Goal: Information Seeking & Learning: Learn about a topic

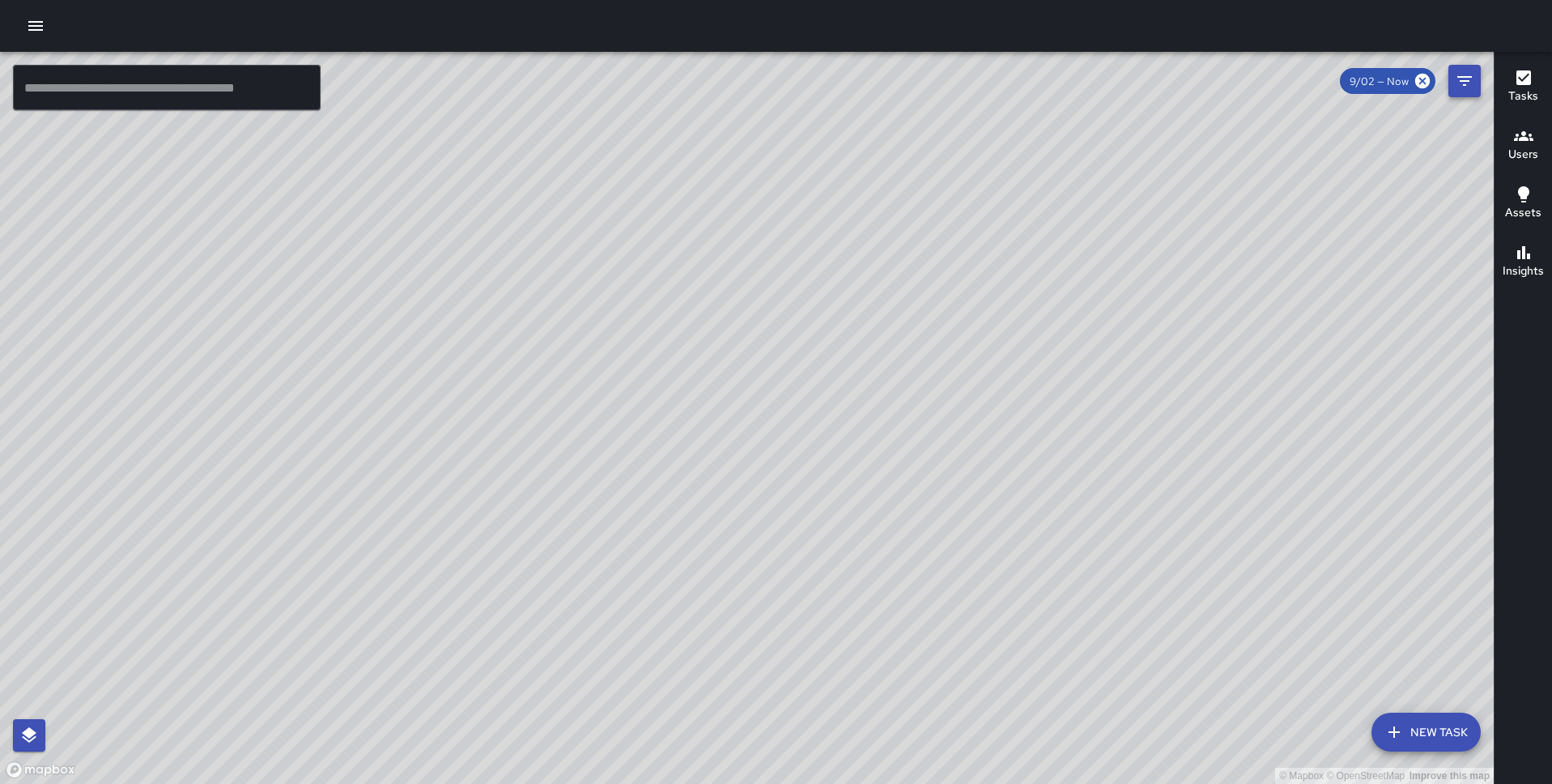
click at [1462, 86] on icon "Filters" at bounding box center [1465, 81] width 20 height 20
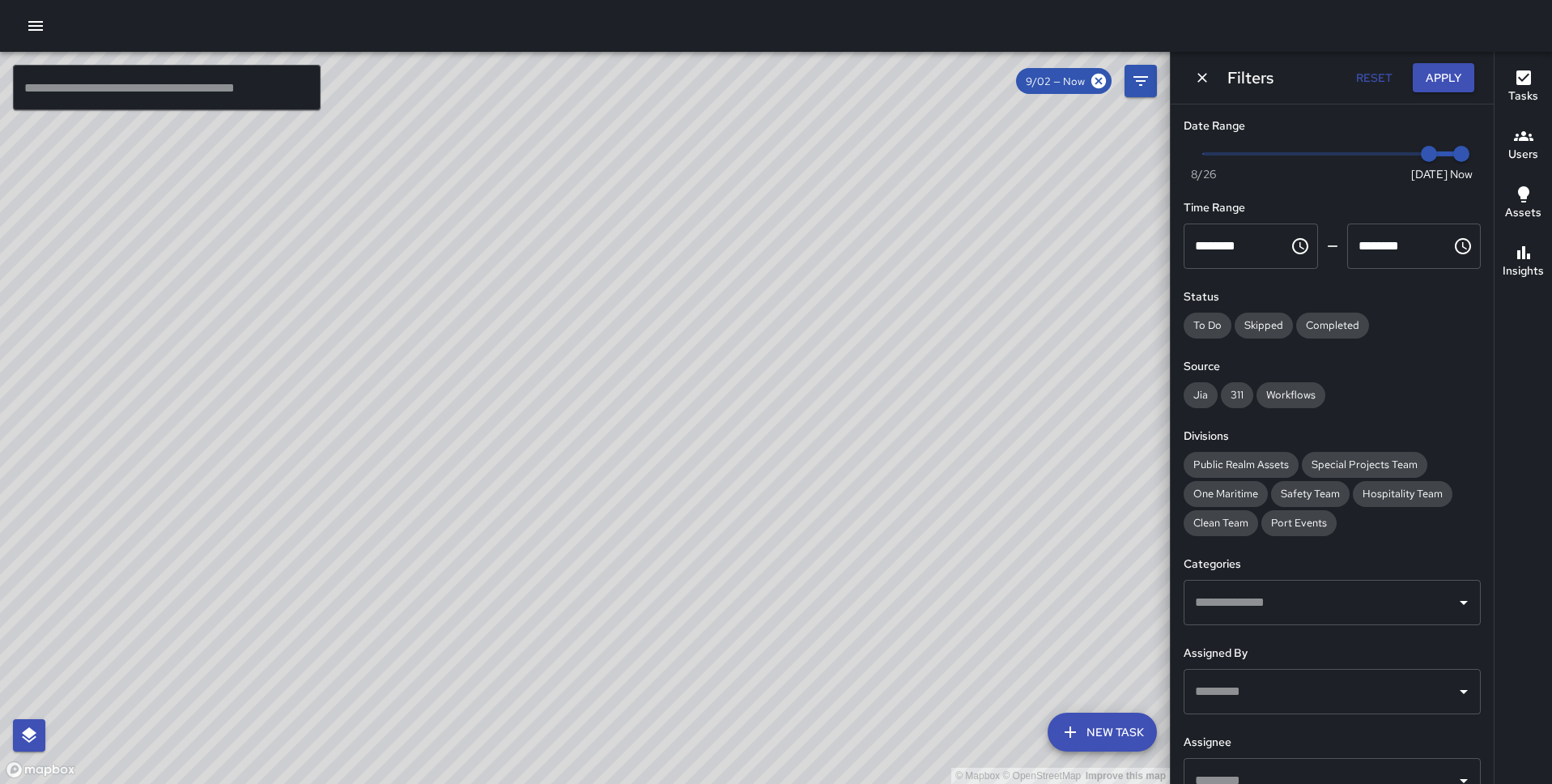
click at [1360, 154] on span "Now Today 8/26 9/2 2:27 pm" at bounding box center [1332, 153] width 258 height 24
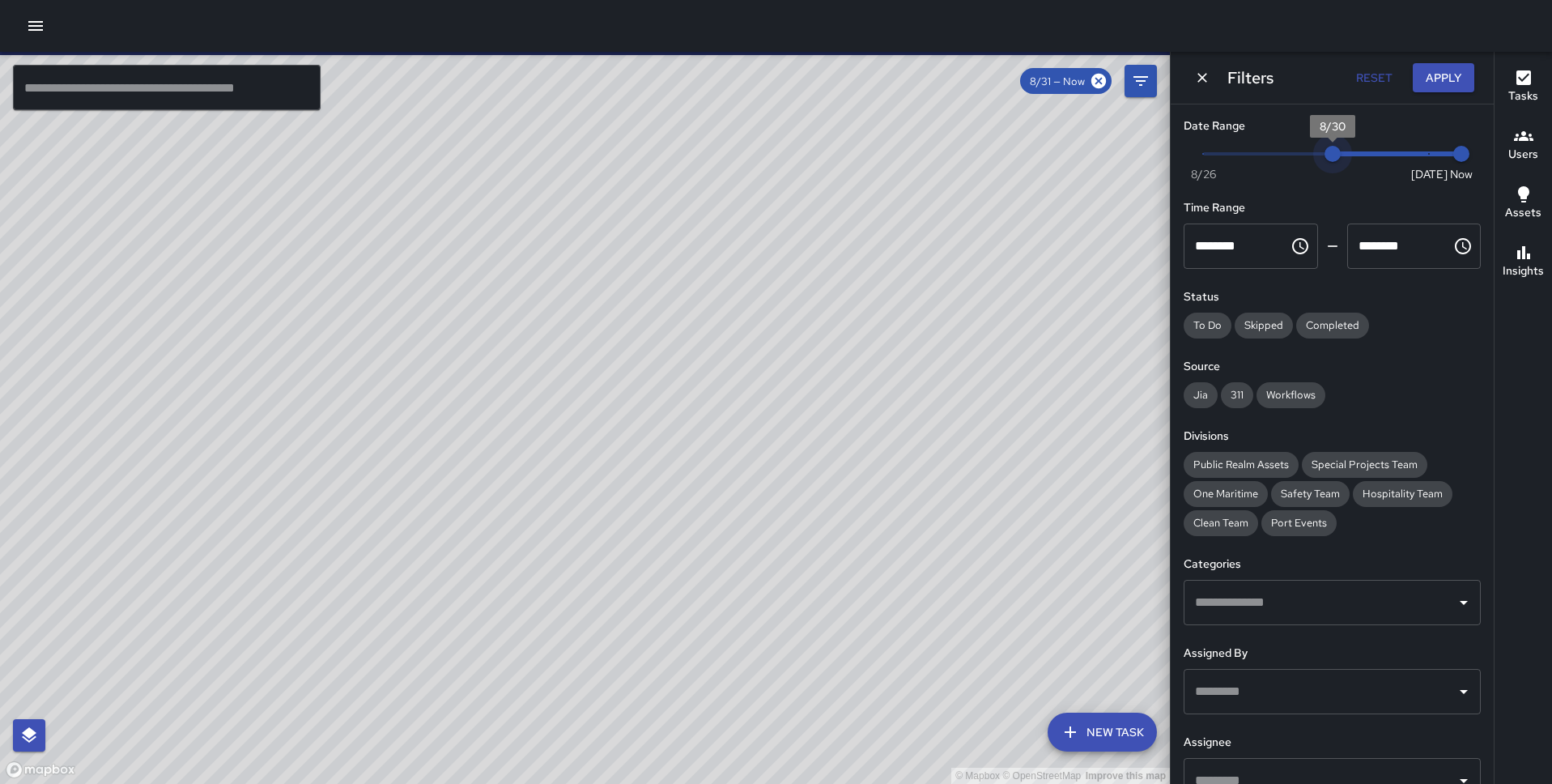
type input "*"
click at [1339, 151] on span "Now Today 8/26 8/30 2:27 pm" at bounding box center [1332, 153] width 258 height 24
click at [1436, 81] on button "Apply" at bounding box center [1444, 78] width 62 height 30
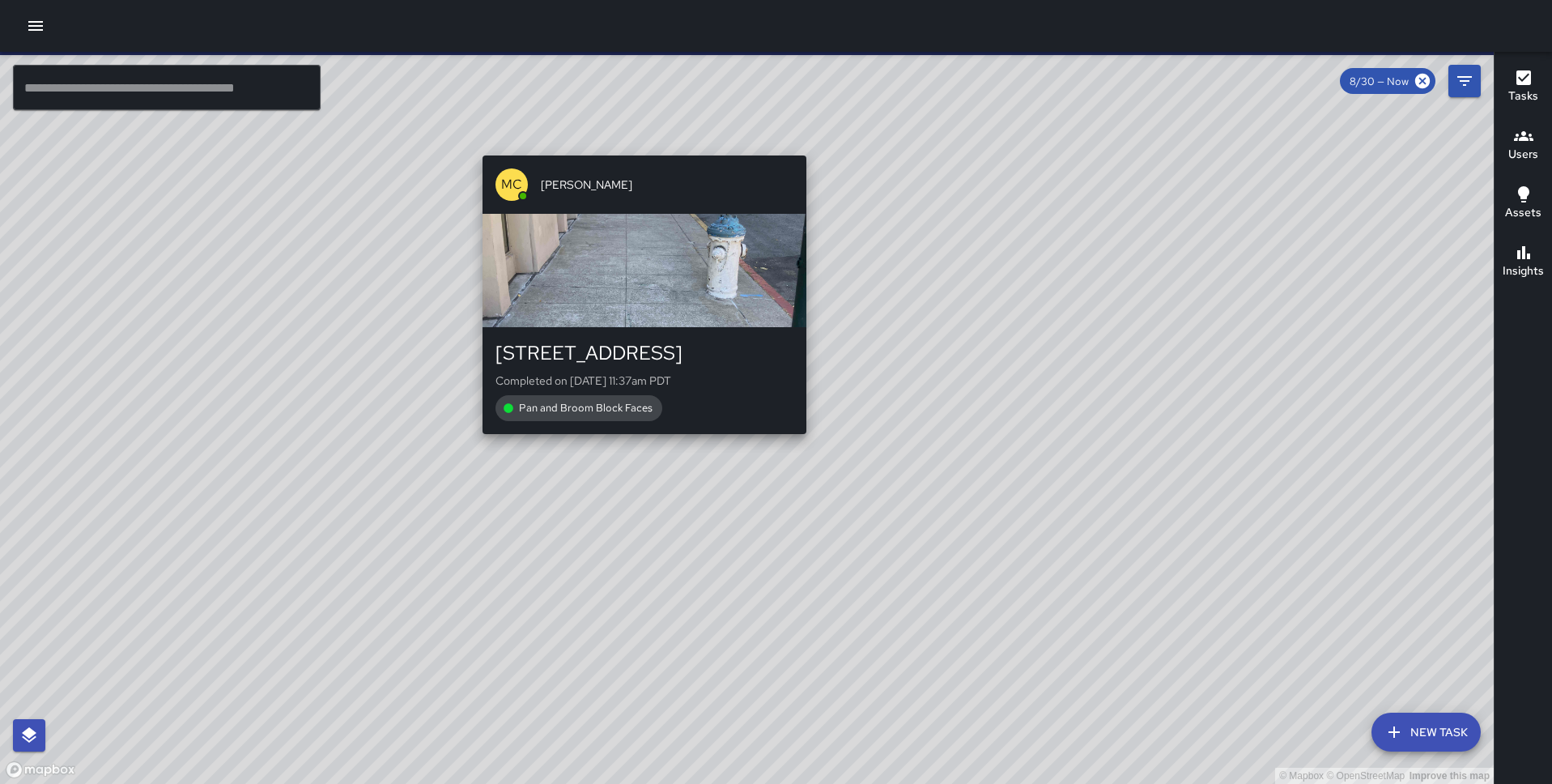
click at [637, 146] on div "© Mapbox © OpenStreetMap Improve this map MC Marcus Carr 400 Pacific Avenue Com…" at bounding box center [746, 417] width 1494 height 732
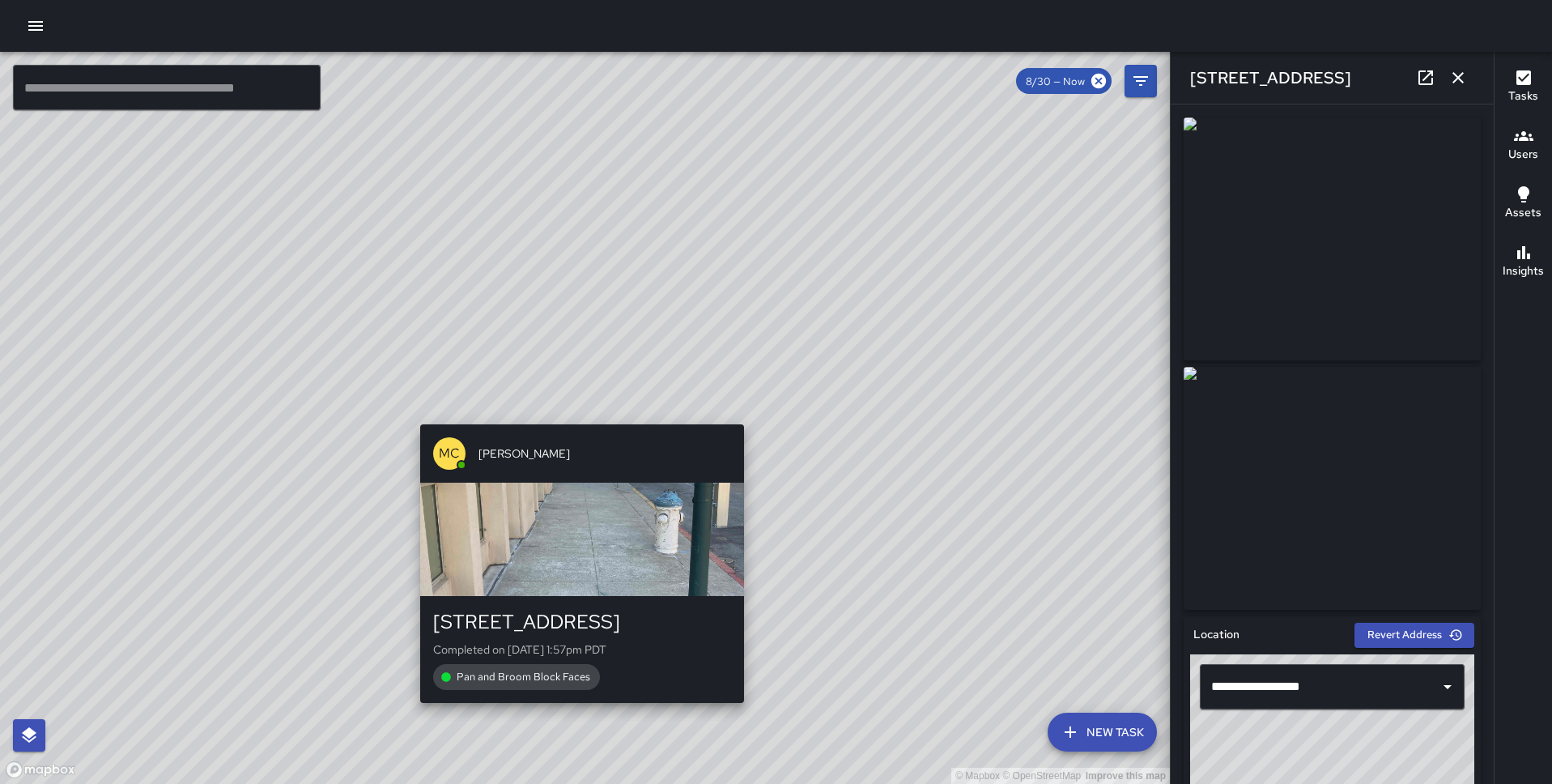
click at [575, 412] on div "© Mapbox © OpenStreetMap Improve this map MC Marcus Carr 400 Pacific Avenue Com…" at bounding box center [584, 417] width 1170 height 732
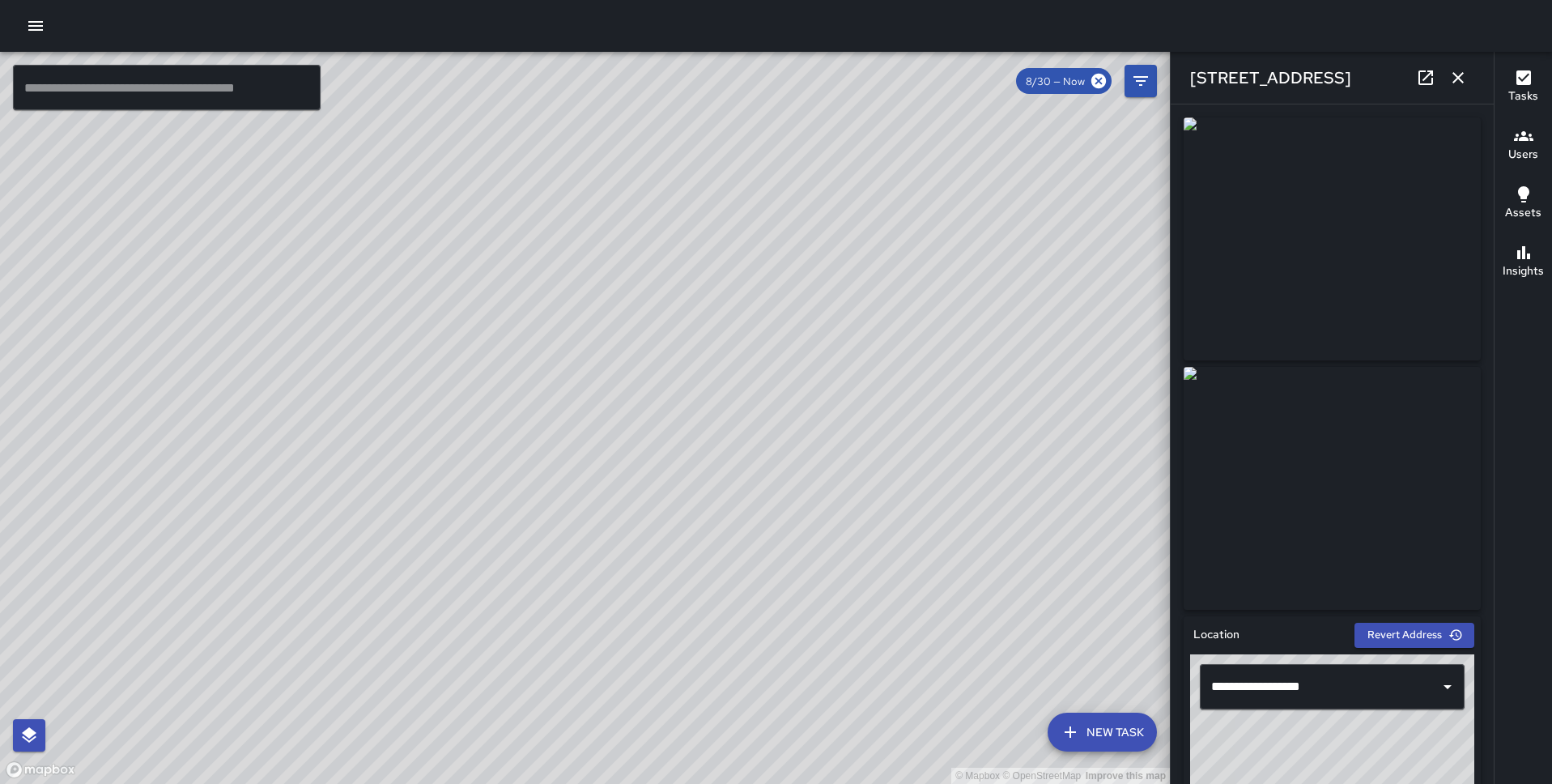
click at [521, 429] on div "© Mapbox © OpenStreetMap Improve this map BG Benard Greer 425 Pacific Avenue Co…" at bounding box center [584, 417] width 1170 height 732
click at [522, 423] on div "© Mapbox © OpenStreetMap Improve this map" at bounding box center [584, 417] width 1170 height 732
click at [542, 412] on div "© Mapbox © OpenStreetMap Improve this map MK Miki King 463 Pacific Avenue Compl…" at bounding box center [584, 417] width 1170 height 732
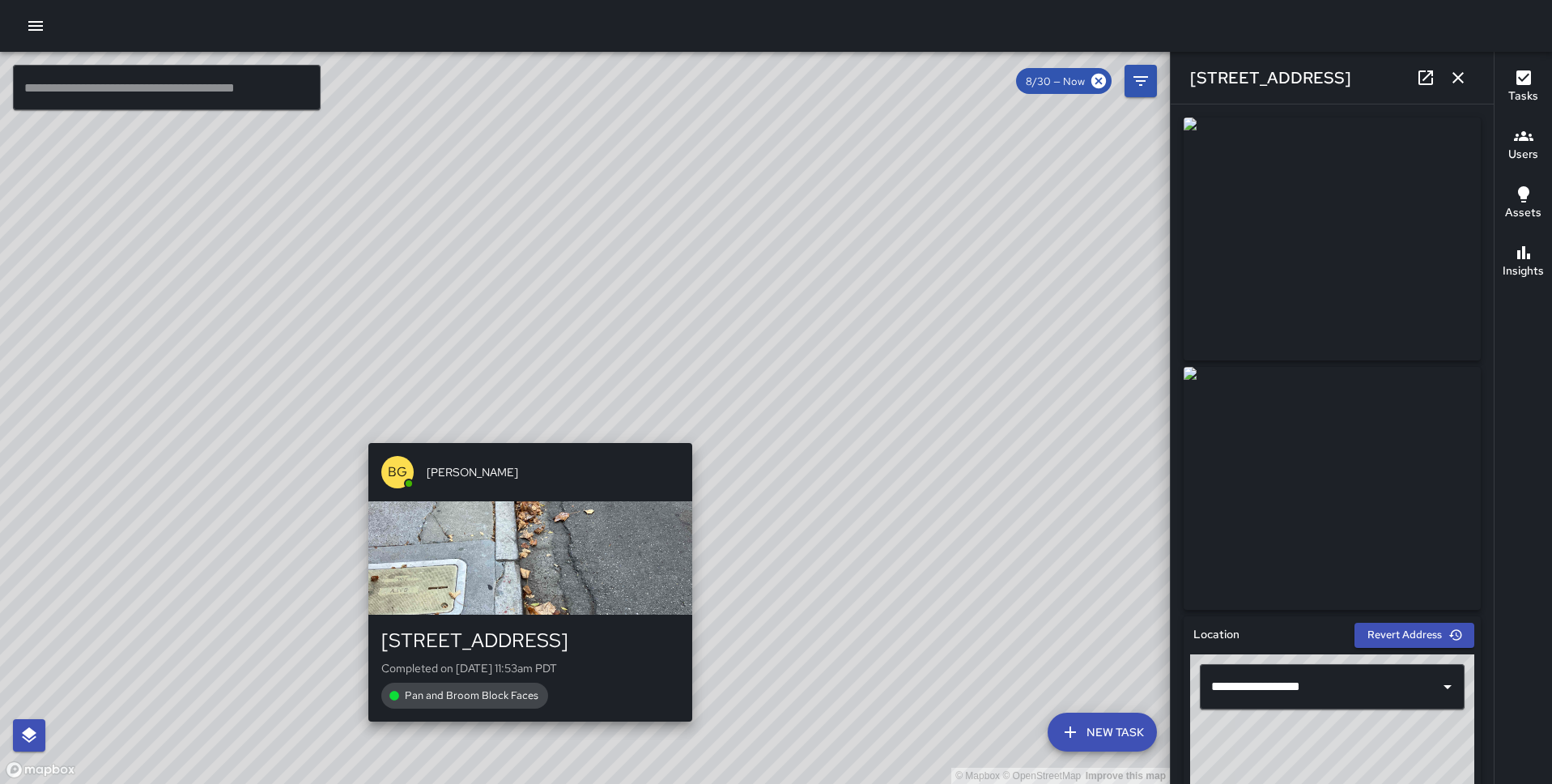
click at [523, 431] on div "© Mapbox © OpenStreetMap Improve this map BG Benard Greer 498 Pacific Avenue Co…" at bounding box center [584, 417] width 1170 height 732
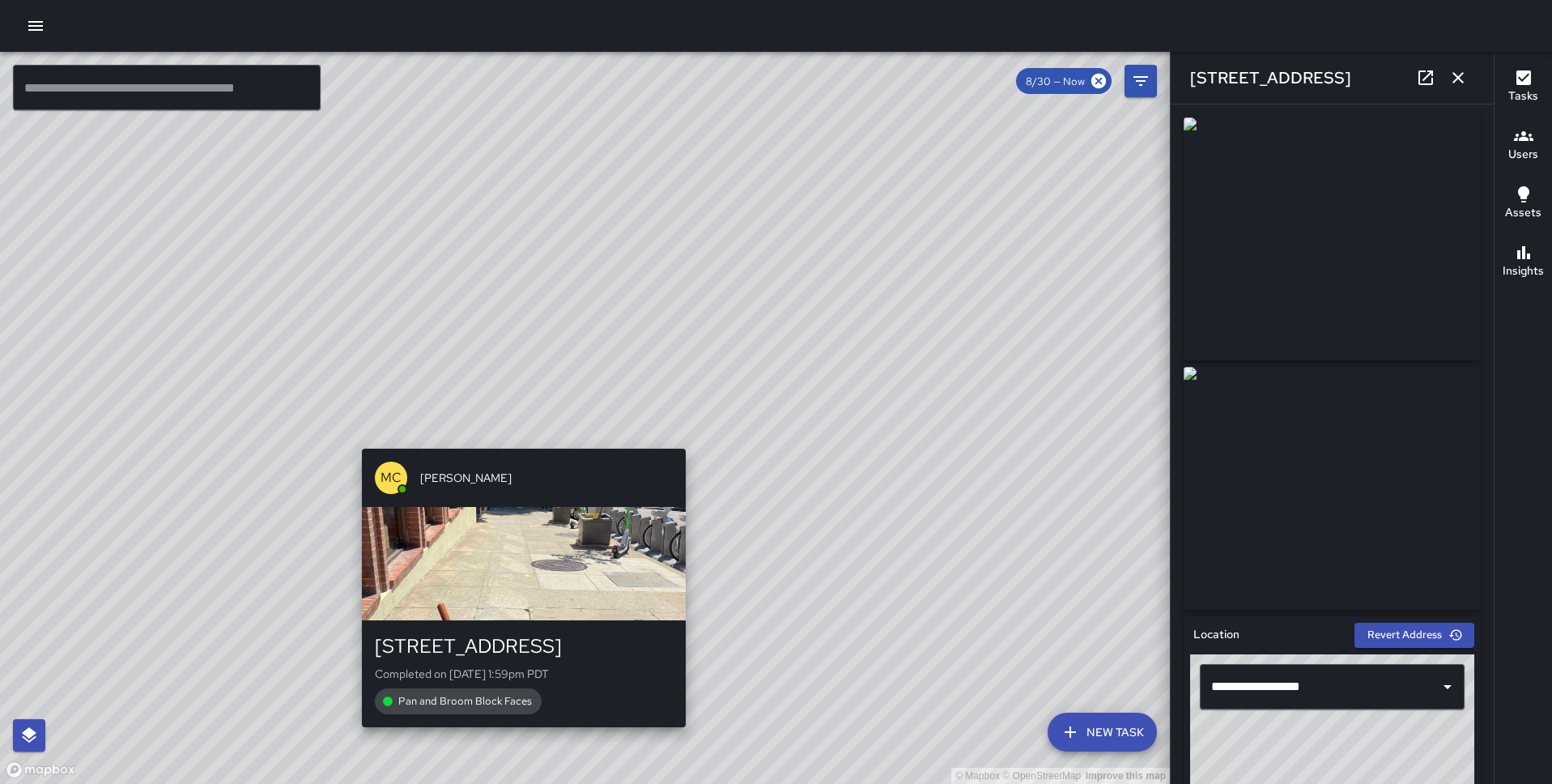
click at [518, 435] on div "© Mapbox © OpenStreetMap Improve this map MC Marcus Carr 485 Pacific Avenue Com…" at bounding box center [584, 417] width 1170 height 732
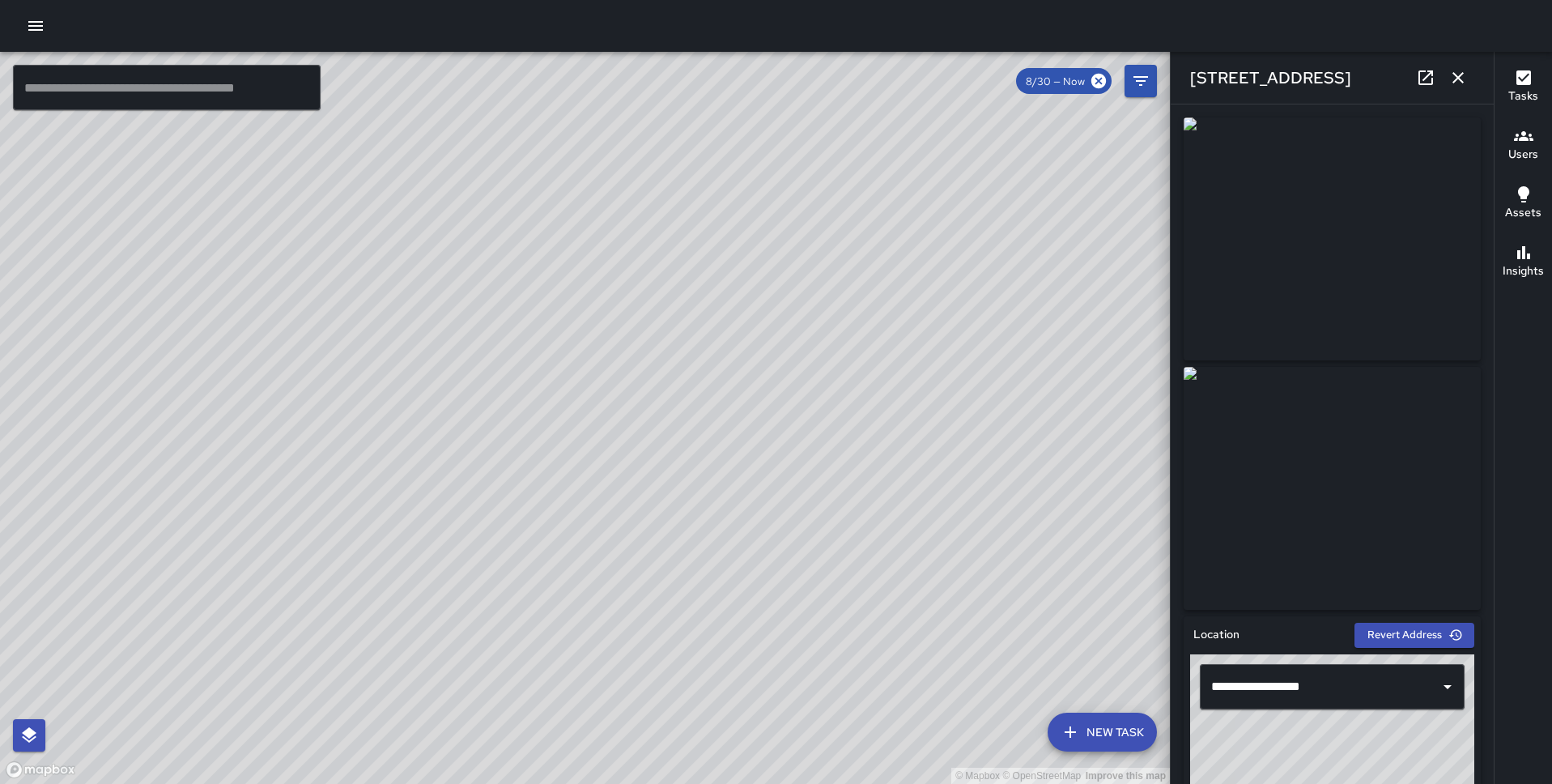
click at [553, 390] on div "© Mapbox © OpenStreetMap Improve this map" at bounding box center [584, 417] width 1170 height 732
click at [657, 393] on div "© Mapbox © OpenStreetMap Improve this map BG Benard Greer 498 Pacific Avenue Co…" at bounding box center [584, 417] width 1170 height 732
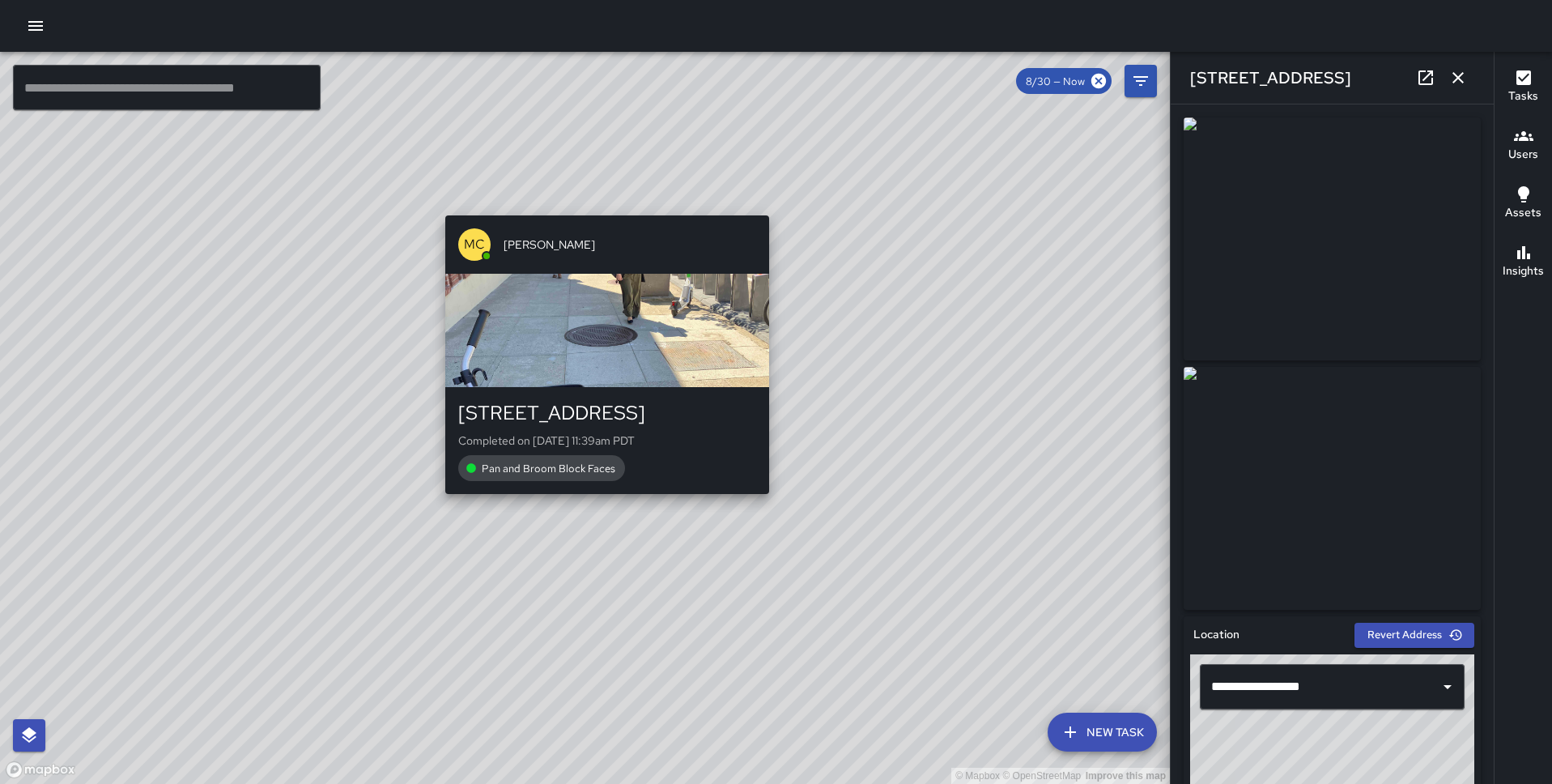
click at [594, 482] on div "485 Pacific Avenue Completed on 8/30/2025, 11:39am PDT Pan and Broom Block Faces" at bounding box center [608, 440] width 324 height 107
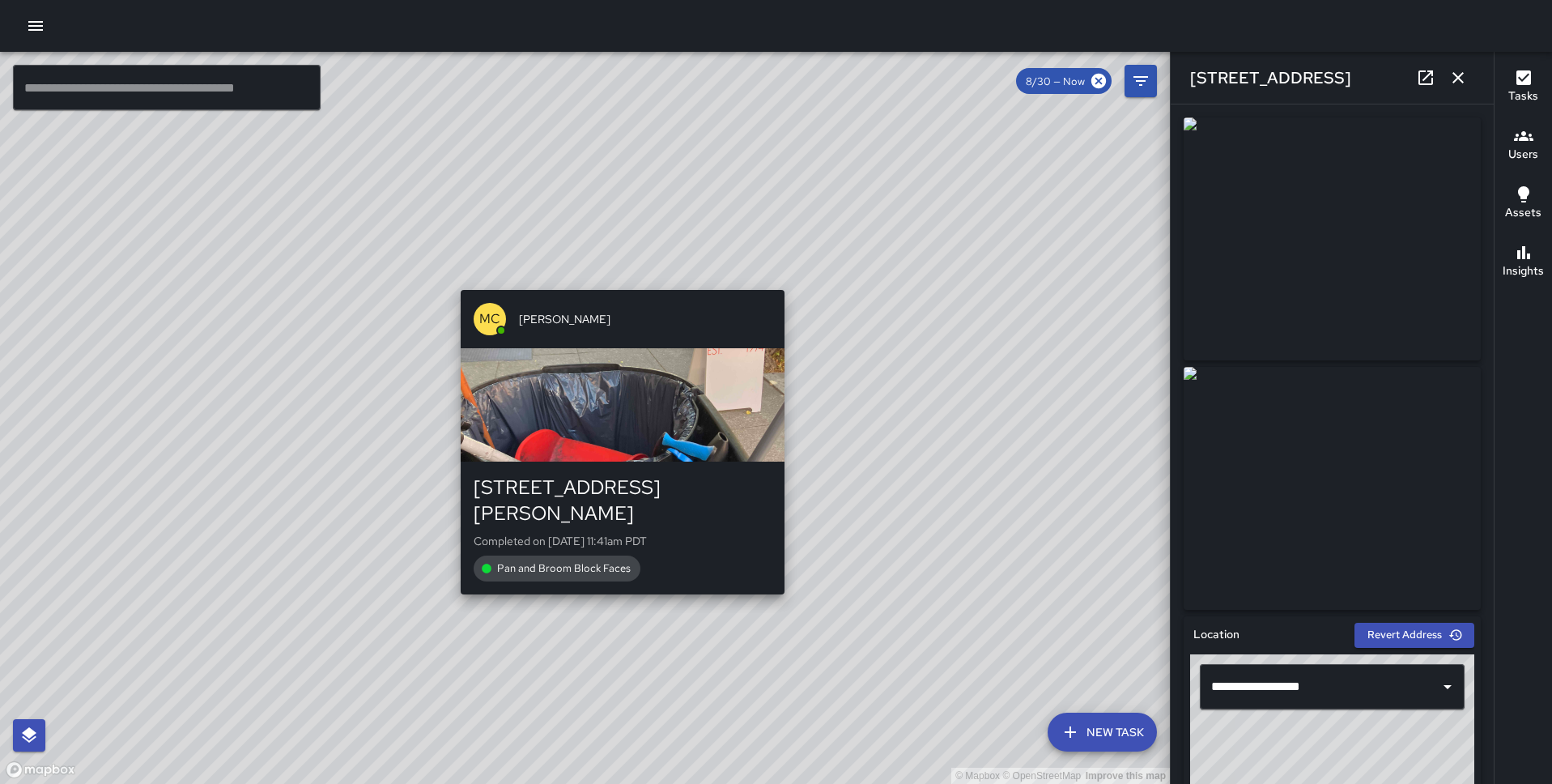
click at [614, 579] on div "© Mapbox © OpenStreetMap Improve this map MC Marcus Carr 822 Montgomery Street …" at bounding box center [584, 417] width 1170 height 732
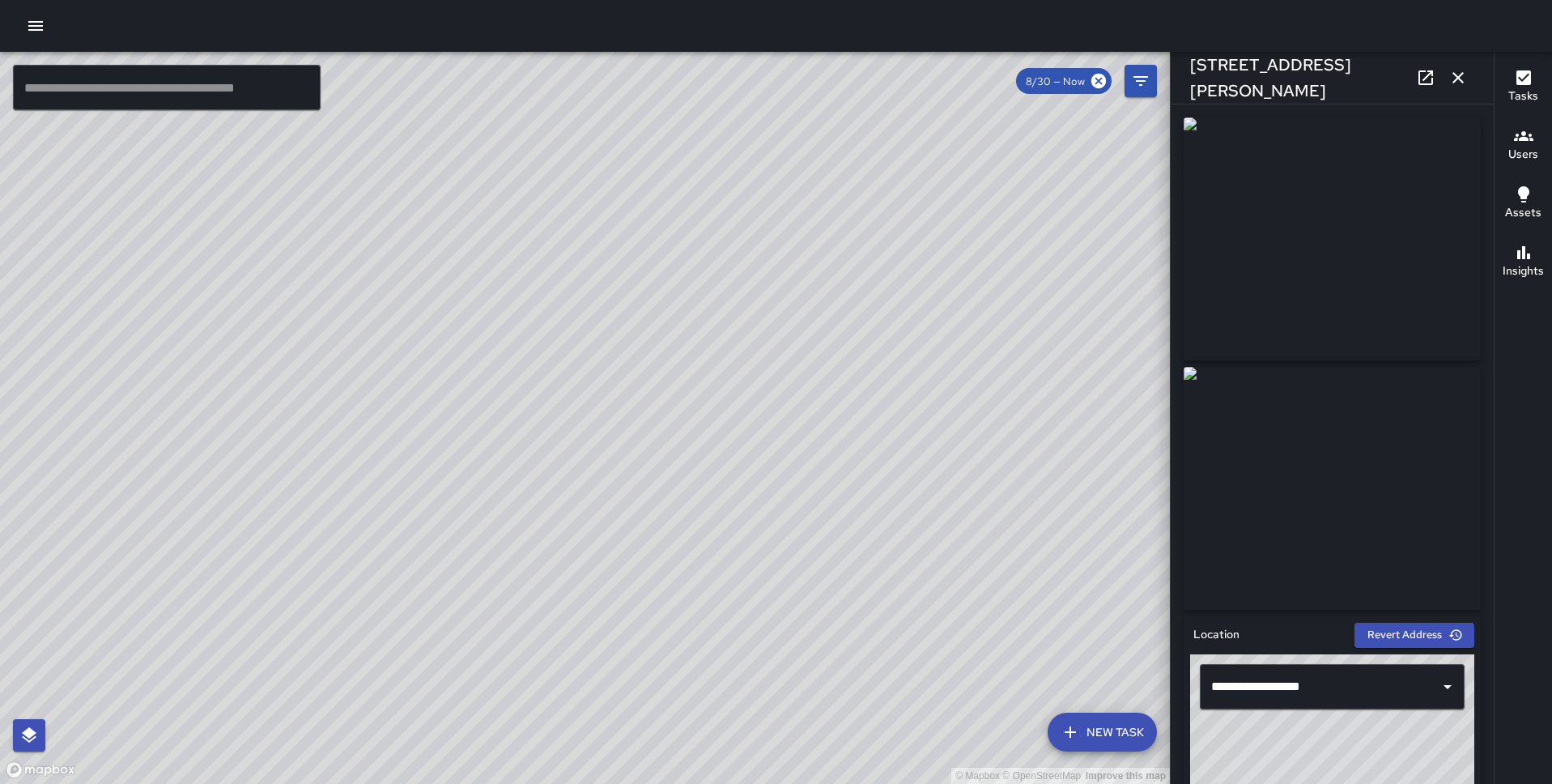
click at [641, 458] on div "© Mapbox © OpenStreetMap Improve this map" at bounding box center [584, 417] width 1170 height 732
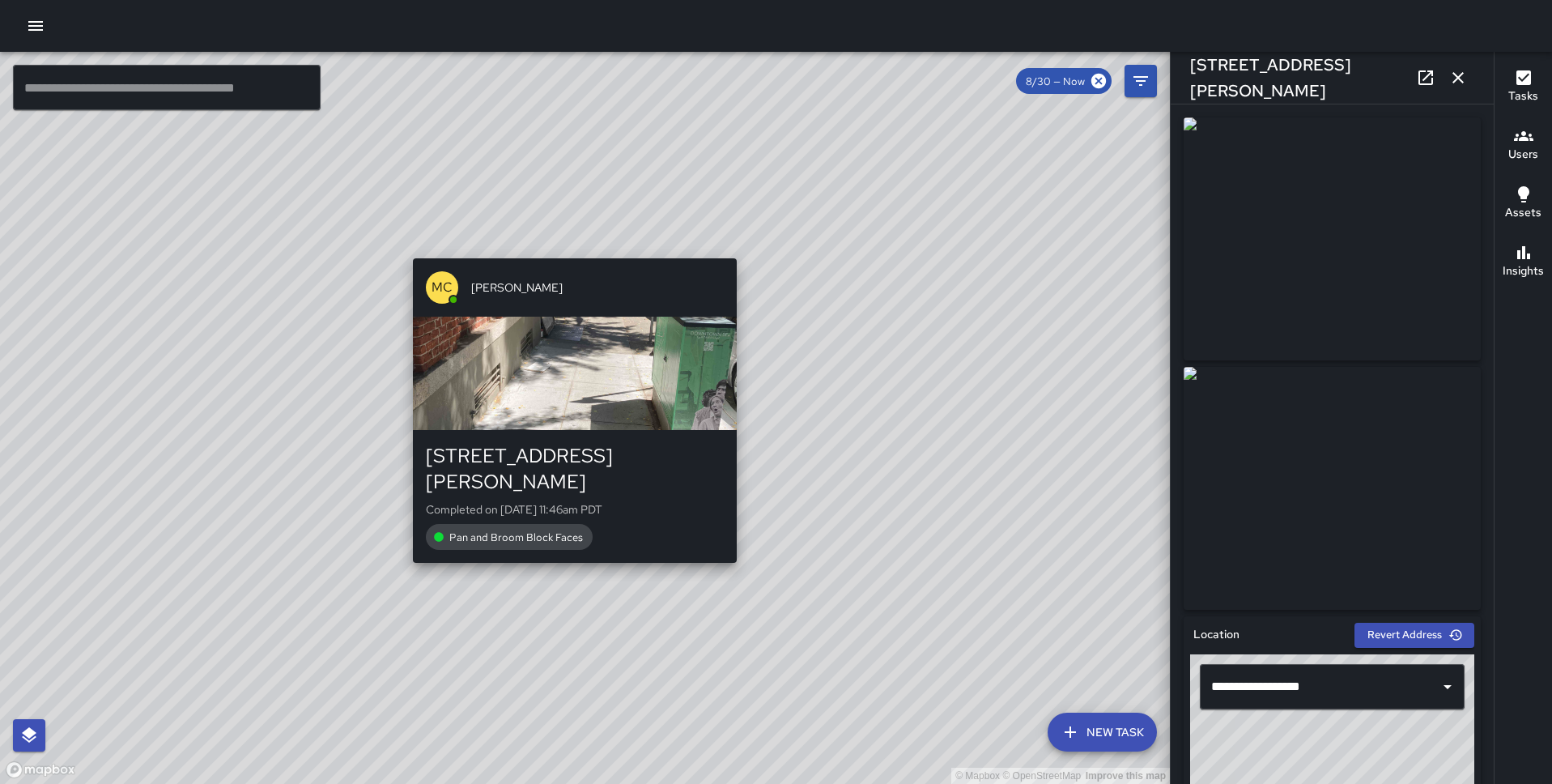
click at [567, 548] on div "© Mapbox © OpenStreetMap Improve this map MC Marcus Carr 804 Montgomery Street …" at bounding box center [584, 417] width 1170 height 732
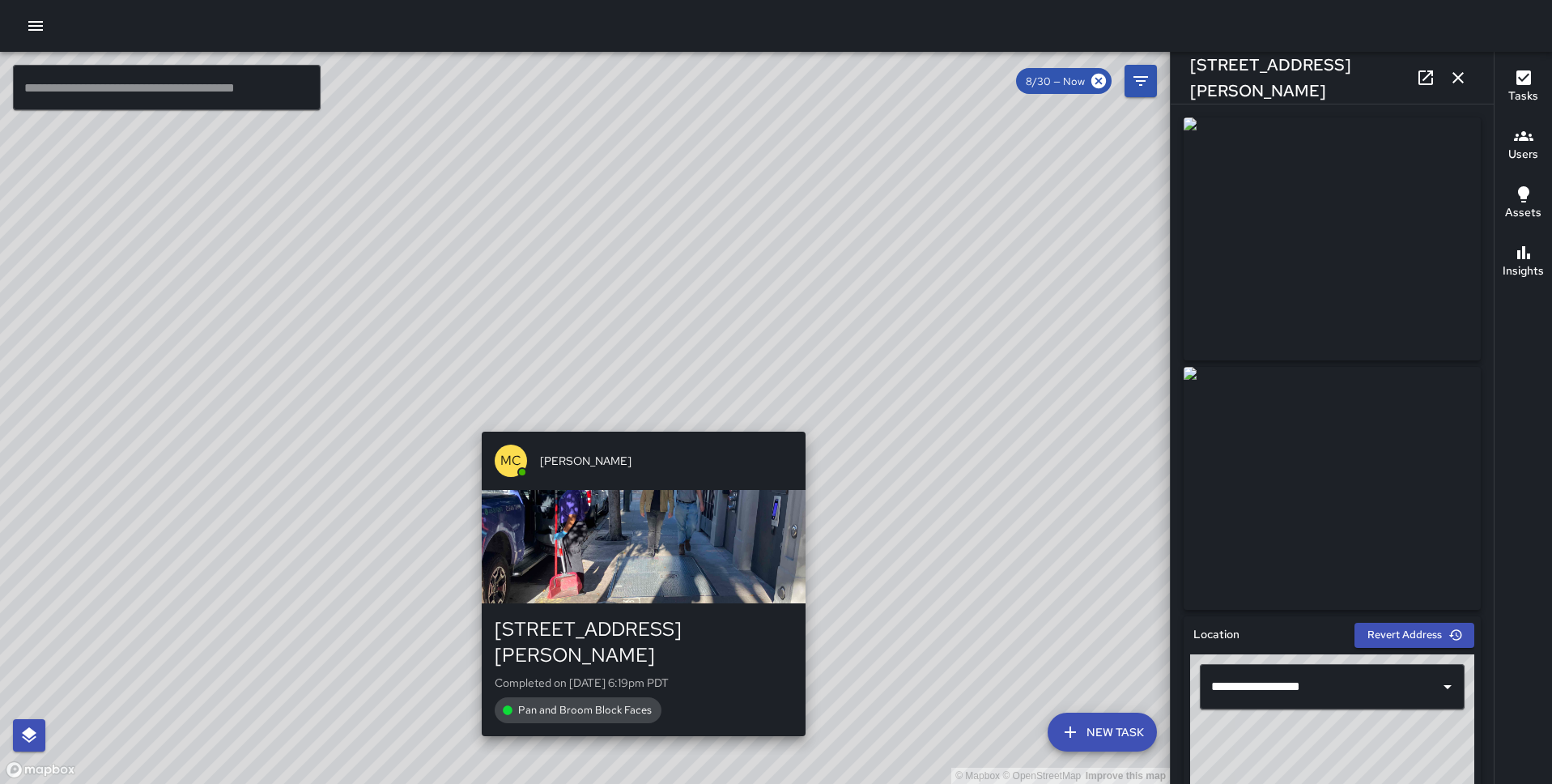
click at [636, 420] on div "© Mapbox © OpenStreetMap Improve this map MC Marcus Carr 495 Jackson Street Com…" at bounding box center [584, 417] width 1170 height 732
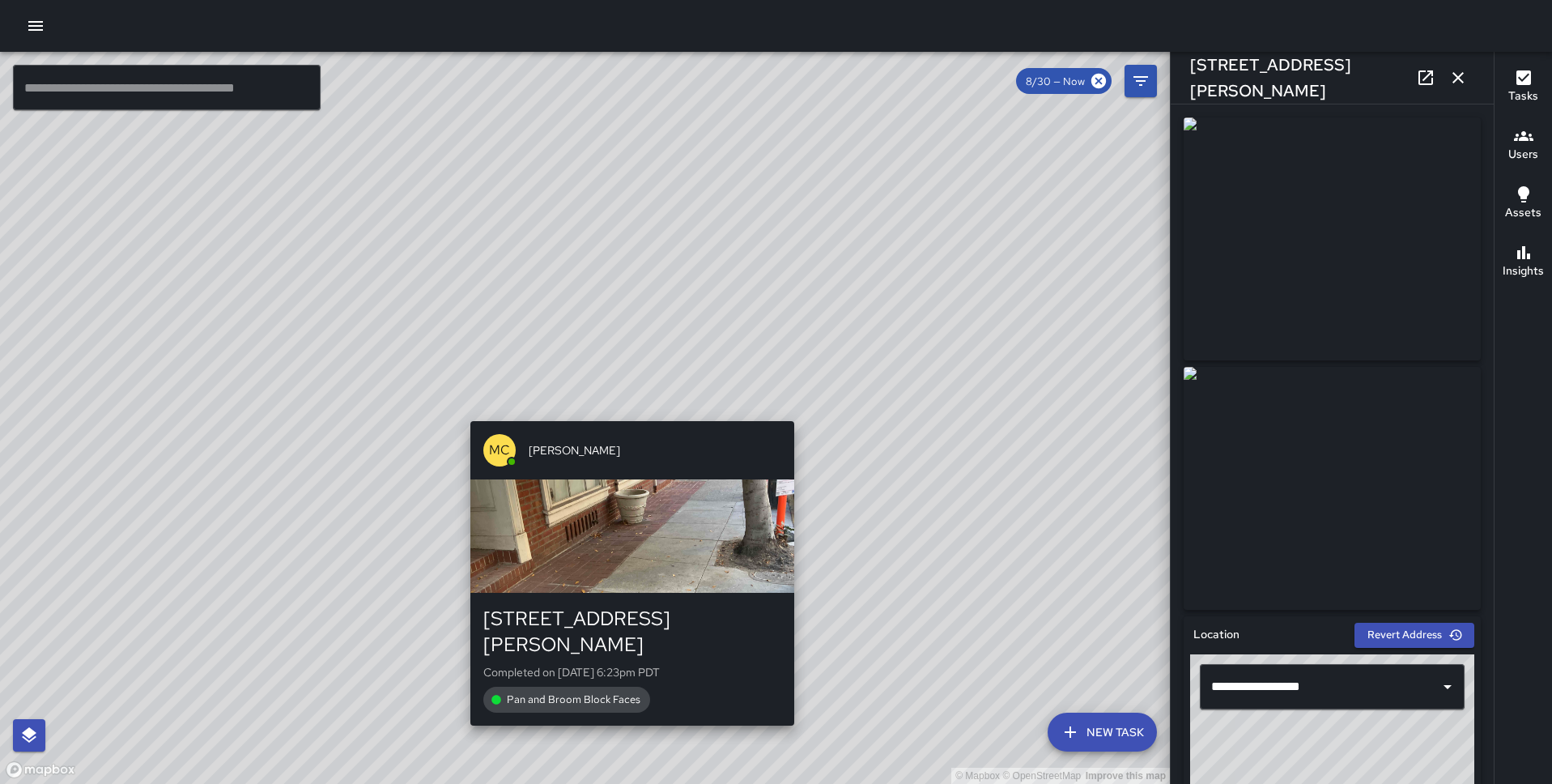
click at [628, 411] on div "© Mapbox © OpenStreetMap Improve this map MC Marcus Carr 473 Jackson Street Com…" at bounding box center [584, 417] width 1170 height 732
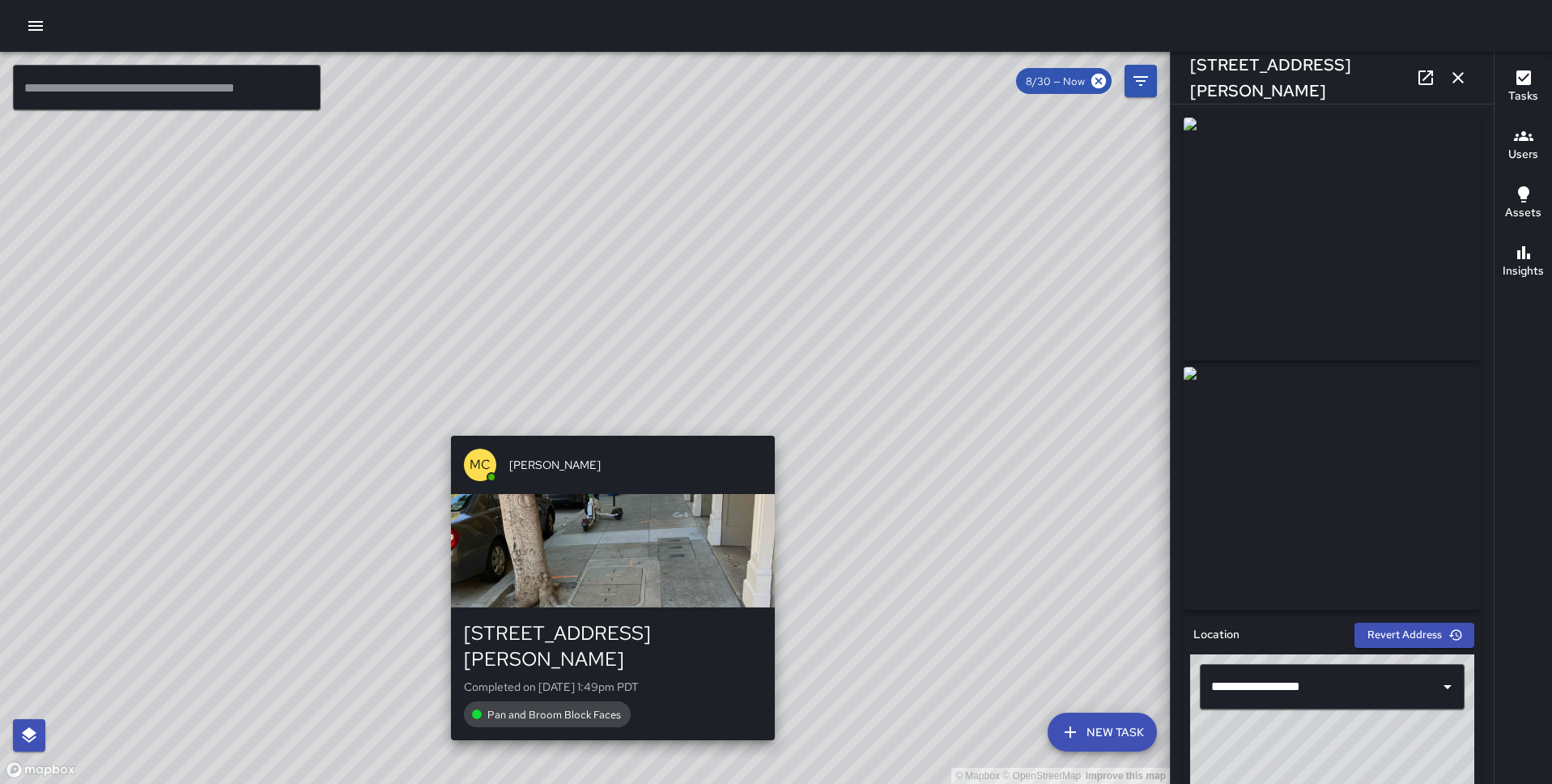
click at [602, 419] on div "© Mapbox © OpenStreetMap Improve this map MC Marcus Carr 473 Jackson Street Com…" at bounding box center [584, 417] width 1170 height 732
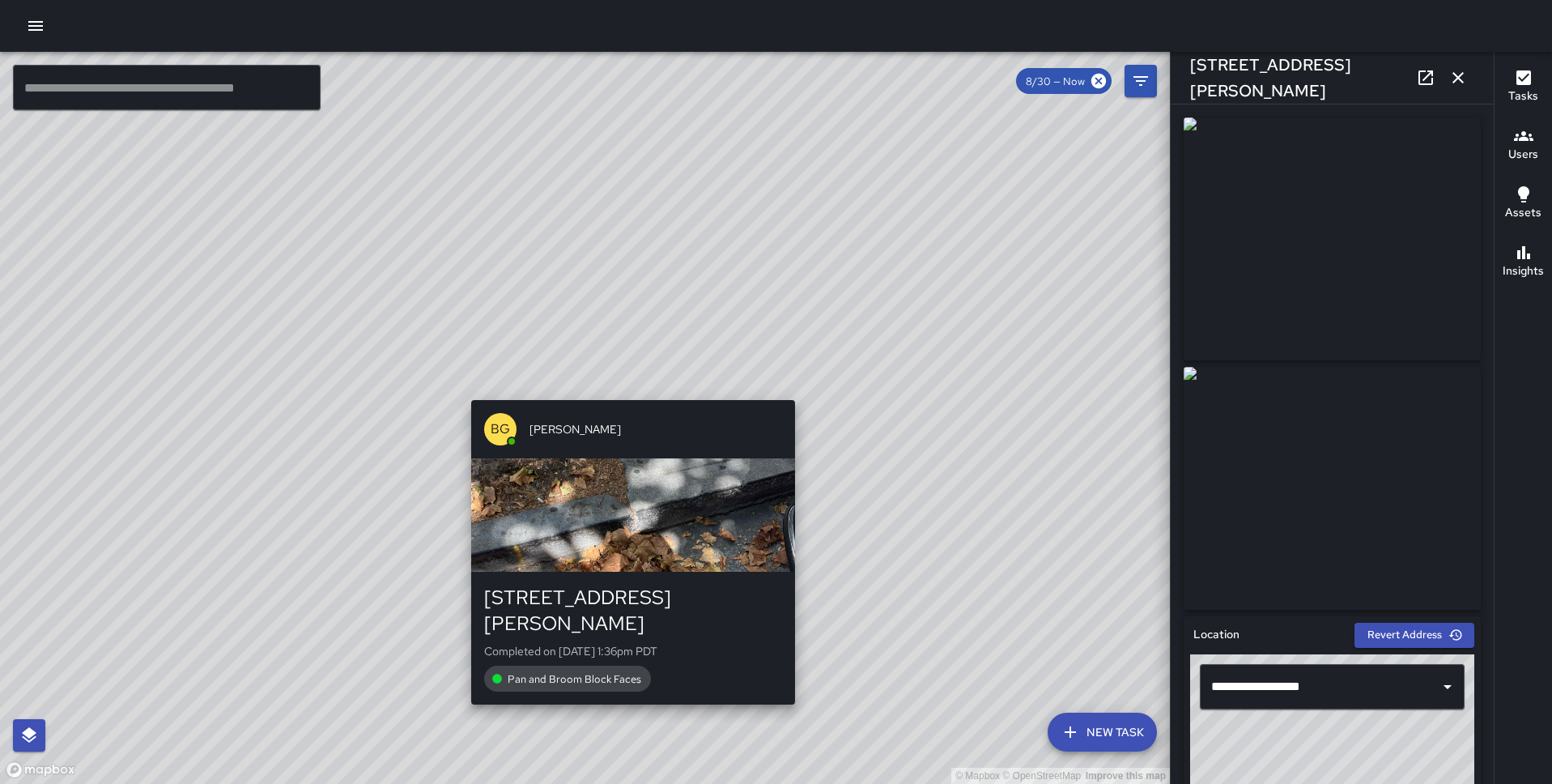
click at [621, 386] on div "© Mapbox © OpenStreetMap Improve this map BG Benard Greer 444 Jackson Street Co…" at bounding box center [584, 417] width 1170 height 732
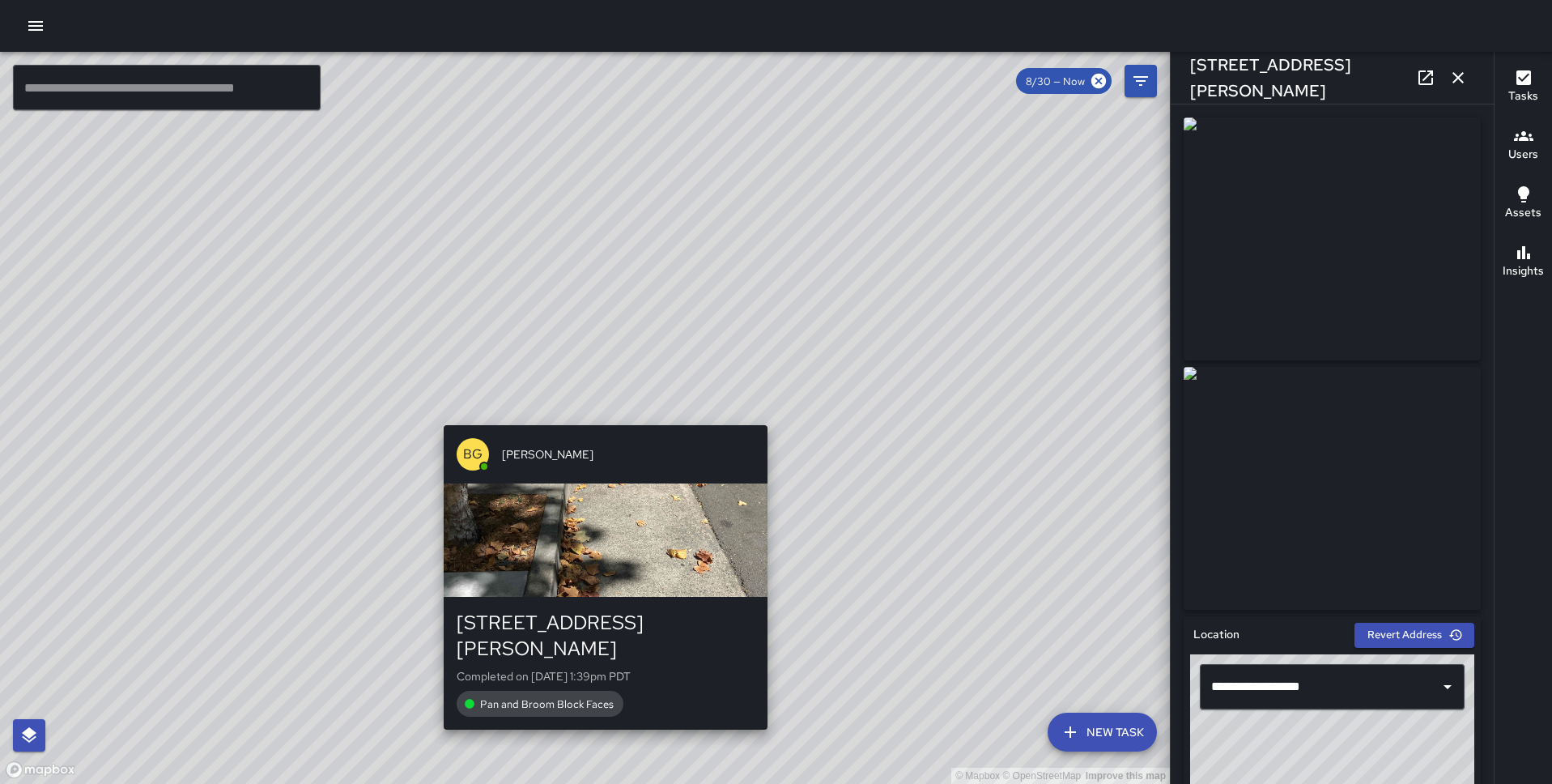
click at [605, 412] on div "© Mapbox © OpenStreetMap Improve this map BG Benard Greer 444 Jackson Street Co…" at bounding box center [584, 417] width 1170 height 732
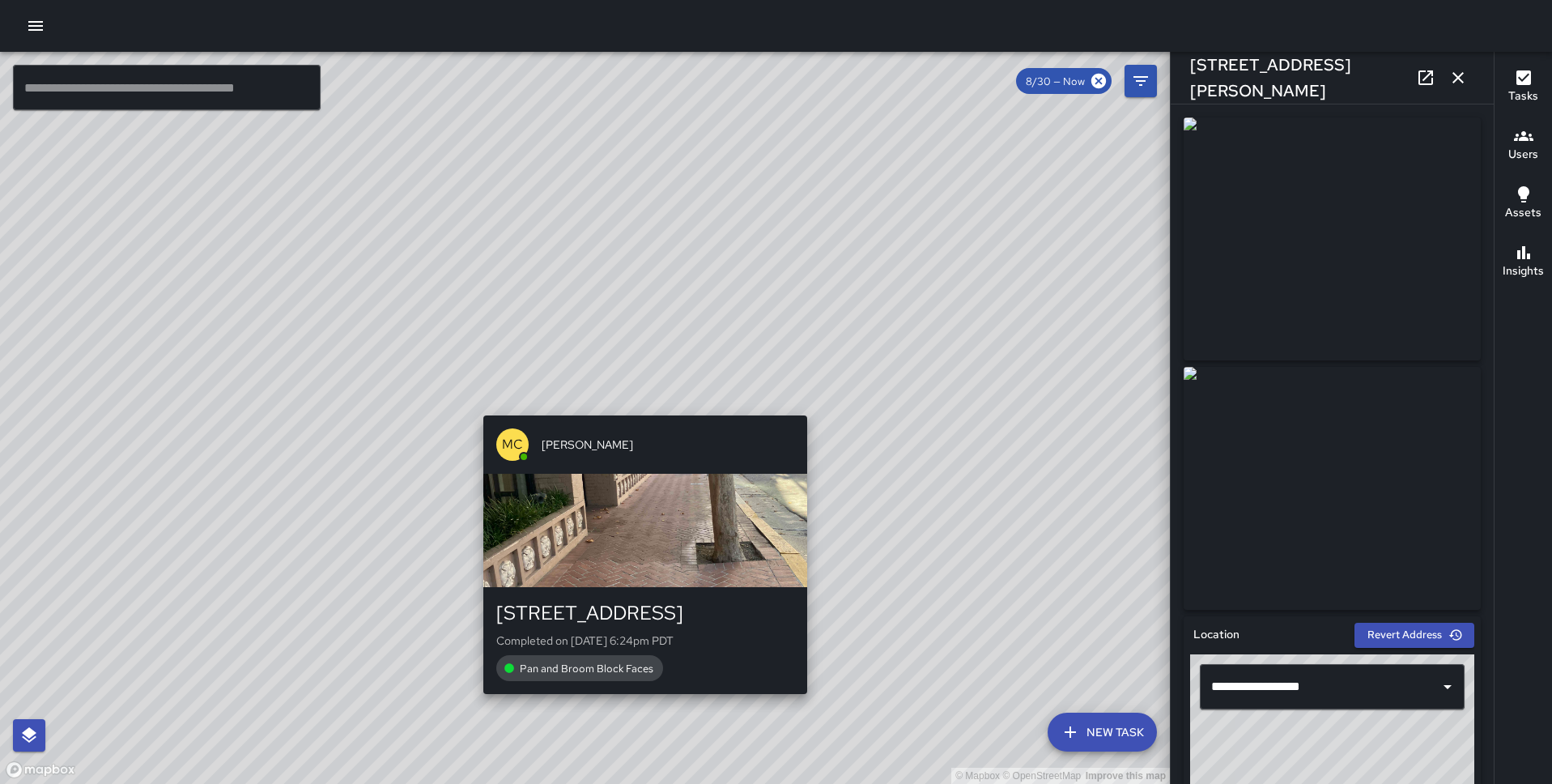
click at [634, 405] on div "© Mapbox © OpenStreetMap Improve this map MC Marcus Carr 1 Balance Street Compl…" at bounding box center [584, 417] width 1170 height 732
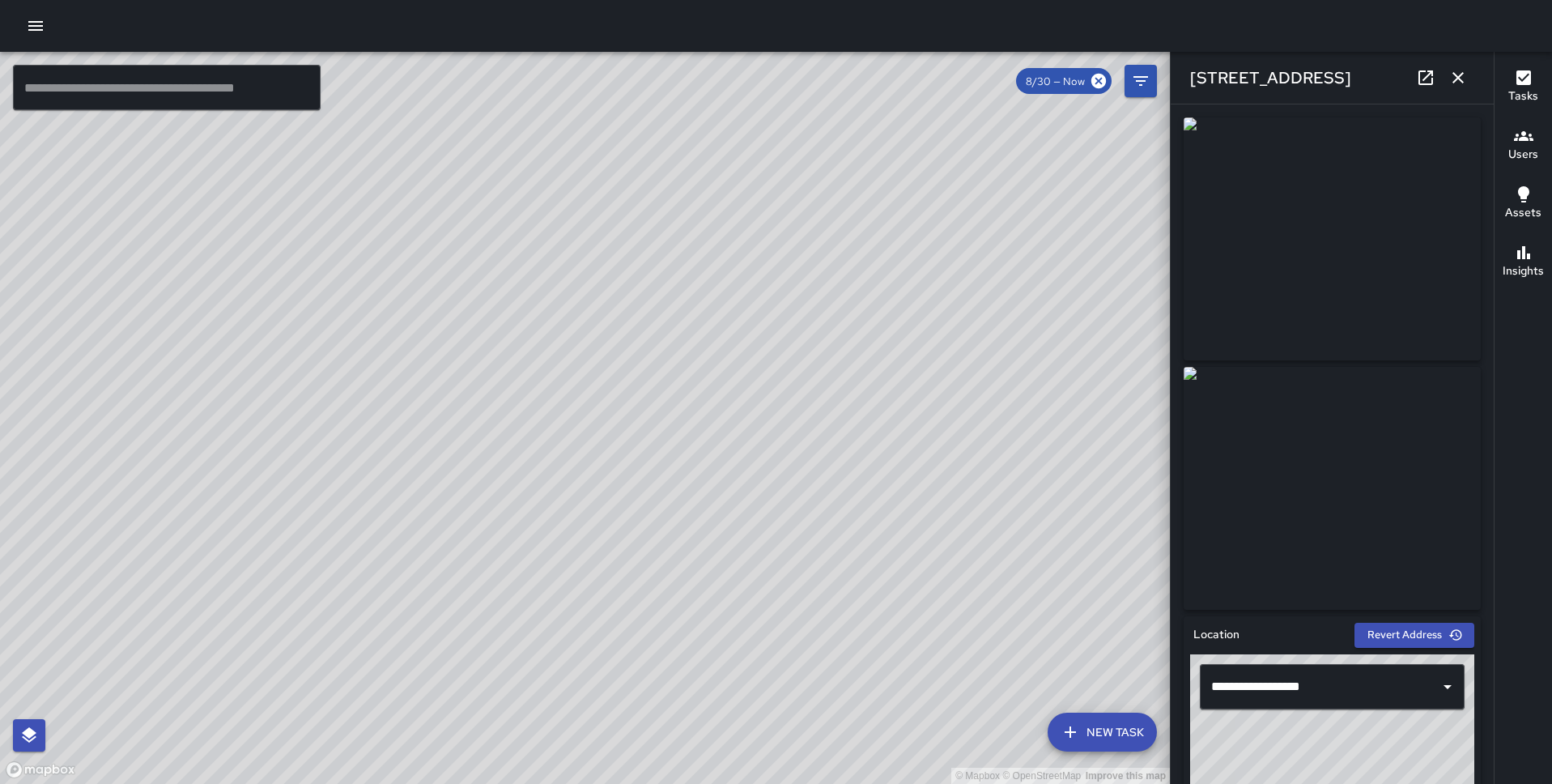
click at [598, 415] on div "© Mapbox © OpenStreetMap Improve this map MC Marcus Carr 414 Jackson Street Com…" at bounding box center [584, 417] width 1170 height 732
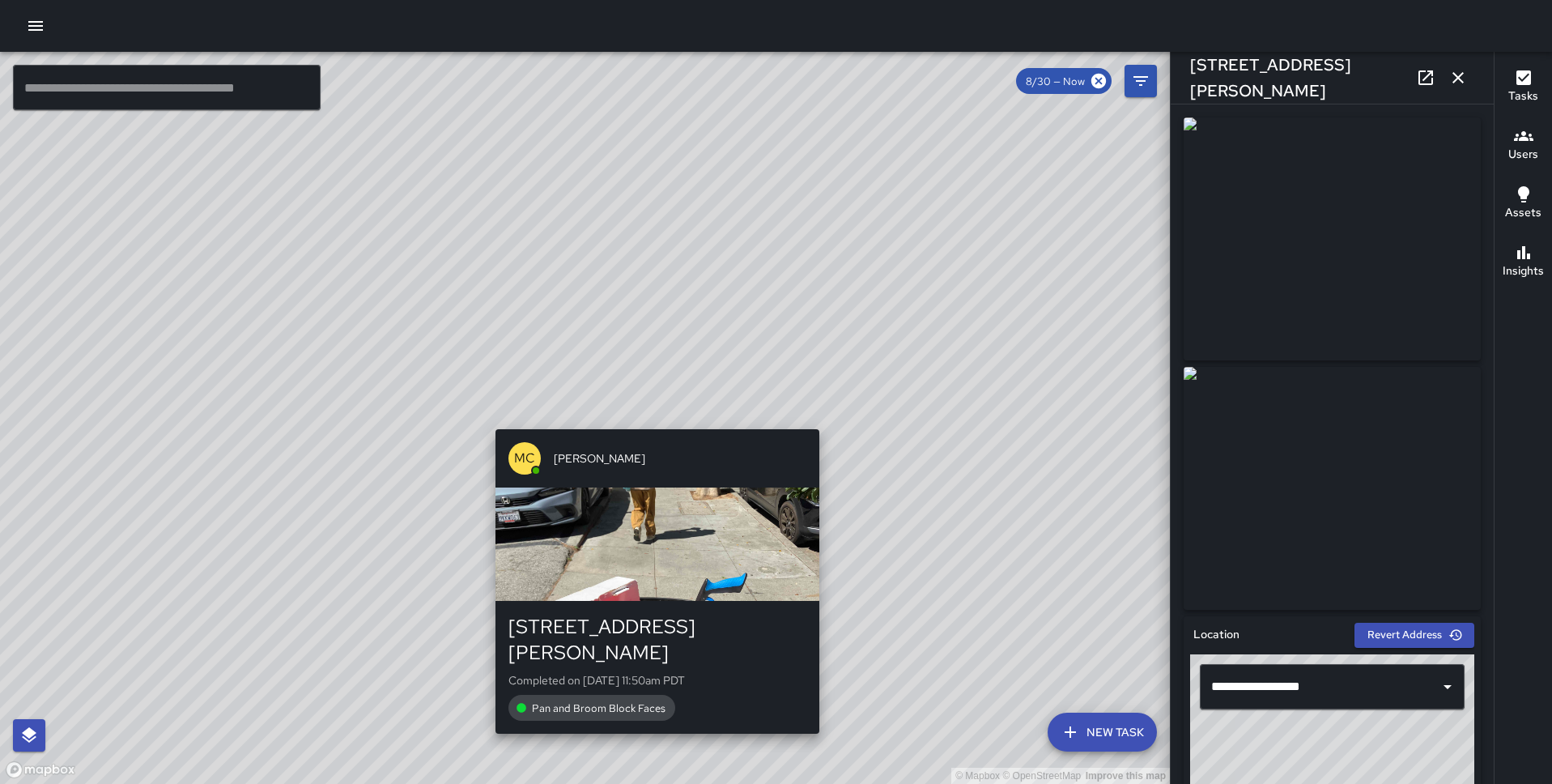
click at [647, 421] on div "© Mapbox © OpenStreetMap Improve this map MC Marcus Carr 400 Jackson Street Com…" at bounding box center [584, 417] width 1170 height 732
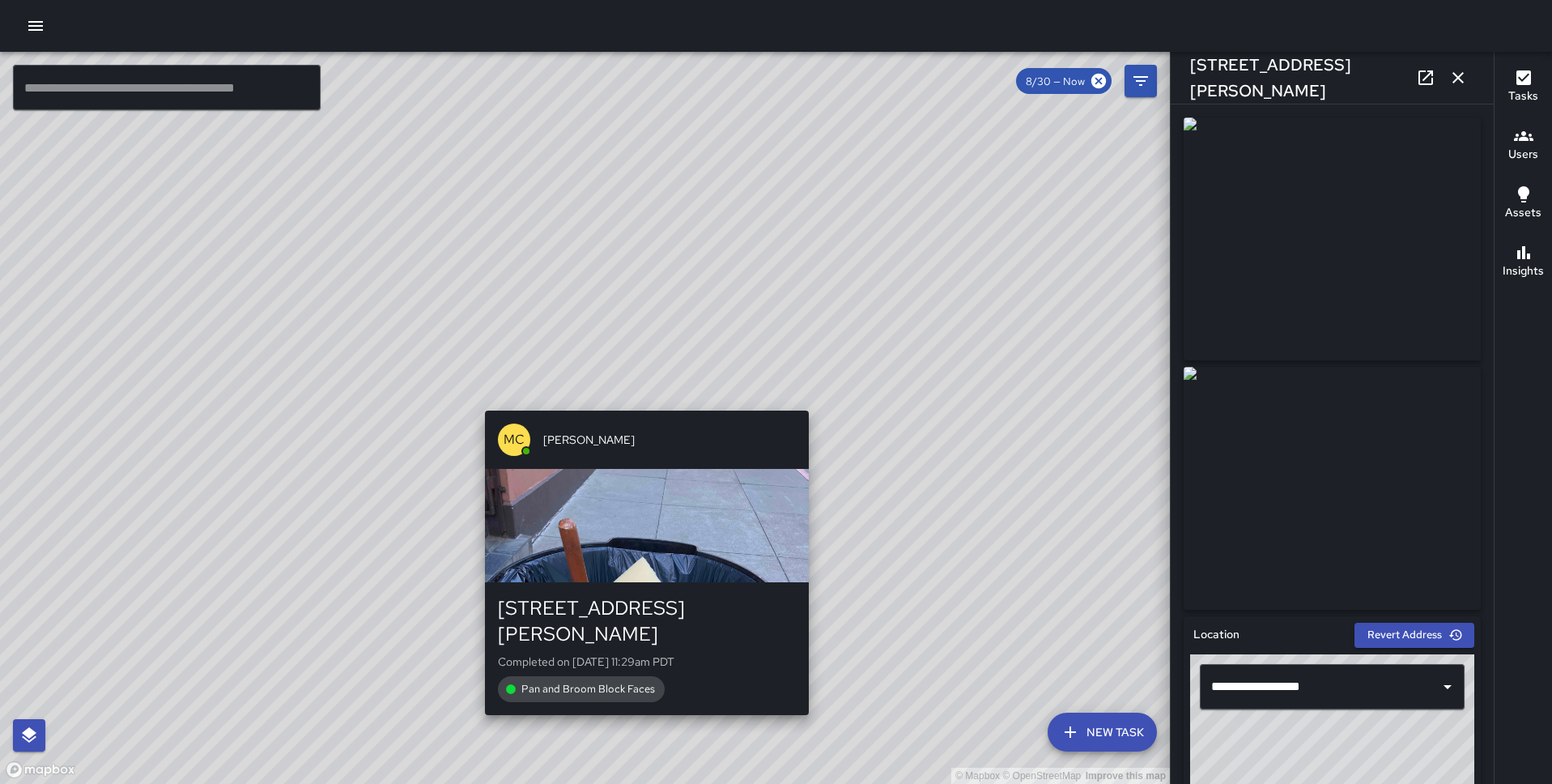
click at [636, 398] on div "© Mapbox © OpenStreetMap Improve this map MC Marcus Carr 400 Jackson Street Com…" at bounding box center [584, 417] width 1170 height 732
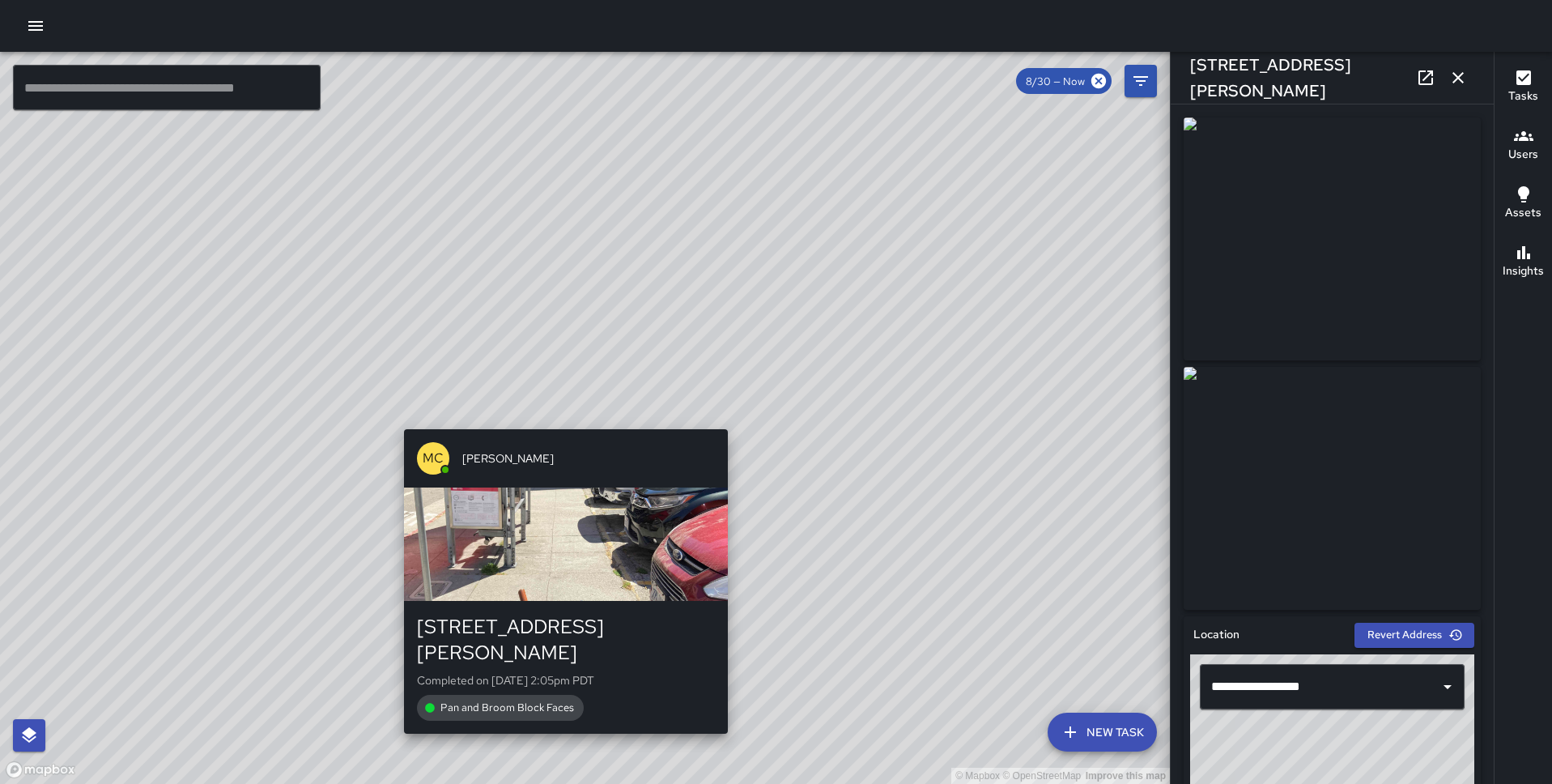
click at [559, 413] on div "© Mapbox © OpenStreetMap Improve this map MC Marcus Carr 400 Jackson Street Com…" at bounding box center [584, 417] width 1170 height 732
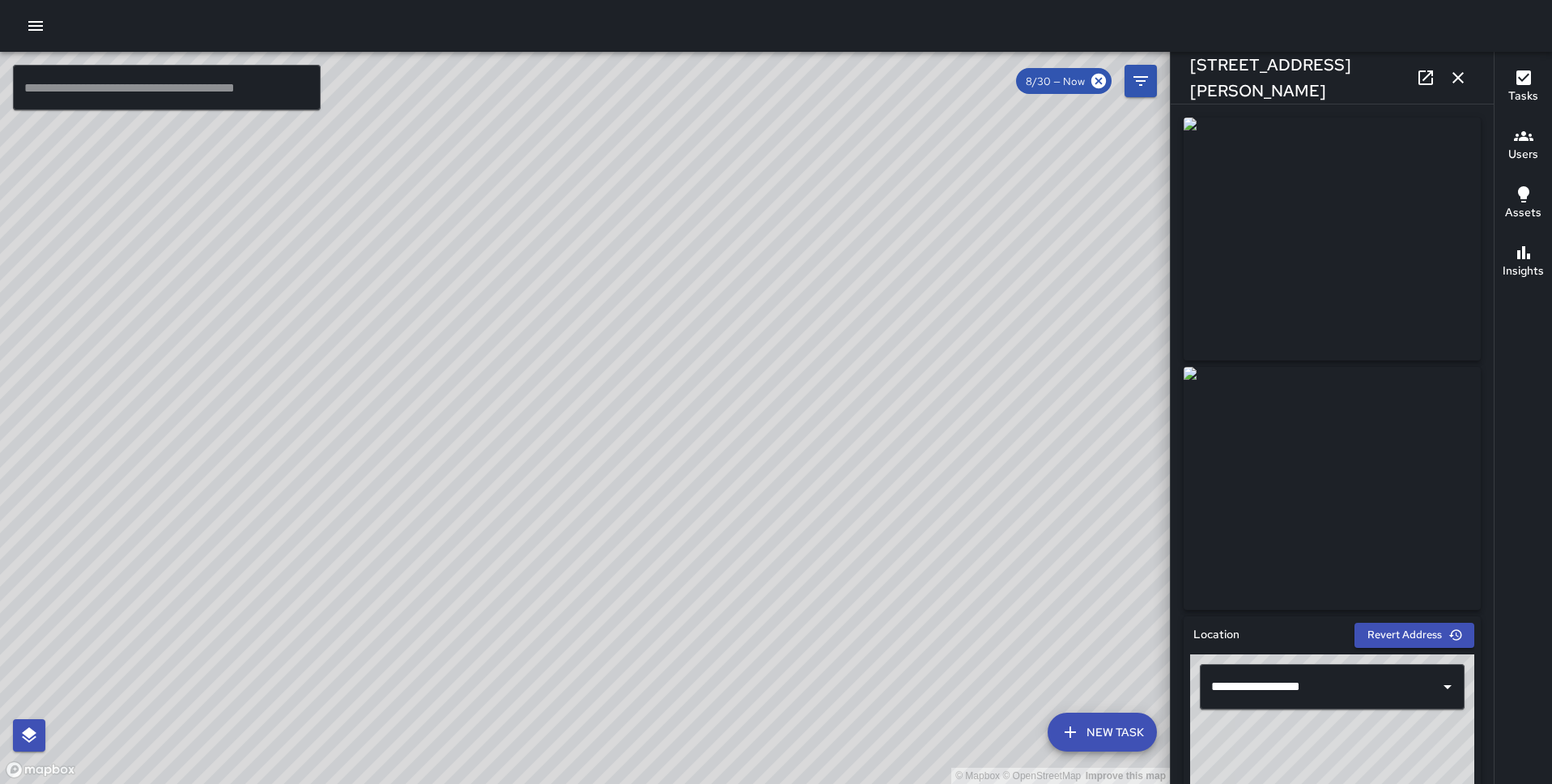
click at [482, 376] on div "© Mapbox © OpenStreetMap Improve this map MK Miki King 40 Gold Street Completed…" at bounding box center [584, 417] width 1170 height 732
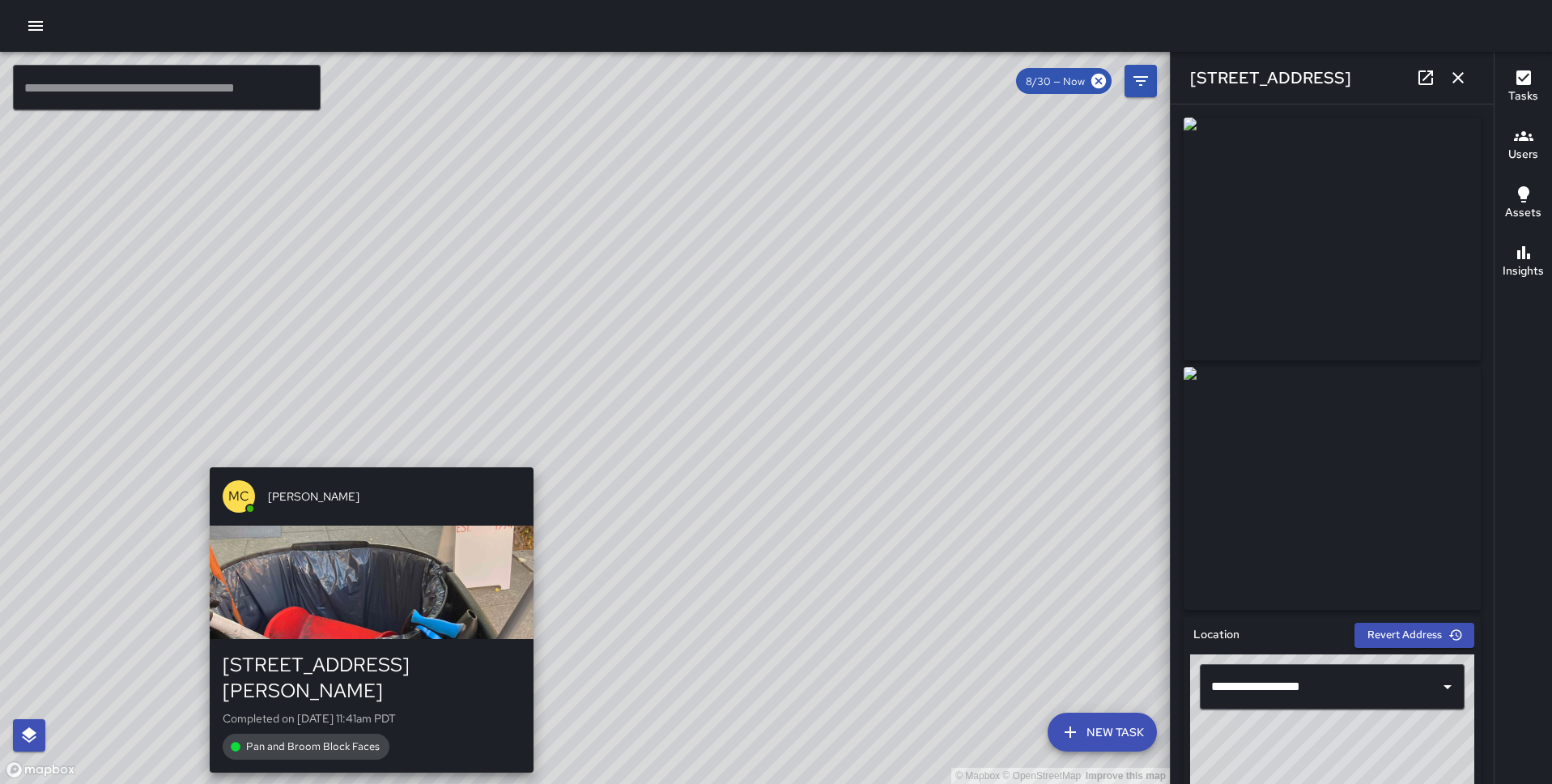
click at [366, 458] on div "© Mapbox © OpenStreetMap Improve this map MC Marcus Carr 822 Montgomery Street …" at bounding box center [584, 417] width 1170 height 732
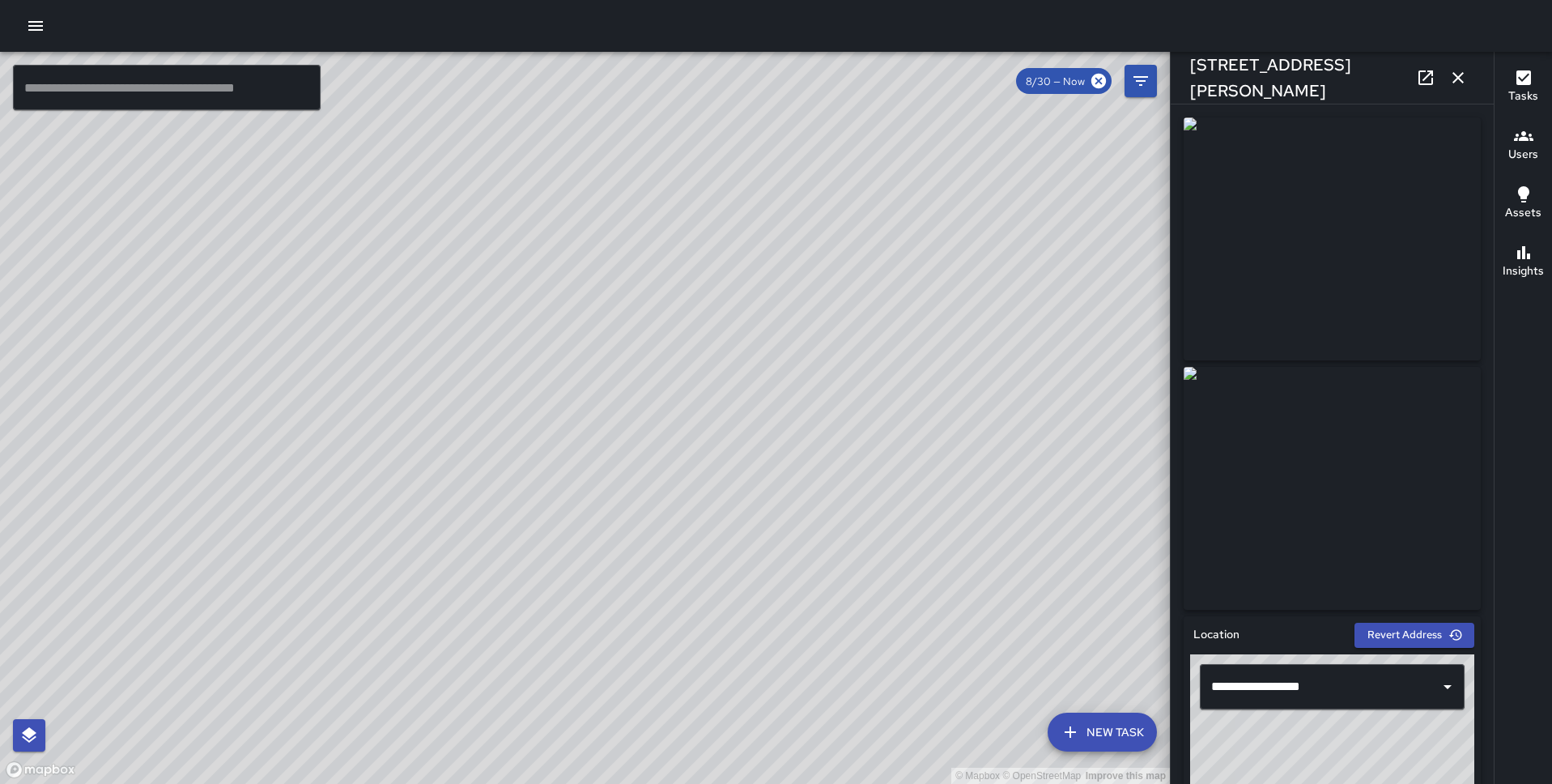
click at [278, 269] on div "© Mapbox © OpenStreetMap Improve this map BG Benard Greer 580 Pacific Avenue Co…" at bounding box center [584, 417] width 1170 height 732
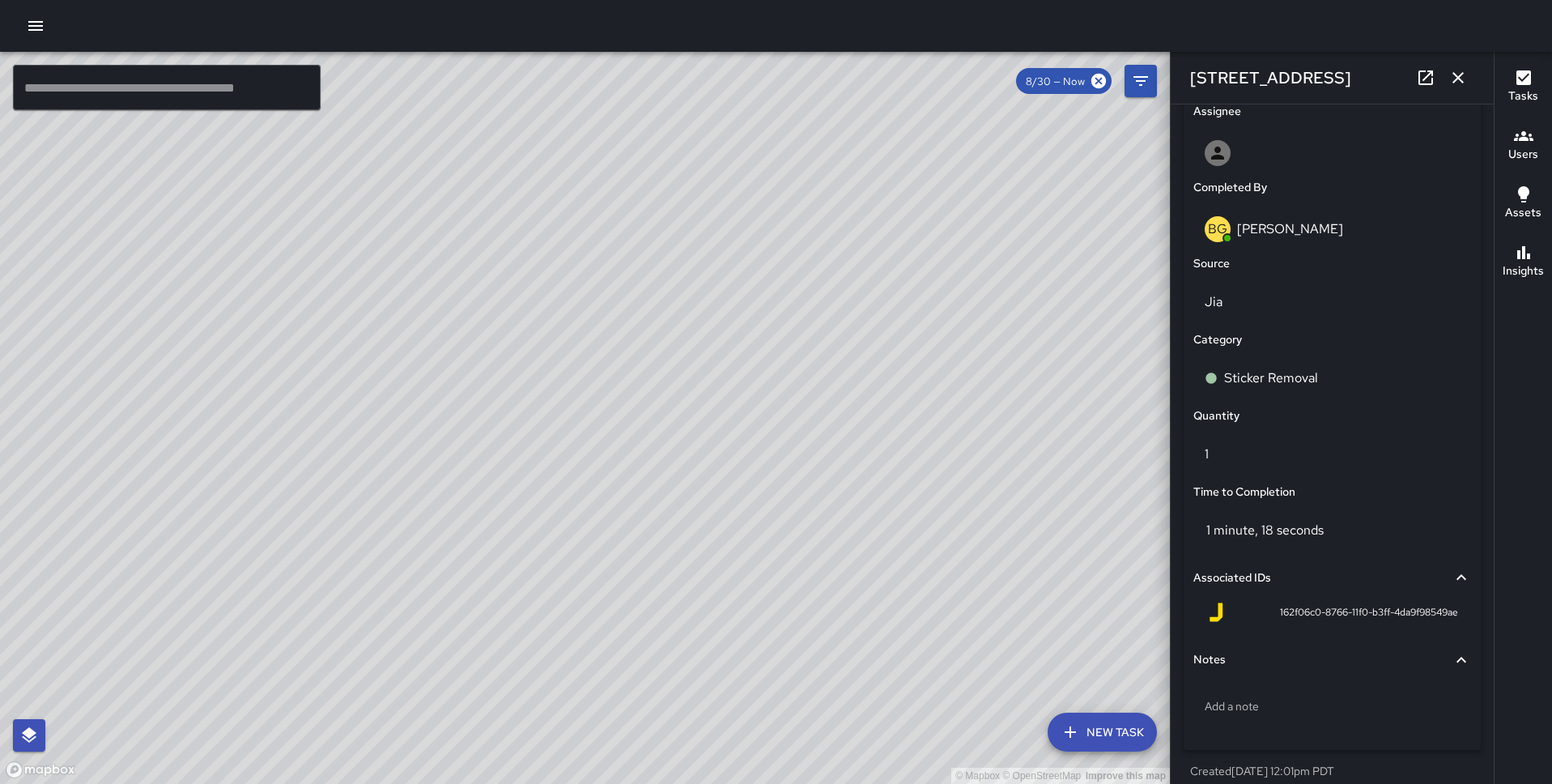
scroll to position [966, 0]
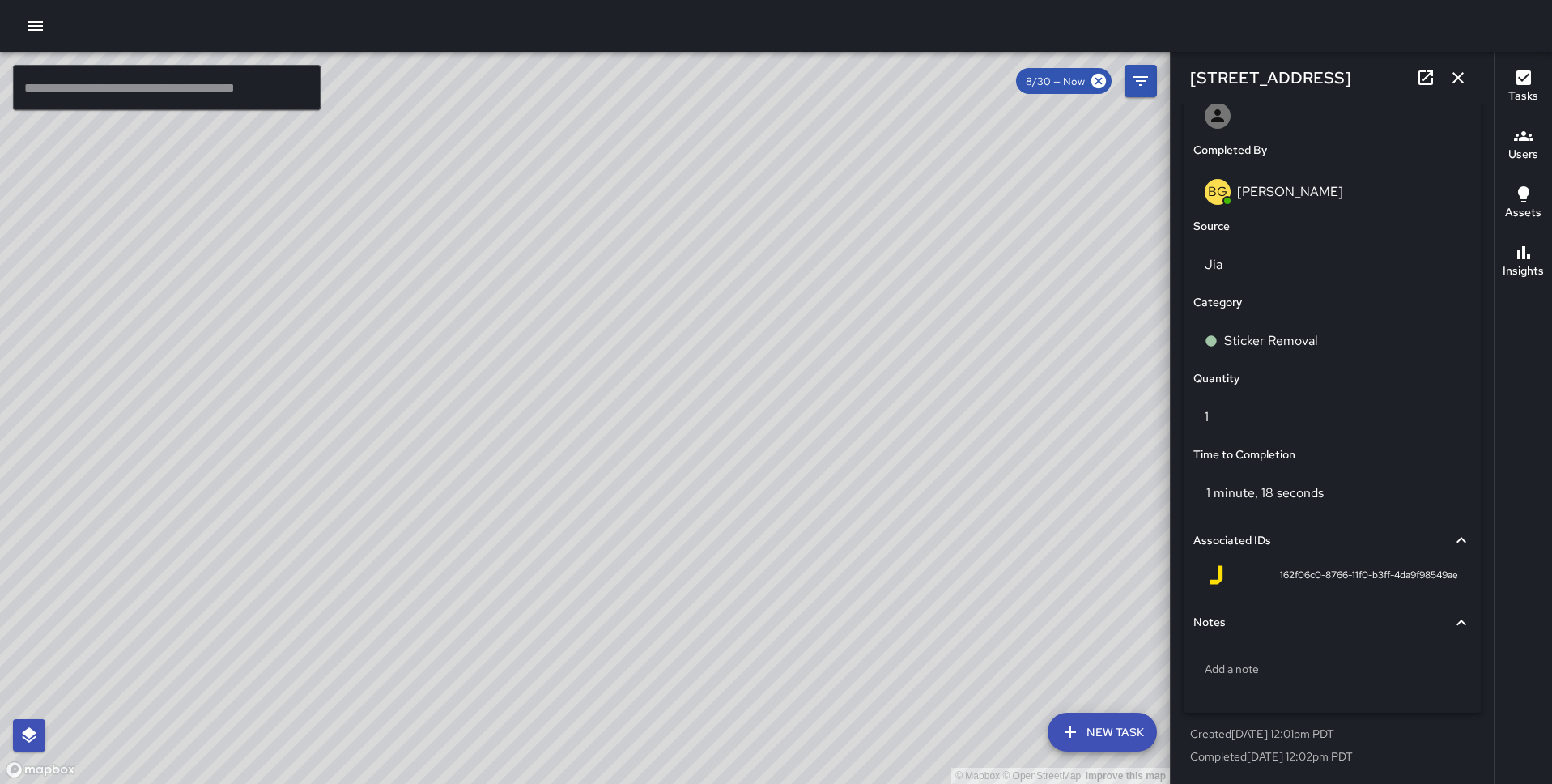
click at [1458, 81] on icon "button" at bounding box center [1459, 77] width 20 height 20
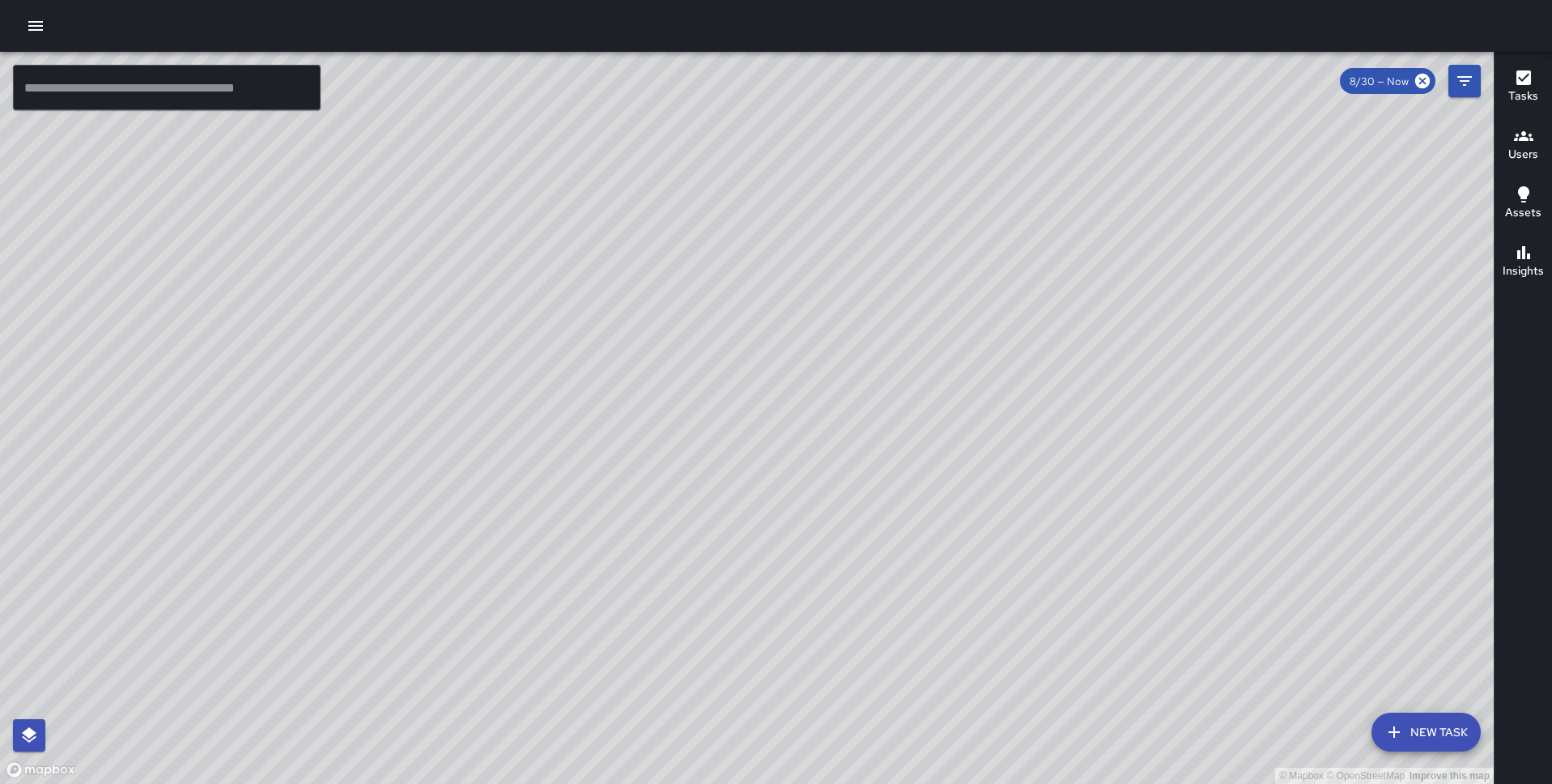
drag, startPoint x: 957, startPoint y: 440, endPoint x: 660, endPoint y: 279, distance: 337.8
click at [660, 279] on div "© Mapbox © OpenStreetMap Improve this map" at bounding box center [746, 417] width 1494 height 732
drag, startPoint x: 722, startPoint y: 445, endPoint x: 520, endPoint y: 296, distance: 251.0
click at [520, 296] on div "© Mapbox © OpenStreetMap Improve this map" at bounding box center [746, 417] width 1494 height 732
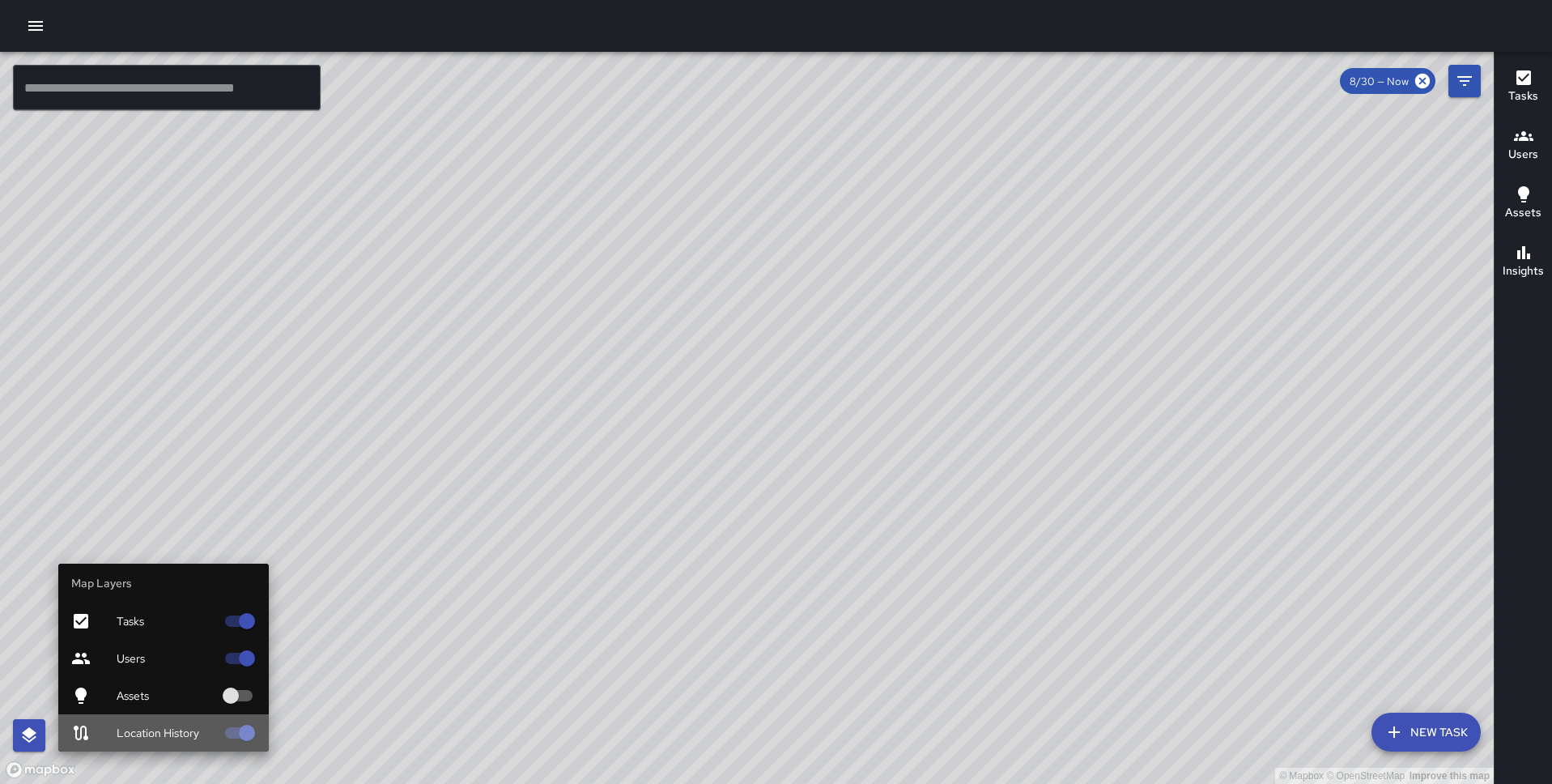
click at [189, 730] on span "Location History" at bounding box center [165, 733] width 99 height 16
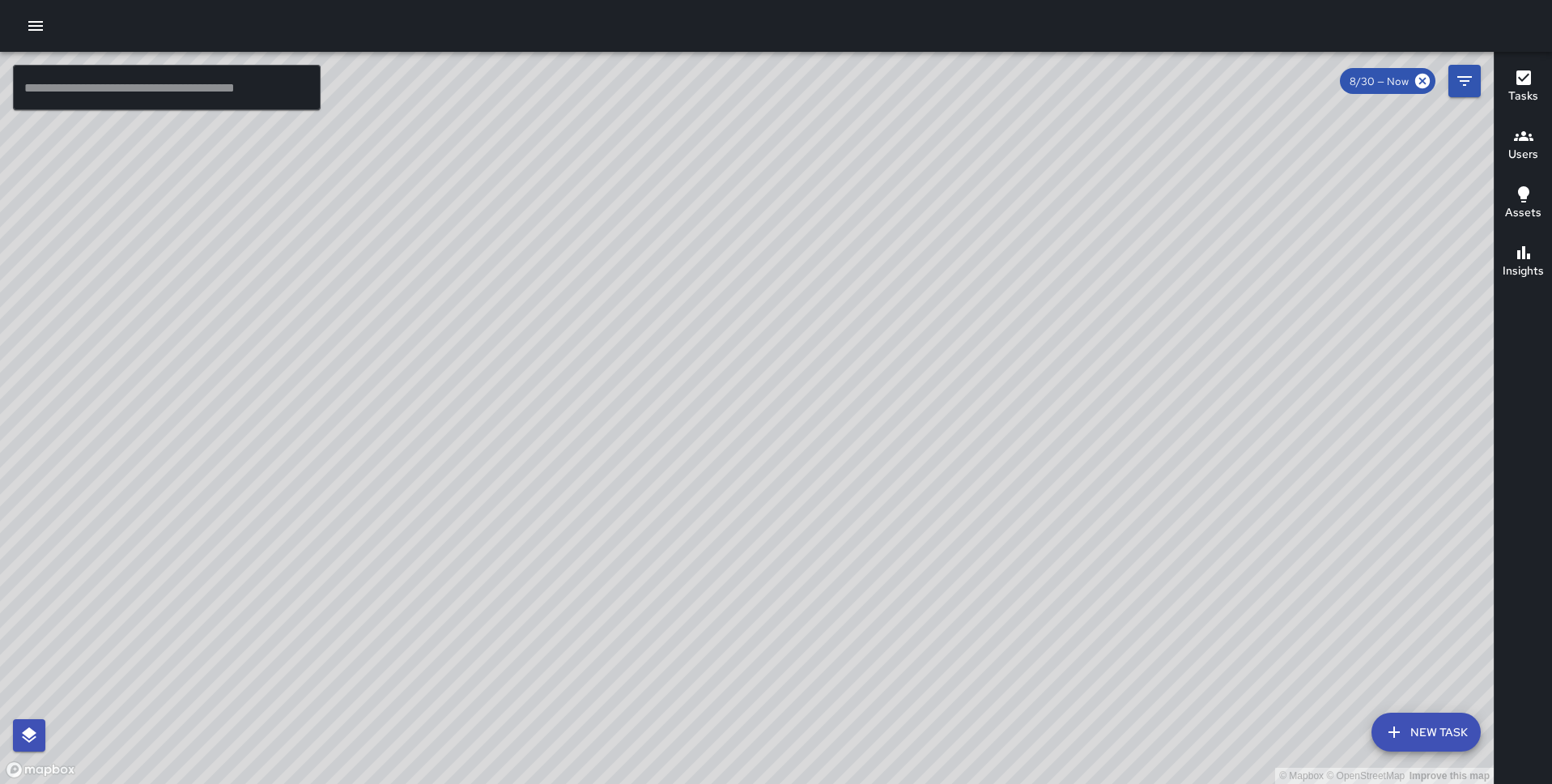
drag, startPoint x: 934, startPoint y: 470, endPoint x: 743, endPoint y: 206, distance: 325.8
click at [743, 206] on div "© Mapbox © OpenStreetMap Improve this map" at bounding box center [746, 417] width 1494 height 732
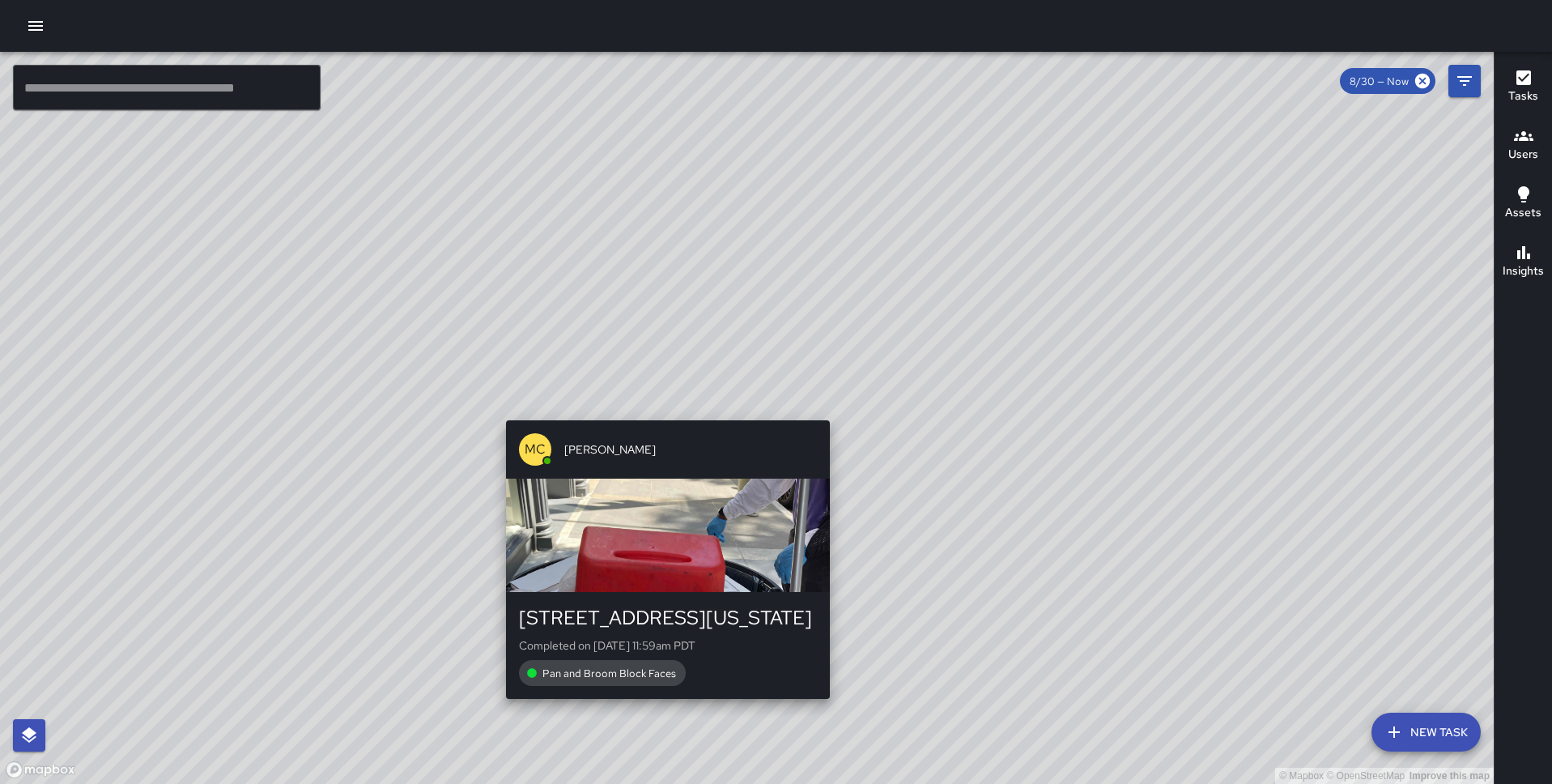
click at [660, 409] on div "© Mapbox © OpenStreetMap Improve this map MC Marcus Carr 550 Washington Street …" at bounding box center [746, 417] width 1494 height 732
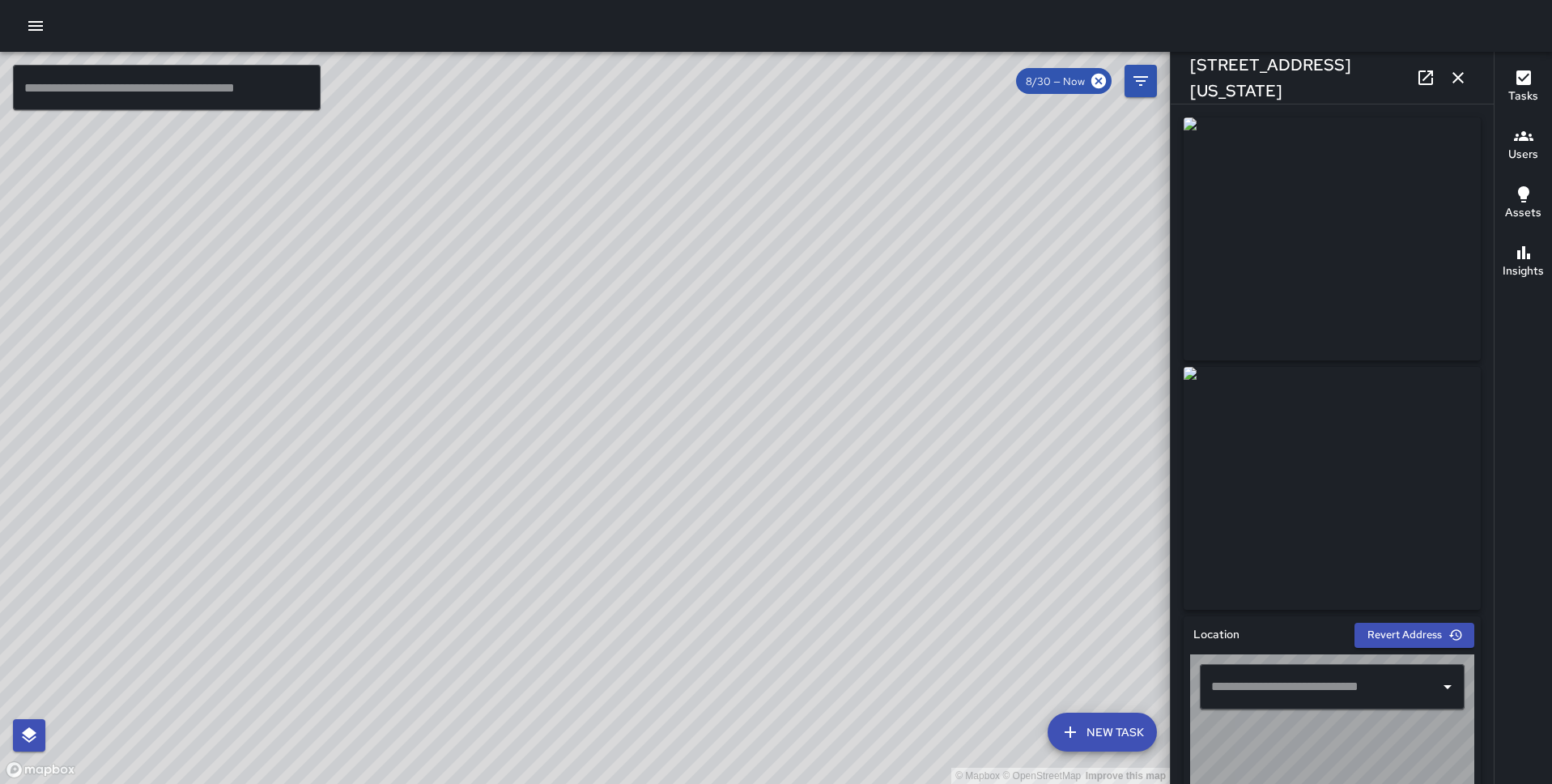
type input "**********"
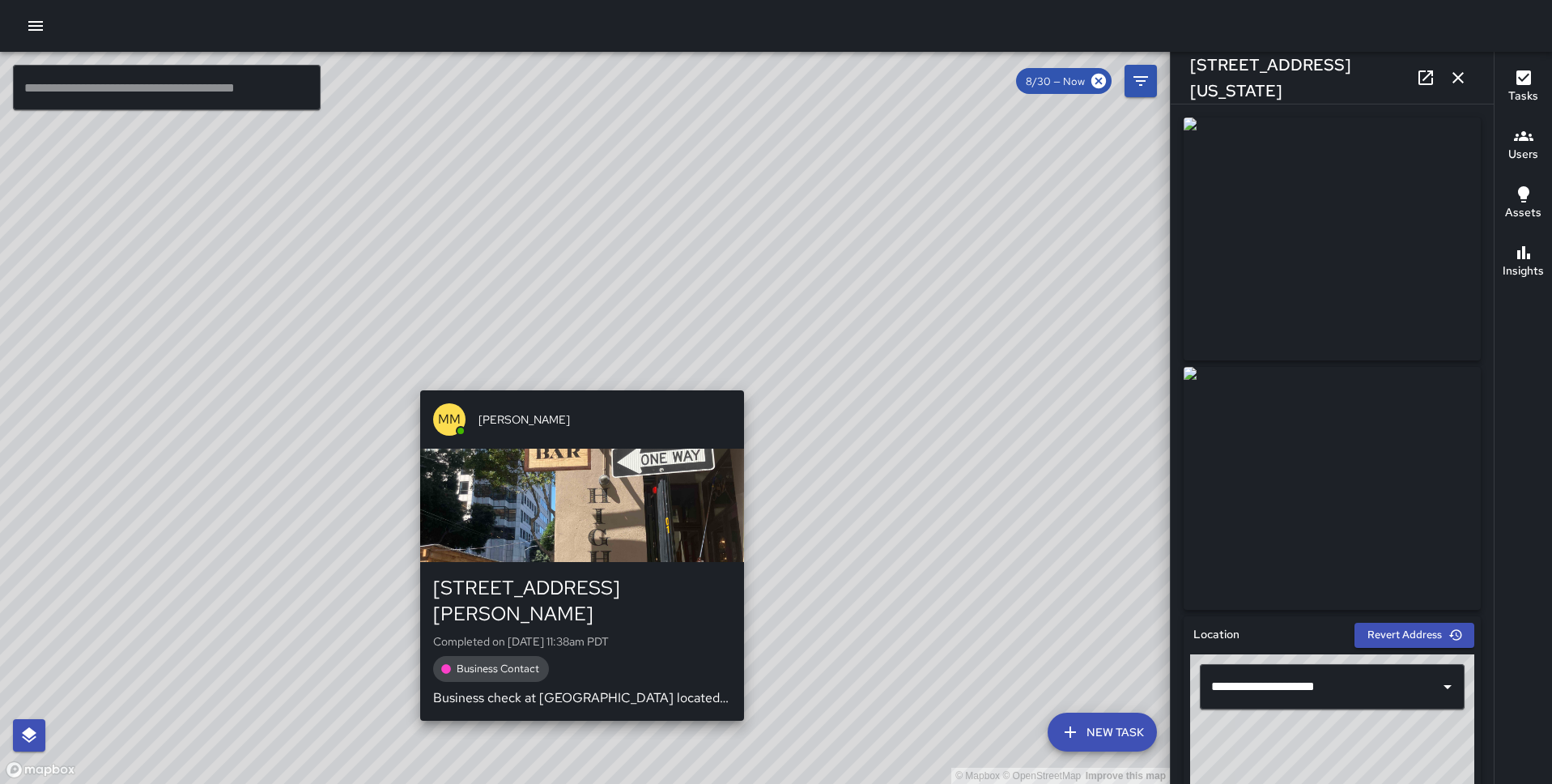
click at [578, 384] on div "MM Maverick Mingoa 25 Hotaling Place Completed on 9/2/2025, 11:38am PDT Busines…" at bounding box center [582, 555] width 337 height 344
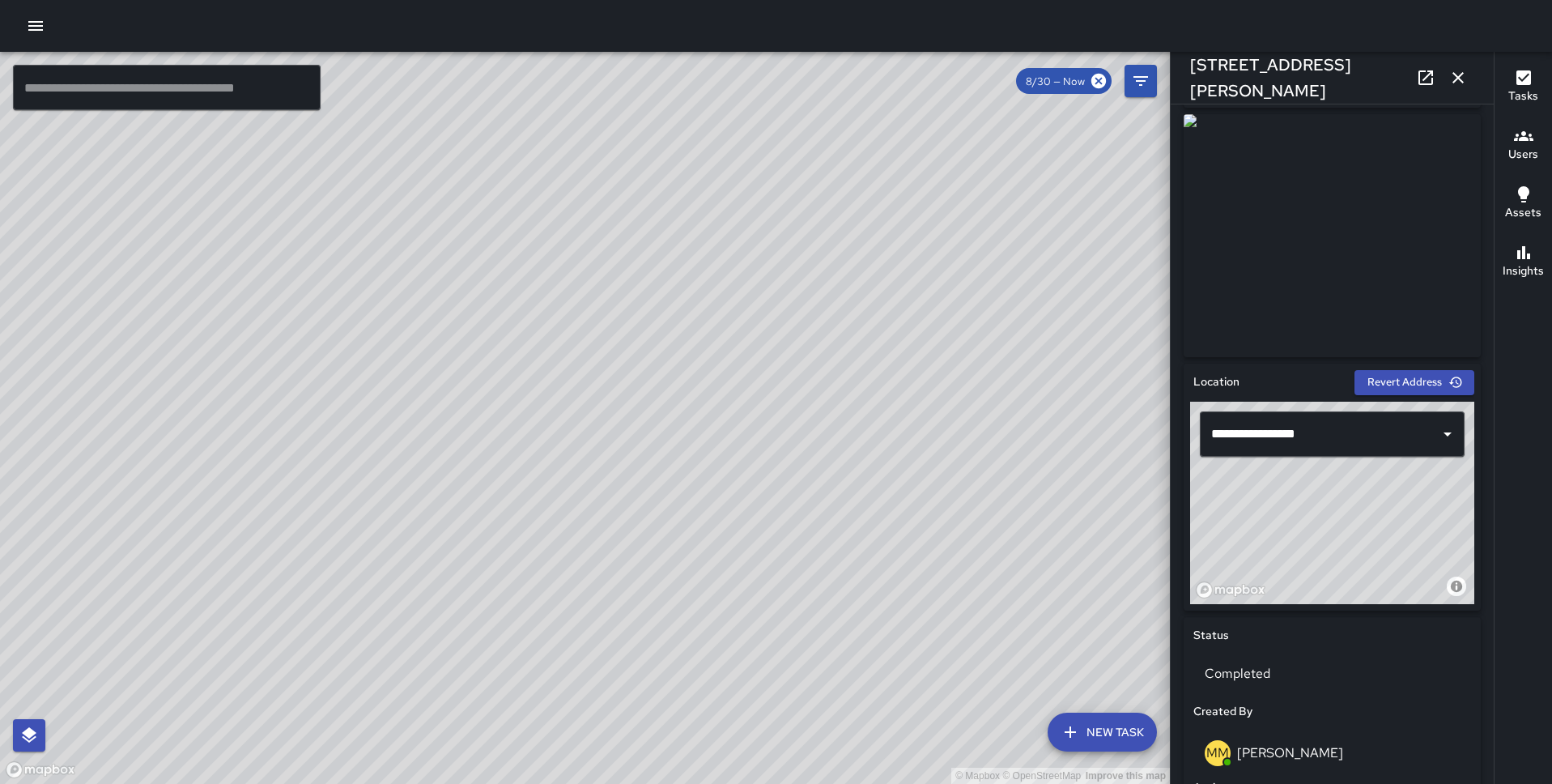
scroll to position [907, 0]
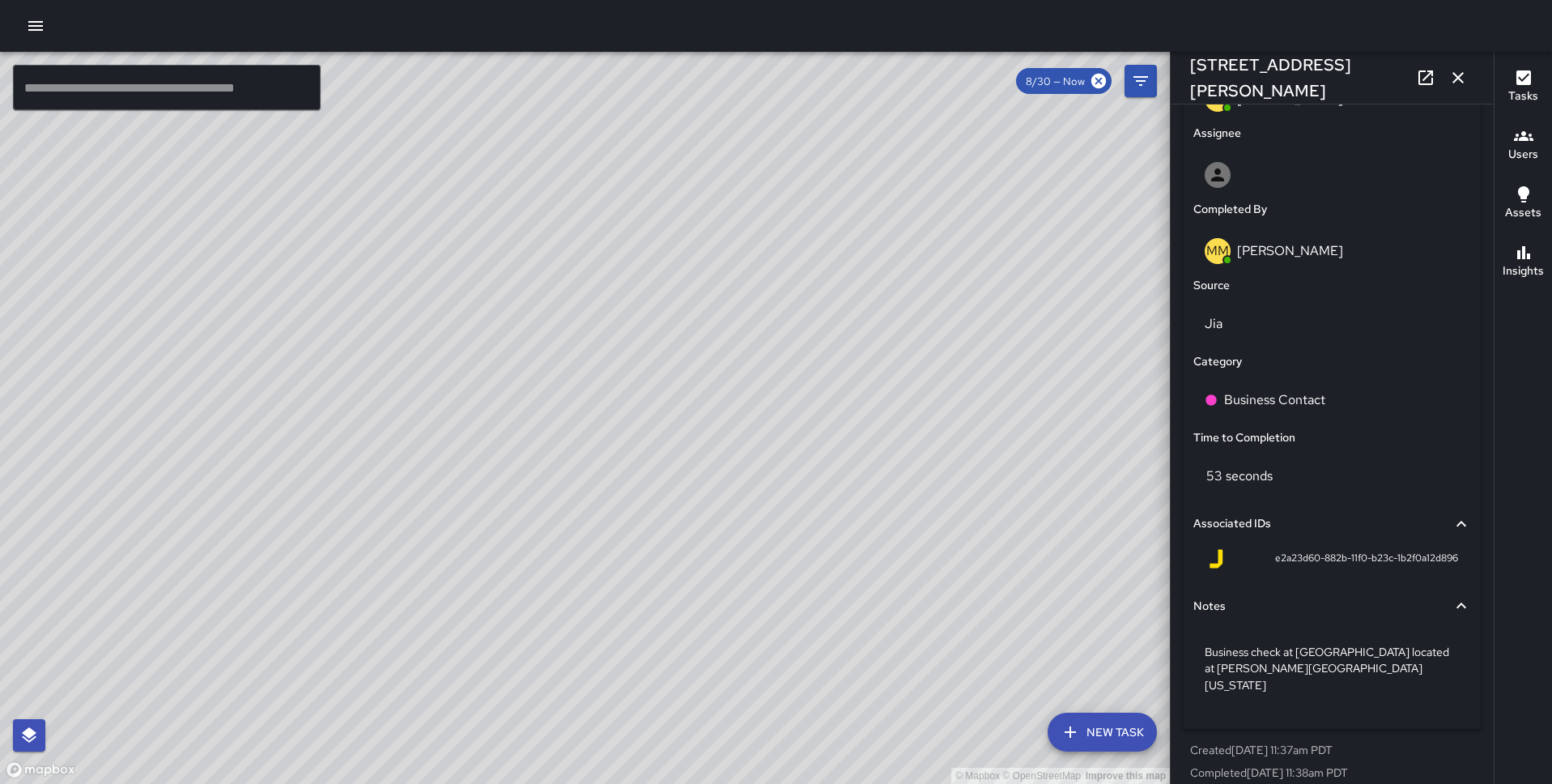
click at [778, 403] on div "© Mapbox © OpenStreetMap Improve this map BG Benard Greer 501 Washington Street…" at bounding box center [584, 417] width 1170 height 732
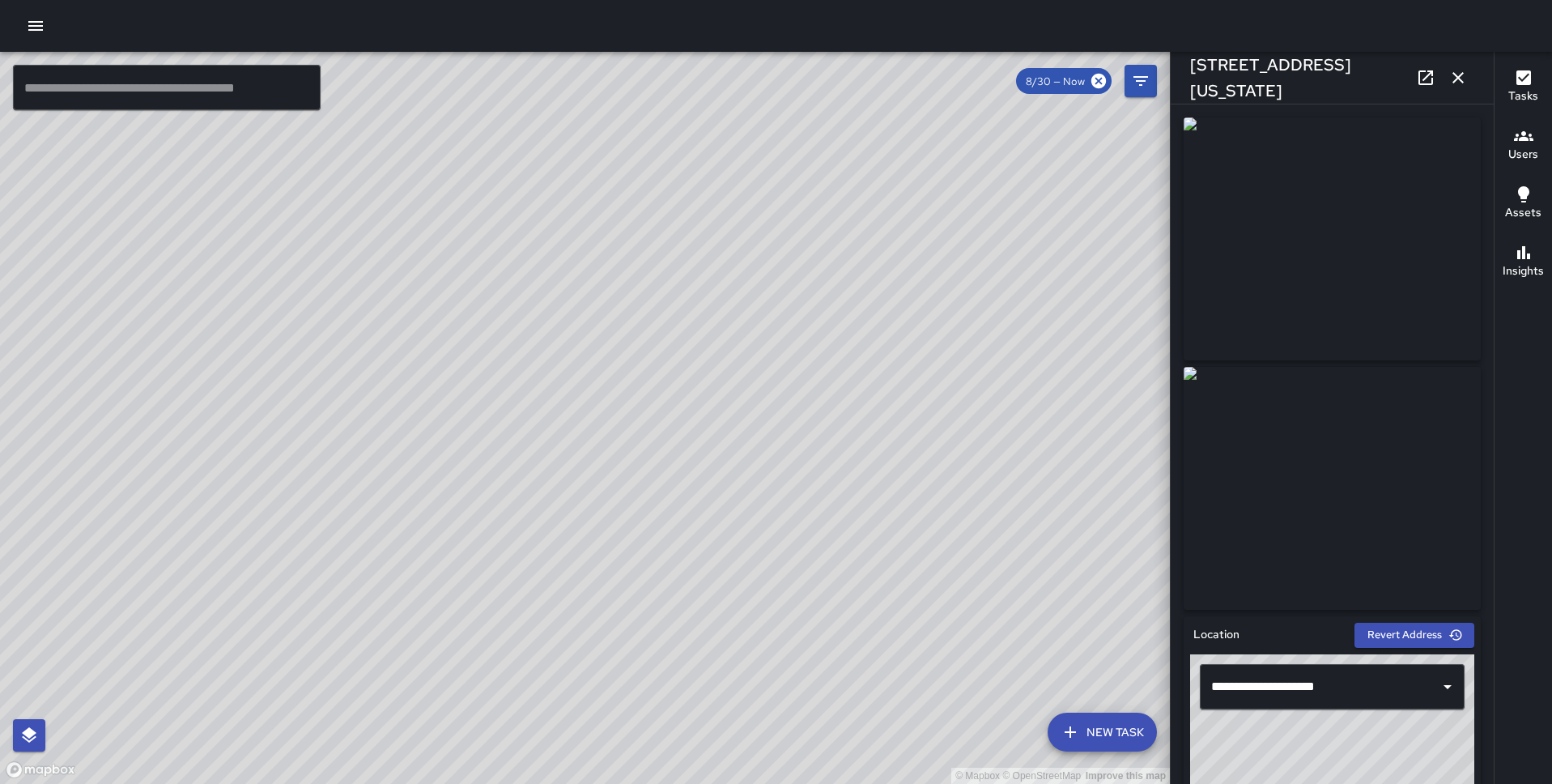
scroll to position [890, 0]
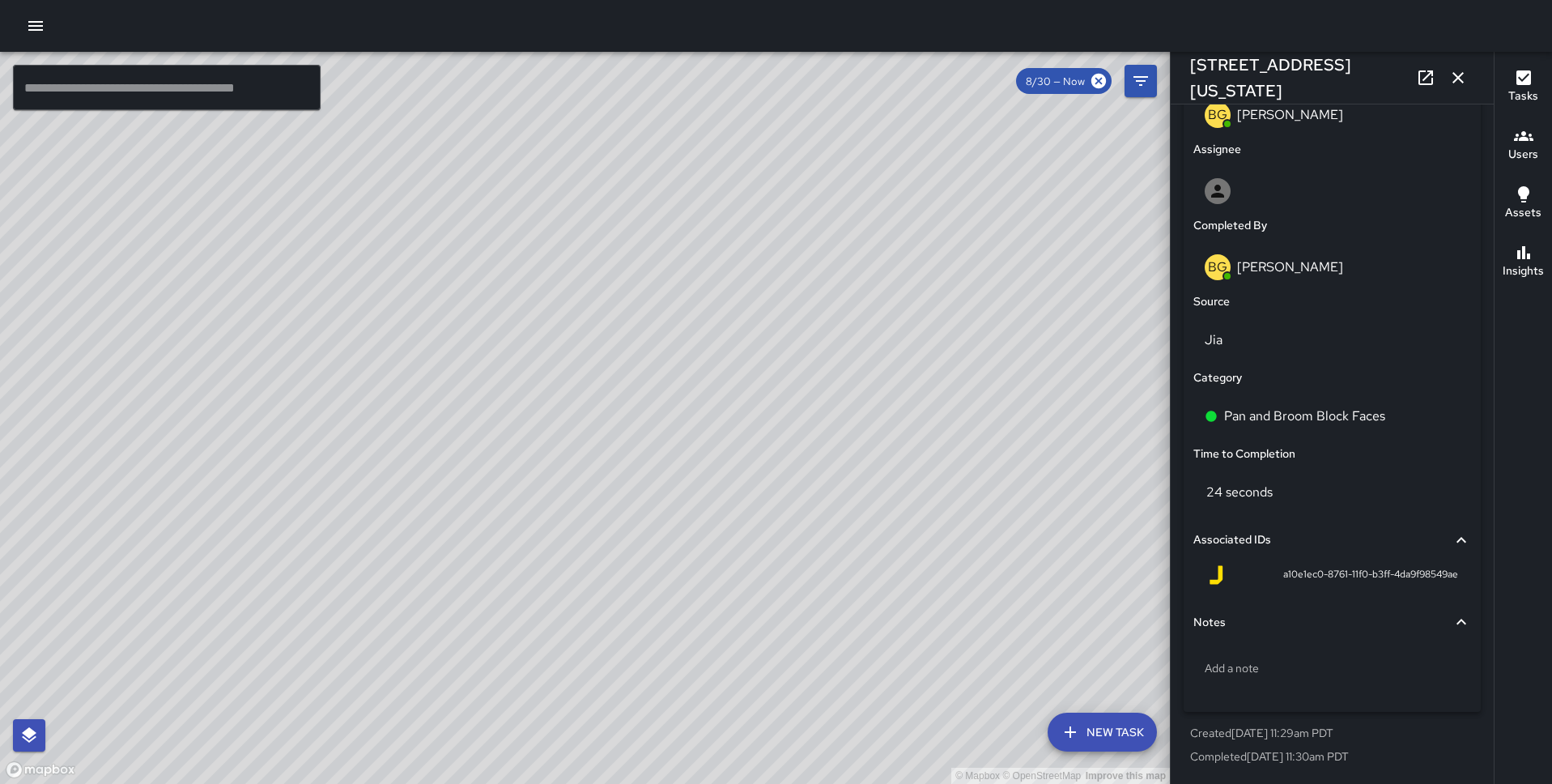
drag, startPoint x: 917, startPoint y: 260, endPoint x: 463, endPoint y: 102, distance: 480.7
click at [463, 103] on div "© Mapbox © OpenStreetMap Improve this map" at bounding box center [584, 417] width 1170 height 732
click at [1459, 75] on icon "button" at bounding box center [1459, 77] width 20 height 20
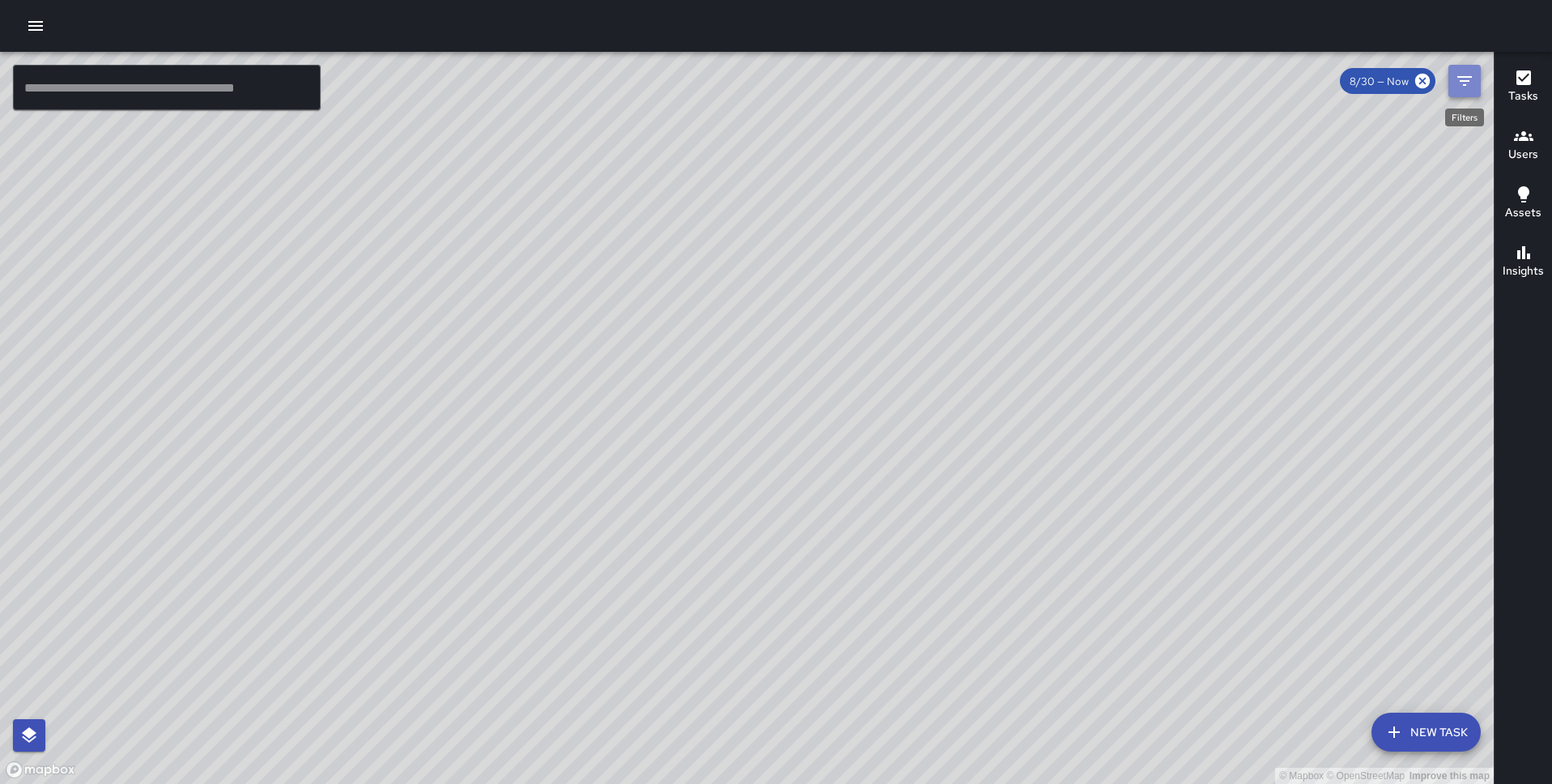
click at [1475, 83] on button "Filters" at bounding box center [1465, 81] width 33 height 33
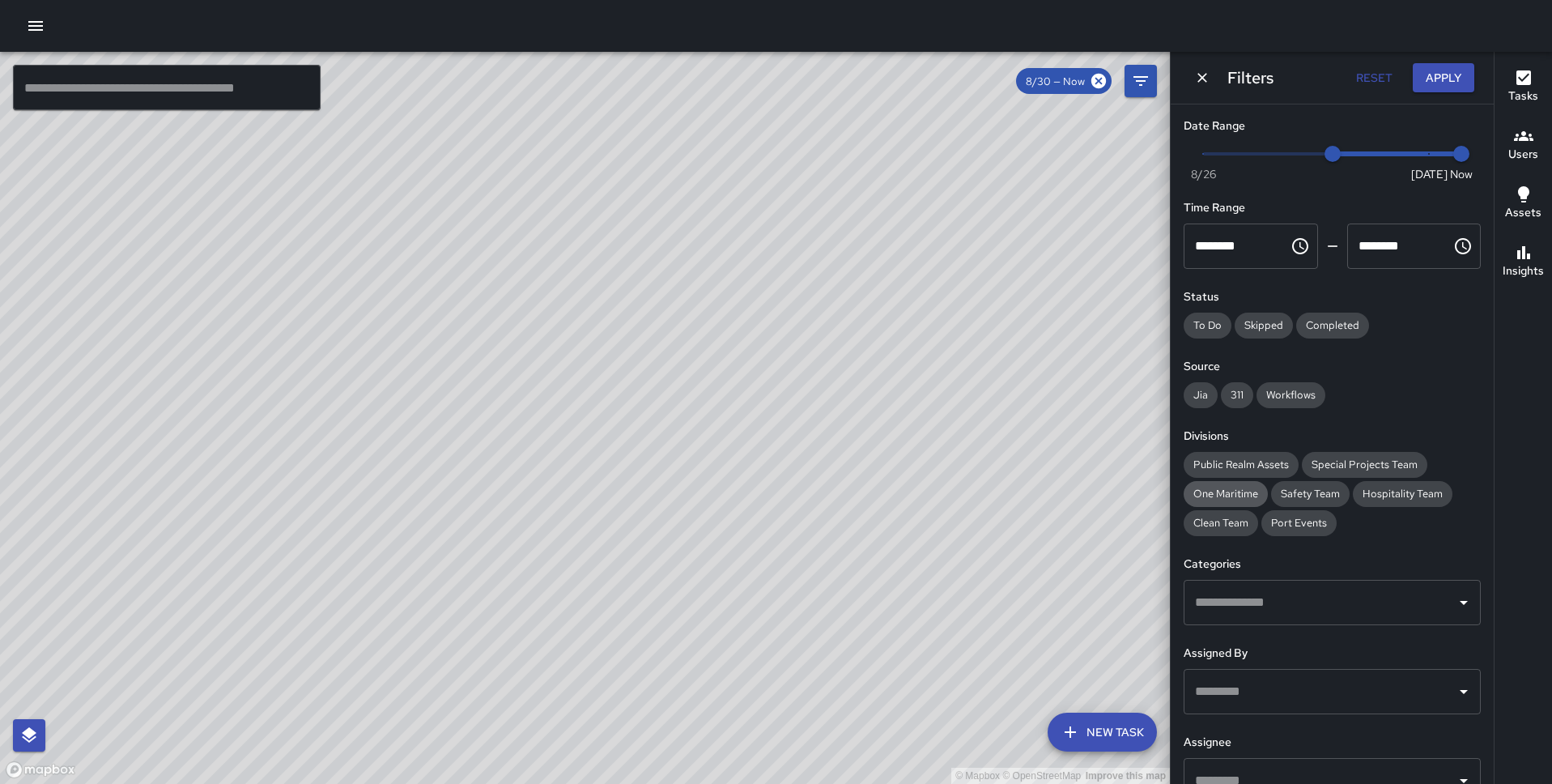
click at [1228, 494] on span "One Maritime" at bounding box center [1226, 494] width 84 height 14
click at [1452, 81] on button "Apply" at bounding box center [1444, 78] width 62 height 30
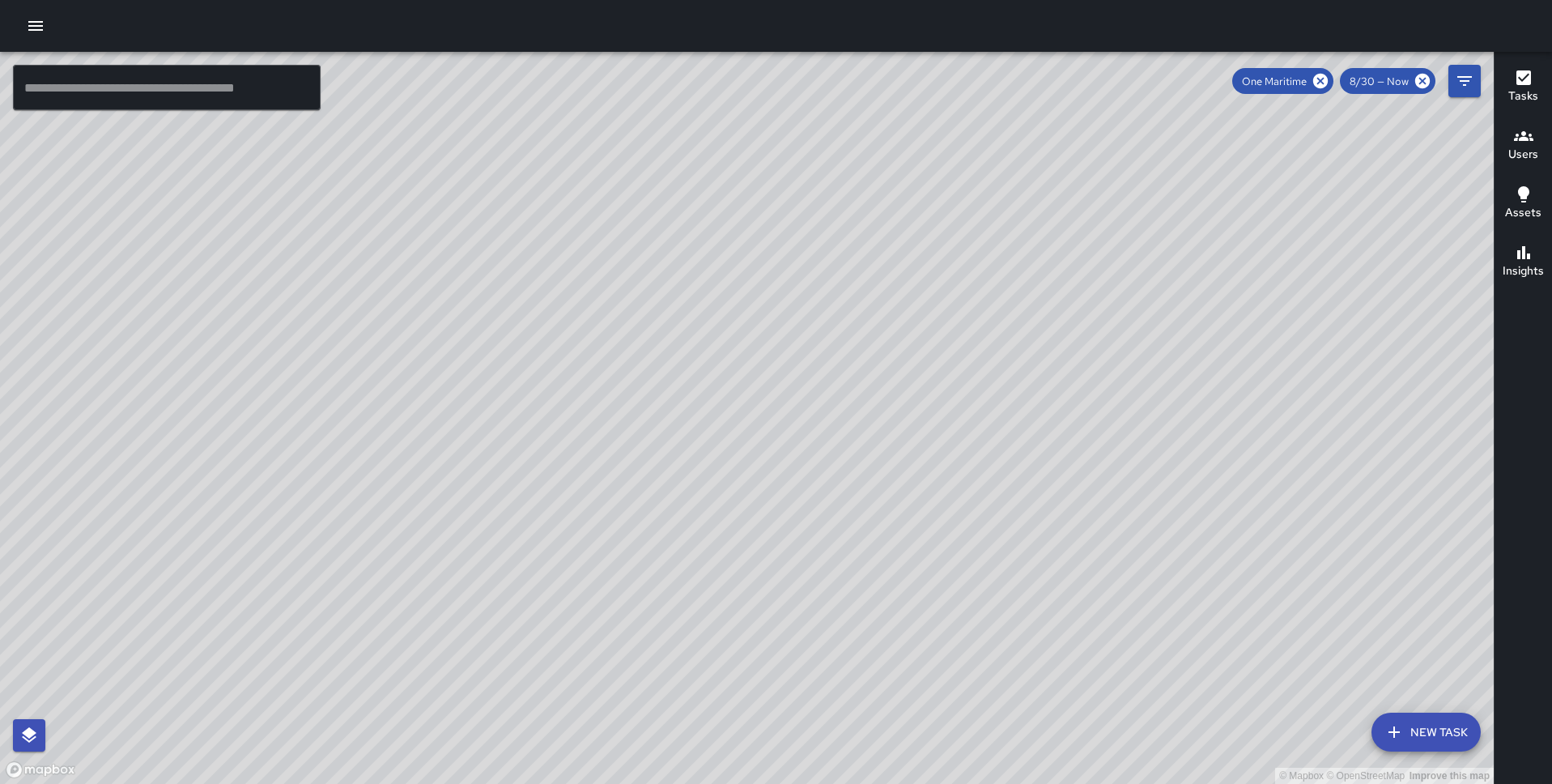
drag, startPoint x: 735, startPoint y: 376, endPoint x: 662, endPoint y: 189, distance: 200.7
click at [662, 189] on div "© Mapbox © OpenStreetMap Improve this map" at bounding box center [746, 417] width 1494 height 732
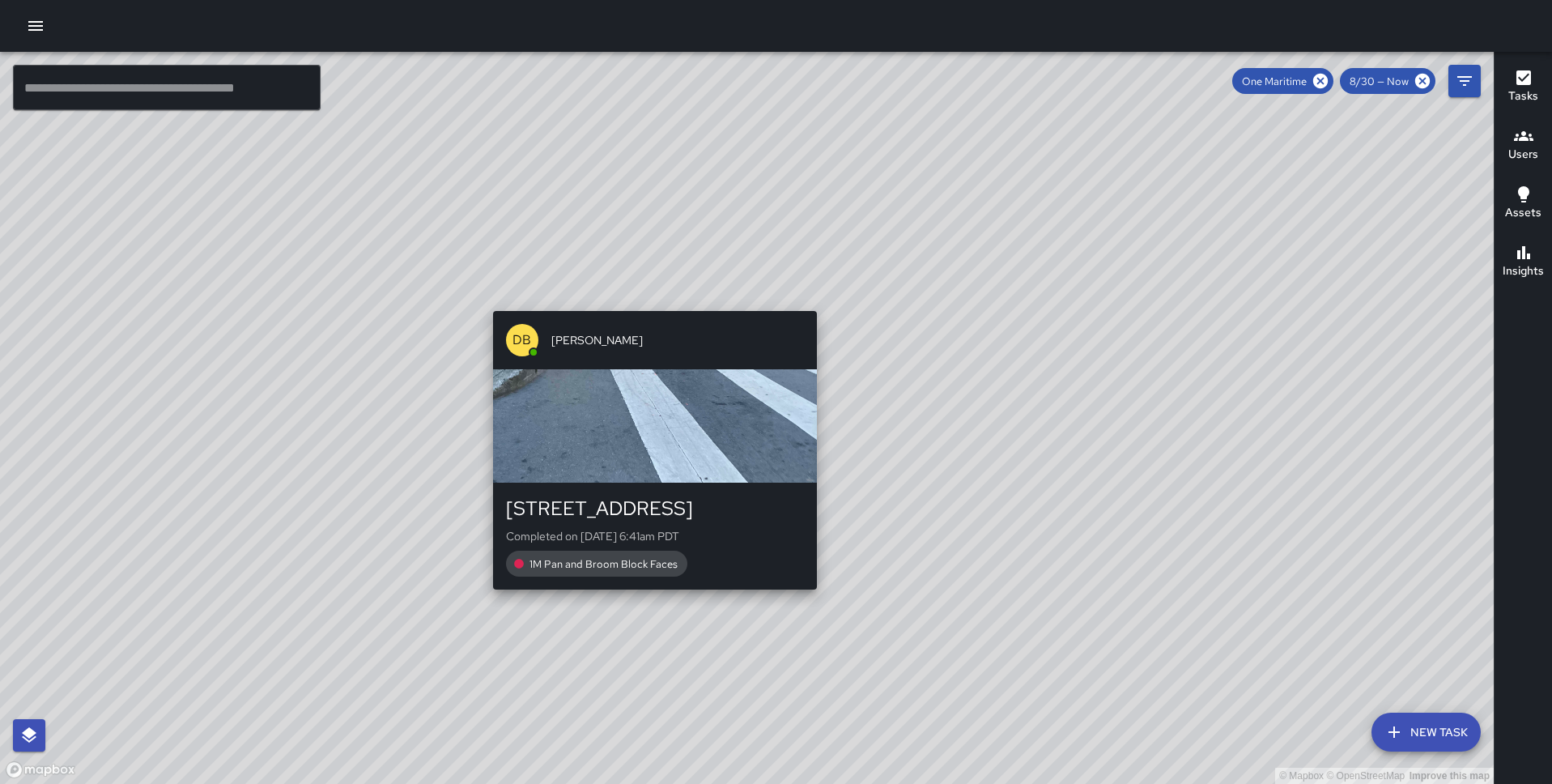
click at [649, 302] on div "© Mapbox © OpenStreetMap Improve this map DB Delbert Barnett 222 Battery Street…" at bounding box center [746, 417] width 1494 height 732
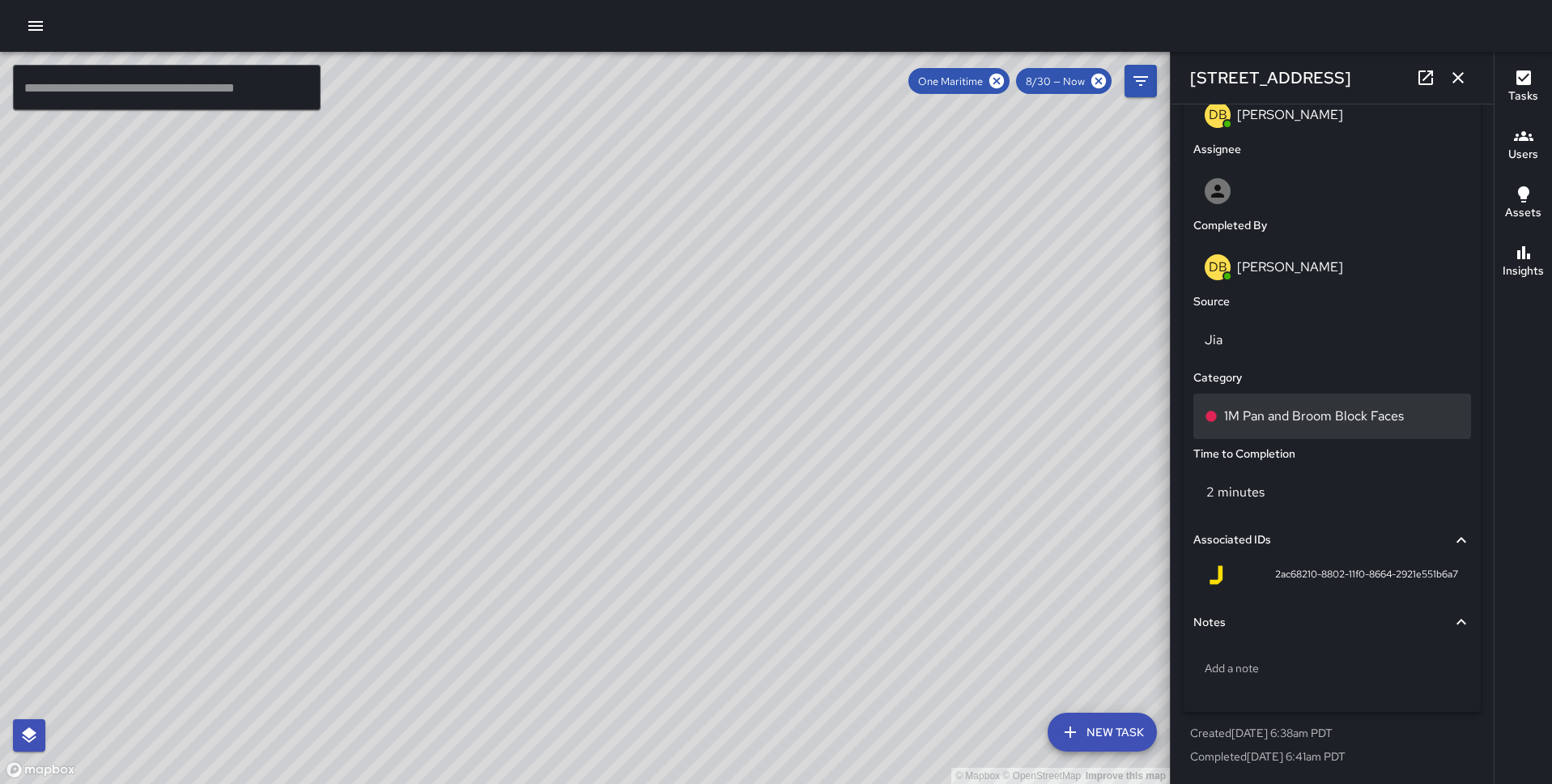
click at [1327, 434] on div "1M Pan and Broom Block Faces" at bounding box center [1333, 416] width 278 height 45
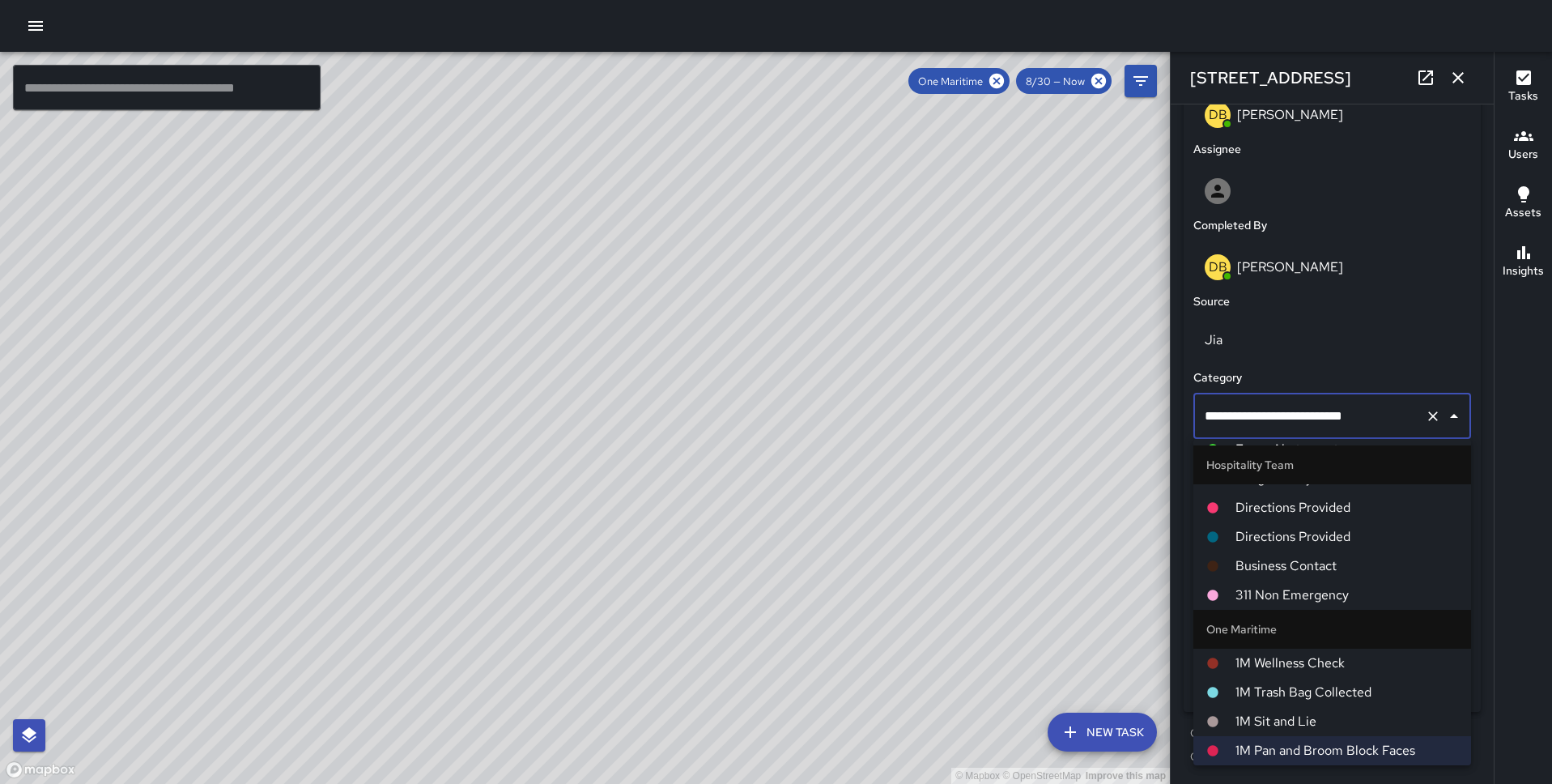
scroll to position [0, 0]
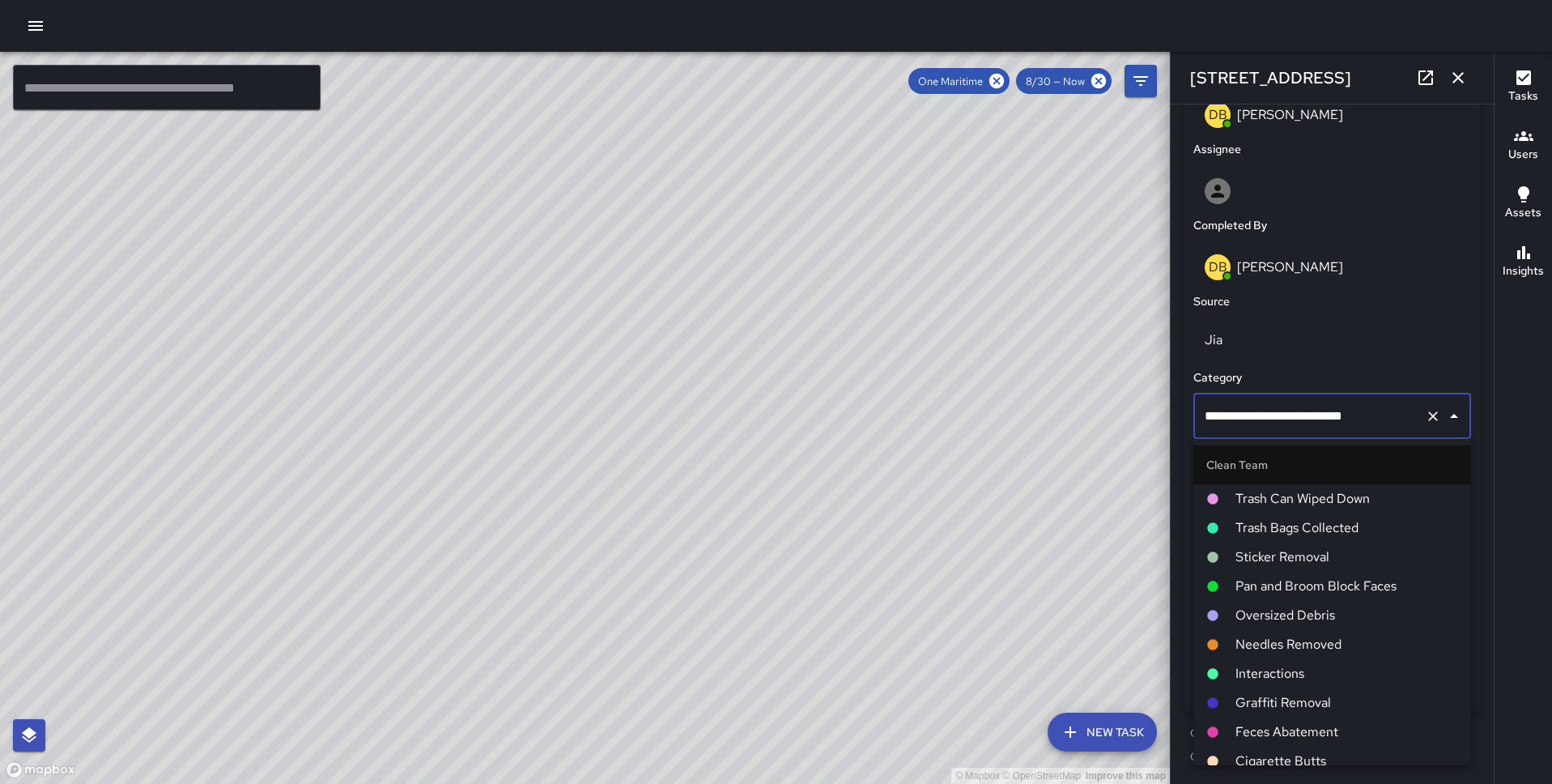
click at [1305, 602] on li "Oversized Debris" at bounding box center [1333, 615] width 278 height 29
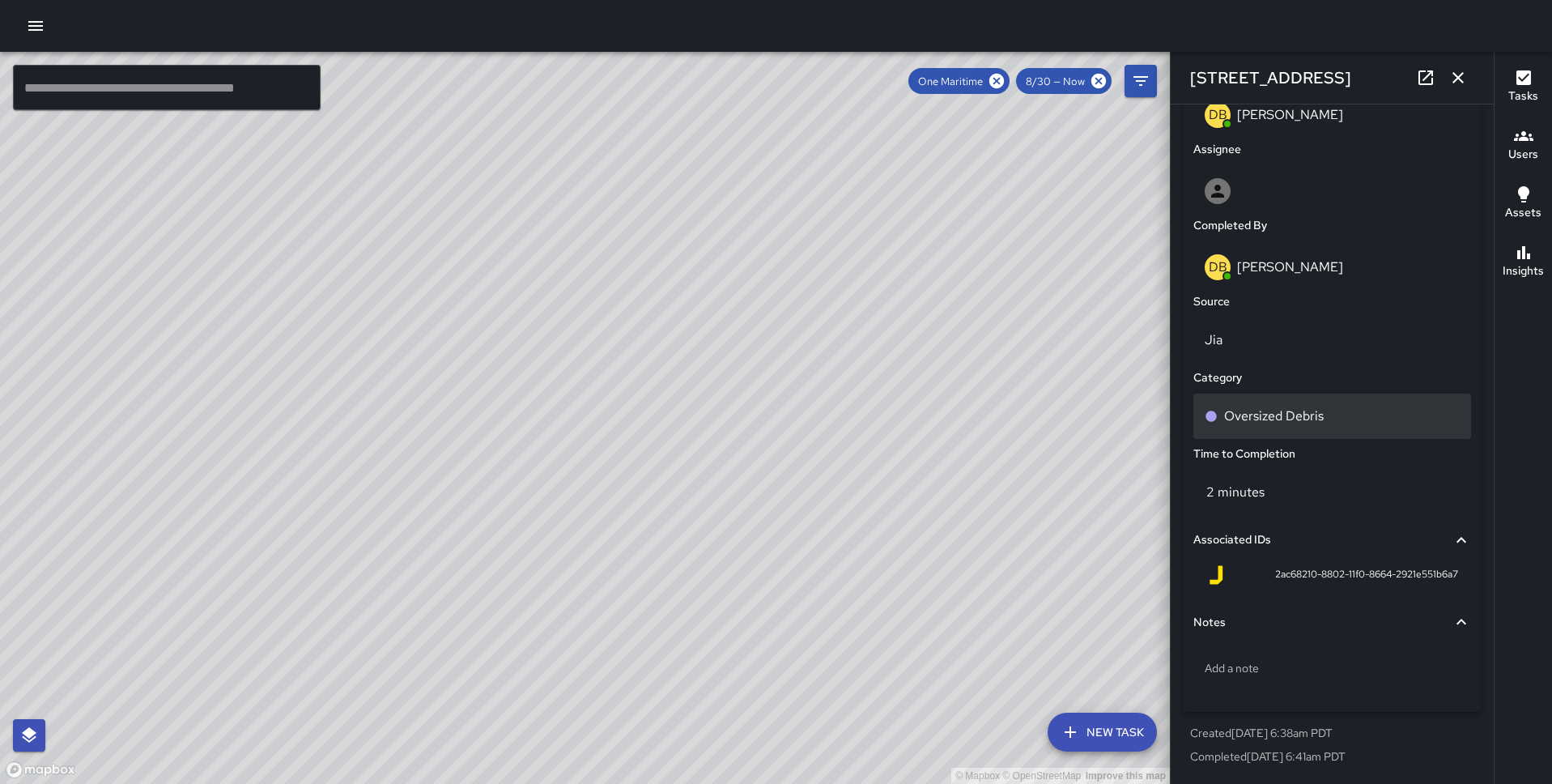
click at [1302, 404] on div "Oversized Debris" at bounding box center [1333, 416] width 278 height 45
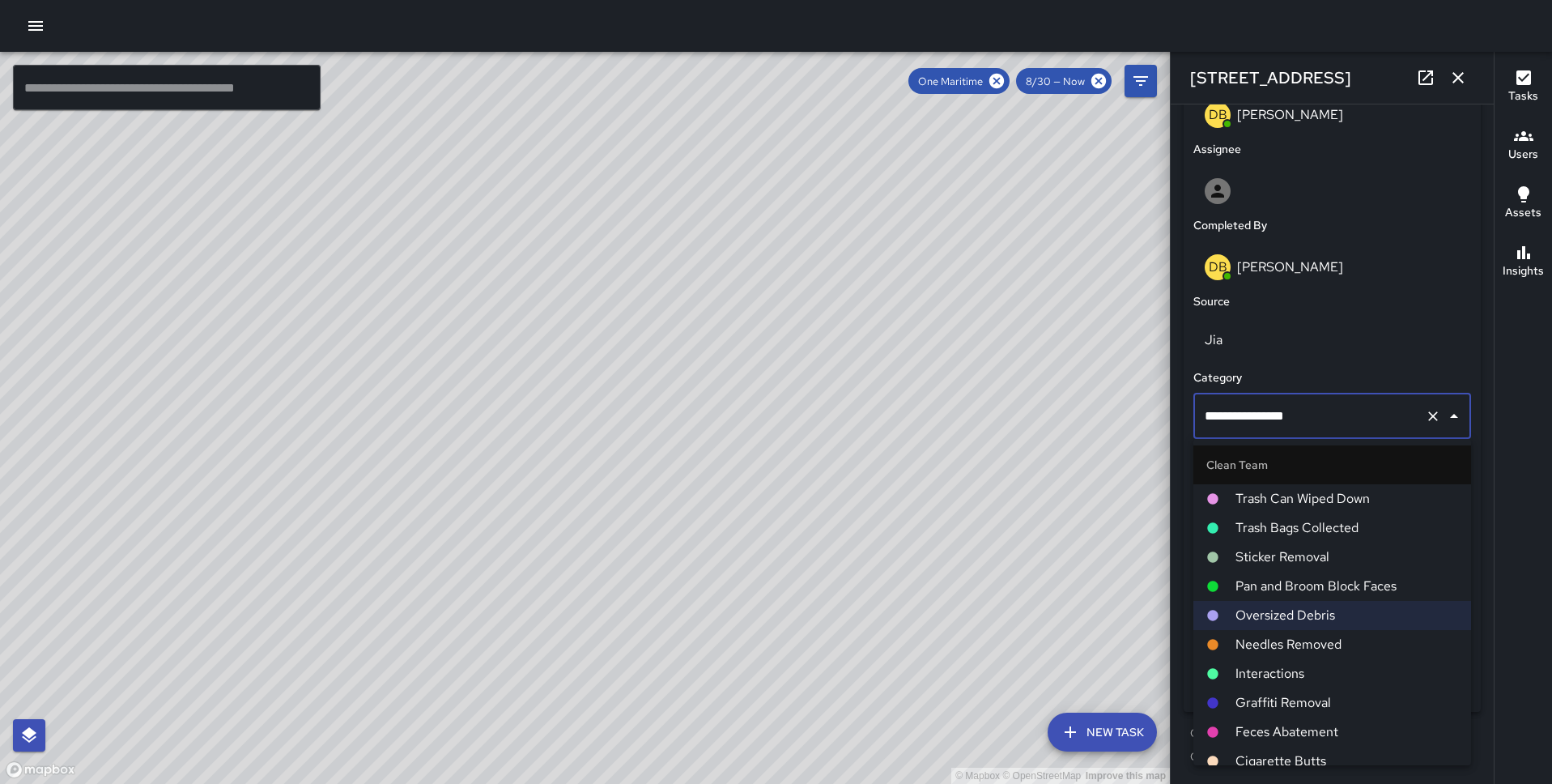
click at [1291, 585] on span "Pan and Broom Block Faces" at bounding box center [1347, 586] width 223 height 20
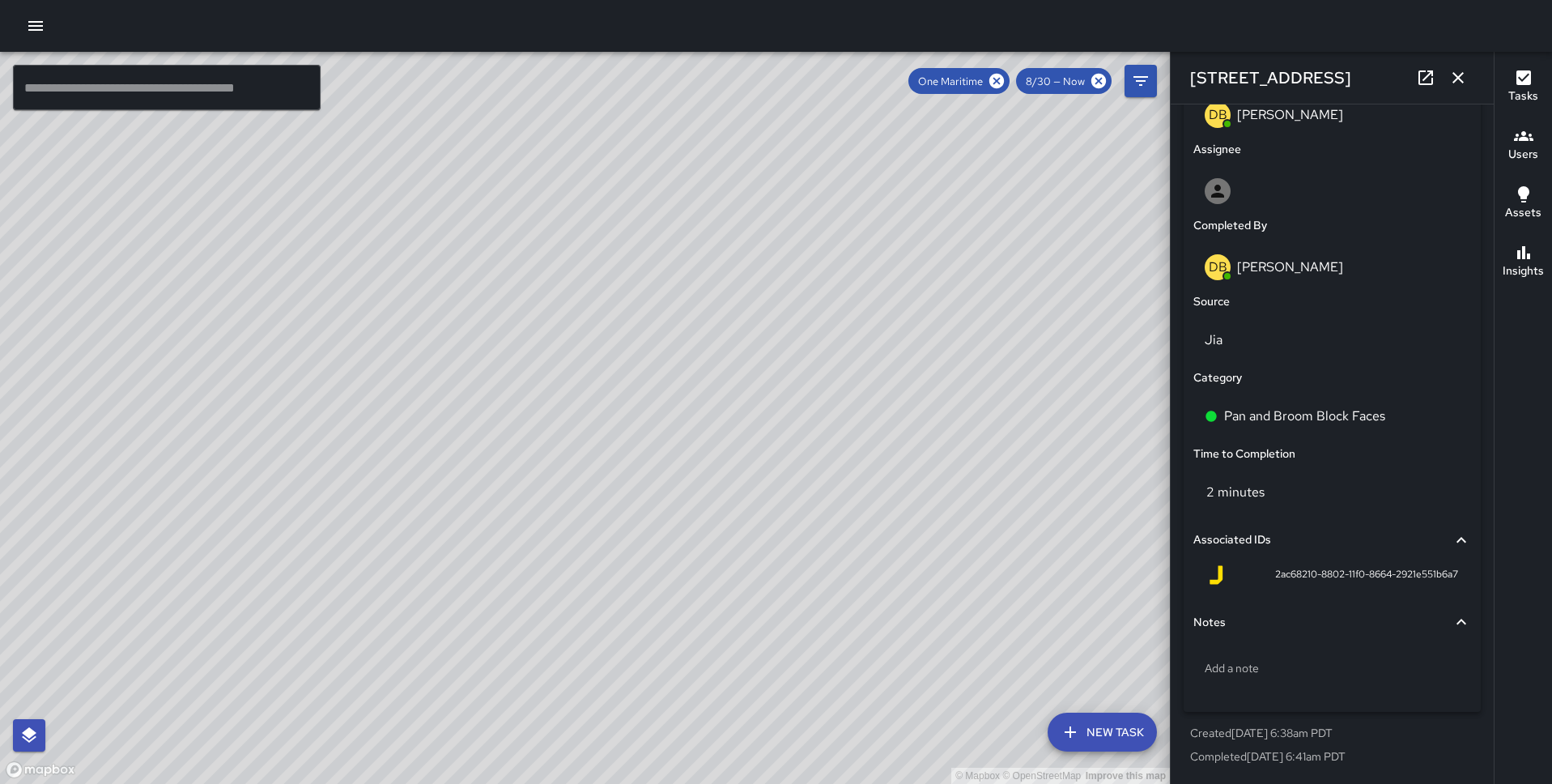
drag, startPoint x: 922, startPoint y: 434, endPoint x: 642, endPoint y: 344, distance: 294.1
click at [642, 344] on div "© Mapbox © OpenStreetMap Improve this map" at bounding box center [584, 417] width 1170 height 732
click at [887, 367] on div "© Mapbox © OpenStreetMap Improve this map DB Delbert Barnett 26 California Stre…" at bounding box center [584, 417] width 1170 height 732
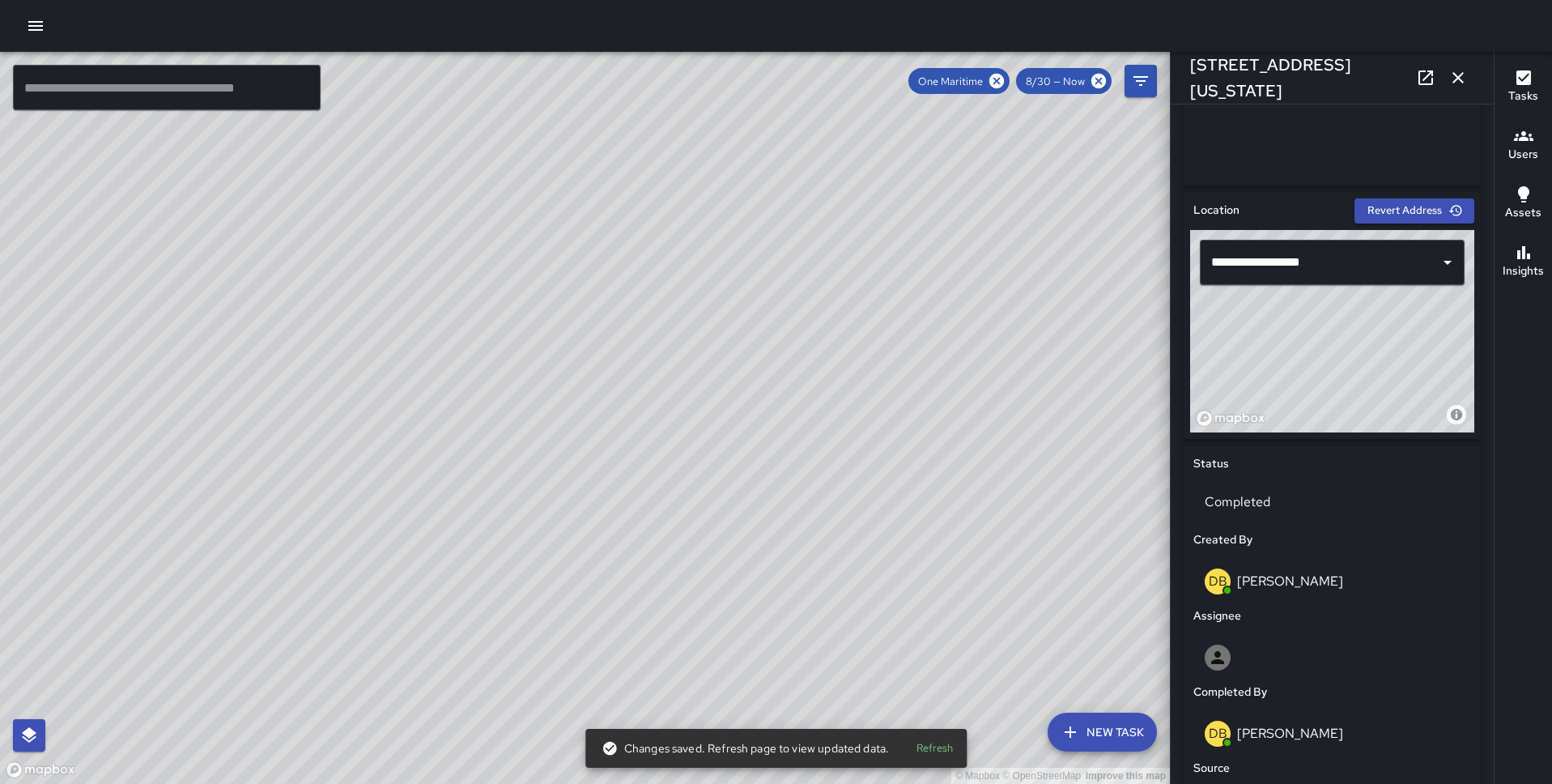
scroll to position [890, 0]
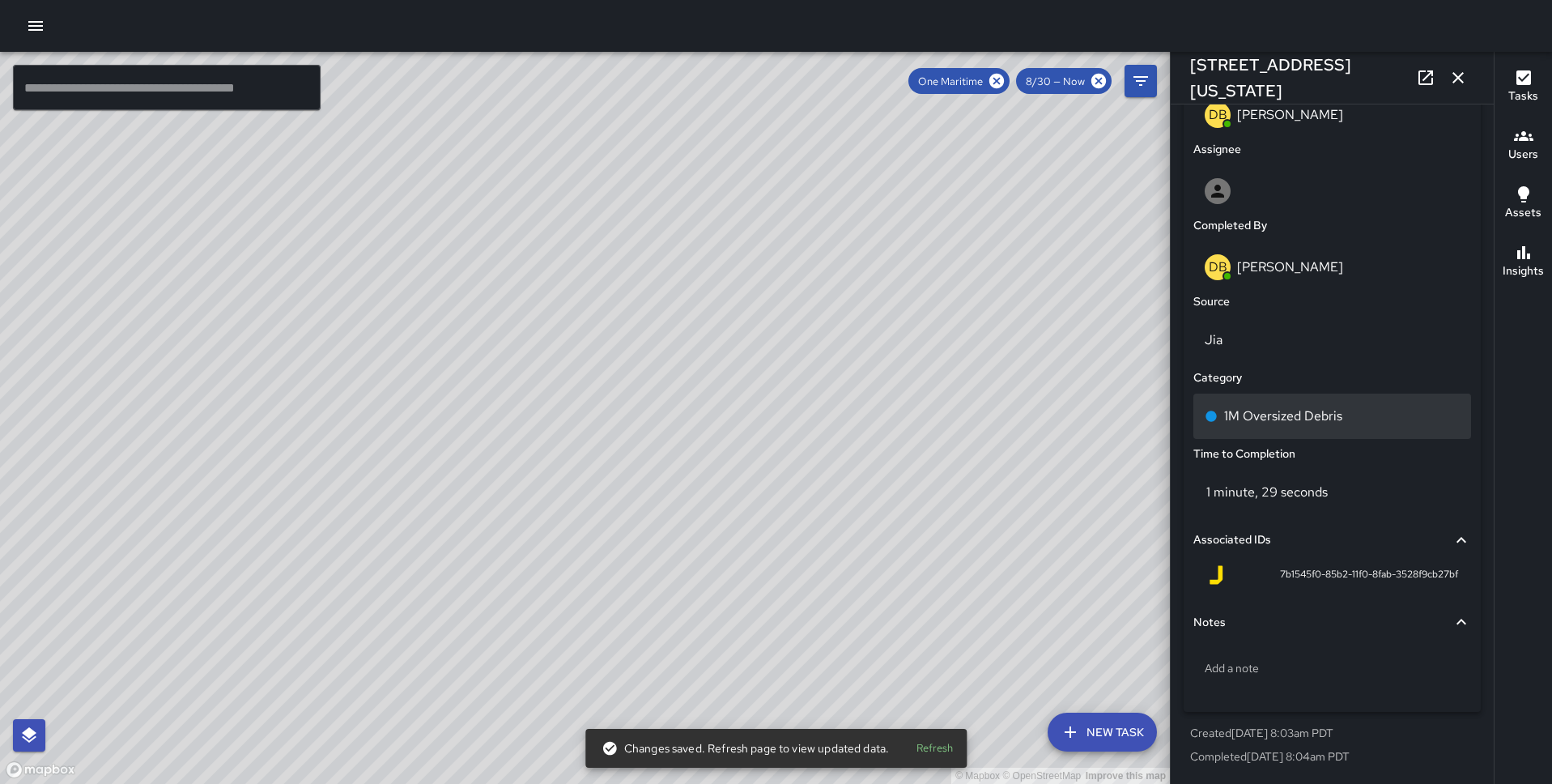
click at [1291, 403] on div "1M Oversized Debris" at bounding box center [1333, 416] width 278 height 45
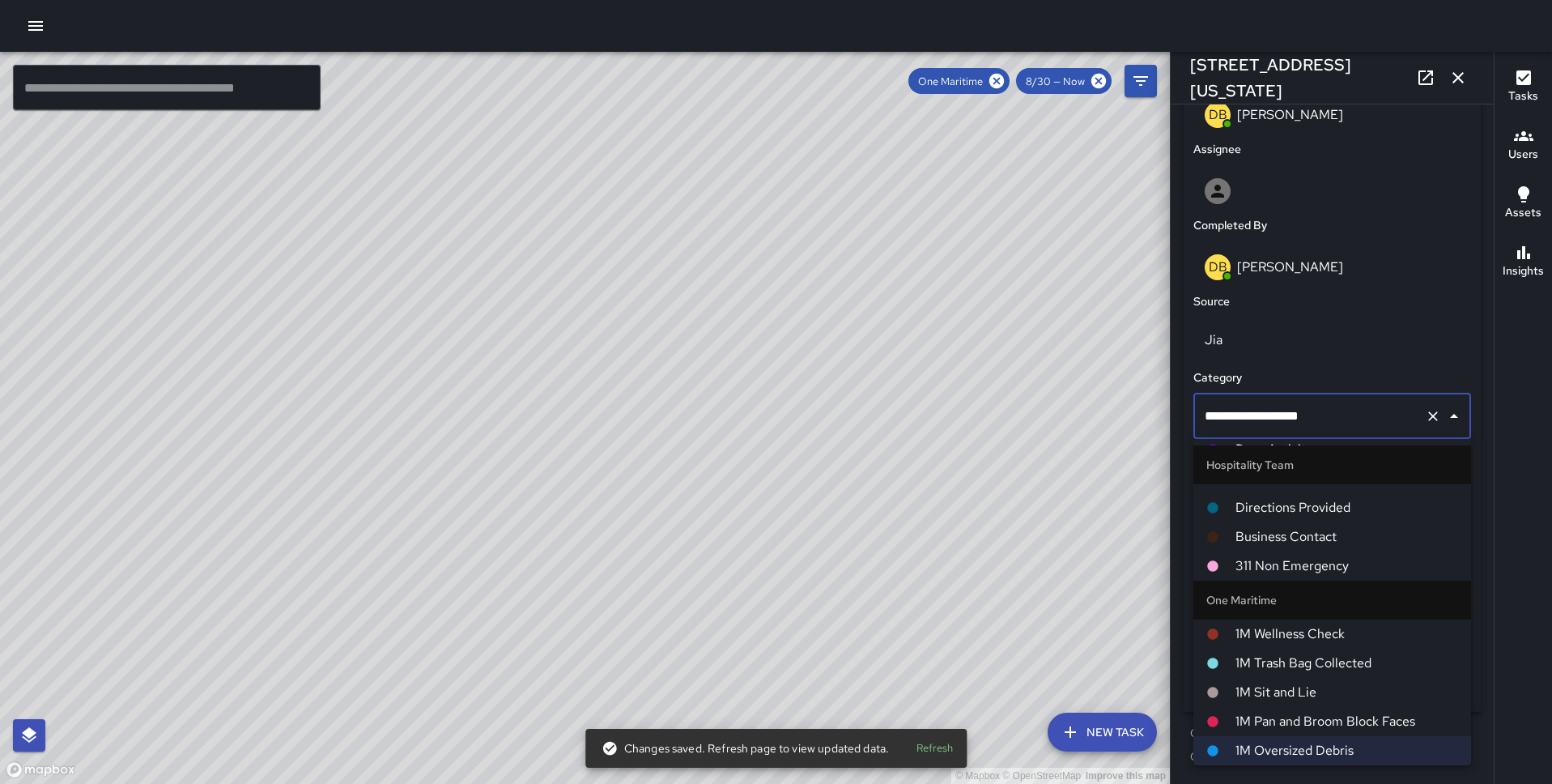
scroll to position [0, 0]
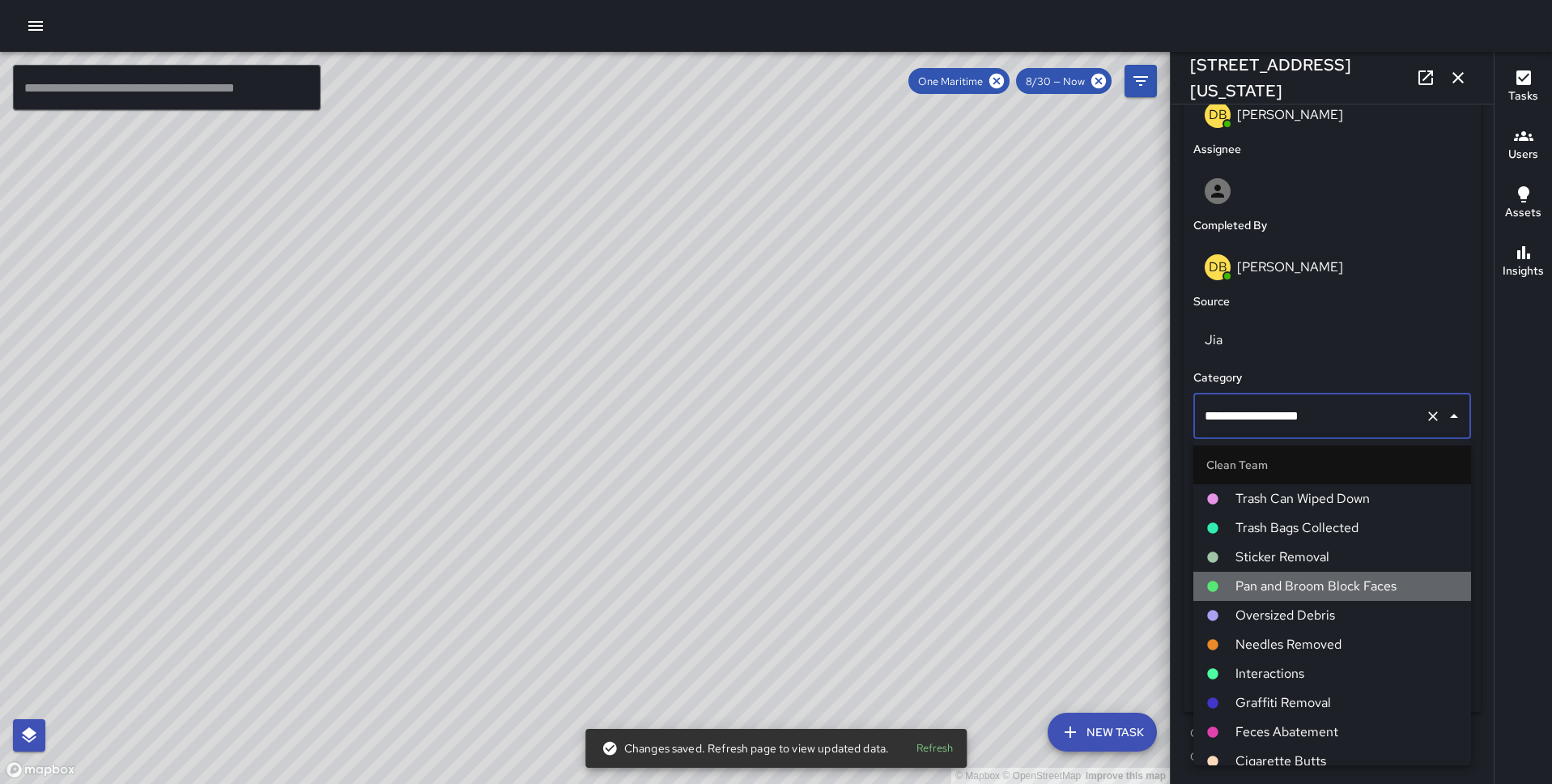
click at [1315, 595] on span "Pan and Broom Block Faces" at bounding box center [1347, 586] width 223 height 20
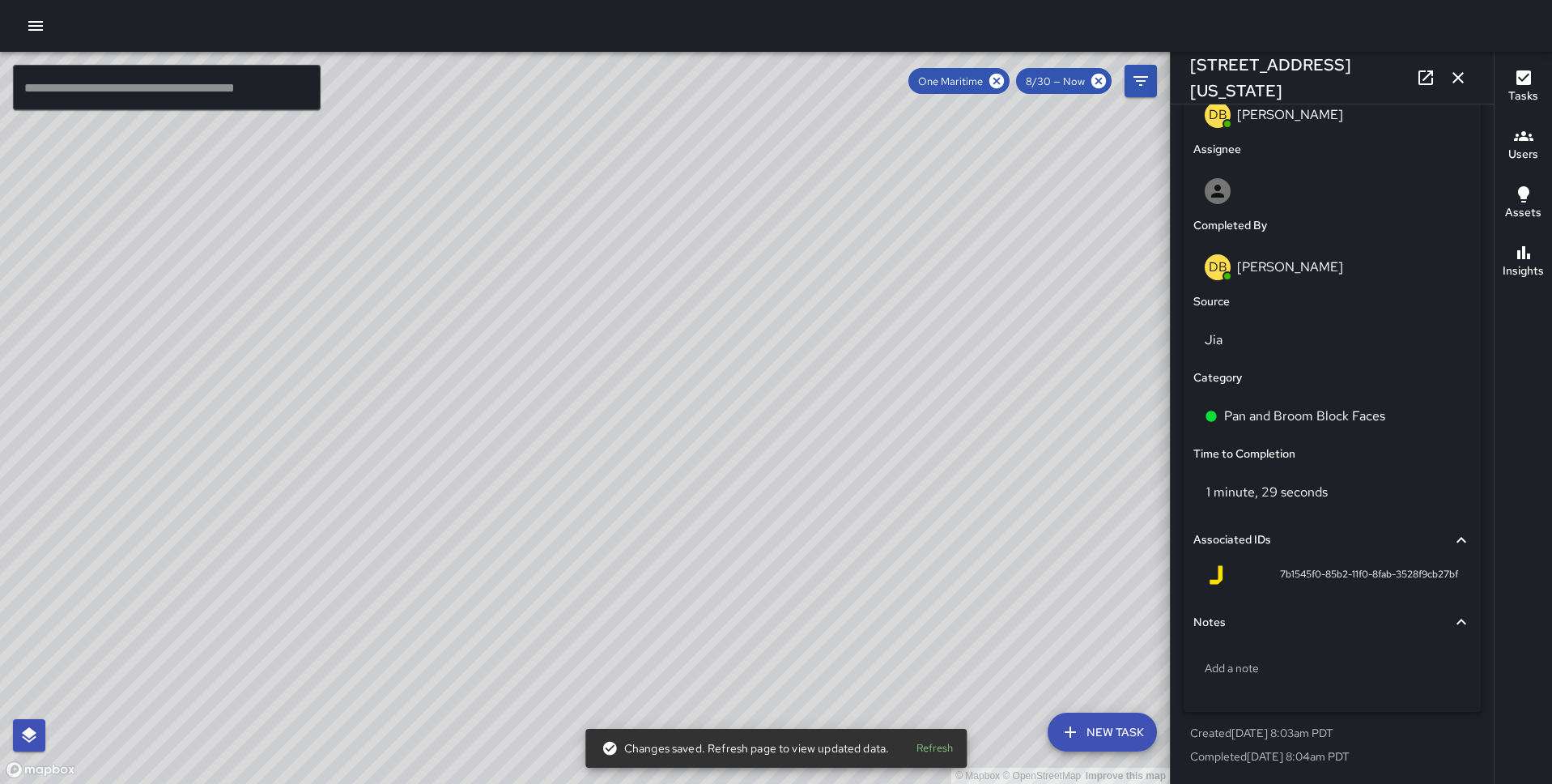
drag, startPoint x: 708, startPoint y: 450, endPoint x: 745, endPoint y: 254, distance: 199.5
click at [745, 254] on div "© Mapbox © OpenStreetMap Improve this map" at bounding box center [584, 417] width 1170 height 732
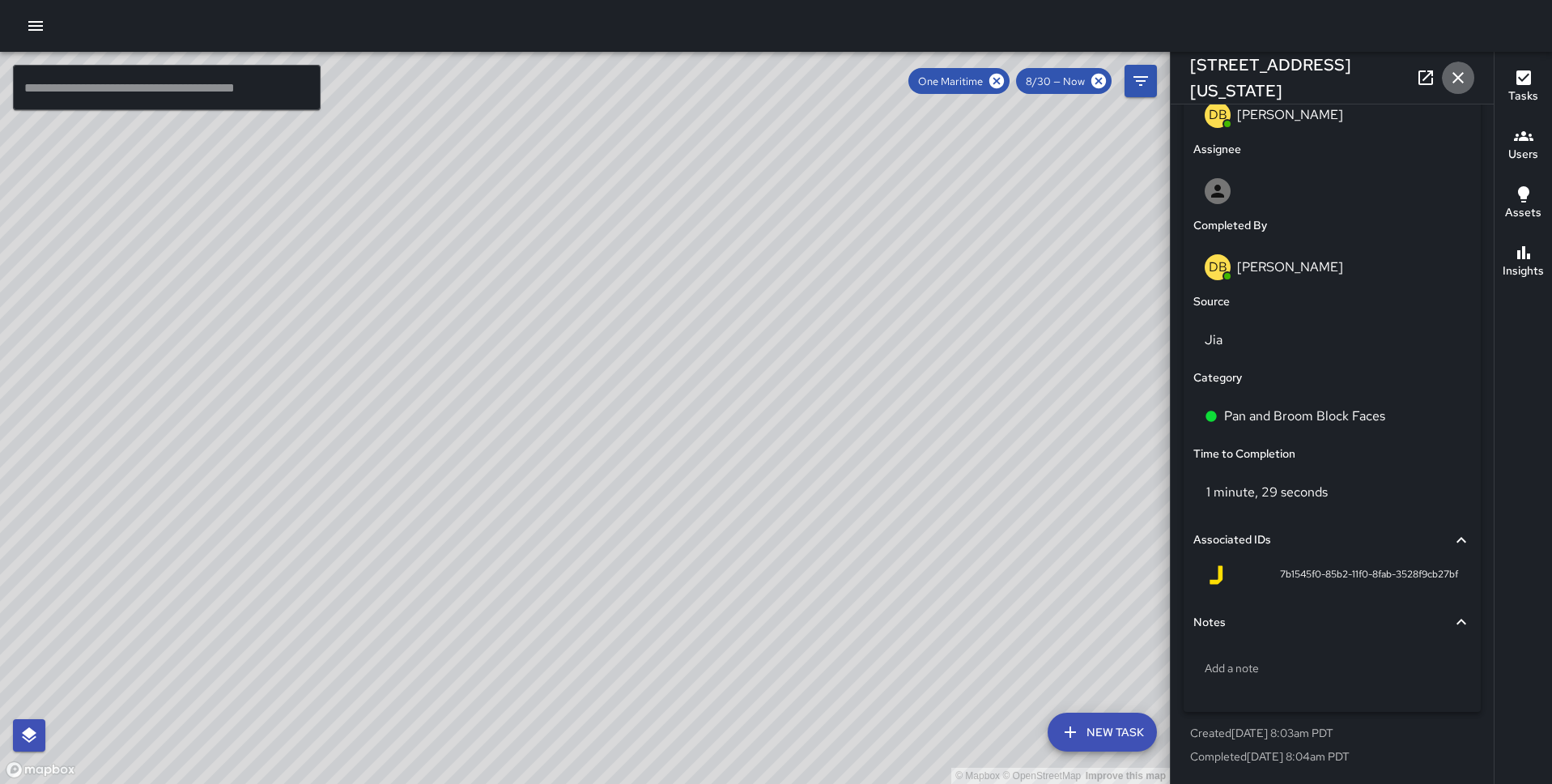
click at [1460, 72] on icon "button" at bounding box center [1459, 77] width 20 height 20
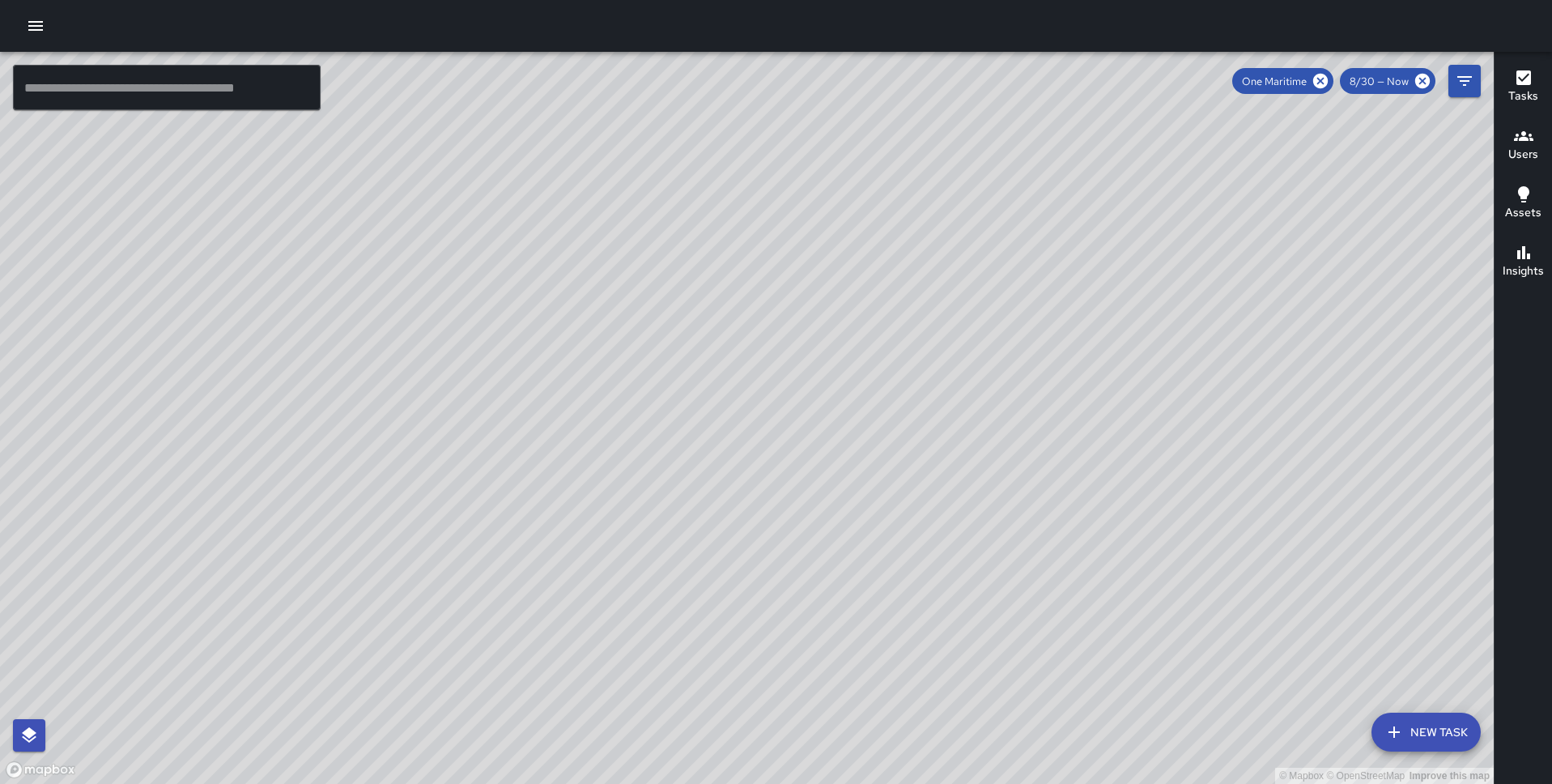
drag, startPoint x: 797, startPoint y: 241, endPoint x: 704, endPoint y: 481, distance: 257.4
click at [704, 481] on div "© Mapbox © OpenStreetMap Improve this map" at bounding box center [746, 417] width 1494 height 732
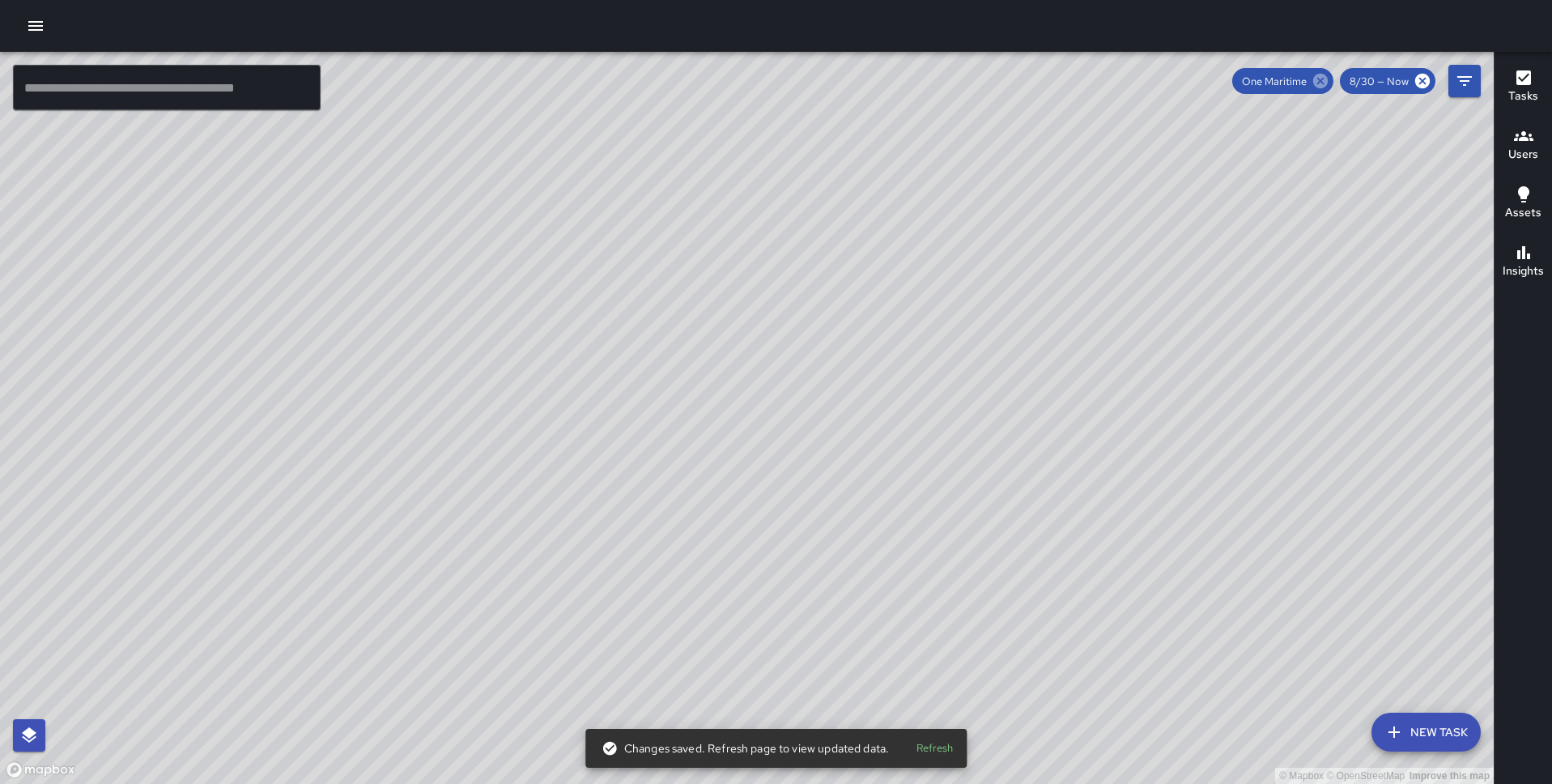
click at [1325, 81] on icon at bounding box center [1321, 81] width 15 height 15
drag, startPoint x: 1076, startPoint y: 475, endPoint x: 889, endPoint y: 331, distance: 236.0
click at [889, 331] on div "© Mapbox © OpenStreetMap Improve this map" at bounding box center [746, 417] width 1494 height 732
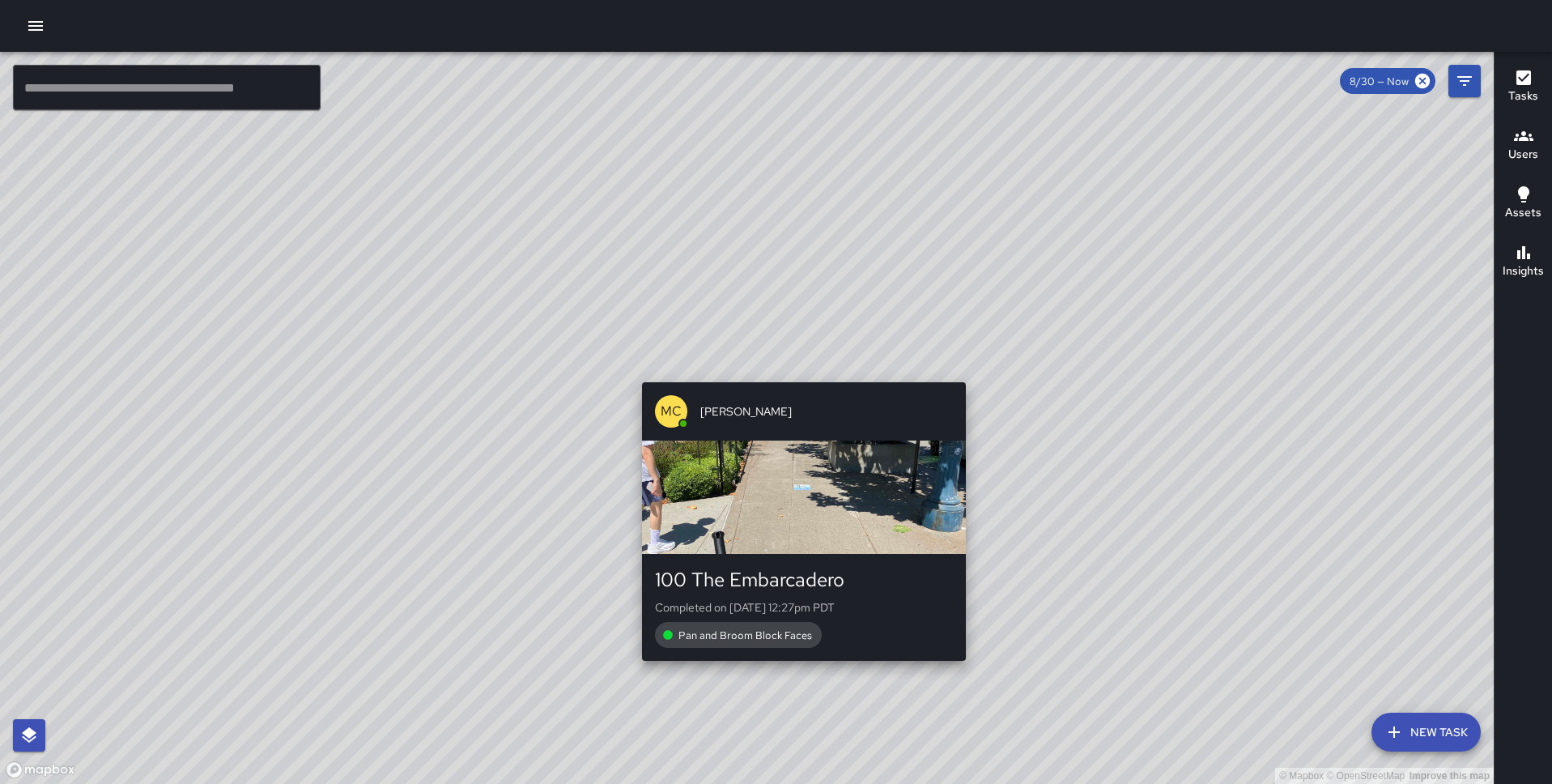
click at [798, 375] on div "MC Marcus Carr 100 The Embarcadero Completed on 9/1/2025, 12:27pm PDT Pan and B…" at bounding box center [804, 521] width 337 height 291
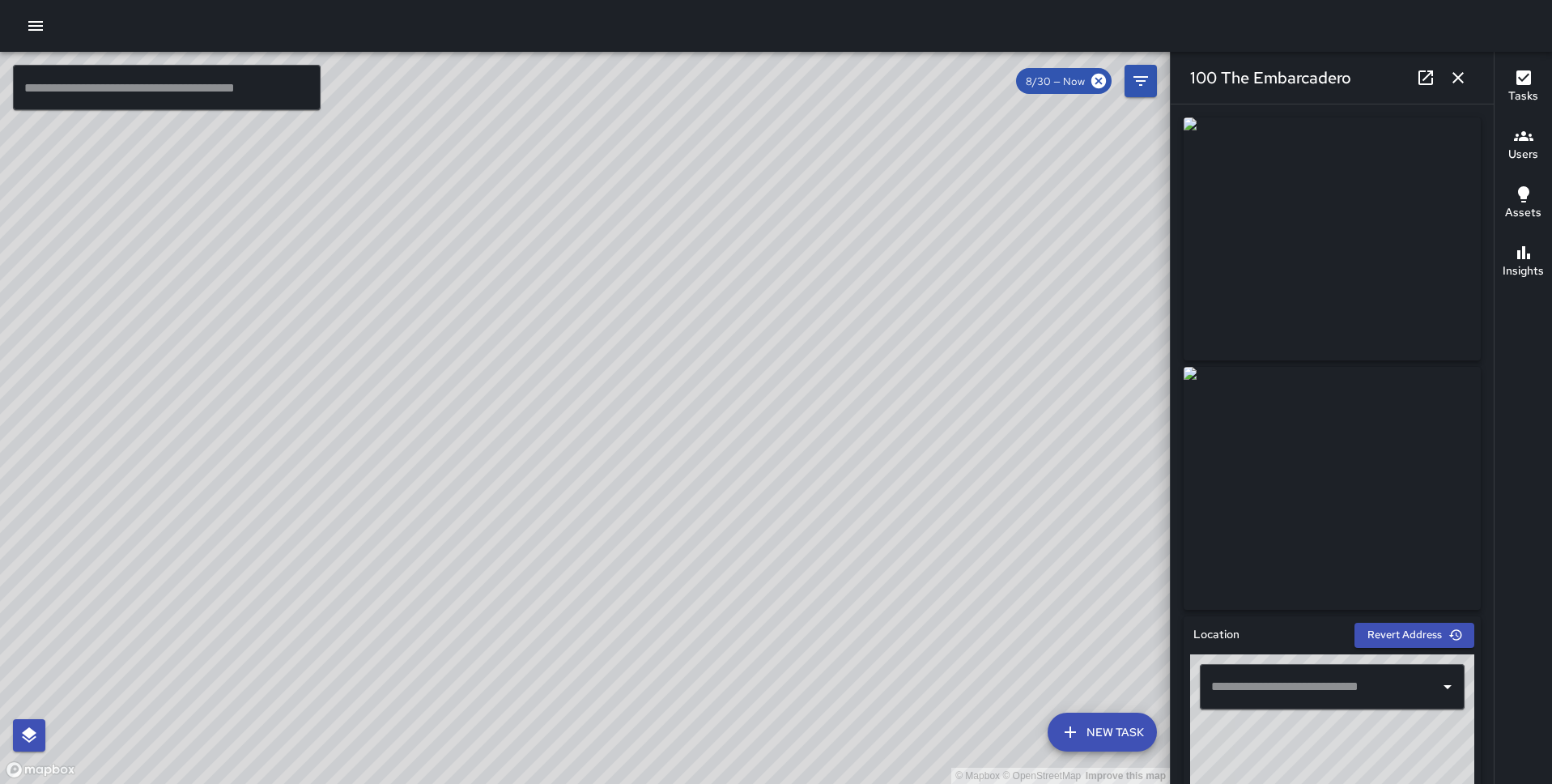
type input "**********"
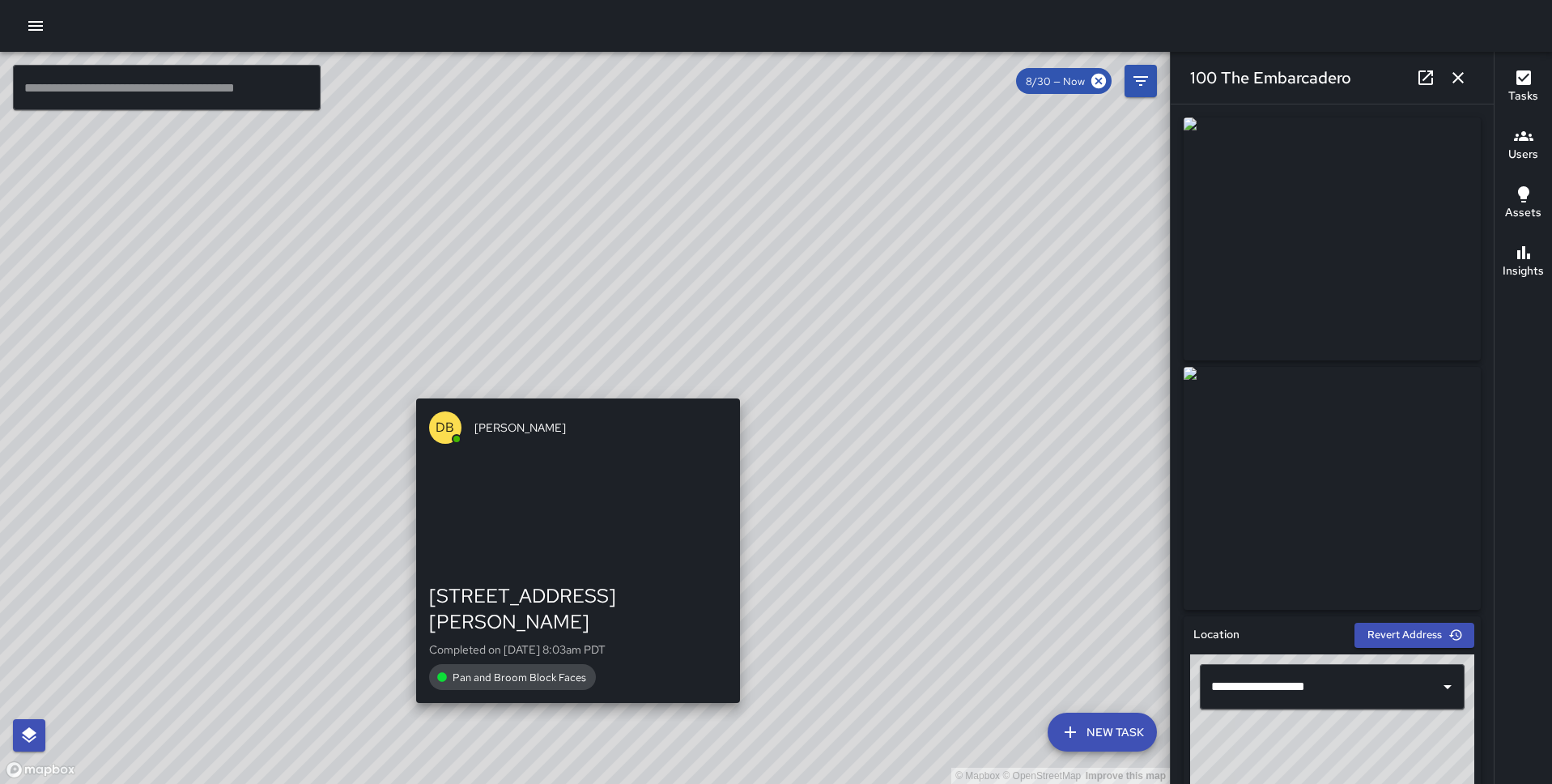
click at [570, 385] on div "© Mapbox © OpenStreetMap Improve this map DB Delbert Barnett 71 Steuart Street …" at bounding box center [584, 417] width 1170 height 732
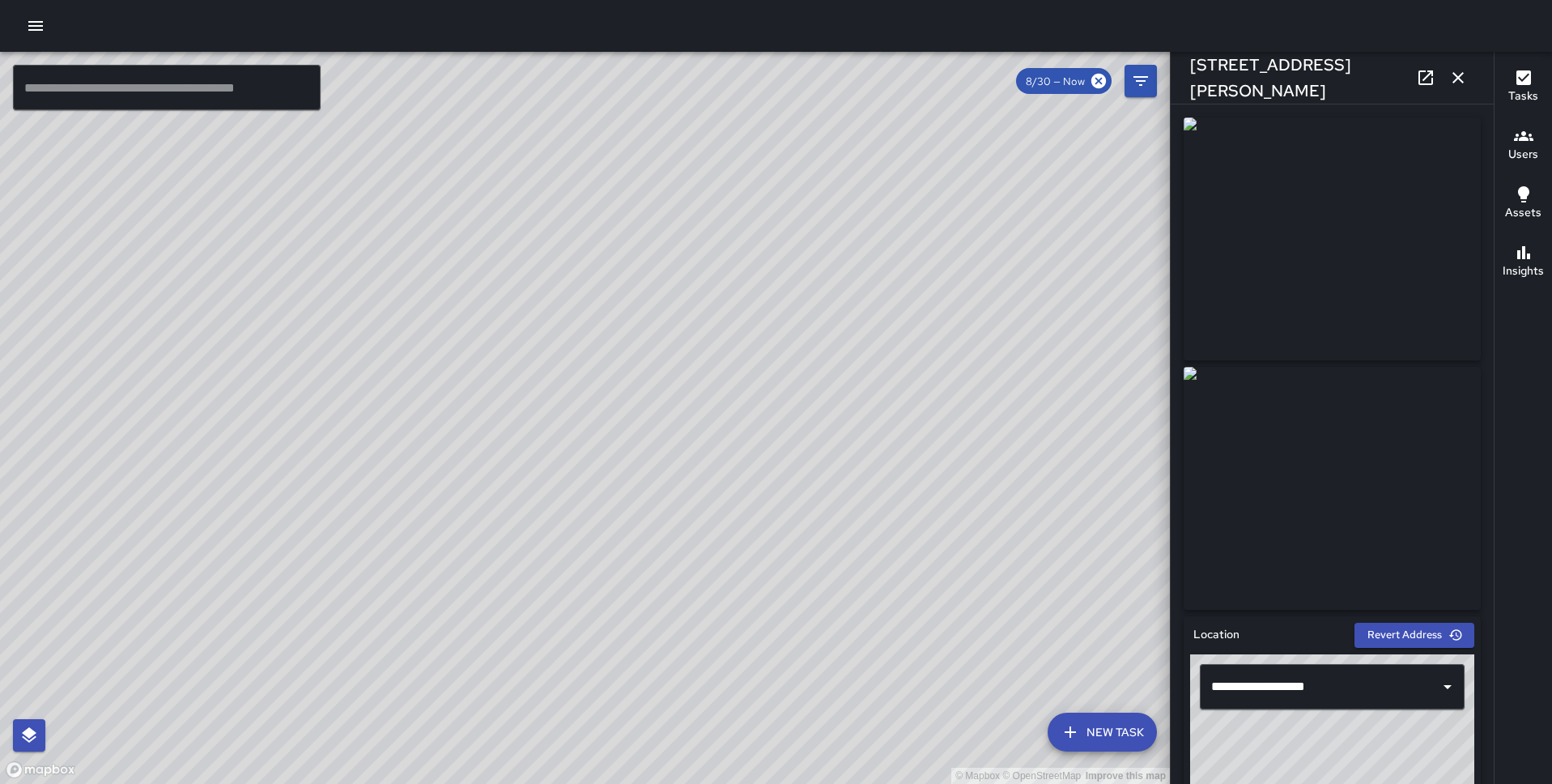
click at [507, 373] on div "© Mapbox © OpenStreetMap Improve this map DB Delbert Barnett 2 Mission Street C…" at bounding box center [584, 417] width 1170 height 732
click at [550, 398] on div "© Mapbox © OpenStreetMap Improve this map DB Delbert Barnett 2 Mission Street C…" at bounding box center [584, 417] width 1170 height 732
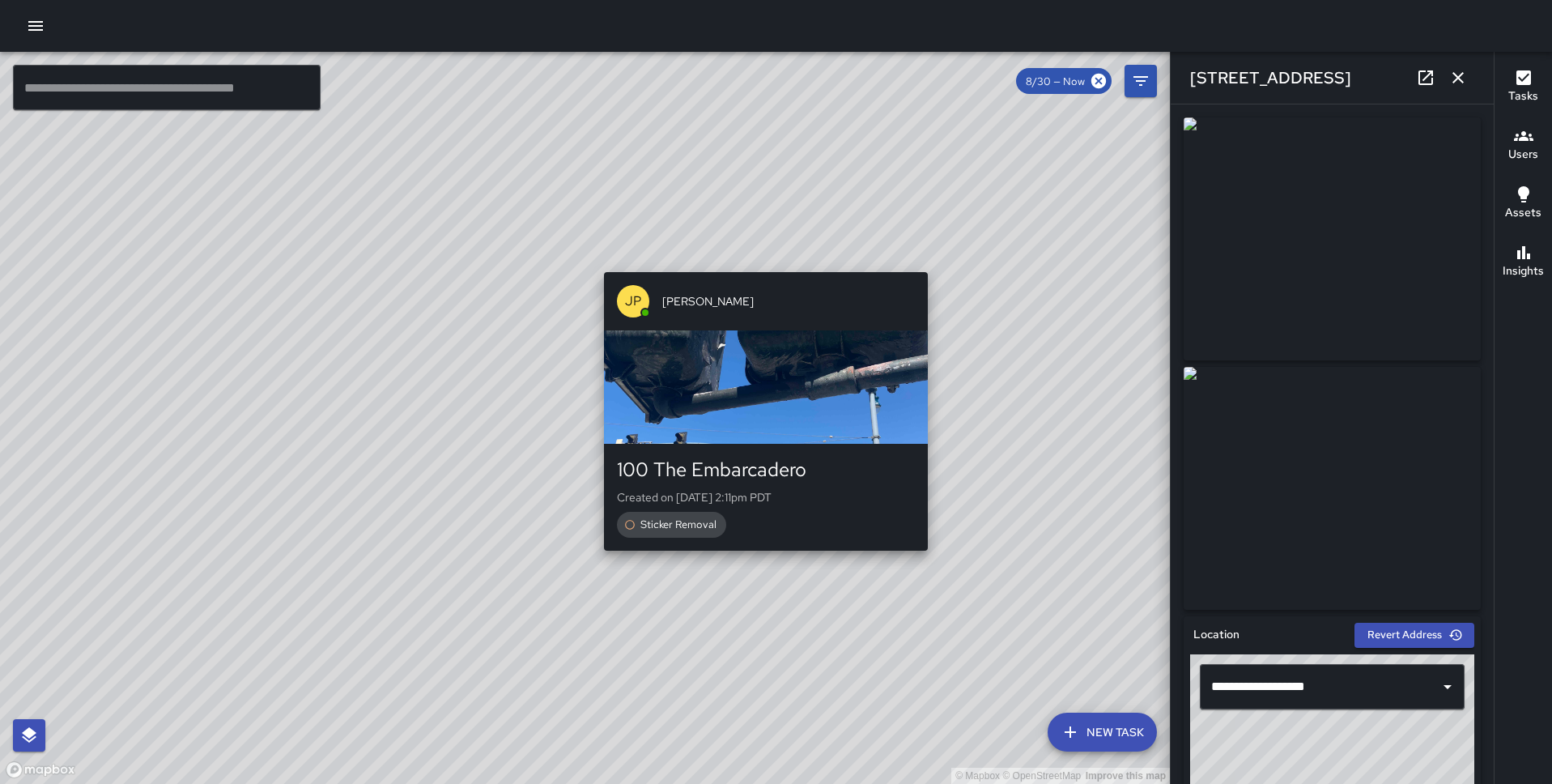
click at [759, 555] on div "JP Jonthan Portillo 100 The Embarcadero Created on 9/2/2025, 2:11pm PDT Sticker…" at bounding box center [765, 411] width 337 height 291
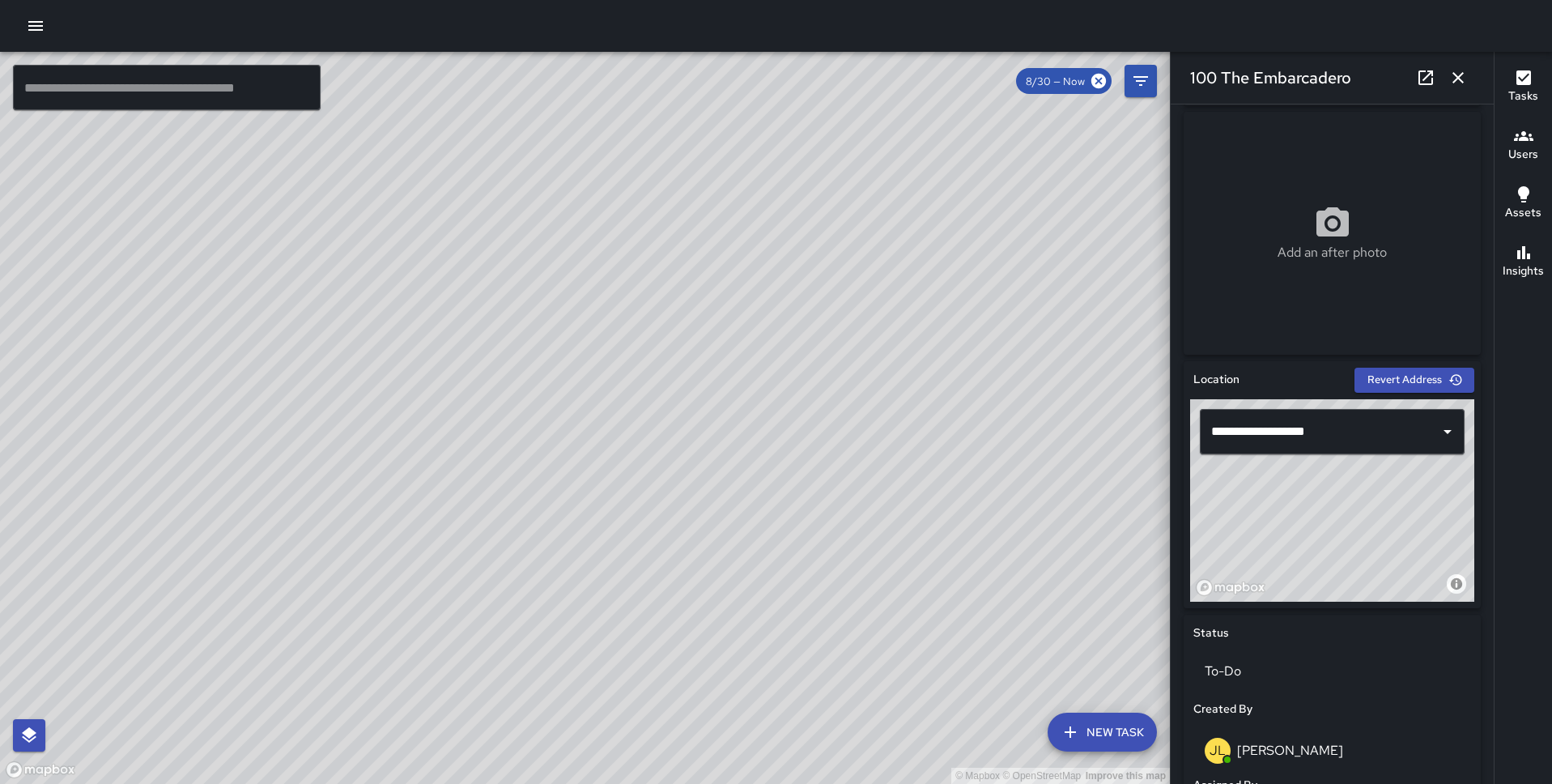
scroll to position [792, 0]
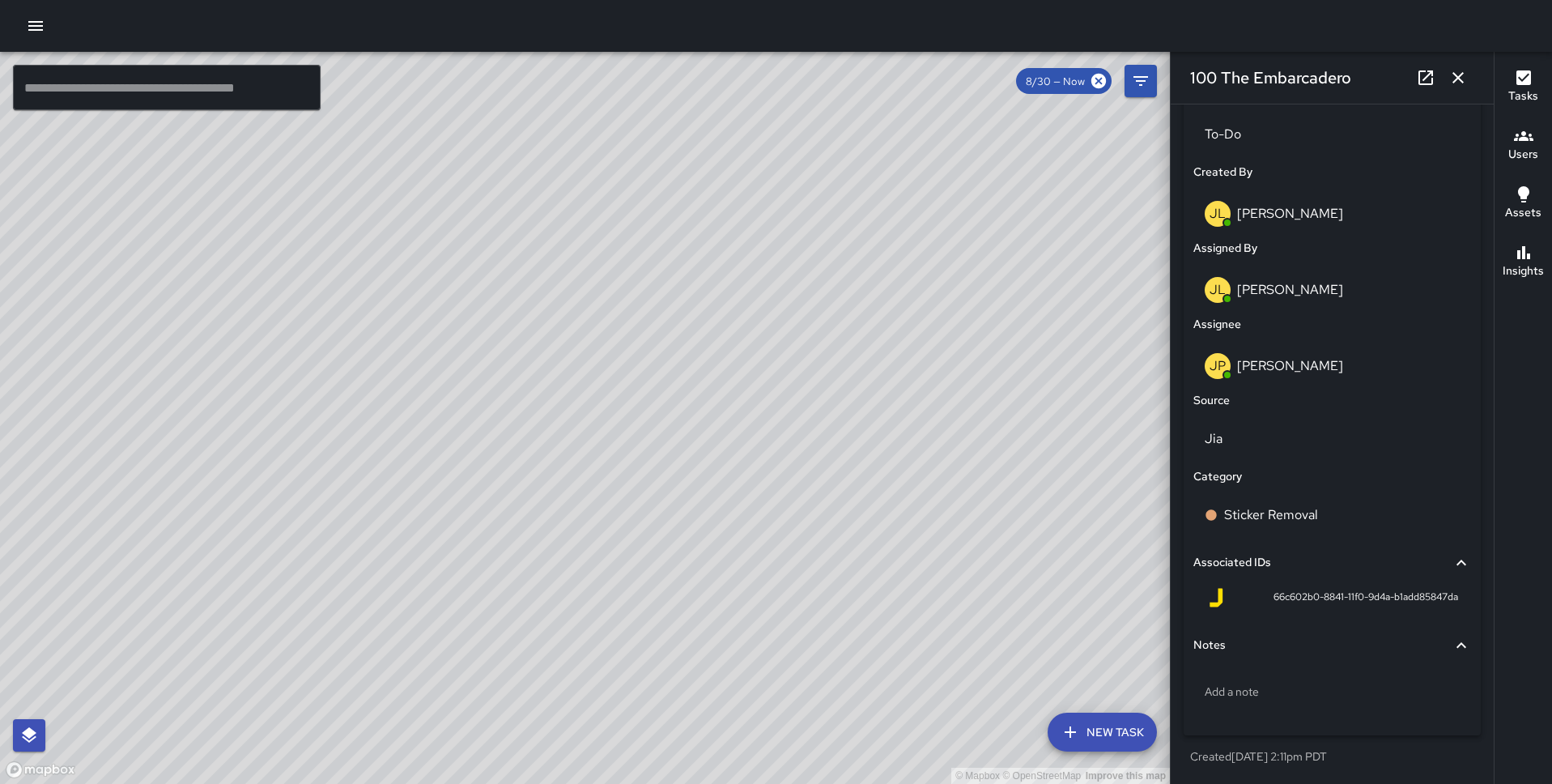
click at [576, 351] on div "© Mapbox © OpenStreetMap Improve this map" at bounding box center [584, 417] width 1170 height 732
click at [1453, 78] on icon "button" at bounding box center [1459, 77] width 20 height 20
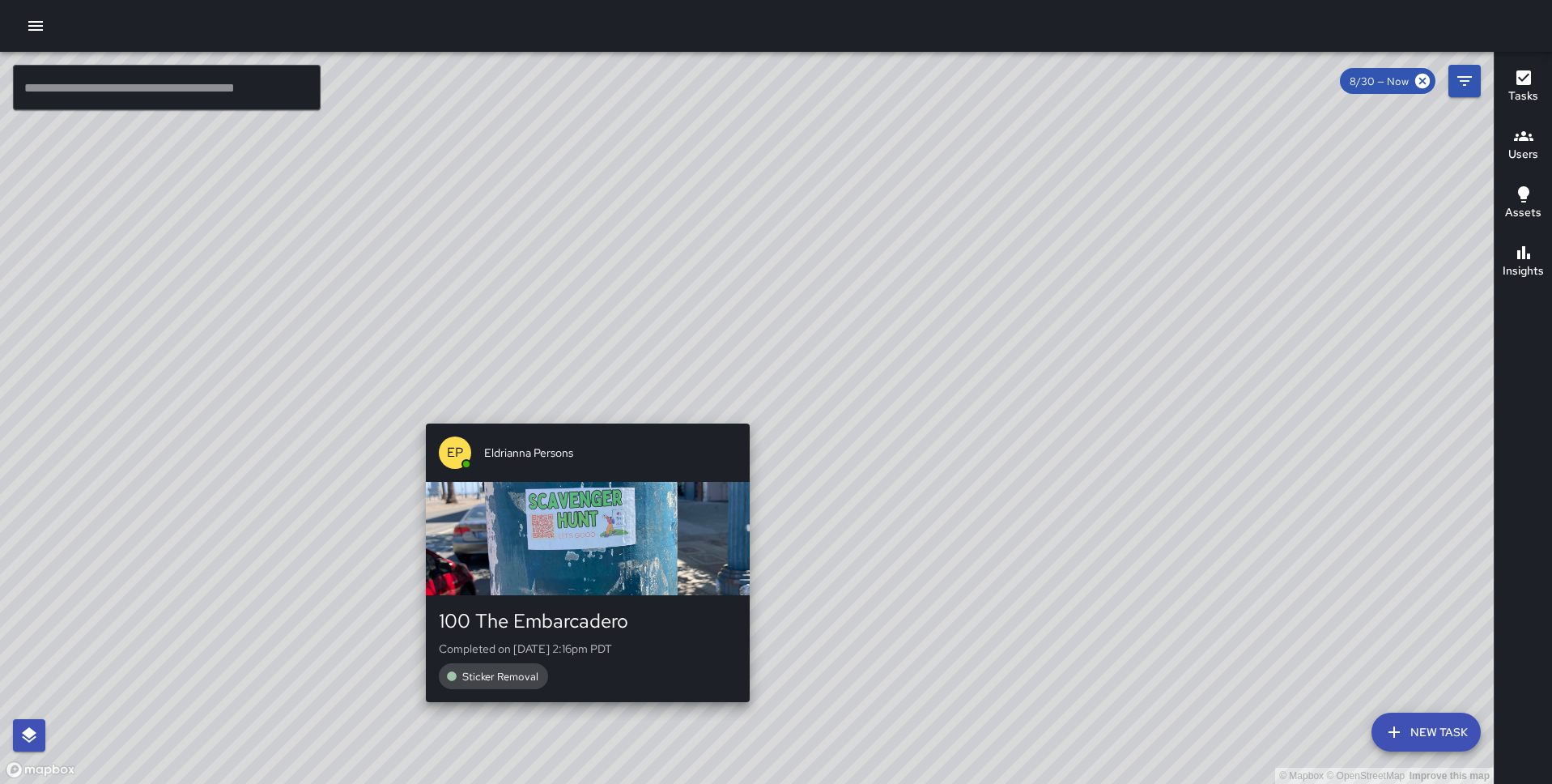
click at [744, 410] on div "© Mapbox © OpenStreetMap Improve this map EP Eldrianna Persons 100 The Embarcad…" at bounding box center [746, 417] width 1494 height 732
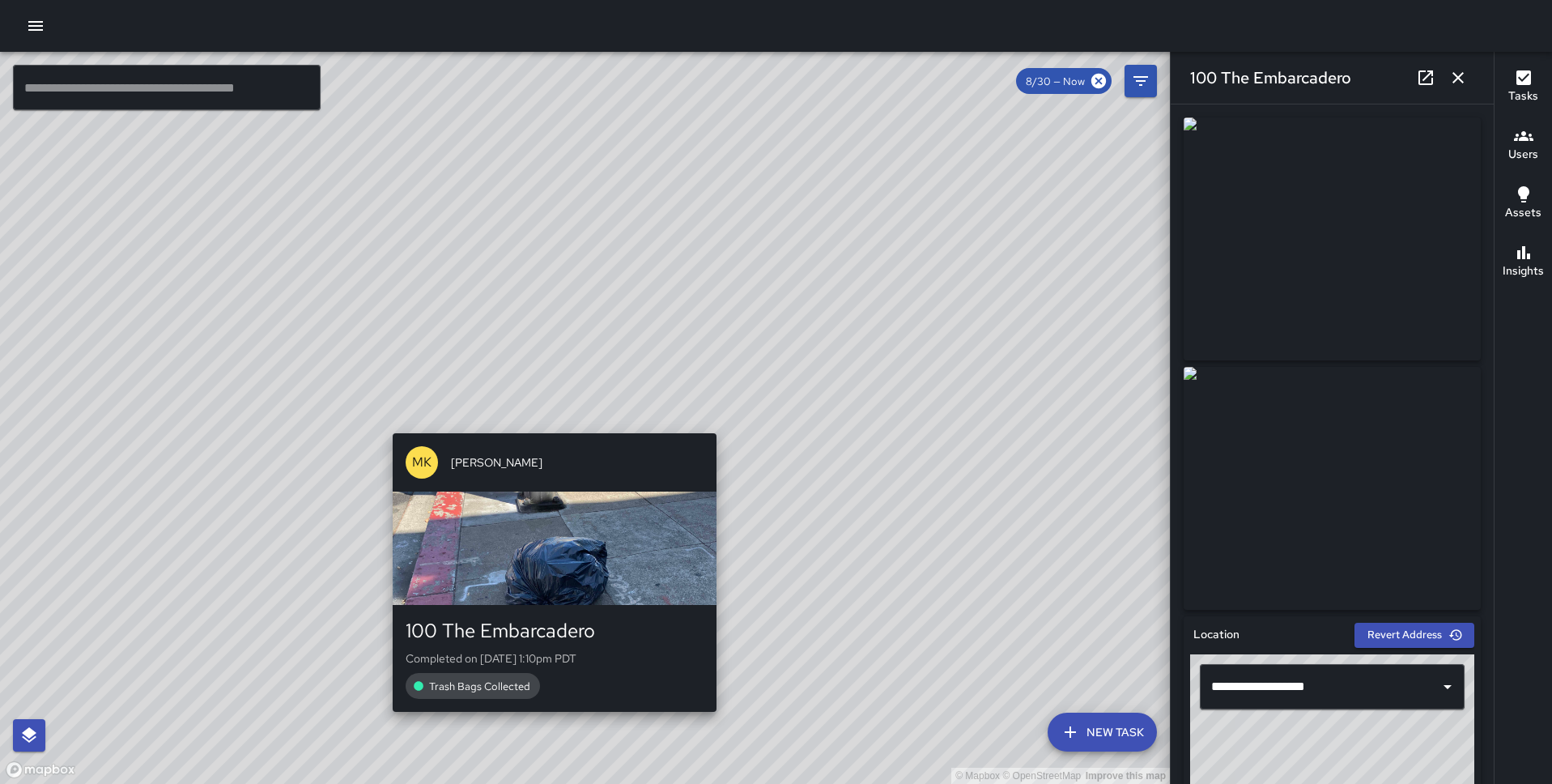
click at [546, 427] on div "MK Miki King 100 The Embarcadero Completed on 8/31/2025, 1:10pm PDT Trash Bags …" at bounding box center [554, 572] width 337 height 291
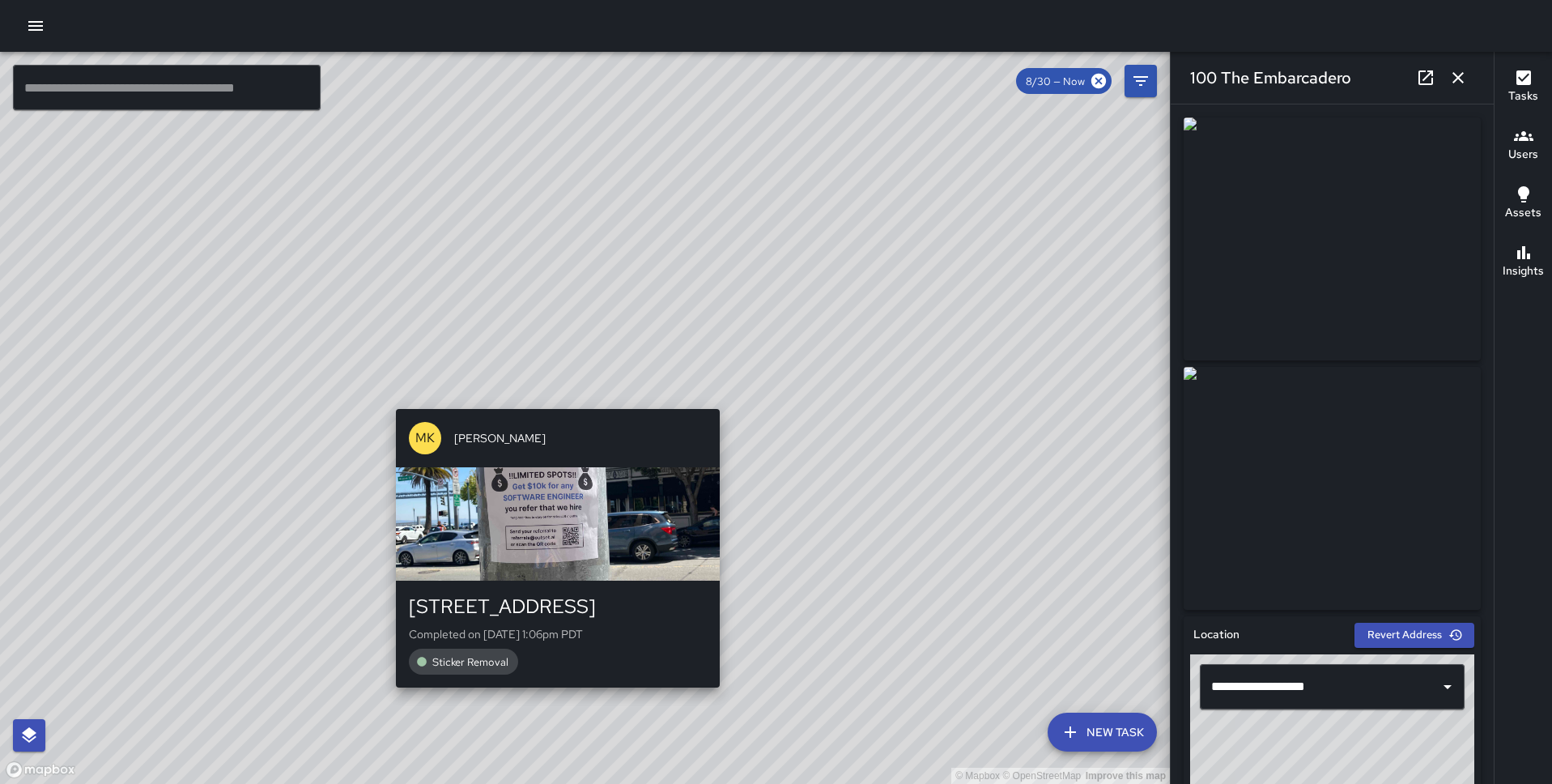
click at [555, 399] on div "© Mapbox © OpenStreetMap Improve this map MK Miki King 8 Mission Street Complet…" at bounding box center [584, 417] width 1170 height 732
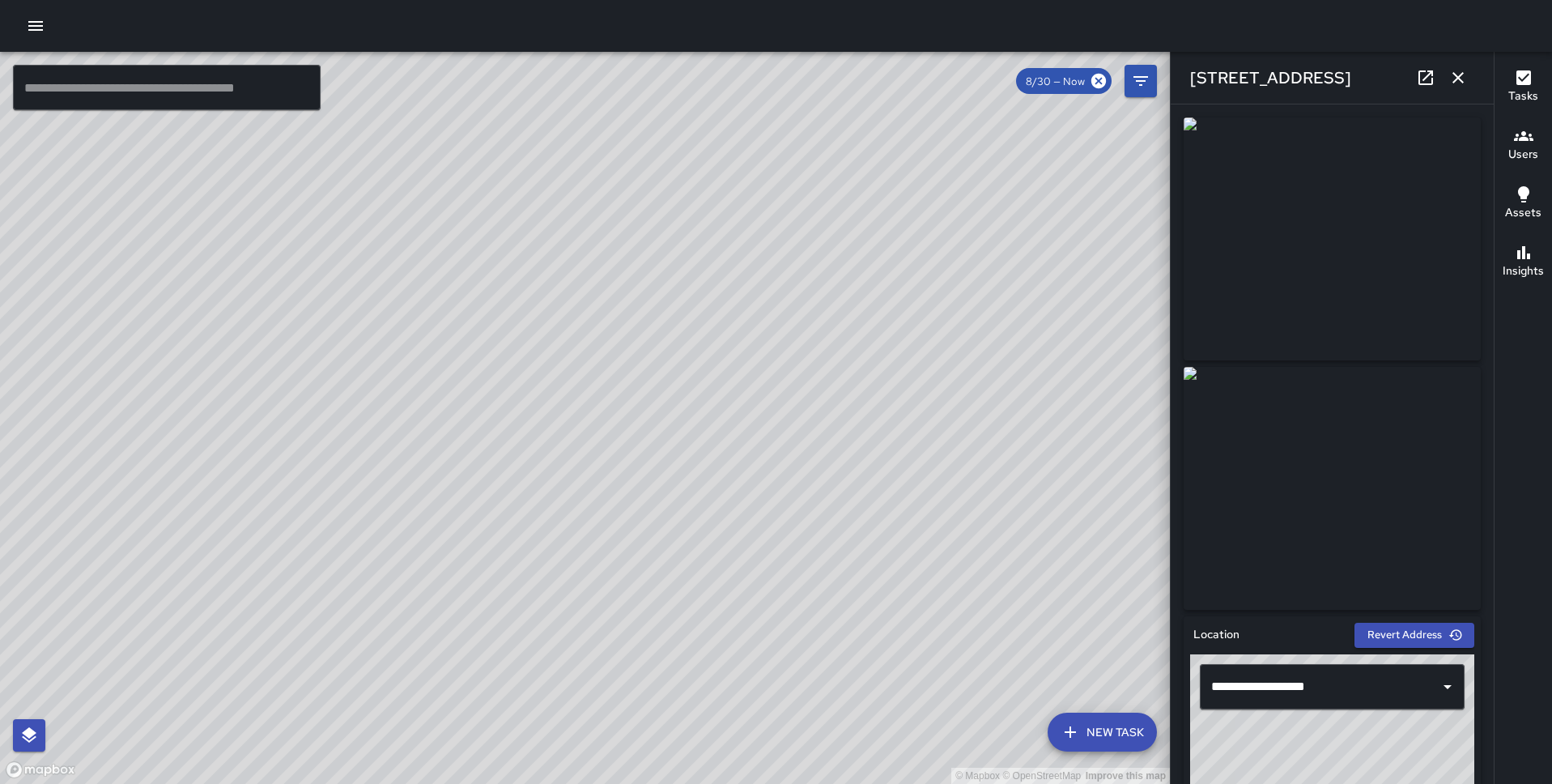
drag, startPoint x: 983, startPoint y: 533, endPoint x: 870, endPoint y: 419, distance: 160.5
click at [870, 419] on div "© Mapbox © OpenStreetMap Improve this map" at bounding box center [584, 417] width 1170 height 732
click at [762, 545] on div "© Mapbox © OpenStreetMap Improve this map MC Marcus Carr 71-89 The Embarcadero …" at bounding box center [584, 417] width 1170 height 732
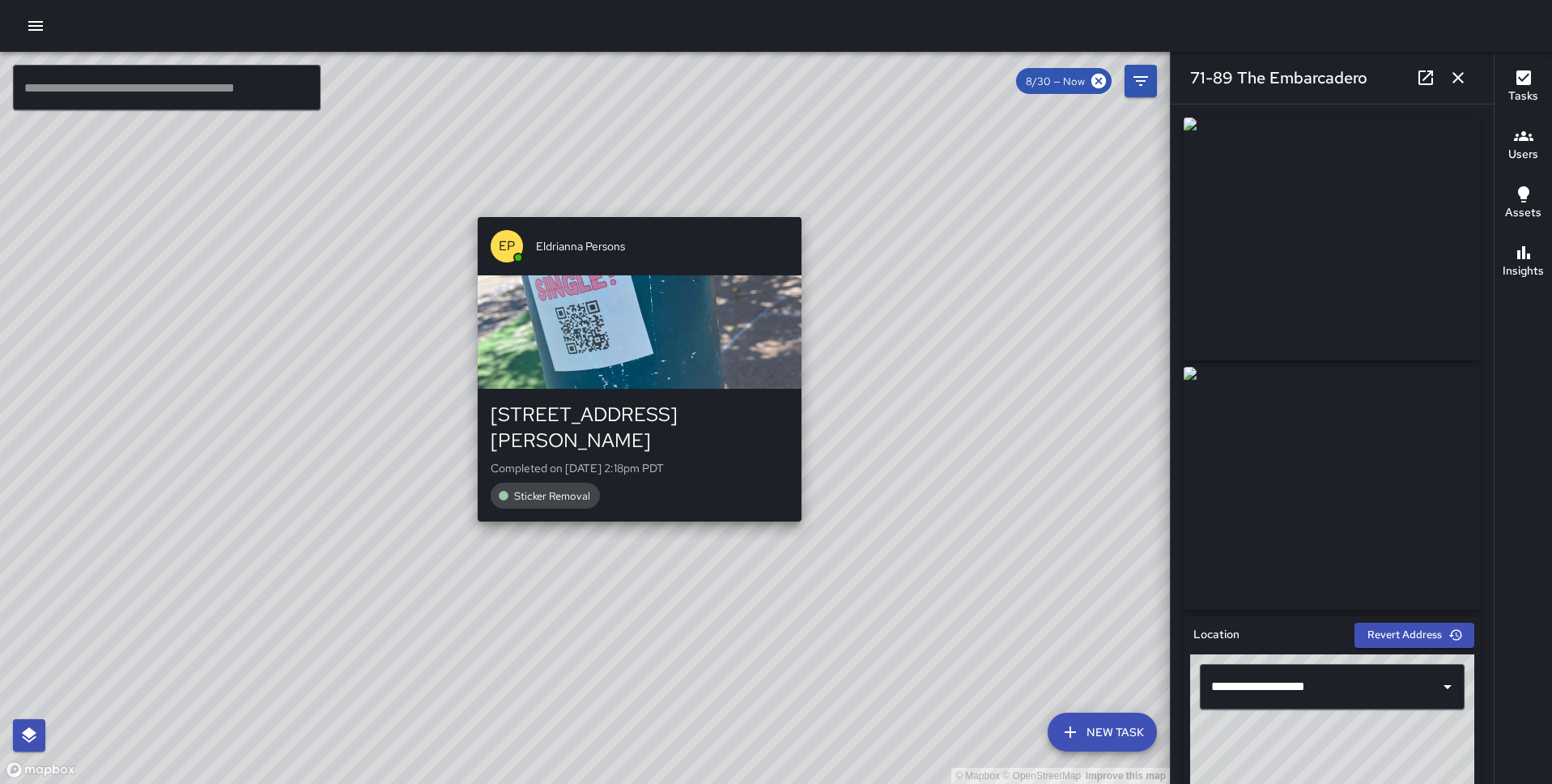
click at [632, 501] on div "EP Eldrianna Persons 177 Steuart Street Completed on 9/2/2025, 2:18pm PDT Stick…" at bounding box center [639, 369] width 337 height 317
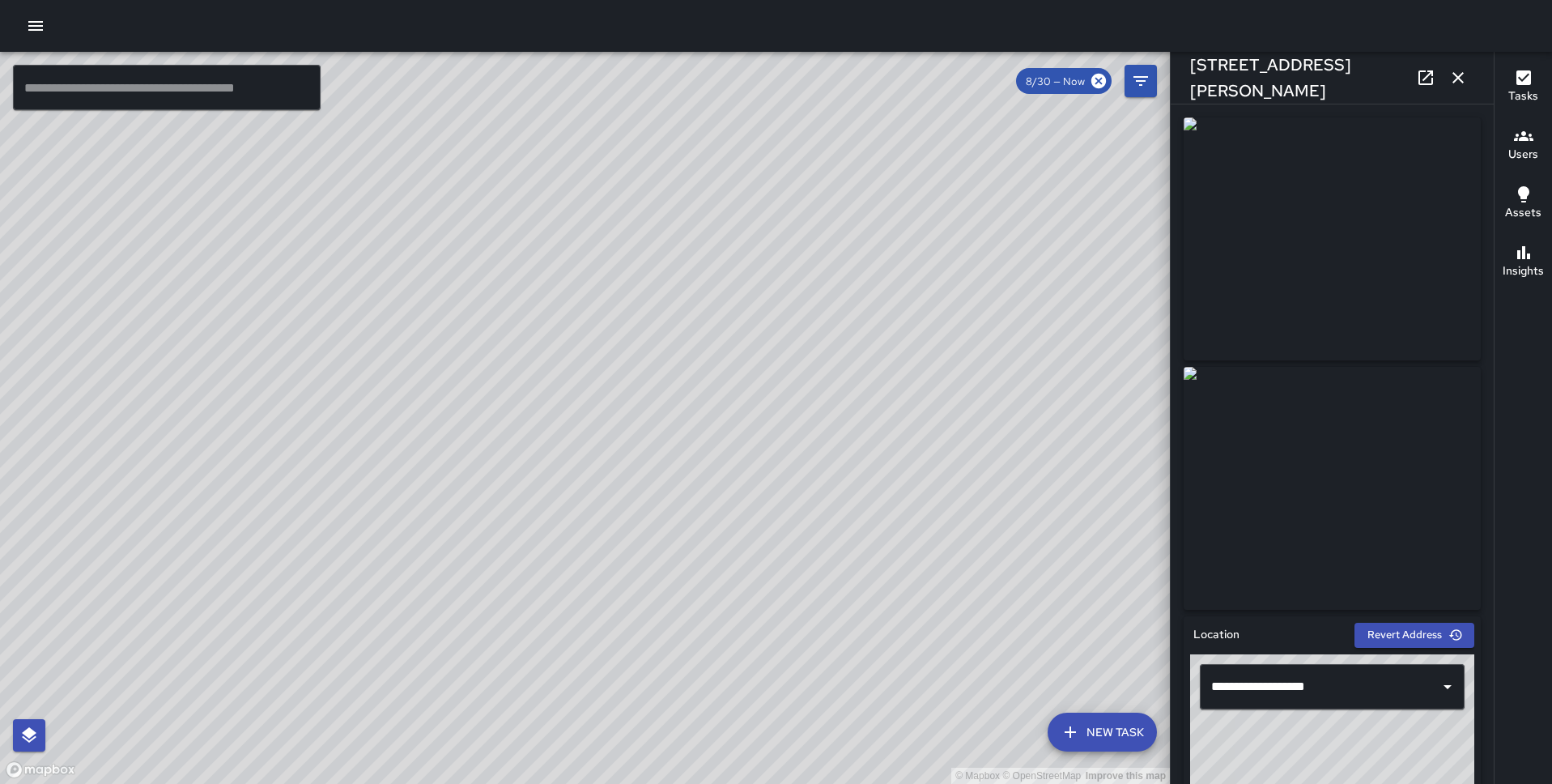
drag, startPoint x: 570, startPoint y: 647, endPoint x: 723, endPoint y: 363, distance: 322.6
click at [725, 362] on div "© Mapbox © OpenStreetMap Improve this map" at bounding box center [584, 417] width 1170 height 732
drag, startPoint x: 507, startPoint y: 326, endPoint x: 752, endPoint y: 595, distance: 363.8
click at [752, 595] on div "© Mapbox © OpenStreetMap Improve this map" at bounding box center [584, 417] width 1170 height 732
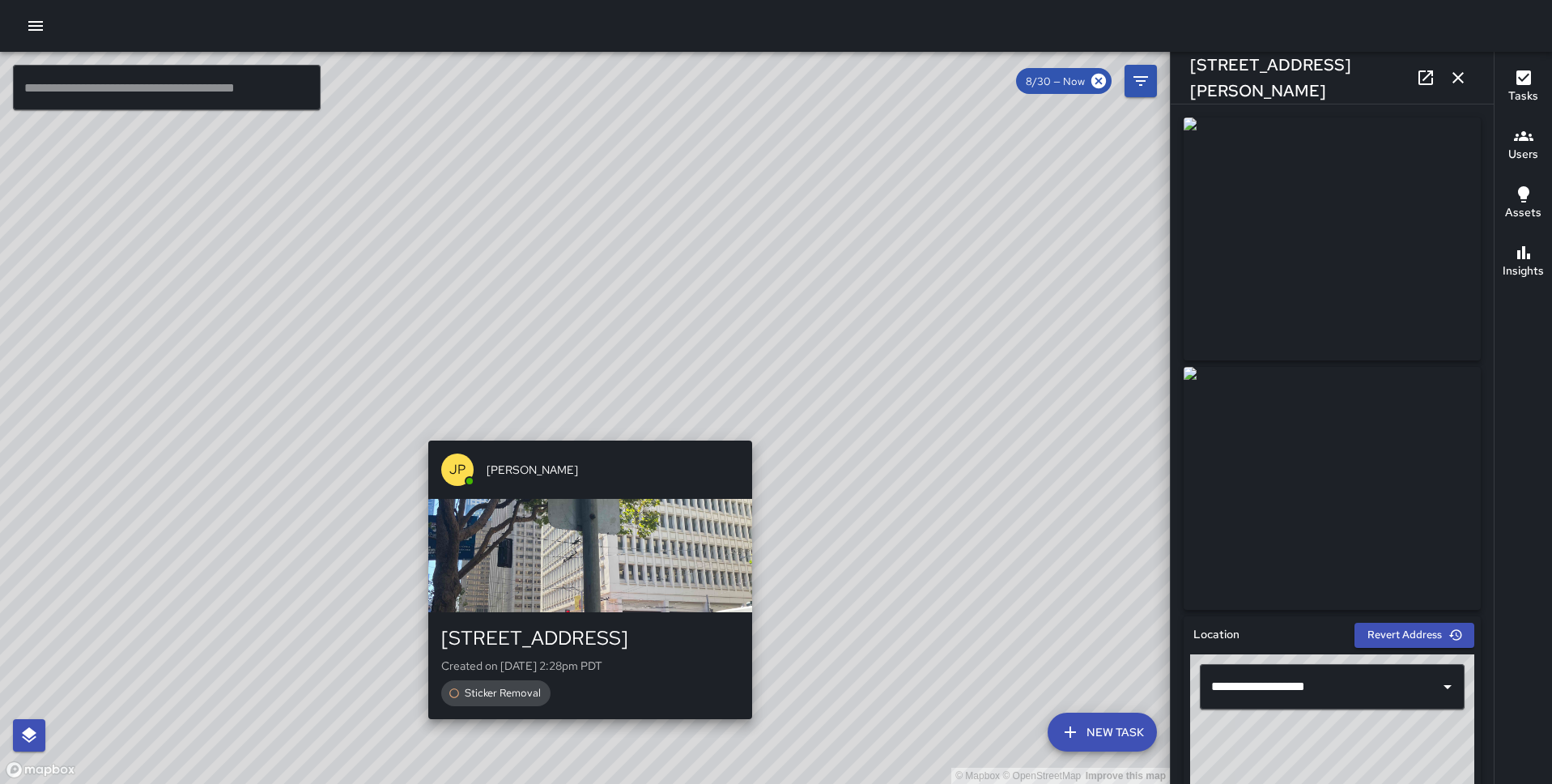
click at [581, 426] on div "© Mapbox © OpenStreetMap Improve this map JP Jonthan Portillo 83 Mission Street…" at bounding box center [584, 417] width 1170 height 732
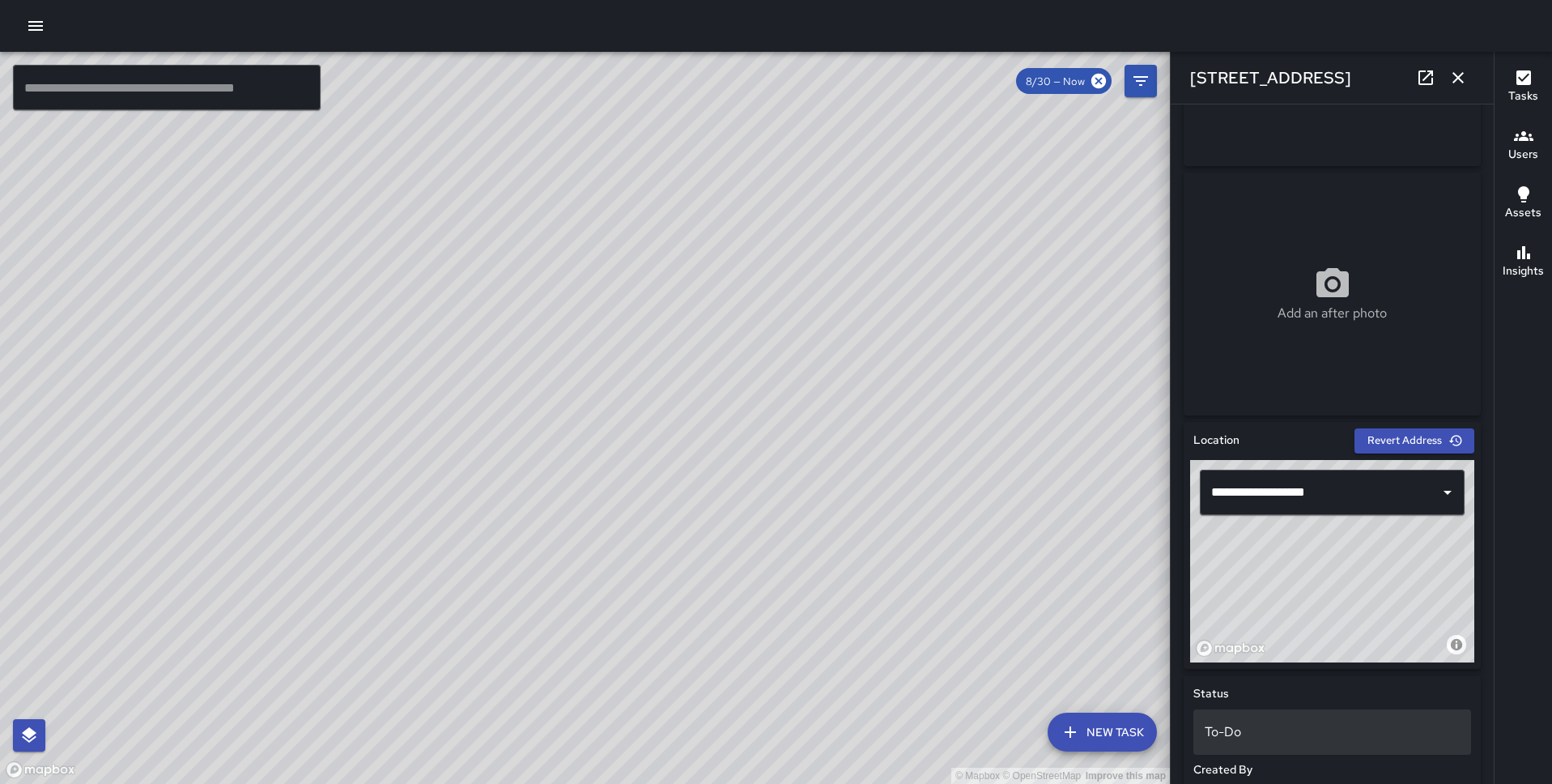
scroll to position [0, 0]
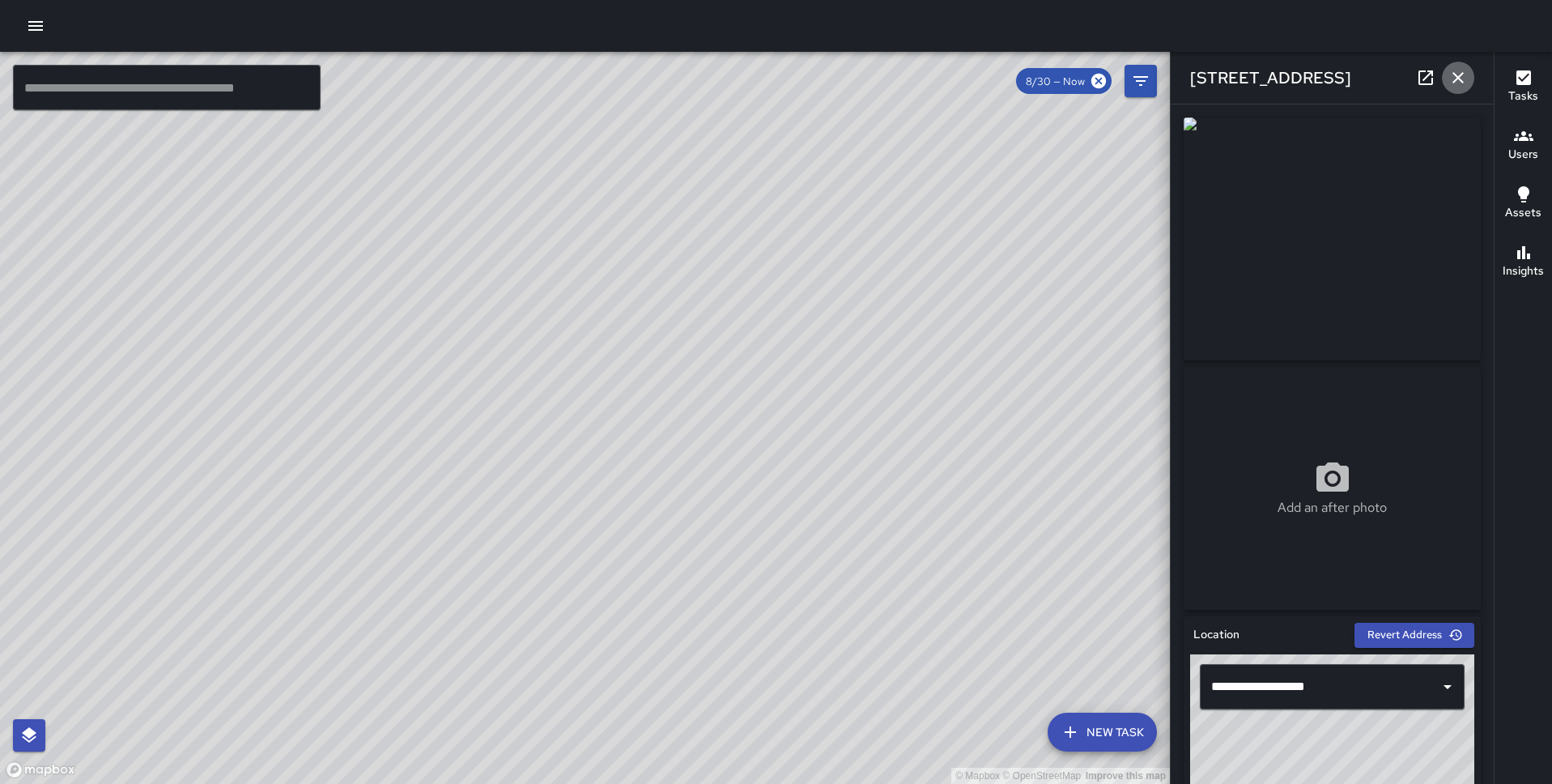
click at [1453, 73] on icon "button" at bounding box center [1458, 77] width 11 height 11
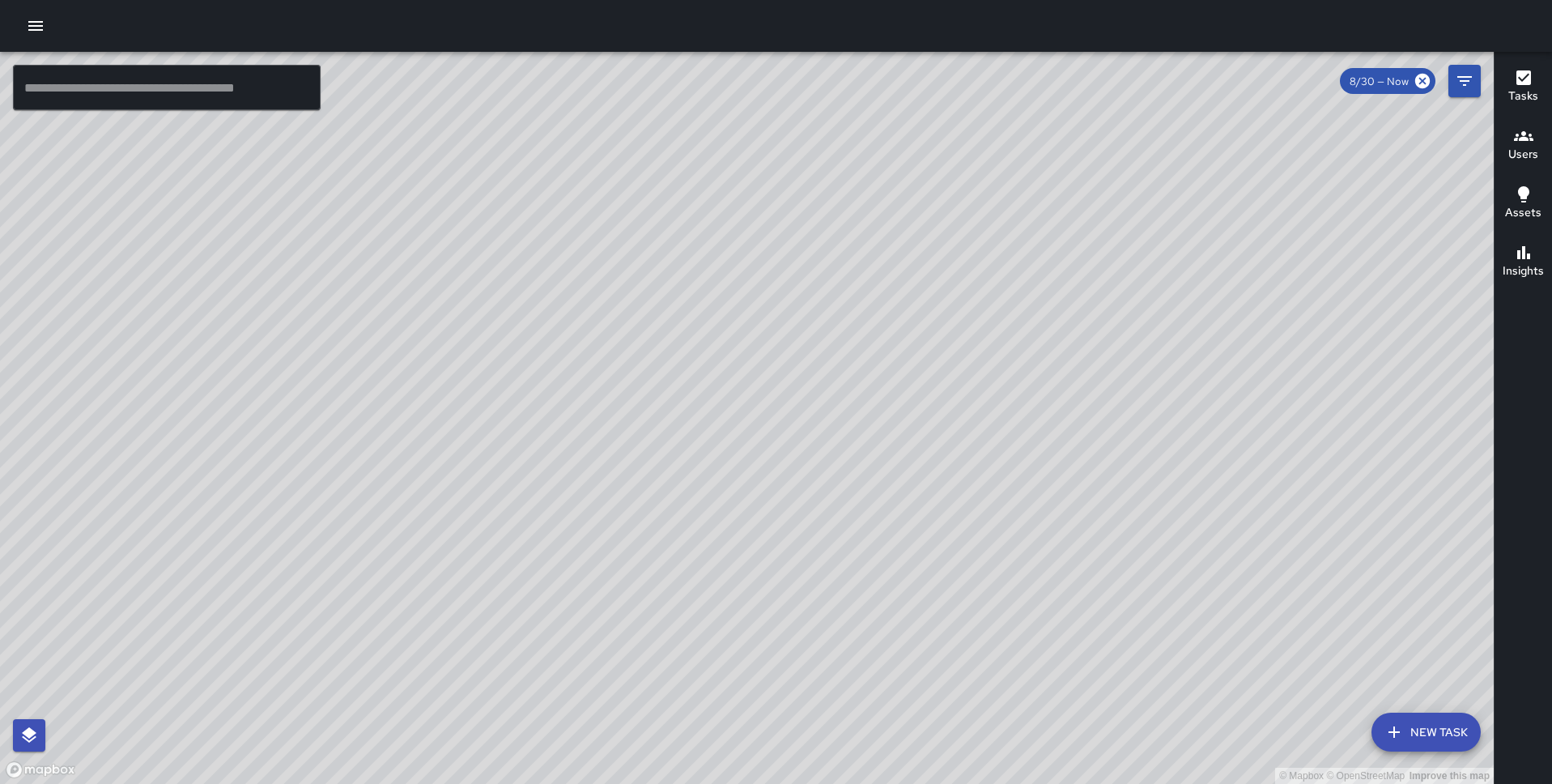
drag, startPoint x: 541, startPoint y: 307, endPoint x: 753, endPoint y: 553, distance: 324.7
click at [753, 553] on div "© Mapbox © OpenStreetMap Improve this map" at bounding box center [746, 417] width 1494 height 732
drag, startPoint x: 629, startPoint y: 522, endPoint x: 810, endPoint y: 305, distance: 282.6
click at [811, 305] on div "© Mapbox © OpenStreetMap Improve this map" at bounding box center [746, 417] width 1494 height 732
drag, startPoint x: 651, startPoint y: 530, endPoint x: 698, endPoint y: 467, distance: 78.6
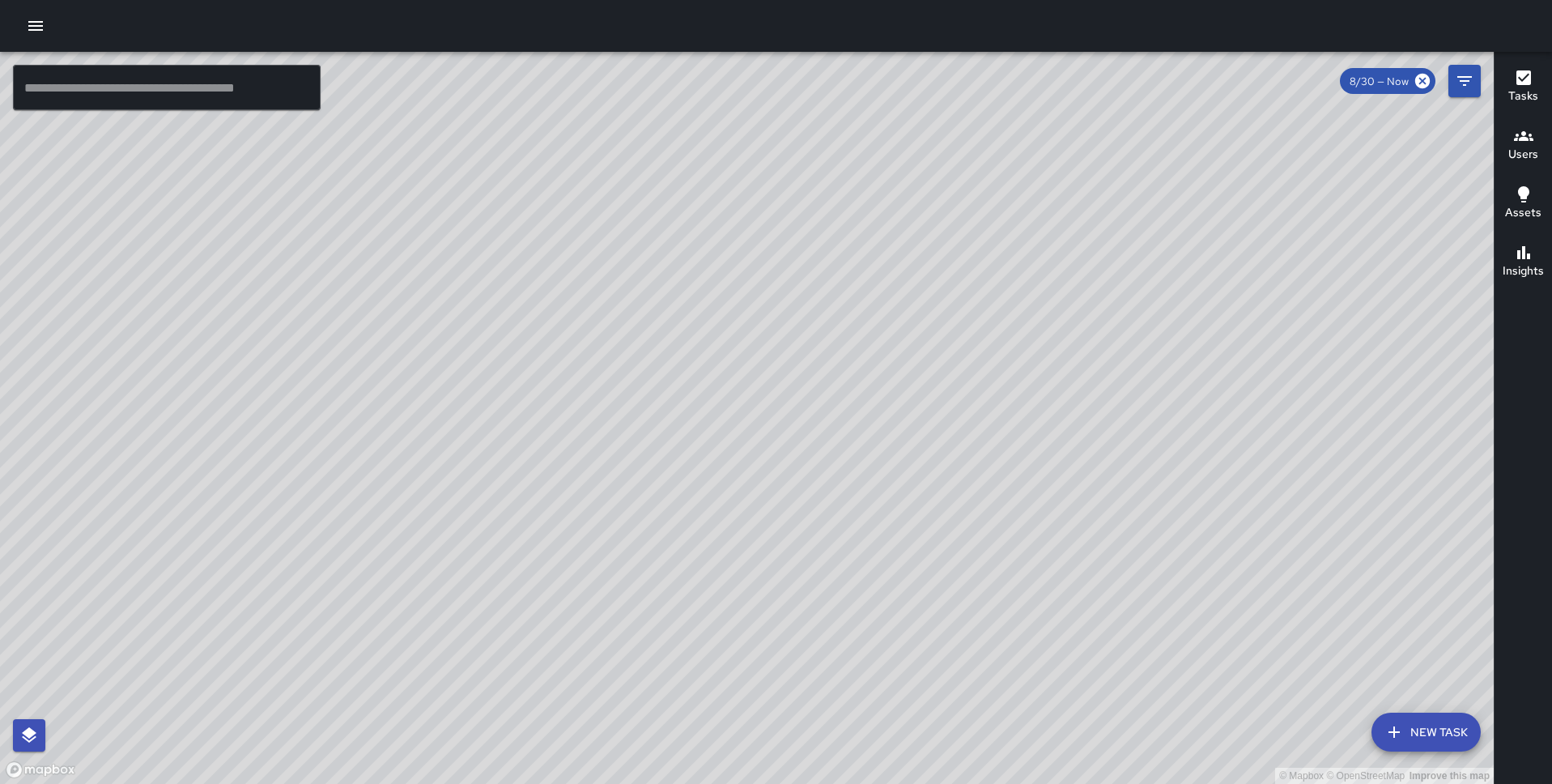
click at [698, 467] on div "© Mapbox © OpenStreetMap Improve this map" at bounding box center [746, 417] width 1494 height 732
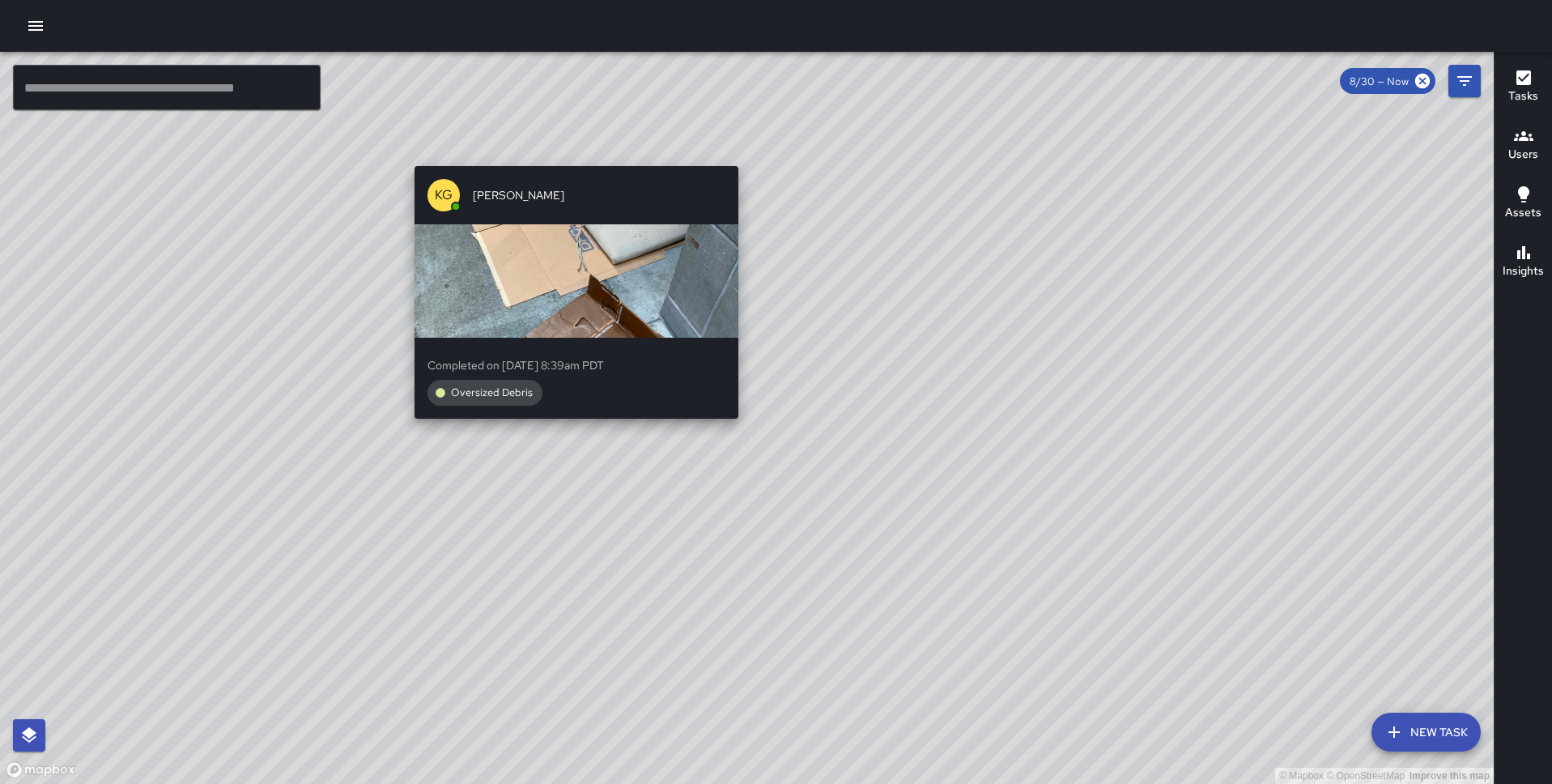
click at [572, 157] on div "© Mapbox © OpenStreetMap Improve this map KG Keonte Gibson Completed on 9/2/202…" at bounding box center [746, 417] width 1494 height 732
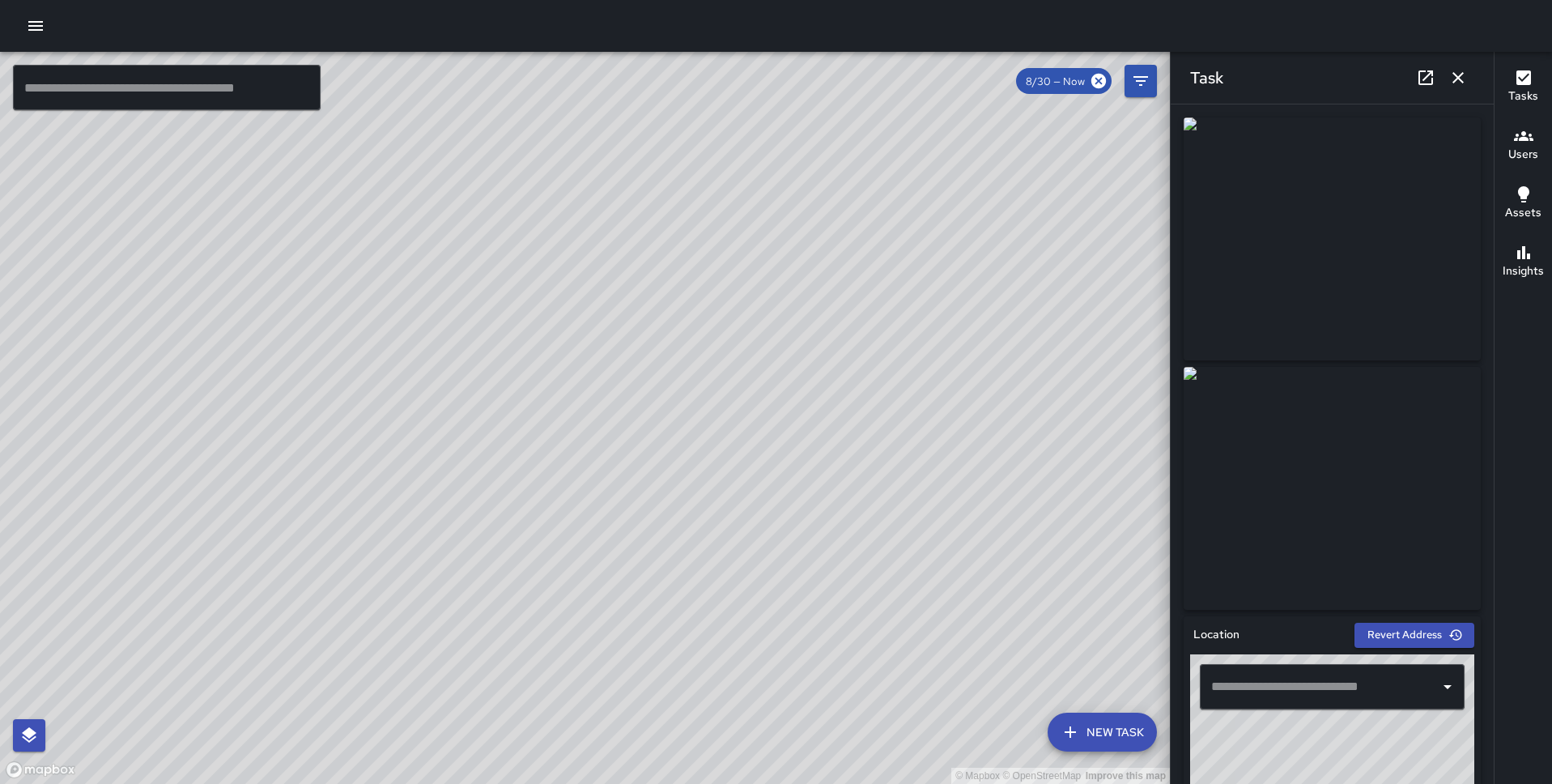
click at [1468, 79] on button "button" at bounding box center [1459, 78] width 33 height 33
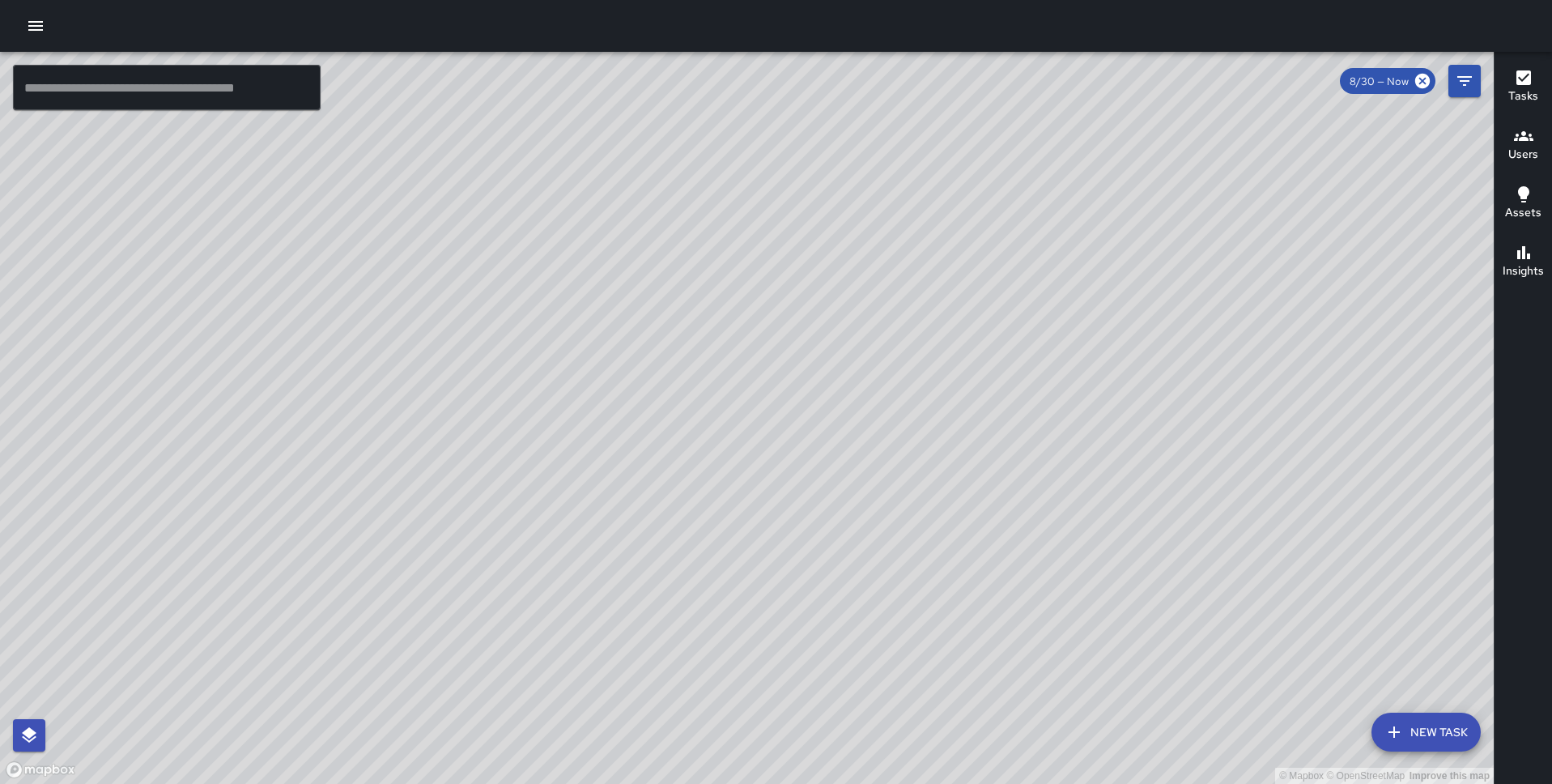
drag, startPoint x: 1274, startPoint y: 440, endPoint x: 1075, endPoint y: 252, distance: 273.8
click at [1075, 252] on div "© Mapbox © OpenStreetMap Improve this map" at bounding box center [746, 417] width 1494 height 732
drag, startPoint x: 1037, startPoint y: 418, endPoint x: 838, endPoint y: 488, distance: 211.0
click at [838, 488] on div "© Mapbox © OpenStreetMap Improve this map" at bounding box center [746, 417] width 1494 height 732
click at [1462, 79] on icon "Filters" at bounding box center [1465, 81] width 20 height 20
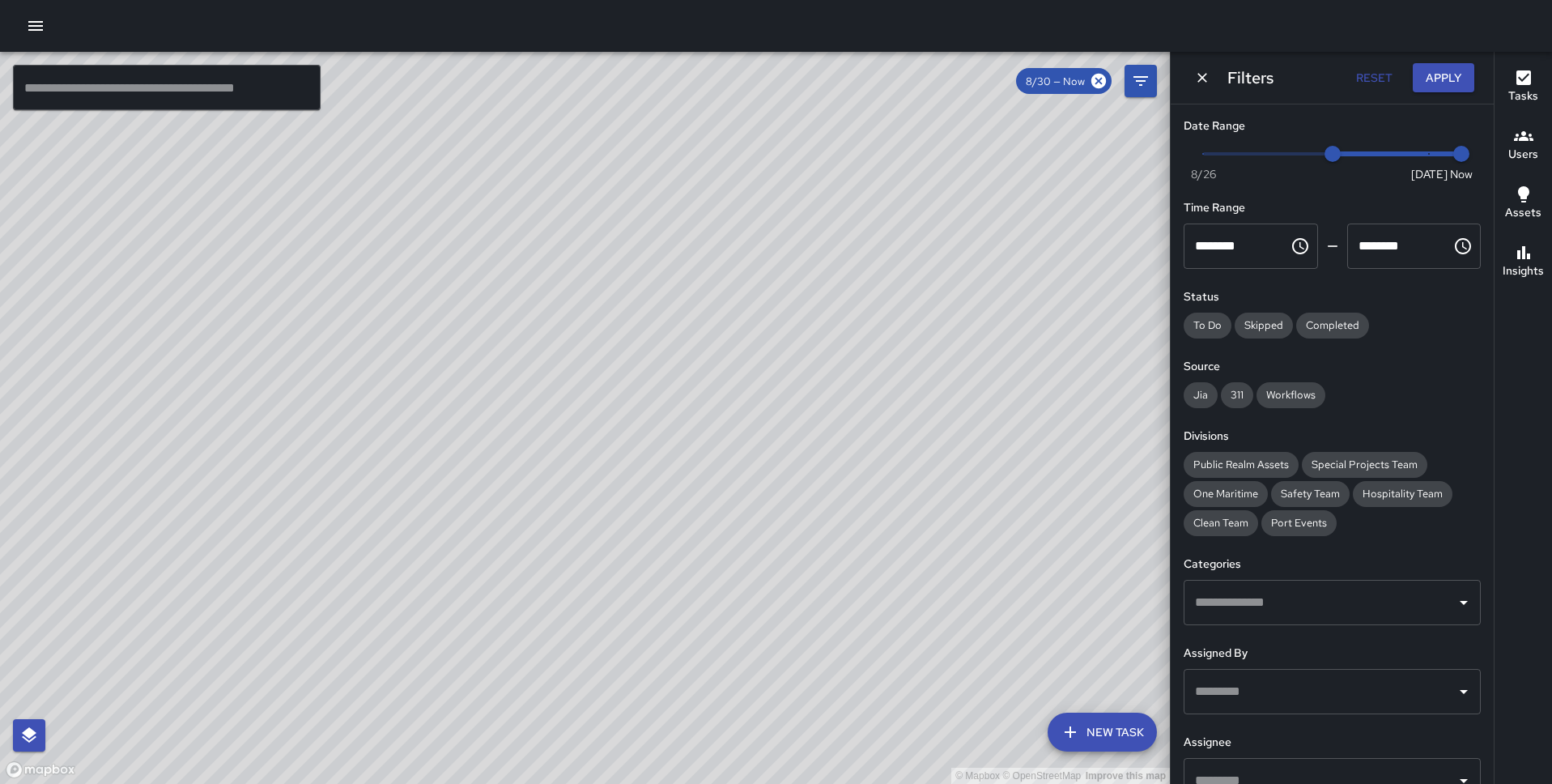
type input "*"
click at [1213, 159] on span "Now Today 8/26 8/30 2:33 pm" at bounding box center [1332, 153] width 258 height 24
click at [1445, 71] on button "Apply" at bounding box center [1444, 78] width 62 height 30
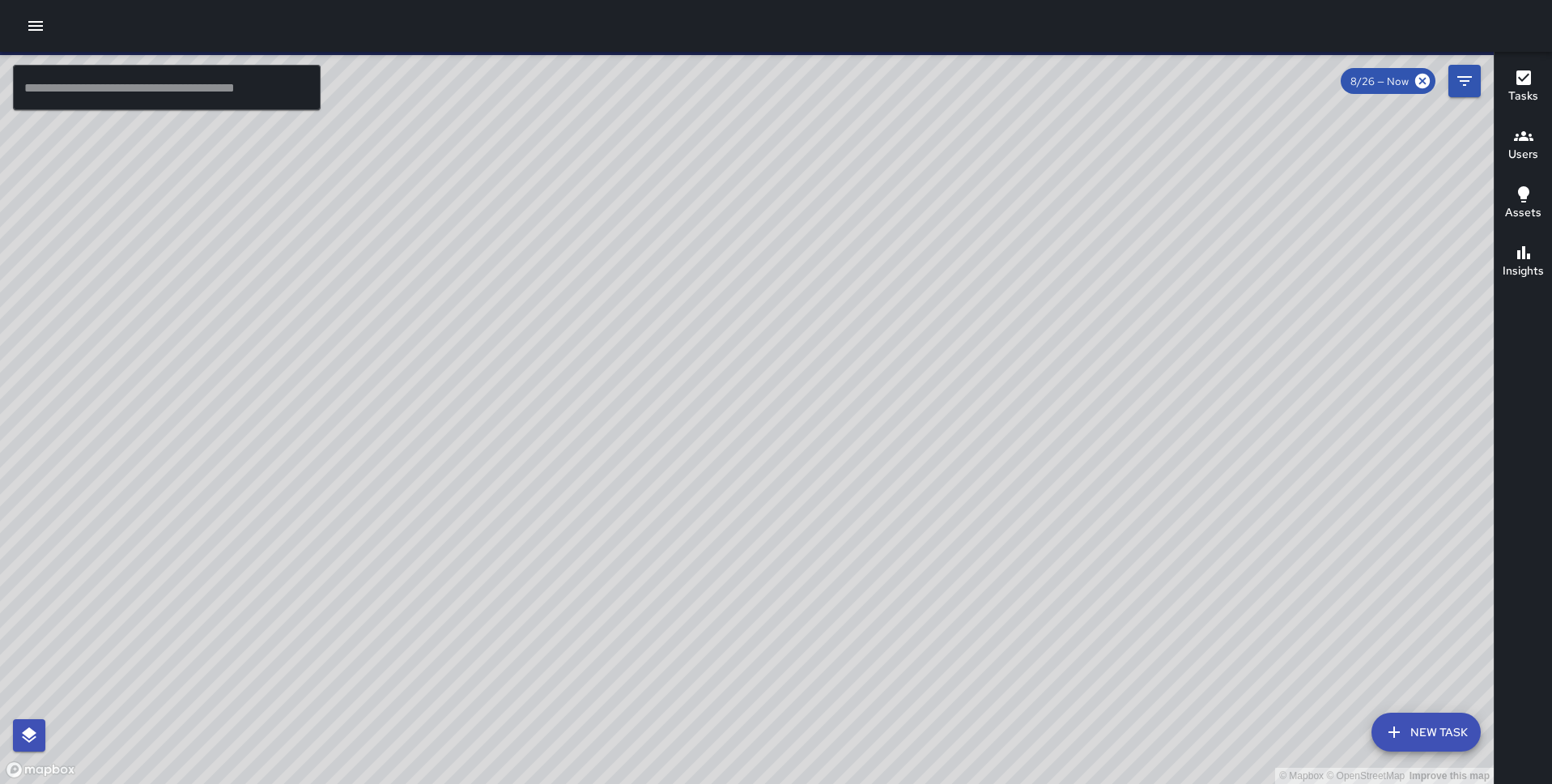
drag, startPoint x: 893, startPoint y: 524, endPoint x: 794, endPoint y: 696, distance: 198.5
click at [794, 696] on div "© Mapbox © OpenStreetMap Improve this map" at bounding box center [746, 417] width 1494 height 732
click at [1470, 85] on icon "Filters" at bounding box center [1465, 81] width 20 height 20
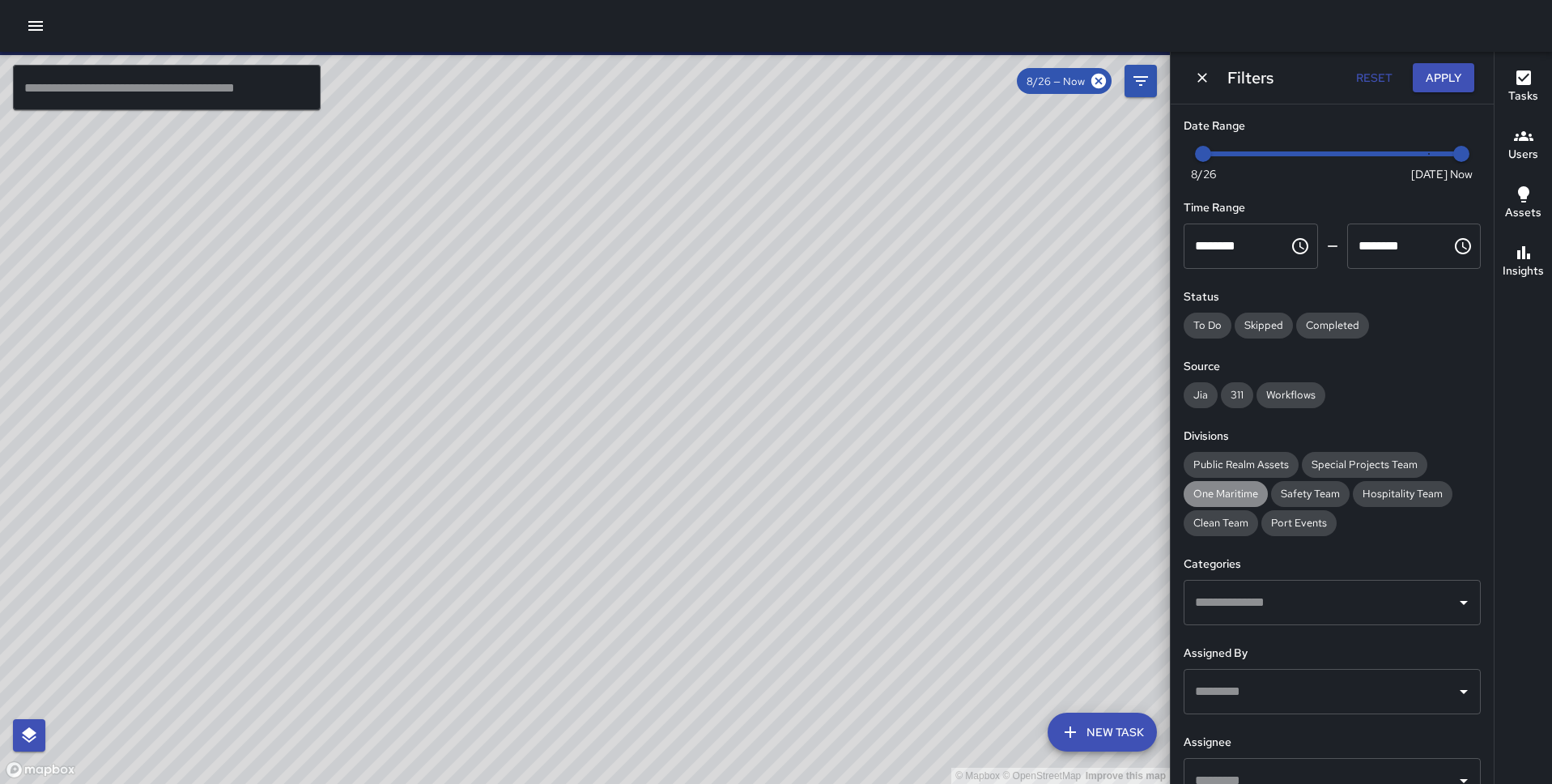
click at [1225, 493] on span "One Maritime" at bounding box center [1226, 494] width 84 height 14
click at [1443, 75] on button "Apply" at bounding box center [1444, 78] width 62 height 30
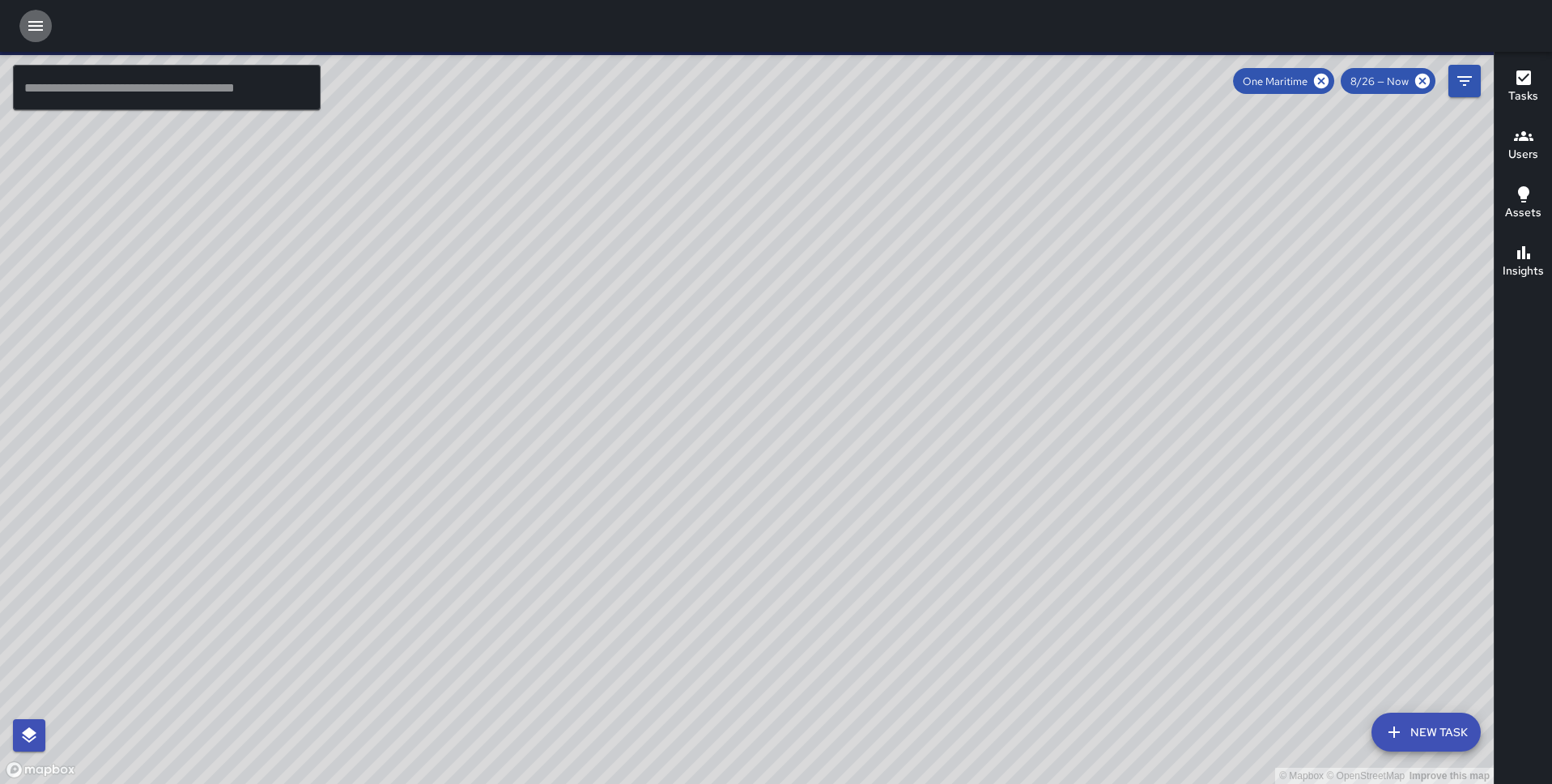
click at [22, 26] on button "button" at bounding box center [36, 26] width 33 height 33
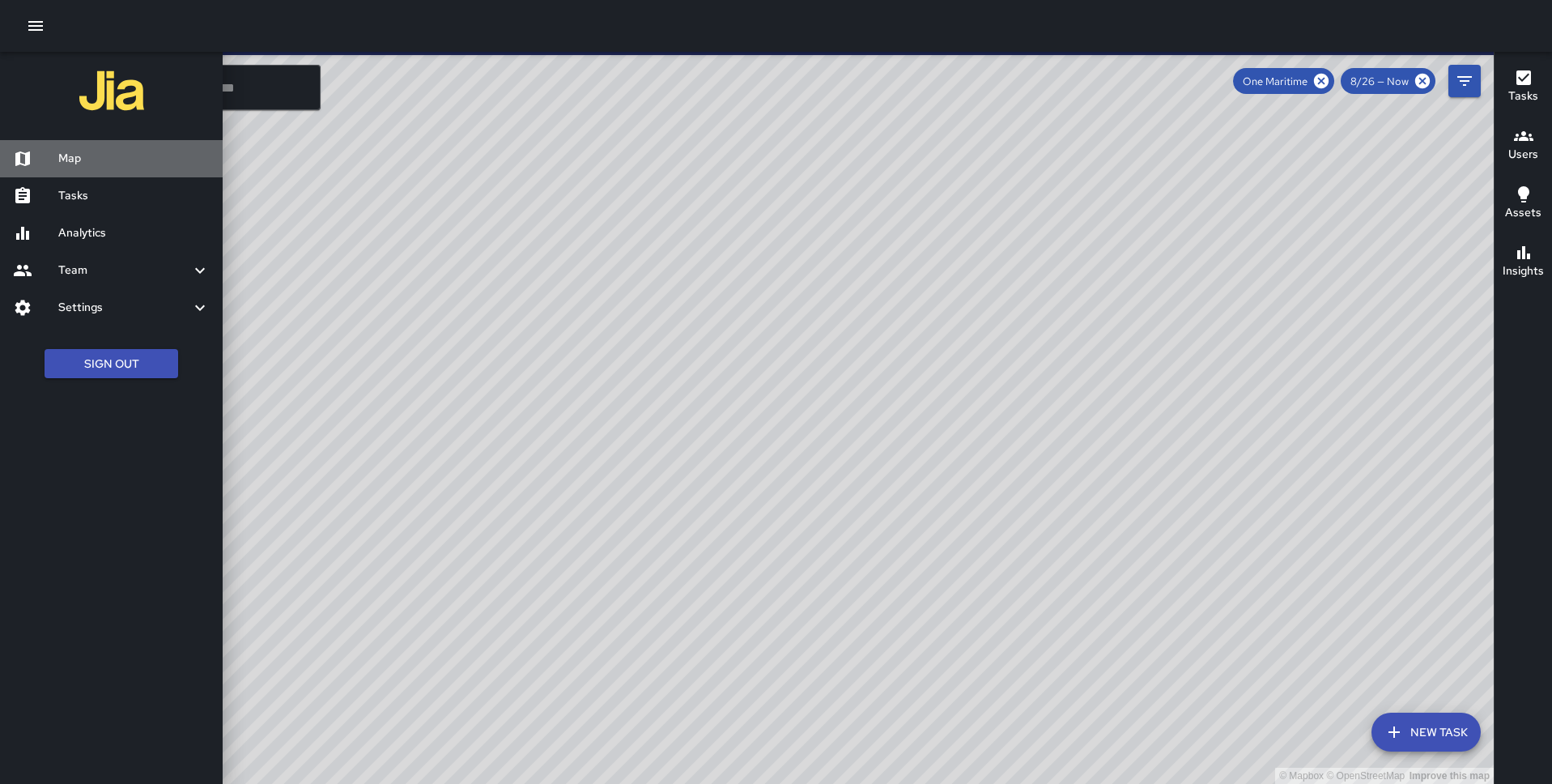
click at [93, 162] on h6 "Map" at bounding box center [134, 159] width 152 height 18
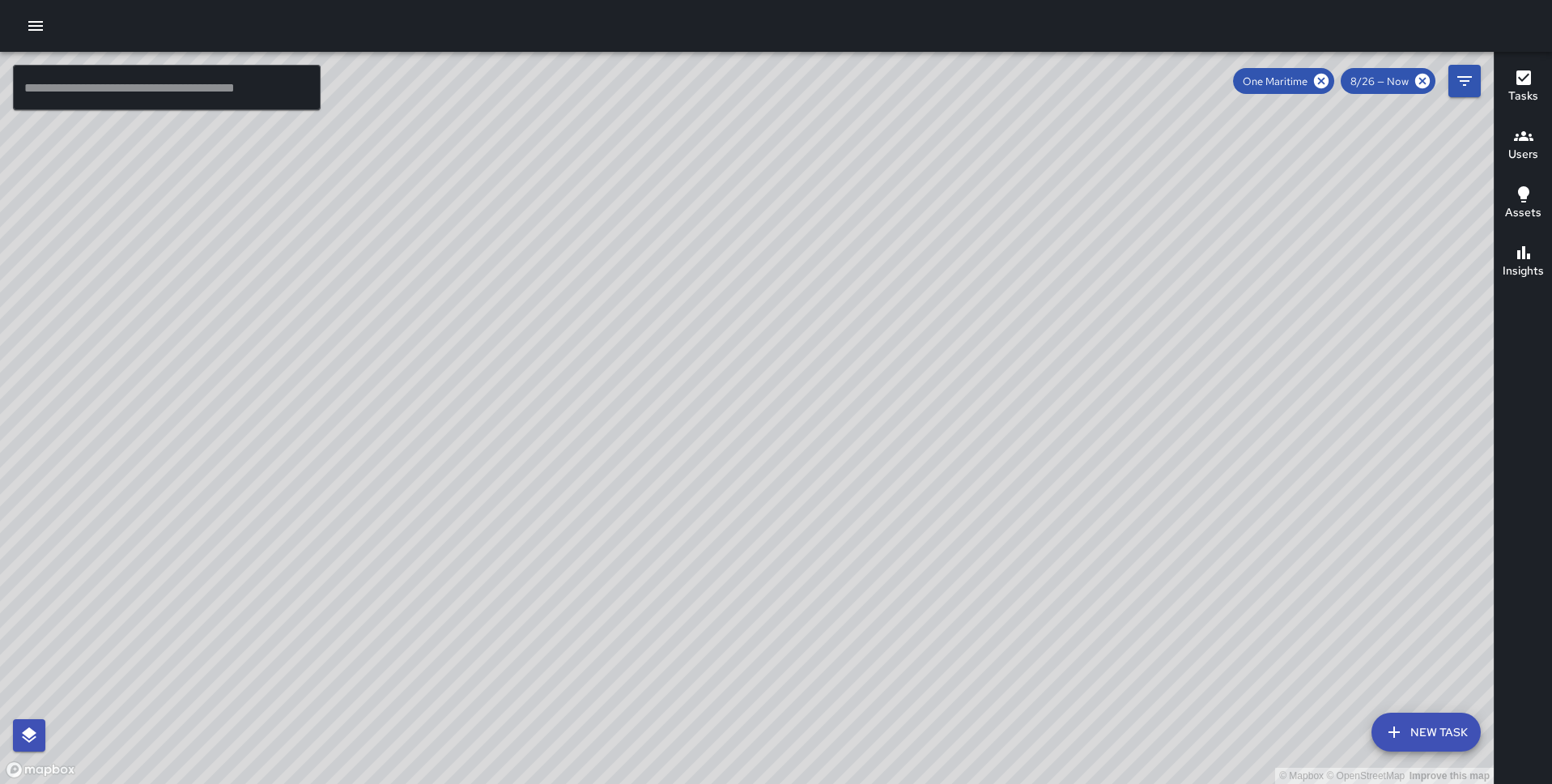
click at [45, 19] on icon "button" at bounding box center [35, 26] width 20 height 20
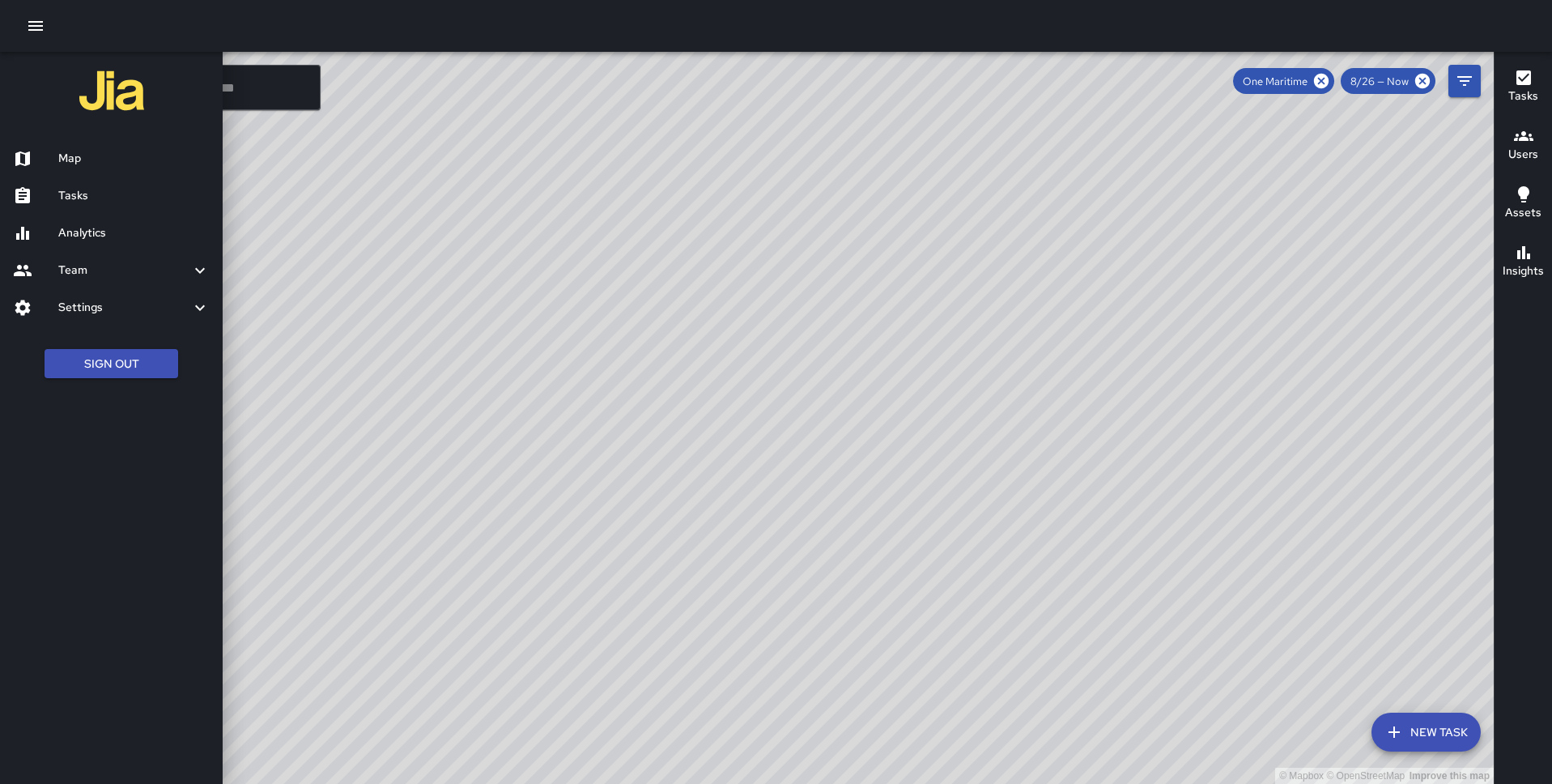
click at [72, 192] on h6 "Tasks" at bounding box center [134, 195] width 152 height 18
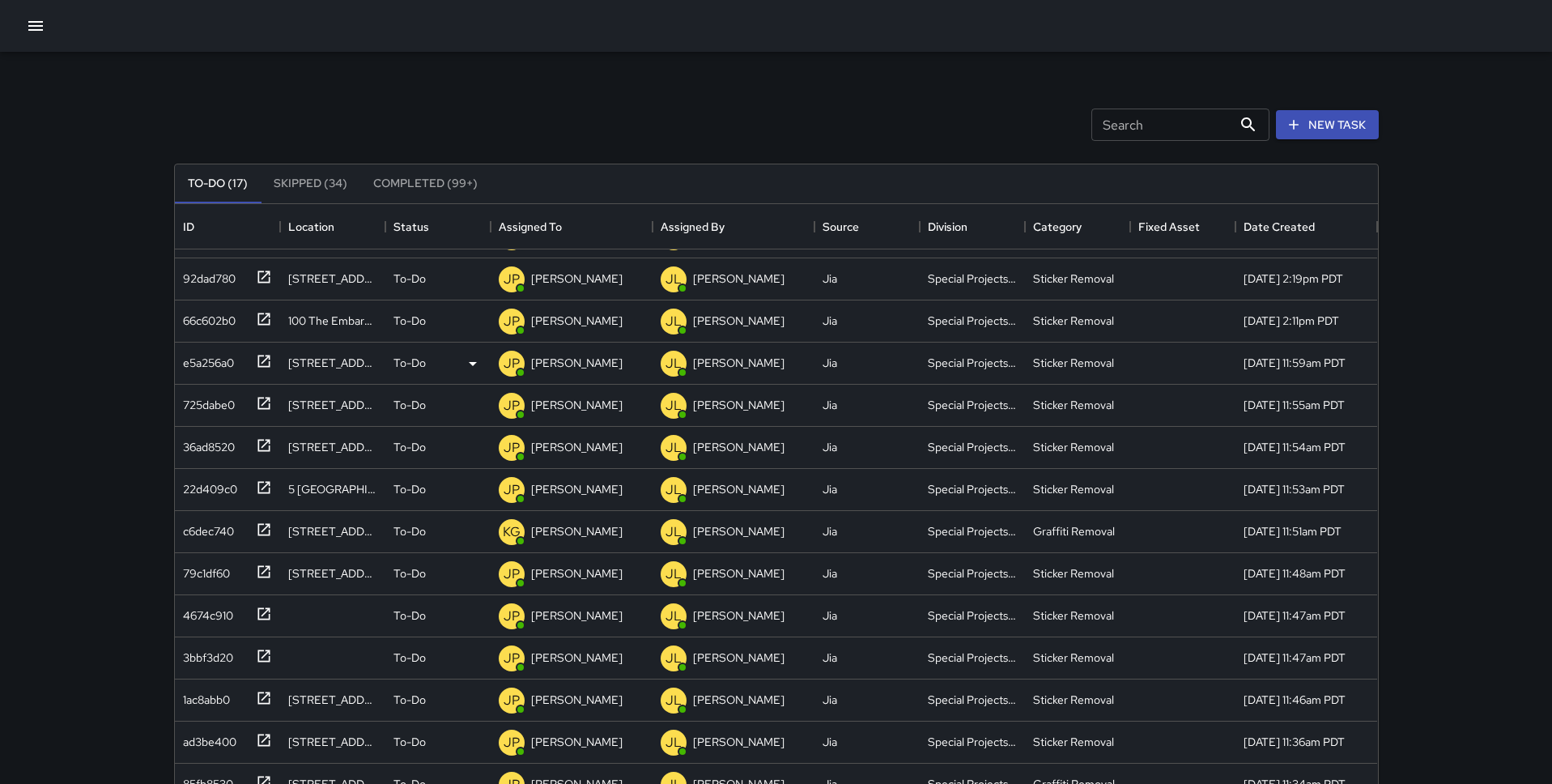
scroll to position [172, 0]
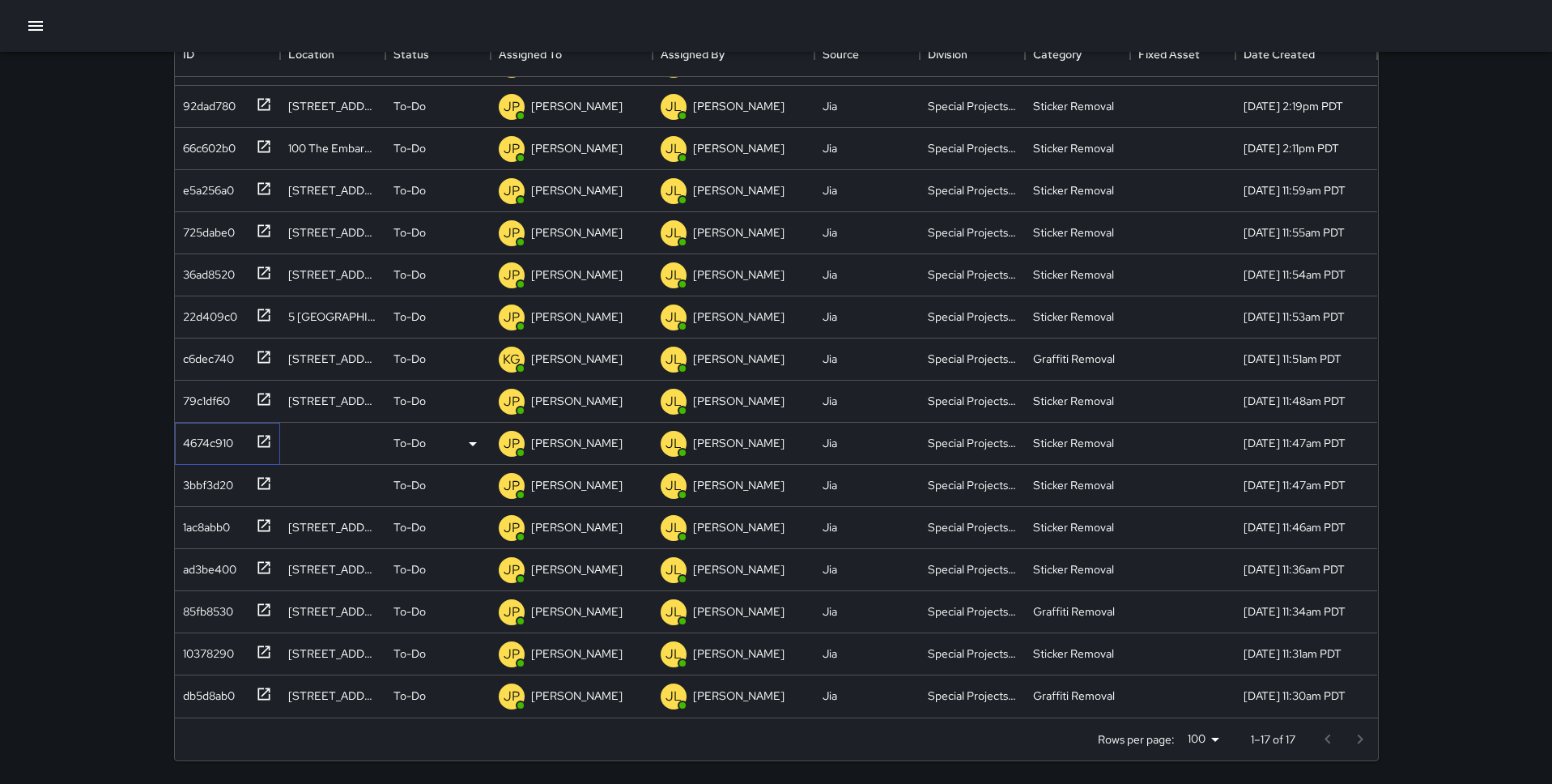
click at [238, 438] on div "4674c910" at bounding box center [225, 440] width 96 height 27
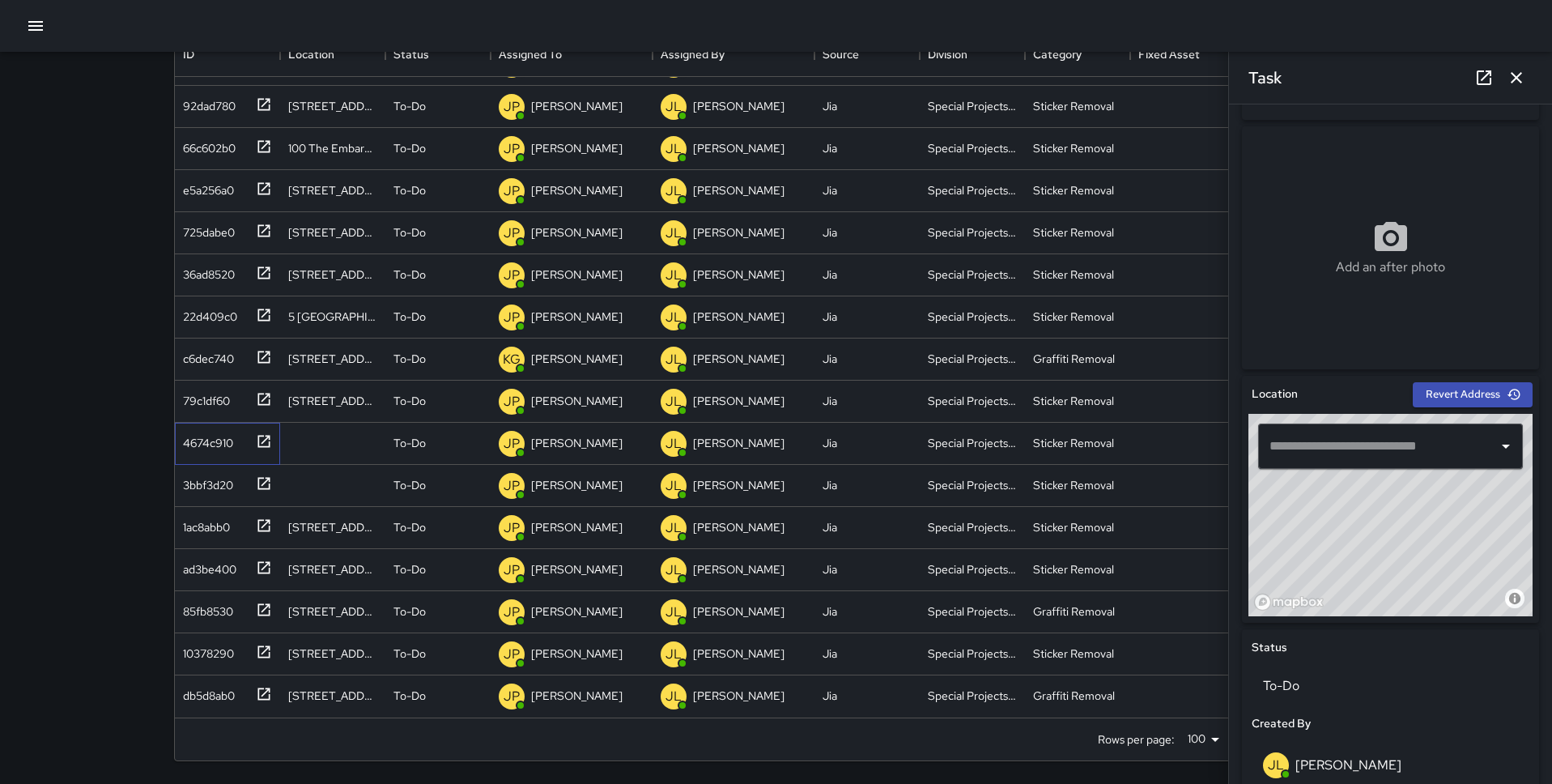
scroll to position [239, 0]
drag, startPoint x: 1411, startPoint y: 516, endPoint x: 1411, endPoint y: 482, distance: 34.0
click at [1411, 482] on div "© Mapbox © OpenStreetMap Improve this map" at bounding box center [1391, 517] width 285 height 202
type input "**********"
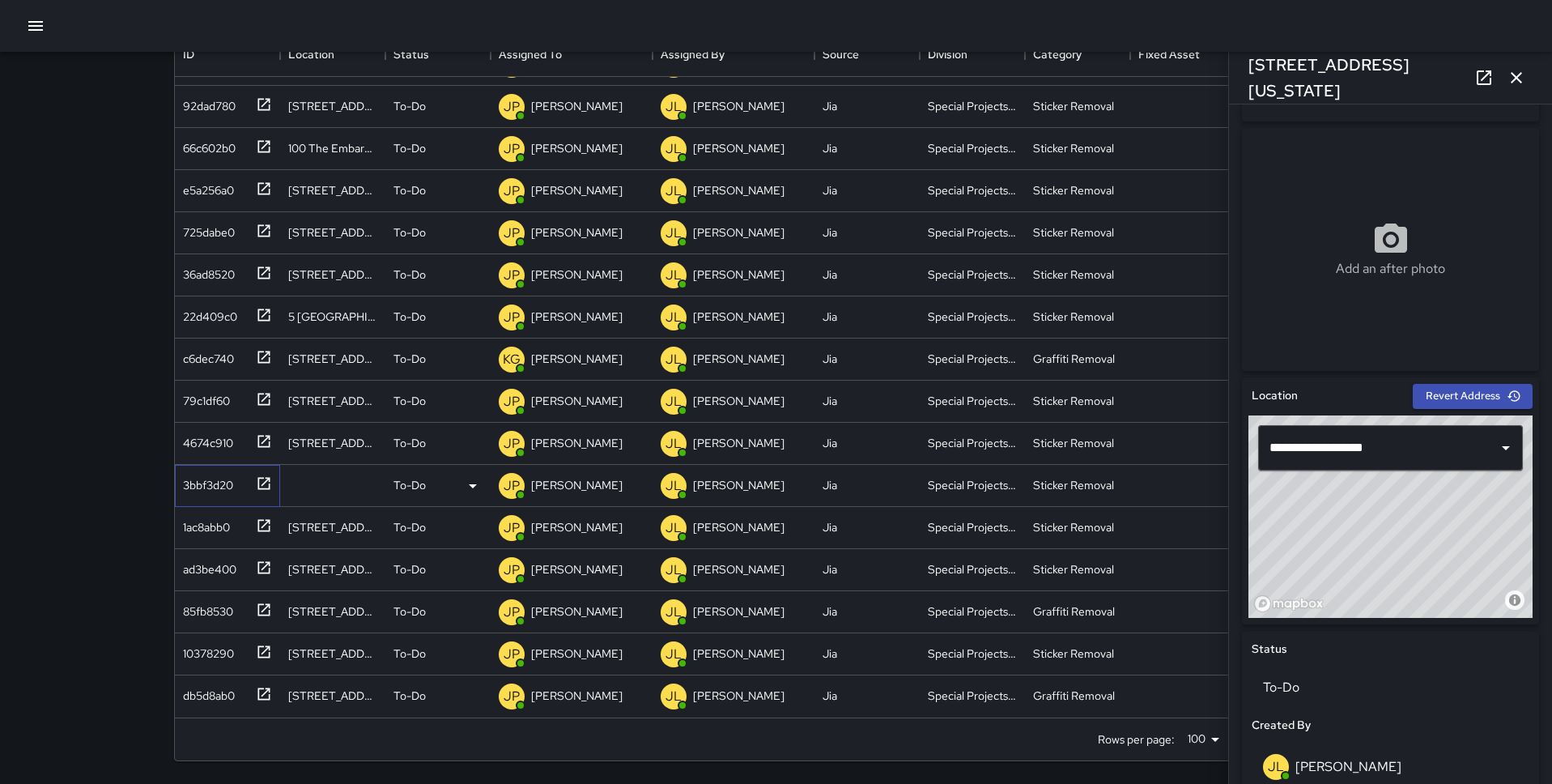
click at [251, 478] on div at bounding box center [261, 482] width 22 height 27
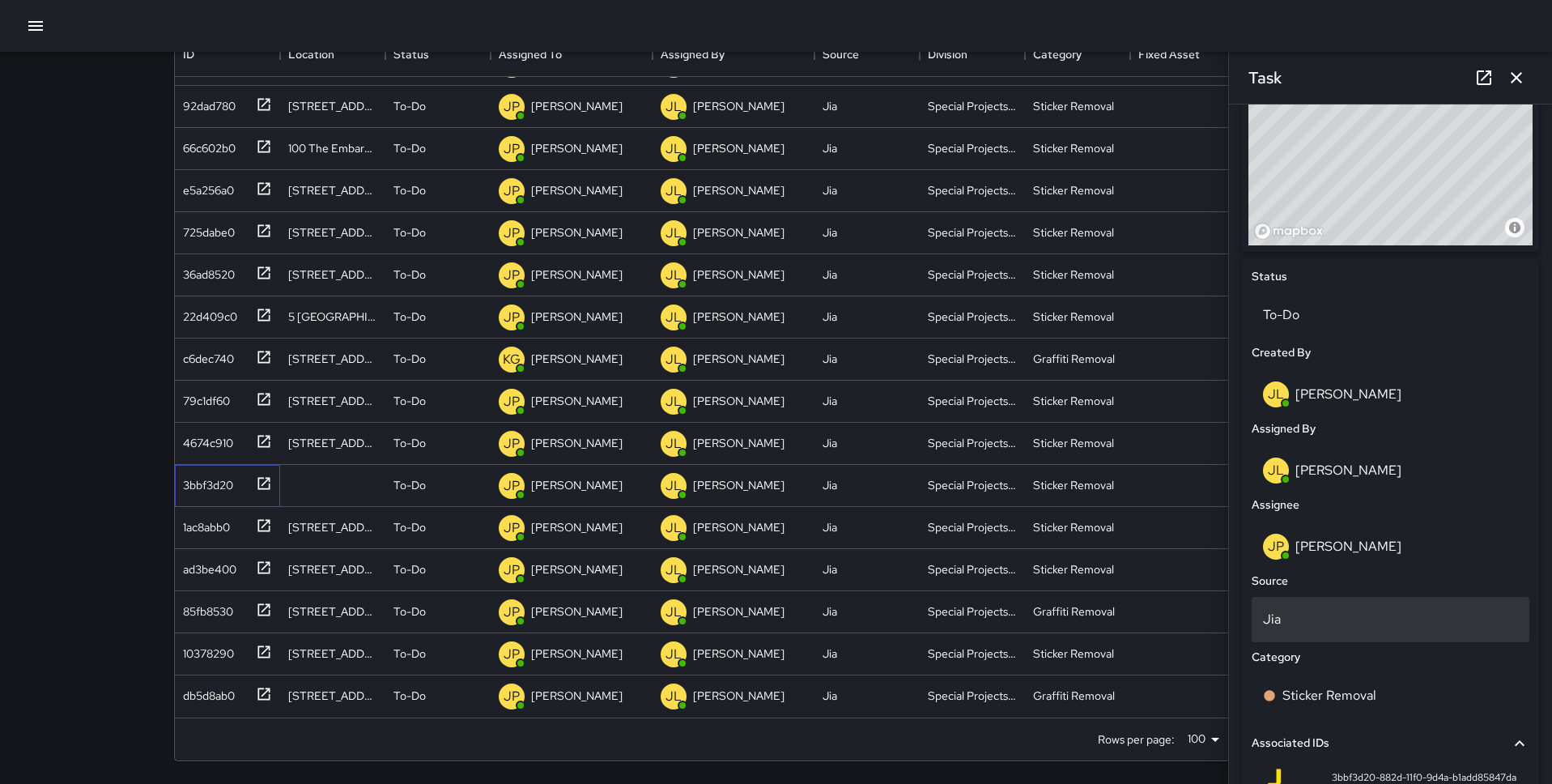
scroll to position [358, 0]
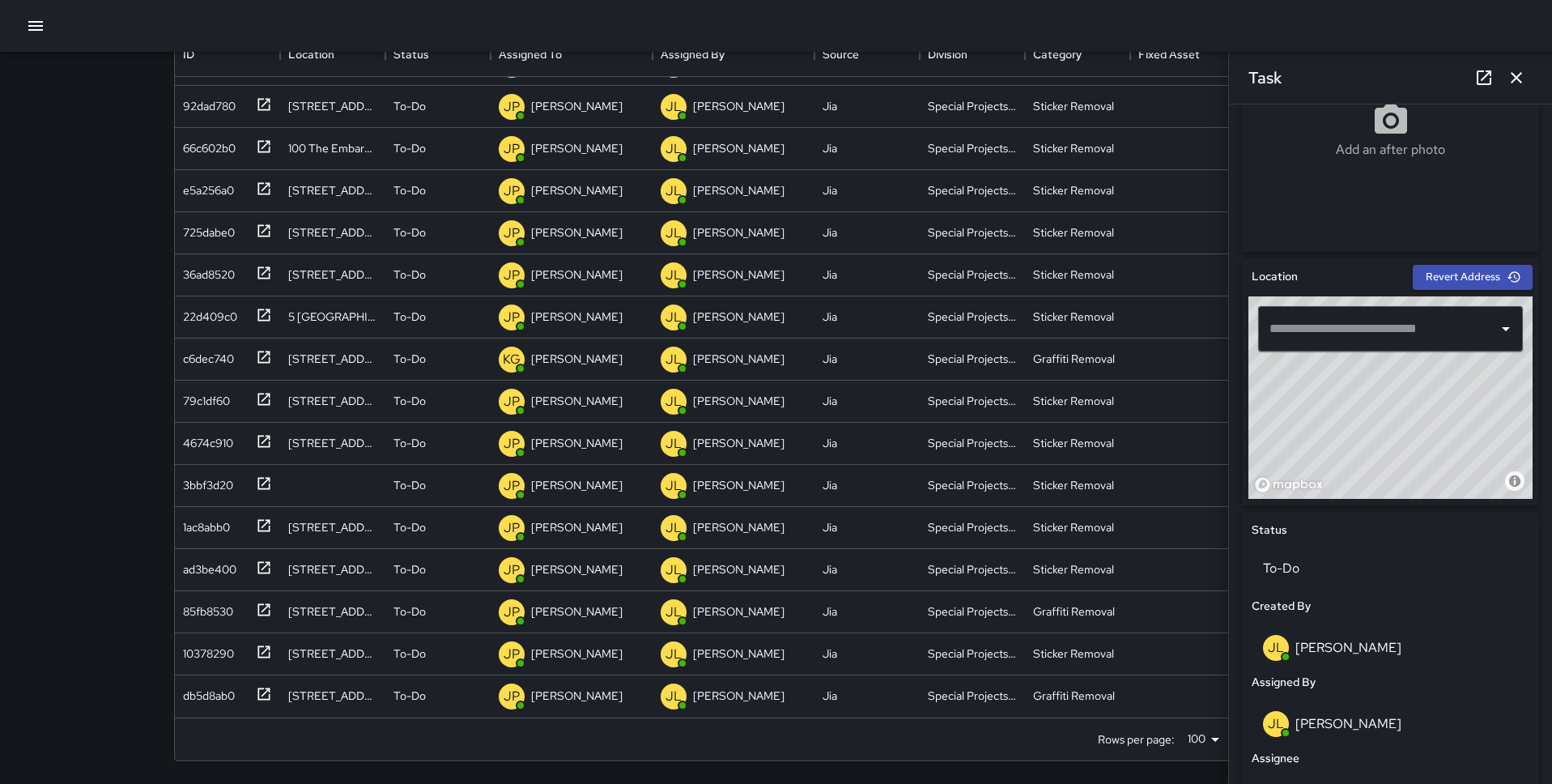
drag, startPoint x: 1434, startPoint y: 422, endPoint x: 1445, endPoint y: 404, distance: 21.1
click at [1445, 404] on div "© Mapbox © OpenStreetMap Improve this map" at bounding box center [1391, 398] width 285 height 202
drag, startPoint x: 1445, startPoint y: 404, endPoint x: 1432, endPoint y: 390, distance: 19.1
click at [1432, 390] on div "© Mapbox © OpenStreetMap Improve this map" at bounding box center [1391, 398] width 285 height 202
type input "**********"
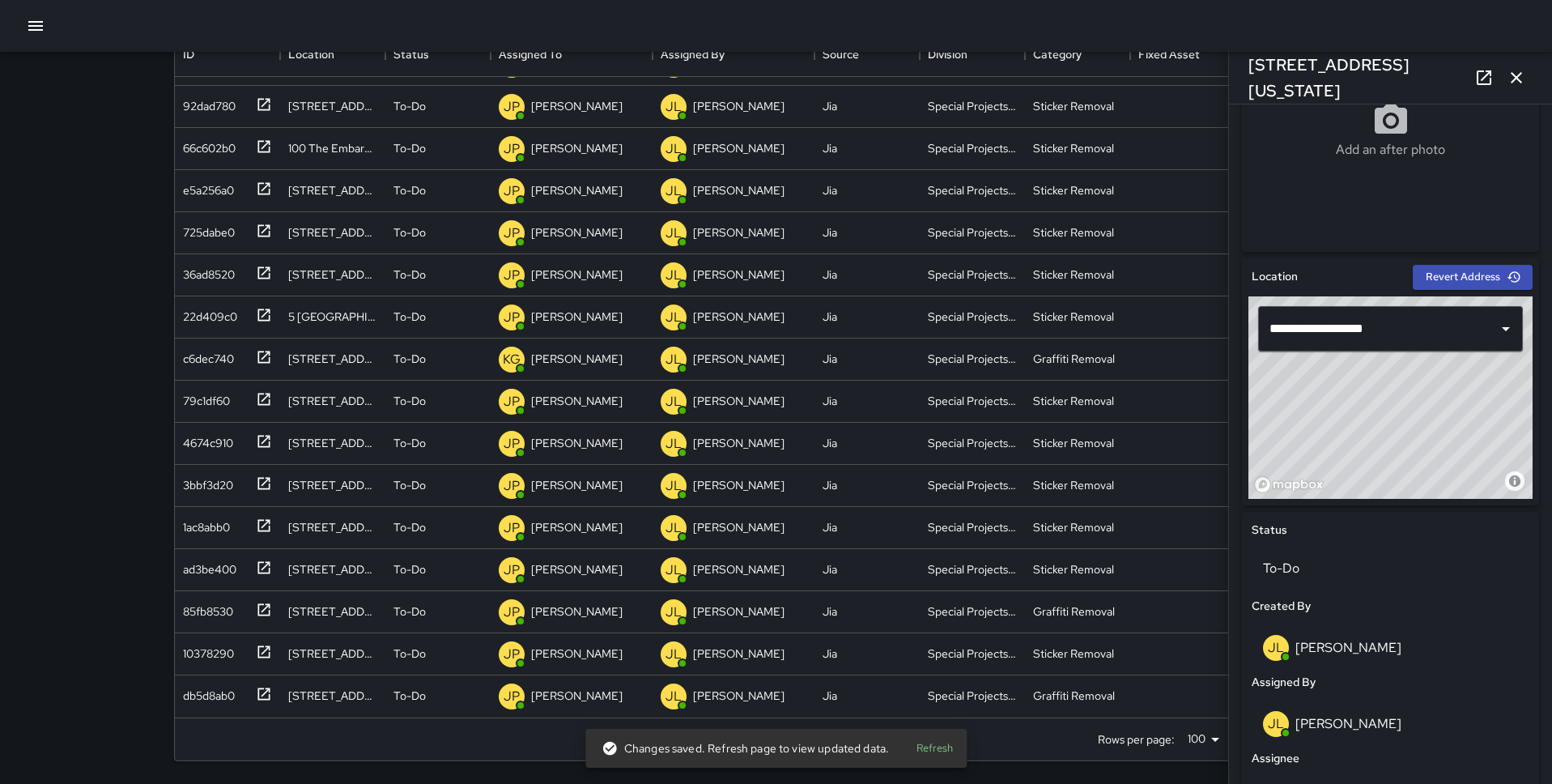
click at [1511, 85] on icon "button" at bounding box center [1517, 77] width 20 height 20
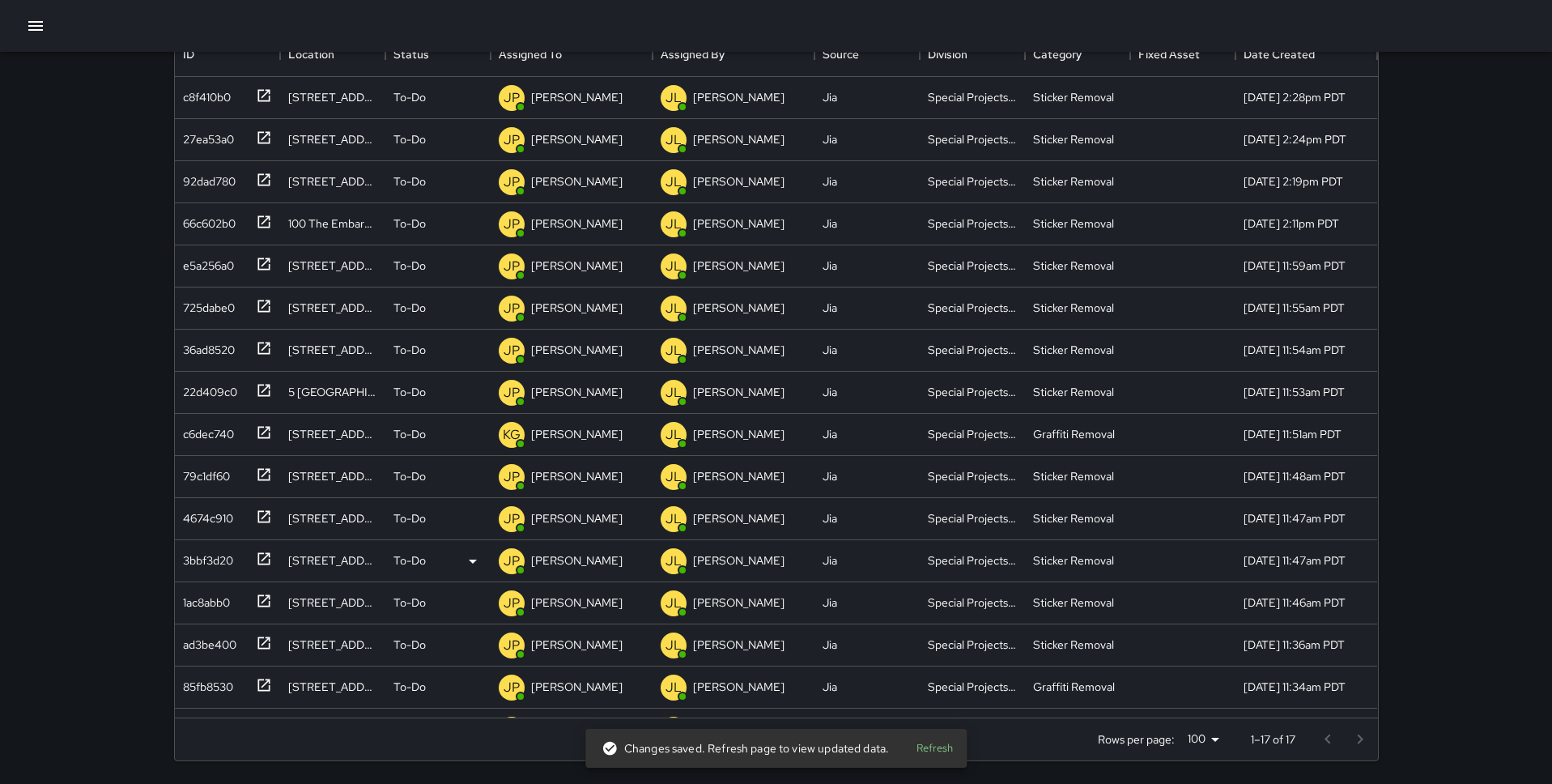
scroll to position [0, 0]
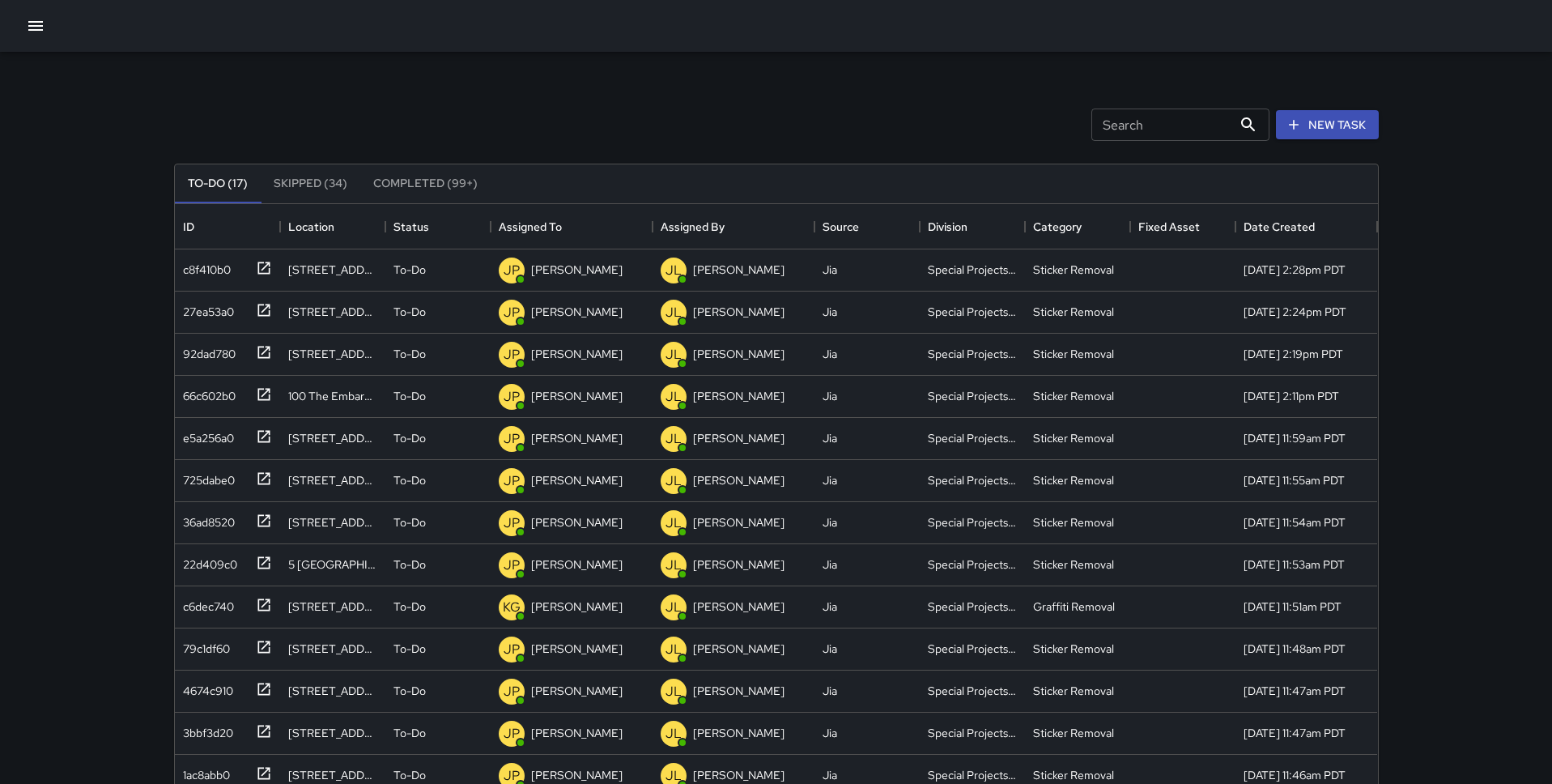
click at [50, 33] on div at bounding box center [776, 26] width 1552 height 51
click at [38, 27] on icon "button" at bounding box center [35, 26] width 20 height 20
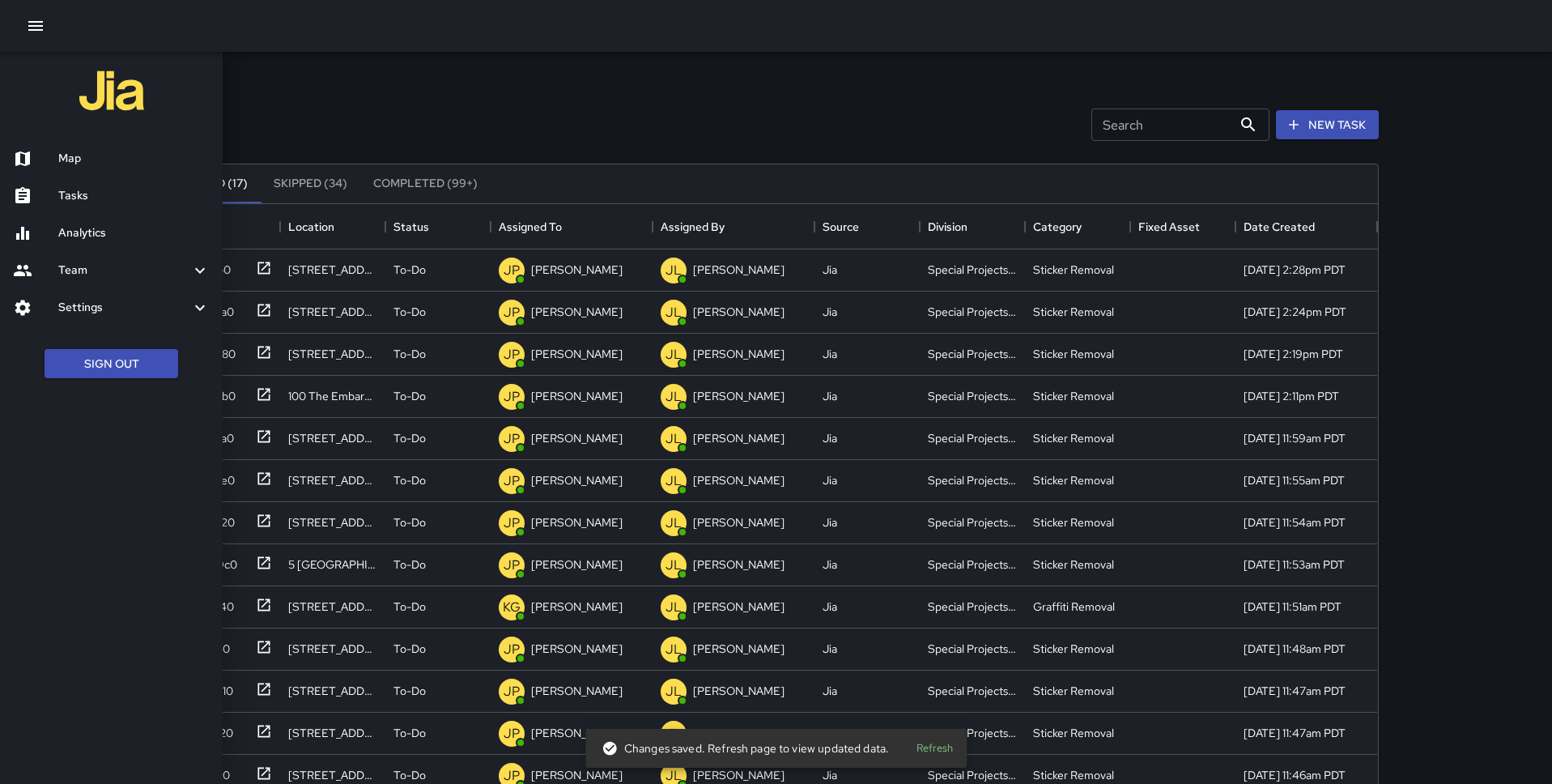
click at [111, 150] on h6 "Map" at bounding box center [134, 159] width 152 height 18
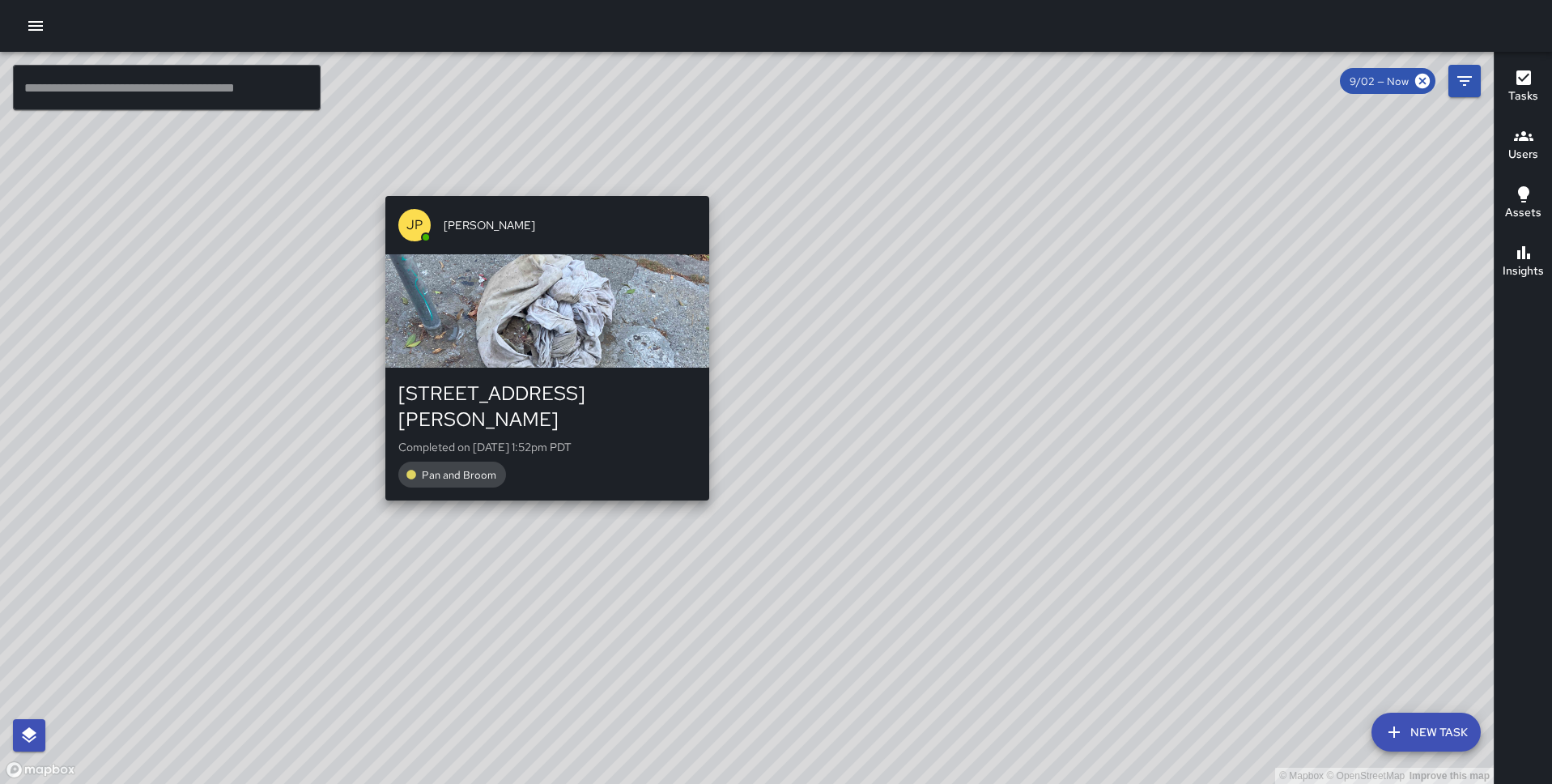
click at [540, 185] on div "© Mapbox © OpenStreetMap Improve this map JP Jonthan Portillo 930 Montgomery St…" at bounding box center [746, 417] width 1494 height 732
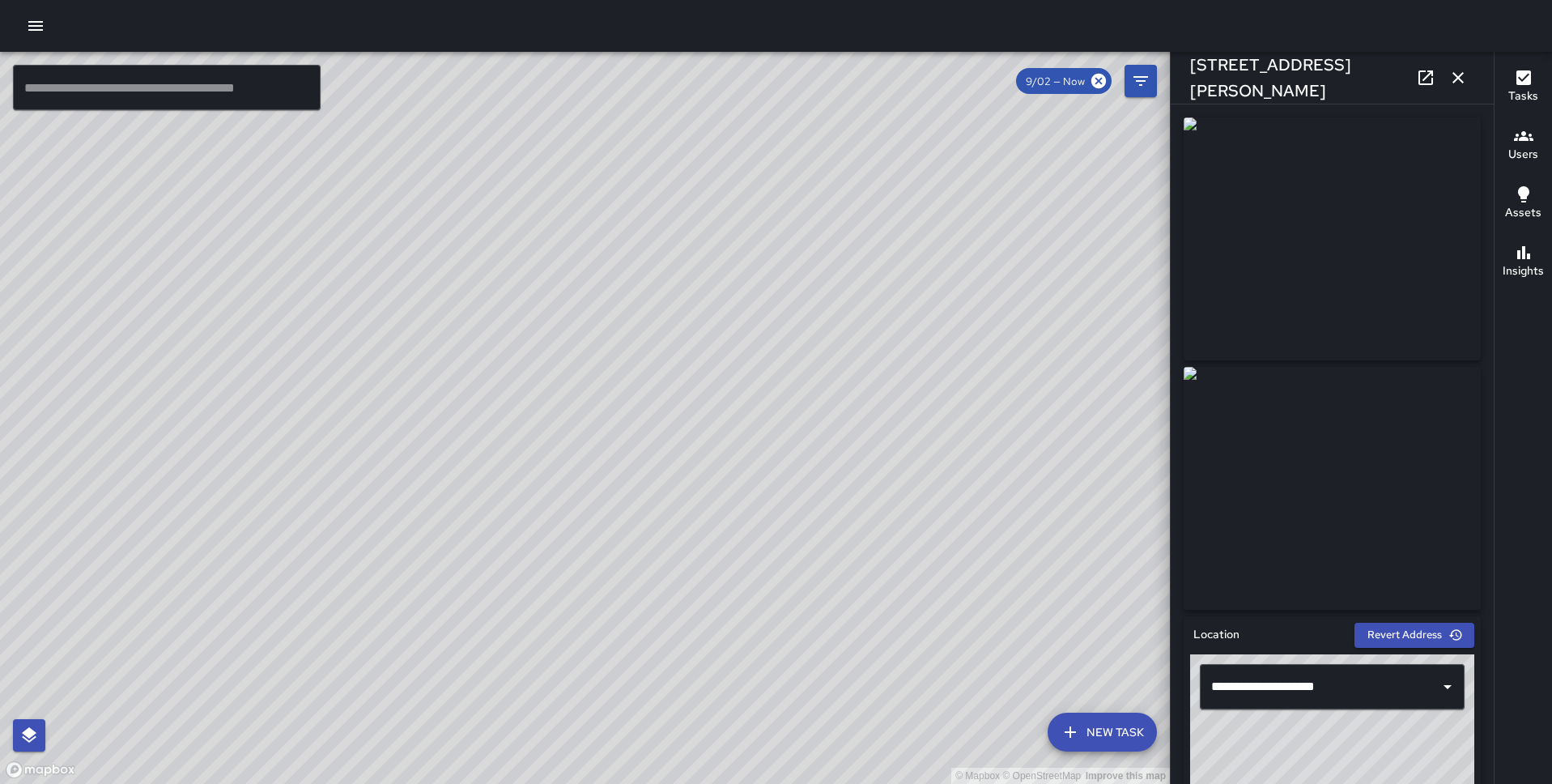
click at [782, 513] on div "© Mapbox © OpenStreetMap Improve this map" at bounding box center [584, 417] width 1170 height 732
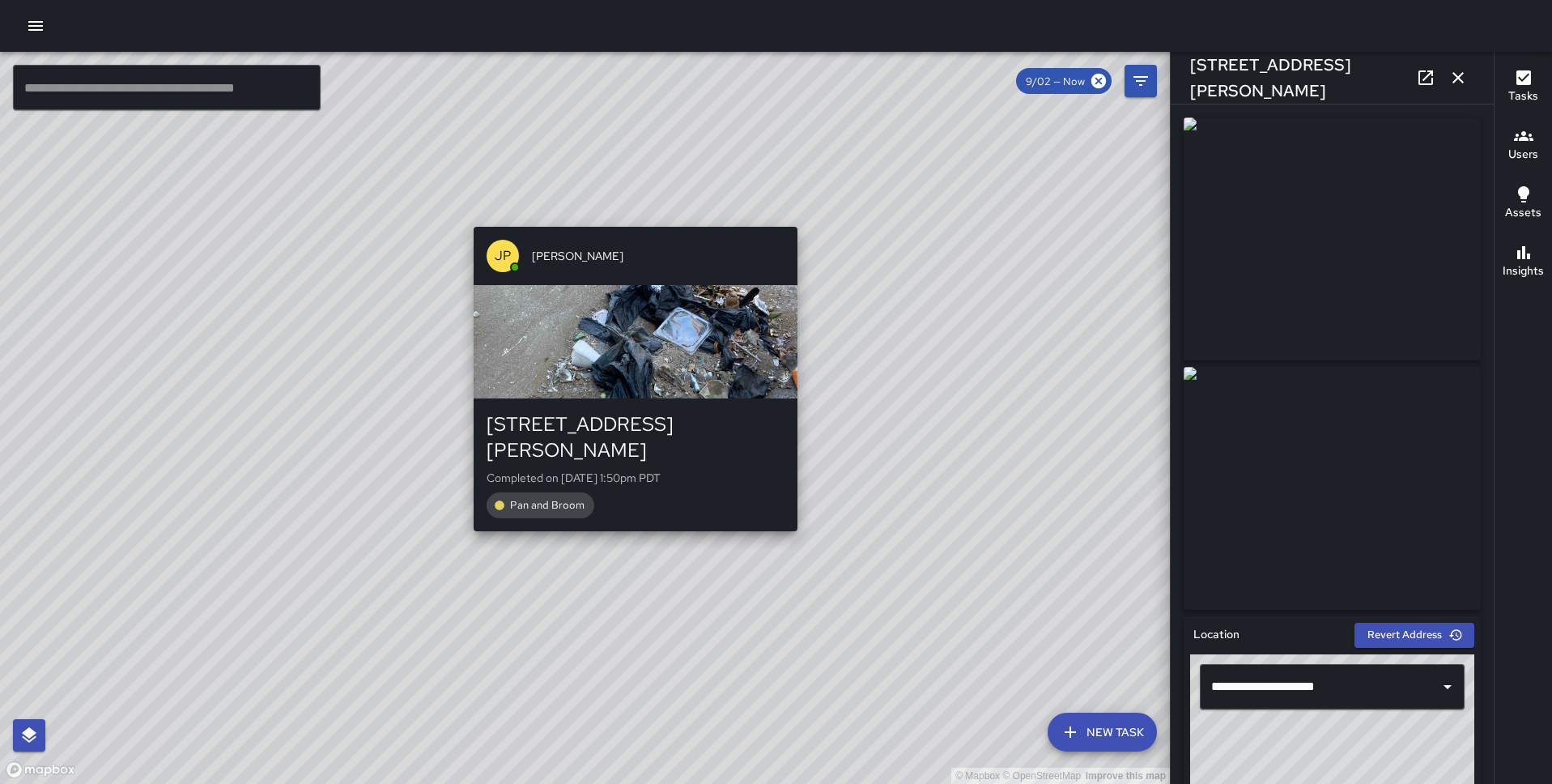
click at [620, 517] on div "© Mapbox © OpenStreetMap Improve this map JP Jonthan Portillo 930 Montgomery St…" at bounding box center [584, 417] width 1170 height 732
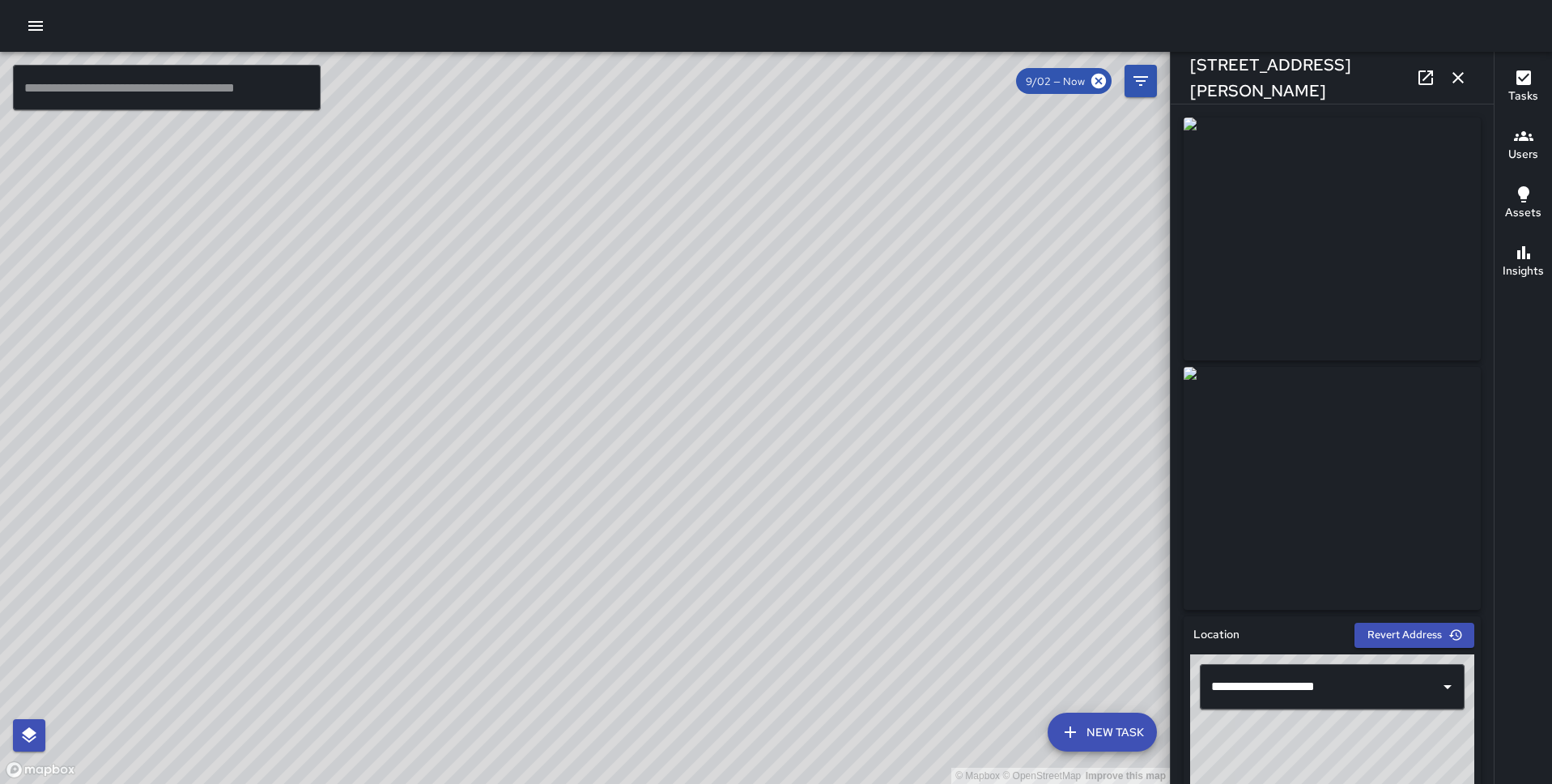
click at [1453, 75] on icon "button" at bounding box center [1459, 77] width 20 height 20
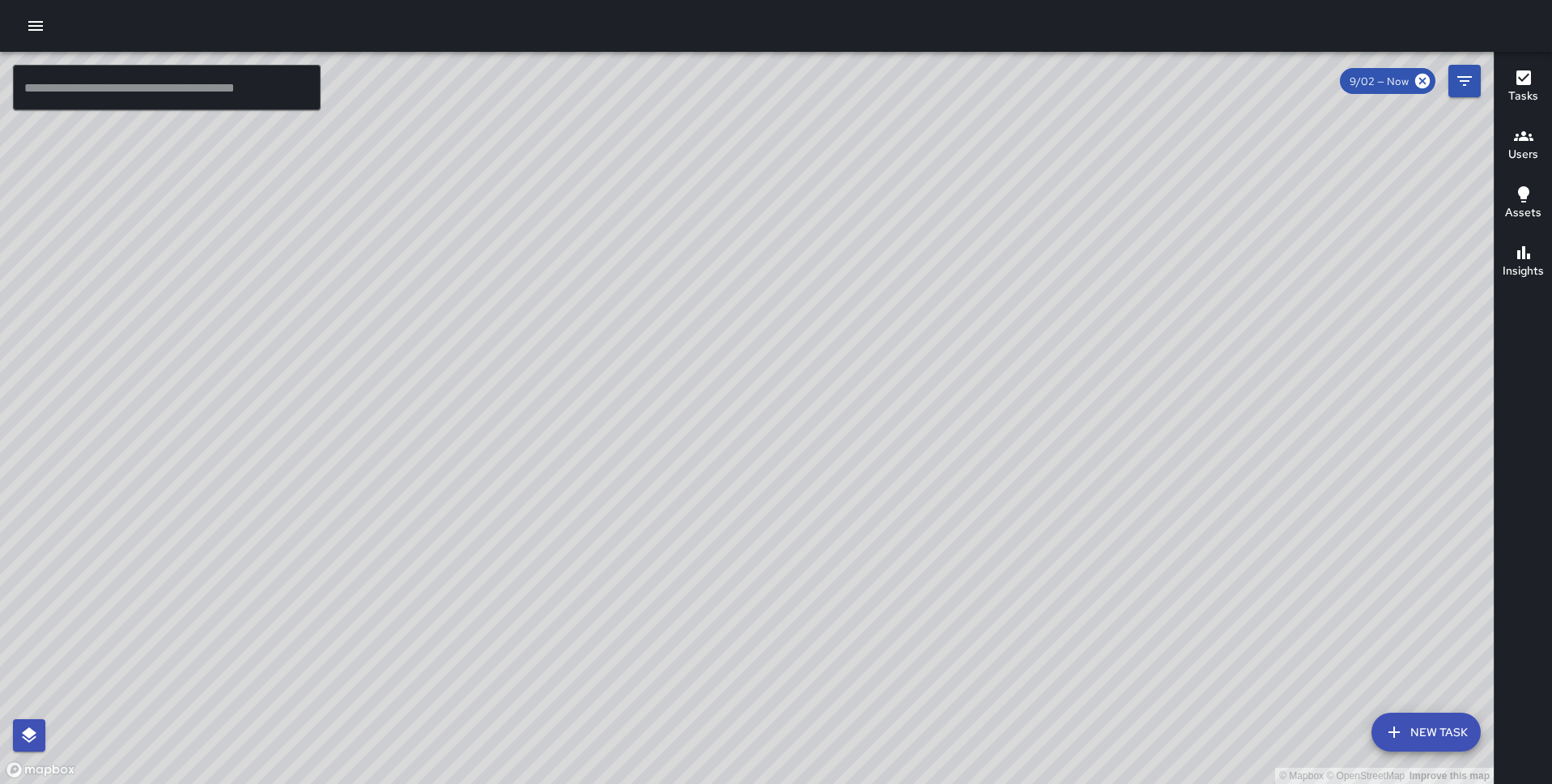
click at [874, 556] on div "© Mapbox © OpenStreetMap Improve this map" at bounding box center [746, 417] width 1494 height 732
drag, startPoint x: 704, startPoint y: 607, endPoint x: 590, endPoint y: 307, distance: 320.9
click at [590, 307] on div "© Mapbox © OpenStreetMap Improve this map" at bounding box center [746, 417] width 1494 height 732
drag, startPoint x: 744, startPoint y: 641, endPoint x: 596, endPoint y: 338, distance: 337.2
click at [596, 338] on div "© Mapbox © OpenStreetMap Improve this map" at bounding box center [746, 417] width 1494 height 732
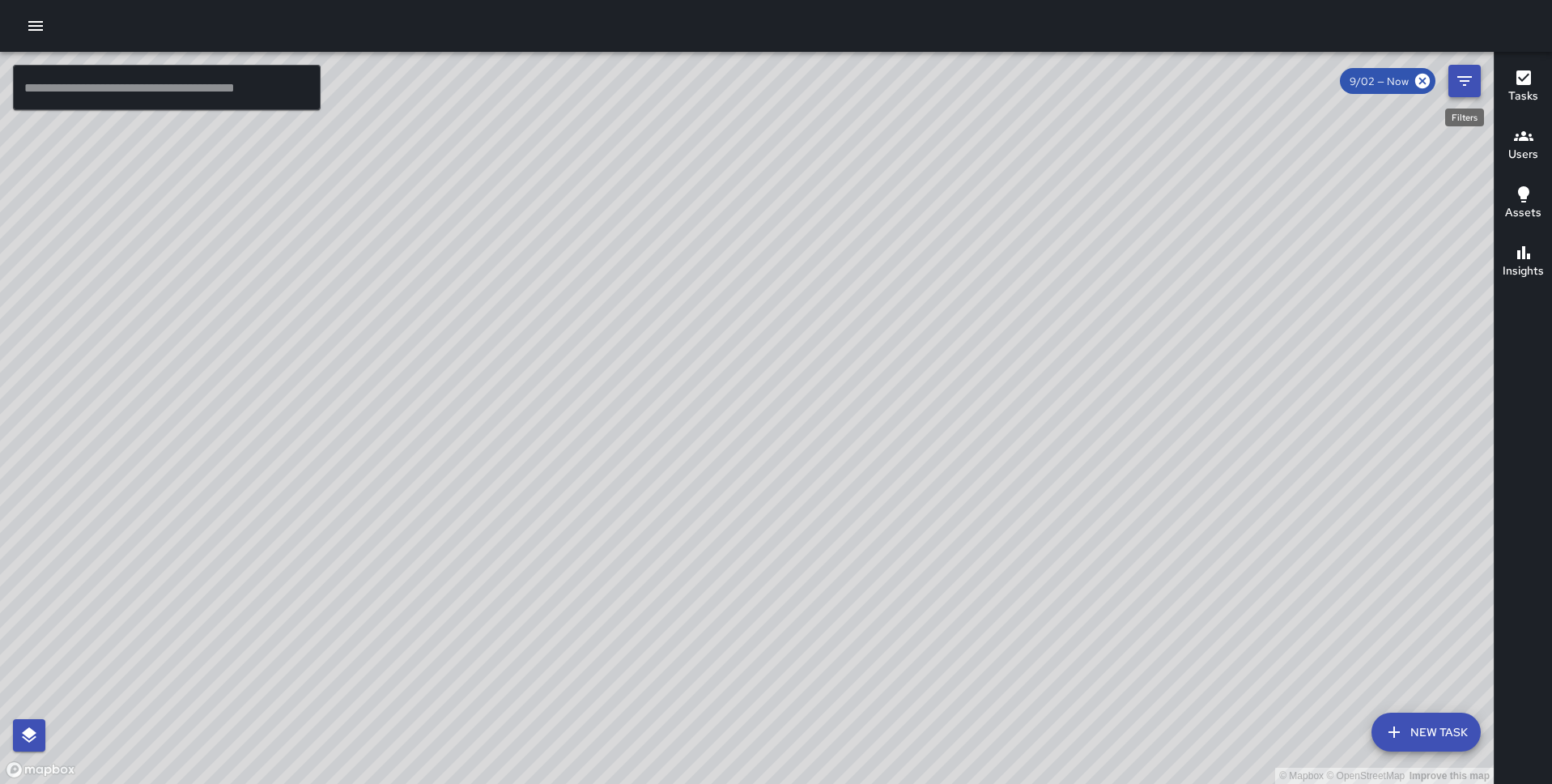
click at [1466, 88] on icon "Filters" at bounding box center [1465, 81] width 20 height 20
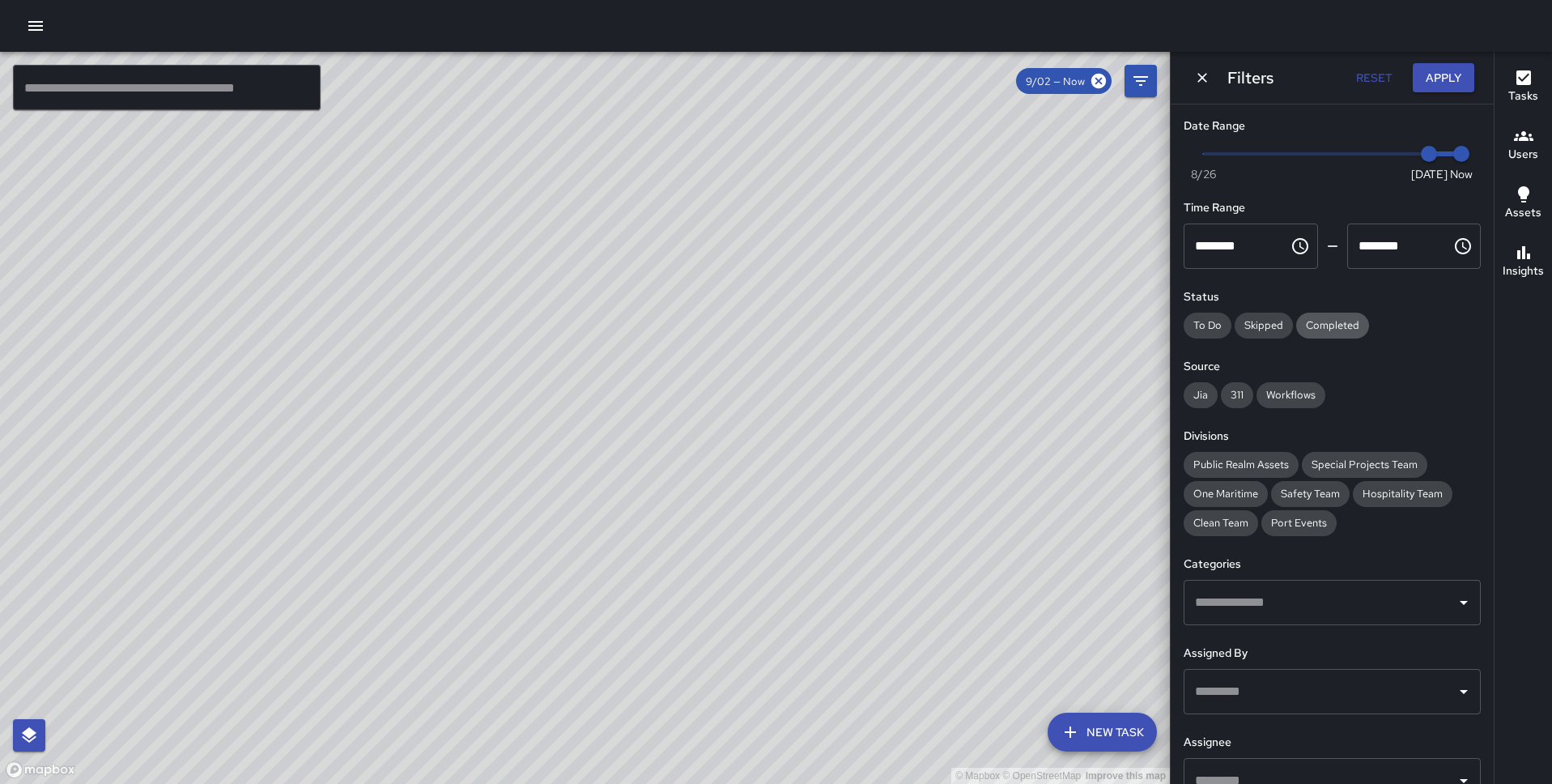
scroll to position [122, 0]
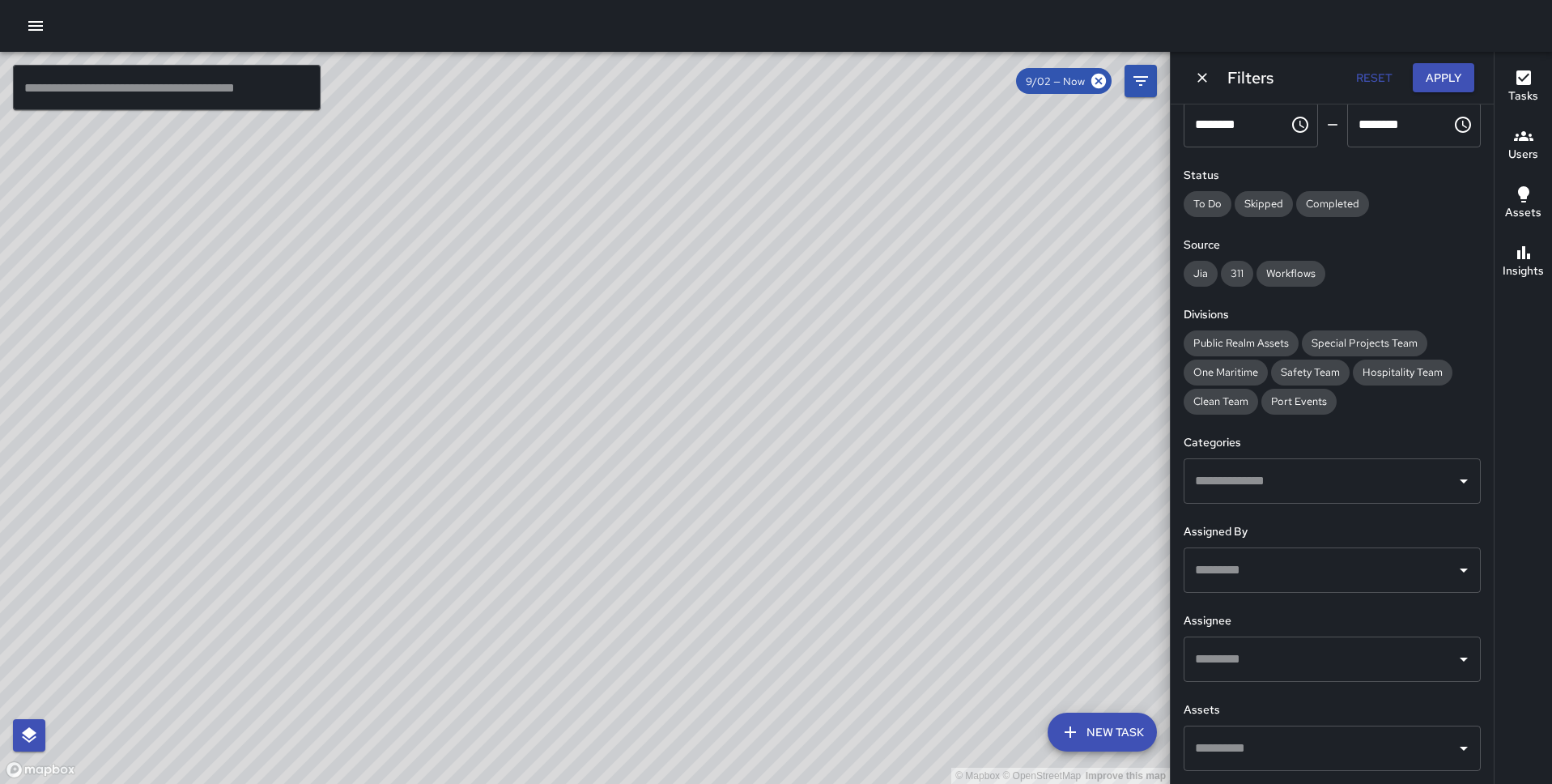
click at [1306, 472] on input "text" at bounding box center [1320, 481] width 258 height 31
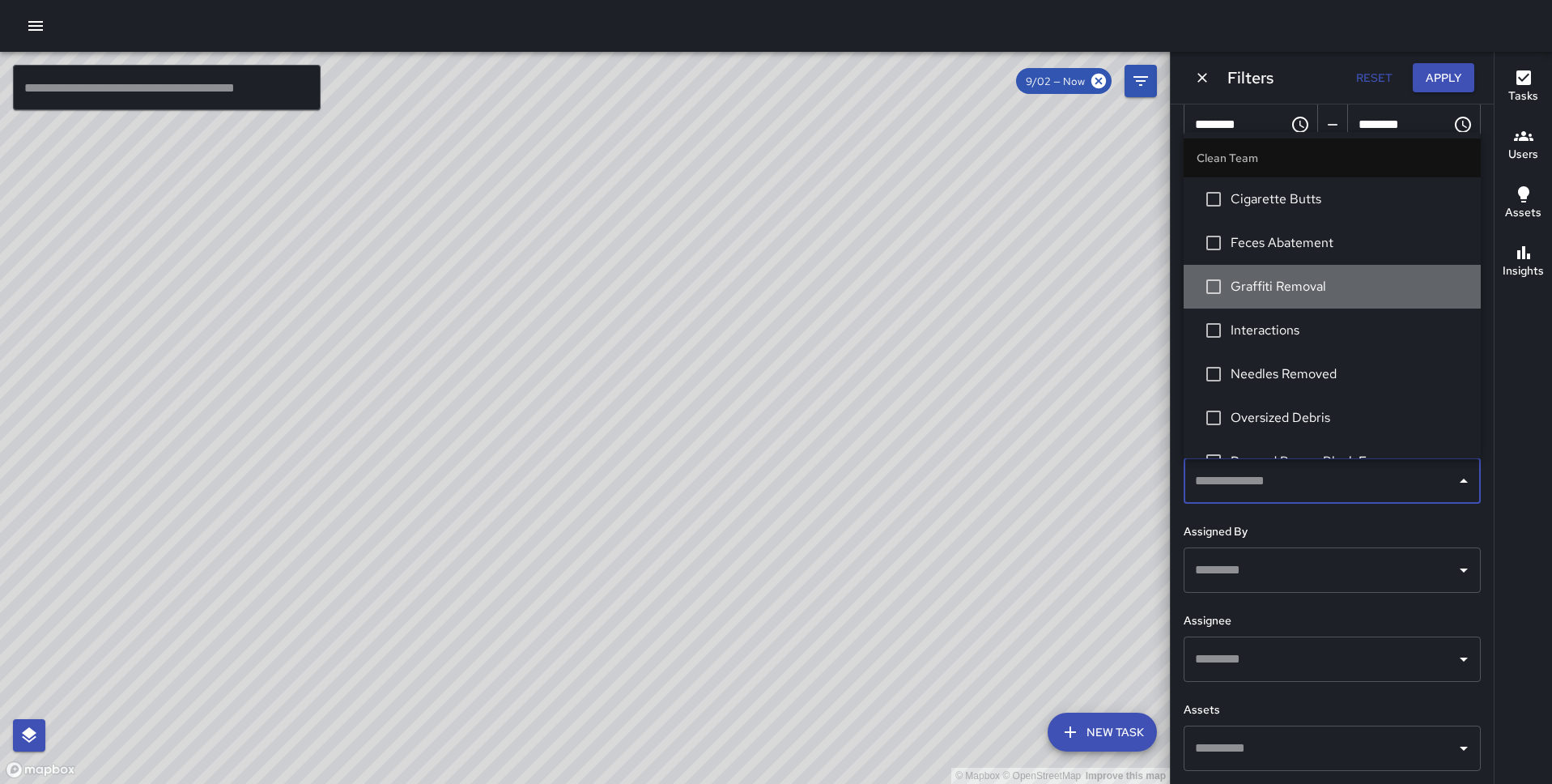
click at [1336, 278] on span "Graffiti Removal" at bounding box center [1349, 286] width 237 height 20
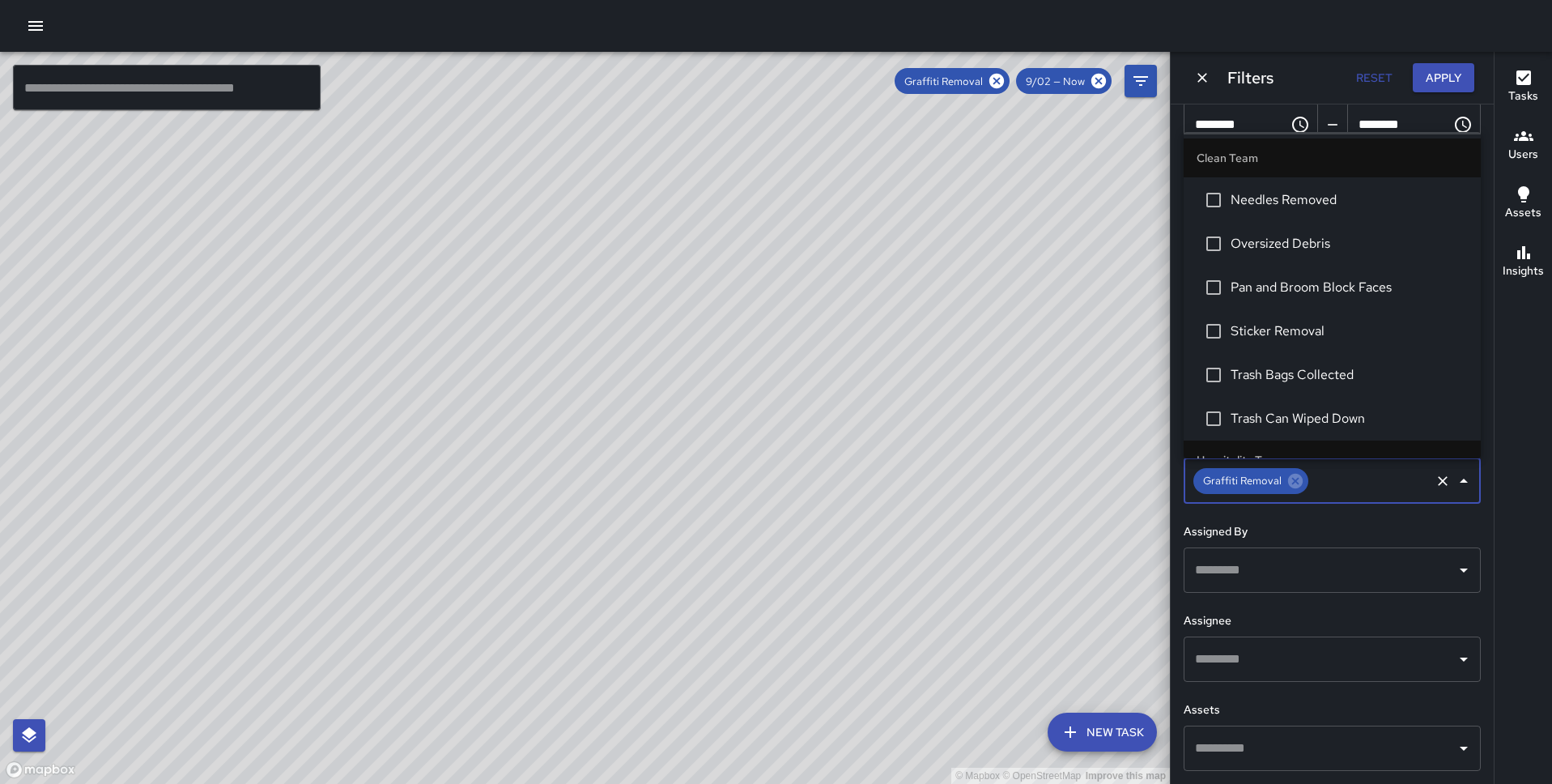
scroll to position [183, 0]
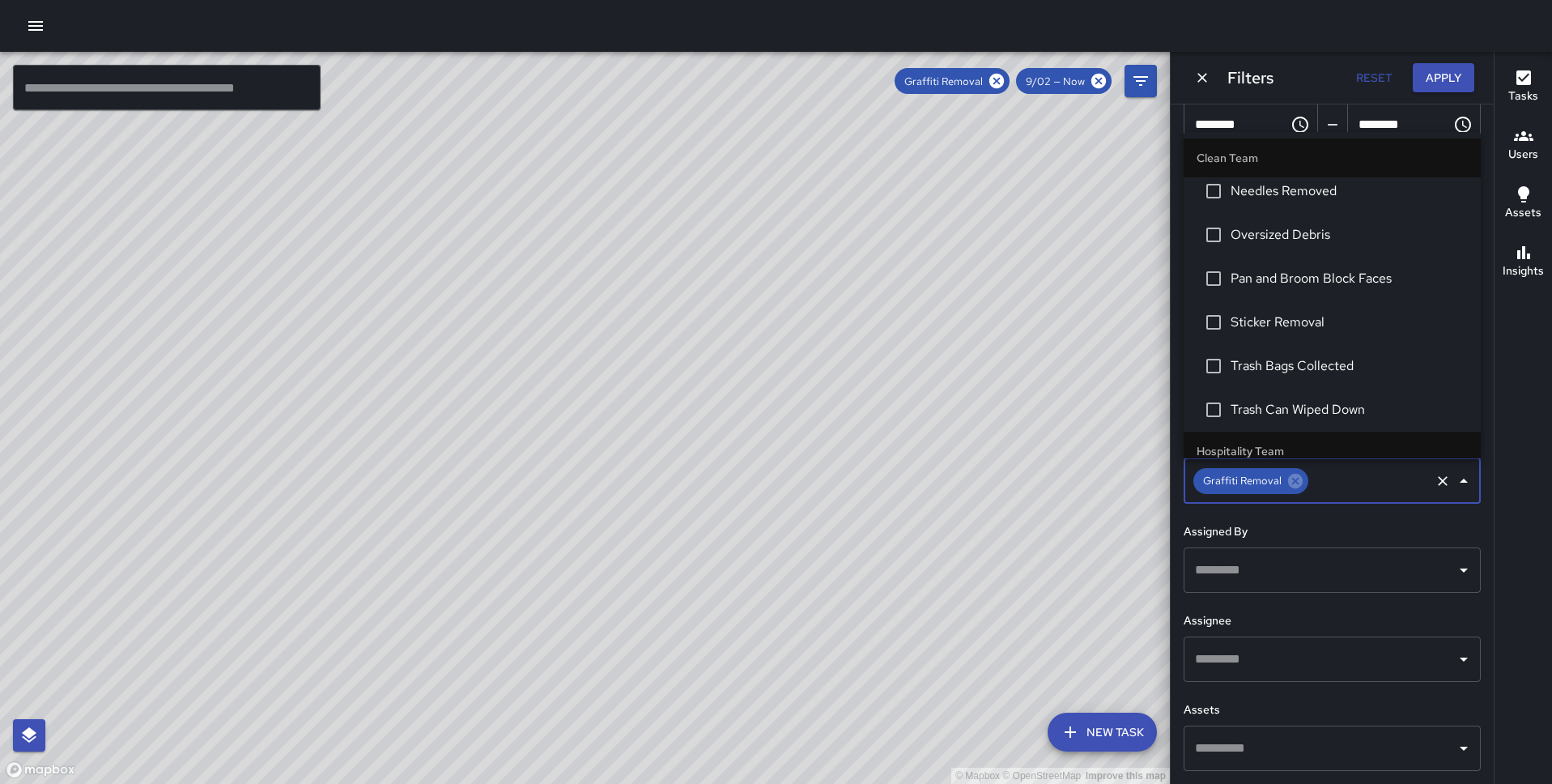
click at [1321, 331] on span "Sticker Removal" at bounding box center [1349, 322] width 237 height 20
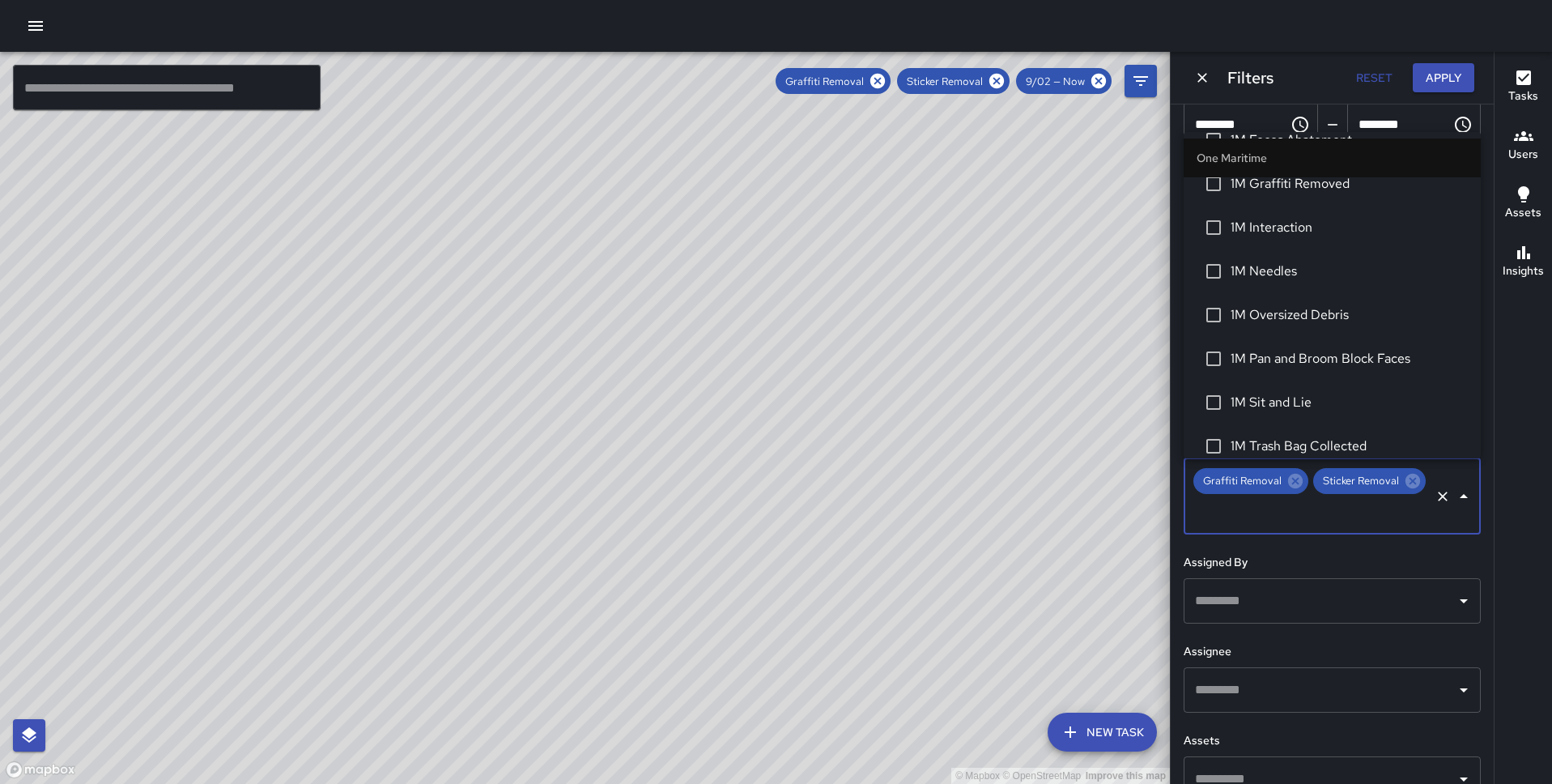
scroll to position [1143, 0]
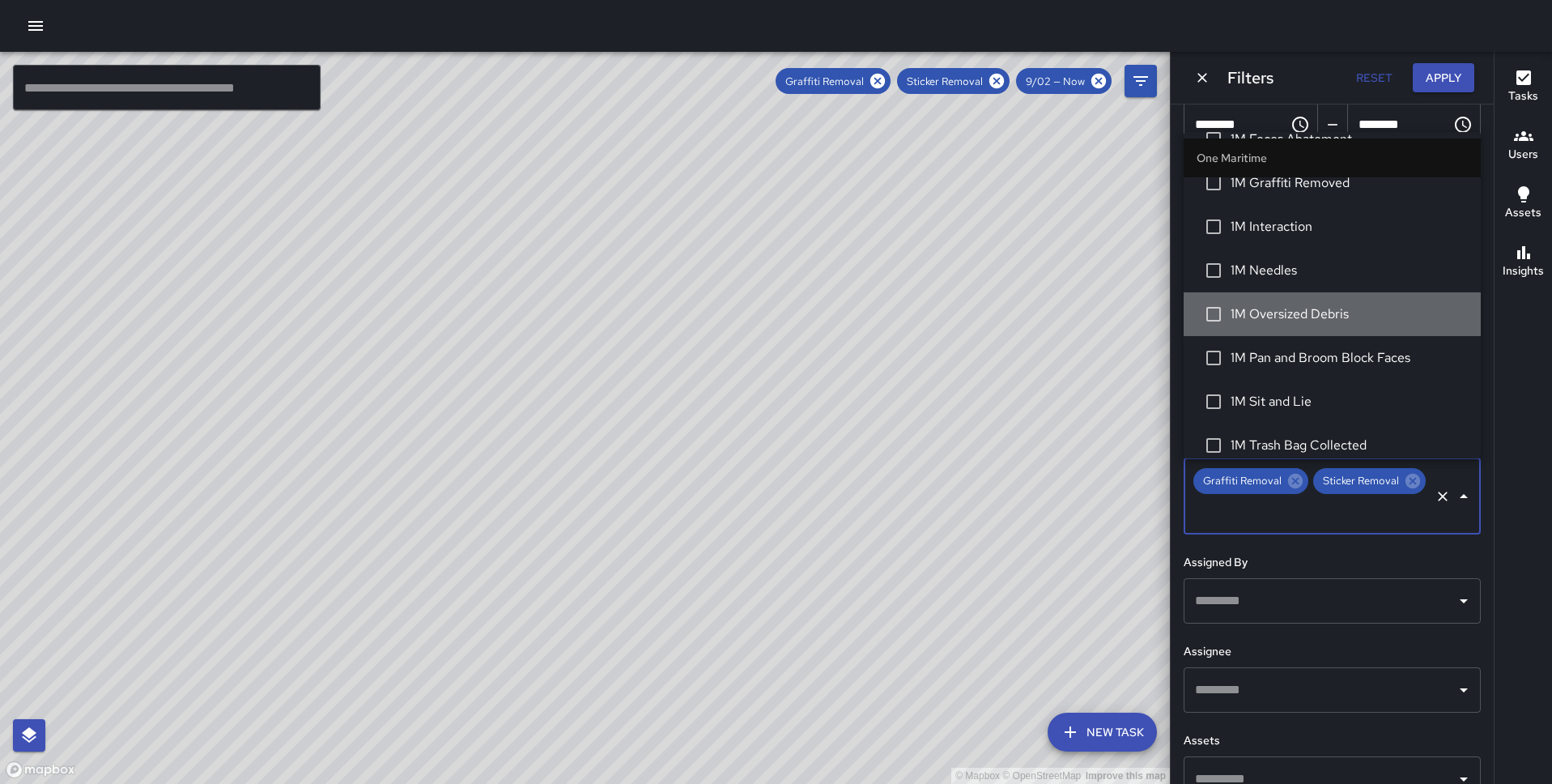
click at [1320, 314] on span "1M Oversized Debris" at bounding box center [1349, 314] width 237 height 20
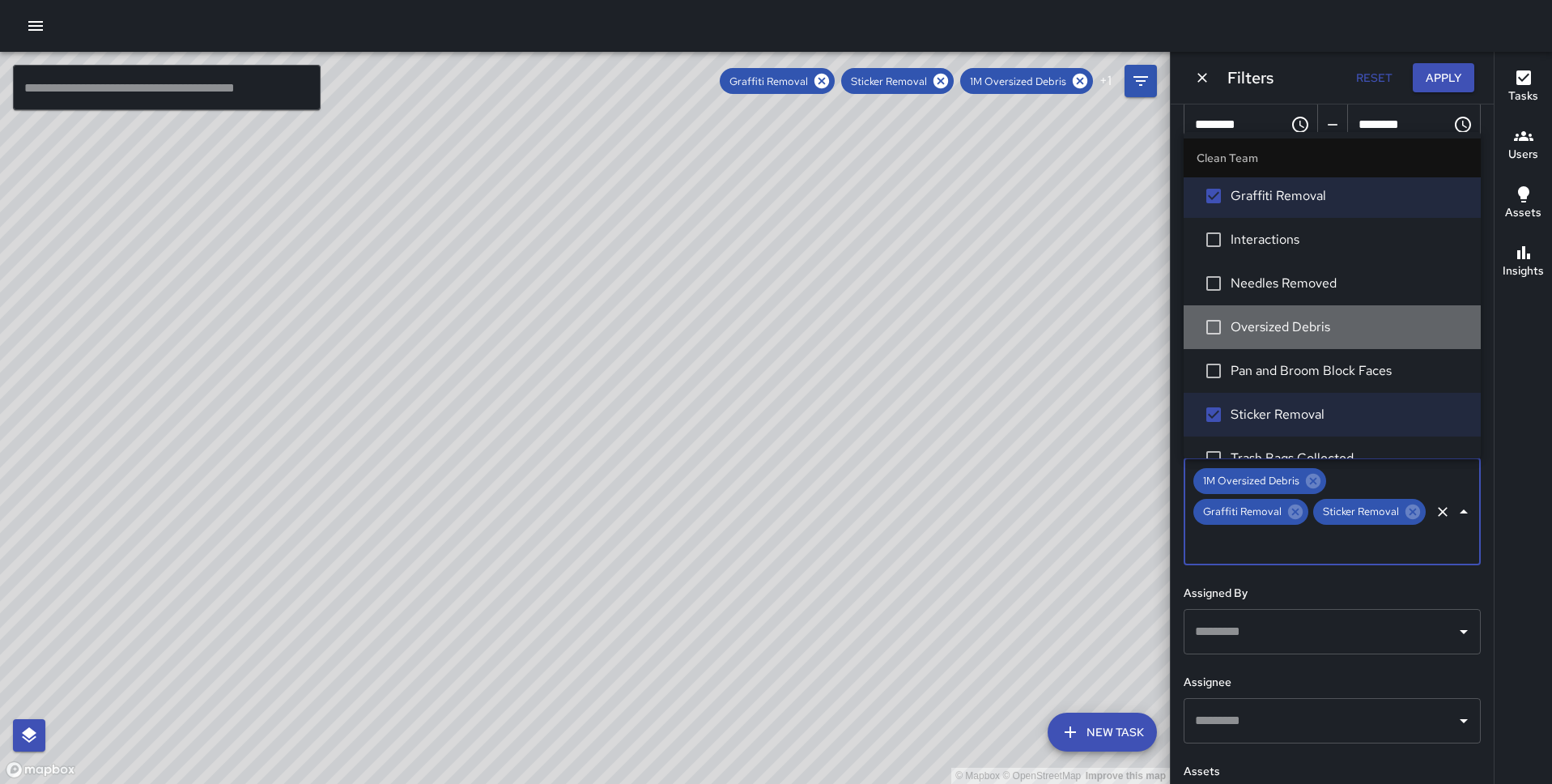
click at [1320, 314] on li "Oversized Debris" at bounding box center [1333, 326] width 297 height 44
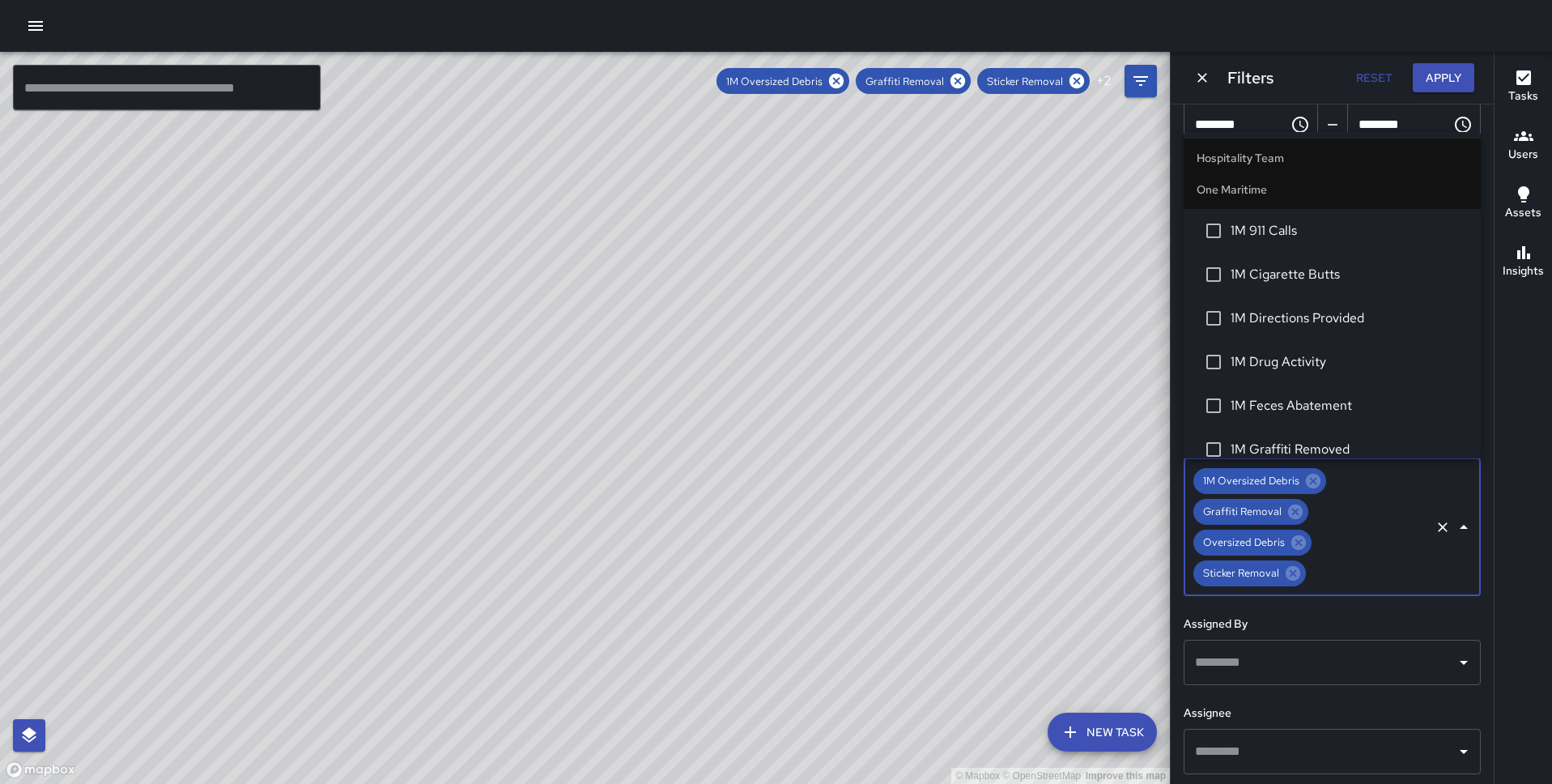
scroll to position [881, 0]
click at [1315, 268] on span "1M Cigarette Butts" at bounding box center [1349, 270] width 237 height 20
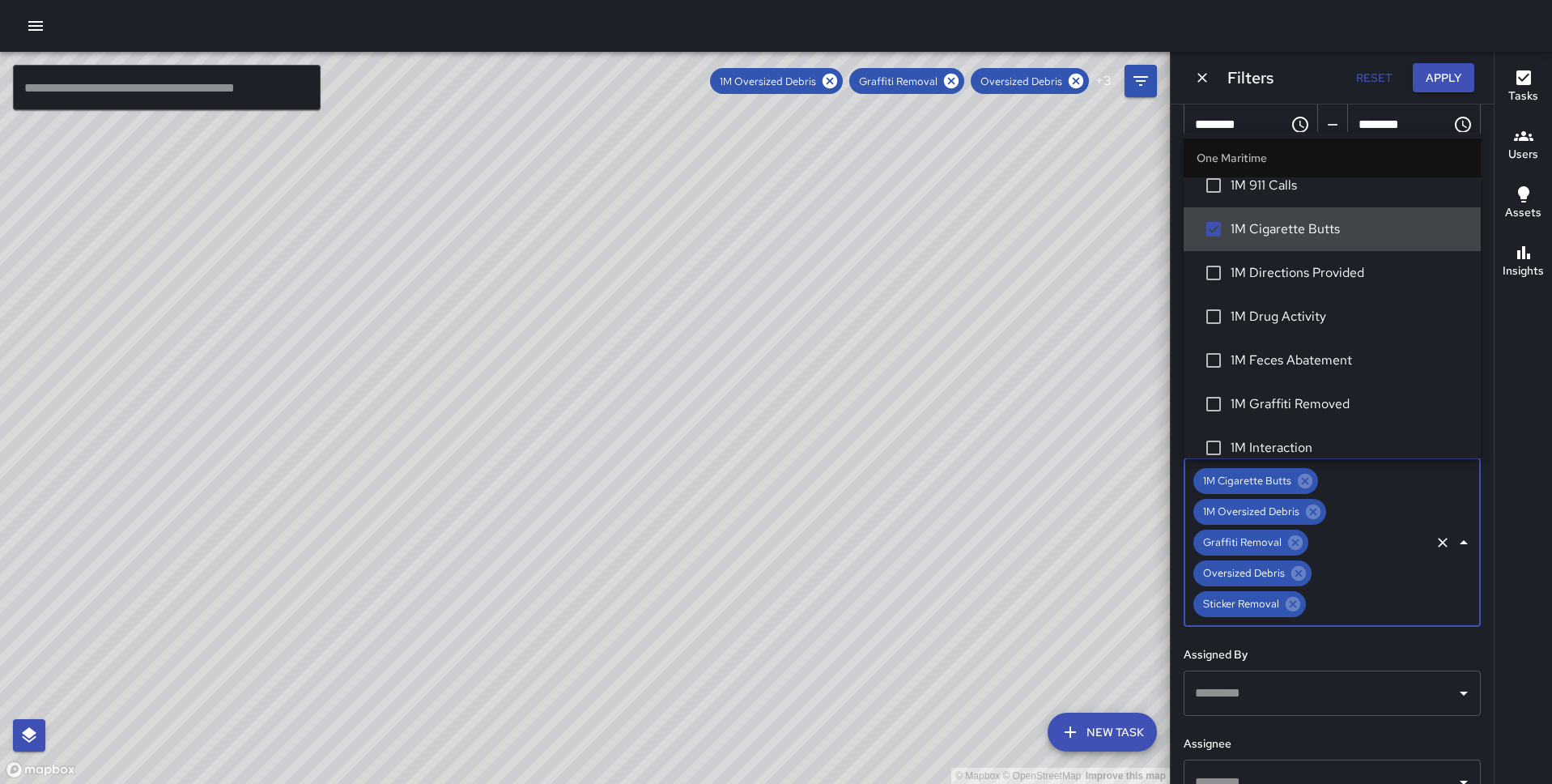
scroll to position [928, 0]
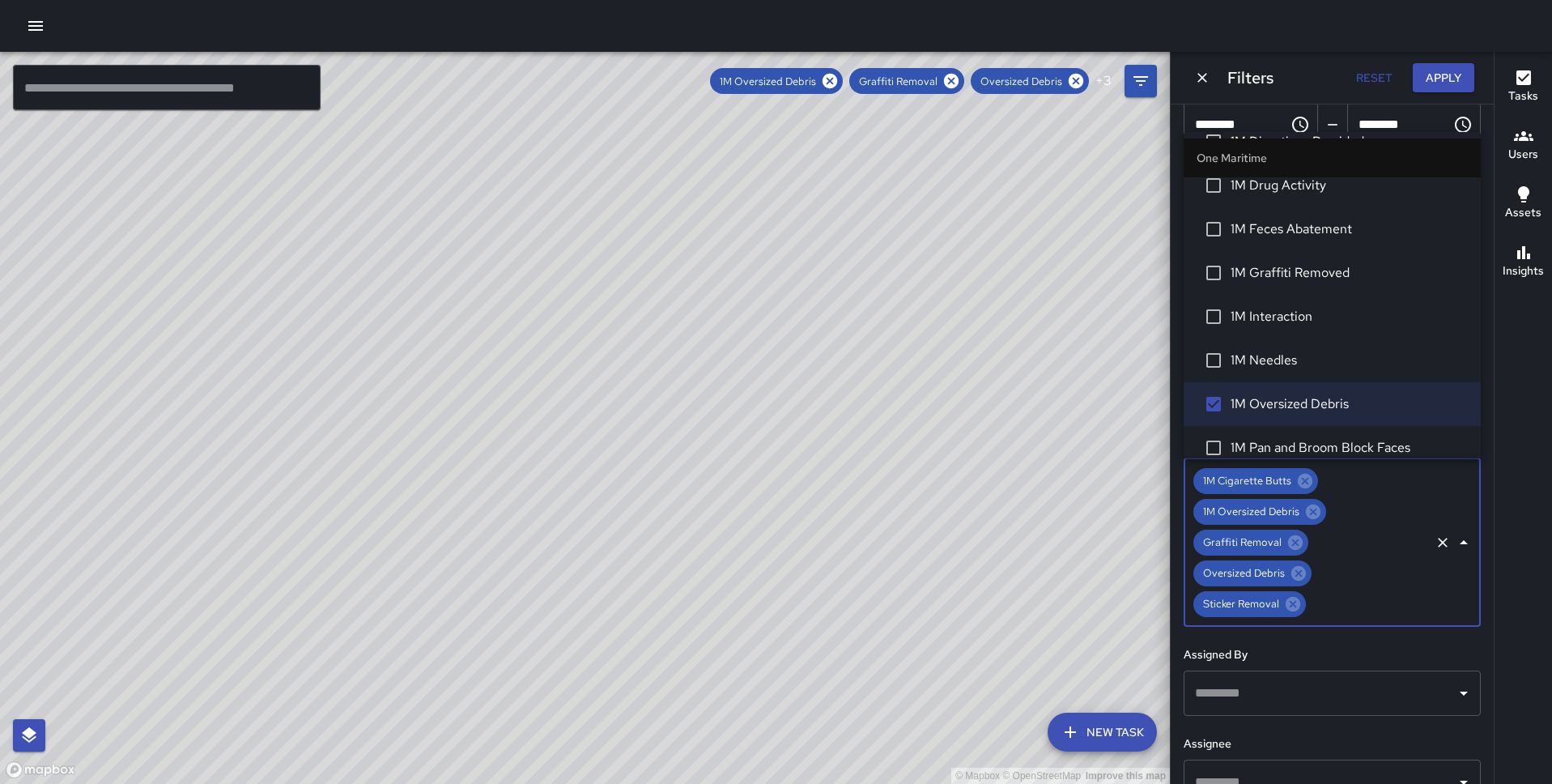
click at [1325, 264] on span "1M Graffiti Removed" at bounding box center [1349, 272] width 237 height 20
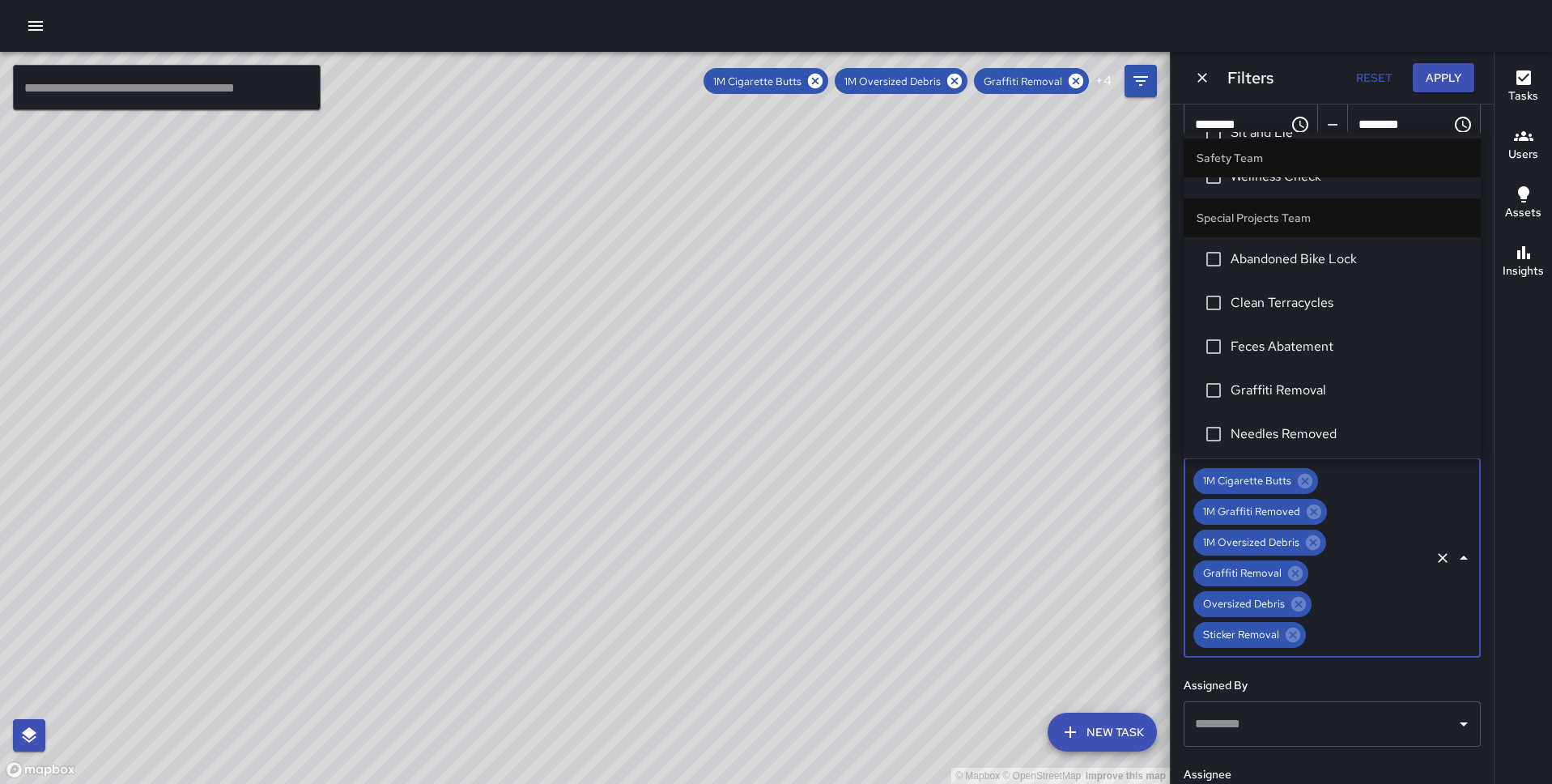
scroll to position [3007, 0]
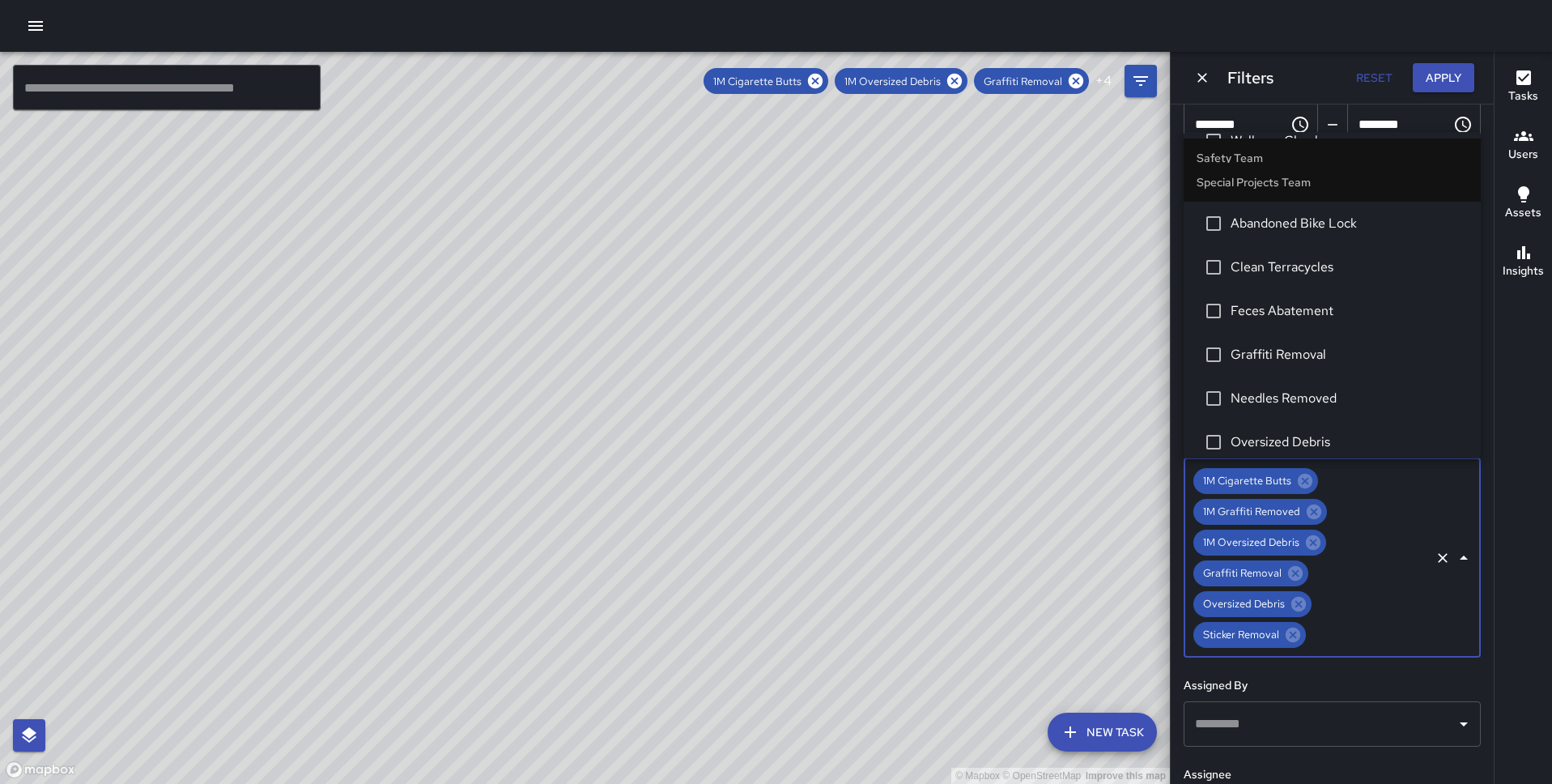
click at [1312, 230] on span "Abandoned Bike Lock" at bounding box center [1349, 223] width 237 height 20
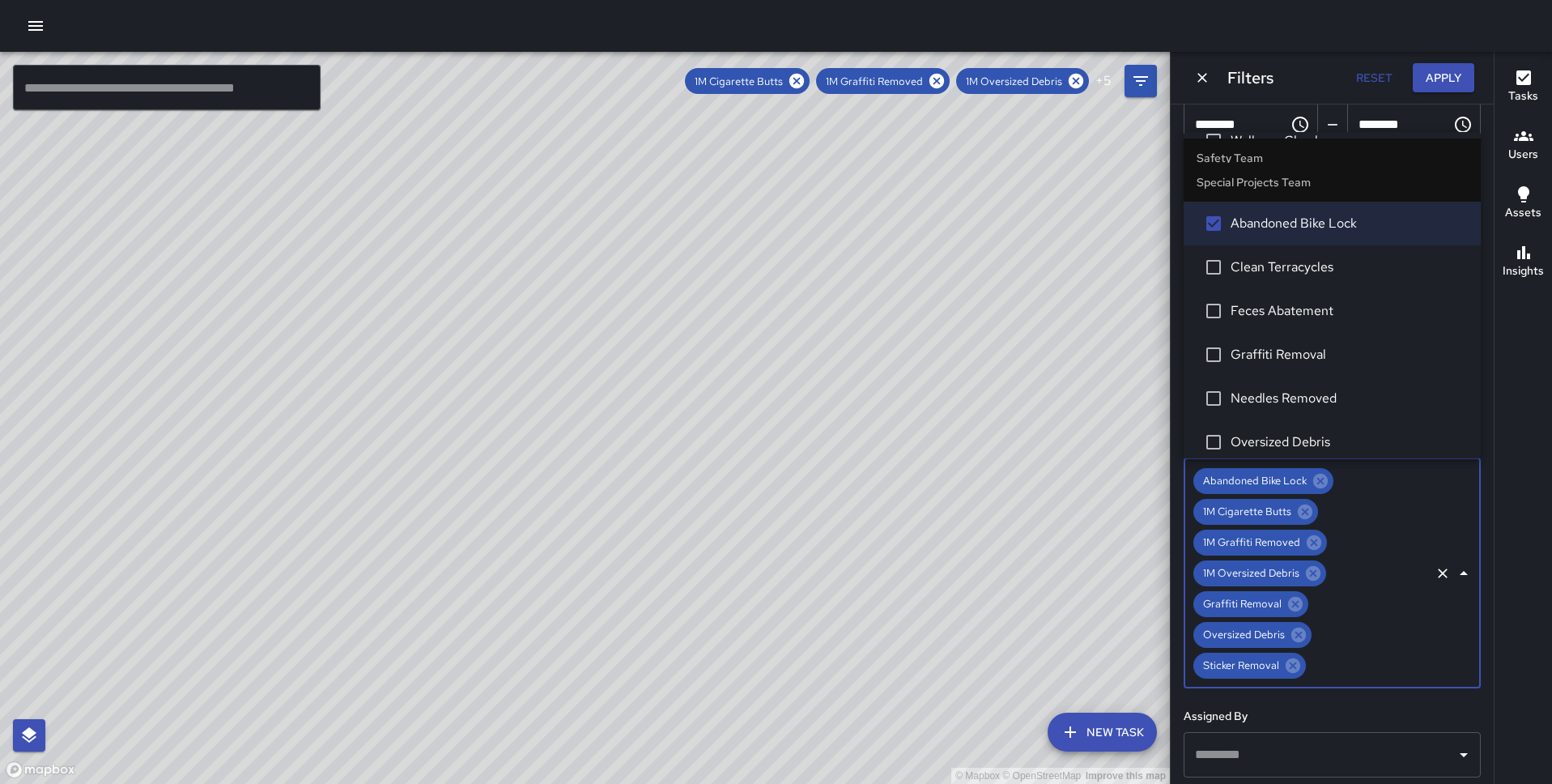
scroll to position [3050, 0]
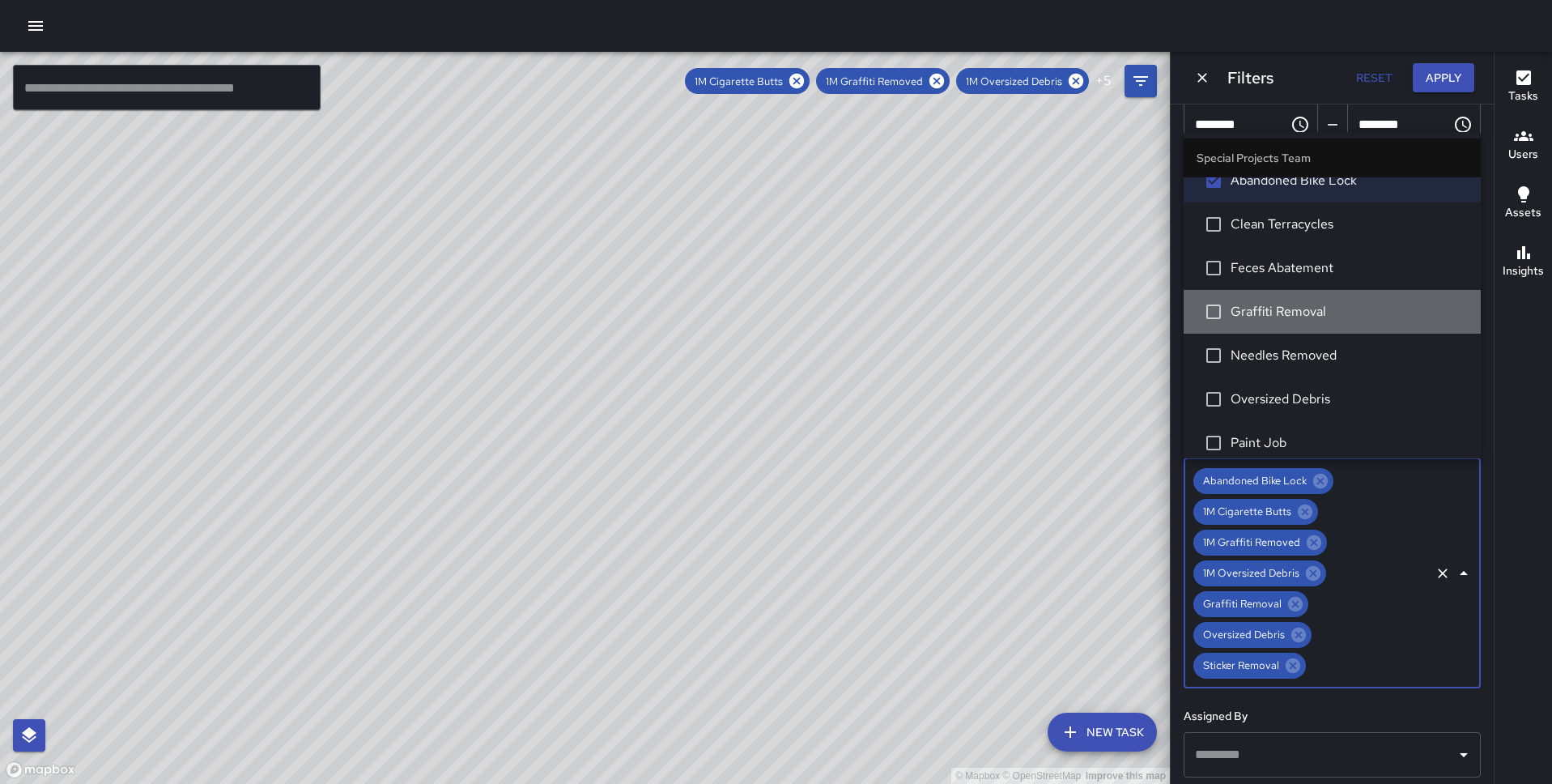
click at [1321, 321] on li "Graffiti Removal" at bounding box center [1333, 311] width 297 height 44
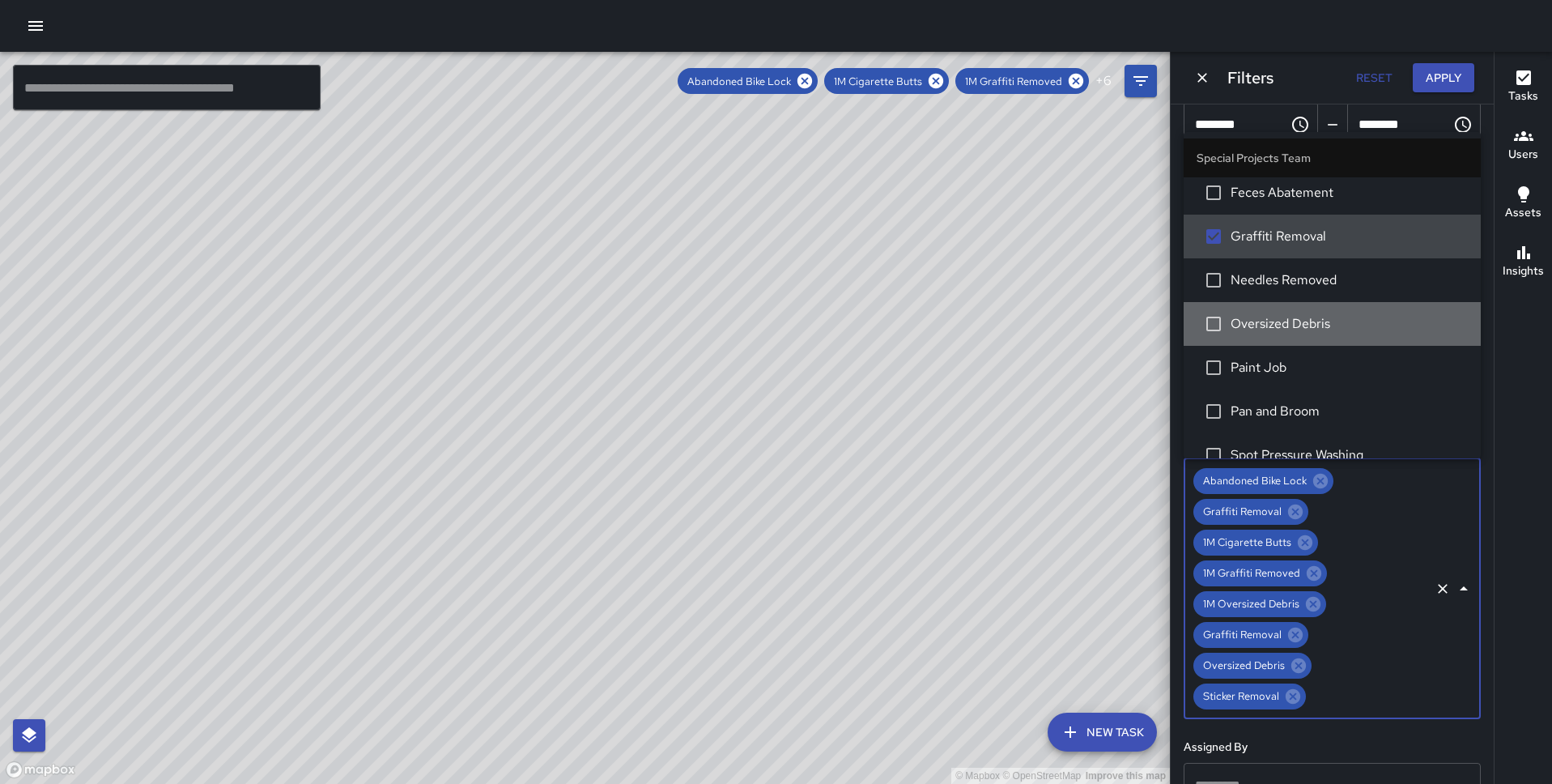
click at [1321, 321] on span "Oversized Debris" at bounding box center [1349, 324] width 237 height 20
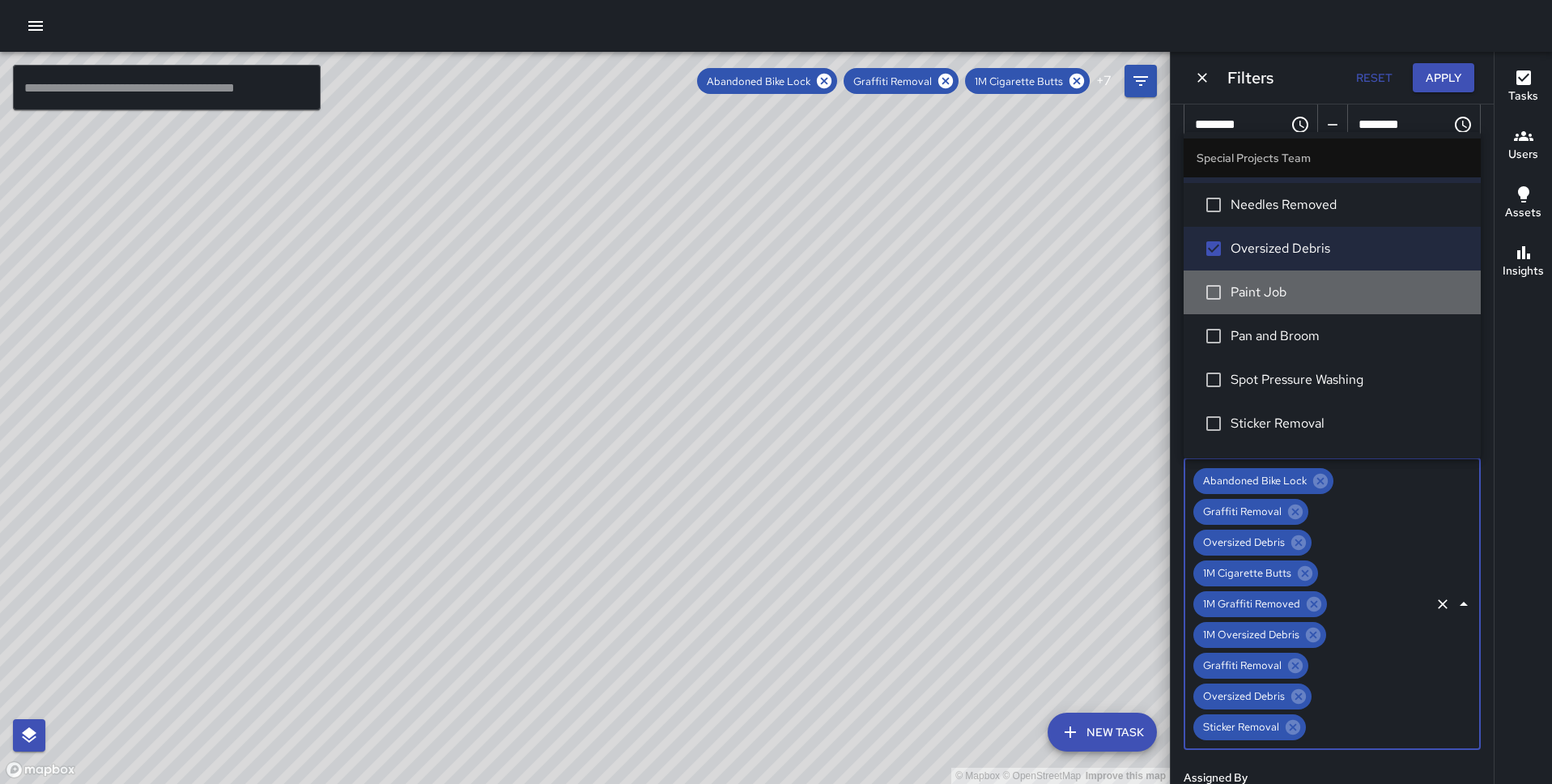
click at [1319, 307] on li "Paint Job" at bounding box center [1333, 292] width 297 height 44
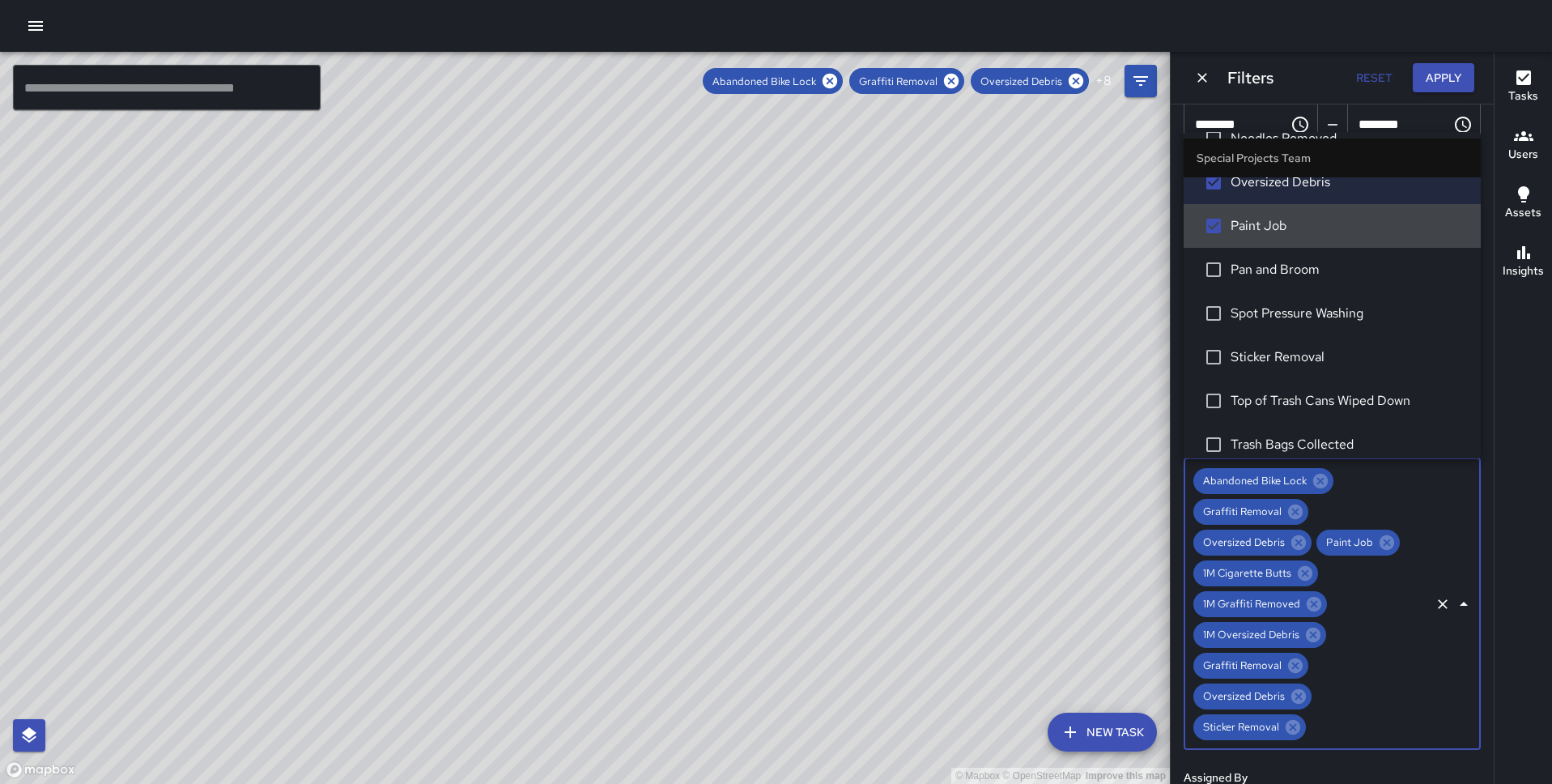
scroll to position [3282, 0]
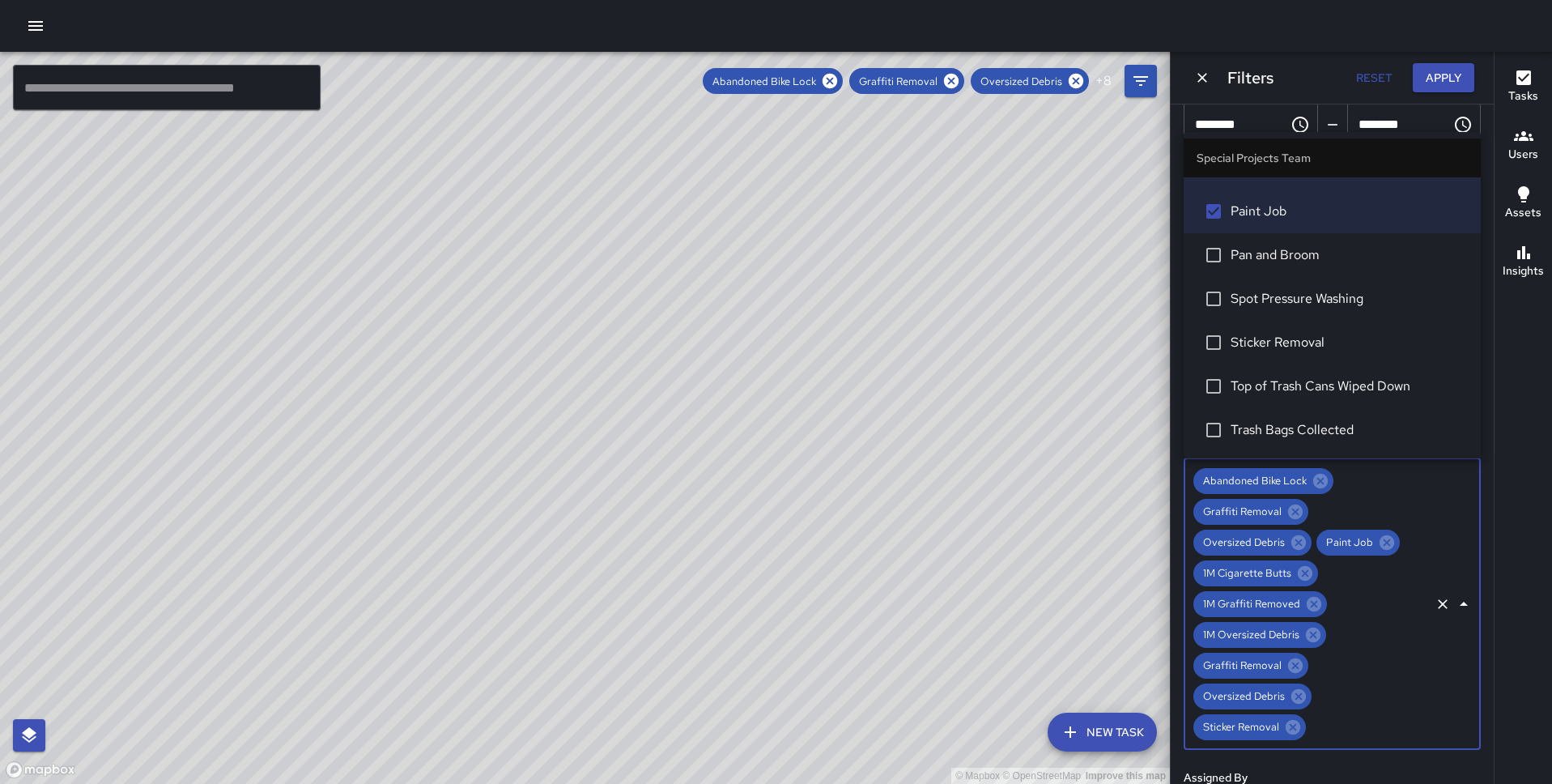
click at [1319, 332] on span "Sticker Removal" at bounding box center [1349, 342] width 237 height 20
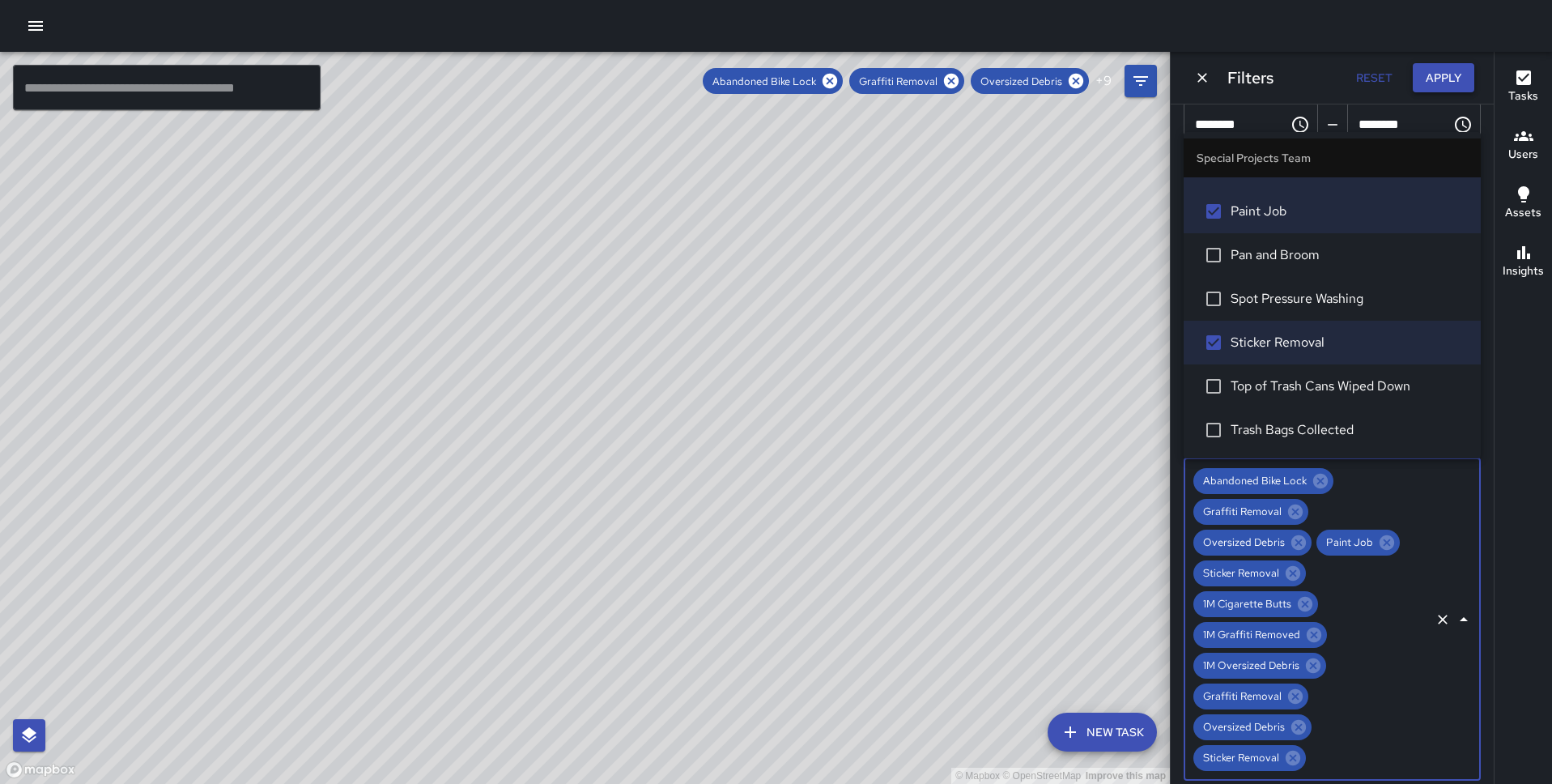
click at [1440, 89] on button "Apply" at bounding box center [1444, 78] width 62 height 30
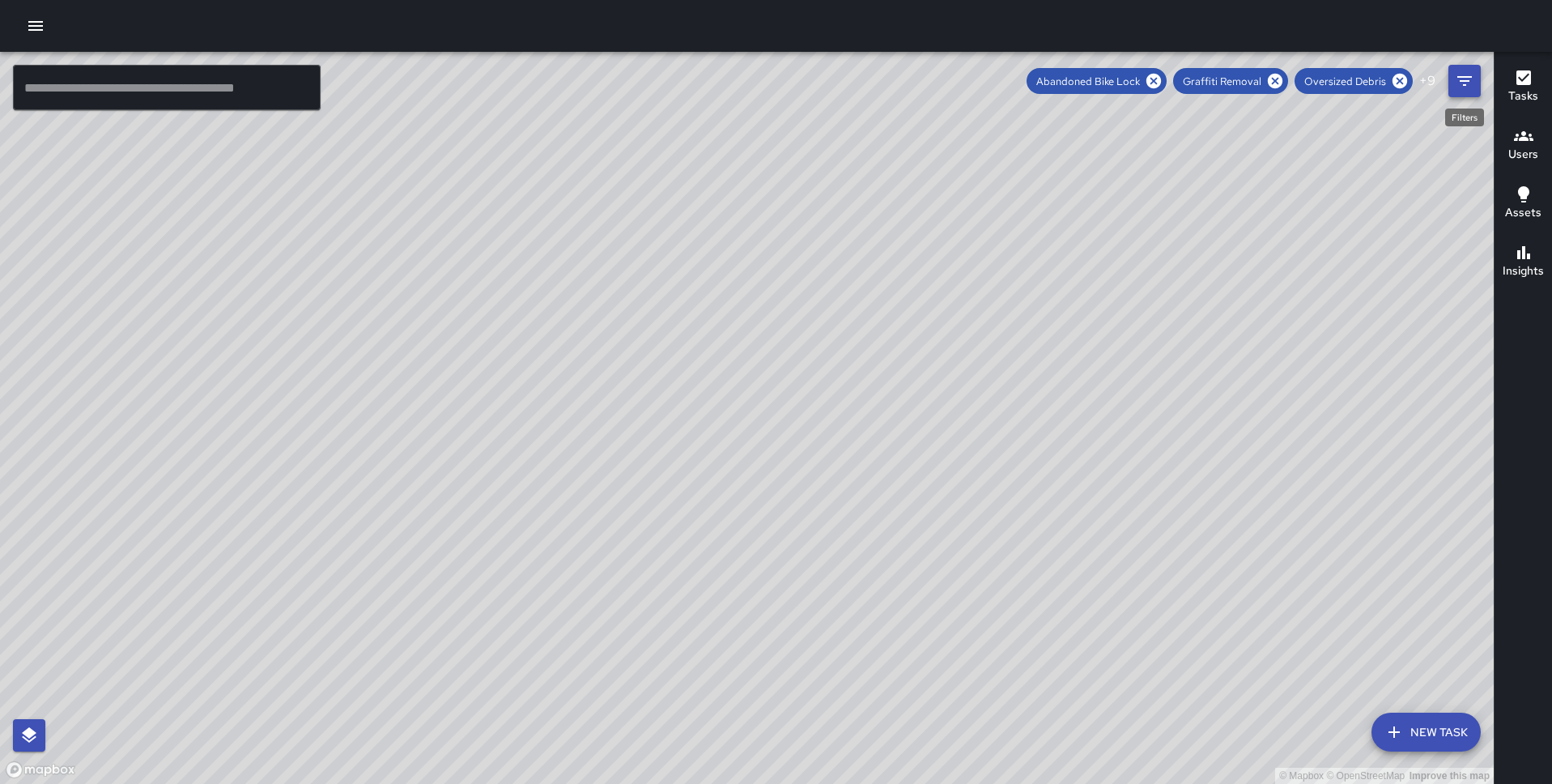
click at [1465, 81] on icon "Filters" at bounding box center [1465, 81] width 15 height 9
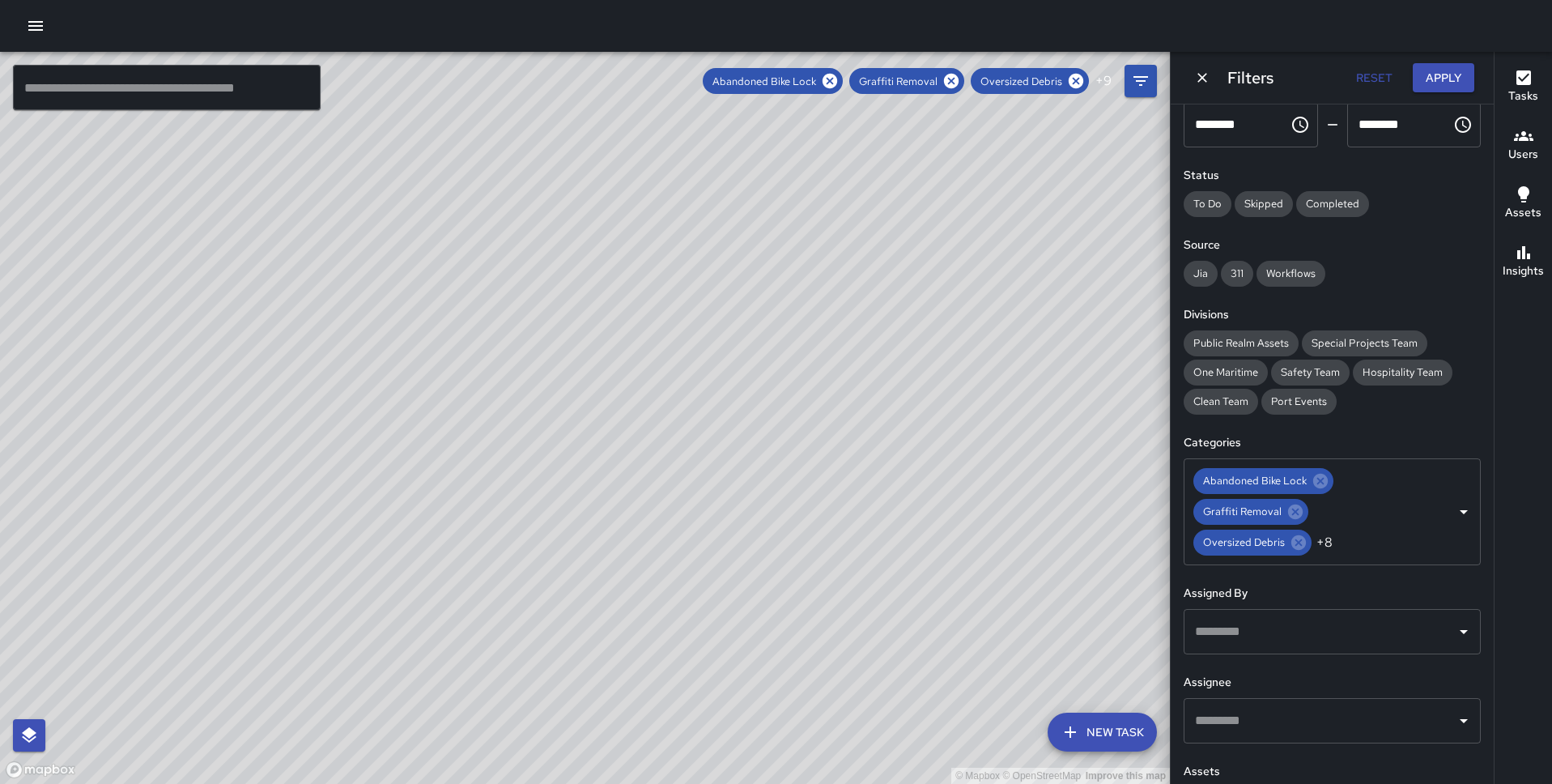
scroll to position [0, 0]
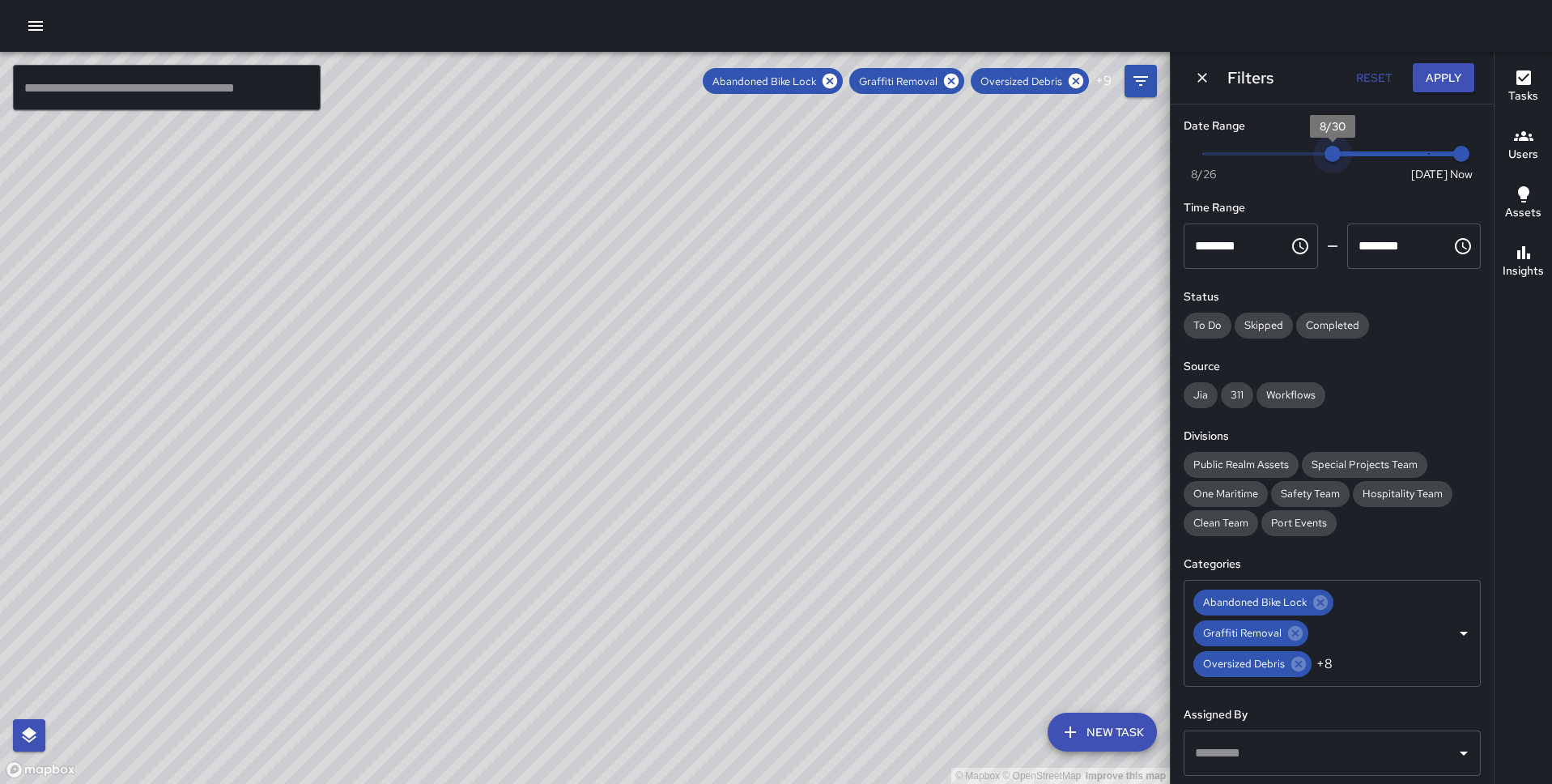
click at [1342, 149] on span "Now Today 8/26 8/30 2:35 pm" at bounding box center [1332, 153] width 258 height 24
type input "*"
click at [1307, 155] on span "Now Today 8/26 8/30 2:35 pm" at bounding box center [1332, 153] width 258 height 24
click at [1460, 70] on button "Apply" at bounding box center [1444, 78] width 62 height 30
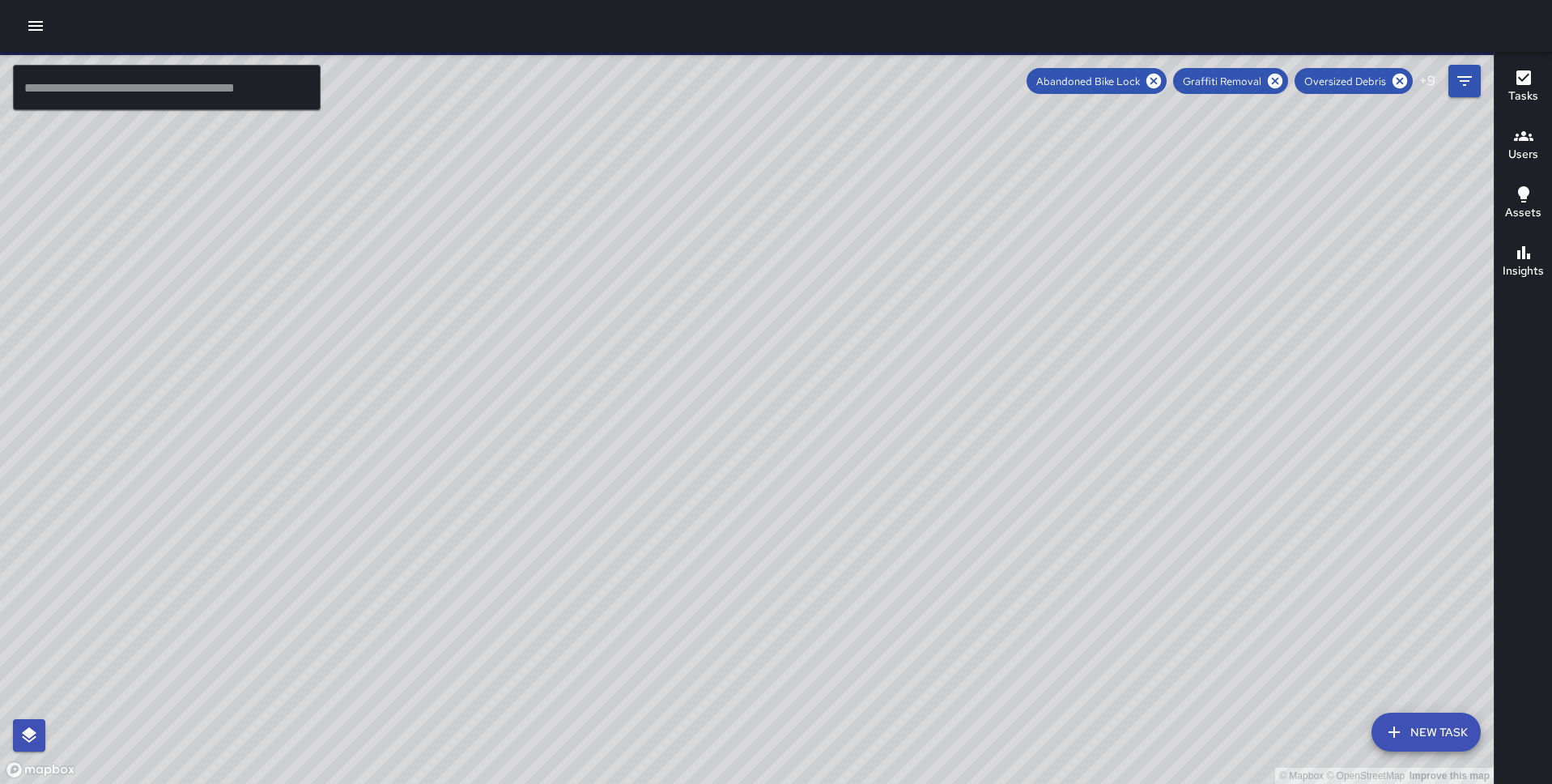
drag, startPoint x: 1199, startPoint y: 439, endPoint x: 992, endPoint y: 267, distance: 269.1
click at [992, 267] on div "© Mapbox © OpenStreetMap Improve this map" at bounding box center [746, 417] width 1494 height 732
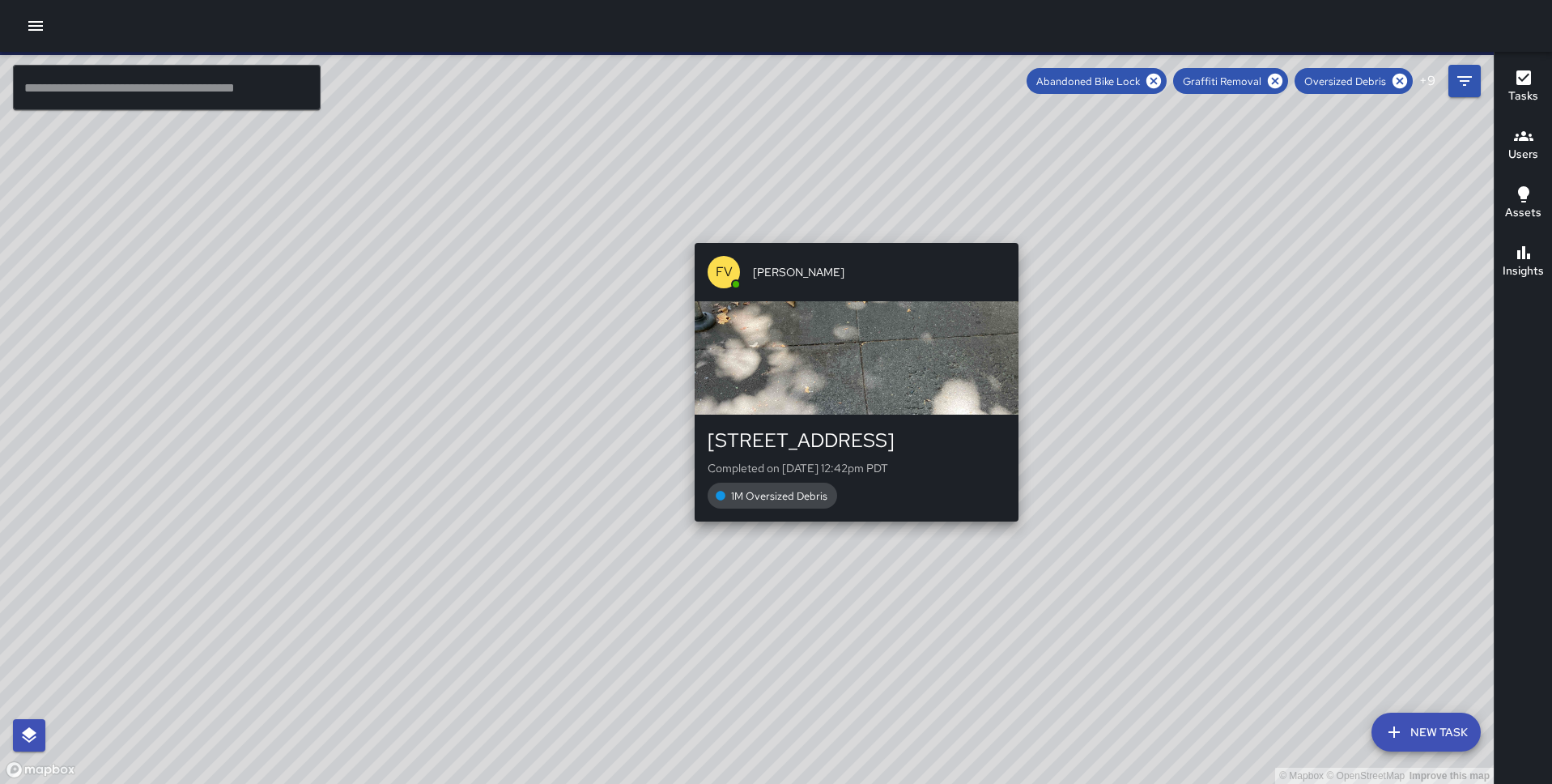
click at [848, 232] on div "© Mapbox © OpenStreetMap Improve this map FV Francisco Villalta 408 Merchant St…" at bounding box center [746, 417] width 1494 height 732
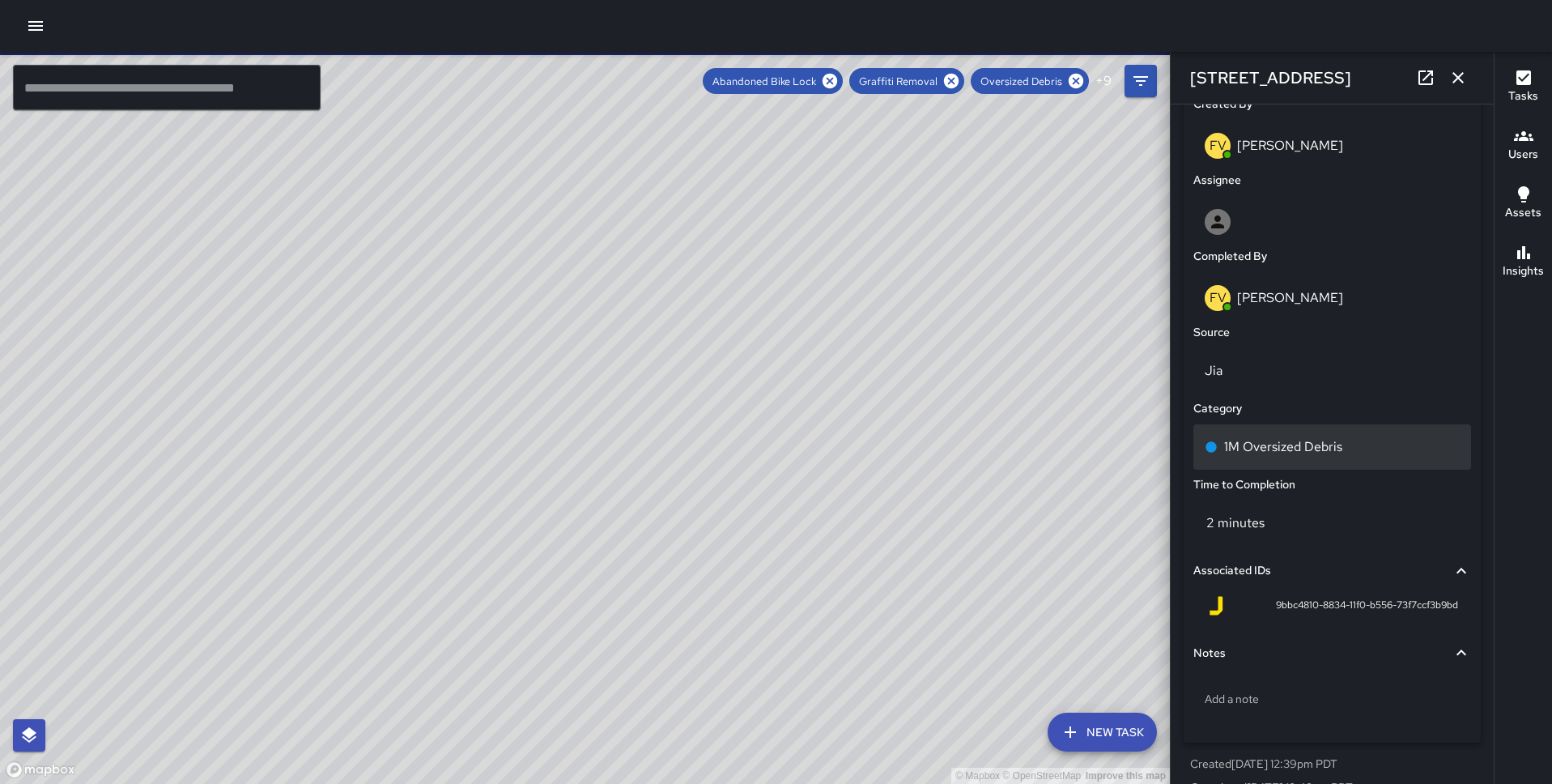
scroll to position [861, 0]
click at [1334, 446] on p "1M Oversized Debris" at bounding box center [1284, 445] width 118 height 20
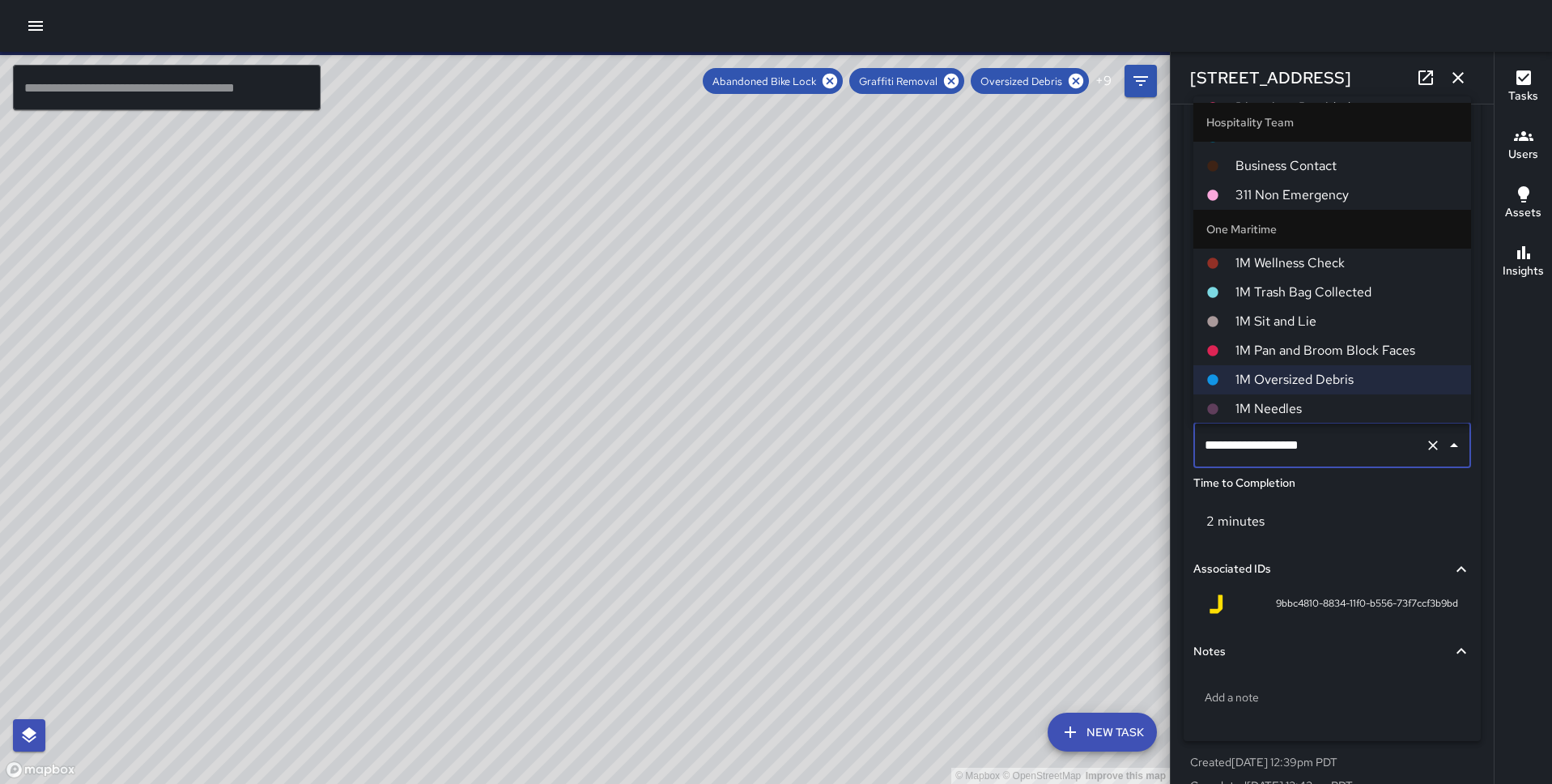
scroll to position [528, 0]
click at [1343, 345] on span "1M Pan and Broom Block Faces" at bounding box center [1347, 347] width 223 height 20
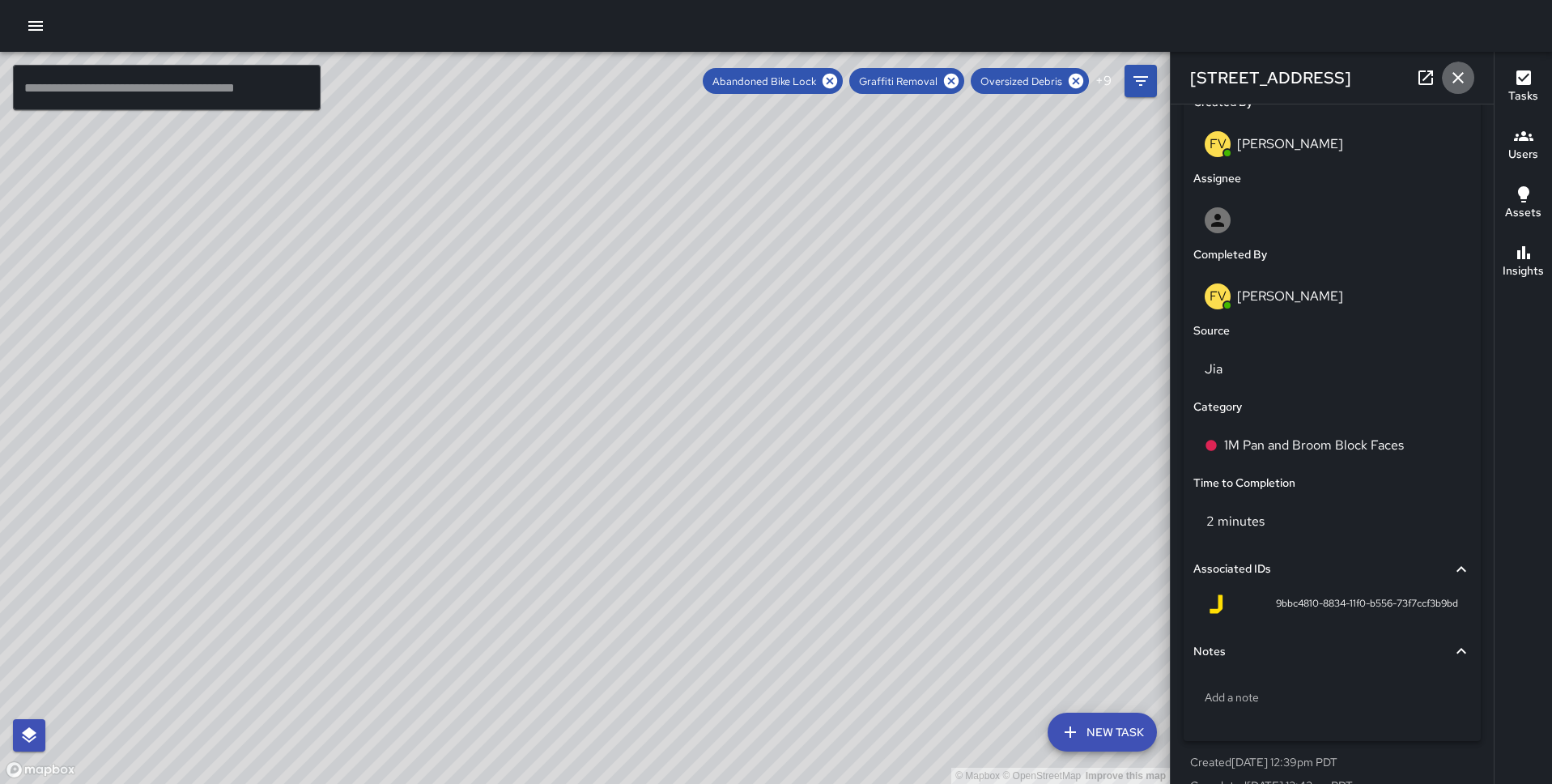
click at [1454, 76] on icon "button" at bounding box center [1459, 77] width 20 height 20
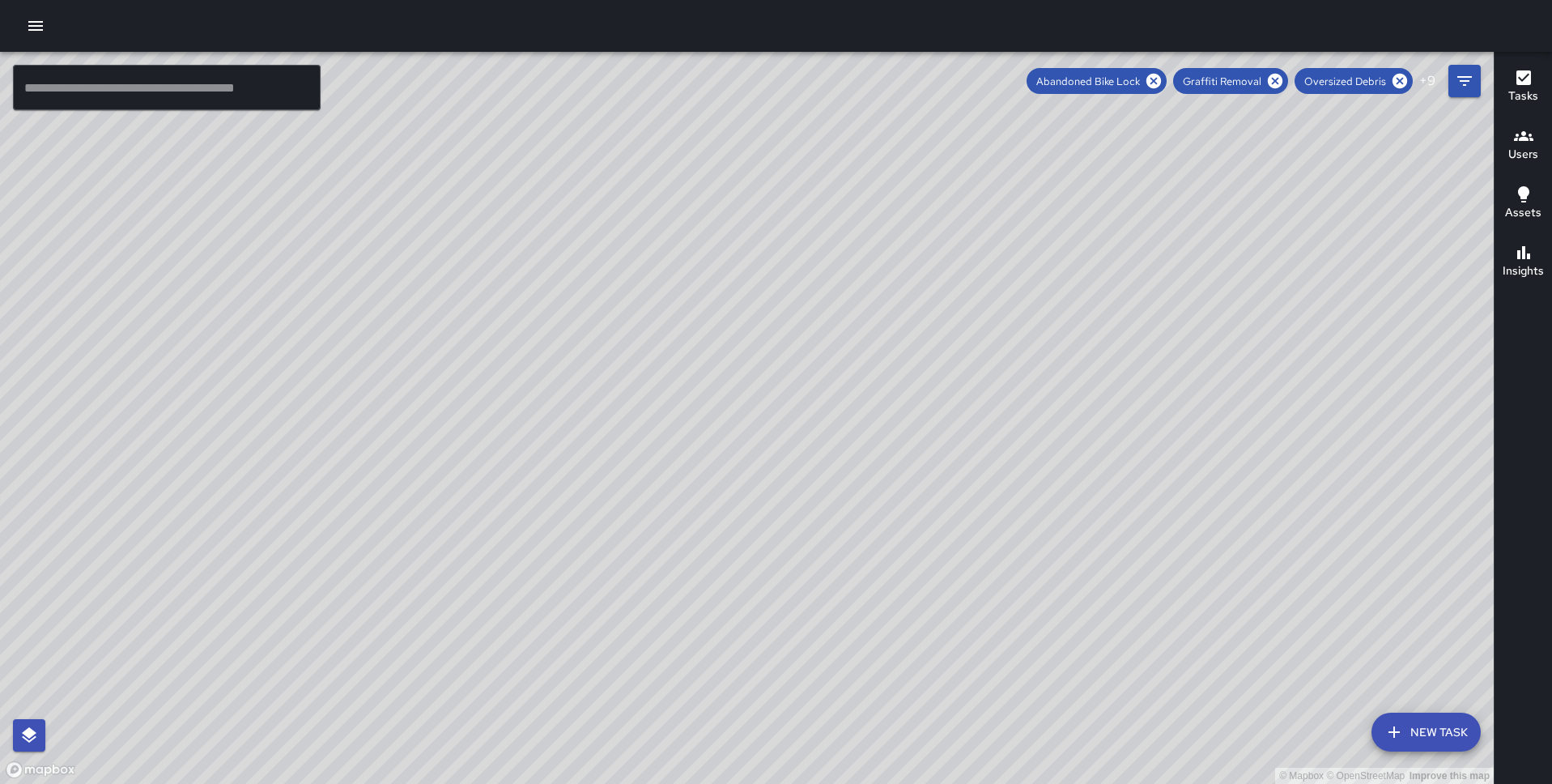
drag, startPoint x: 502, startPoint y: 564, endPoint x: 684, endPoint y: 415, distance: 235.2
click at [684, 415] on div "© Mapbox © OpenStreetMap Improve this map" at bounding box center [746, 417] width 1494 height 732
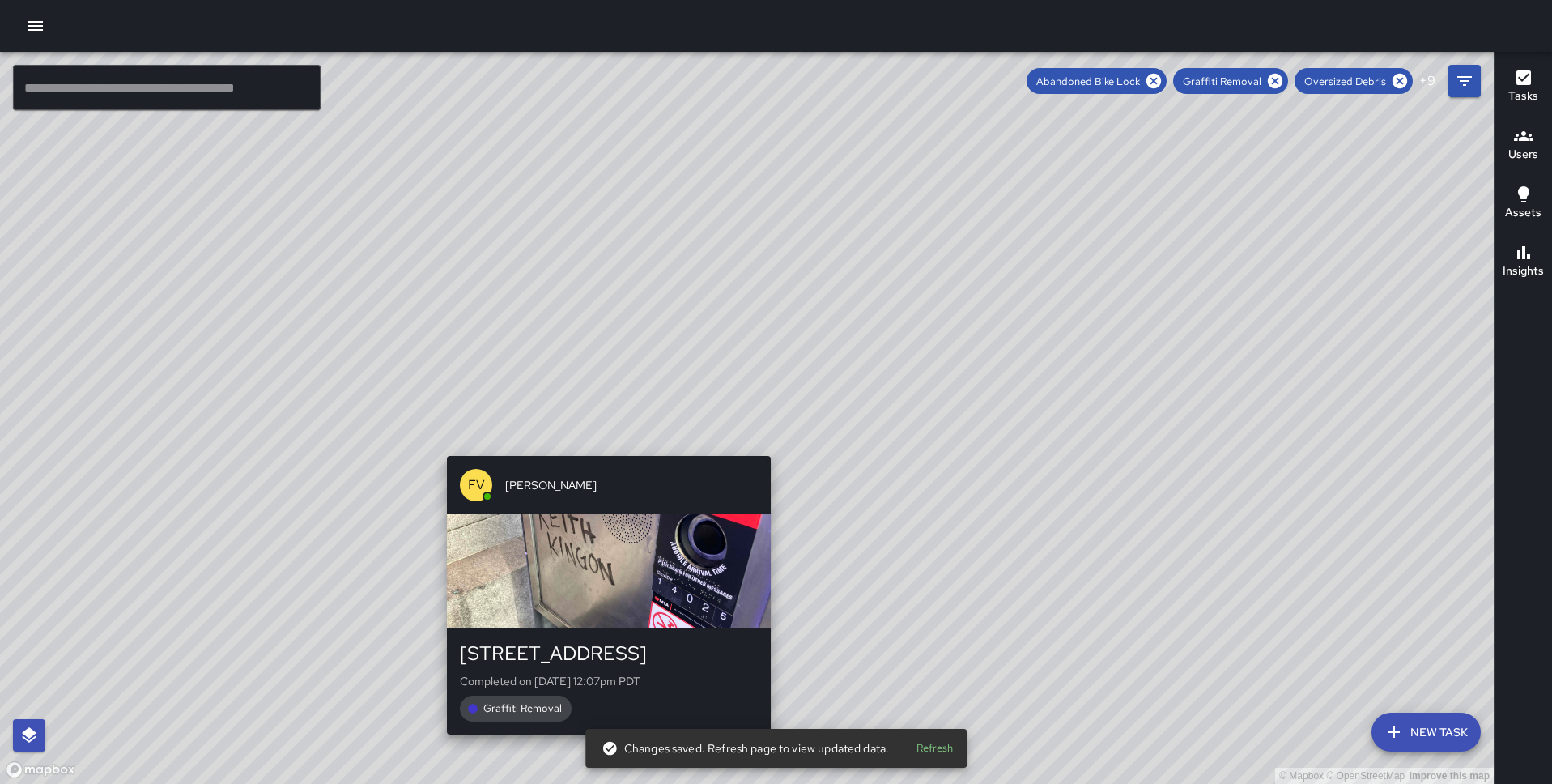
click at [602, 449] on div "FV Francisco Villalta 565 Clay Street Completed on 9/2/2025, 12:07pm PDT Graffi…" at bounding box center [608, 595] width 337 height 291
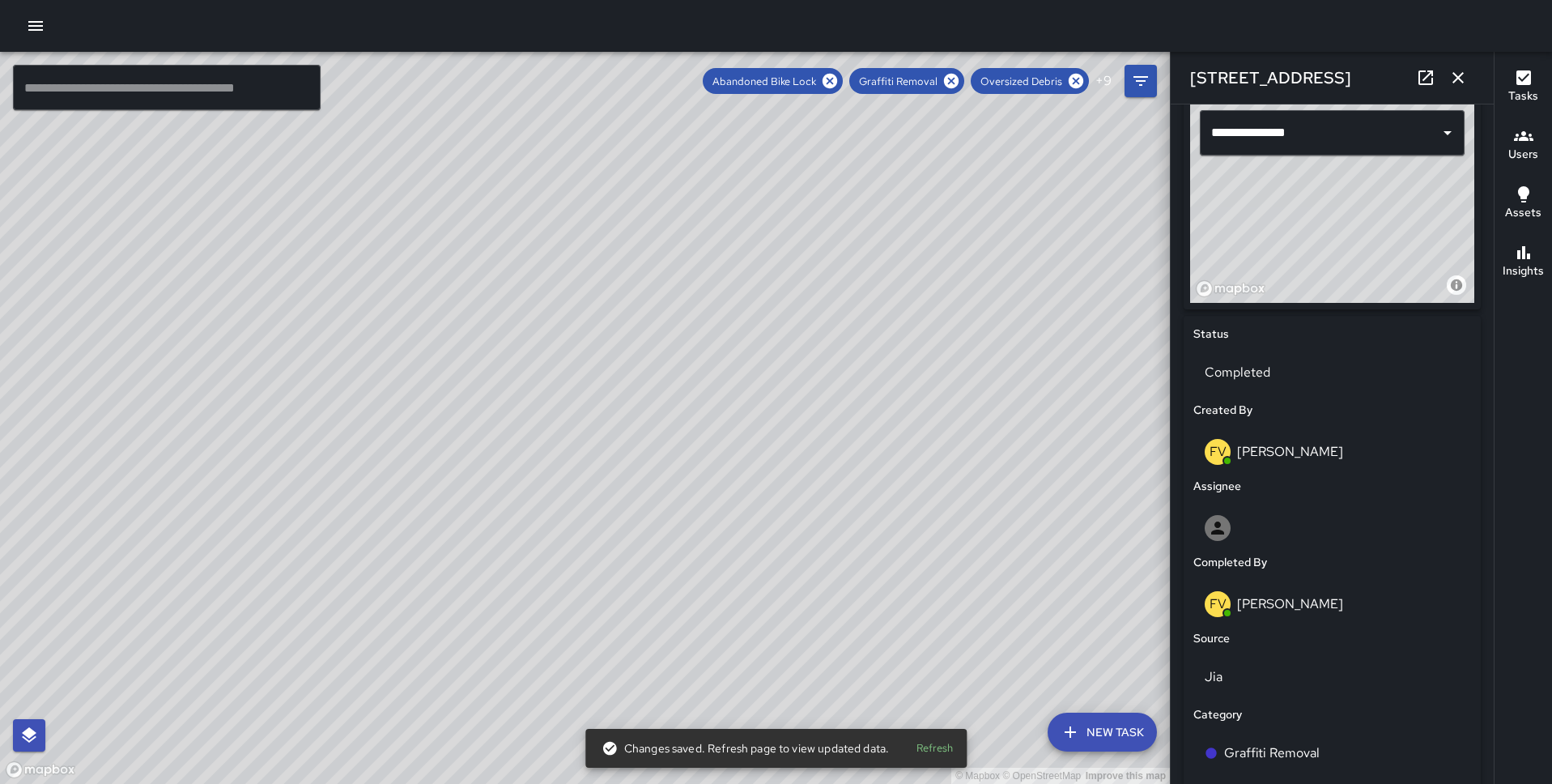
scroll to position [671, 0]
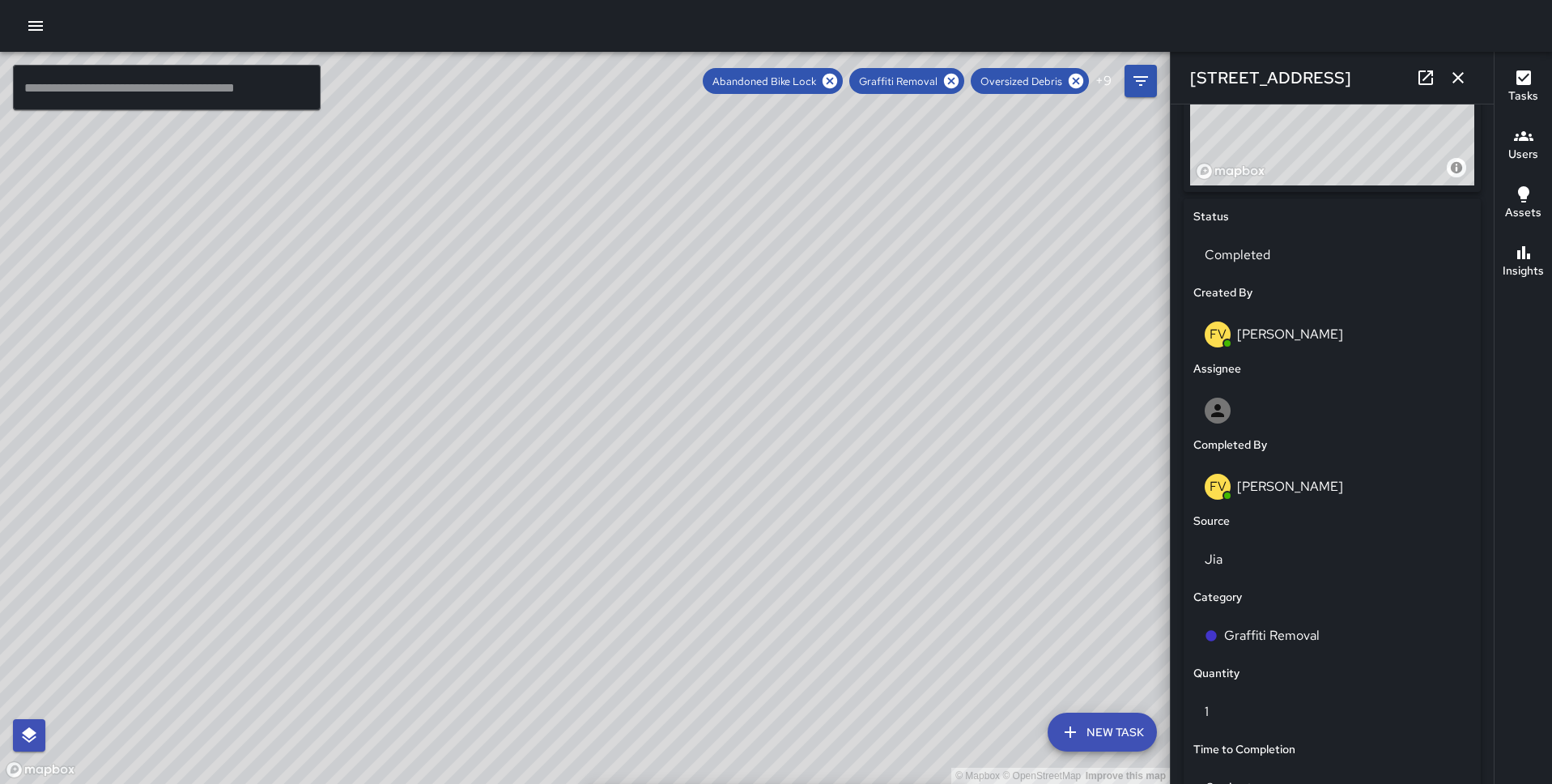
click at [530, 482] on div "© Mapbox © OpenStreetMap Improve this map FV Francisco Villalta 550 Montgomery …" at bounding box center [584, 417] width 1170 height 732
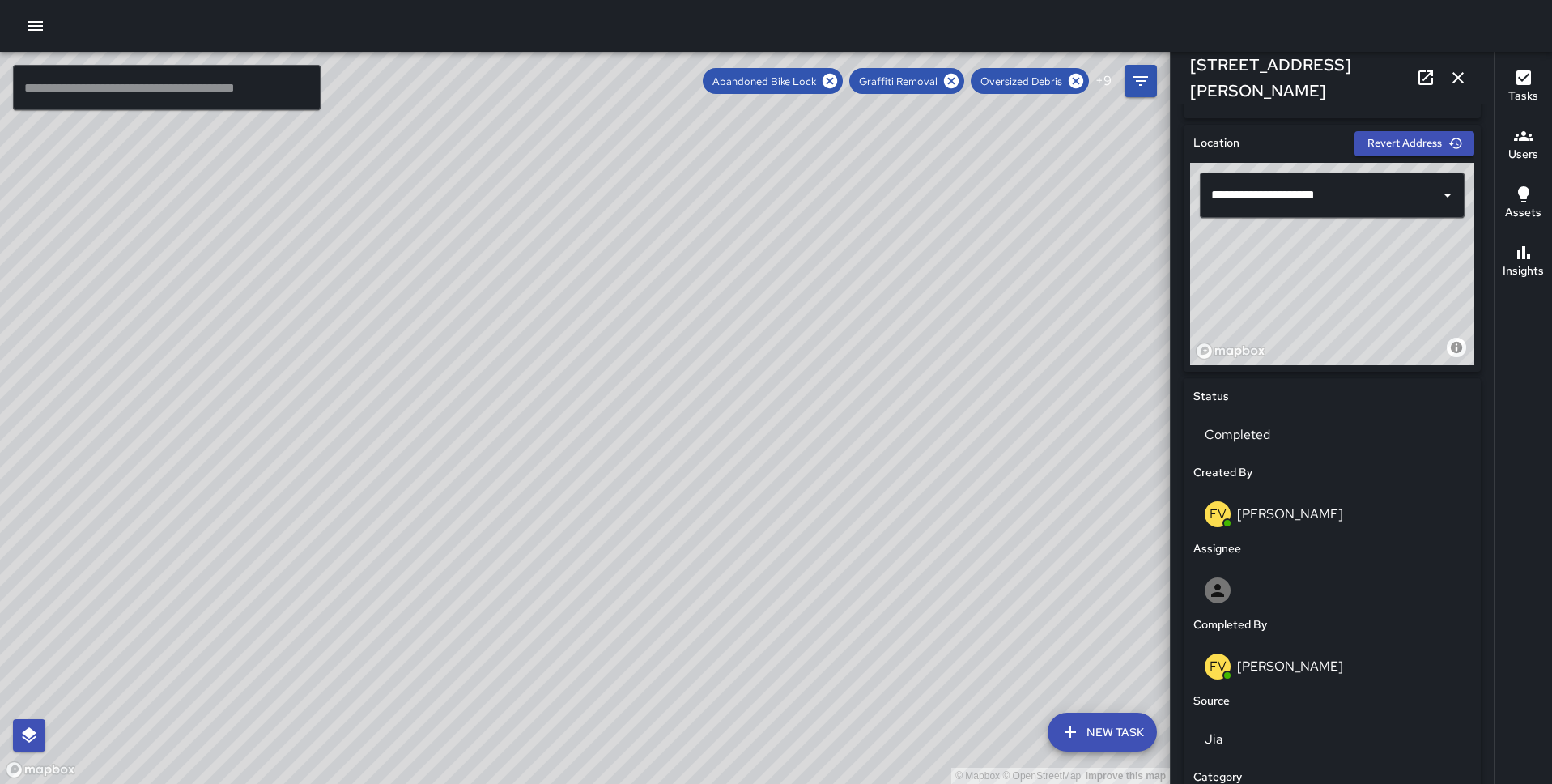
scroll to position [0, 0]
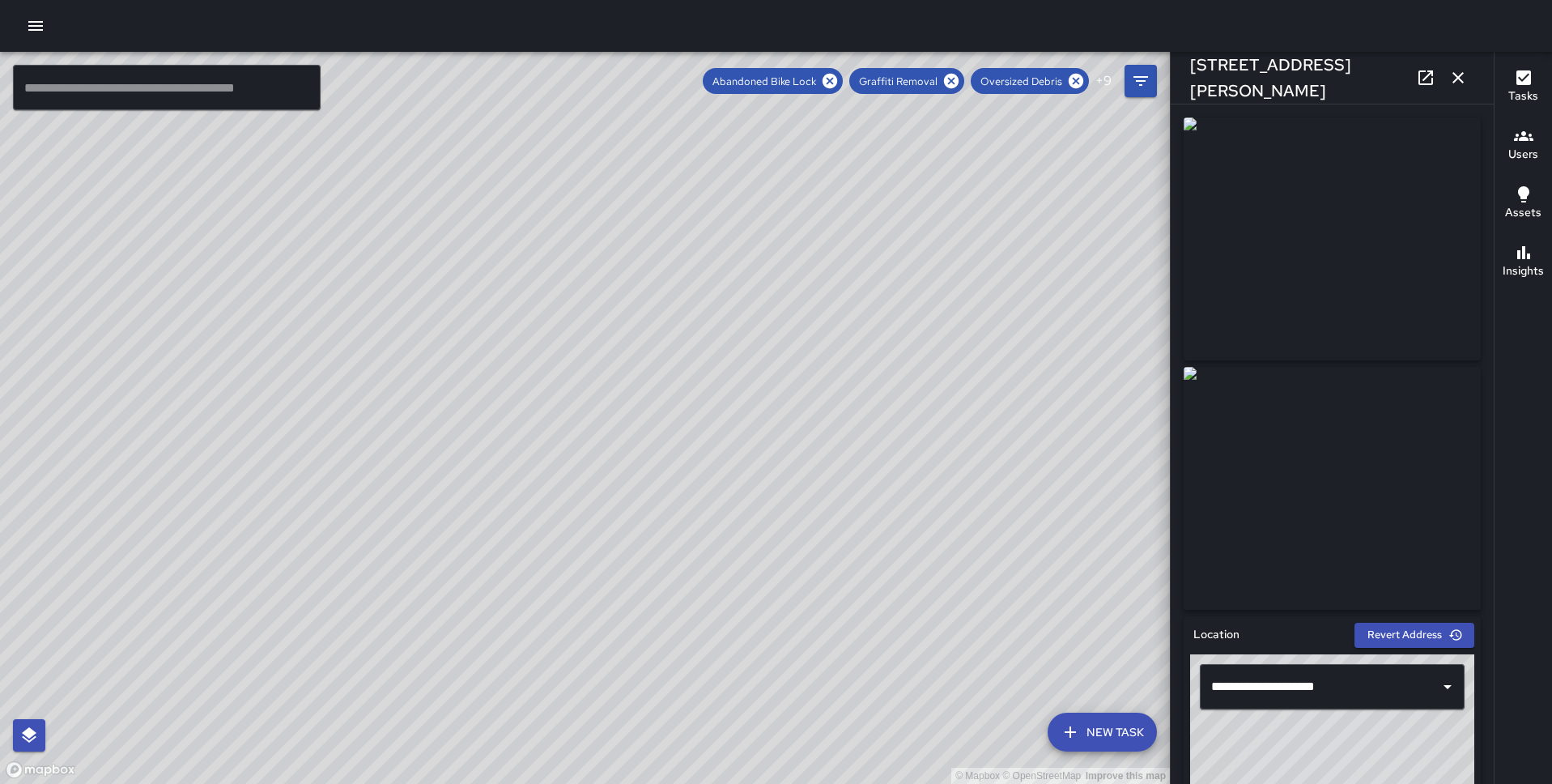
click at [563, 446] on div "© Mapbox © OpenStreetMap Improve this map" at bounding box center [584, 417] width 1170 height 732
click at [665, 607] on div "© Mapbox © OpenStreetMap Improve this map MK Miki King 456 Montgomery Street Co…" at bounding box center [584, 417] width 1170 height 732
click at [634, 397] on div "© Mapbox © OpenStreetMap Improve this map BG Benard Greer 1160 Sacramento Stree…" at bounding box center [584, 417] width 1170 height 732
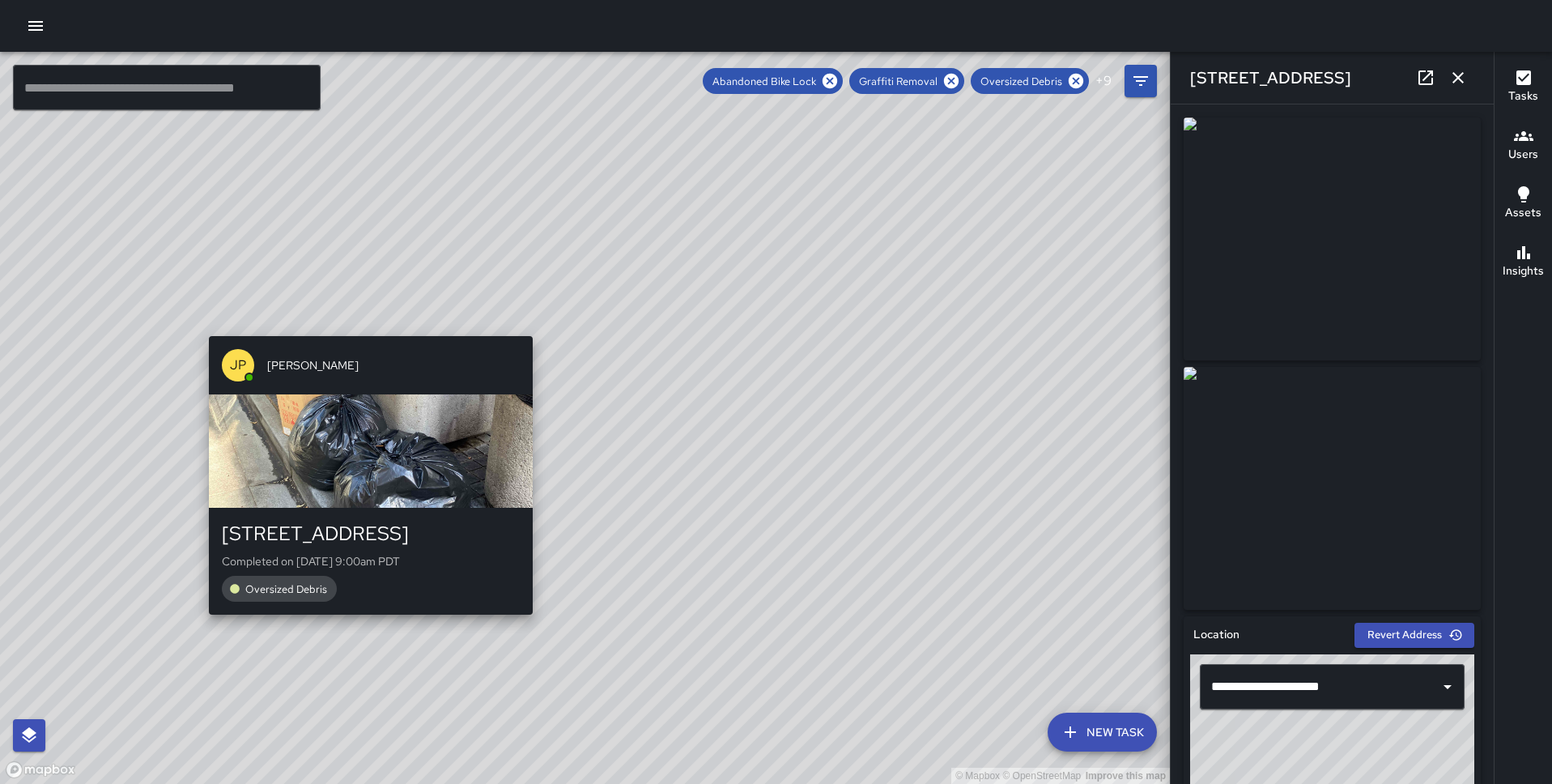
click at [362, 322] on div "© Mapbox © OpenStreetMap Improve this map JP Jonthan Portillo 625 Commercial St…" at bounding box center [584, 417] width 1170 height 732
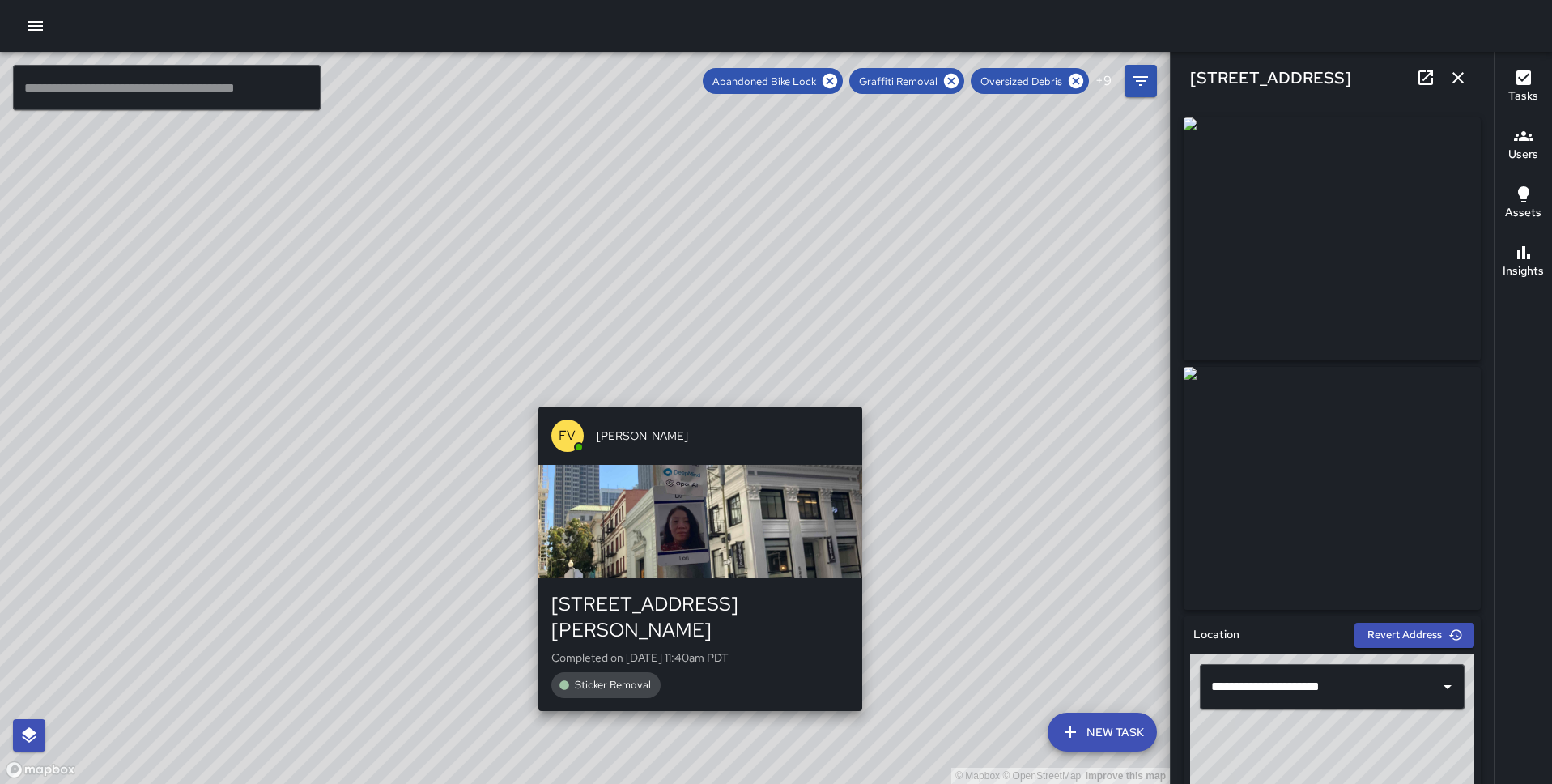
click at [688, 398] on div "© Mapbox © OpenStreetMap Improve this map FV Francisco Villalta 527 Montgomery …" at bounding box center [584, 417] width 1170 height 732
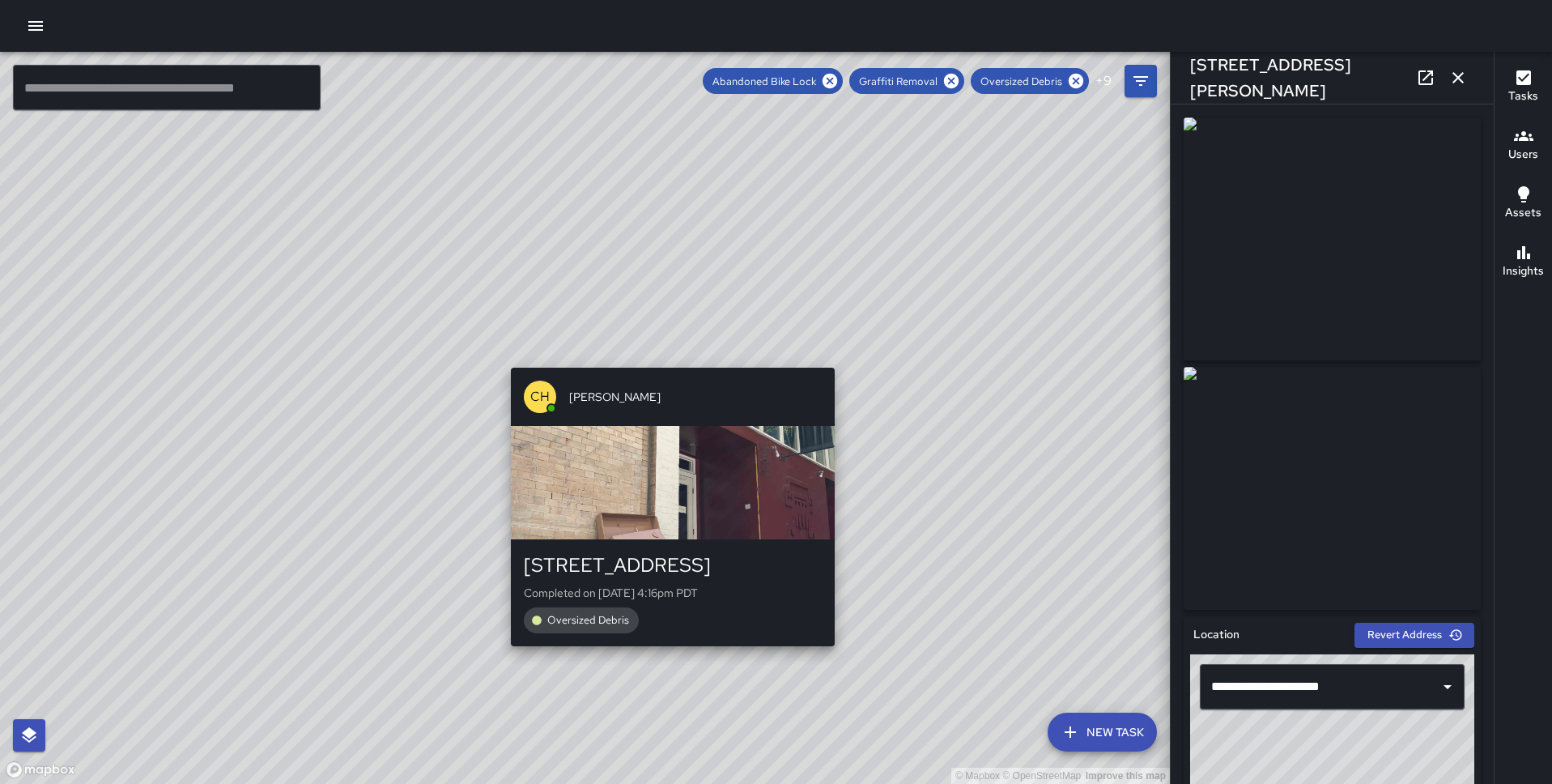
click at [841, 361] on div "CH Chris Hoffman 525 Commercial Street Completed on 8/29/2025, 4:16pm PDT Overs…" at bounding box center [673, 506] width 337 height 291
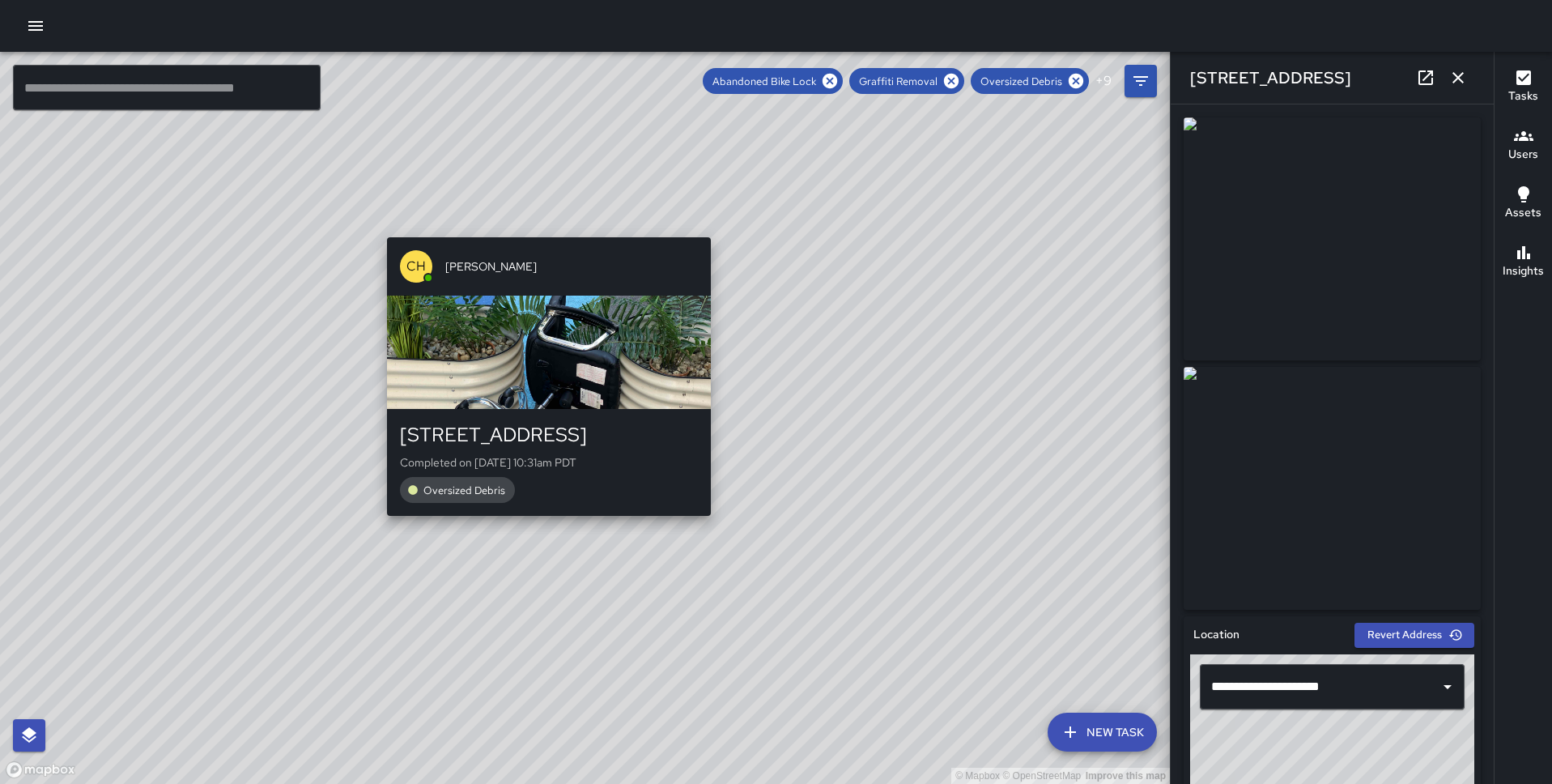
click at [536, 524] on div "© Mapbox © OpenStreetMap Improve this map CH Chris Hoffman 530 Sacramento Stree…" at bounding box center [584, 417] width 1170 height 732
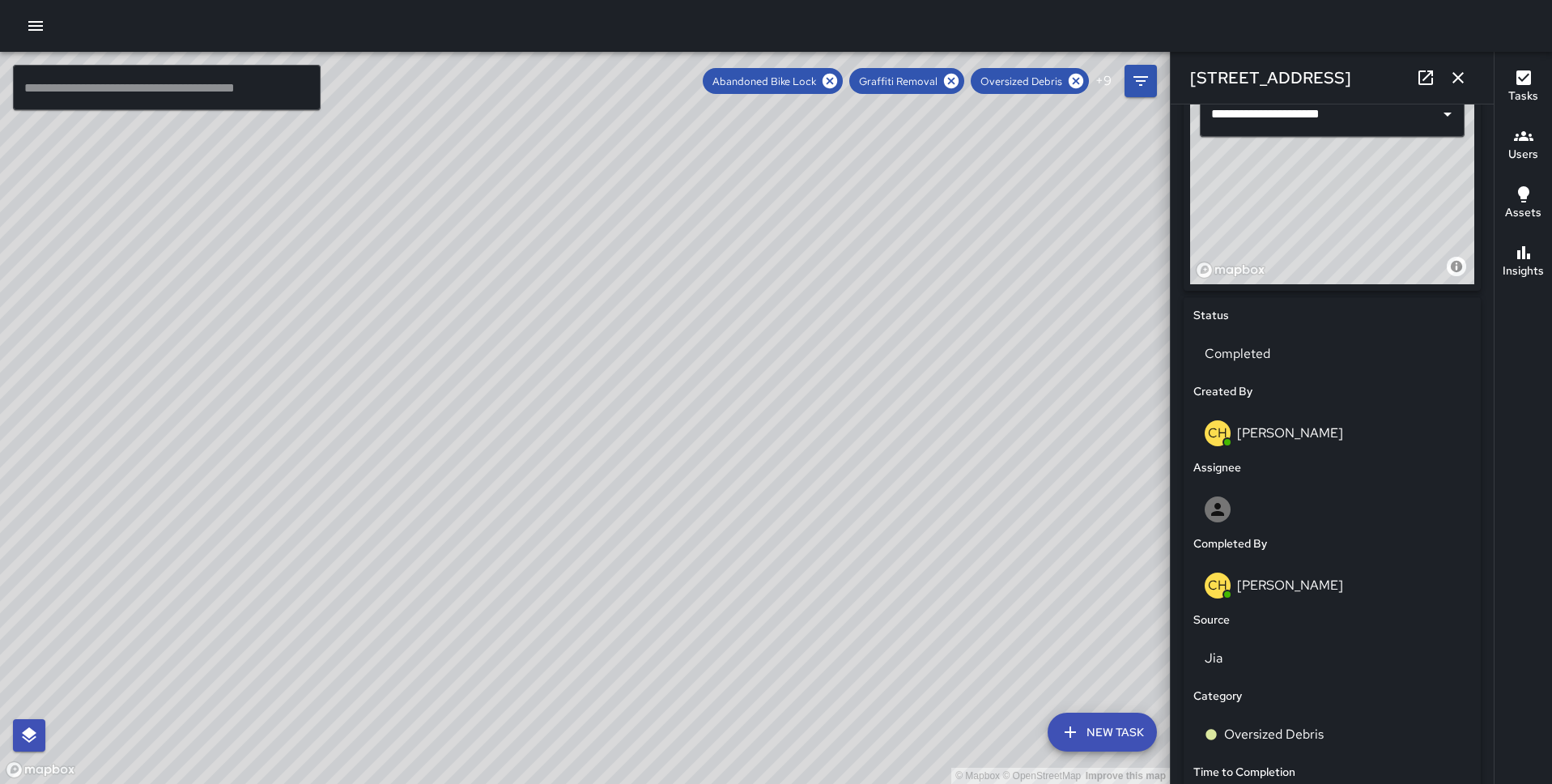
scroll to position [890, 0]
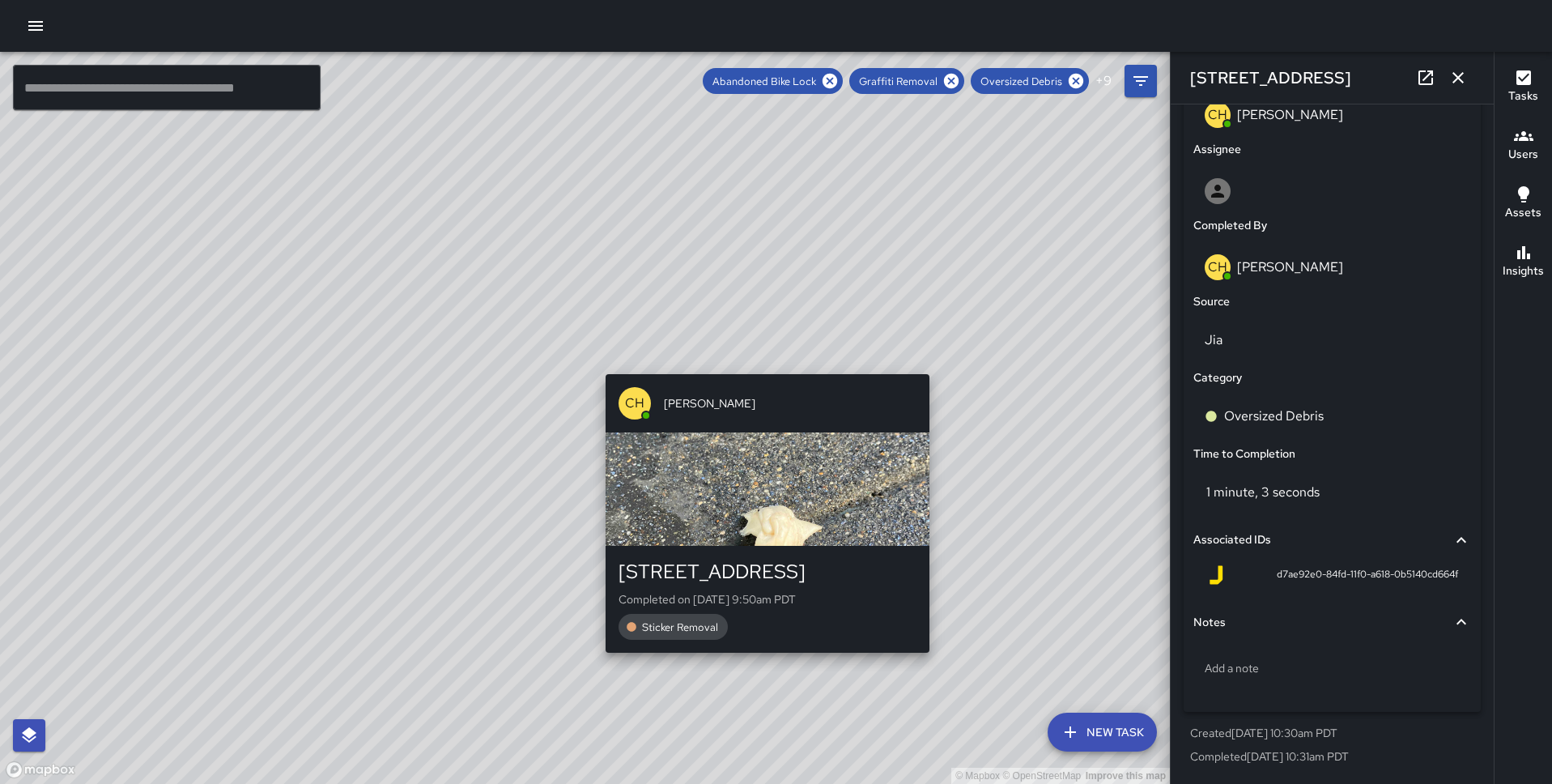
click at [757, 361] on div "© Mapbox © OpenStreetMap Improve this map CH Chris Hoffman 415 Sansome Street C…" at bounding box center [584, 417] width 1170 height 732
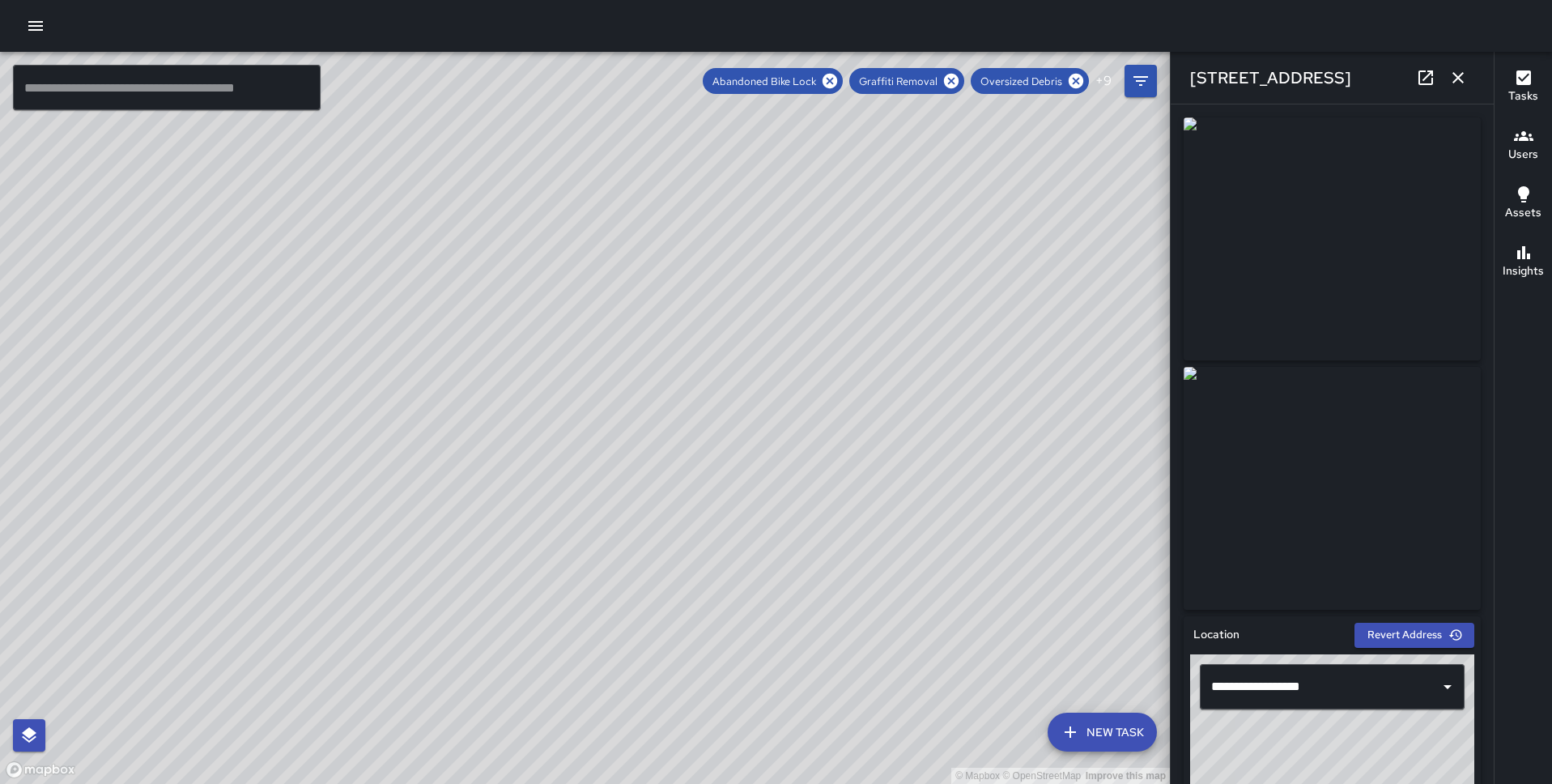
click at [562, 502] on div "© Mapbox © OpenStreetMap Improve this map CH Chris Hoffman 345 Sansome Street C…" at bounding box center [584, 417] width 1170 height 732
click at [614, 341] on div "© Mapbox © OpenStreetMap Improve this map CH Chris Hoffman 401 Sansome Street C…" at bounding box center [584, 417] width 1170 height 732
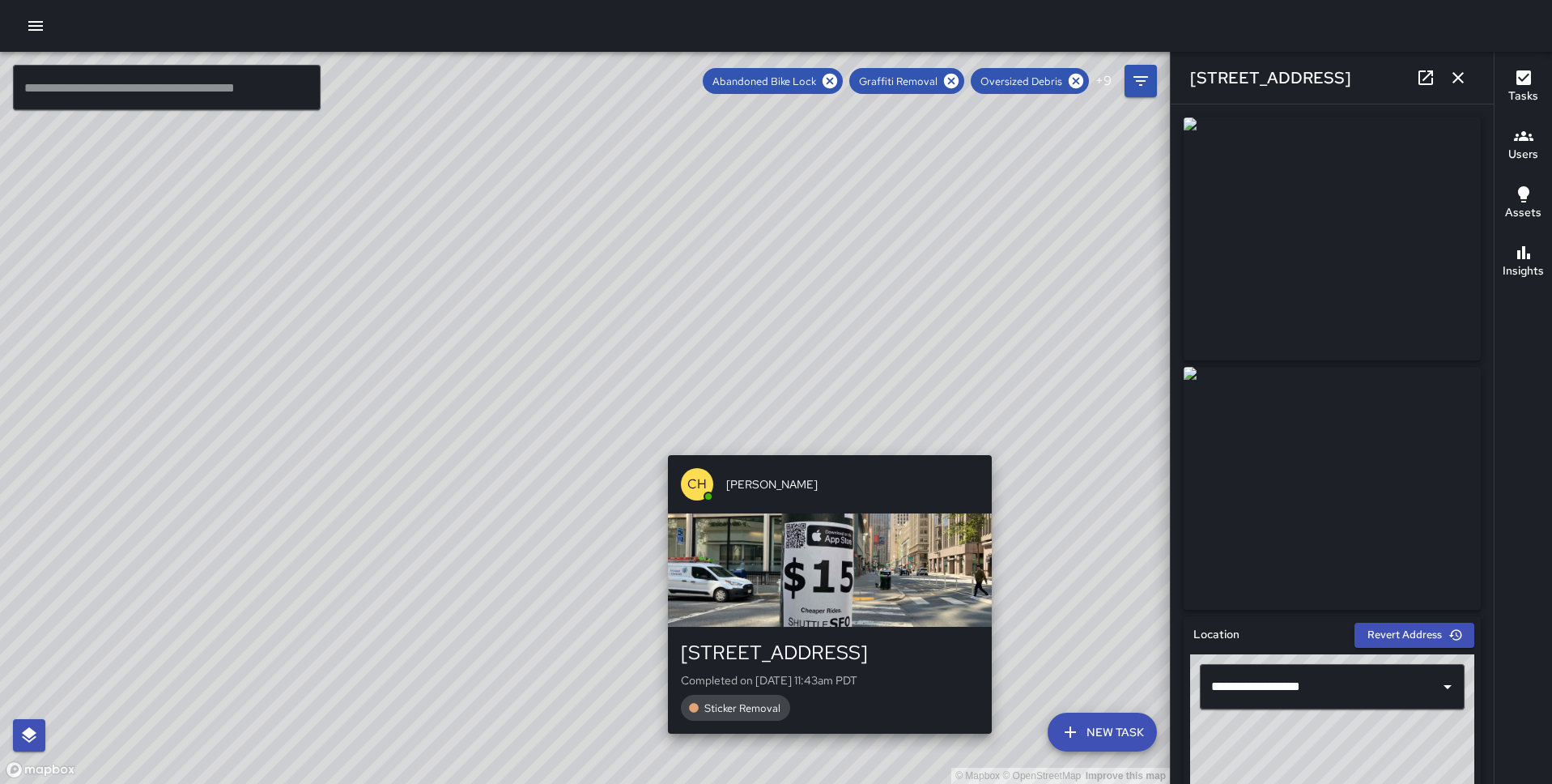
click at [827, 447] on div "© Mapbox © OpenStreetMap Improve this map CH Chris Hoffman 292 Battery Street C…" at bounding box center [584, 417] width 1170 height 732
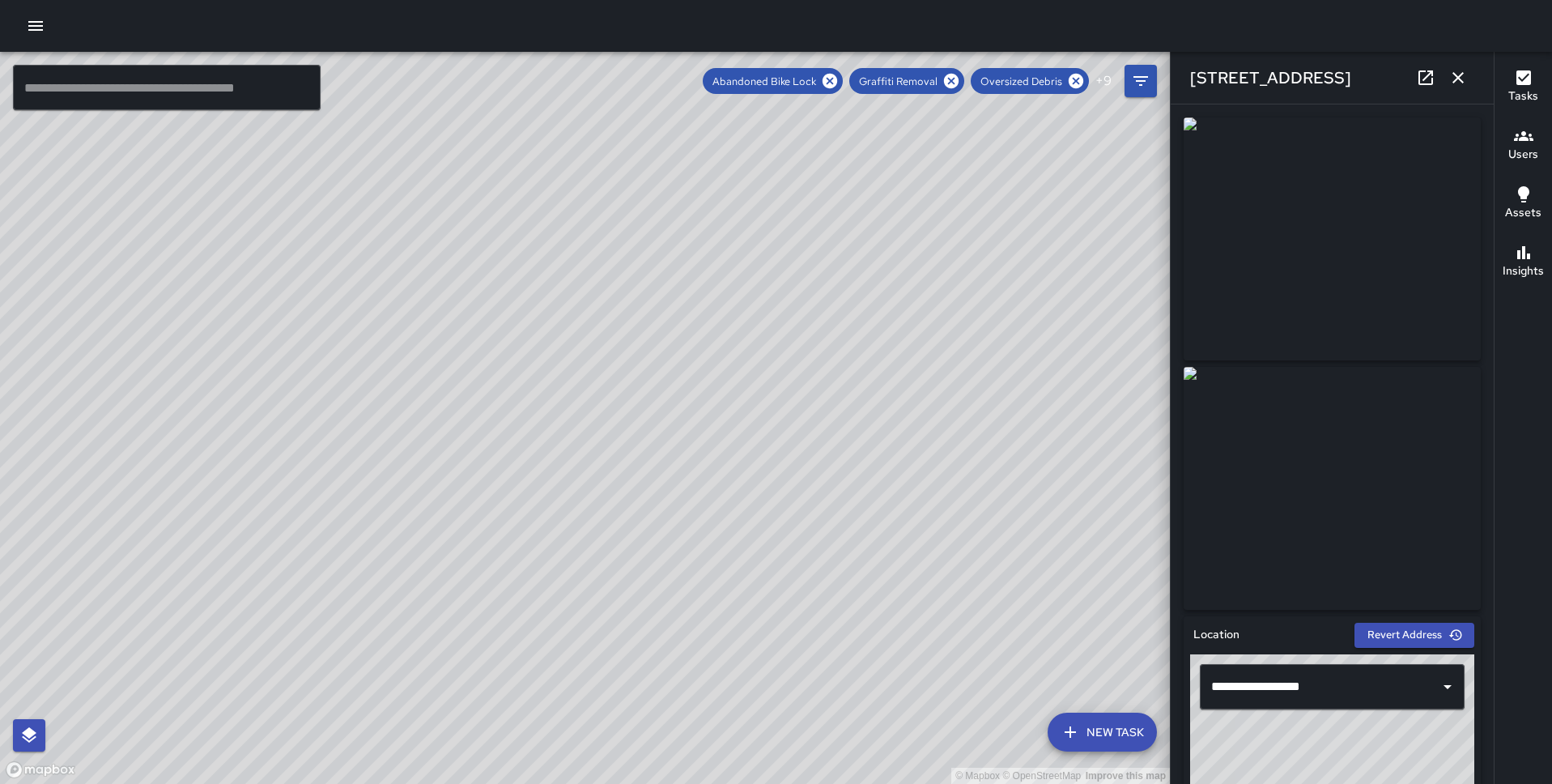
click at [808, 392] on div "© Mapbox © OpenStreetMap Improve this map CH Chris Hoffman 301 Sacramento Stree…" at bounding box center [584, 417] width 1170 height 732
drag, startPoint x: 339, startPoint y: 526, endPoint x: 566, endPoint y: 209, distance: 389.9
click at [566, 209] on div "© Mapbox © OpenStreetMap Improve this map" at bounding box center [584, 417] width 1170 height 732
drag, startPoint x: 527, startPoint y: 510, endPoint x: 543, endPoint y: 324, distance: 186.7
click at [543, 324] on div "© Mapbox © OpenStreetMap Improve this map" at bounding box center [584, 417] width 1170 height 732
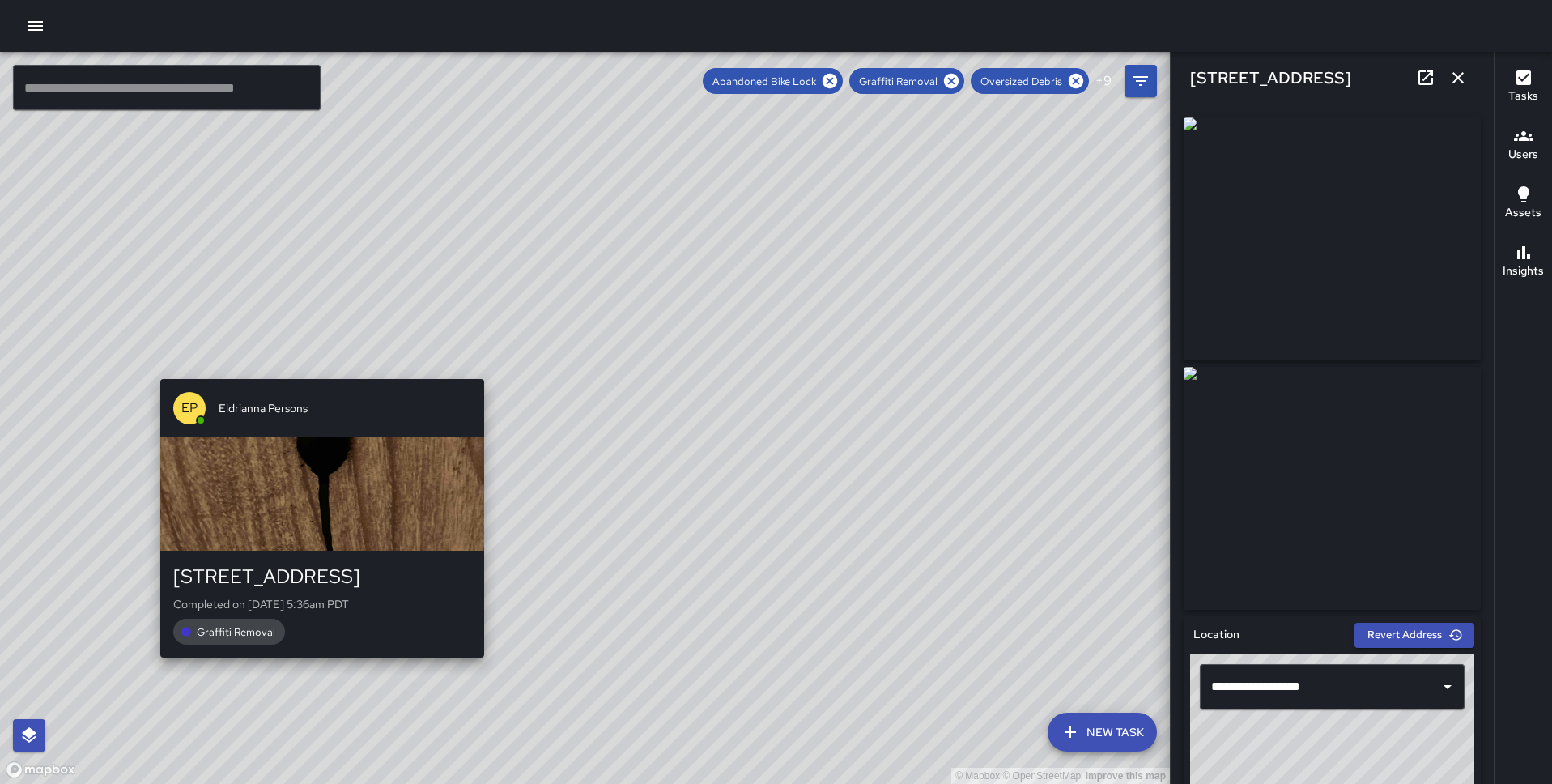
click at [318, 371] on div "© Mapbox © OpenStreetMap Improve this map EP Eldrianna Persons 241 Sansome Stre…" at bounding box center [584, 417] width 1170 height 732
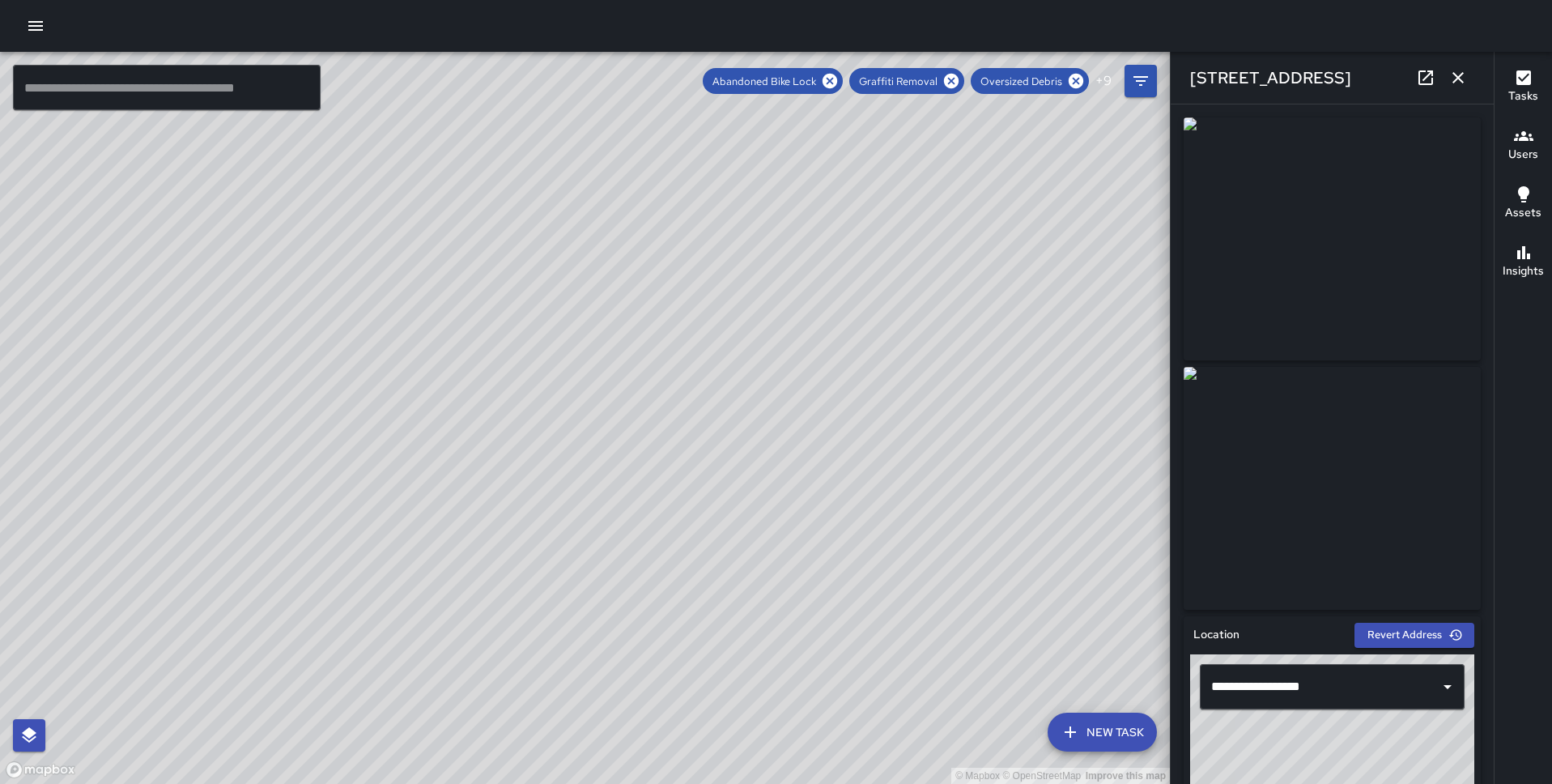
click at [536, 492] on div "© Mapbox © OpenStreetMap Improve this map BG Benard Greer 344 Pine Street Compl…" at bounding box center [584, 417] width 1170 height 732
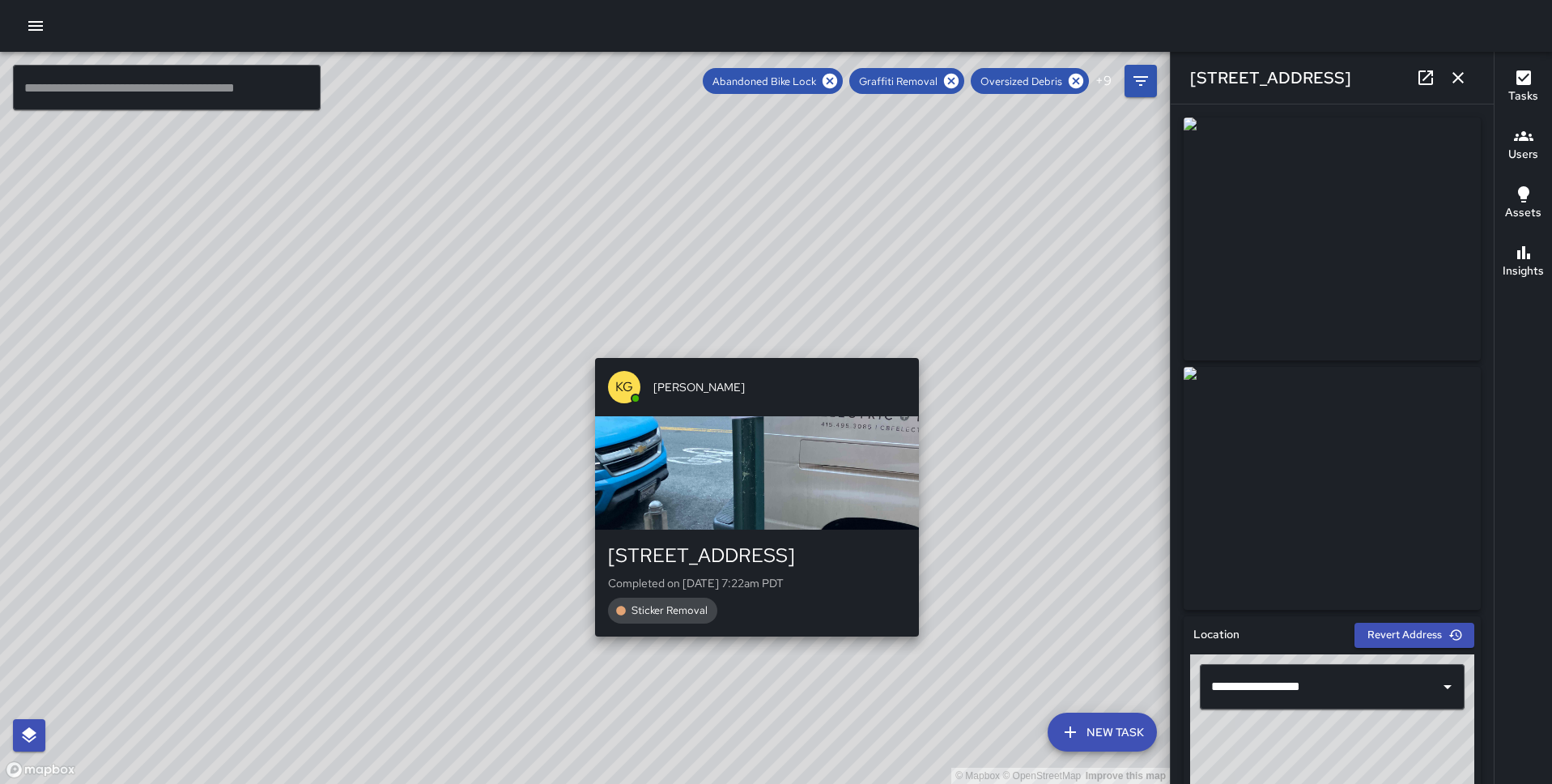
click at [753, 341] on div "© Mapbox © OpenStreetMap Improve this map KG Keonte Gibson 238 Sansome Street C…" at bounding box center [584, 417] width 1170 height 732
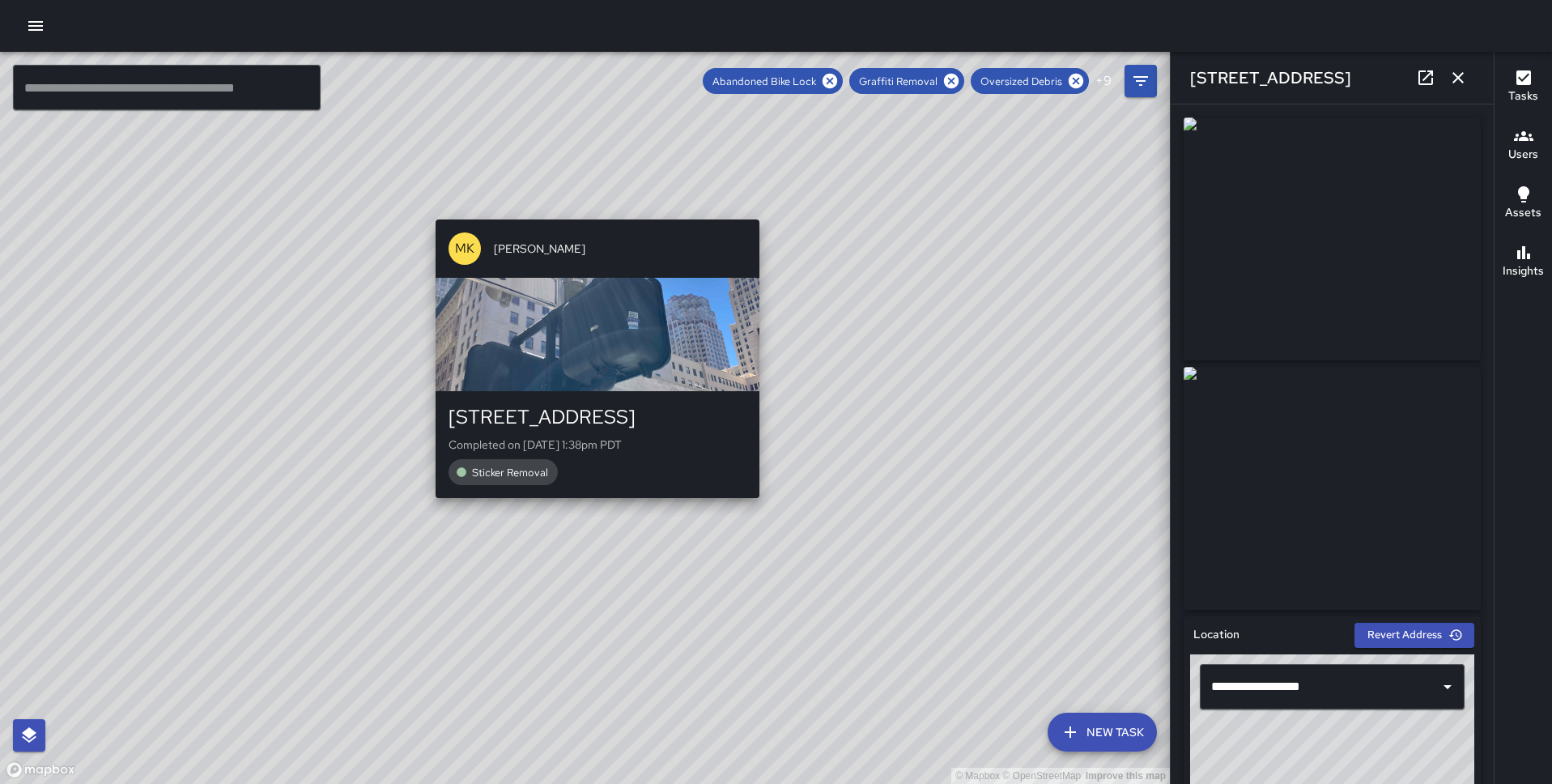
click at [593, 506] on div "© Mapbox © OpenStreetMap Improve this map MK Miki King 220 Sansome Street Compl…" at bounding box center [584, 417] width 1170 height 732
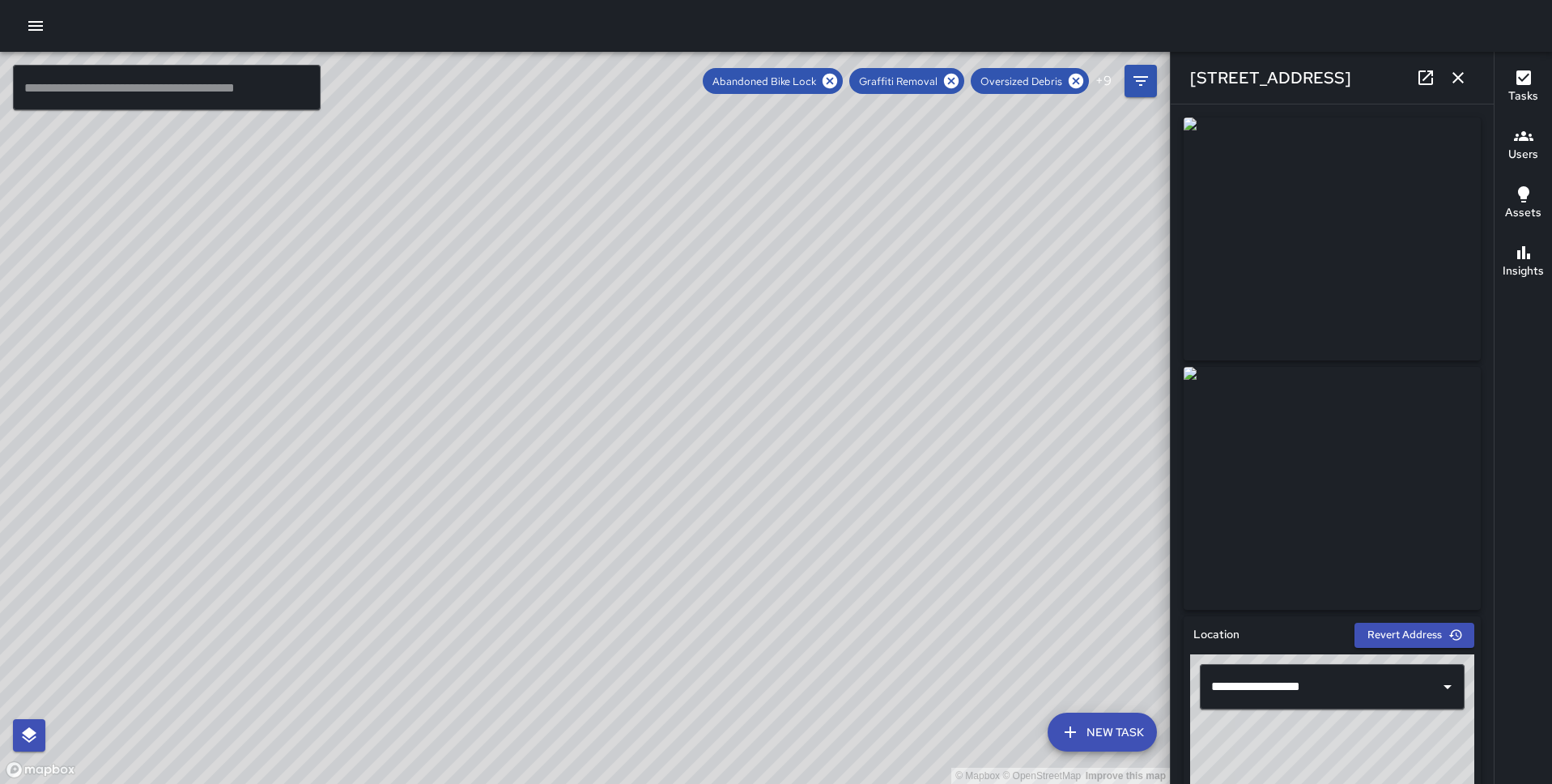
click at [598, 426] on div "© Mapbox © OpenStreetMap Improve this map MK Miki King 220 Sansome Street Compl…" at bounding box center [584, 417] width 1170 height 732
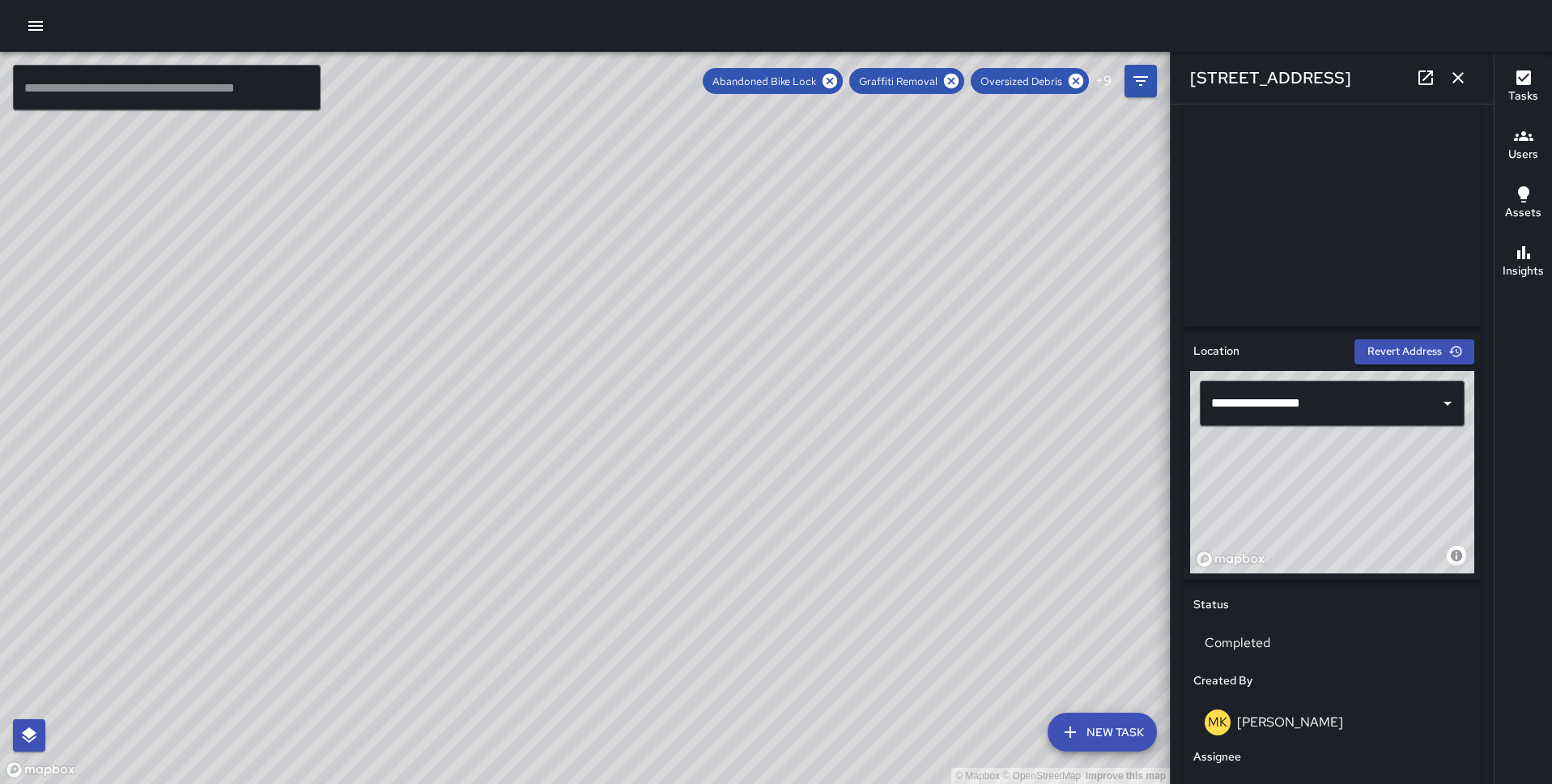
scroll to position [284, 0]
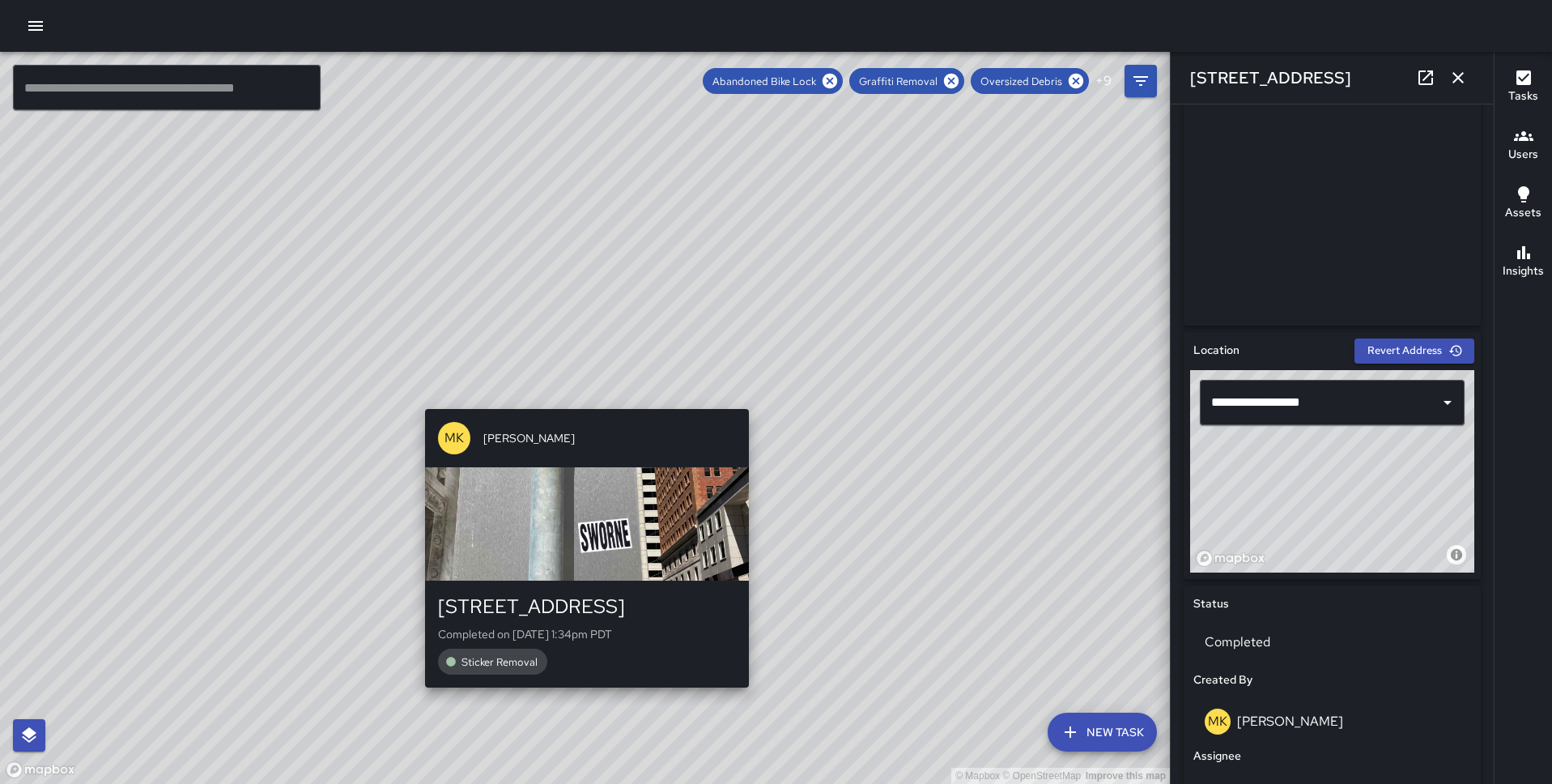
click at [581, 391] on div "© Mapbox © OpenStreetMap Improve this map MK Miki King 220 Sansome Street Compl…" at bounding box center [584, 417] width 1170 height 732
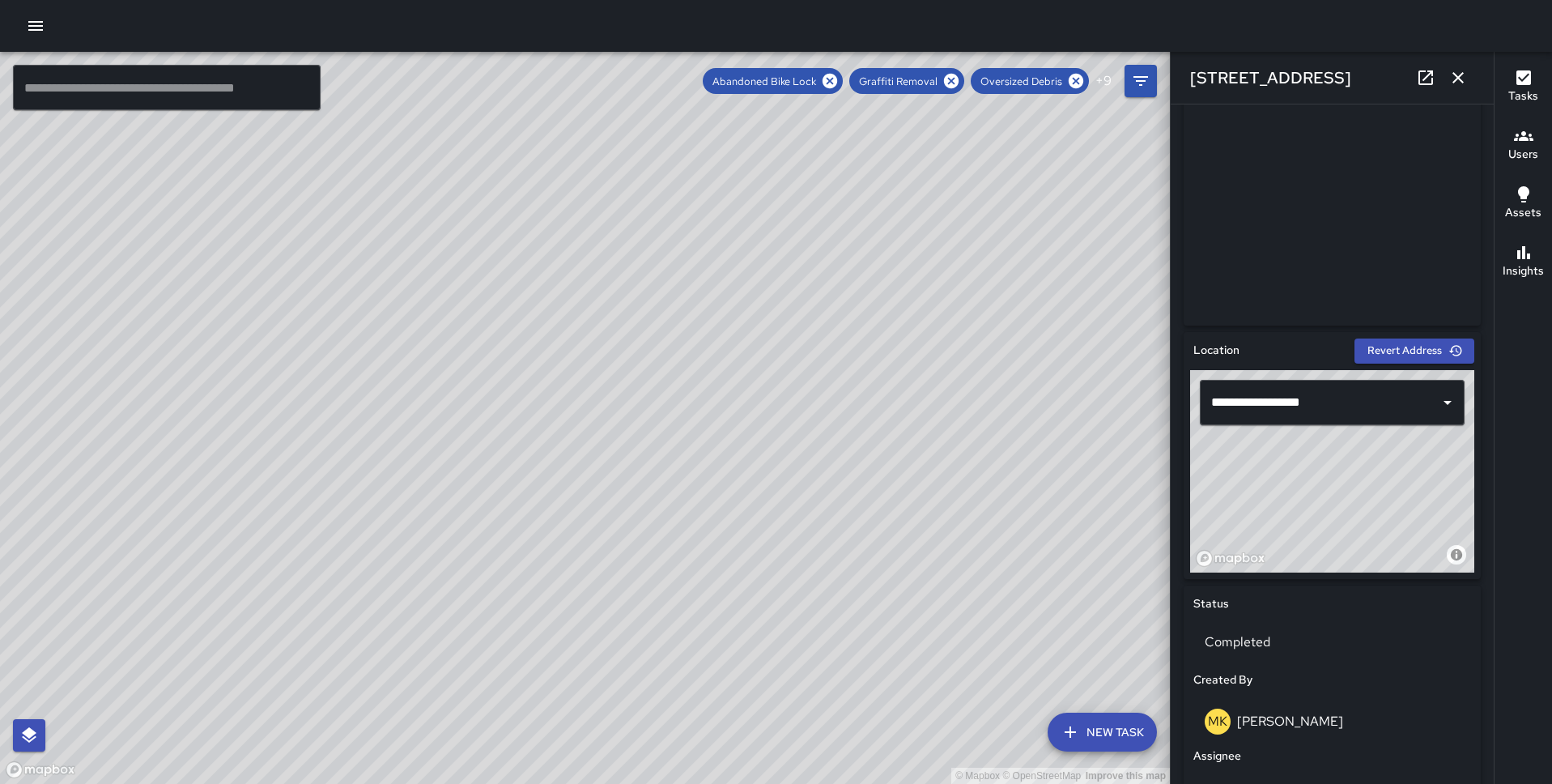
scroll to position [0, 0]
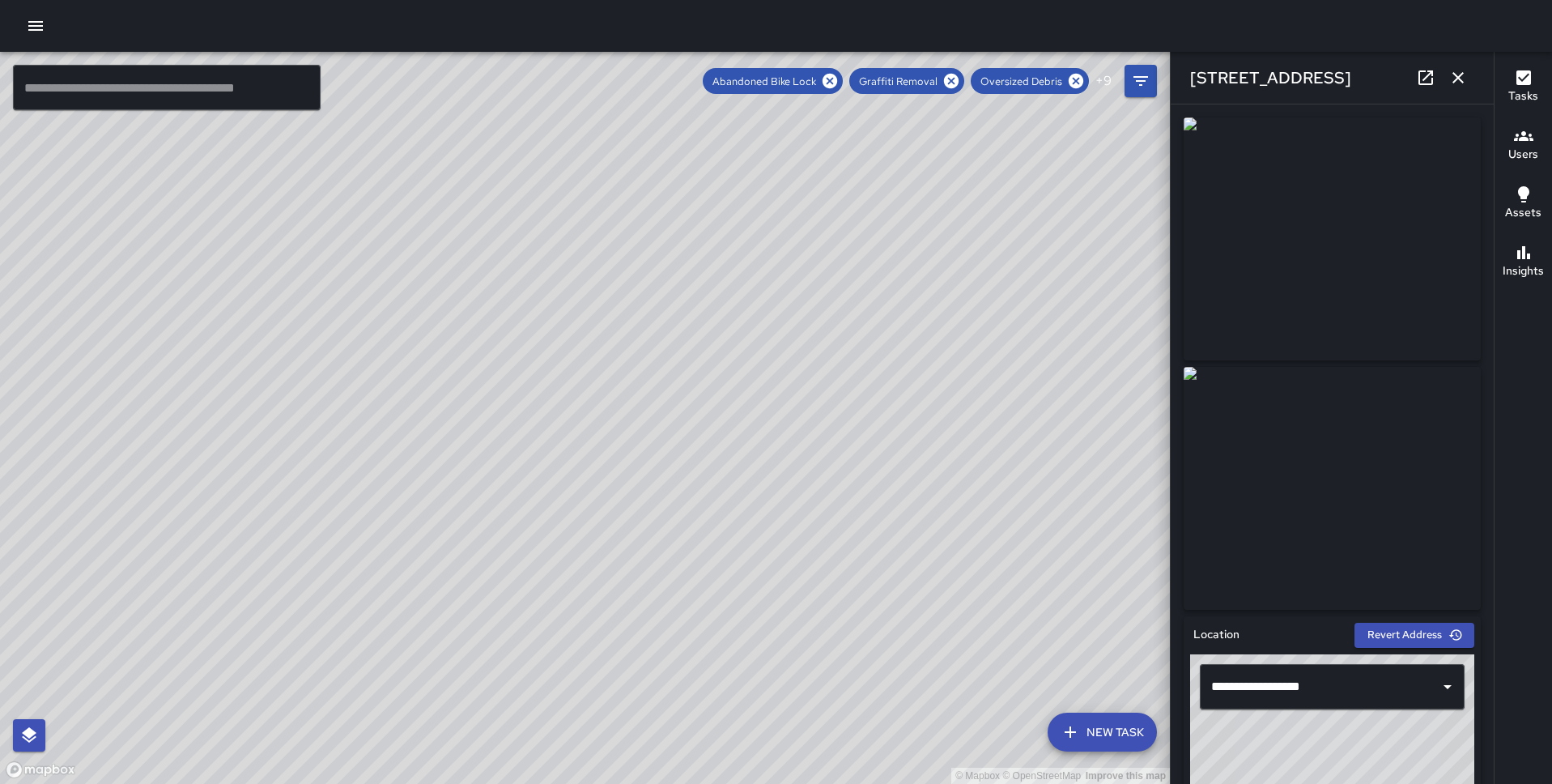
click at [601, 660] on div "© Mapbox © OpenStreetMap Improve this map MP Melvin Portillo 115 Sansome Street…" at bounding box center [584, 417] width 1170 height 732
drag, startPoint x: 785, startPoint y: 448, endPoint x: 701, endPoint y: 304, distance: 166.7
click at [701, 304] on div "© Mapbox © OpenStreetMap Improve this map" at bounding box center [584, 417] width 1170 height 732
drag, startPoint x: 339, startPoint y: 539, endPoint x: 529, endPoint y: 308, distance: 299.1
click at [529, 308] on div "© Mapbox © OpenStreetMap Improve this map" at bounding box center [584, 417] width 1170 height 732
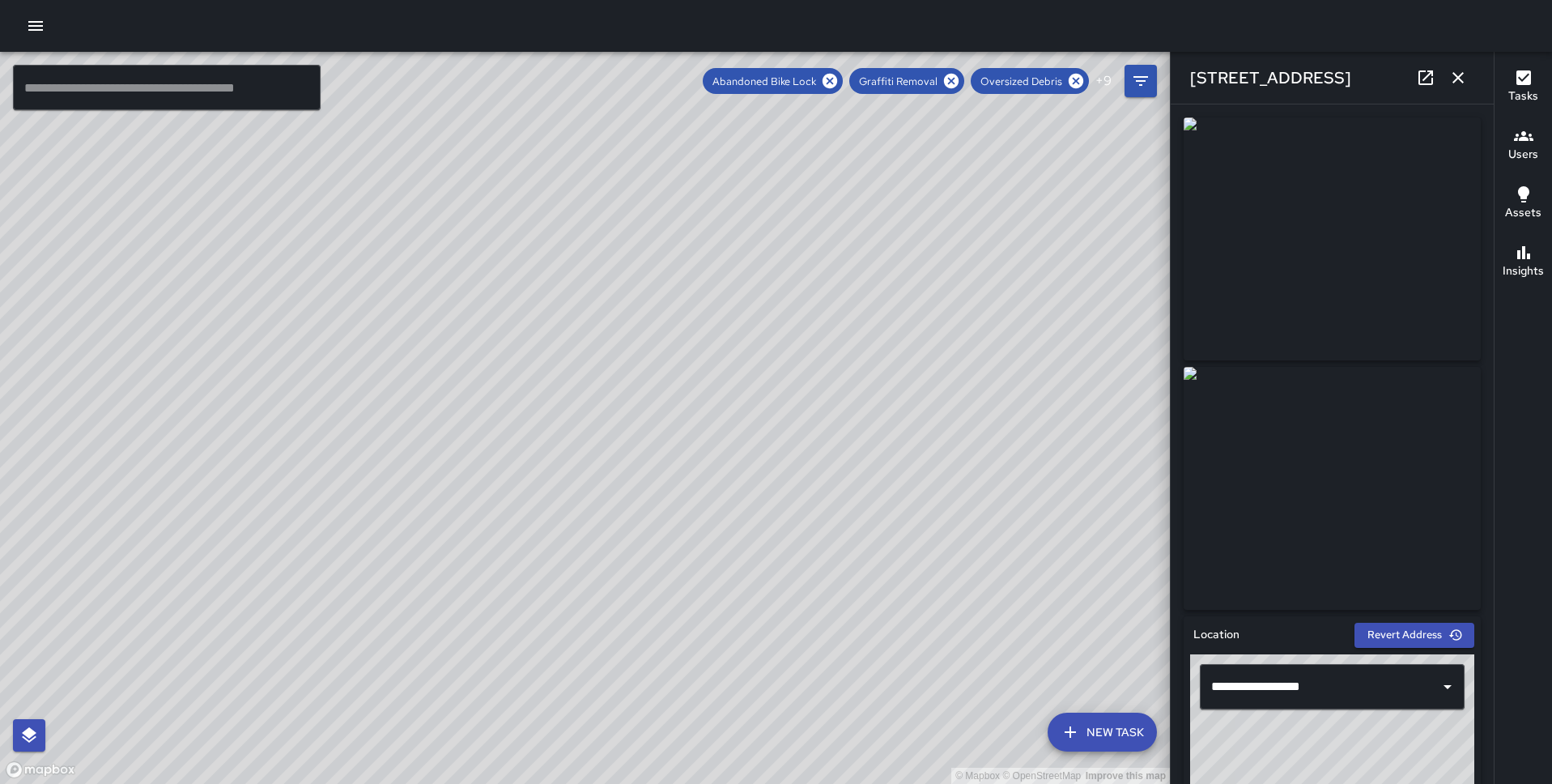
click at [675, 341] on div "© Mapbox © OpenStreetMap Improve this map" at bounding box center [584, 417] width 1170 height 732
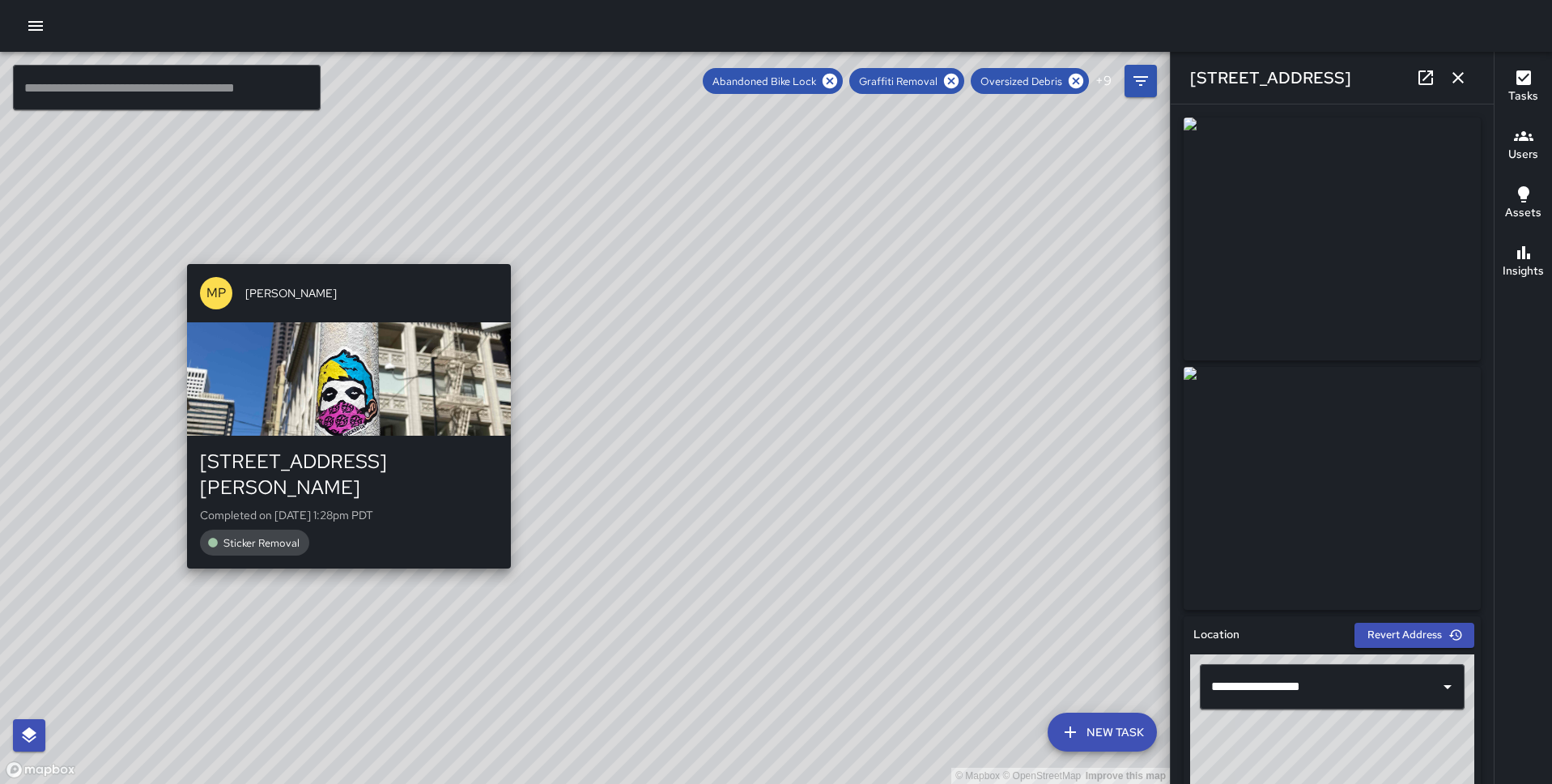
click at [344, 548] on div "MP Melvin Portillo 199 Sutter Street Completed on 9/1/2025, 1:28pm PDT Sticker …" at bounding box center [349, 416] width 337 height 317
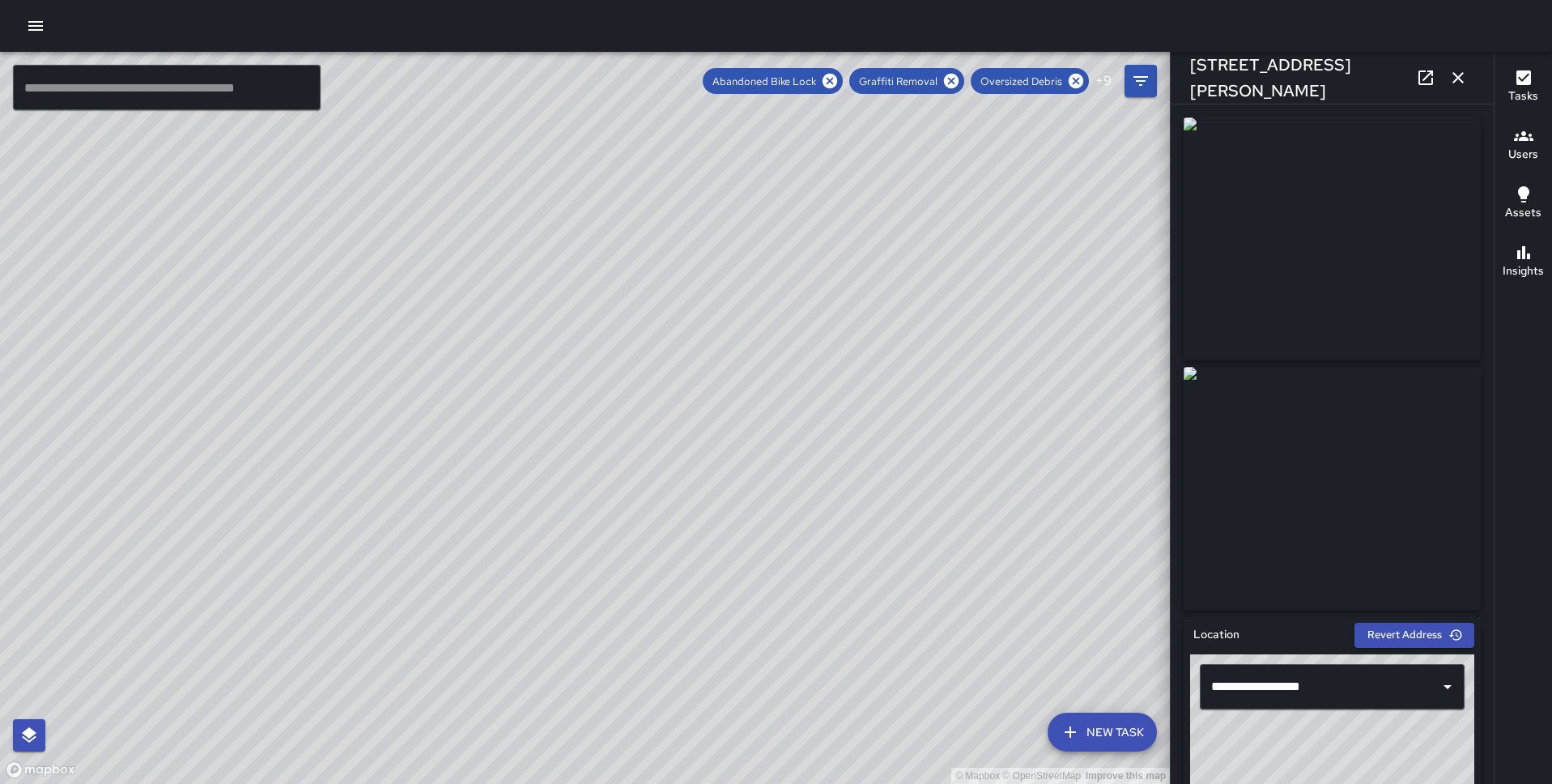
click at [667, 543] on div "© Mapbox © OpenStreetMap Improve this map MP Melvin Portillo 98 Post Street Com…" at bounding box center [584, 417] width 1170 height 732
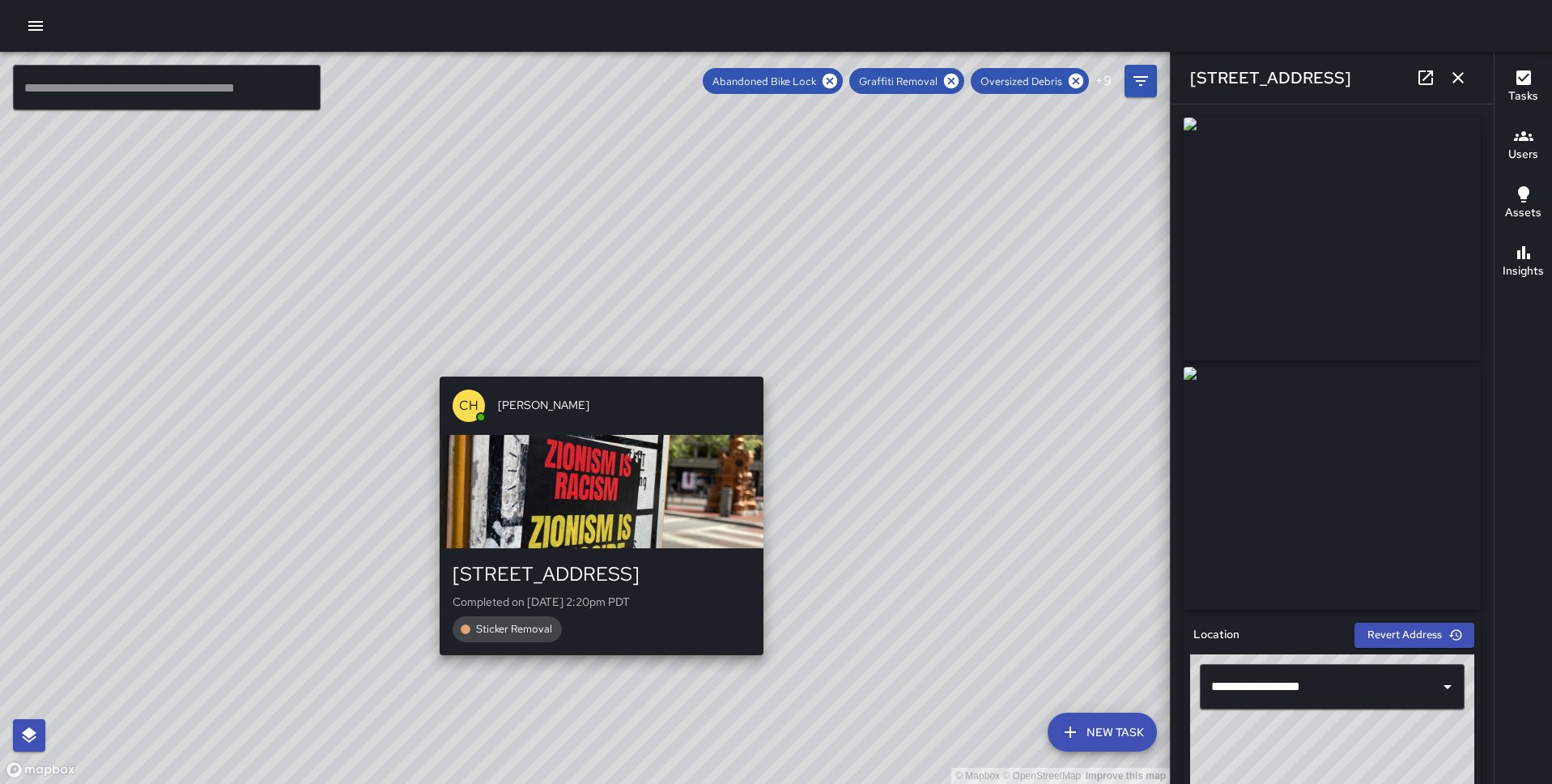
click at [584, 662] on div "© Mapbox © OpenStreetMap Improve this map CH Chris Hoffman 9 Kearny Street Comp…" at bounding box center [584, 417] width 1170 height 732
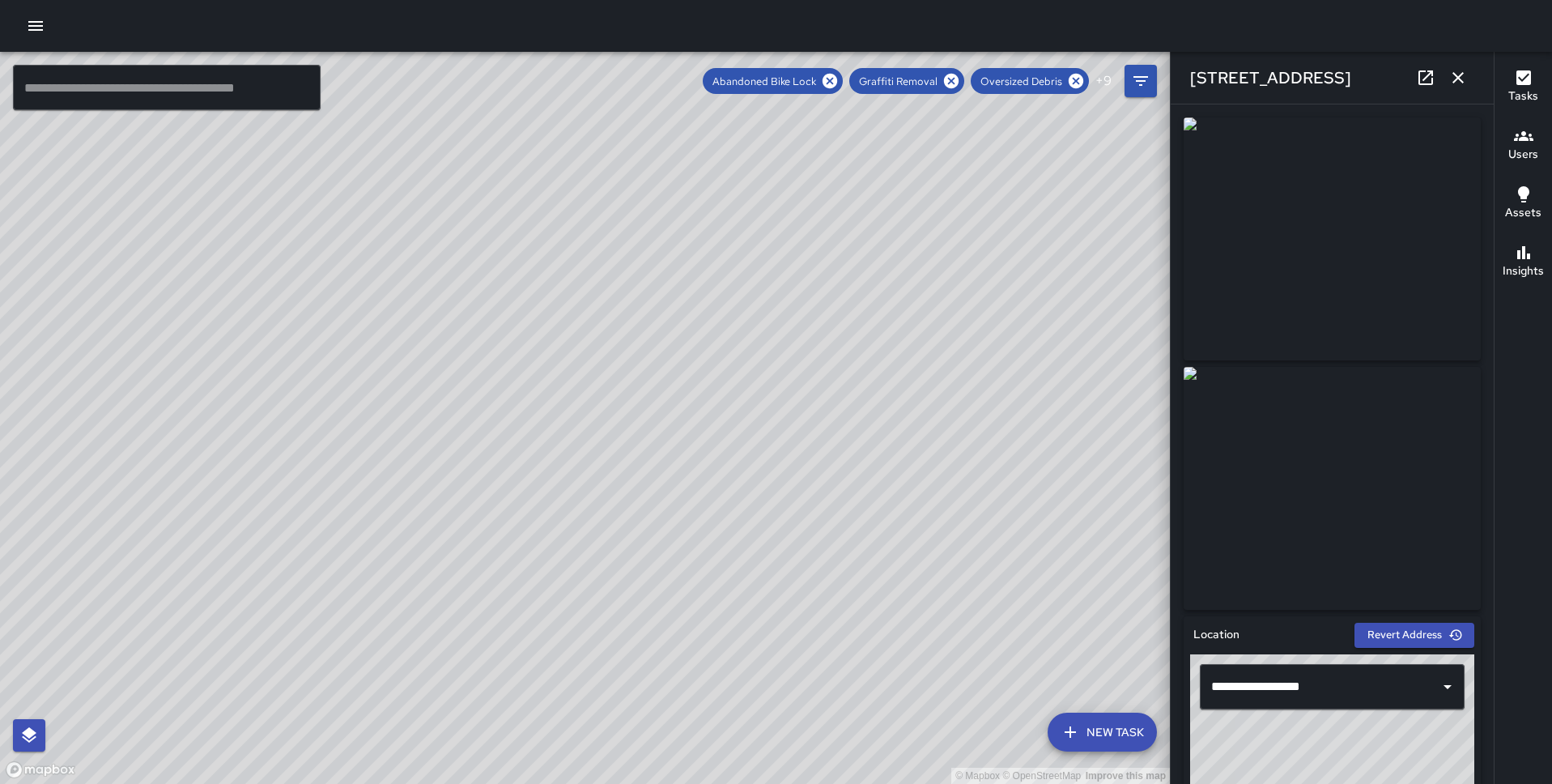
click at [1457, 78] on icon "button" at bounding box center [1459, 77] width 20 height 20
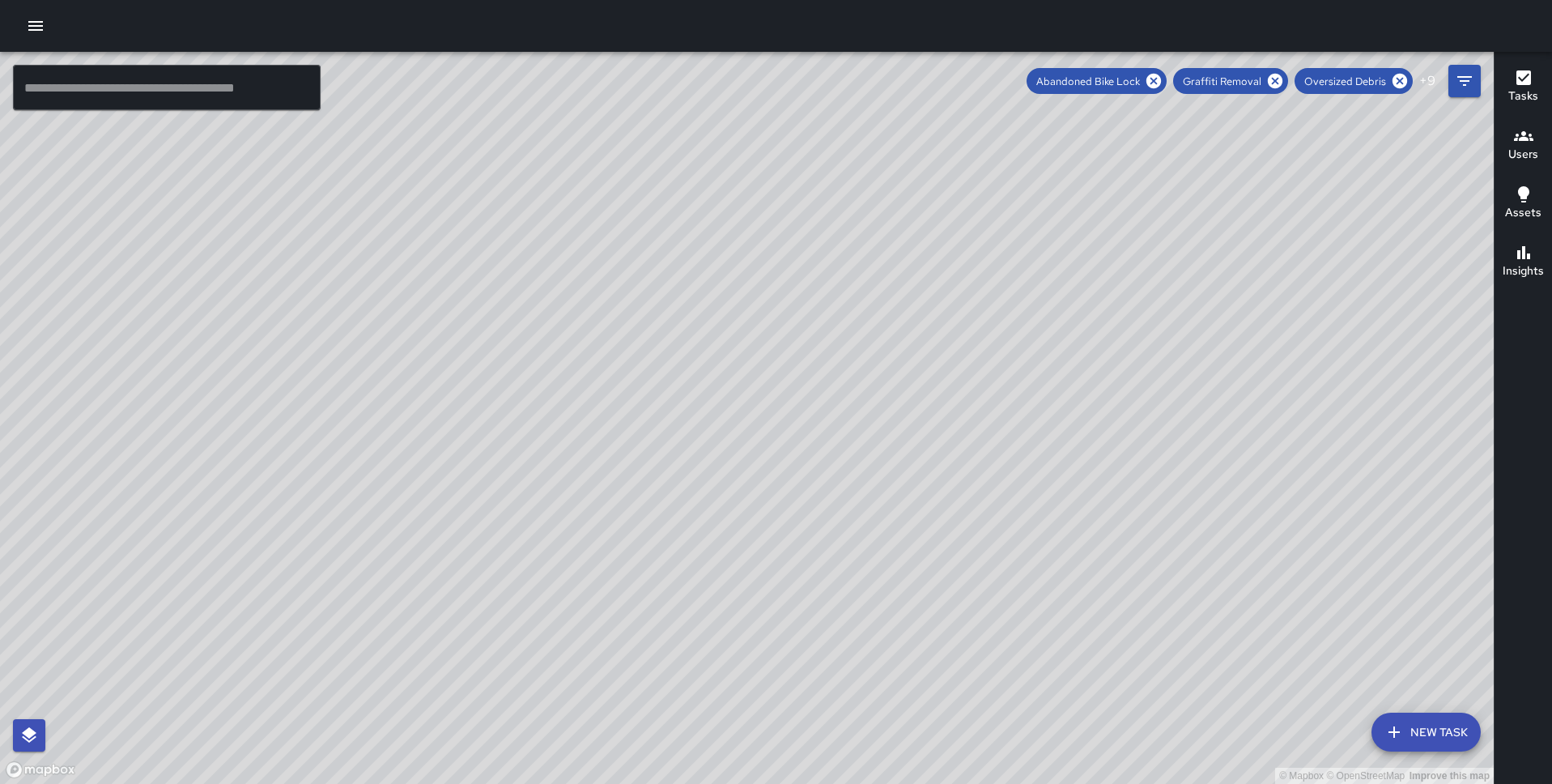
drag, startPoint x: 1112, startPoint y: 429, endPoint x: 622, endPoint y: 783, distance: 604.5
click at [622, 783] on div "© Mapbox © OpenStreetMap Improve this map" at bounding box center [746, 417] width 1494 height 732
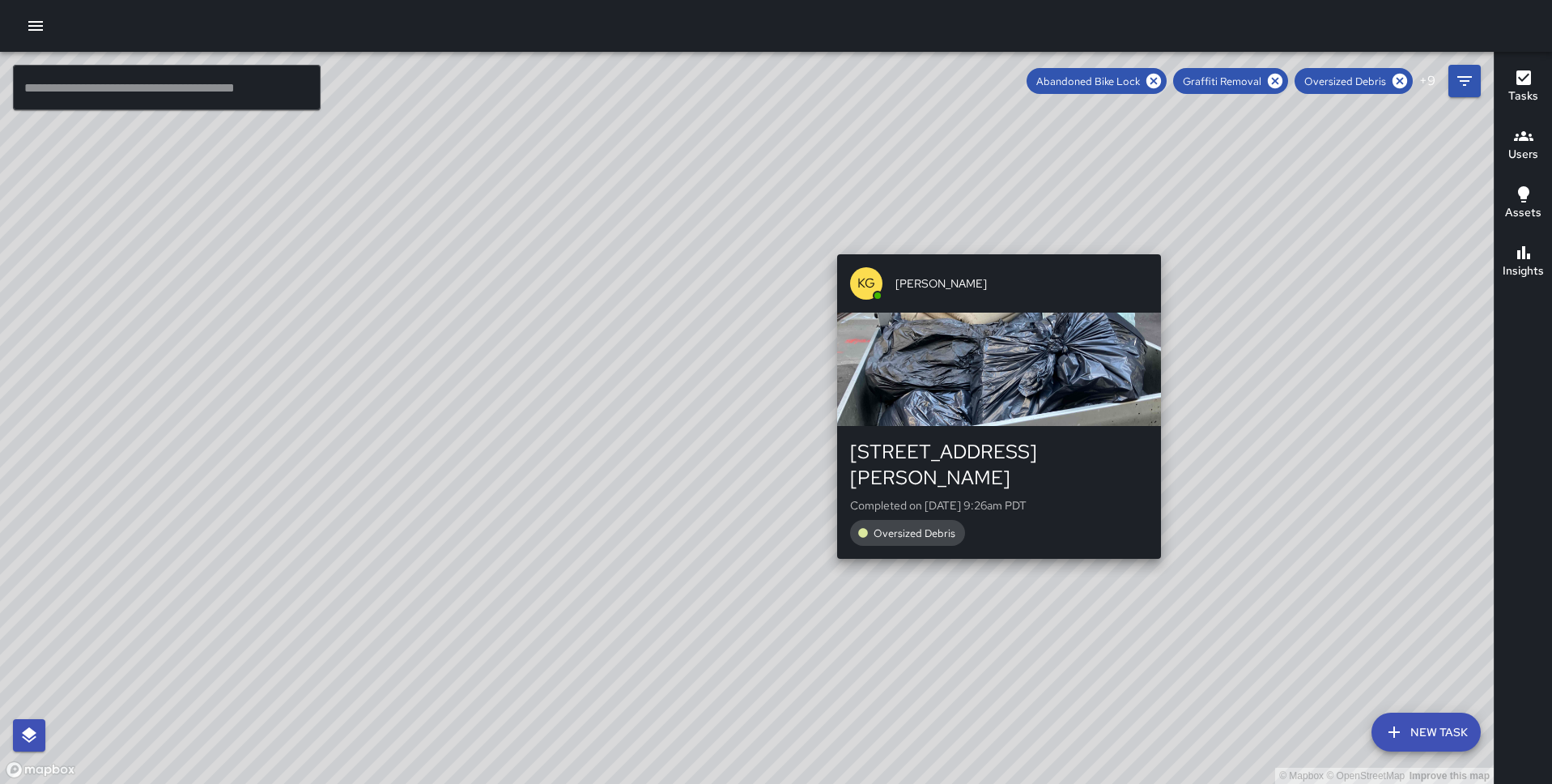
click at [992, 536] on div "KG Keonte Gibson 96 Jessie Street Completed on 9/2/2025, 9:26am PDT Oversized D…" at bounding box center [999, 406] width 337 height 317
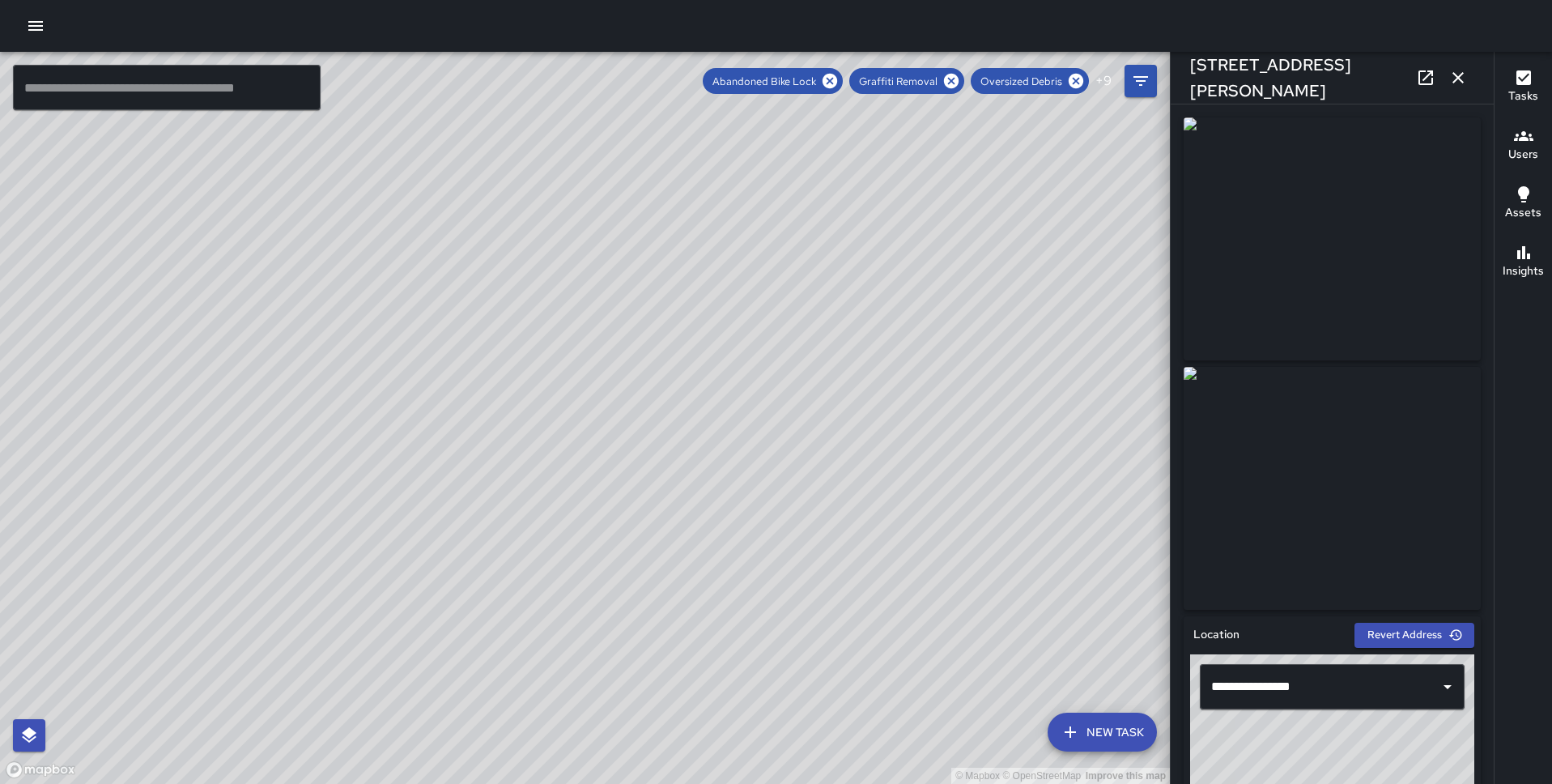
drag, startPoint x: 897, startPoint y: 350, endPoint x: 668, endPoint y: 783, distance: 489.8
click at [668, 783] on div "© Mapbox © OpenStreetMap Improve this map" at bounding box center [584, 417] width 1170 height 732
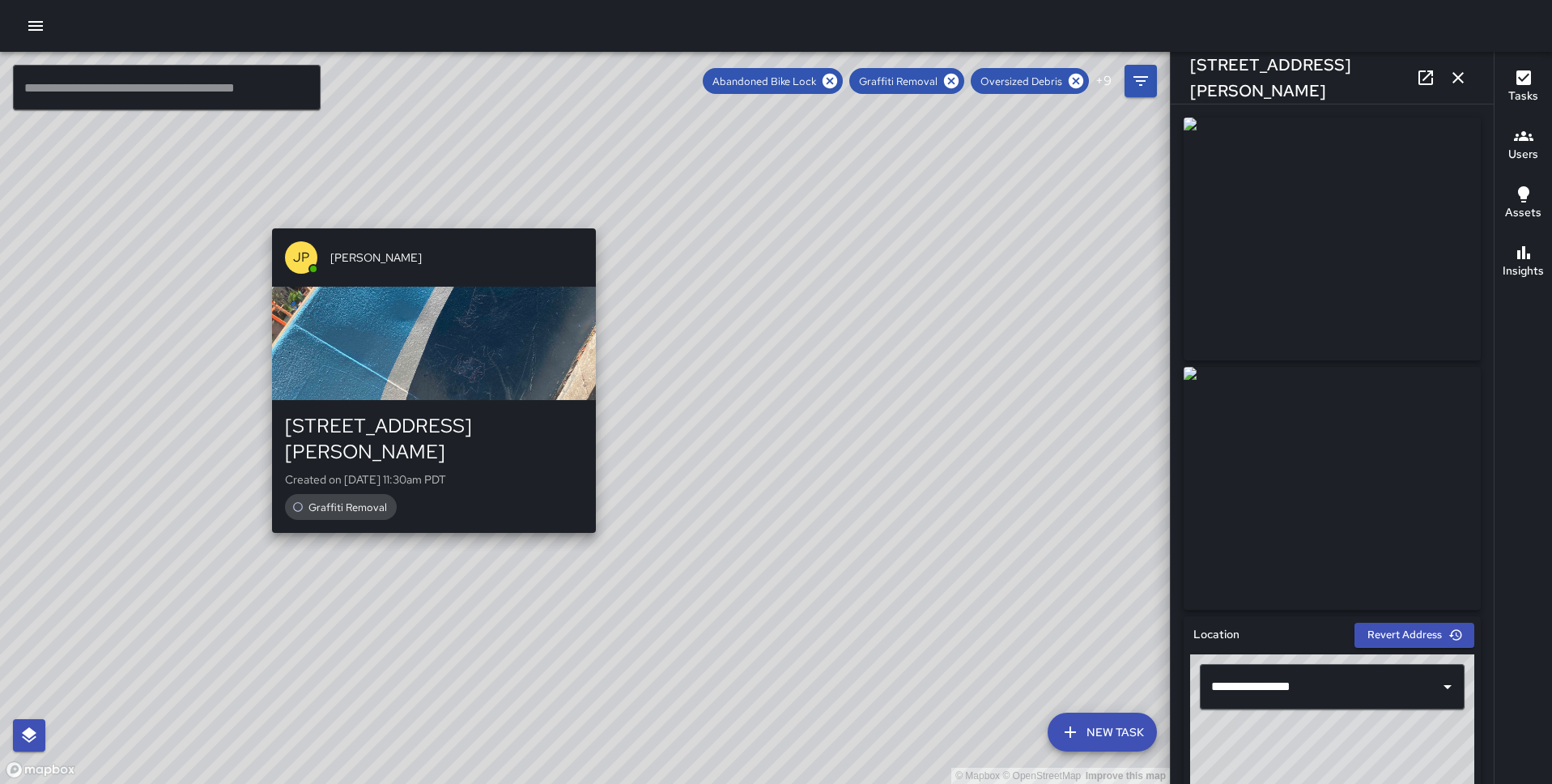
click at [427, 213] on div "© Mapbox © OpenStreetMap Improve this map JP Jonthan Portillo 100 Bush Street C…" at bounding box center [584, 417] width 1170 height 732
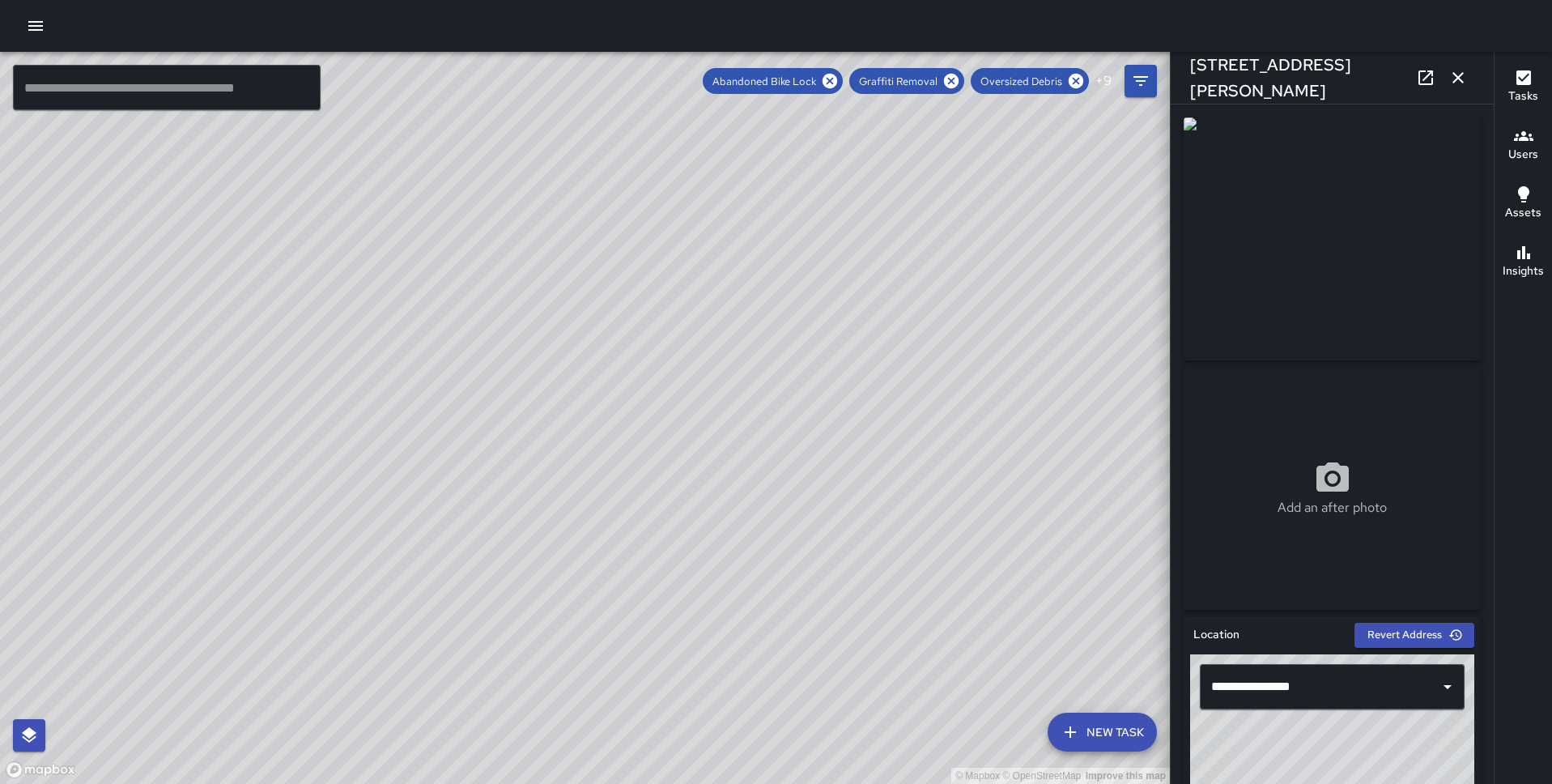
click at [602, 434] on div "© Mapbox © OpenStreetMap Improve this map JP Jonthan Portillo 22 Battery Street…" at bounding box center [584, 417] width 1170 height 732
click at [638, 434] on div "© Mapbox © OpenStreetMap Improve this map JP Jonthan Portillo 22 Battery Street…" at bounding box center [584, 417] width 1170 height 732
drag, startPoint x: 710, startPoint y: 386, endPoint x: 333, endPoint y: 729, distance: 509.7
click at [333, 729] on div "© Mapbox © OpenStreetMap Improve this map" at bounding box center [584, 417] width 1170 height 732
drag, startPoint x: 602, startPoint y: 408, endPoint x: 399, endPoint y: 733, distance: 383.2
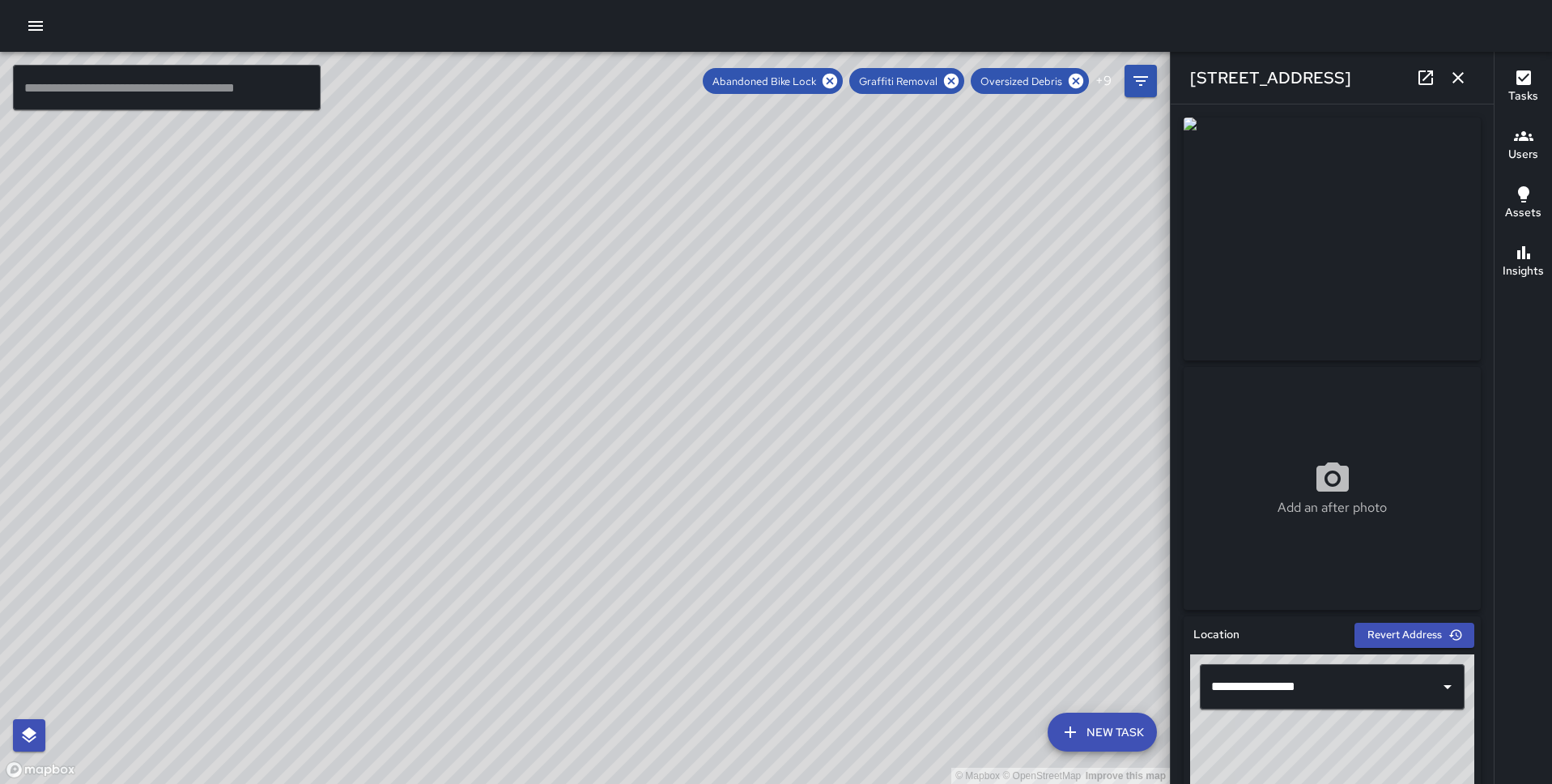
click at [399, 733] on div "© Mapbox © OpenStreetMap Improve this map" at bounding box center [584, 417] width 1170 height 732
click at [1463, 75] on icon "button" at bounding box center [1459, 77] width 20 height 20
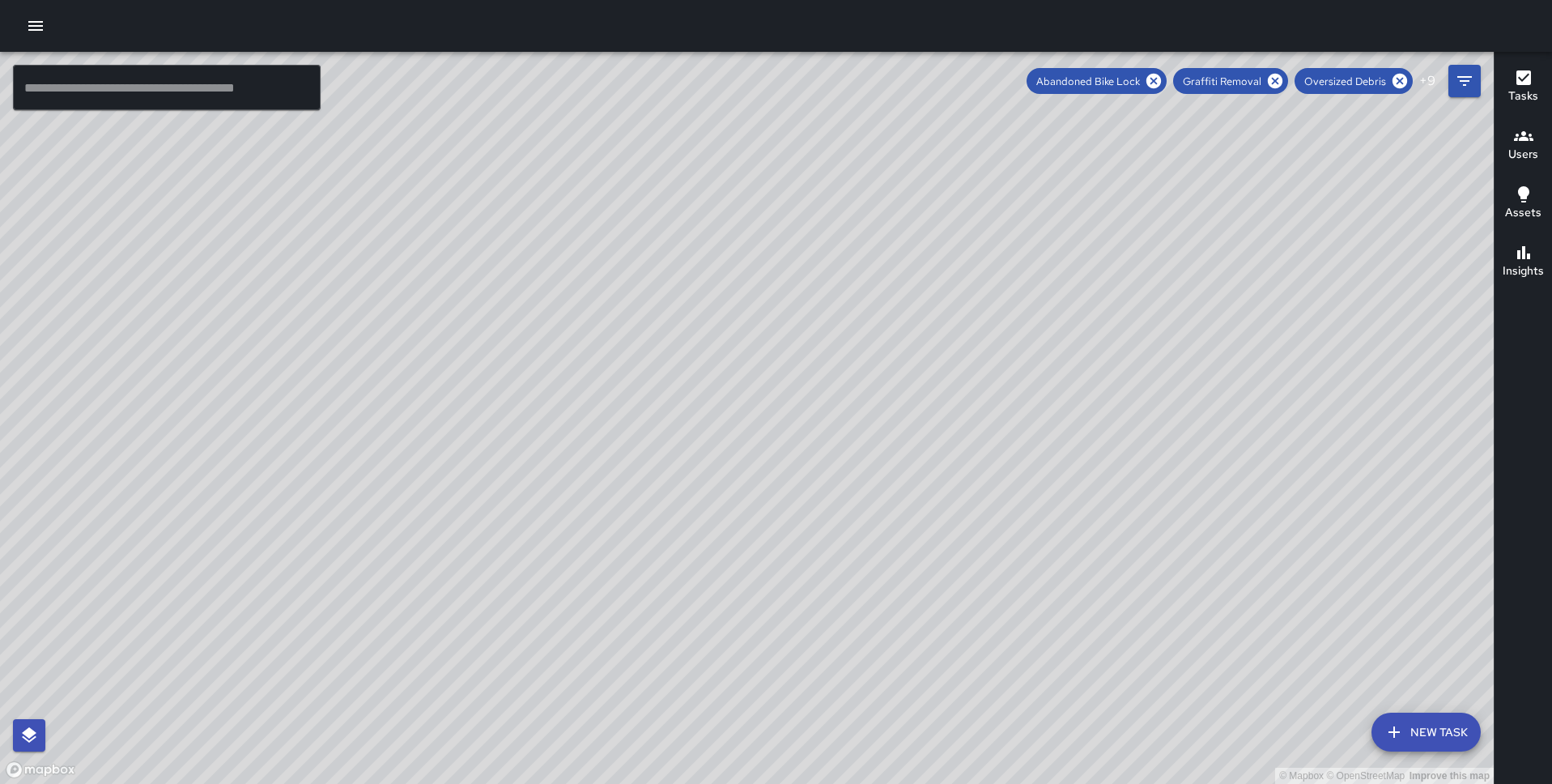
click at [26, 21] on icon "button" at bounding box center [35, 26] width 20 height 20
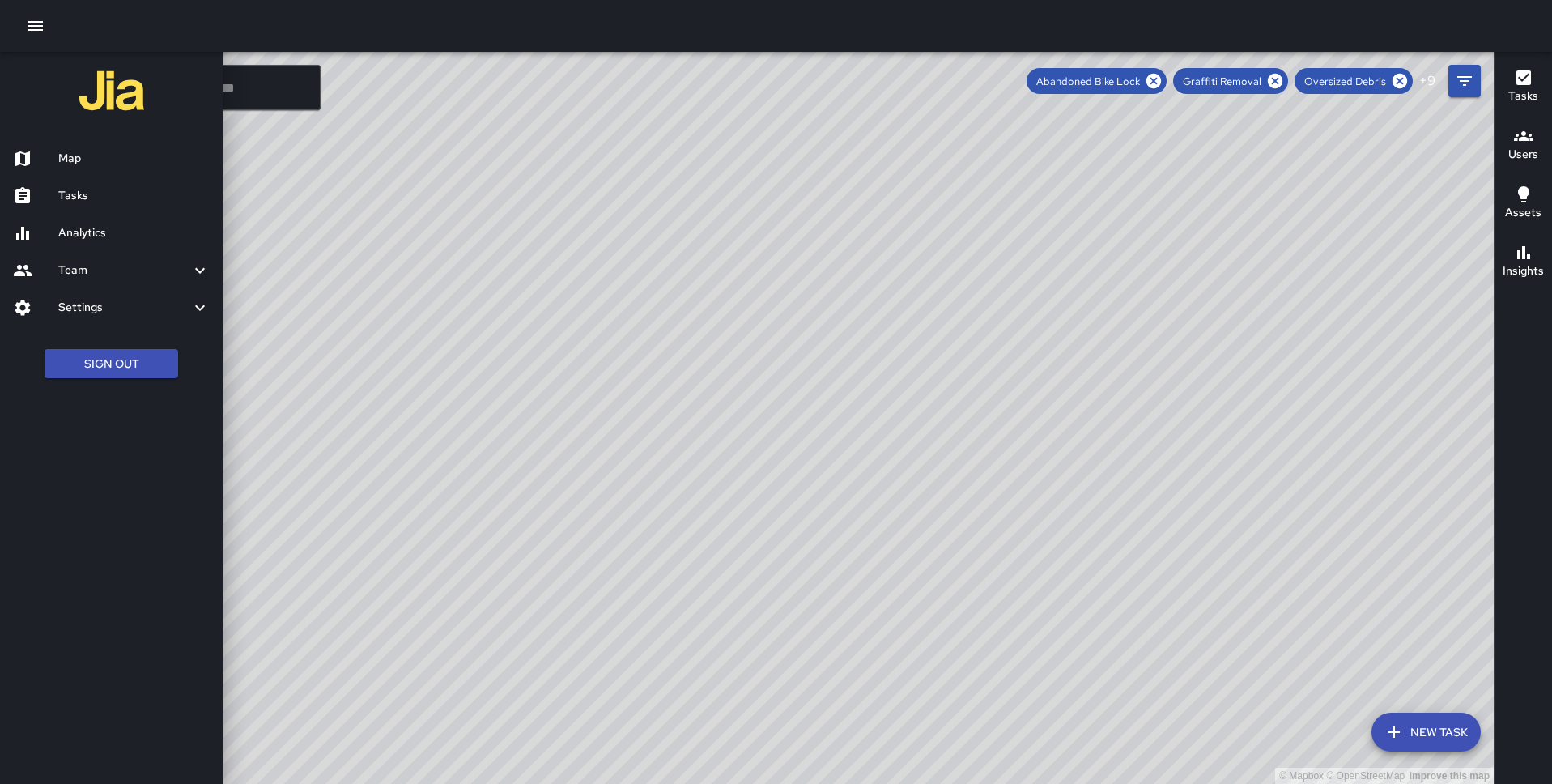
click at [87, 224] on h6 "Analytics" at bounding box center [134, 233] width 152 height 18
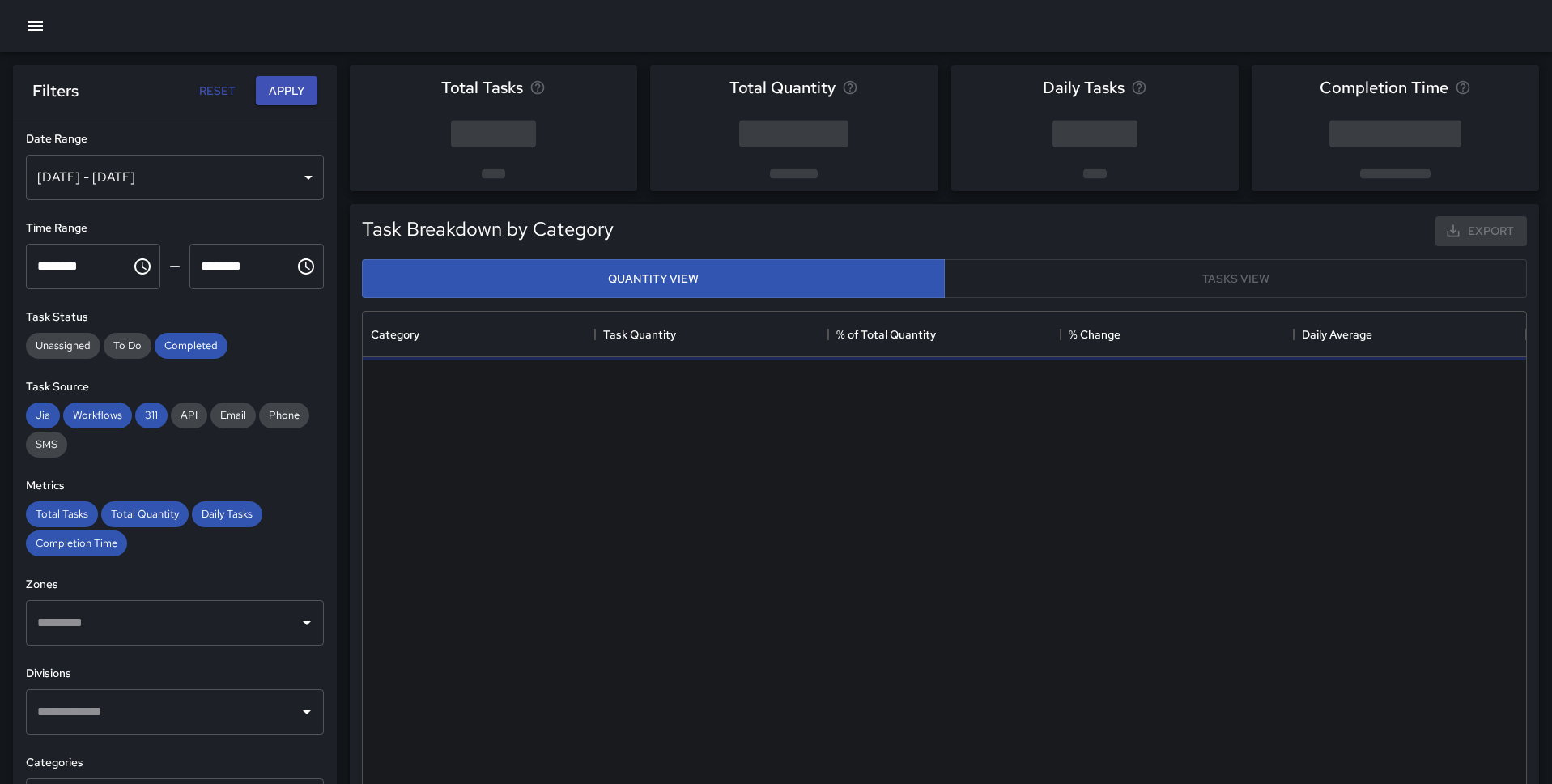
scroll to position [484, 1164]
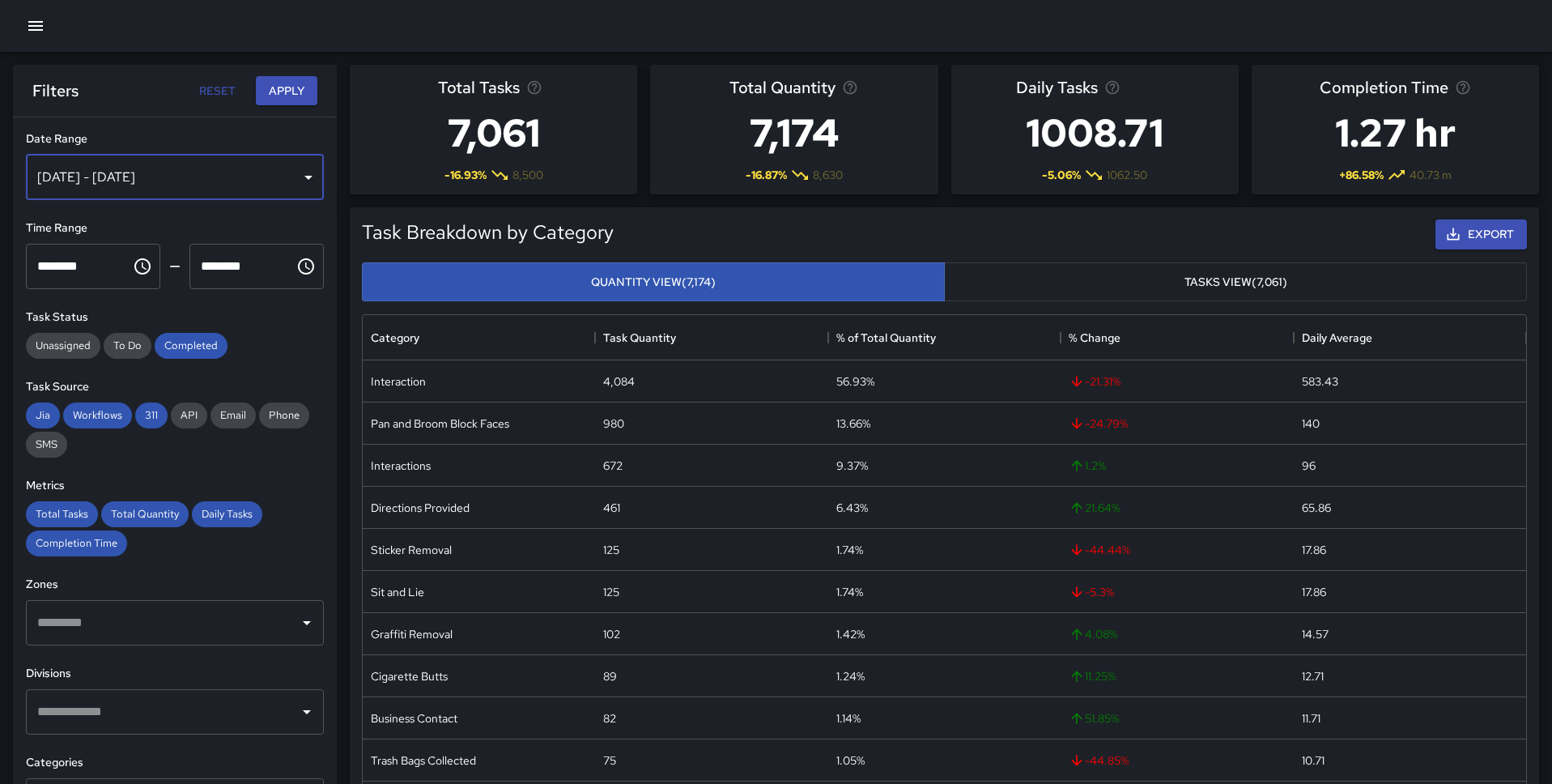
click at [120, 187] on div "Aug 27, 2025 - Sep 02, 2025" at bounding box center [175, 177] width 298 height 45
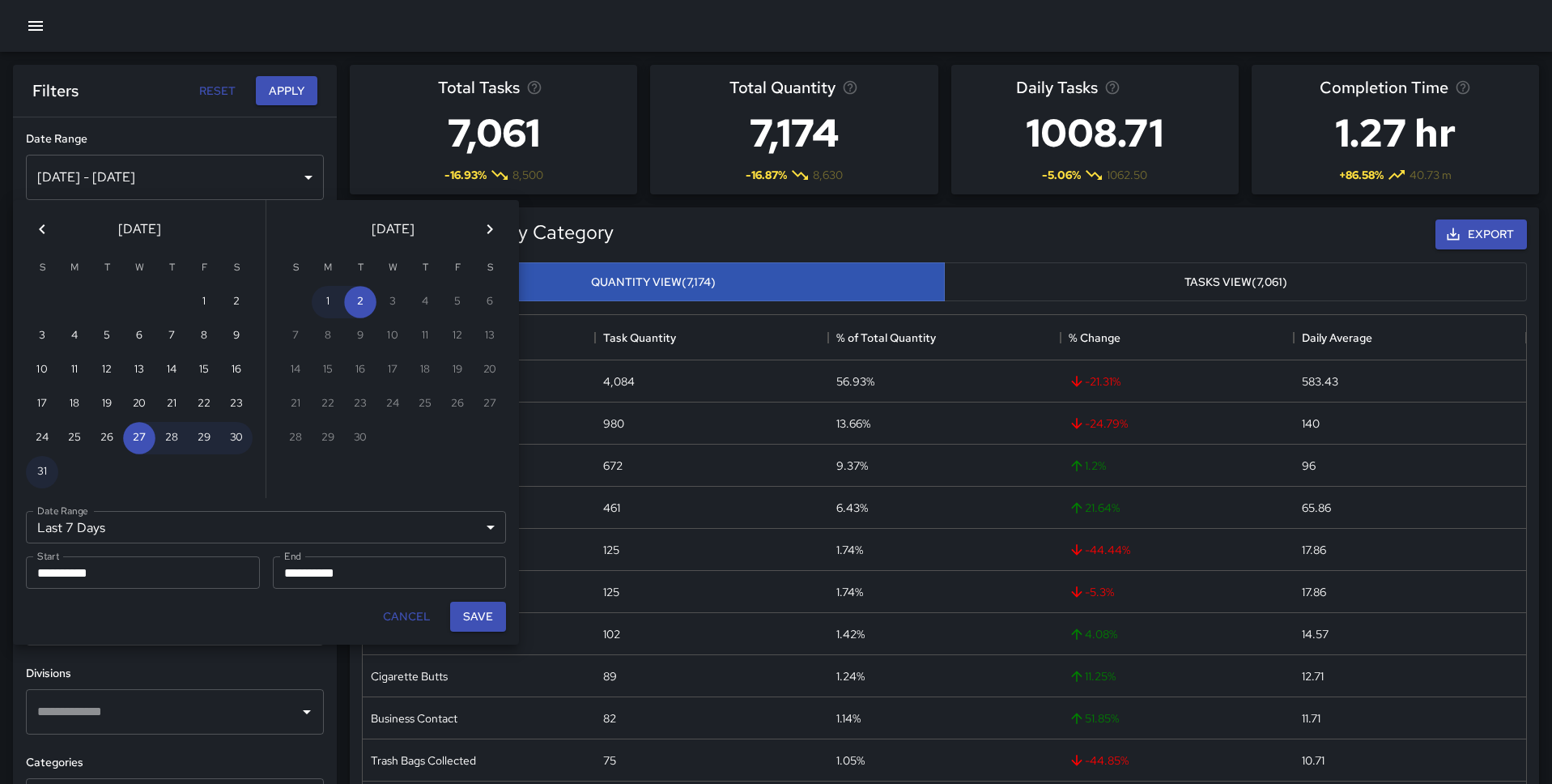
click at [46, 231] on icon "Previous month" at bounding box center [42, 229] width 20 height 20
click at [84, 435] on button "28" at bounding box center [75, 438] width 33 height 33
type input "******"
type input "**********"
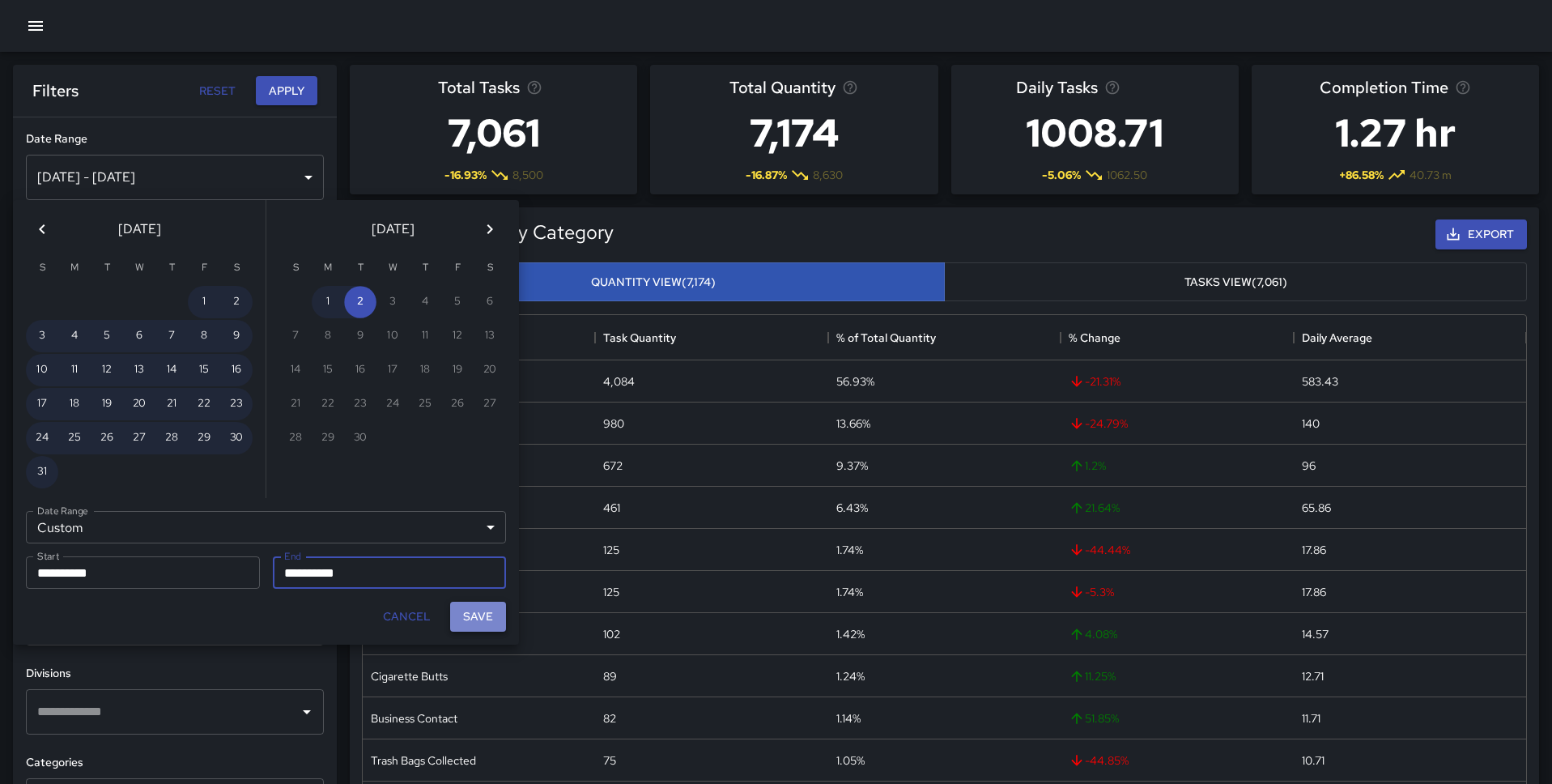
click at [484, 620] on button "Save" at bounding box center [477, 616] width 56 height 30
type input "**********"
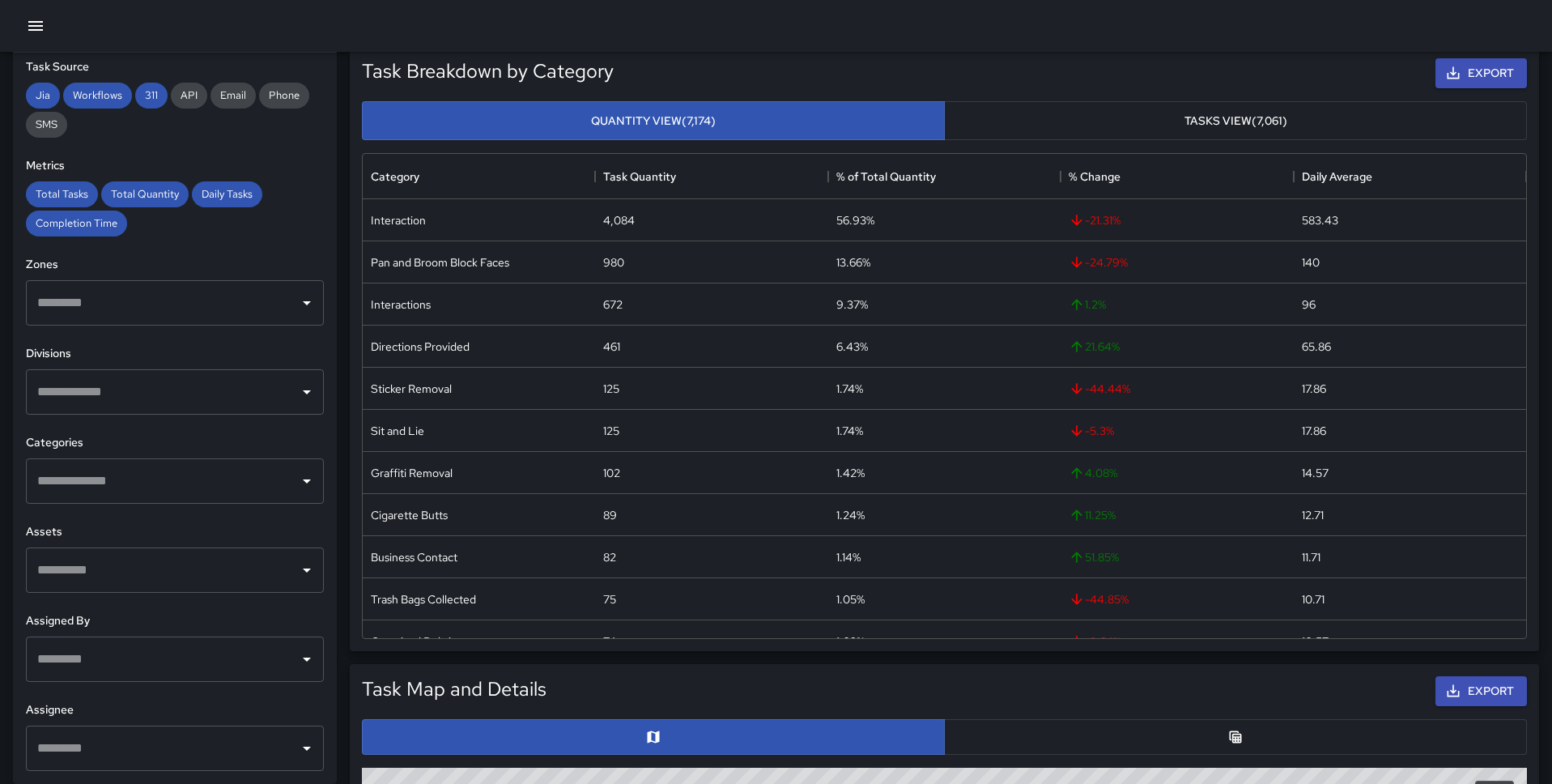
scroll to position [201, 0]
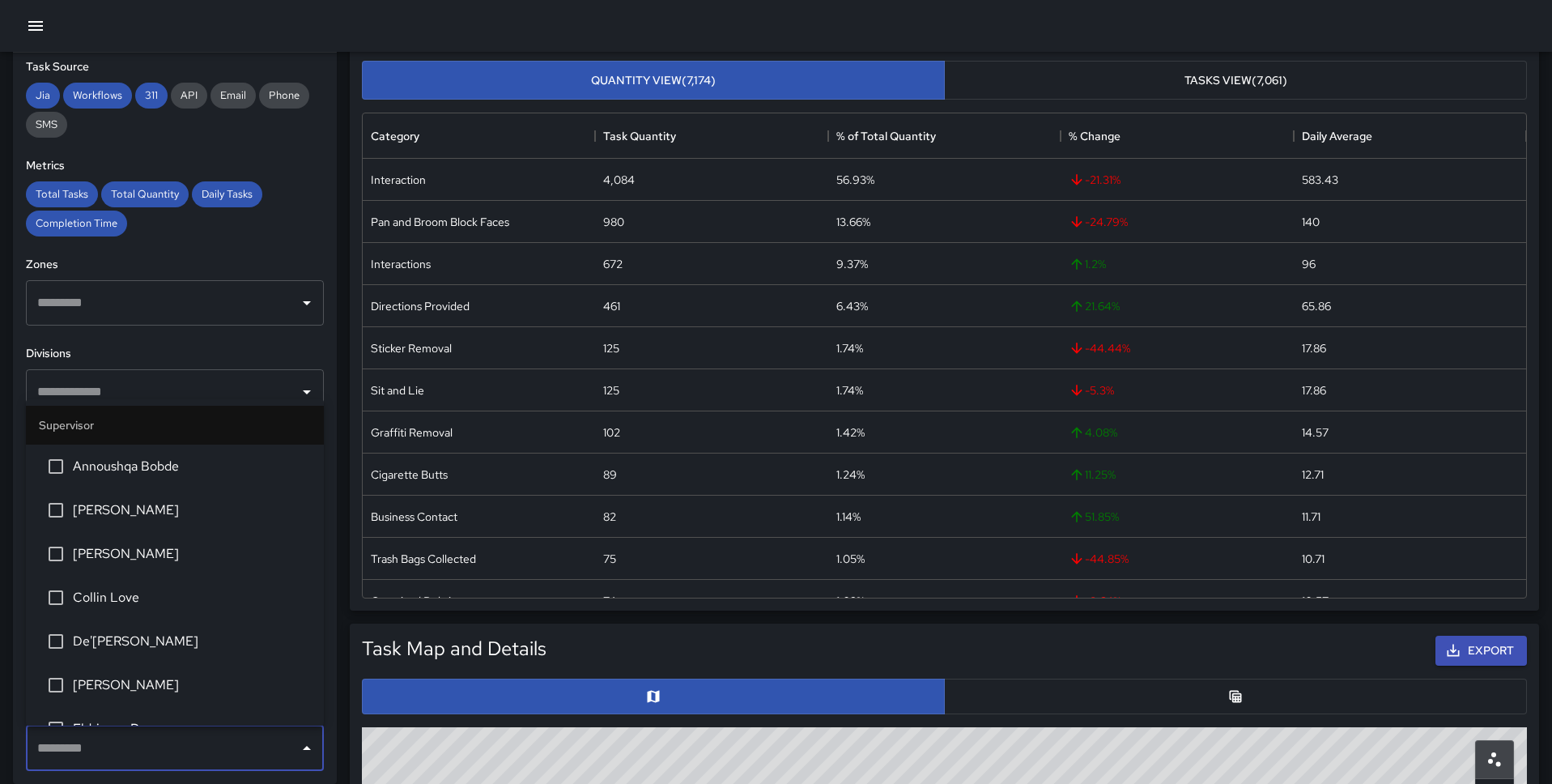
click at [80, 743] on input "text" at bounding box center [163, 748] width 259 height 31
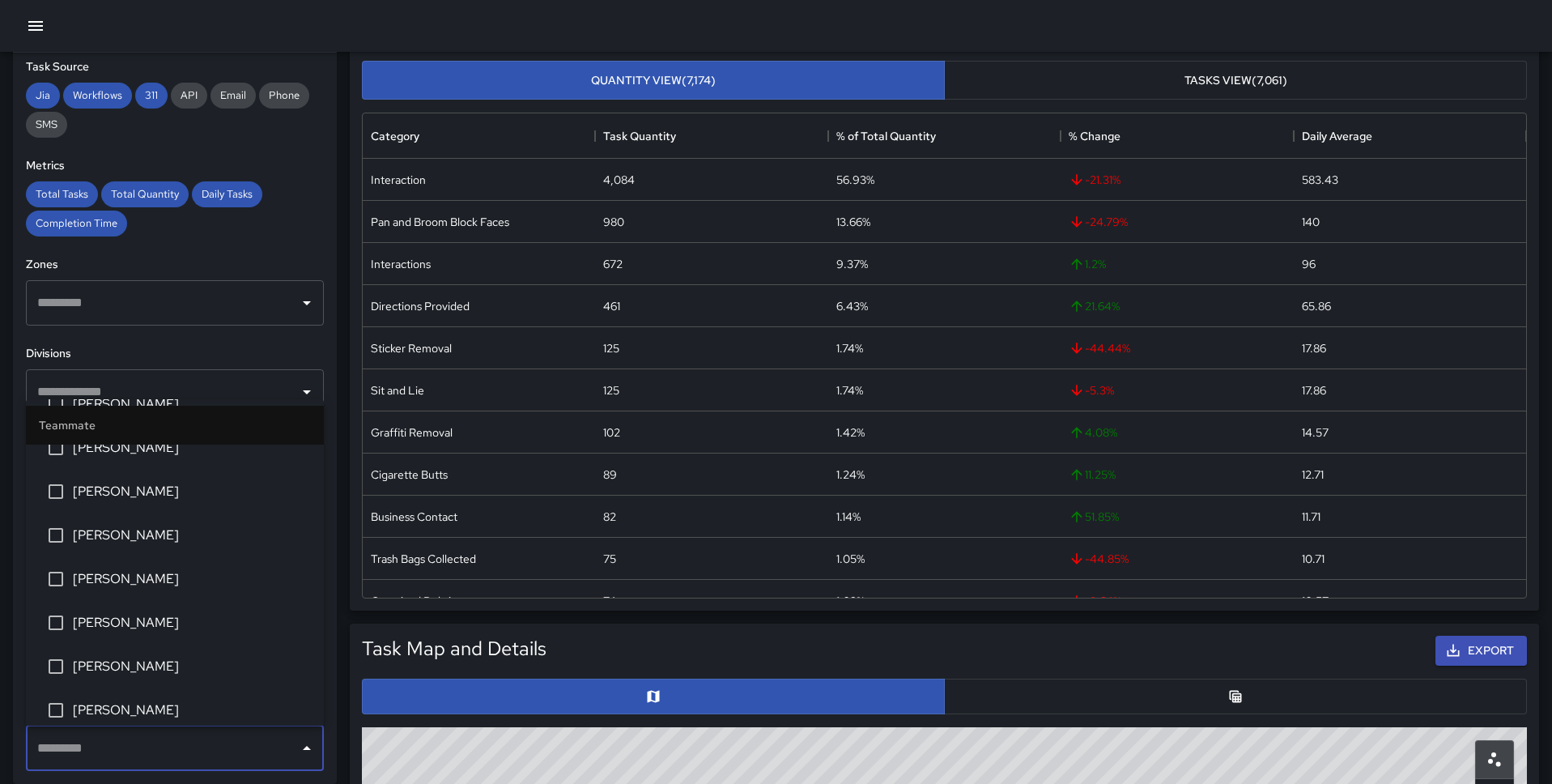
scroll to position [903, 0]
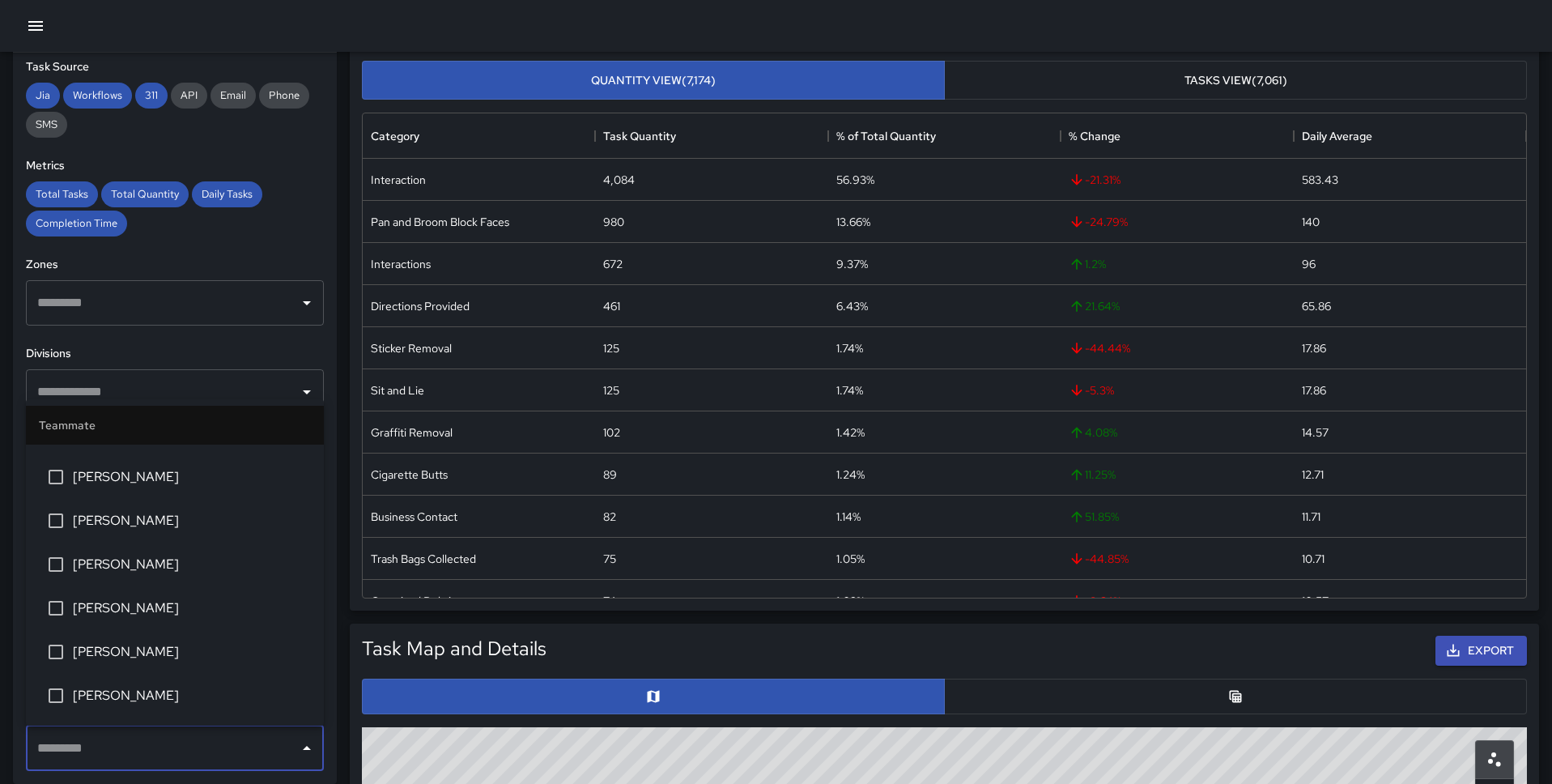
click at [141, 550] on li "[PERSON_NAME]" at bounding box center [175, 564] width 298 height 44
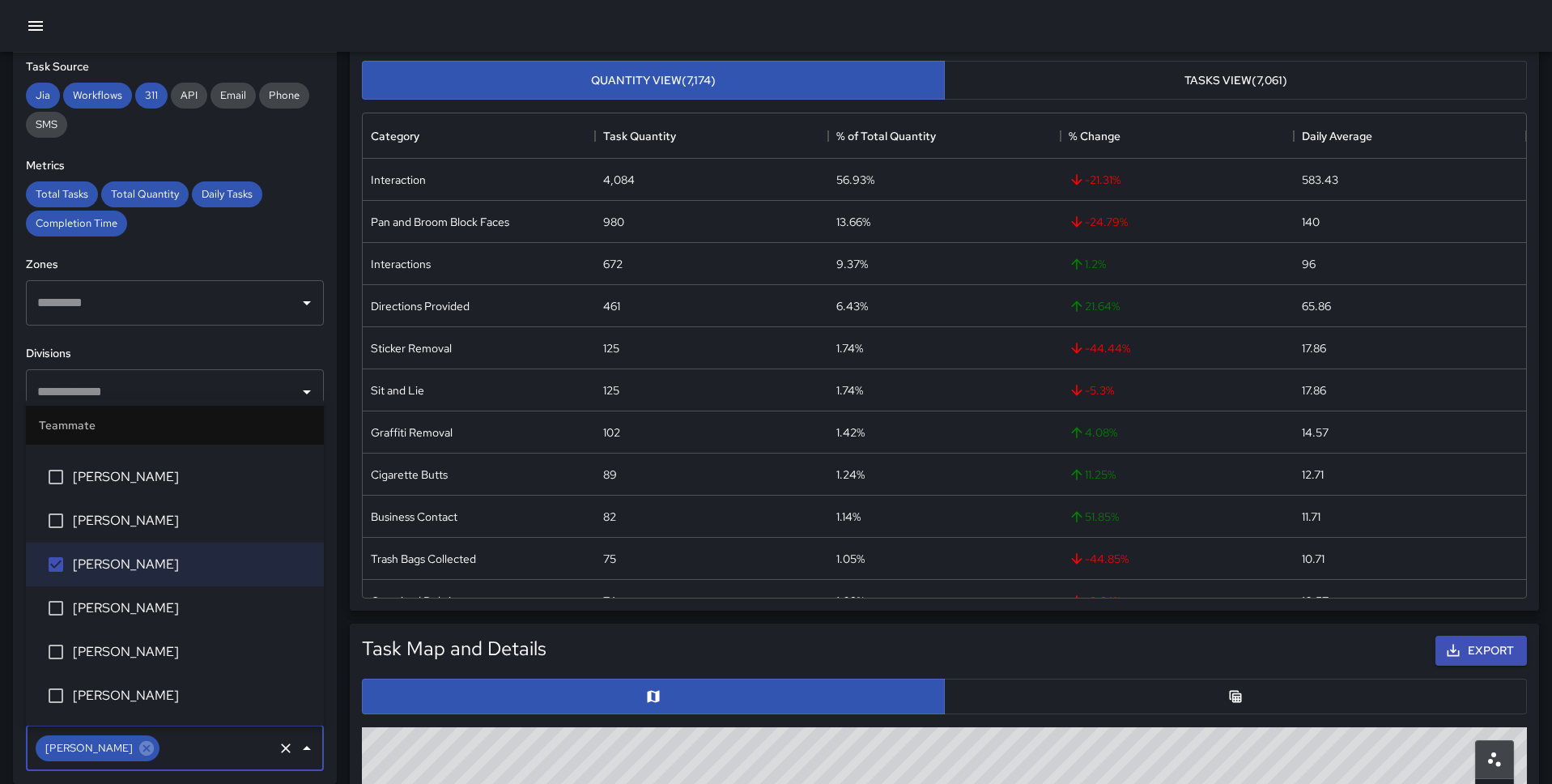
click at [139, 610] on span "Brandon Stocker" at bounding box center [192, 607] width 238 height 20
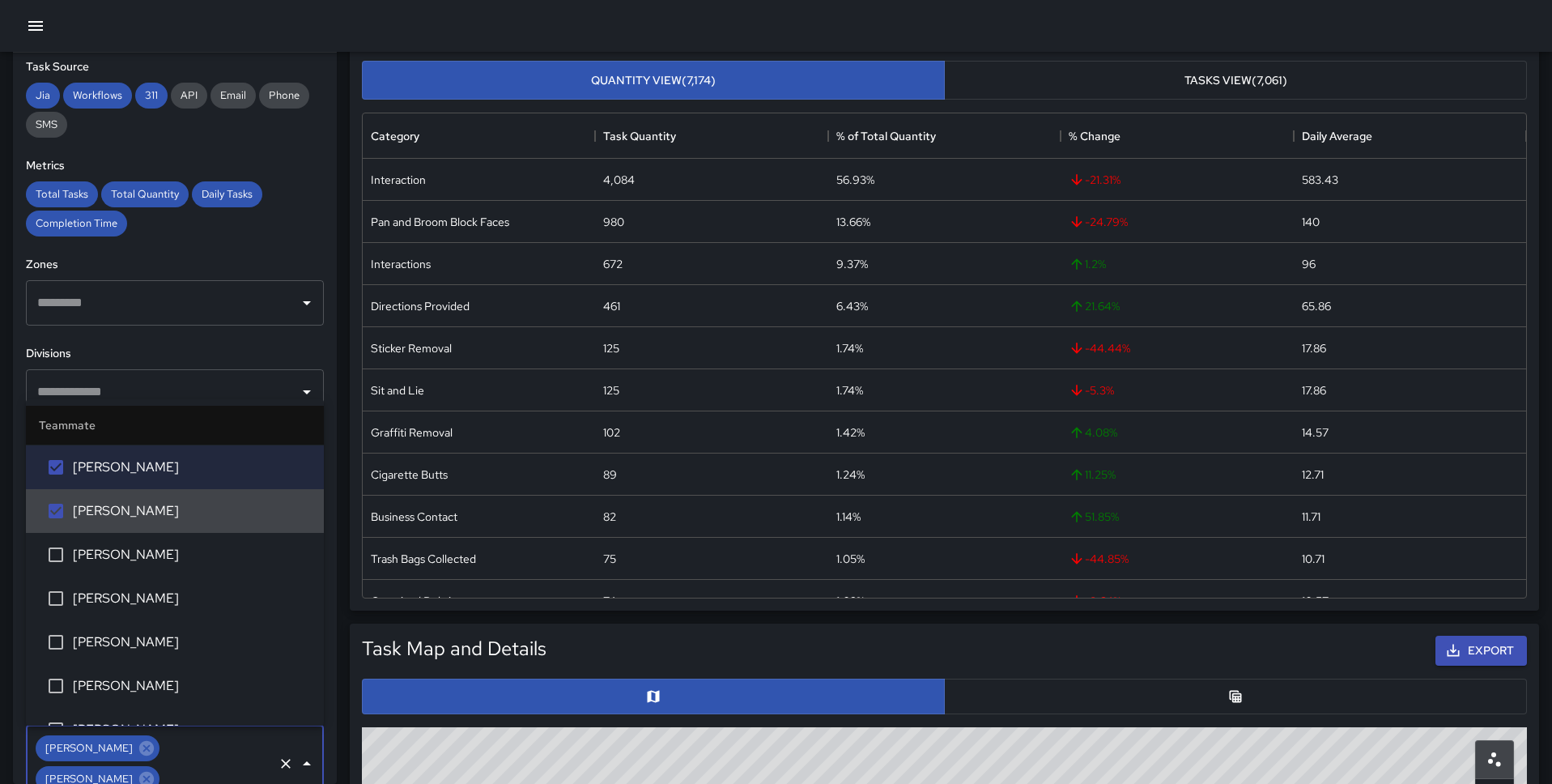
scroll to position [1001, 0]
click at [139, 610] on li "[PERSON_NAME]" at bounding box center [175, 597] width 298 height 44
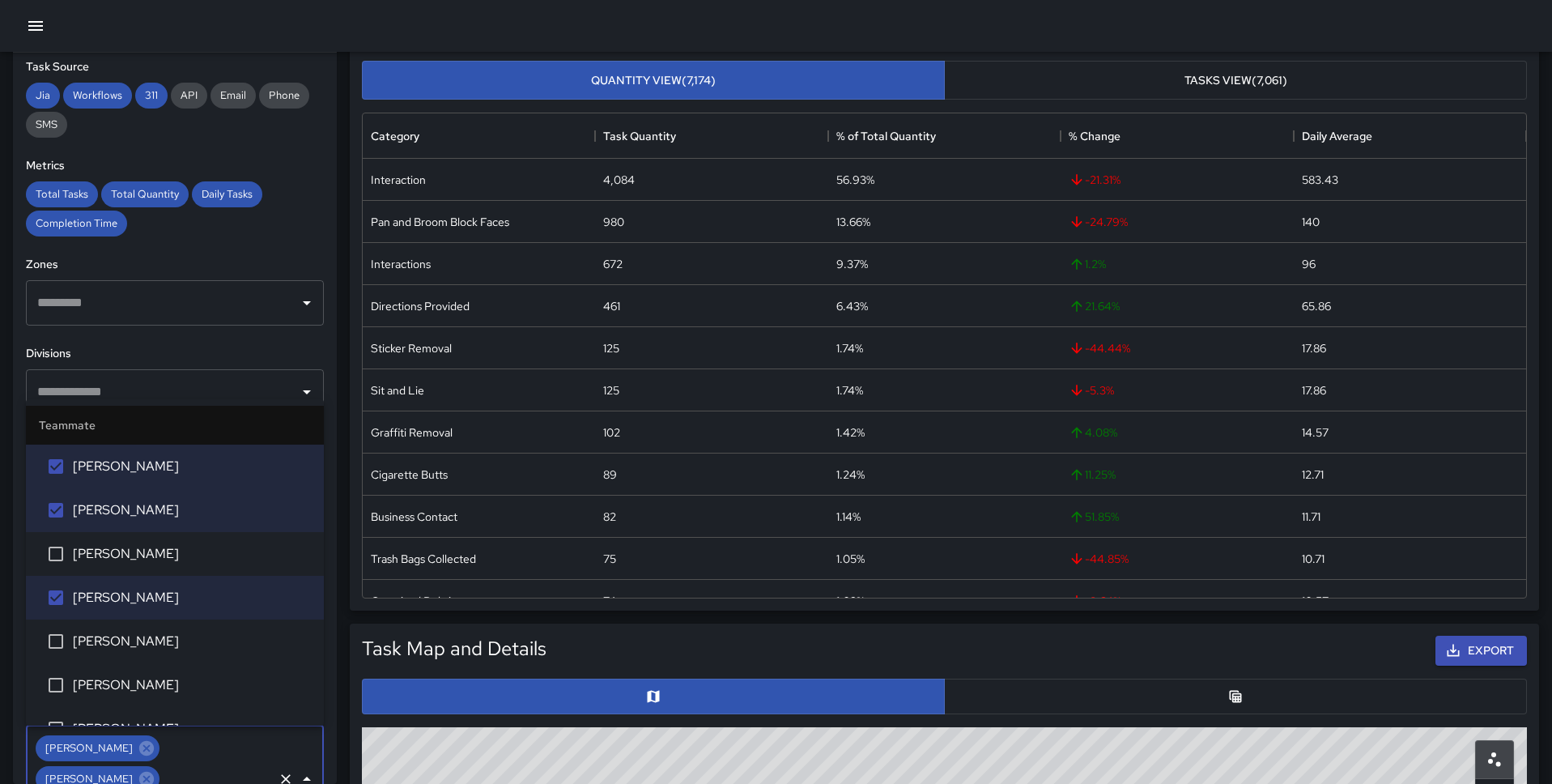
click at [144, 537] on li "[PERSON_NAME]" at bounding box center [175, 554] width 298 height 44
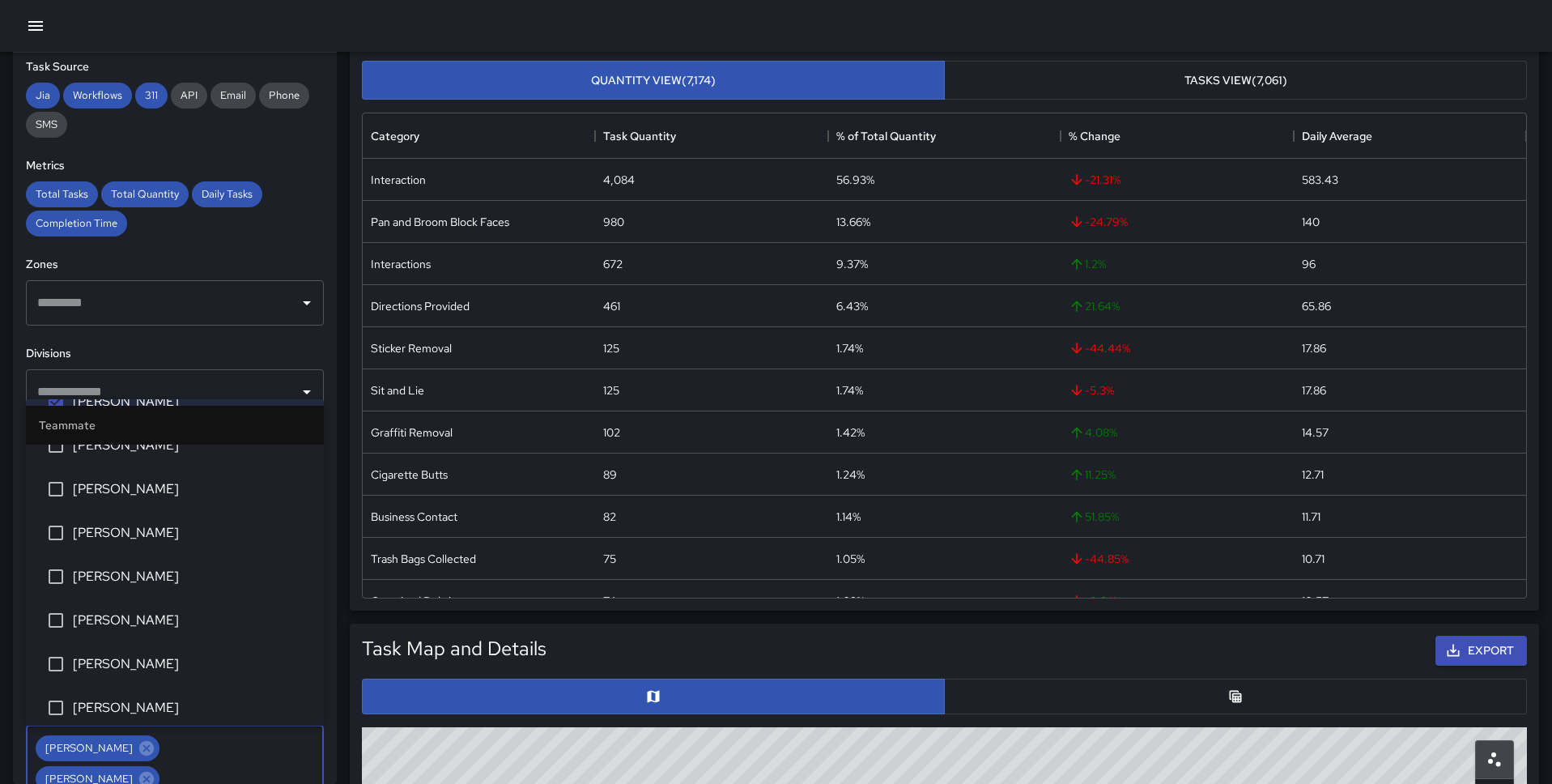
scroll to position [1202, 0]
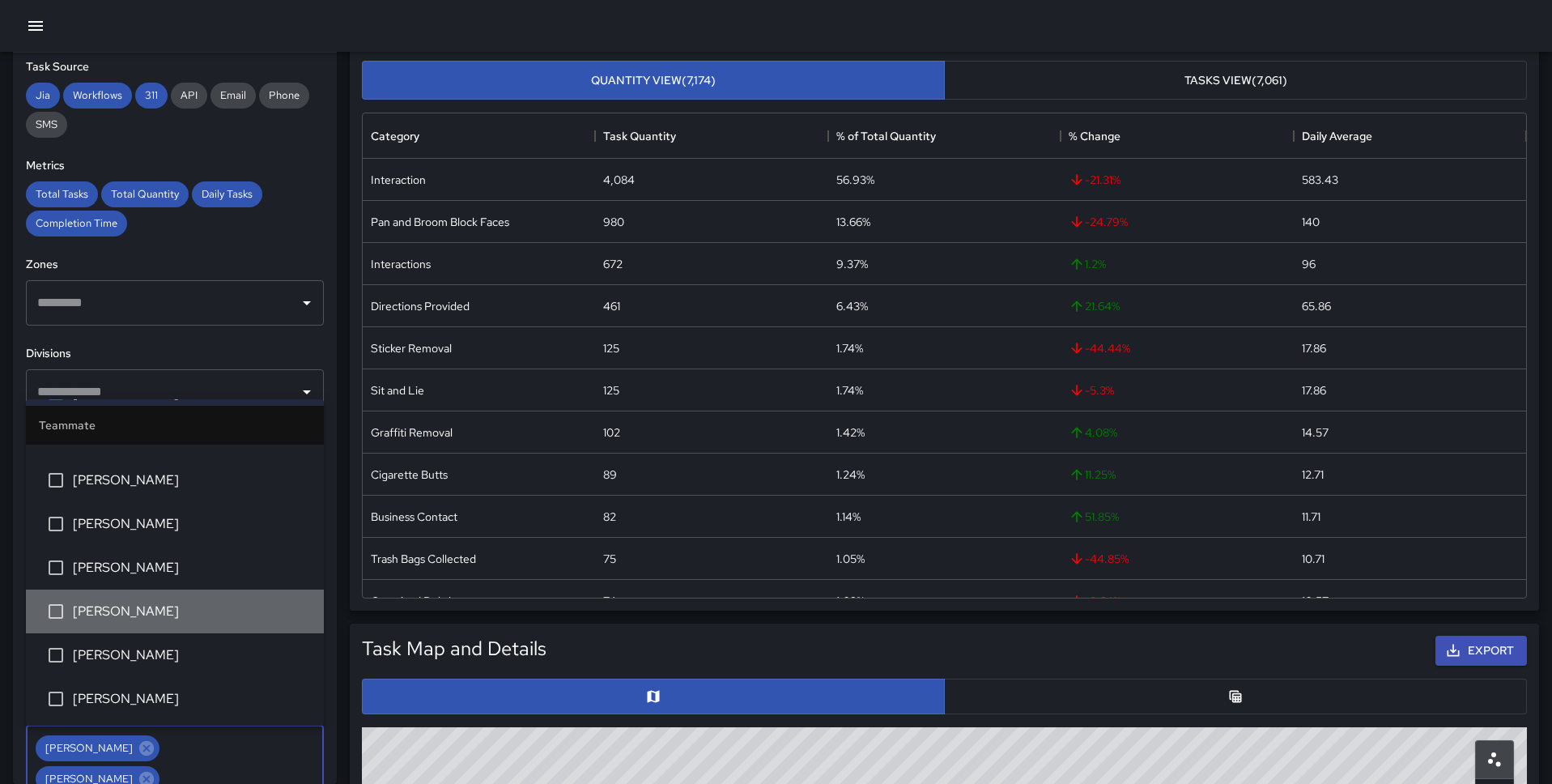
click at [155, 598] on li "[PERSON_NAME]" at bounding box center [175, 611] width 298 height 44
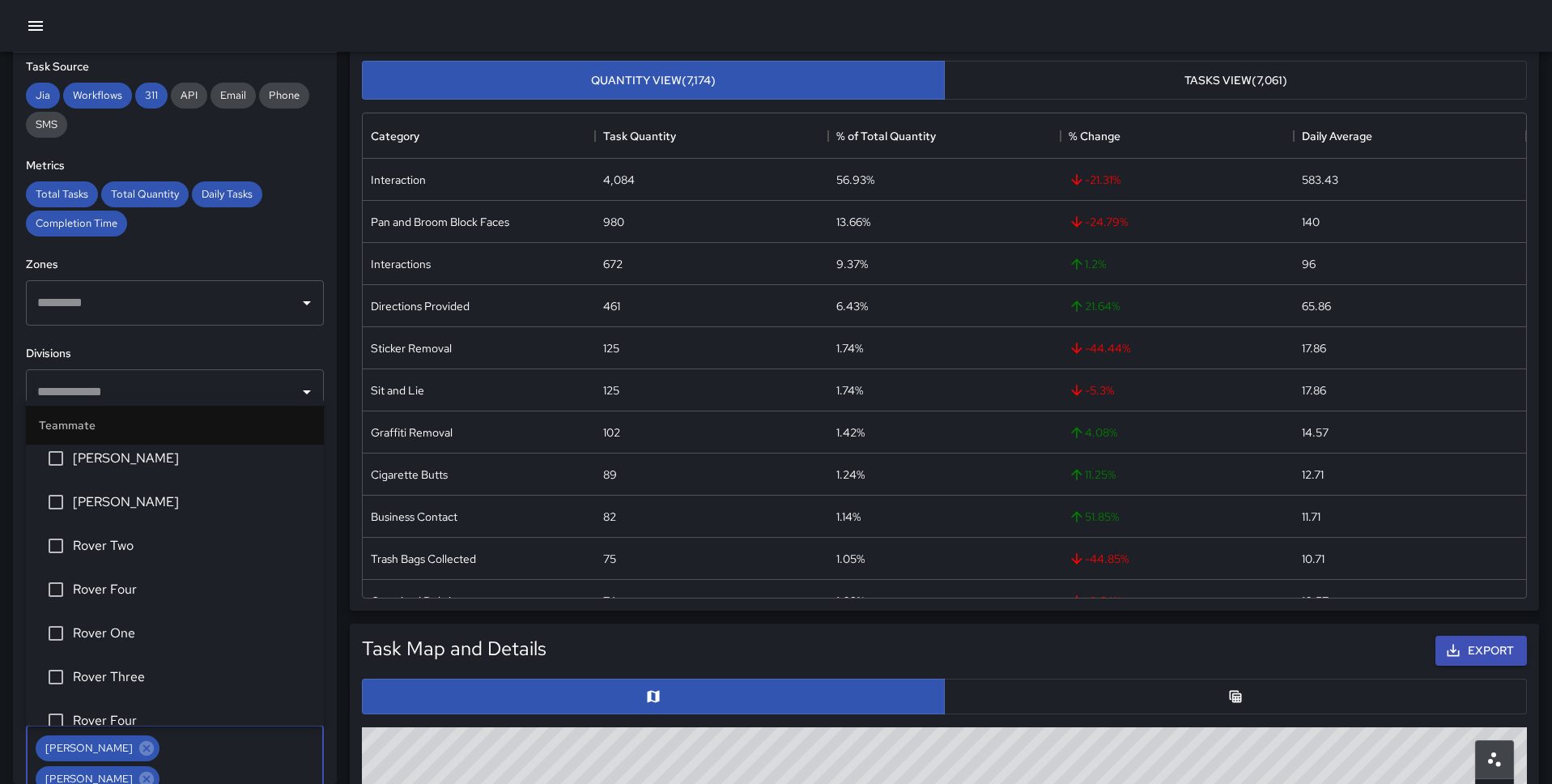
scroll to position [2022, 0]
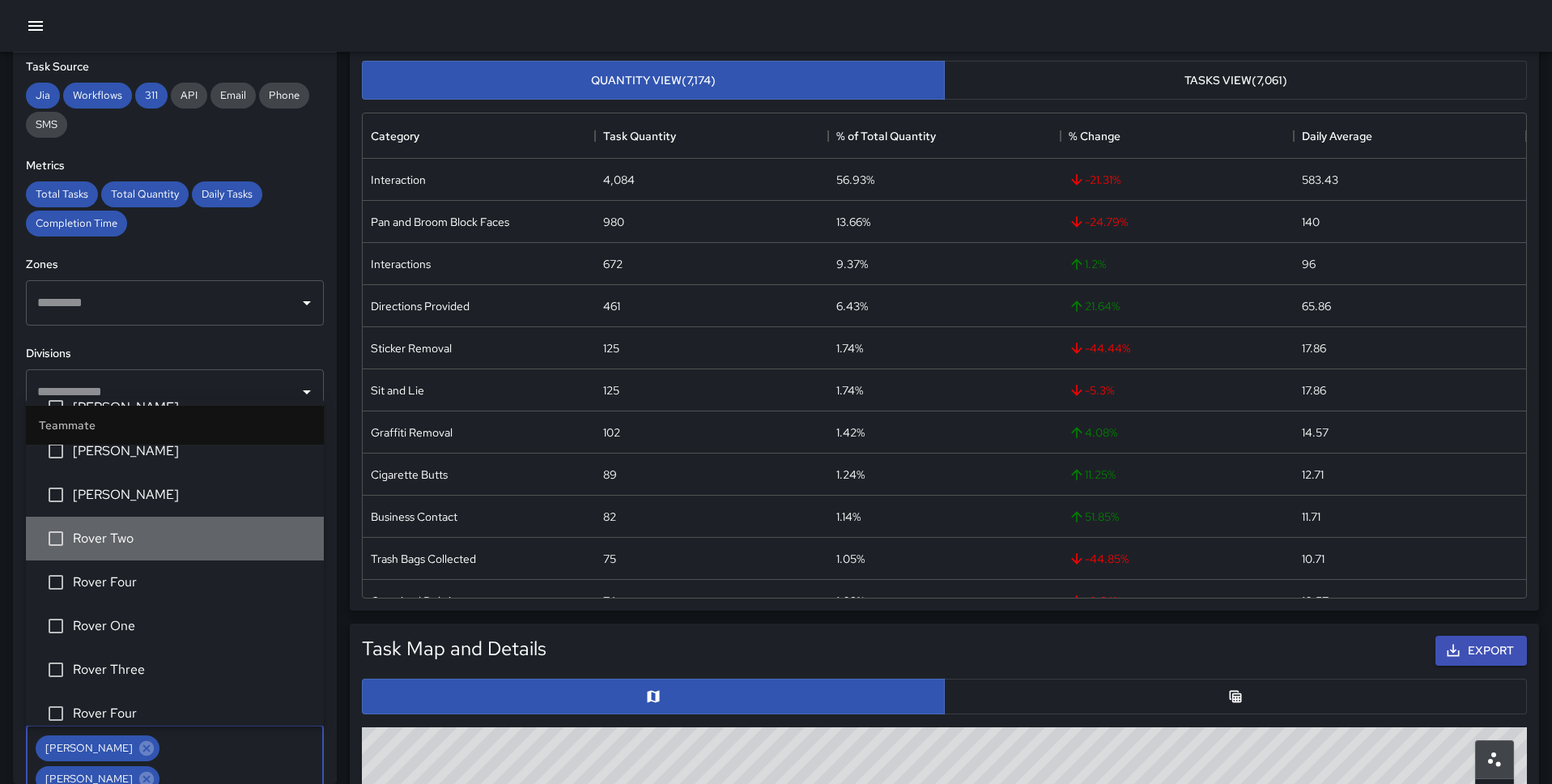
click at [162, 530] on span "Rover Two" at bounding box center [192, 538] width 238 height 20
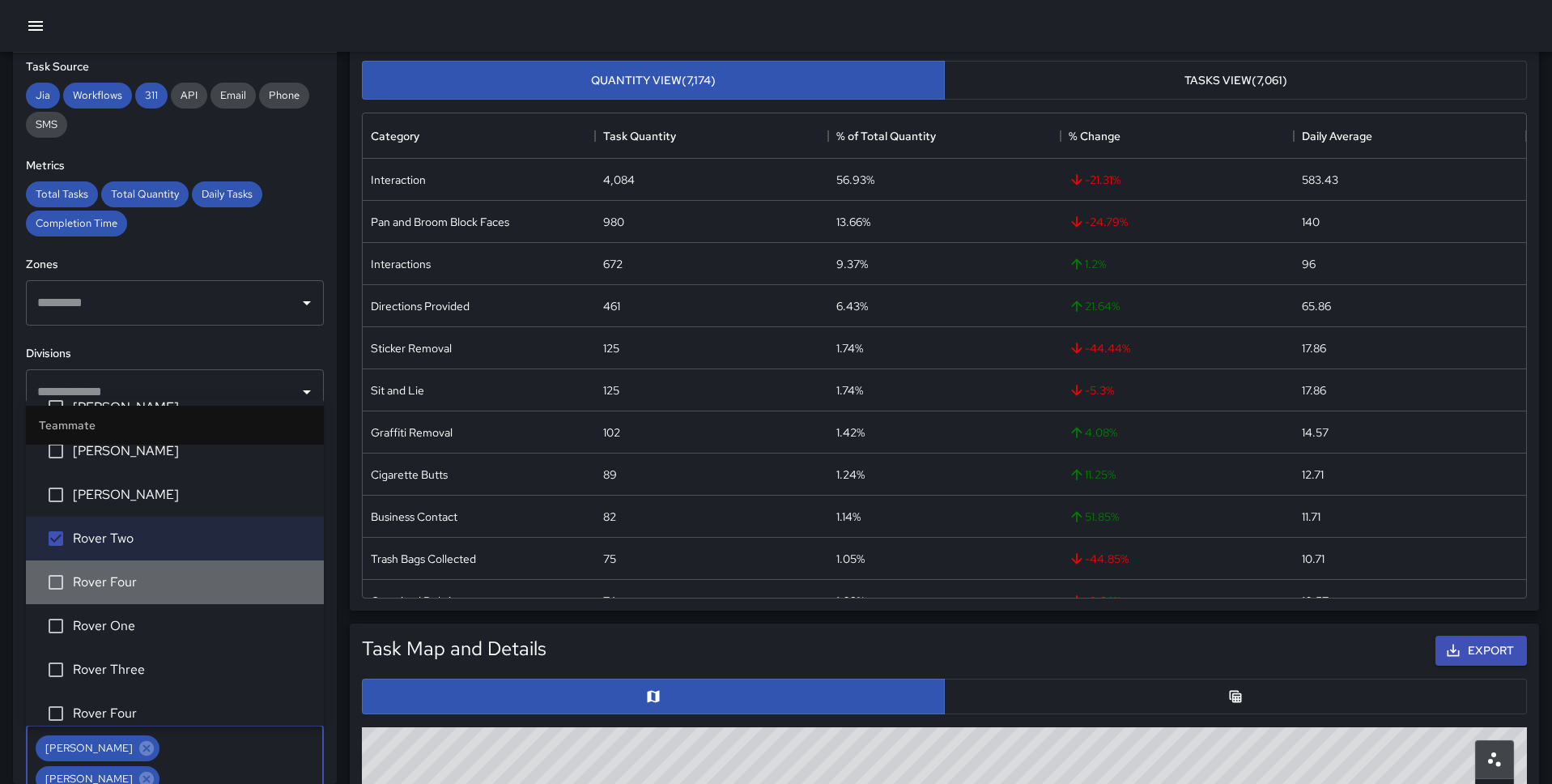
click at [154, 589] on span "Rover Four" at bounding box center [192, 582] width 238 height 20
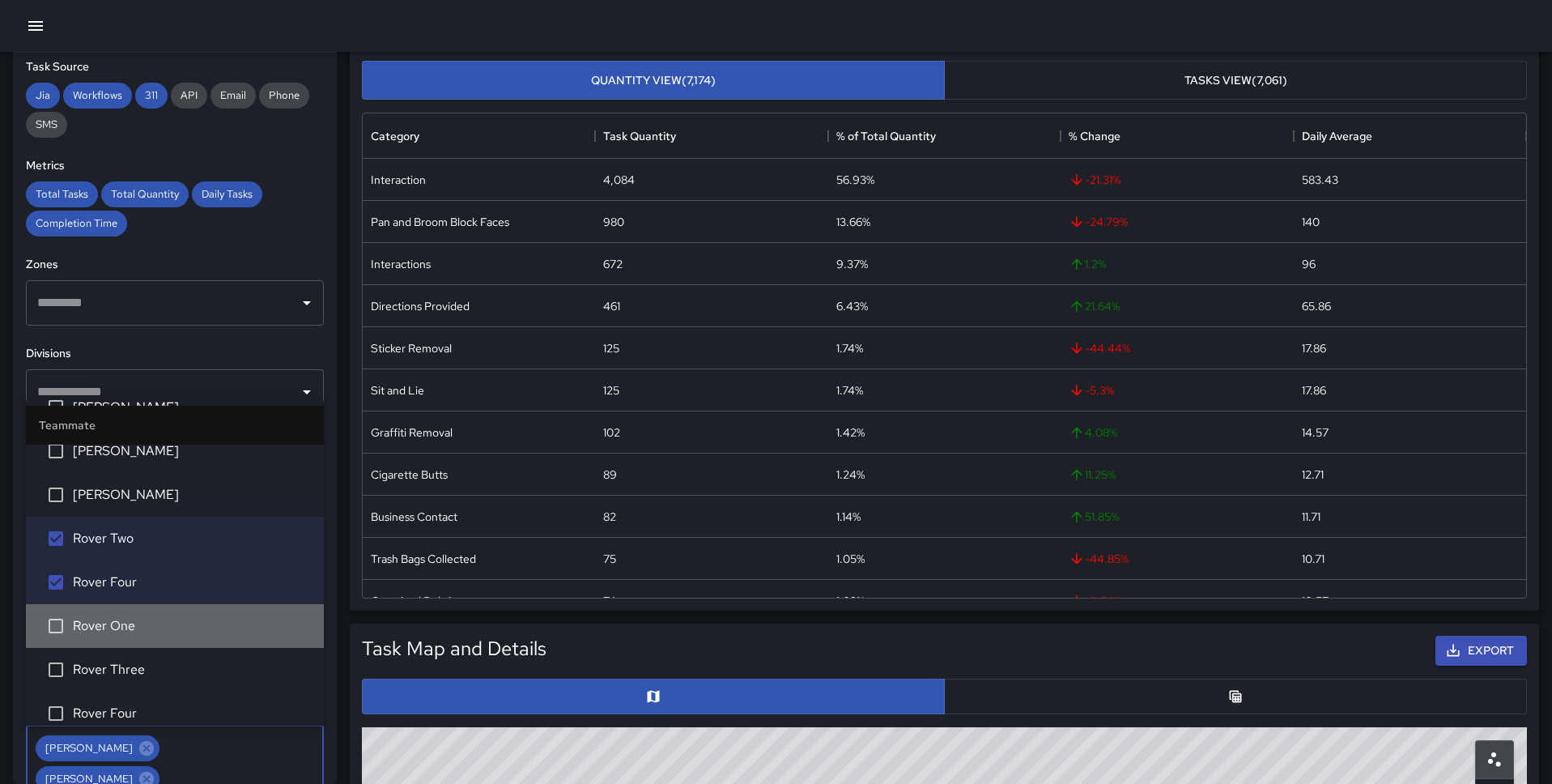
click at [147, 637] on li "Rover One" at bounding box center [175, 625] width 298 height 44
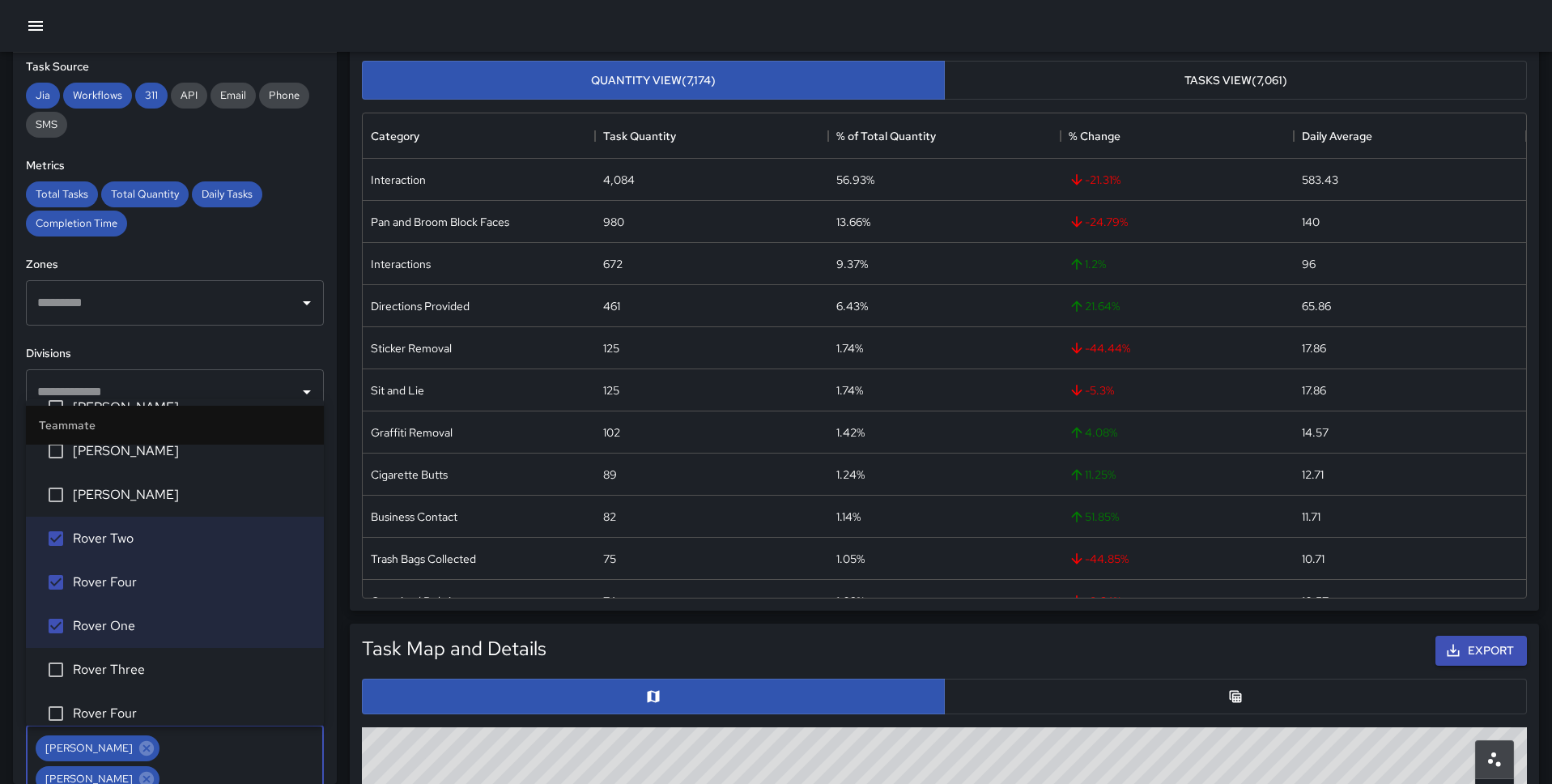
click at [144, 669] on span "Rover Three" at bounding box center [192, 669] width 238 height 20
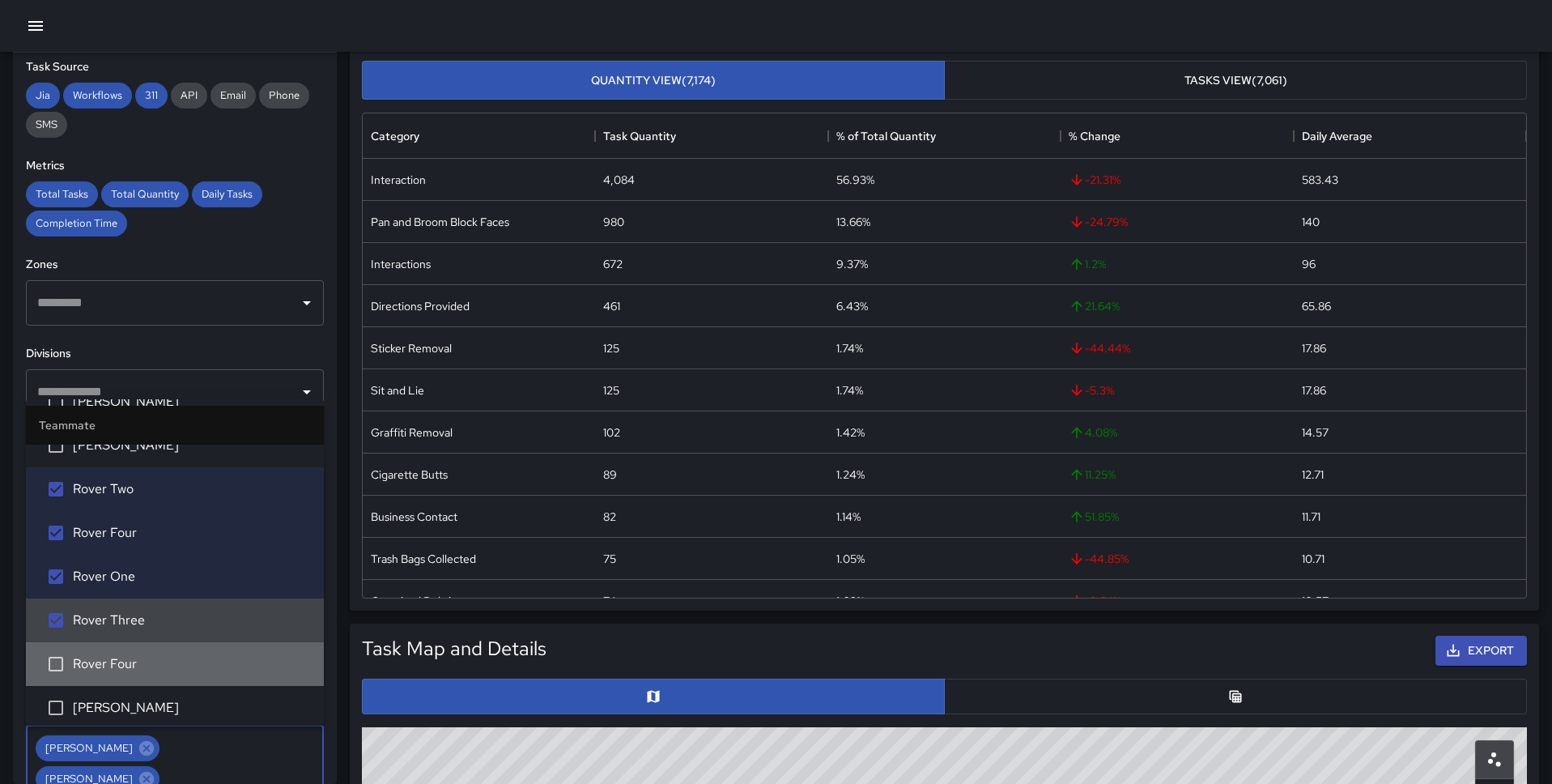
click at [144, 669] on span "Rover Four" at bounding box center [192, 664] width 238 height 20
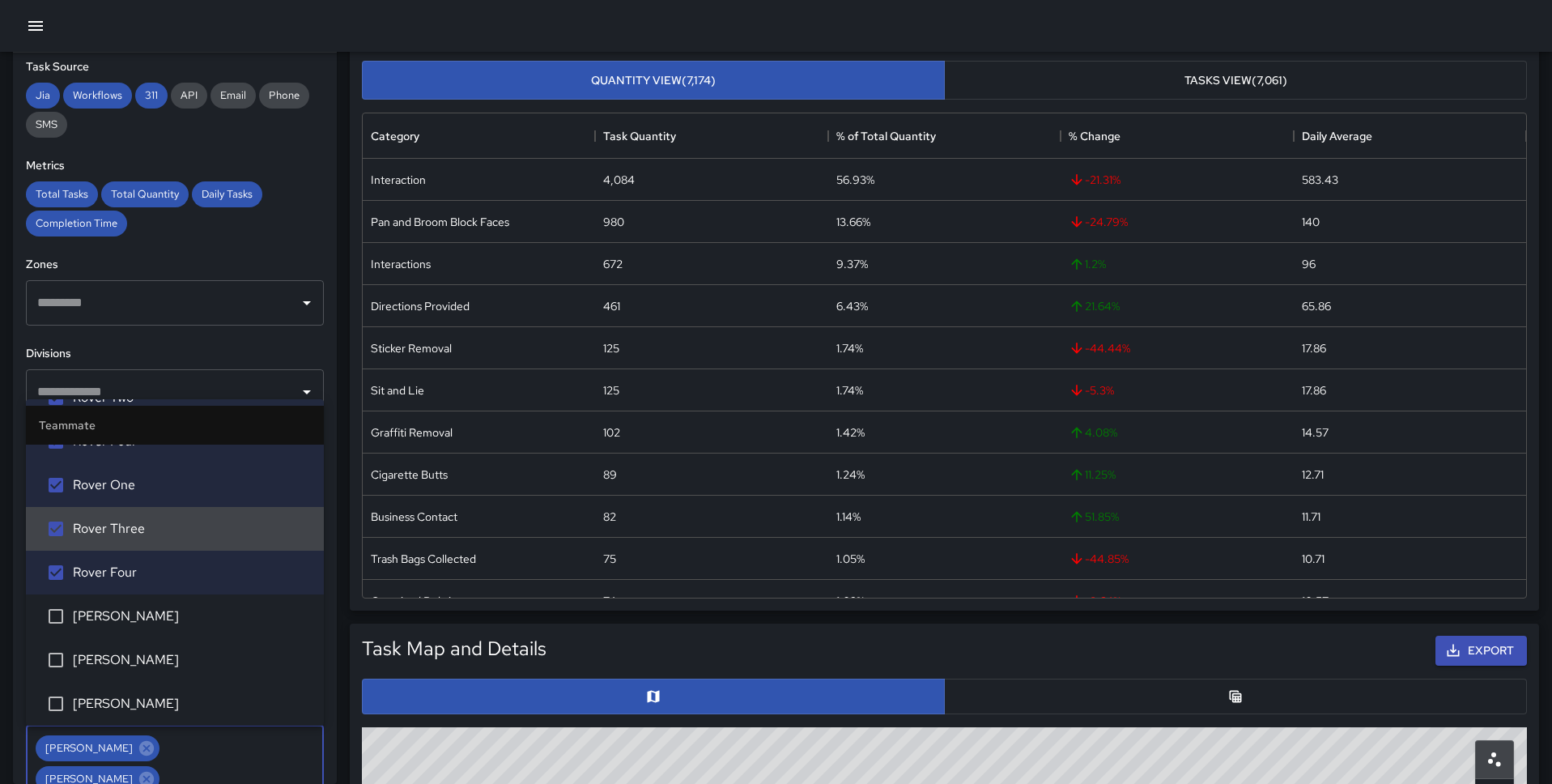
scroll to position [2166, 0]
click at [139, 617] on span "Sieni Maetau" at bounding box center [192, 613] width 238 height 20
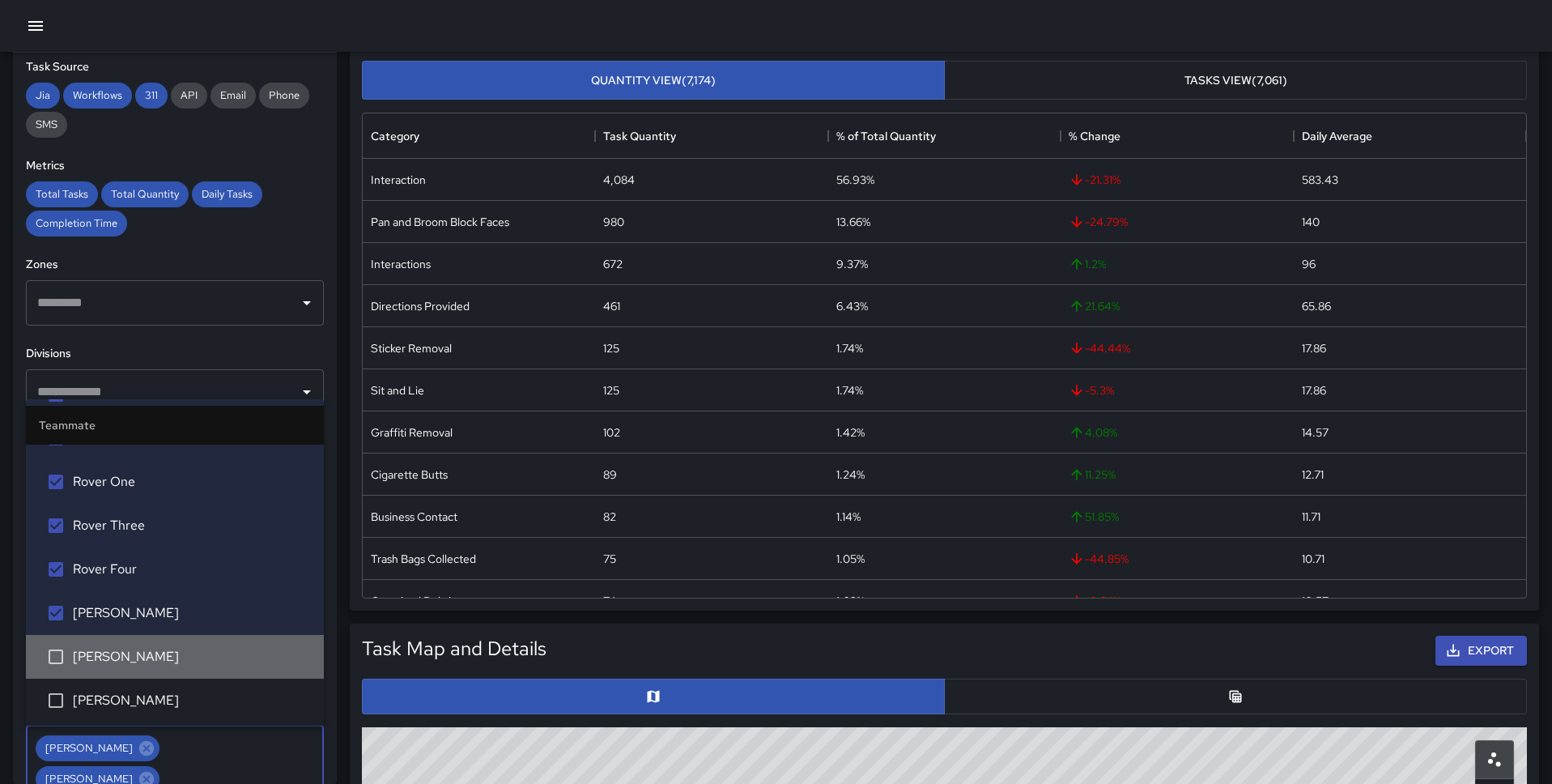
click at [135, 664] on span "[PERSON_NAME]" at bounding box center [192, 656] width 238 height 20
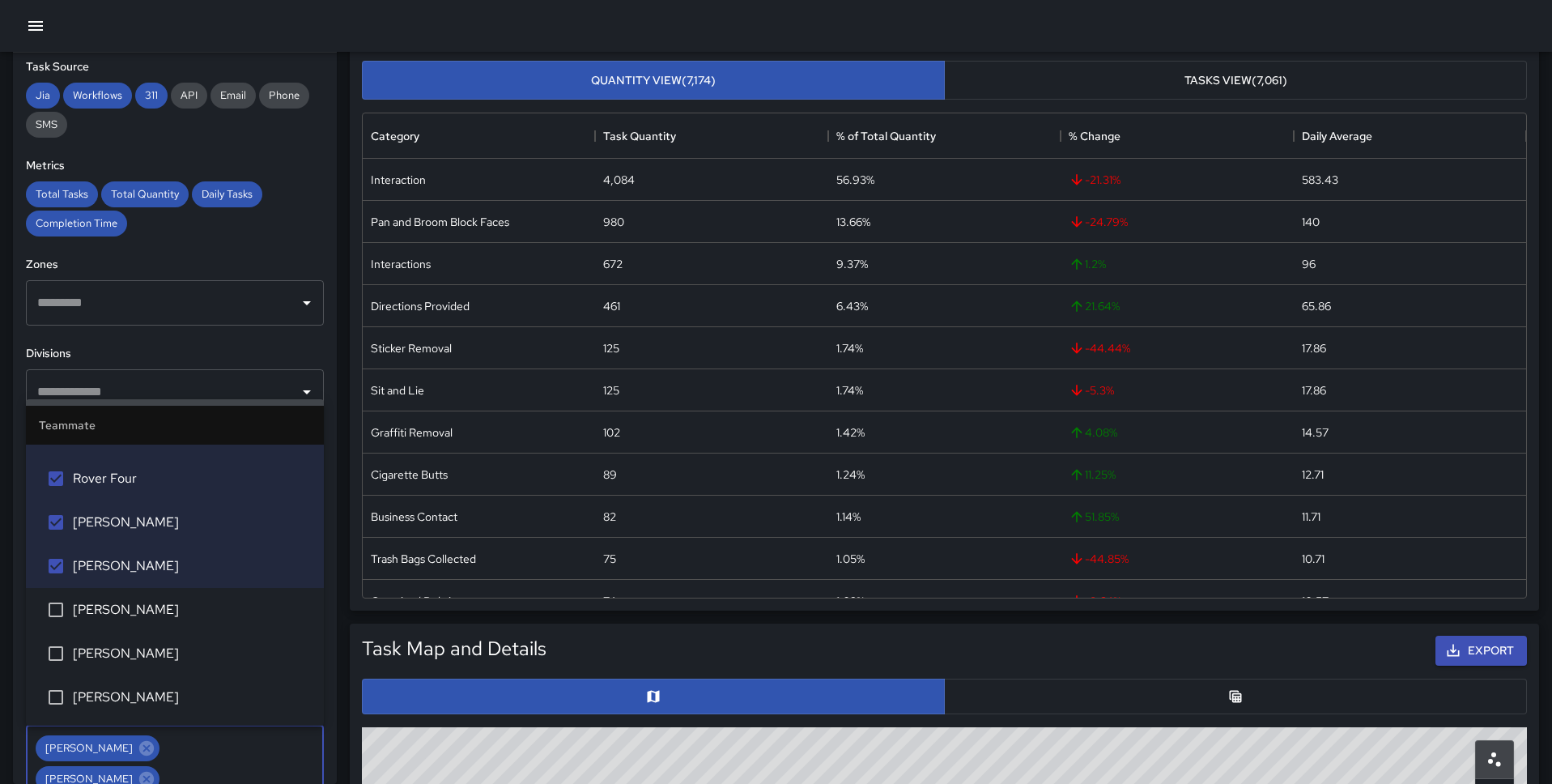
click at [202, 345] on h6 "Divisions" at bounding box center [175, 354] width 298 height 18
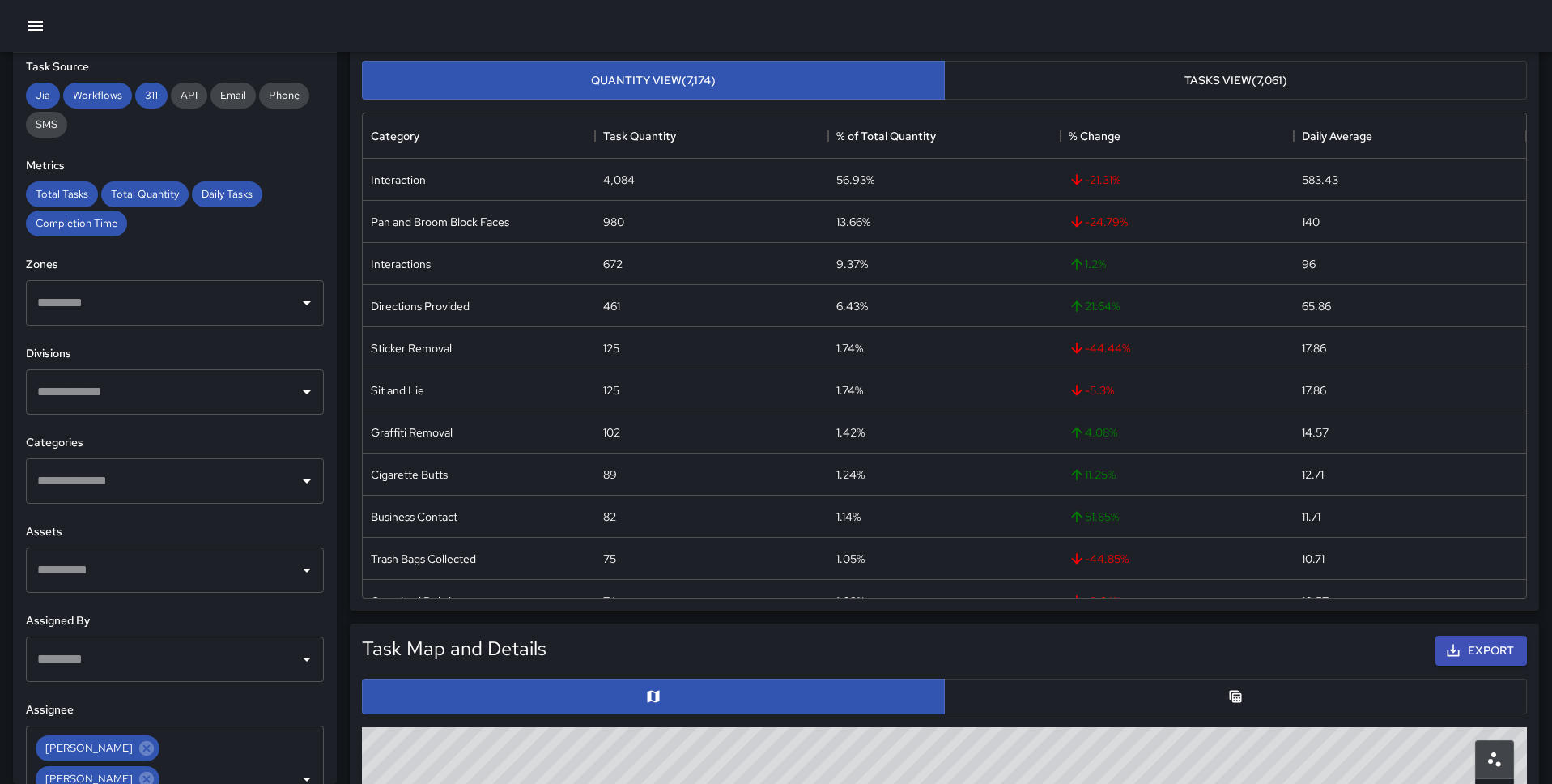
click at [156, 487] on input "text" at bounding box center [163, 481] width 259 height 31
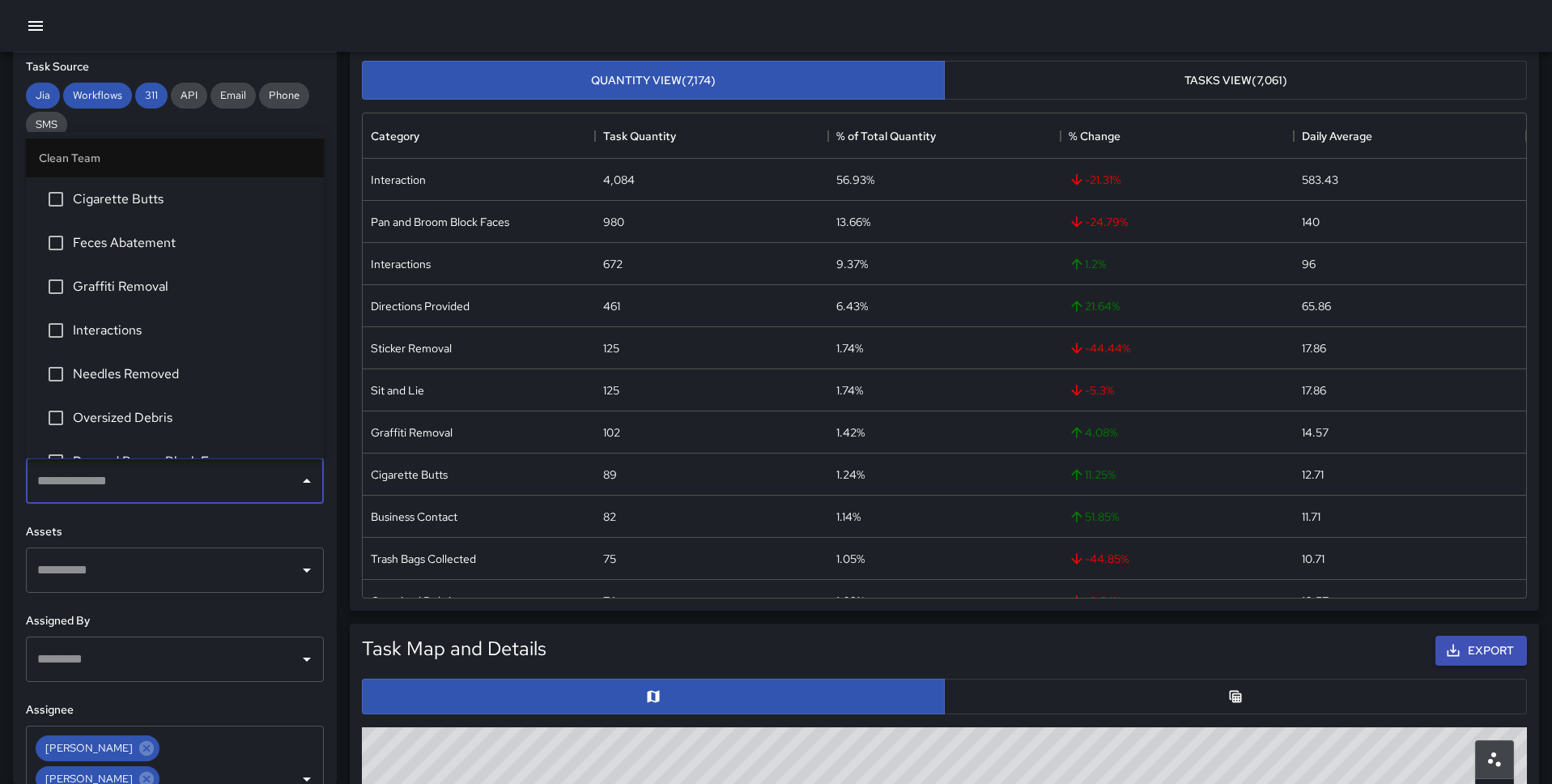
click at [139, 332] on span "Interactions" at bounding box center [192, 330] width 238 height 20
click at [146, 282] on span "Drug Activity" at bounding box center [192, 284] width 238 height 20
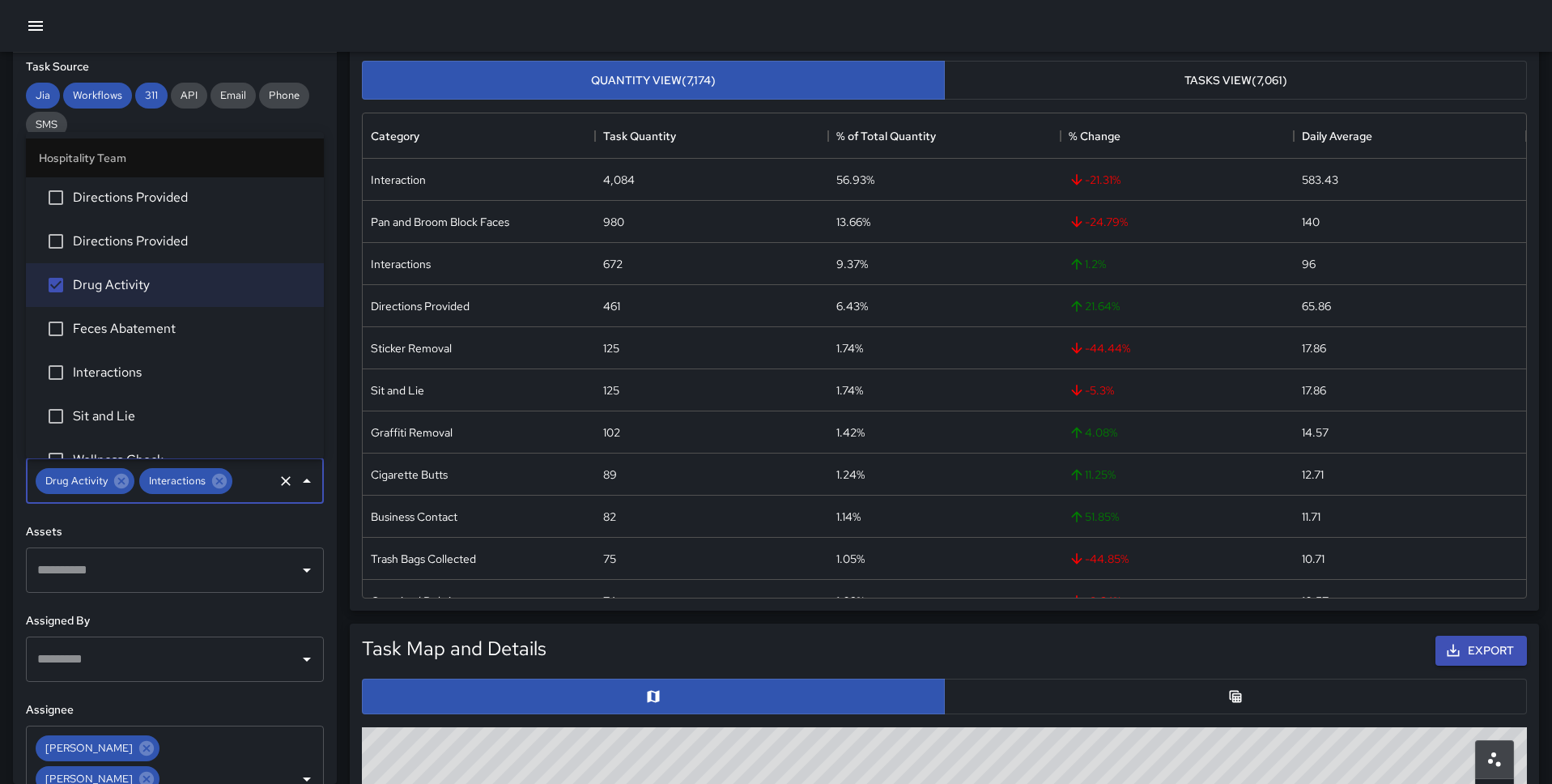
click at [143, 360] on li "Interactions" at bounding box center [175, 372] width 298 height 44
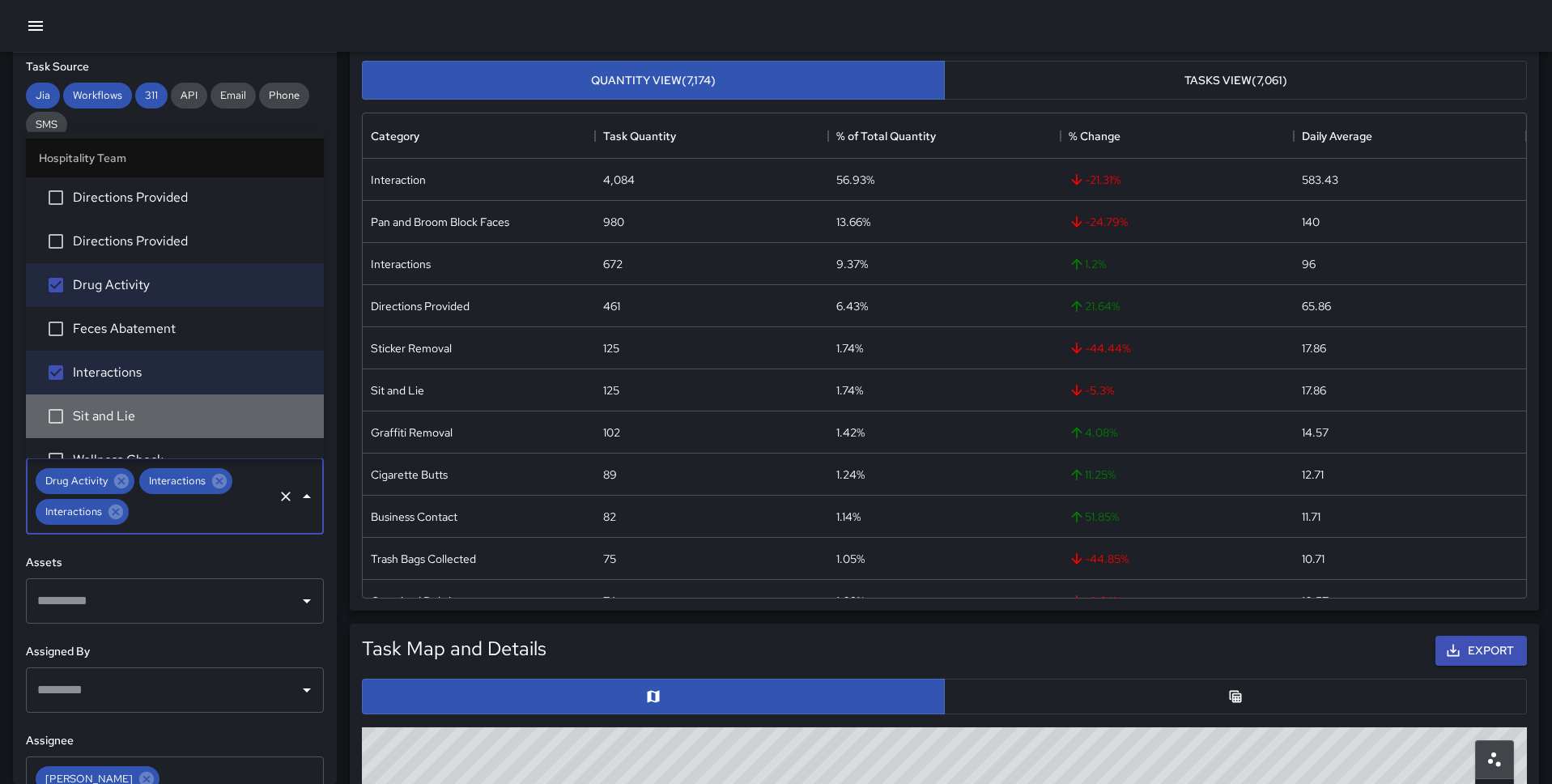
click at [141, 412] on span "Sit and Lie" at bounding box center [192, 416] width 238 height 20
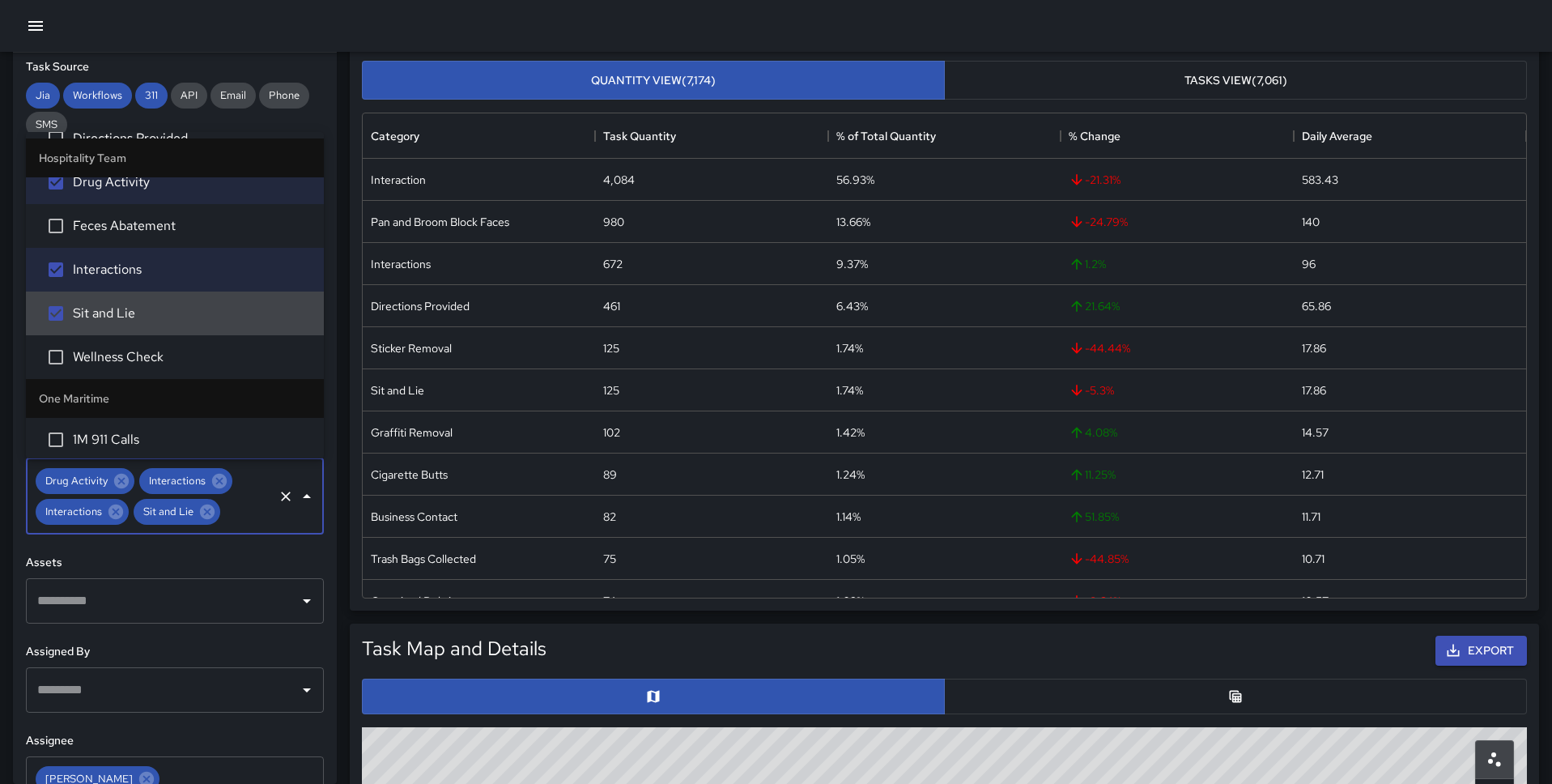
scroll to position [672, 0]
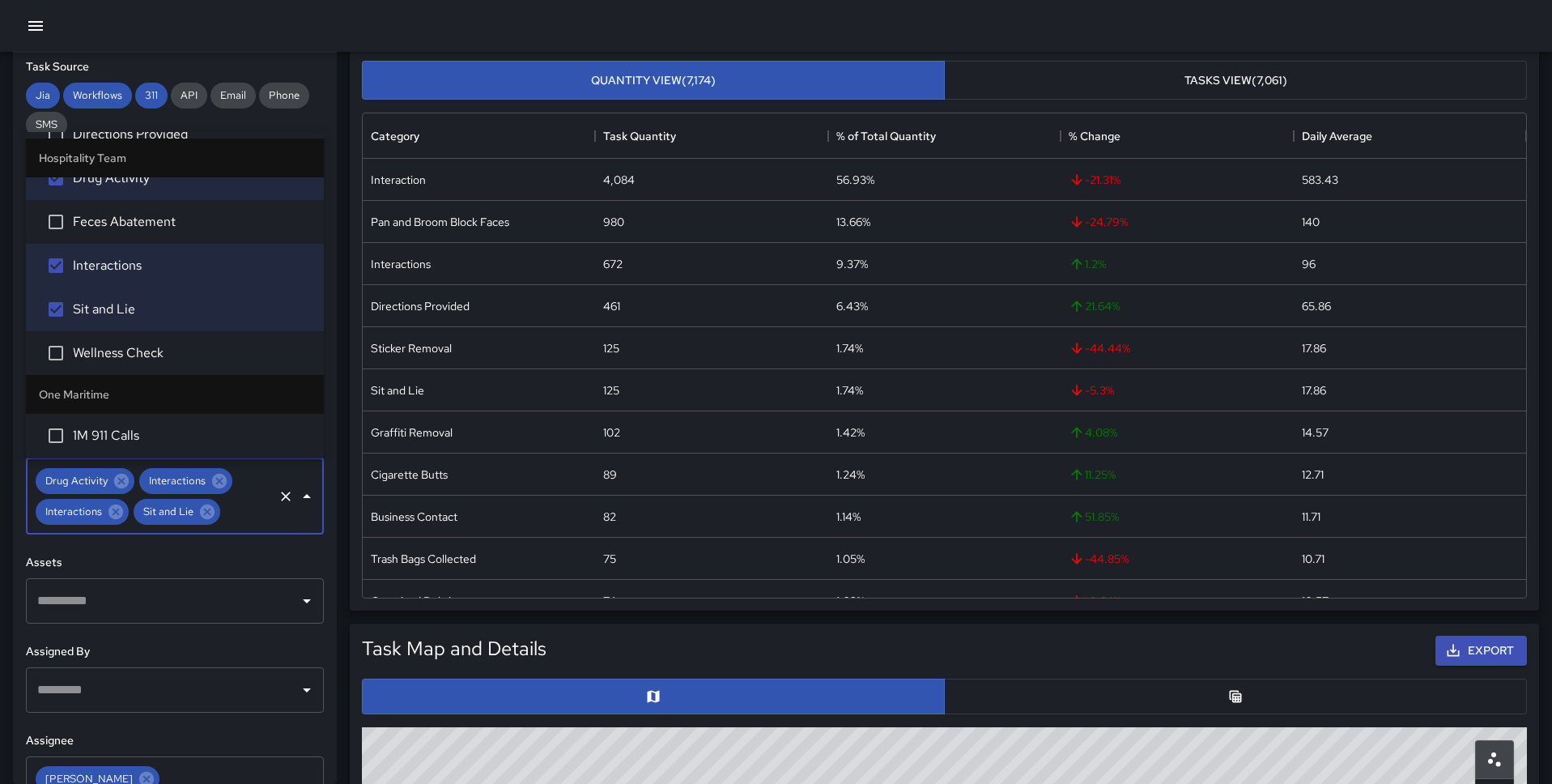
click at [143, 353] on span "Wellness Check" at bounding box center [192, 353] width 238 height 20
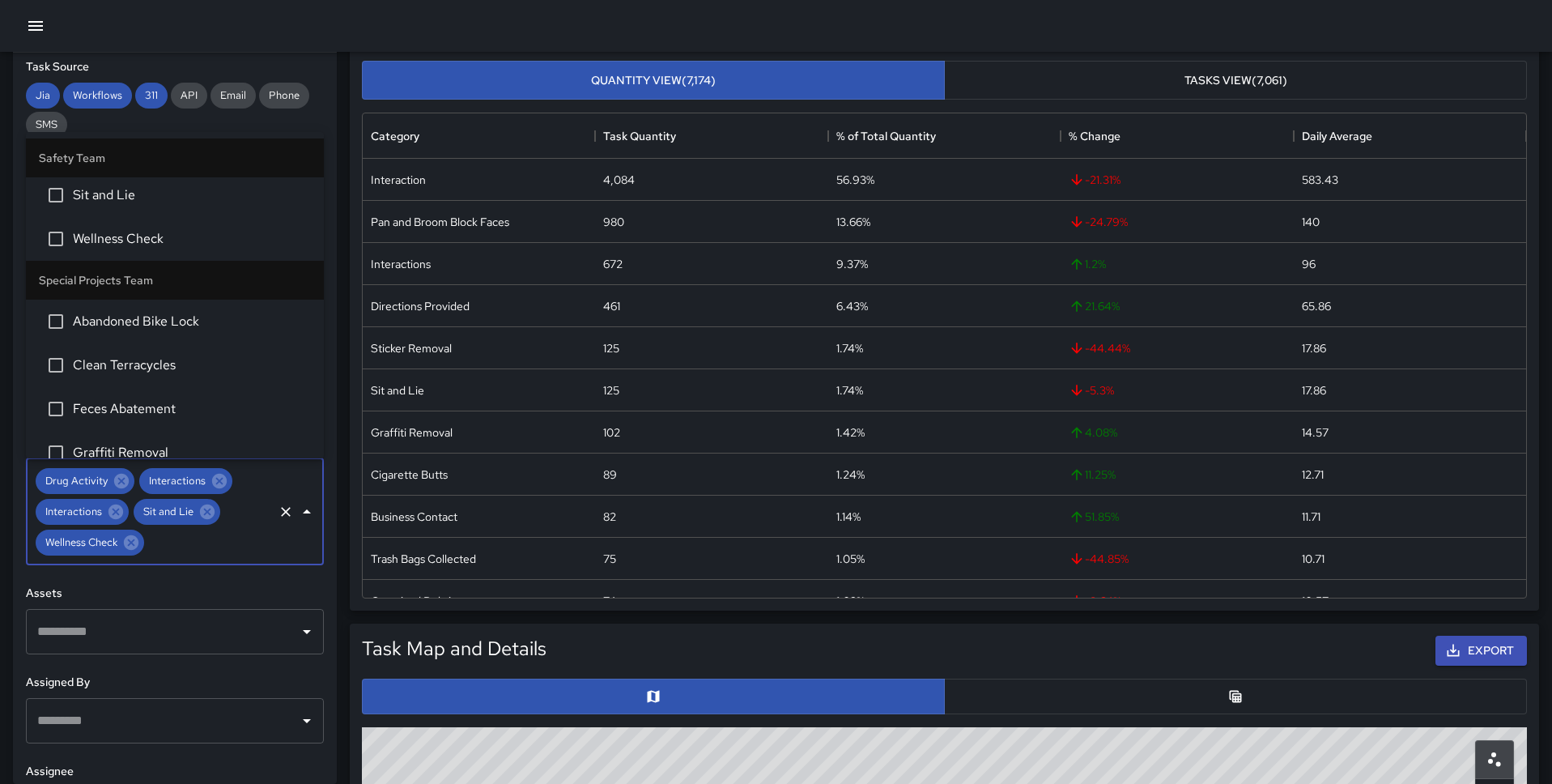
scroll to position [2693, 0]
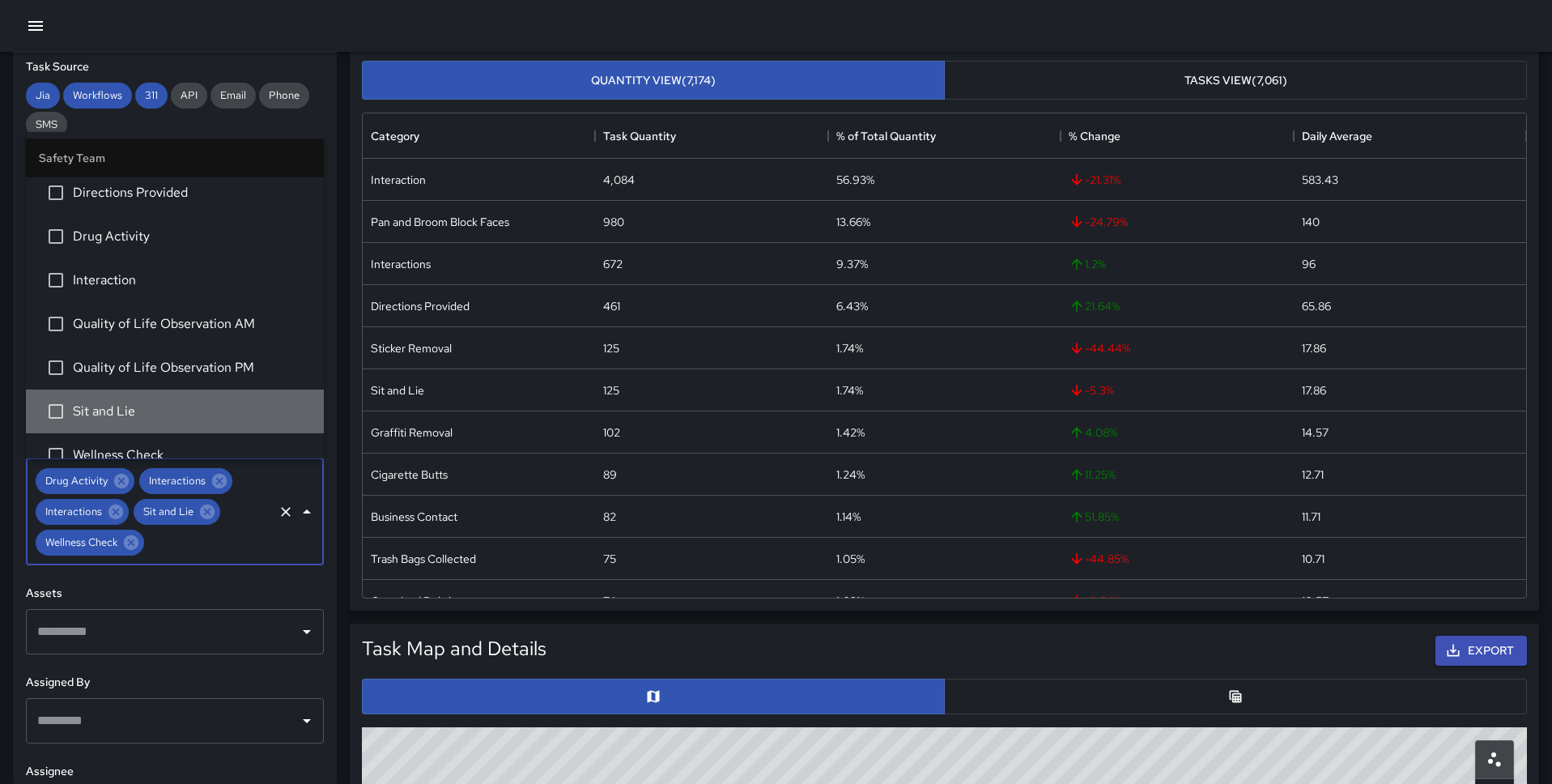
click at [141, 409] on span "Sit and Lie" at bounding box center [192, 411] width 238 height 20
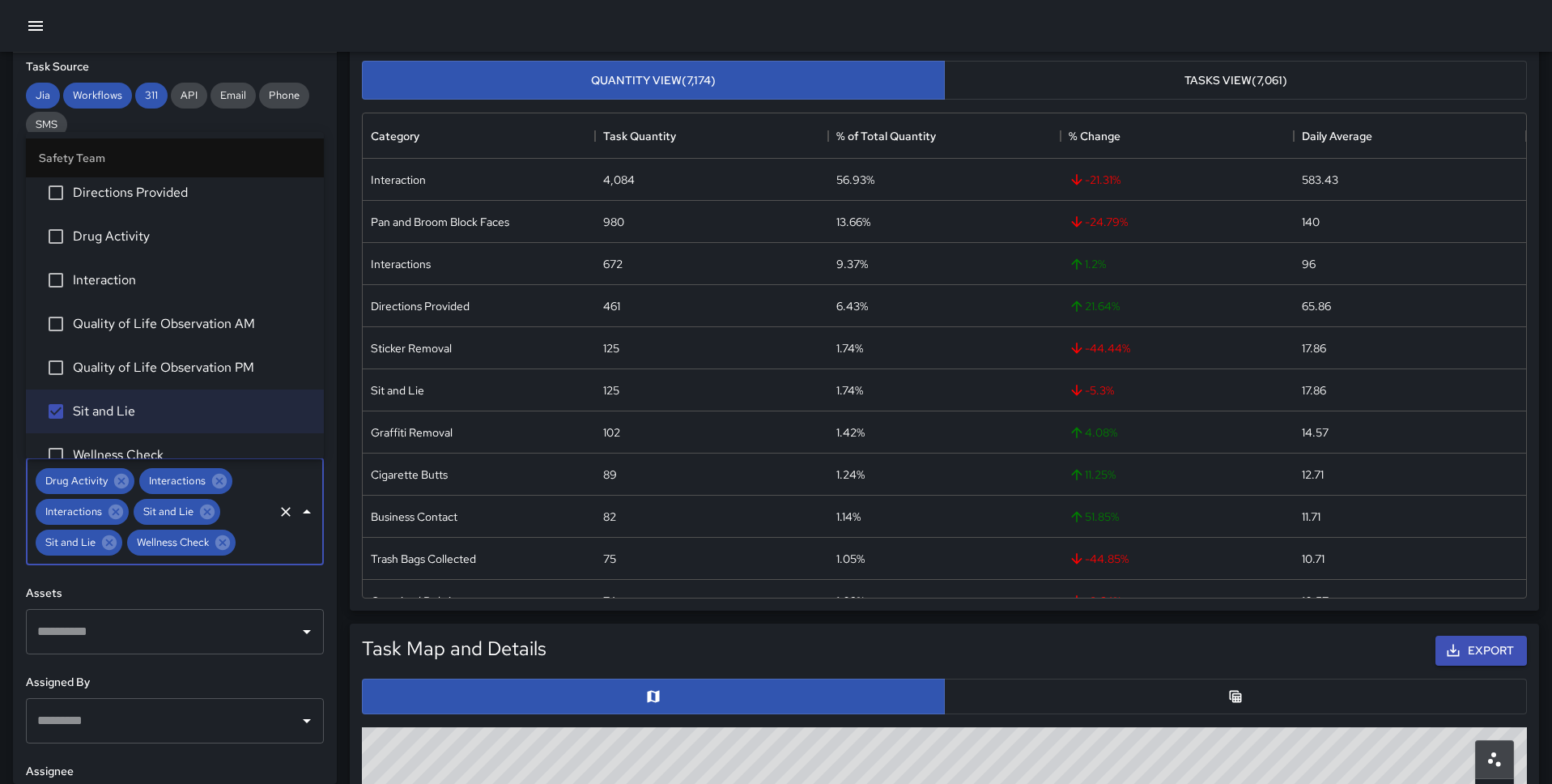
click at [141, 372] on span "Quality of Life Observation PM" at bounding box center [192, 368] width 238 height 20
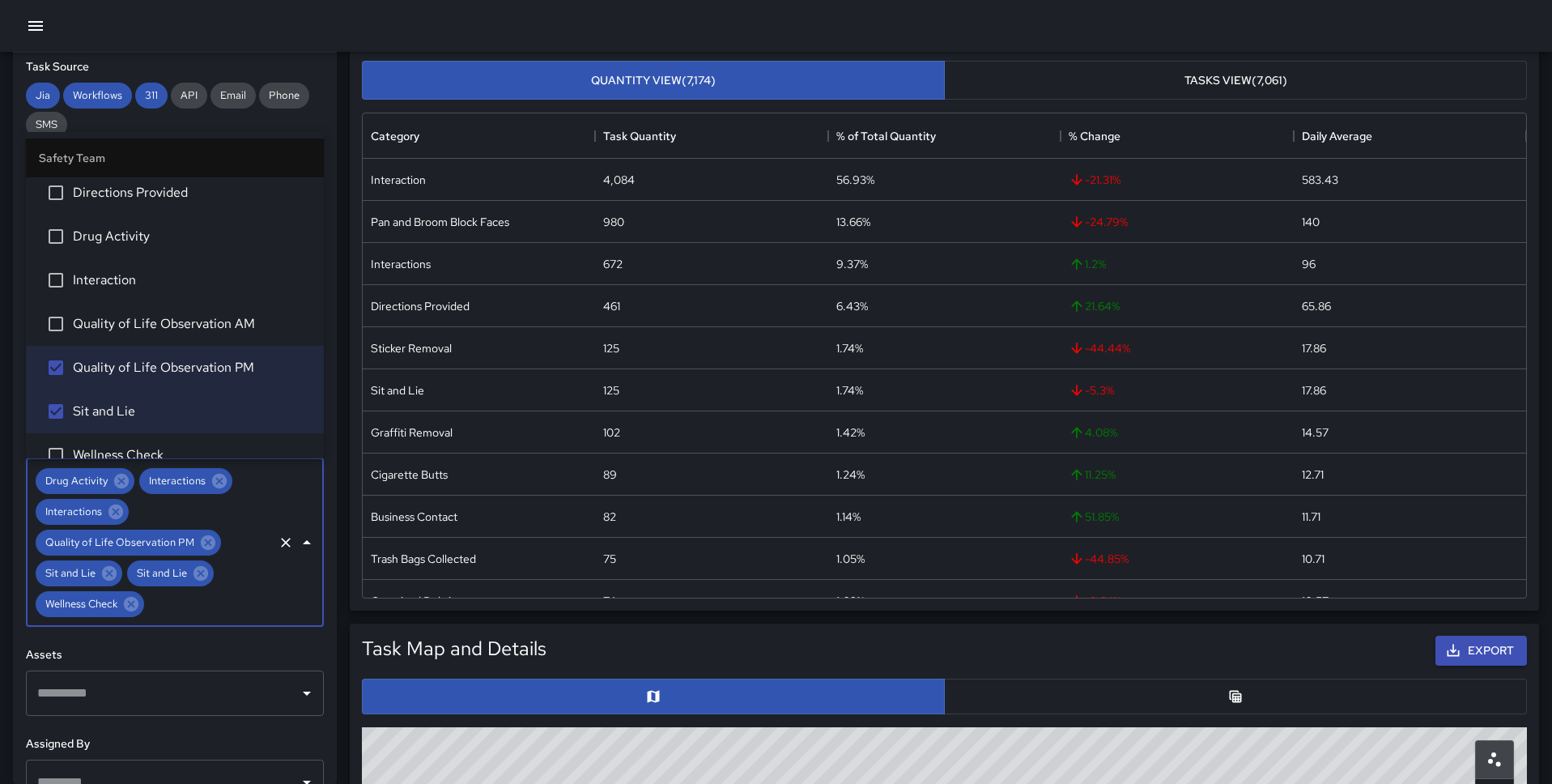
click at [135, 322] on span "Quality of Life Observation AM" at bounding box center [192, 324] width 238 height 20
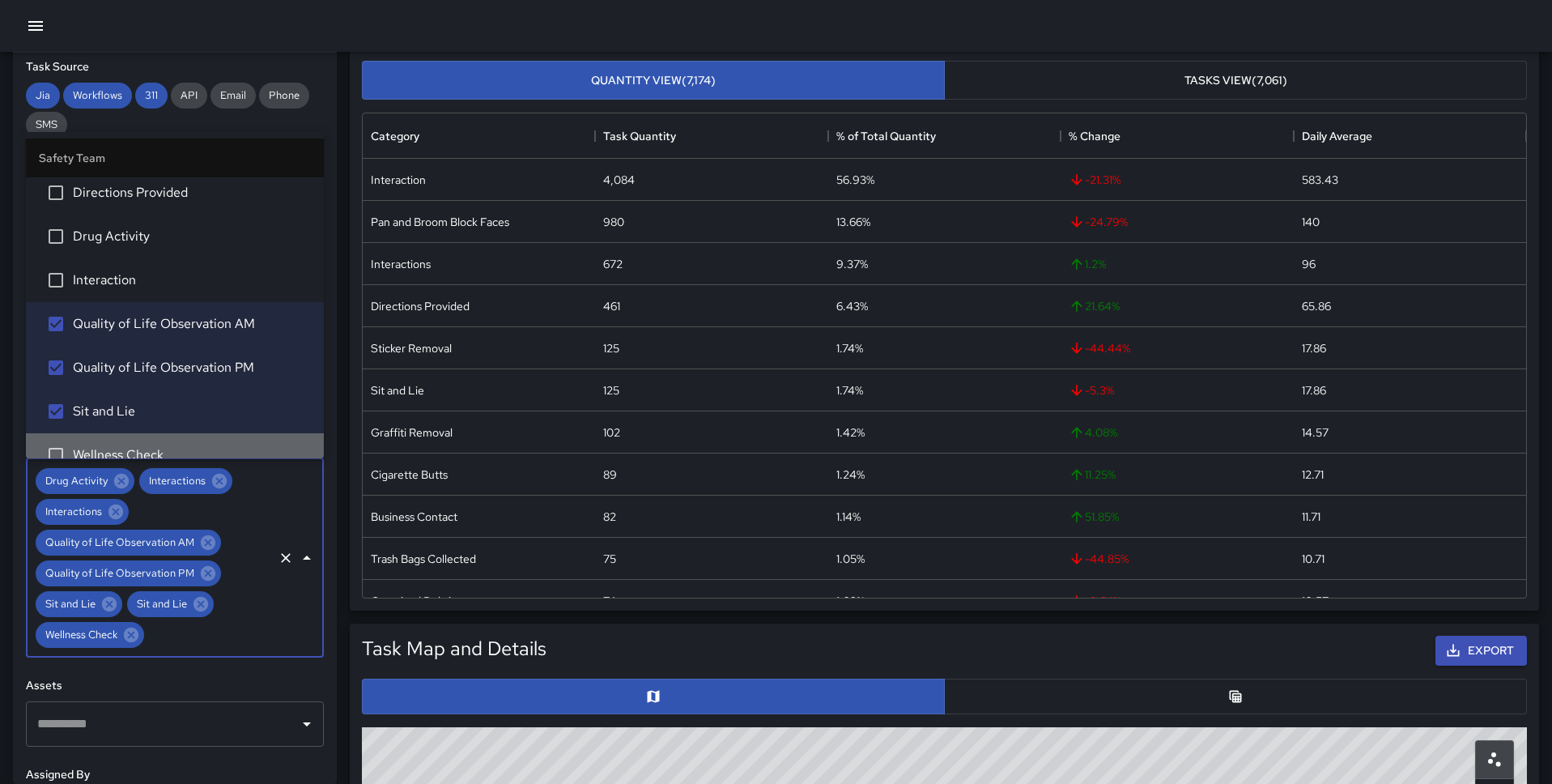
click at [121, 438] on li "Wellness Check" at bounding box center [175, 455] width 298 height 44
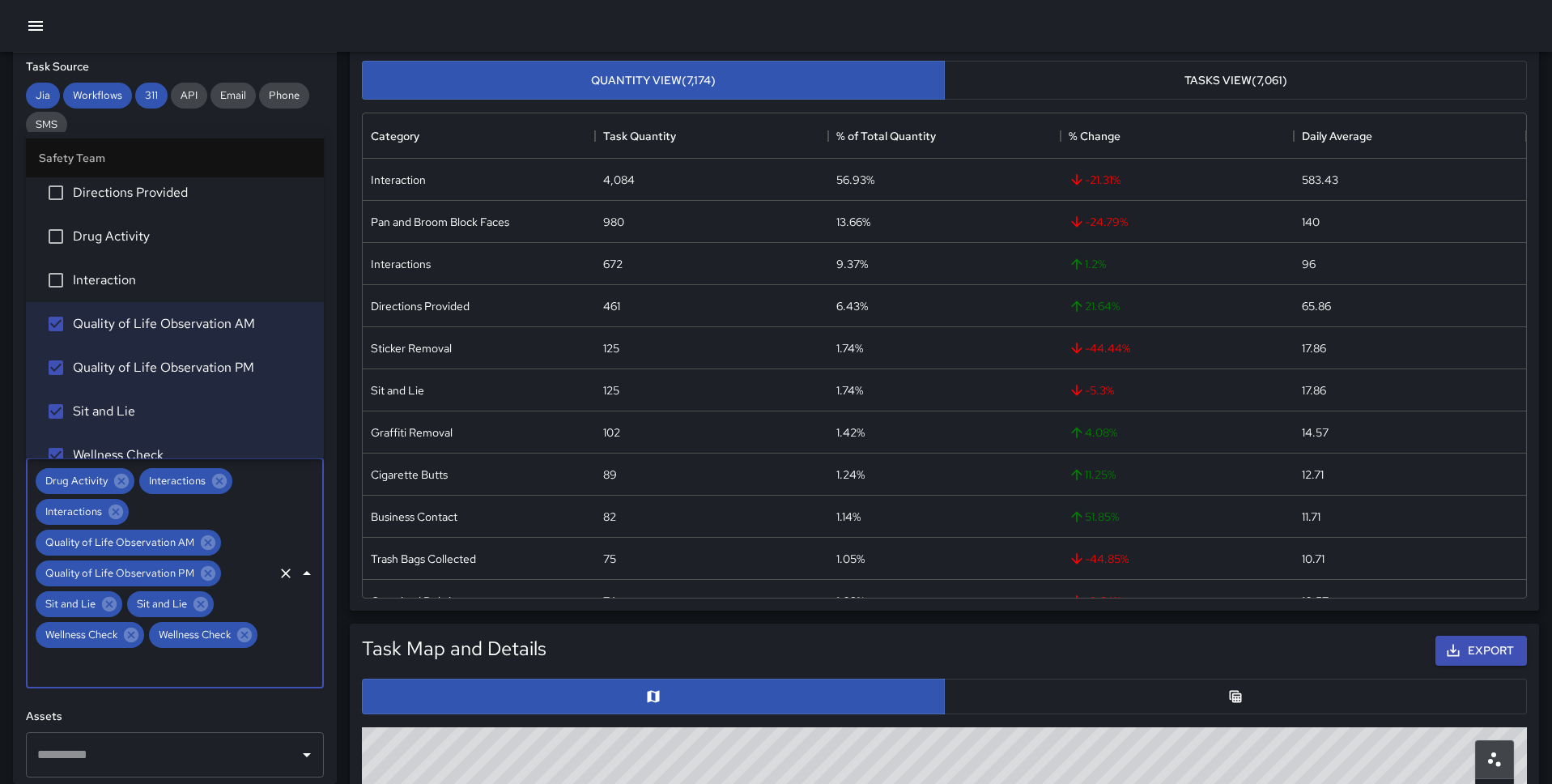
click at [128, 281] on span "Interaction" at bounding box center [192, 280] width 238 height 20
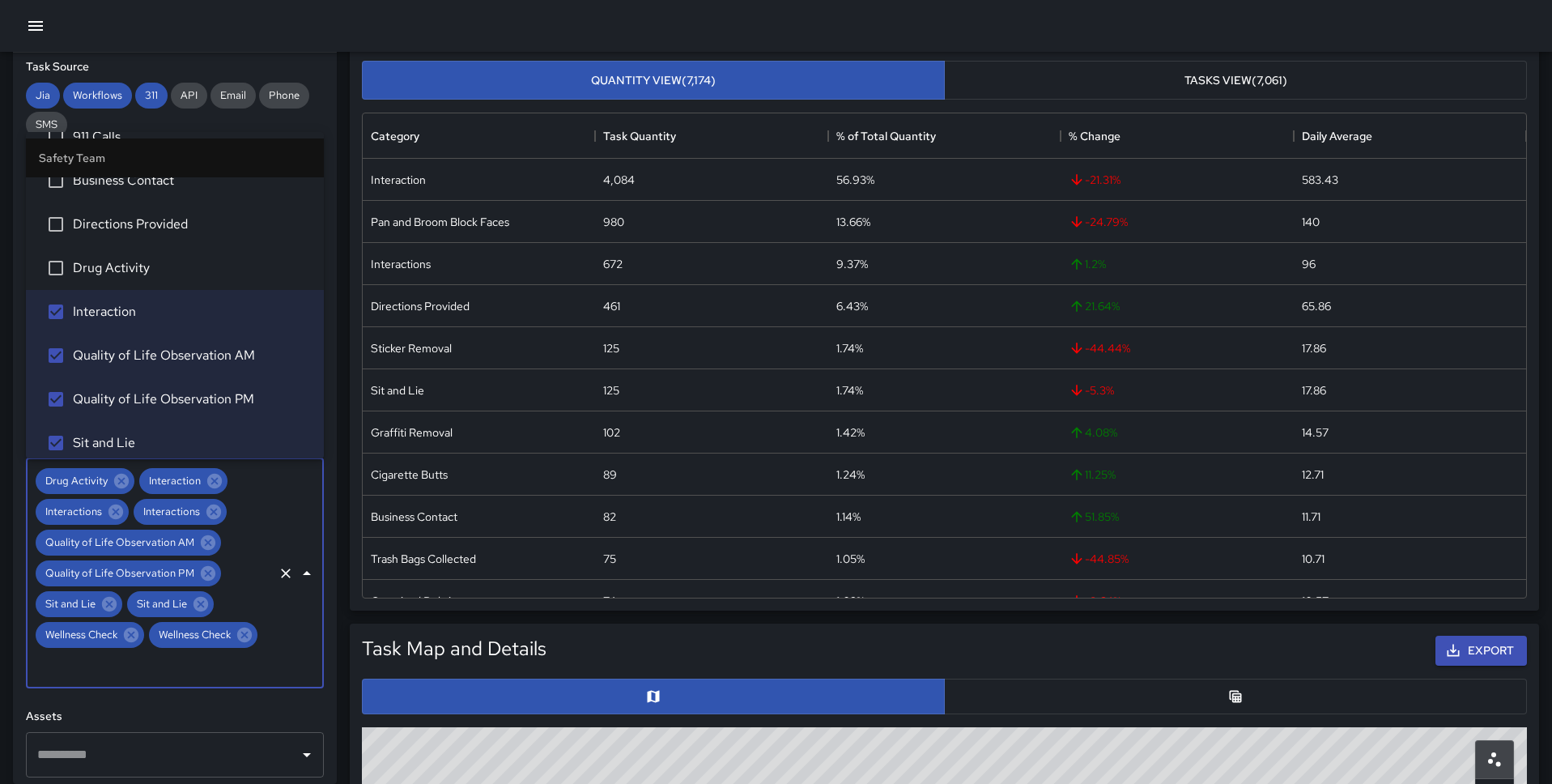
click at [129, 268] on span "Drug Activity" at bounding box center [192, 267] width 238 height 20
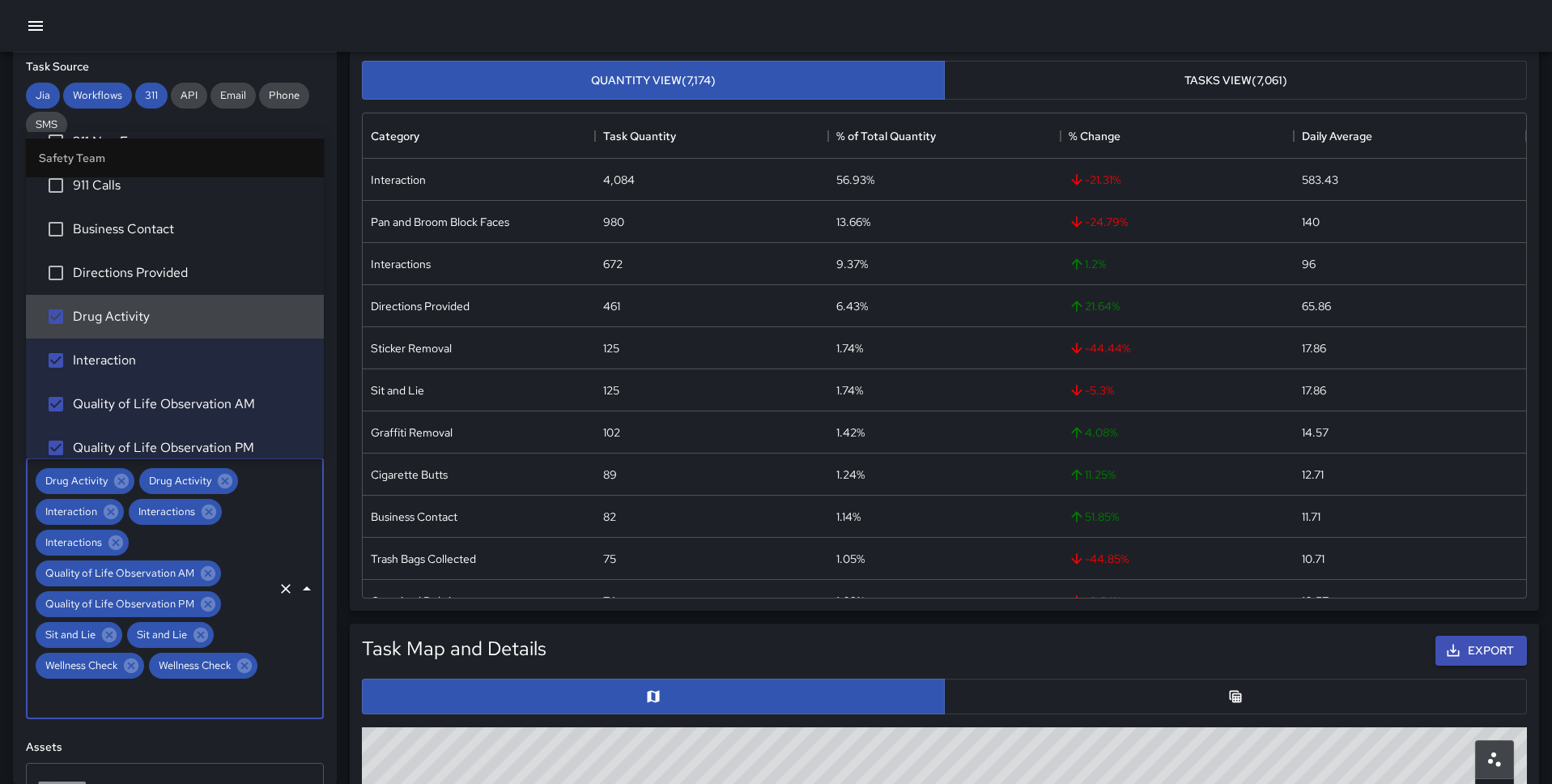
scroll to position [2611, 0]
click at [129, 272] on span "Directions Provided" at bounding box center [192, 274] width 238 height 20
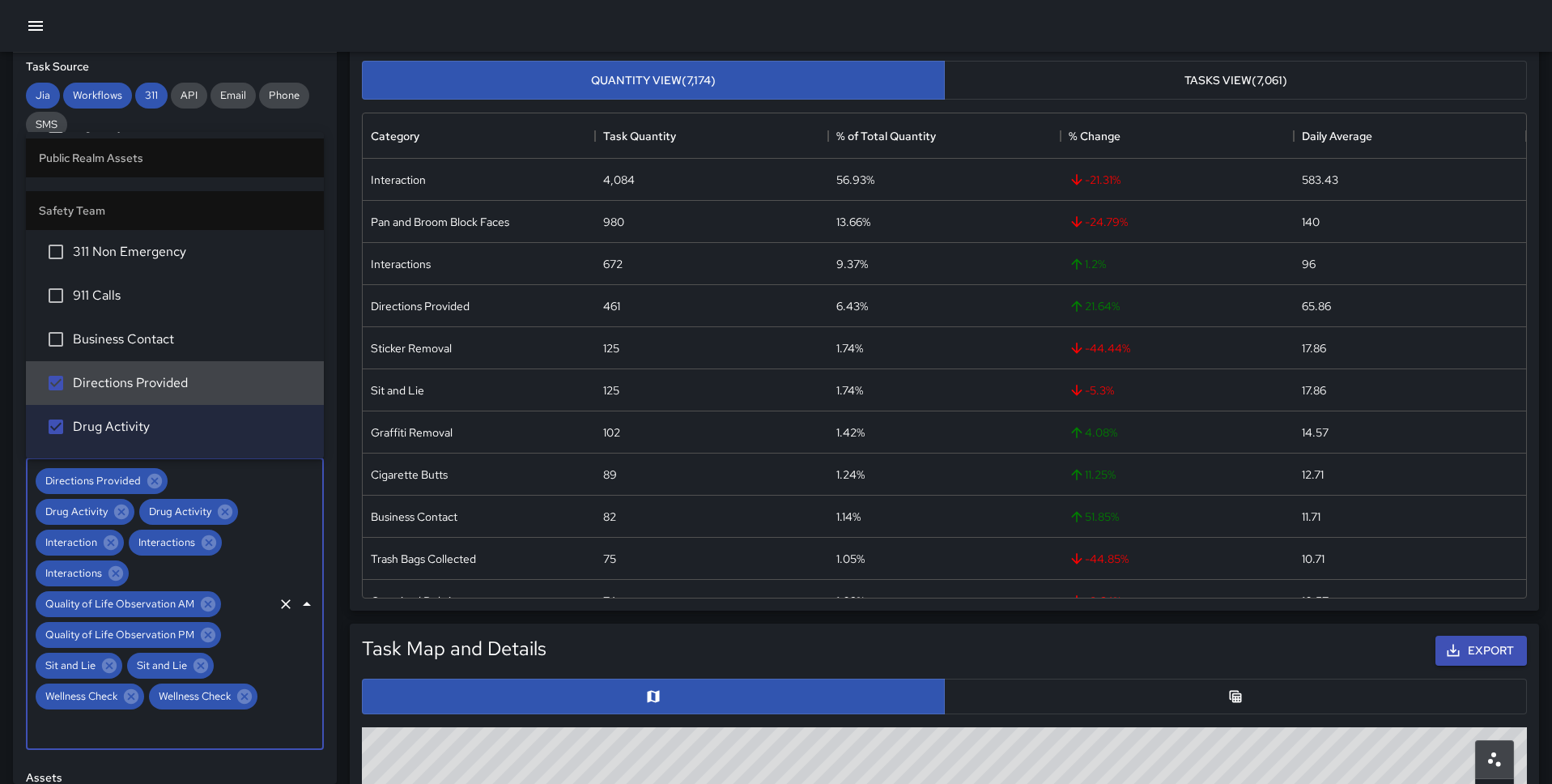
scroll to position [2497, 0]
click at [129, 272] on li "311 Non Emergency" at bounding box center [175, 257] width 298 height 44
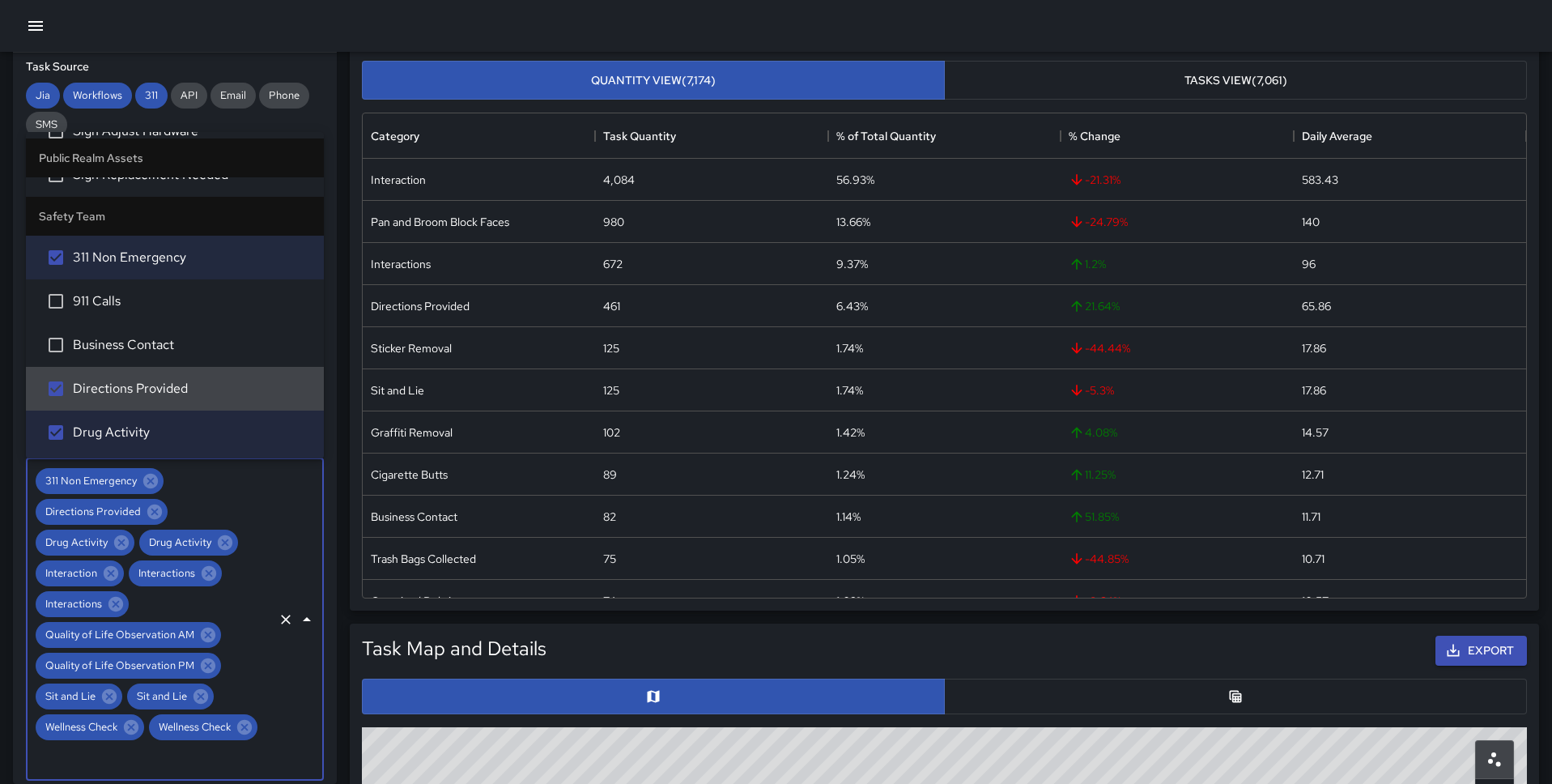
click at [129, 272] on li "311 Non Emergency" at bounding box center [175, 257] width 298 height 44
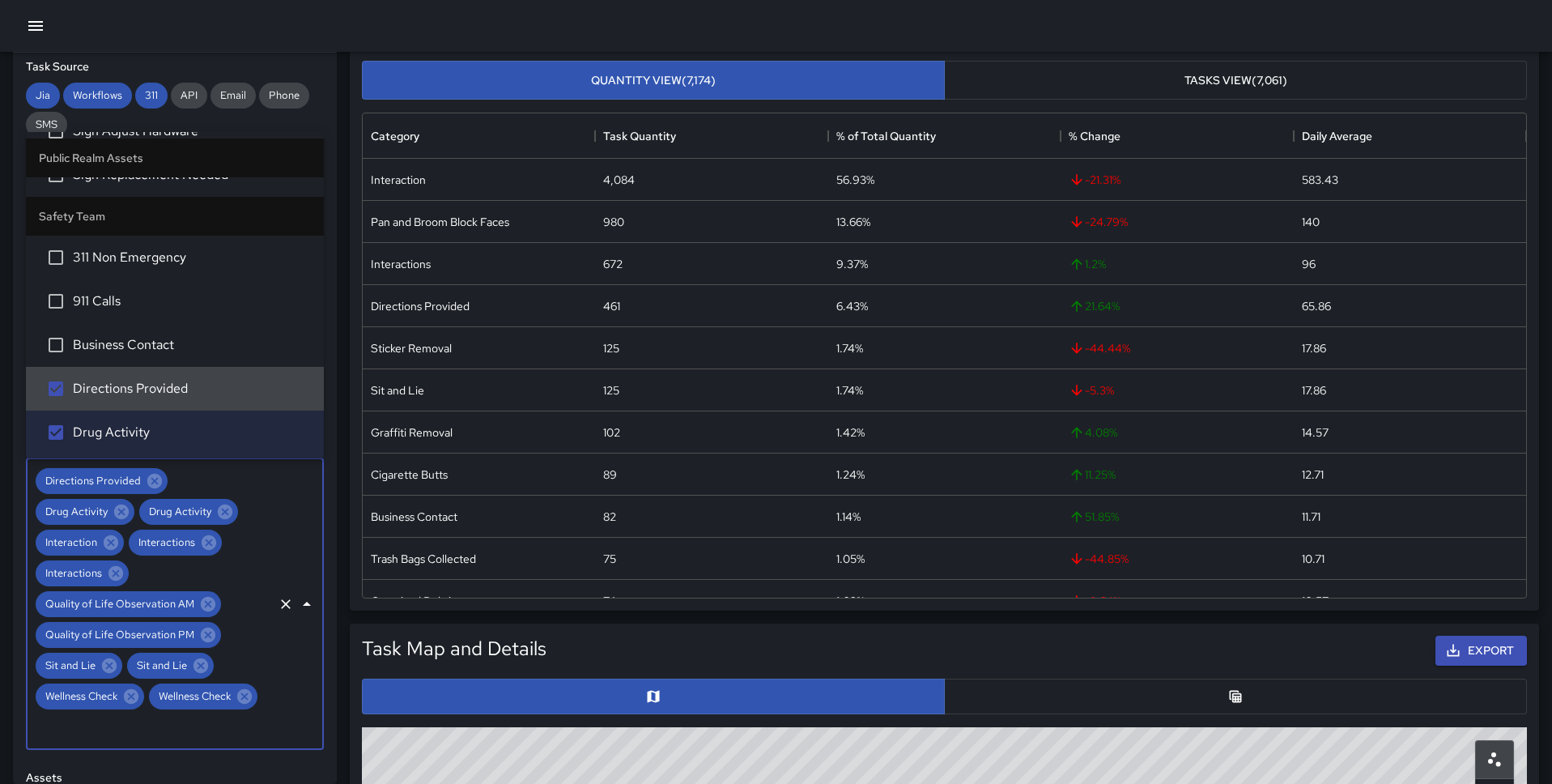
click at [129, 272] on li "311 Non Emergency" at bounding box center [175, 257] width 298 height 44
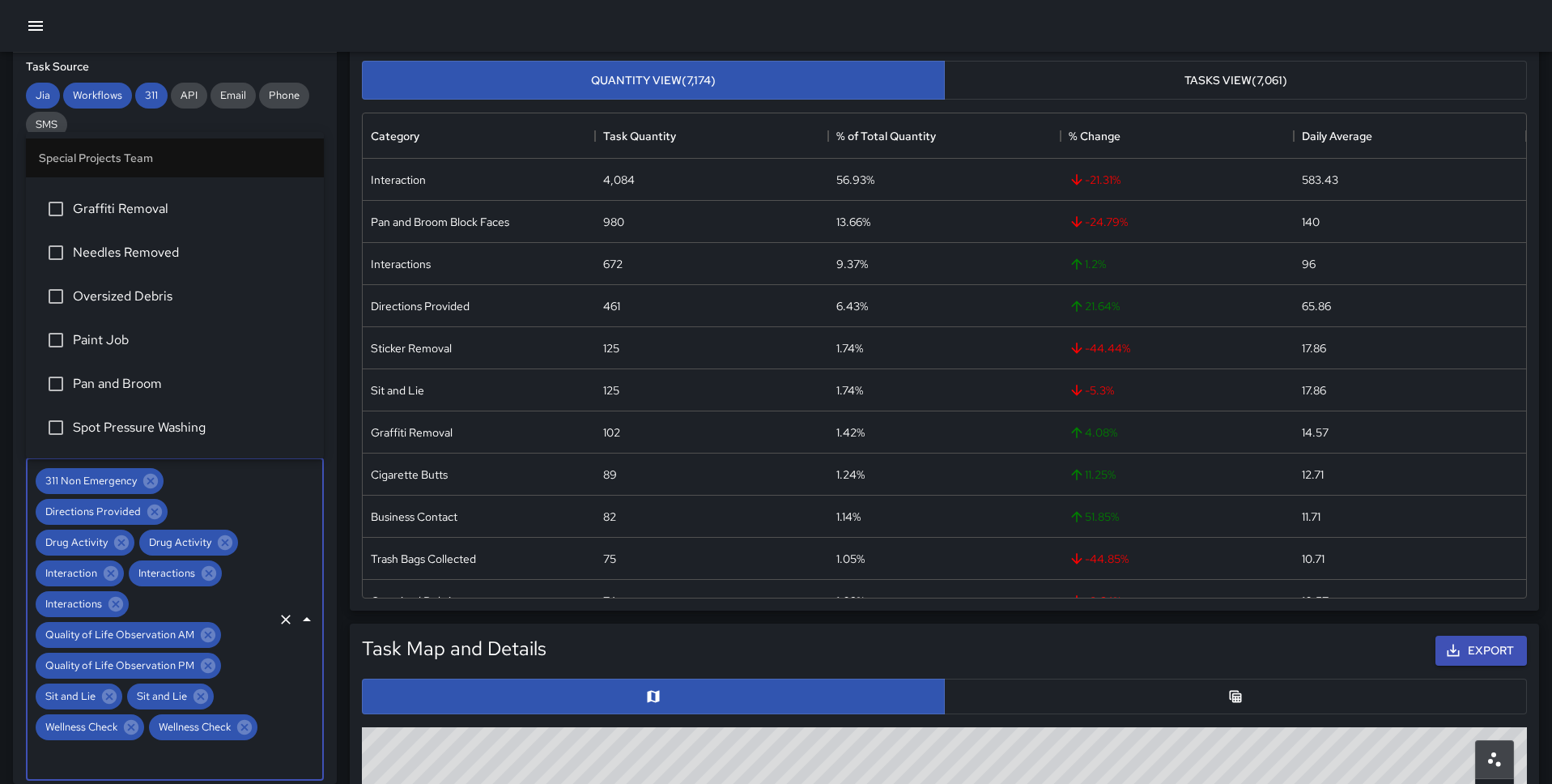
scroll to position [3282, 0]
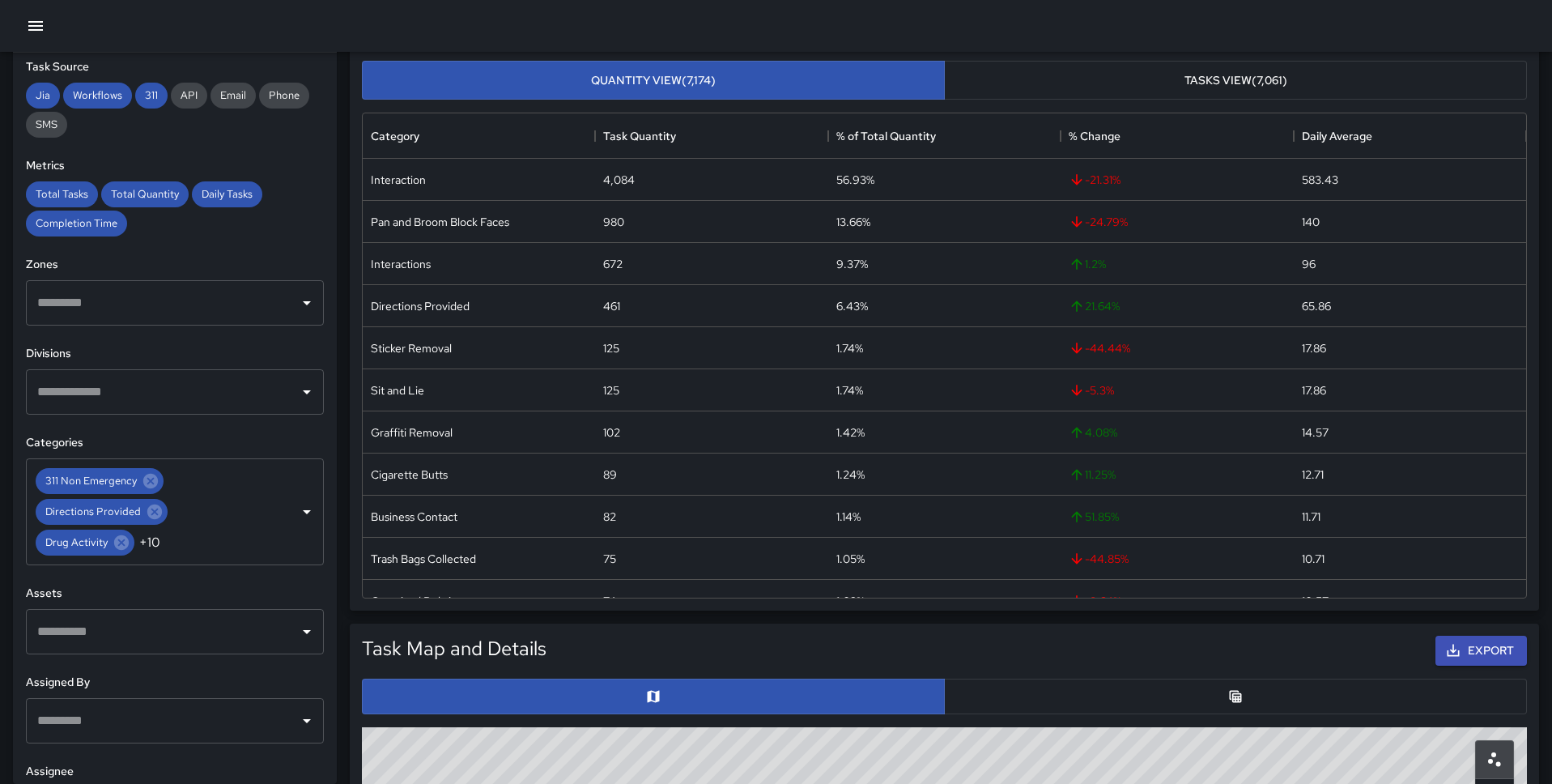
click at [255, 126] on div "Jia Workflows 311 API Email Phone SMS" at bounding box center [175, 110] width 298 height 55
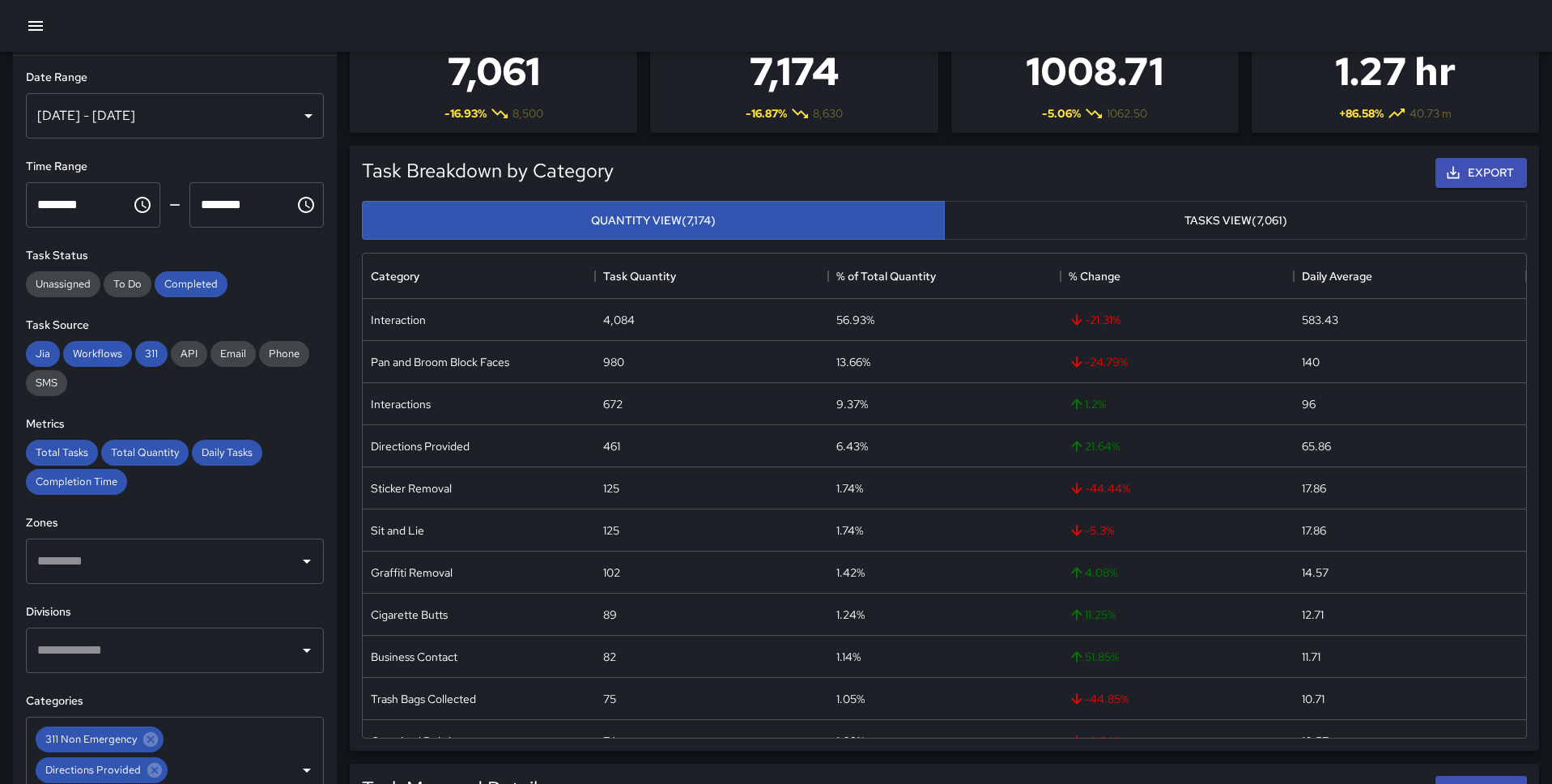
scroll to position [0, 0]
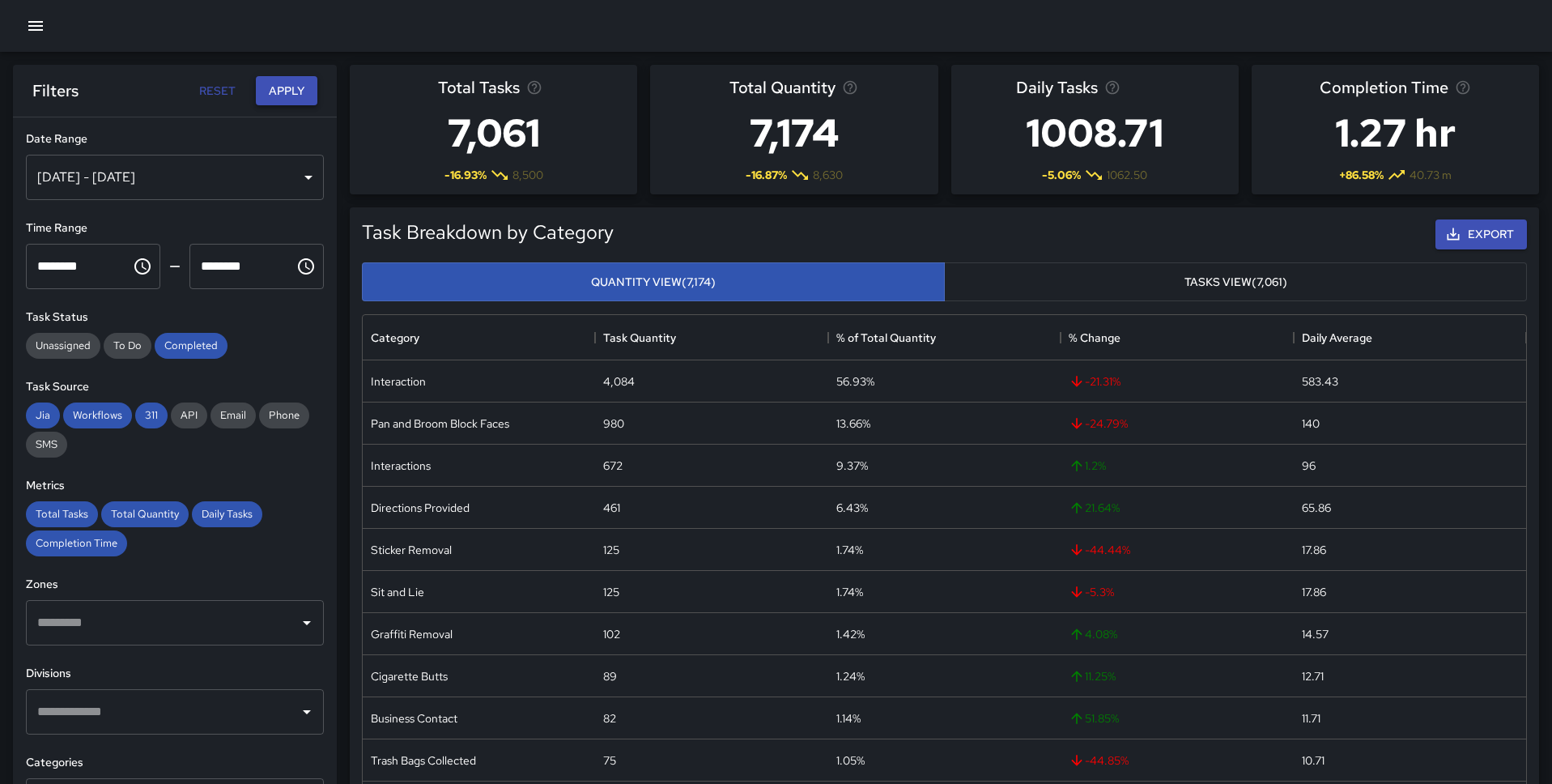
click at [291, 95] on button "Apply" at bounding box center [287, 91] width 62 height 30
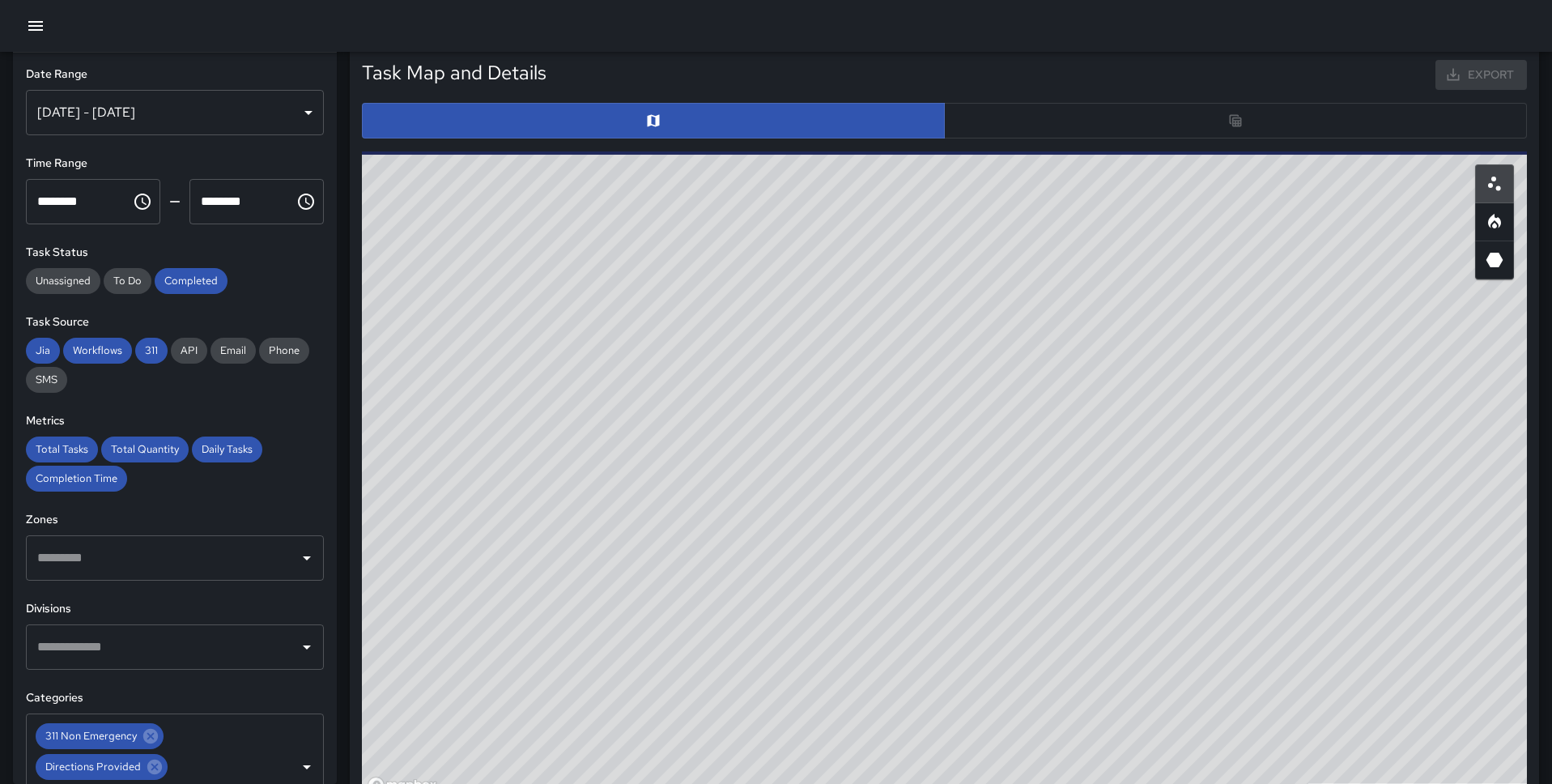
scroll to position [775, 0]
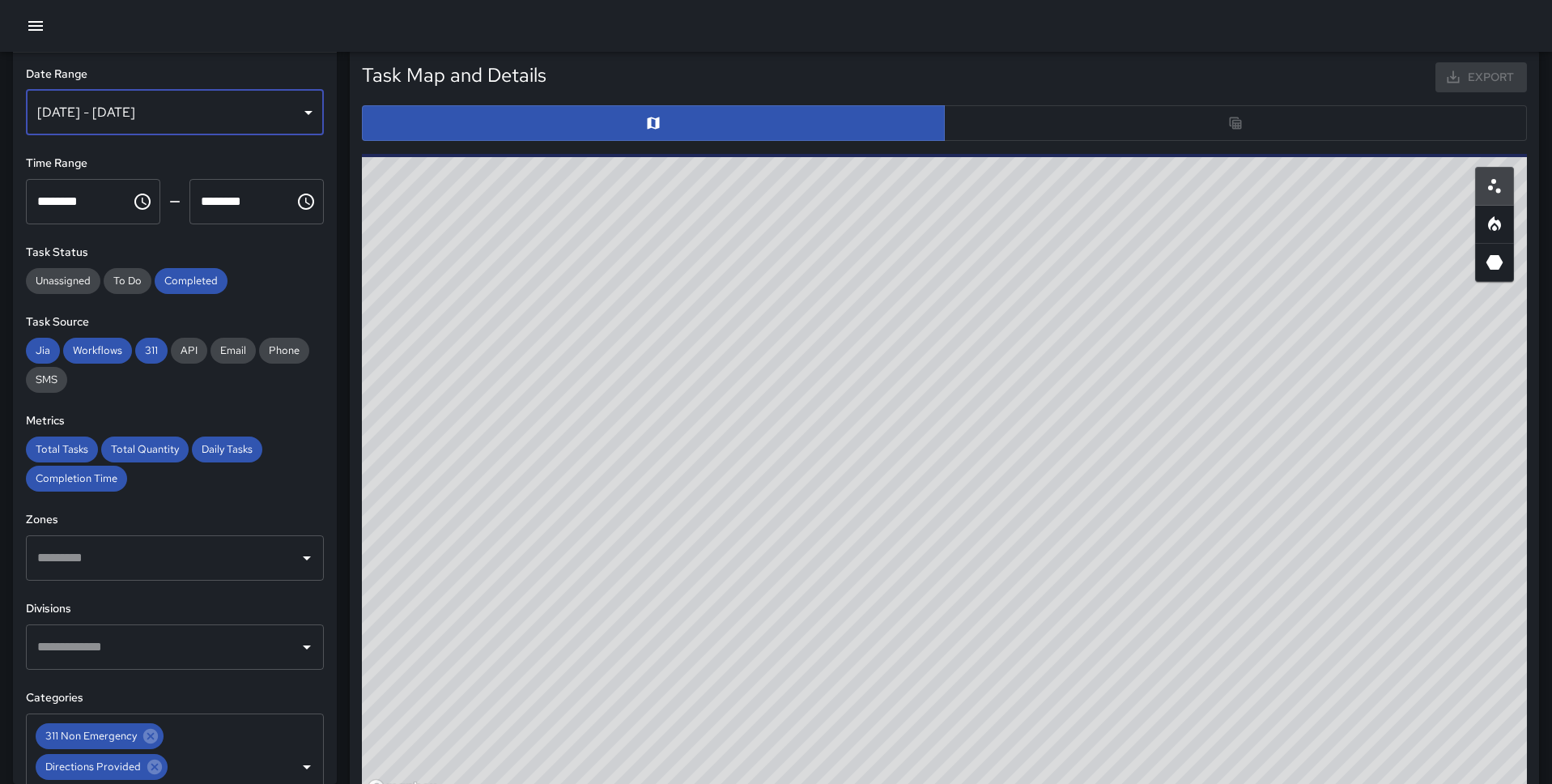
click at [291, 108] on div "Jul 28, 2025 - Sep 02, 2025" at bounding box center [175, 112] width 298 height 45
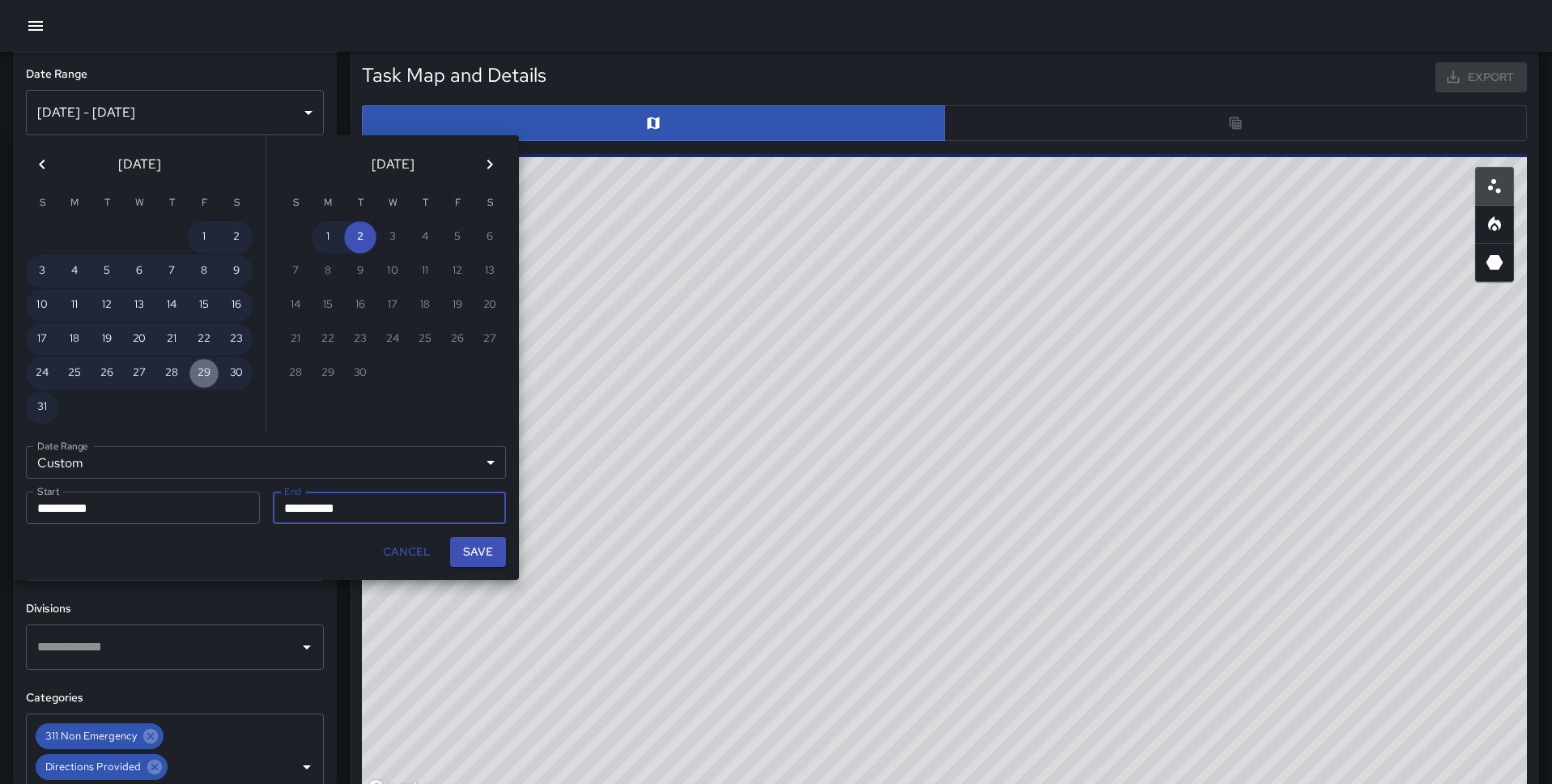
click at [203, 372] on button "29" at bounding box center [204, 374] width 33 height 33
type input "**********"
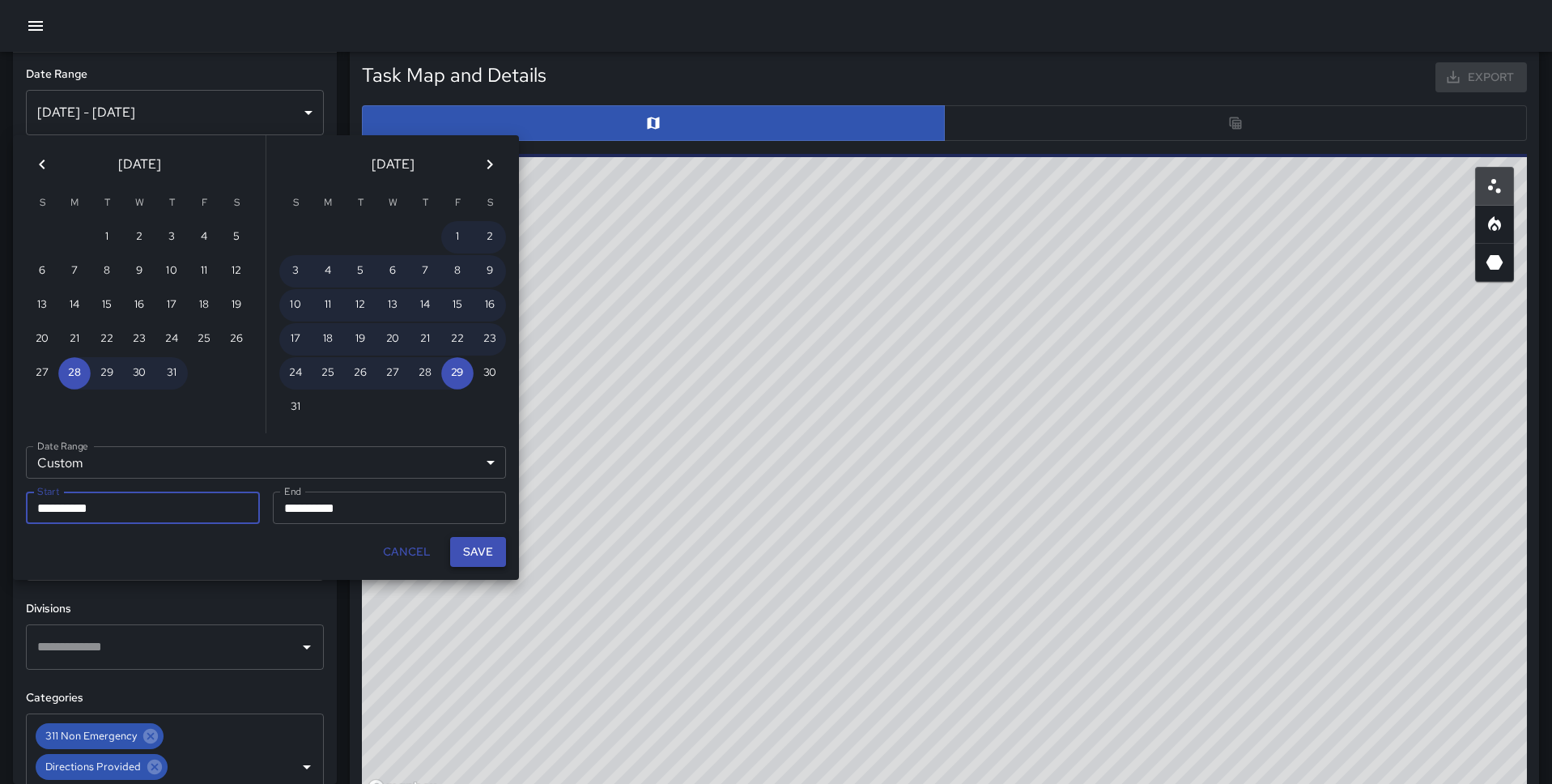
click at [499, 551] on button "Save" at bounding box center [477, 551] width 56 height 30
type input "**********"
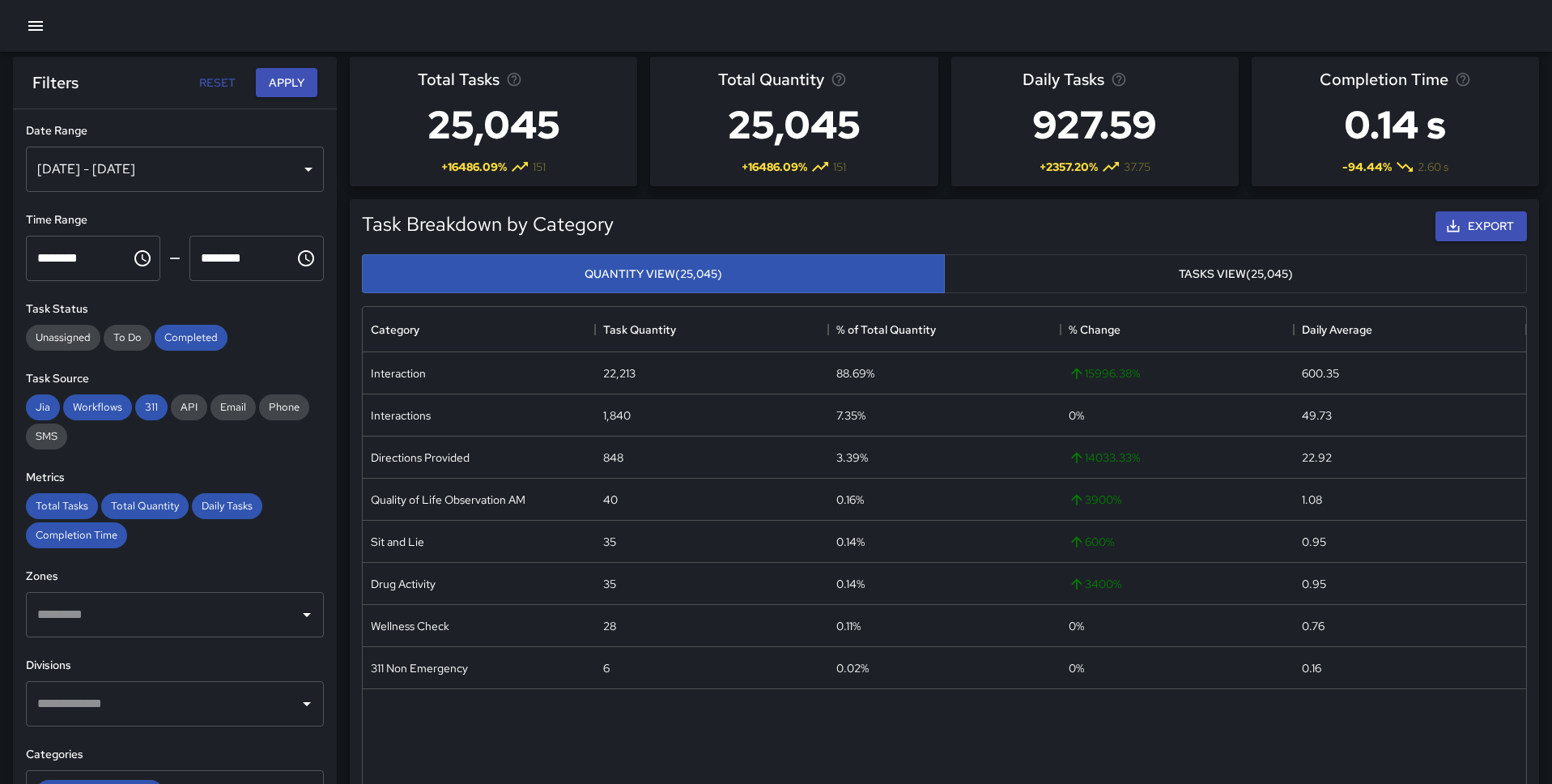
scroll to position [0, 0]
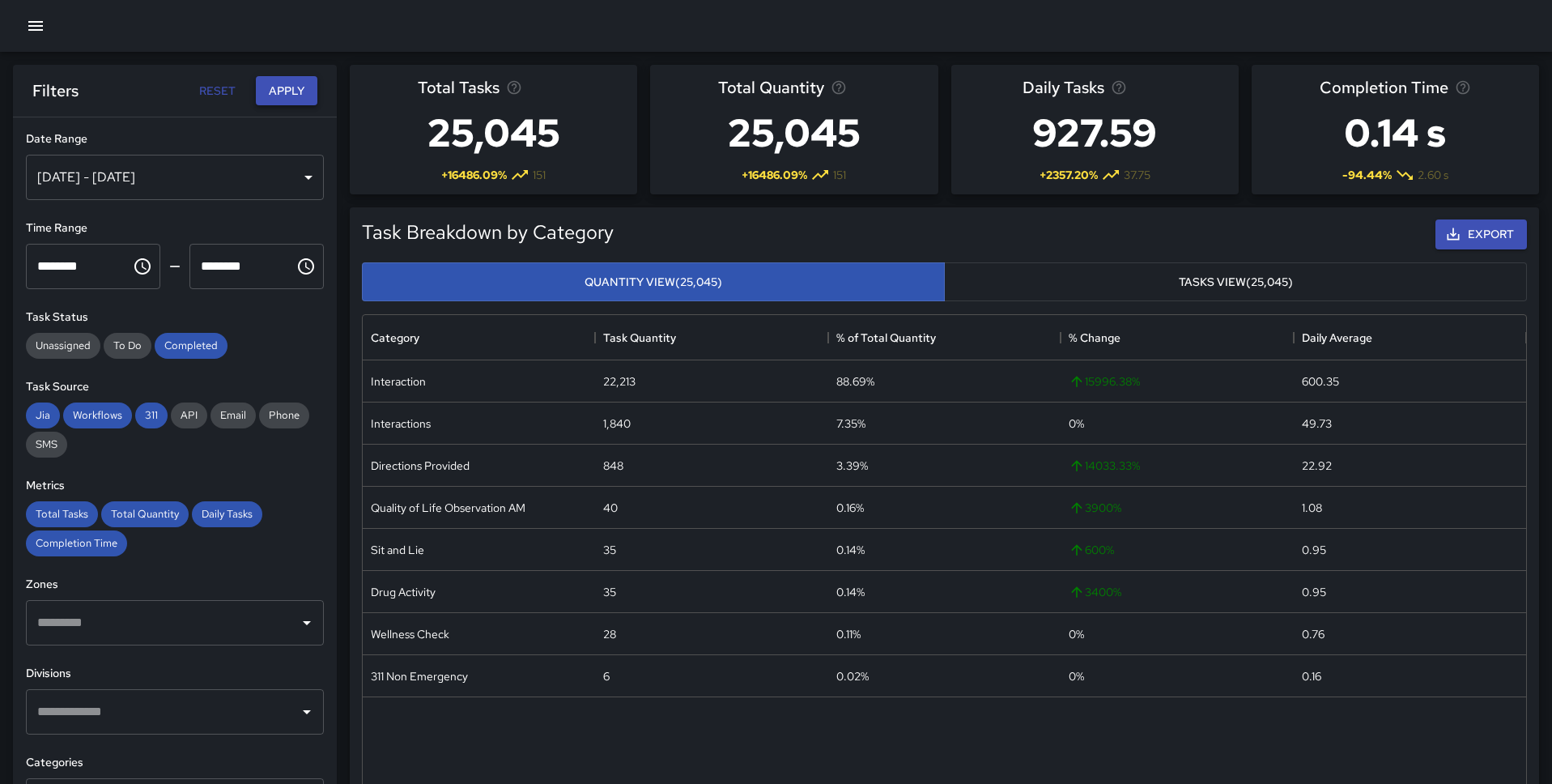
click at [291, 99] on button "Apply" at bounding box center [287, 91] width 62 height 30
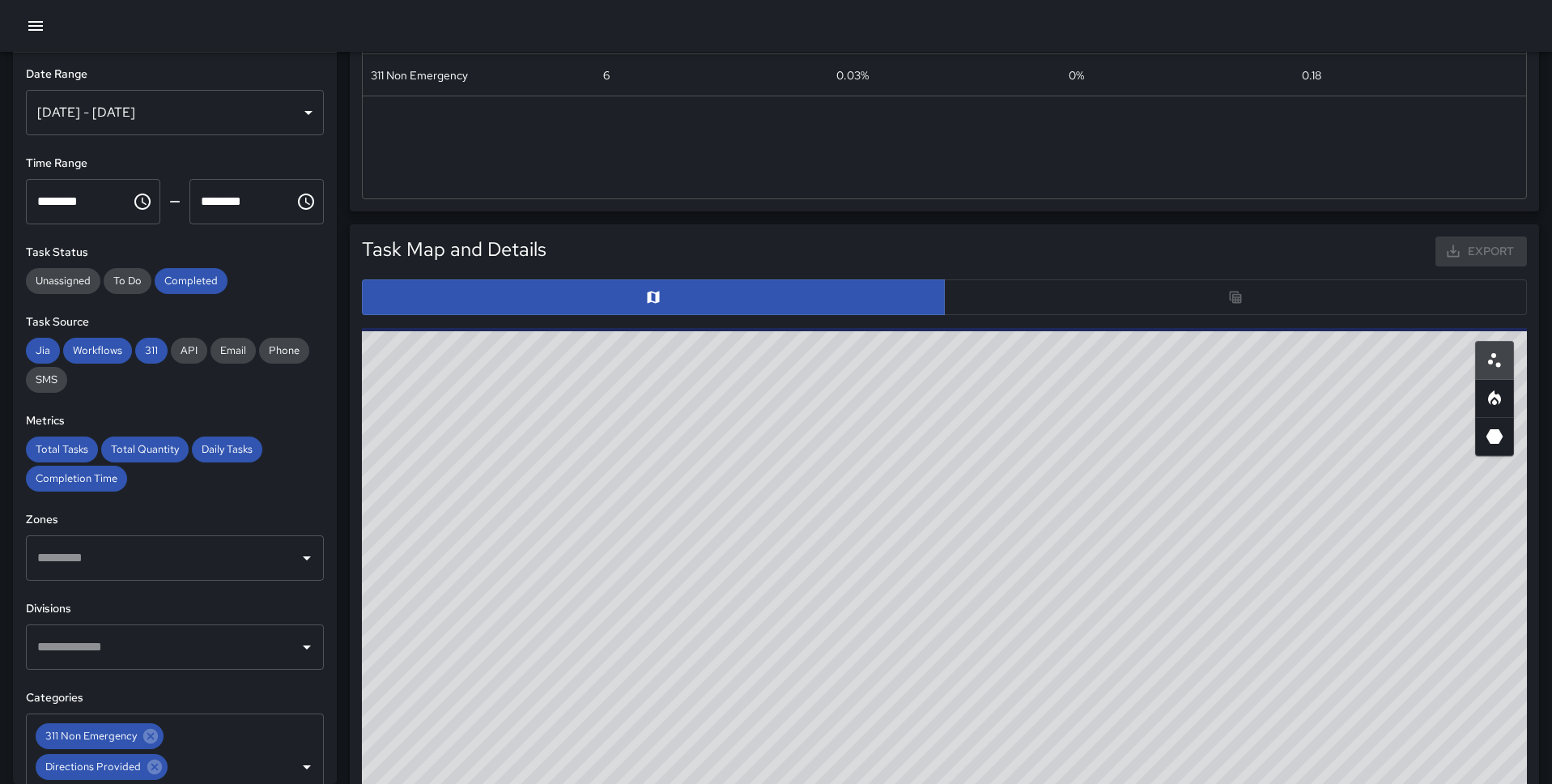
scroll to position [823, 0]
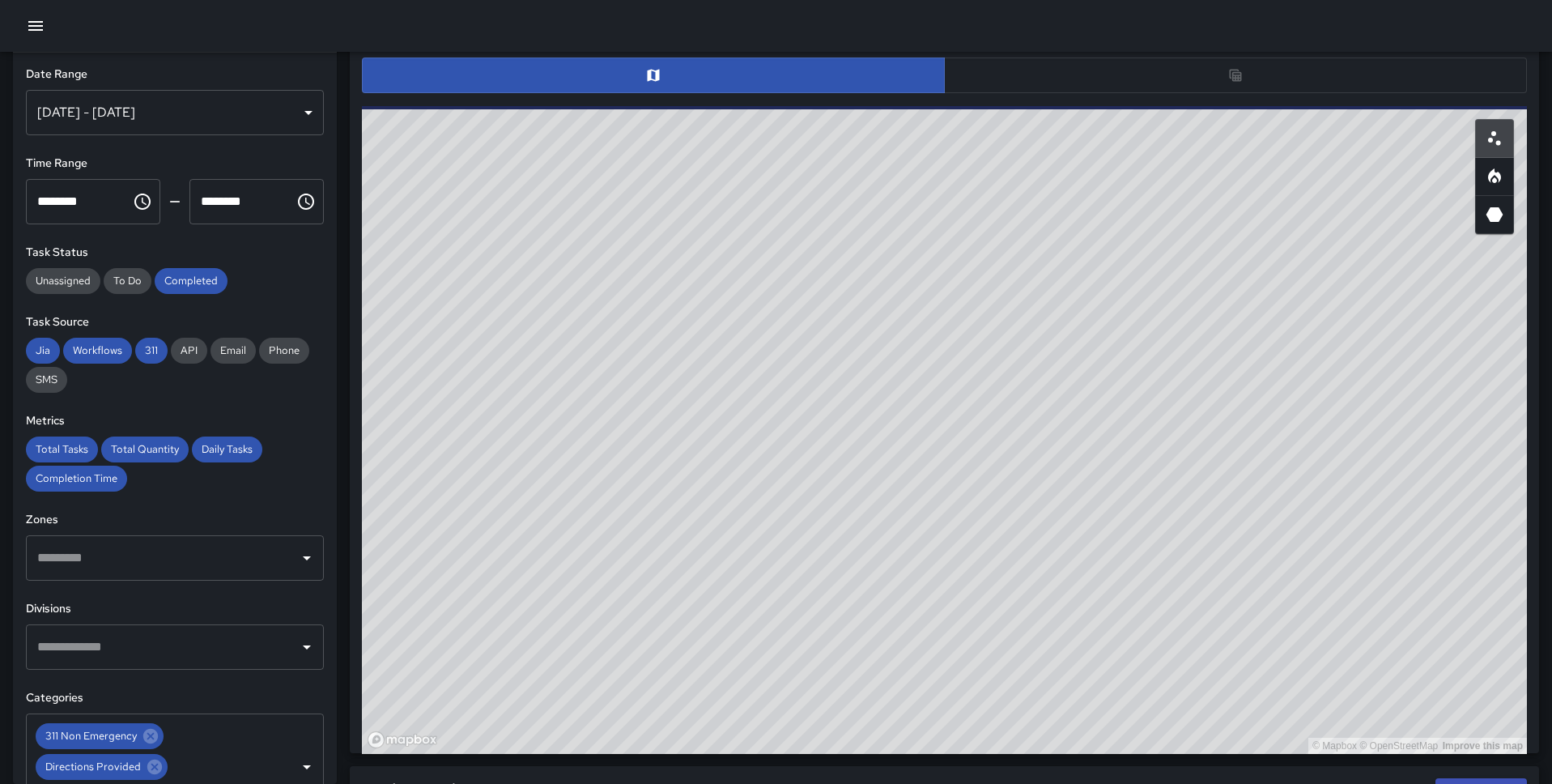
click at [1263, 73] on div at bounding box center [944, 75] width 1165 height 36
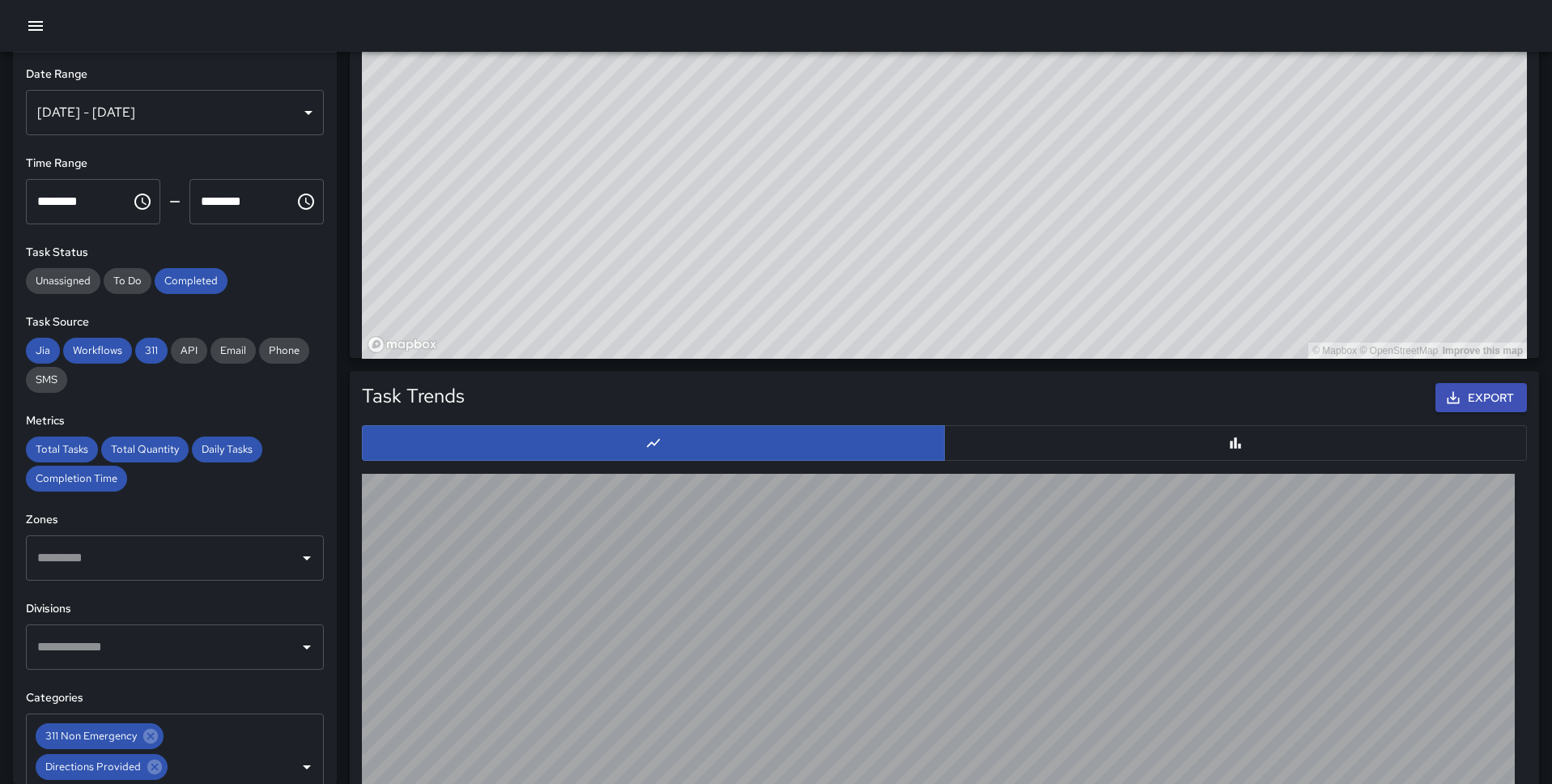
scroll to position [1509, 0]
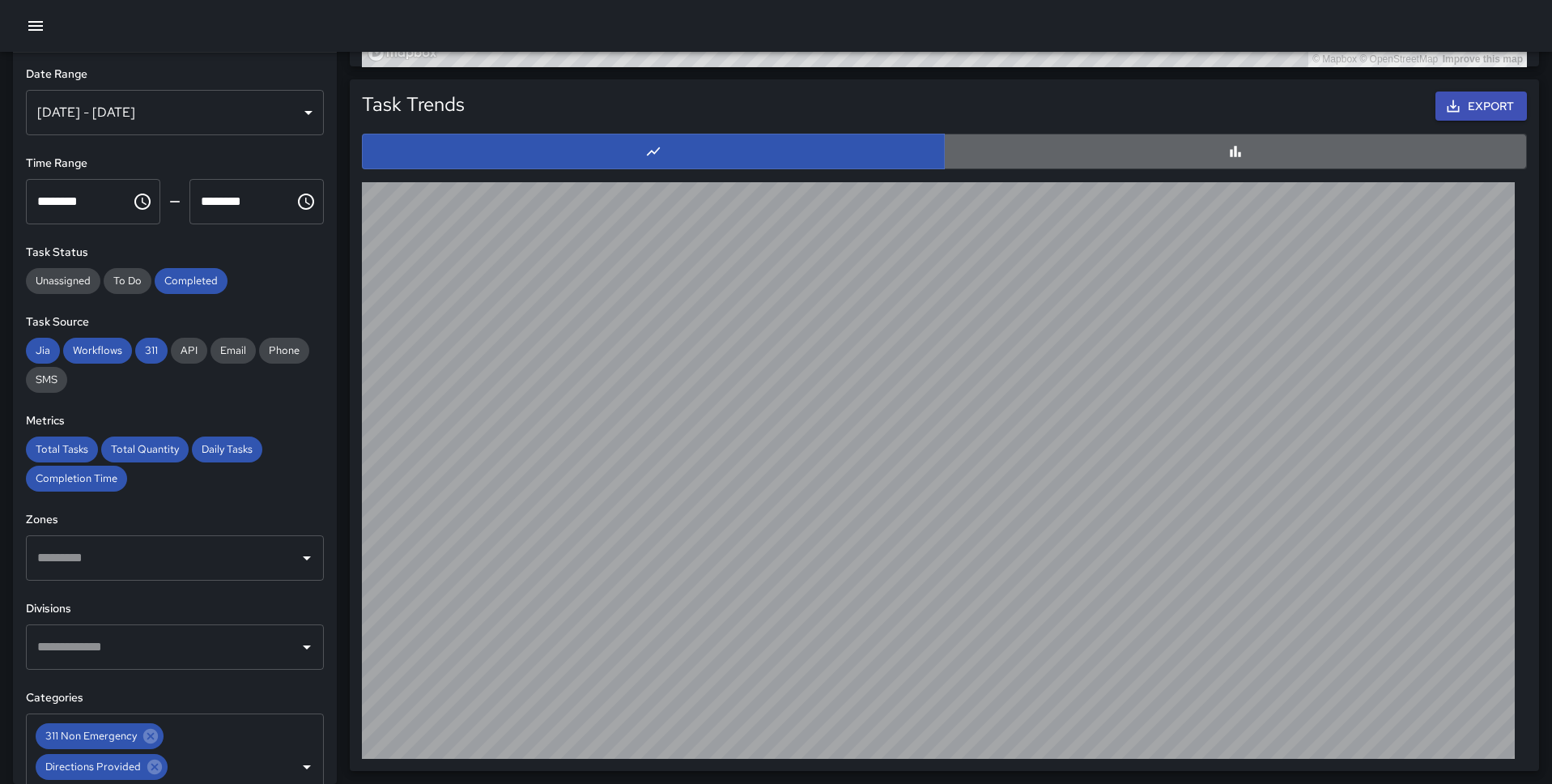
click at [1257, 147] on button "button" at bounding box center [1236, 152] width 583 height 36
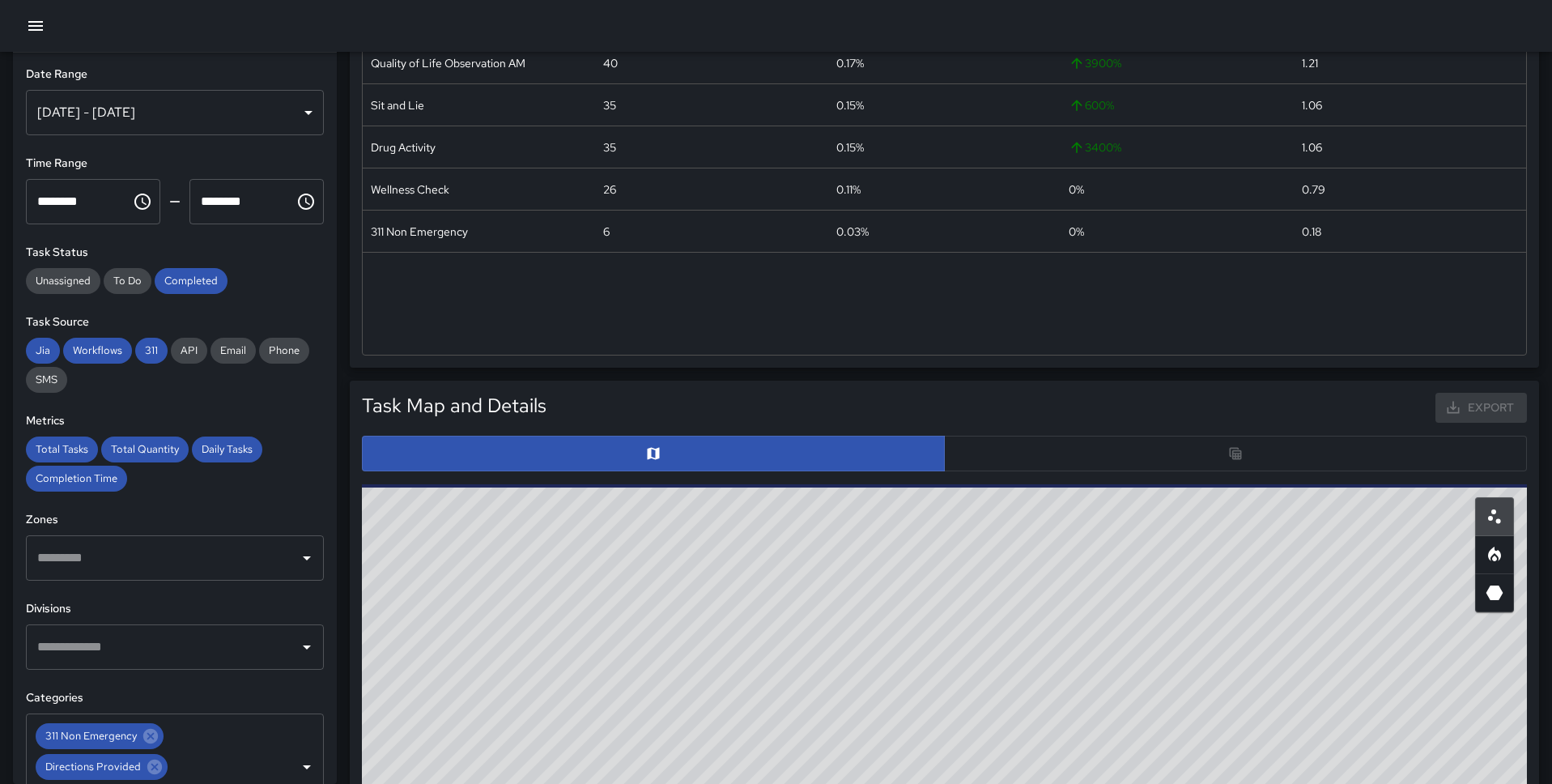
scroll to position [422, 0]
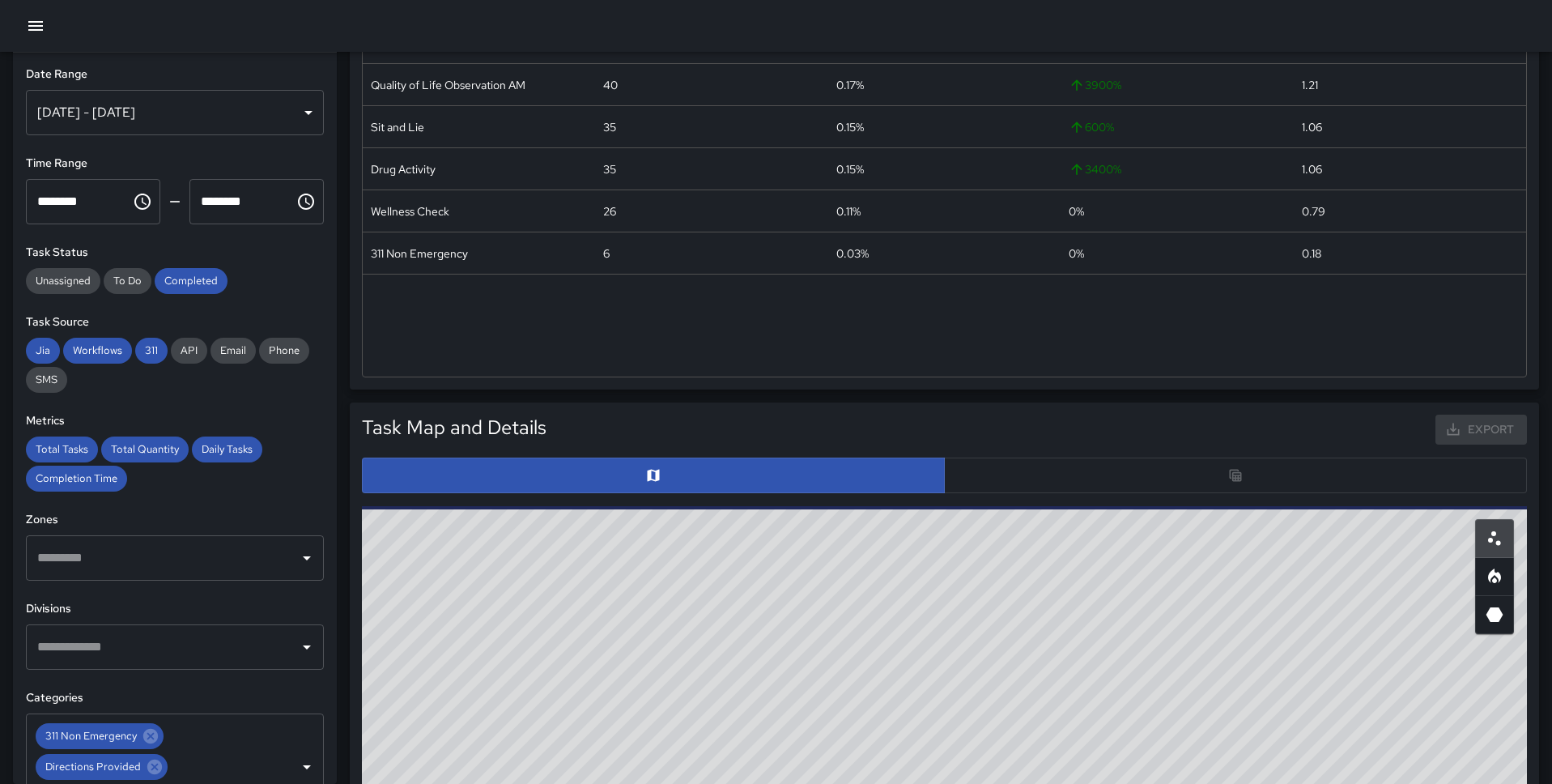
click at [978, 464] on div at bounding box center [944, 476] width 1165 height 36
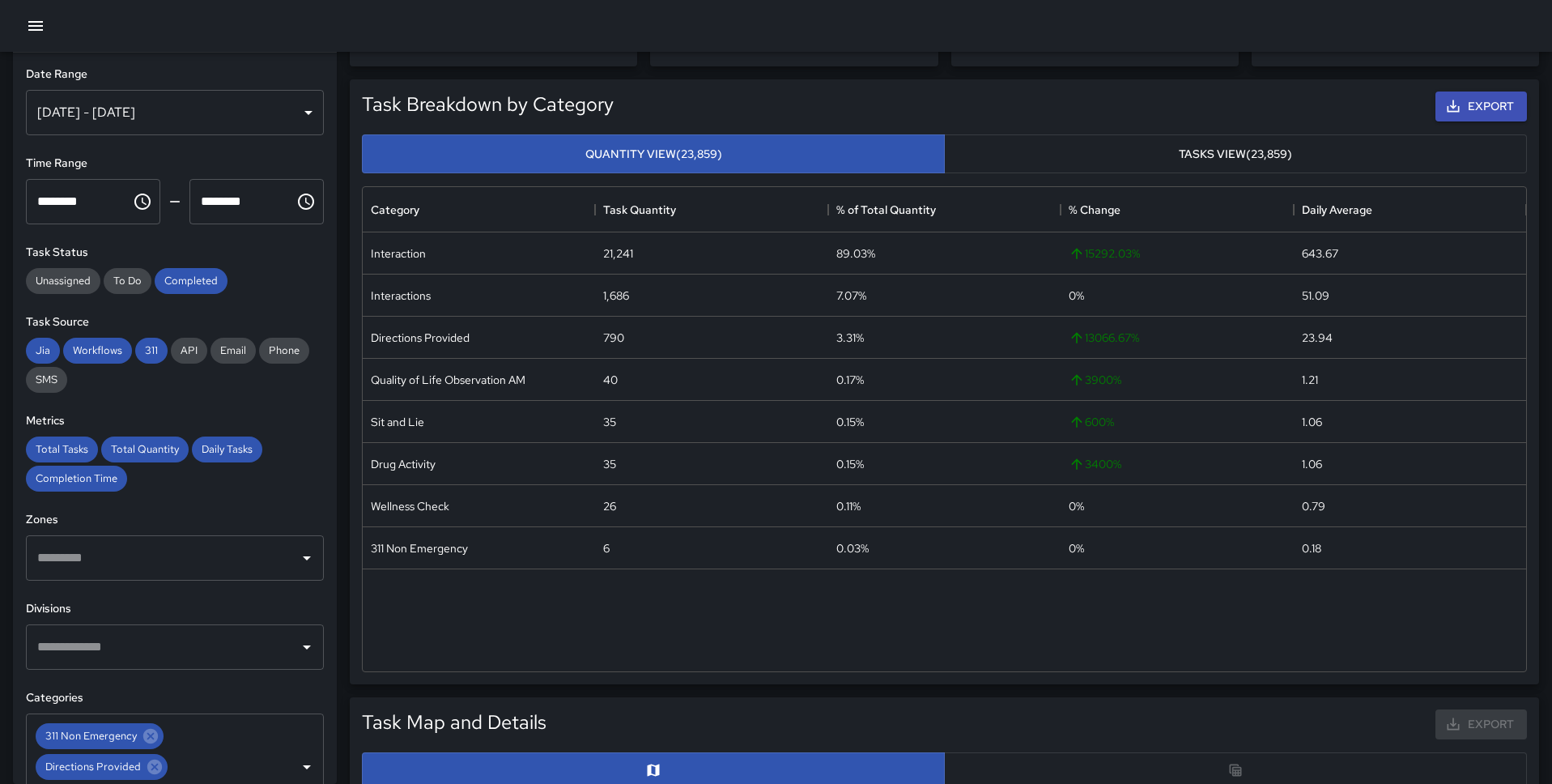
scroll to position [124, 0]
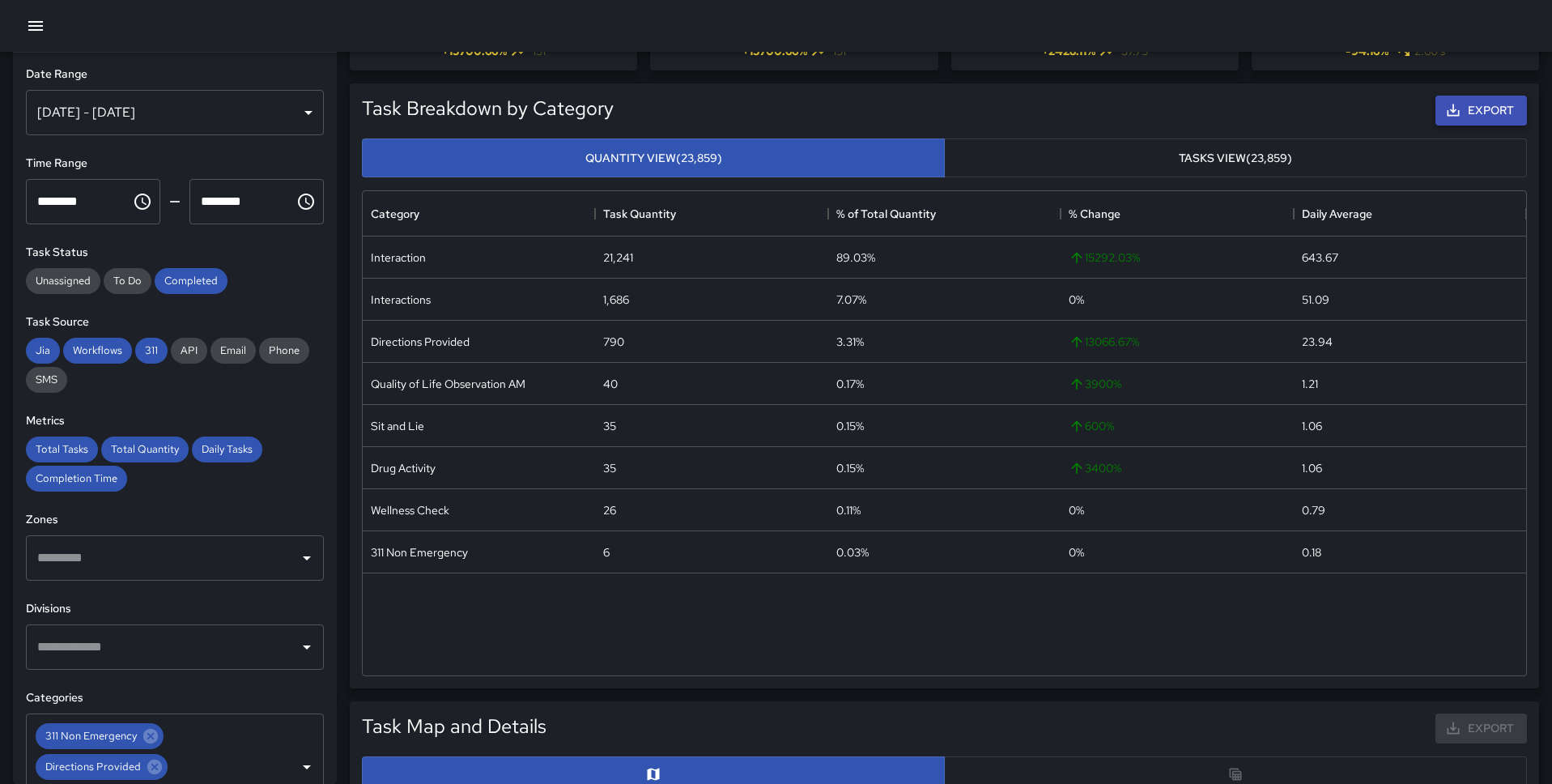
click at [1480, 114] on button "Export" at bounding box center [1481, 111] width 92 height 30
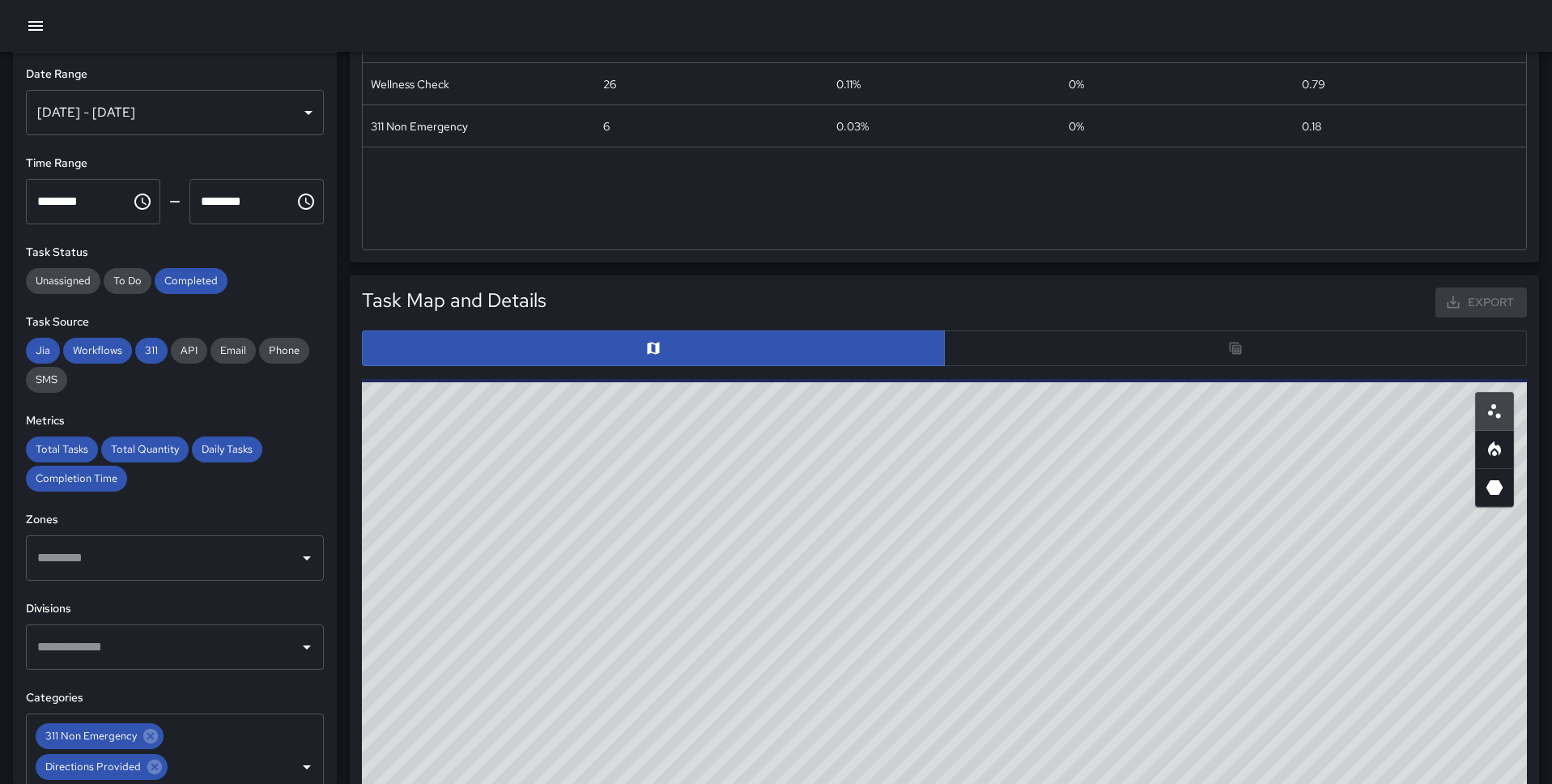
scroll to position [551, 0]
click at [1199, 337] on div at bounding box center [944, 348] width 1165 height 36
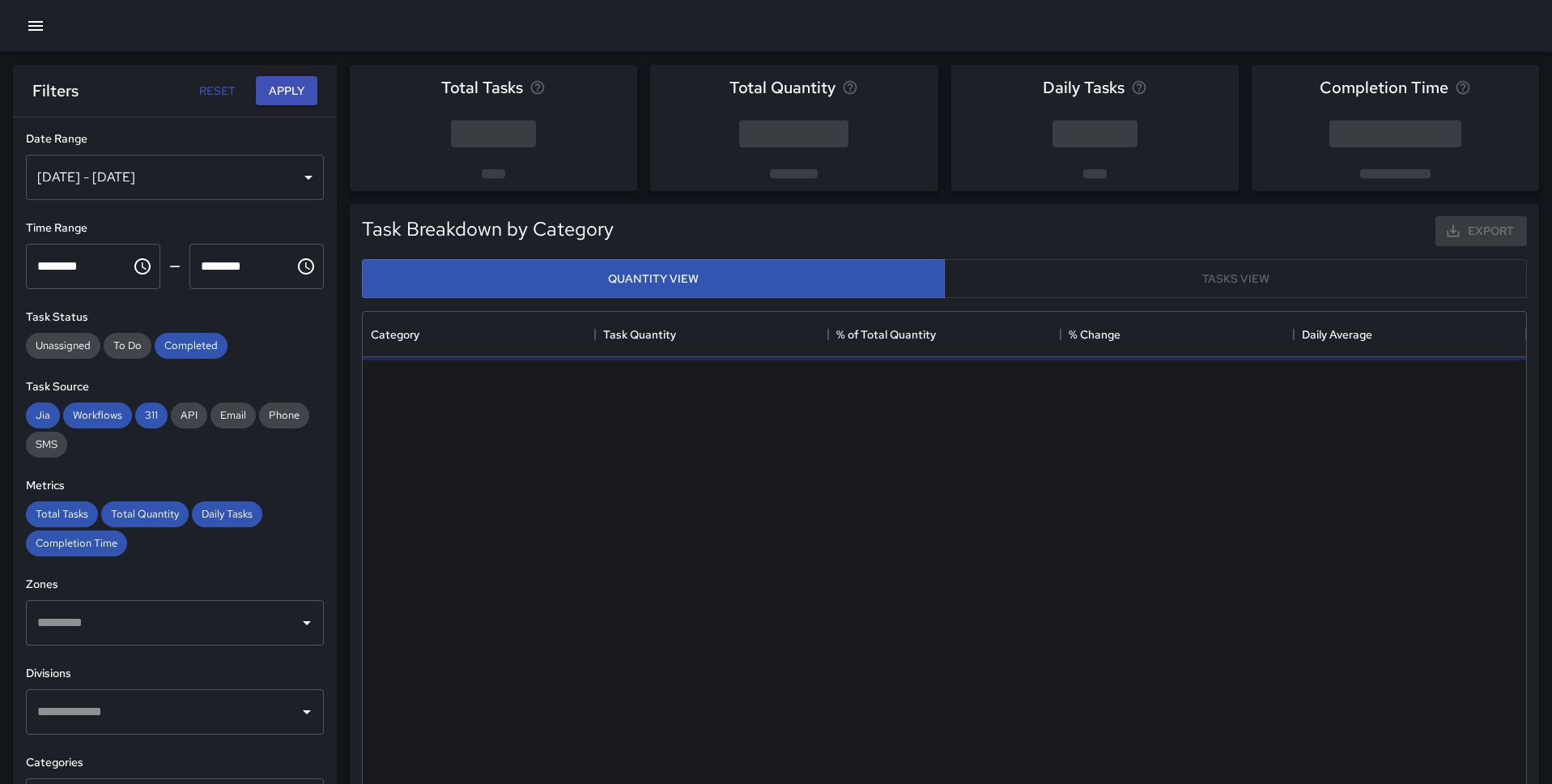
scroll to position [484, 1164]
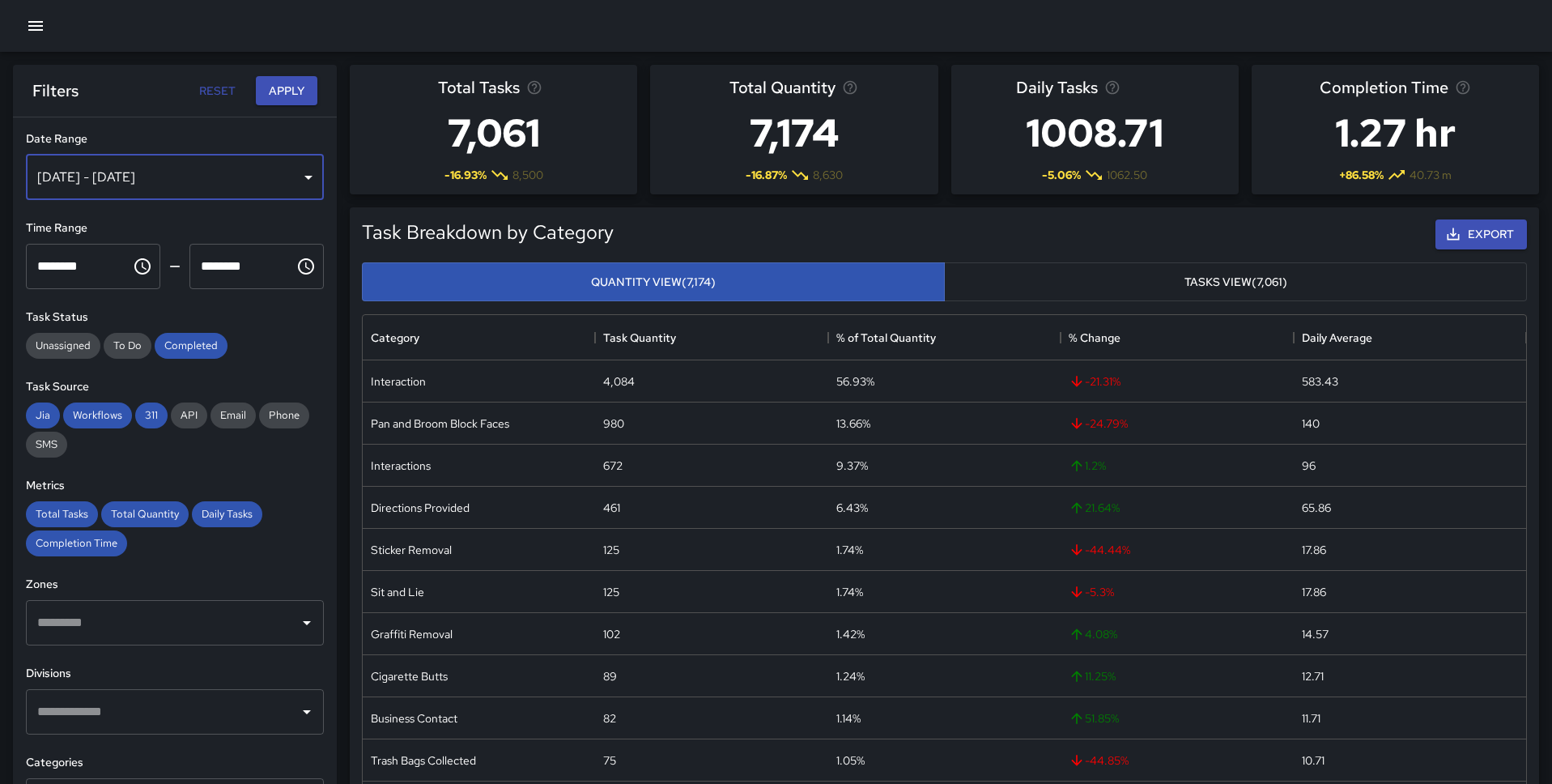
click at [255, 171] on div "[DATE] - [DATE]" at bounding box center [175, 177] width 298 height 45
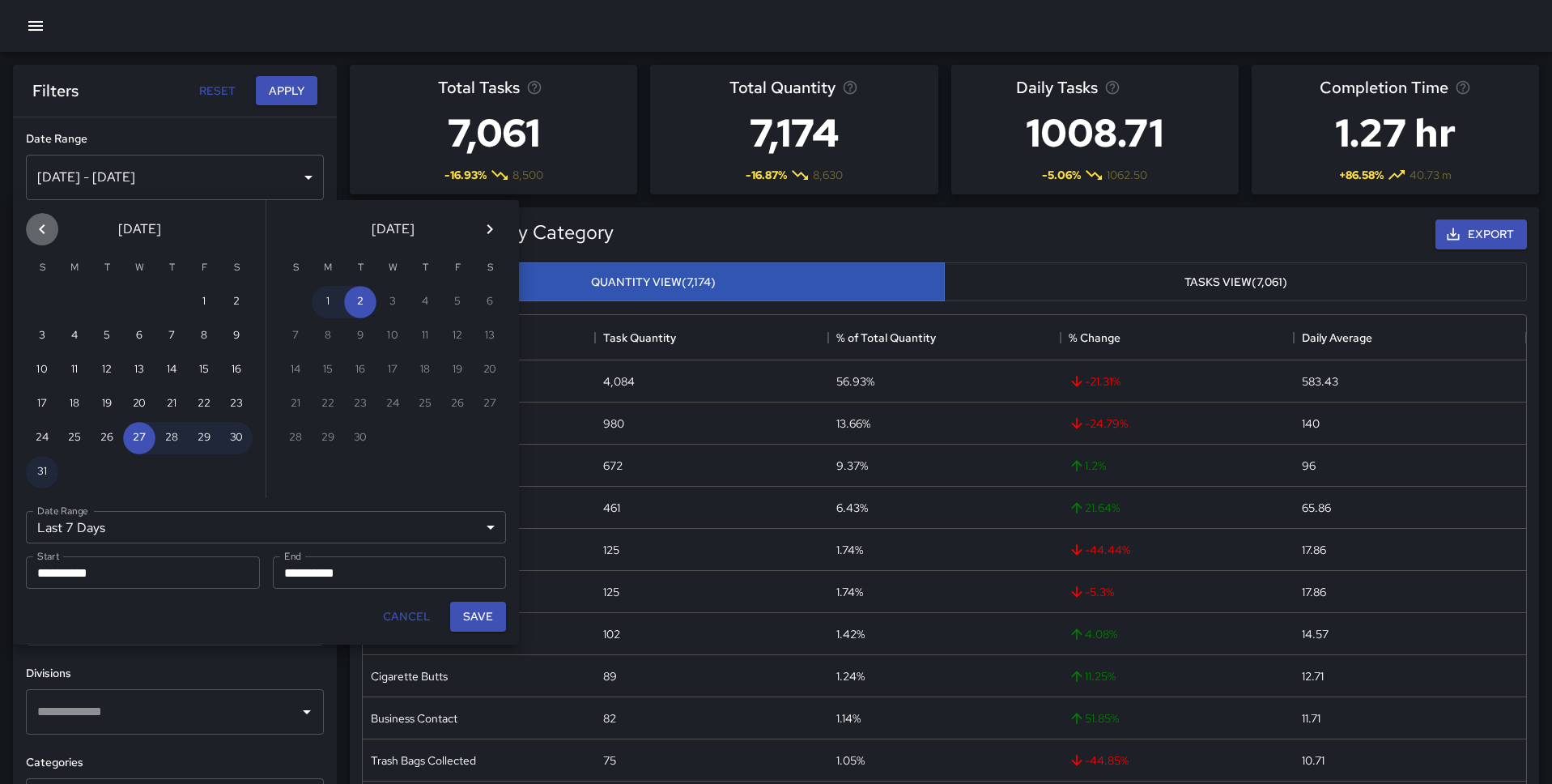
click at [52, 222] on button "Previous month" at bounding box center [42, 230] width 33 height 33
click at [69, 436] on button "28" at bounding box center [75, 438] width 33 height 33
type input "******"
type input "**********"
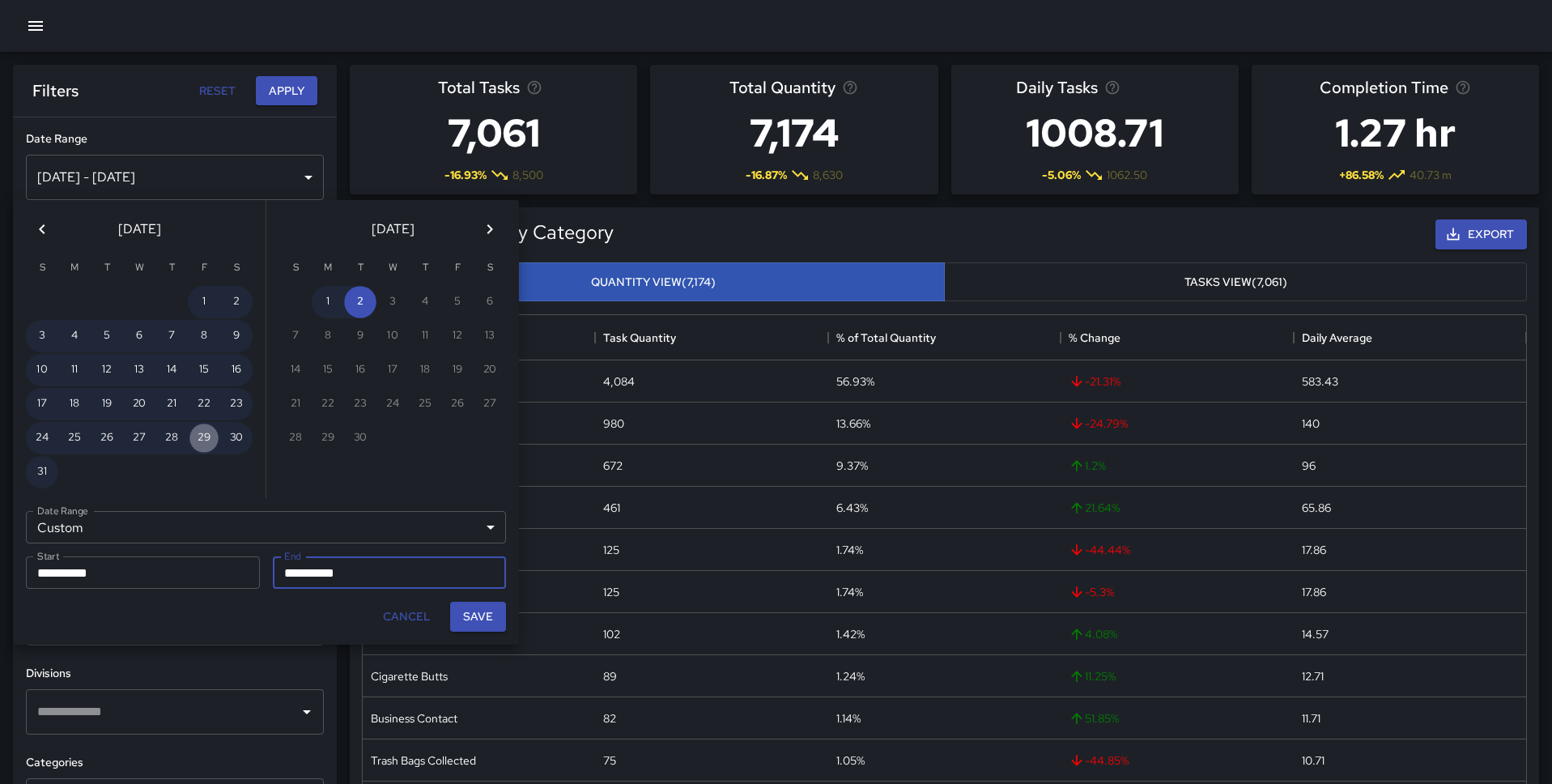
click at [197, 436] on button "29" at bounding box center [204, 438] width 33 height 33
type input "**********"
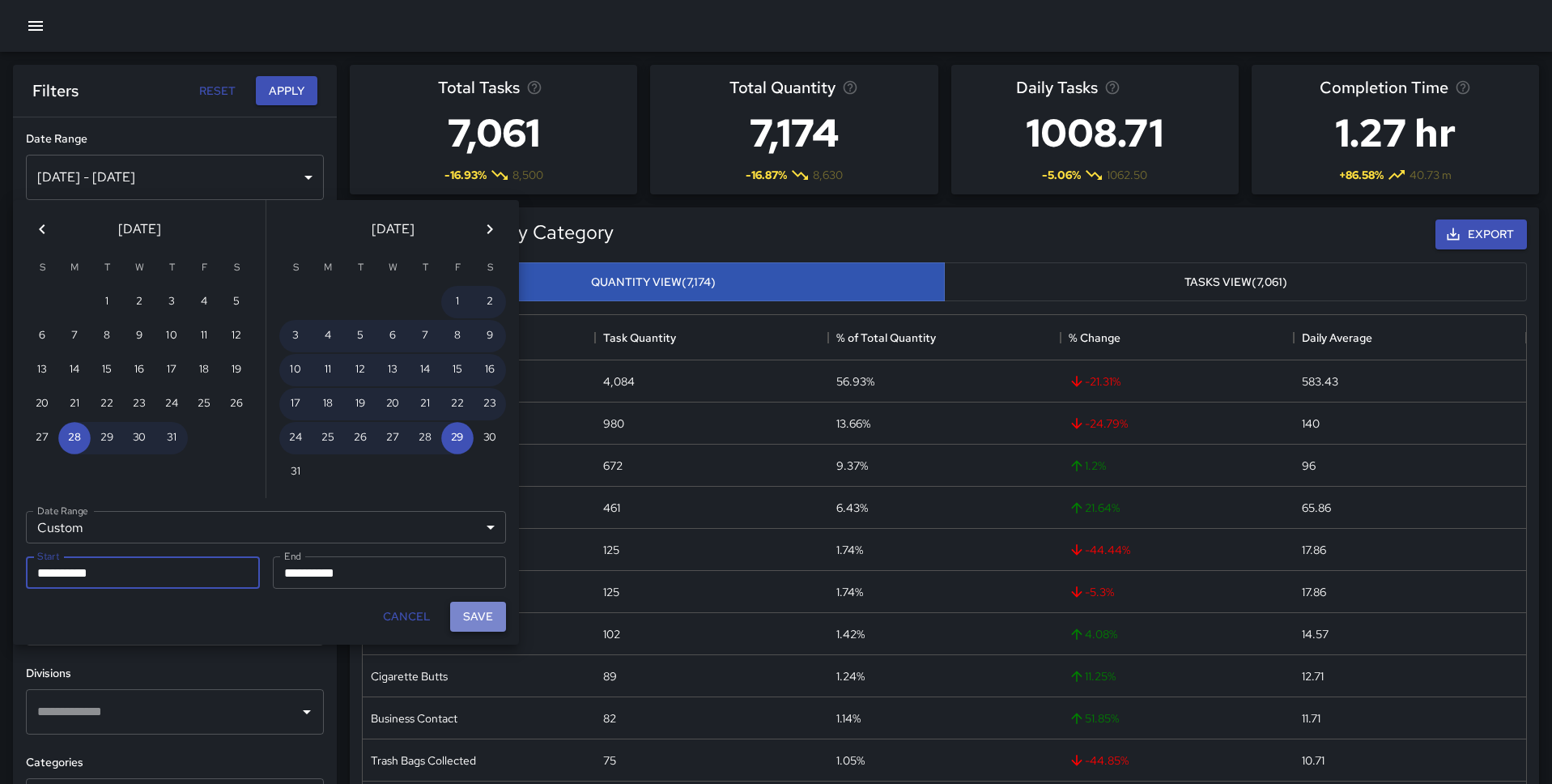
click at [474, 622] on button "Save" at bounding box center [477, 616] width 56 height 30
type input "**********"
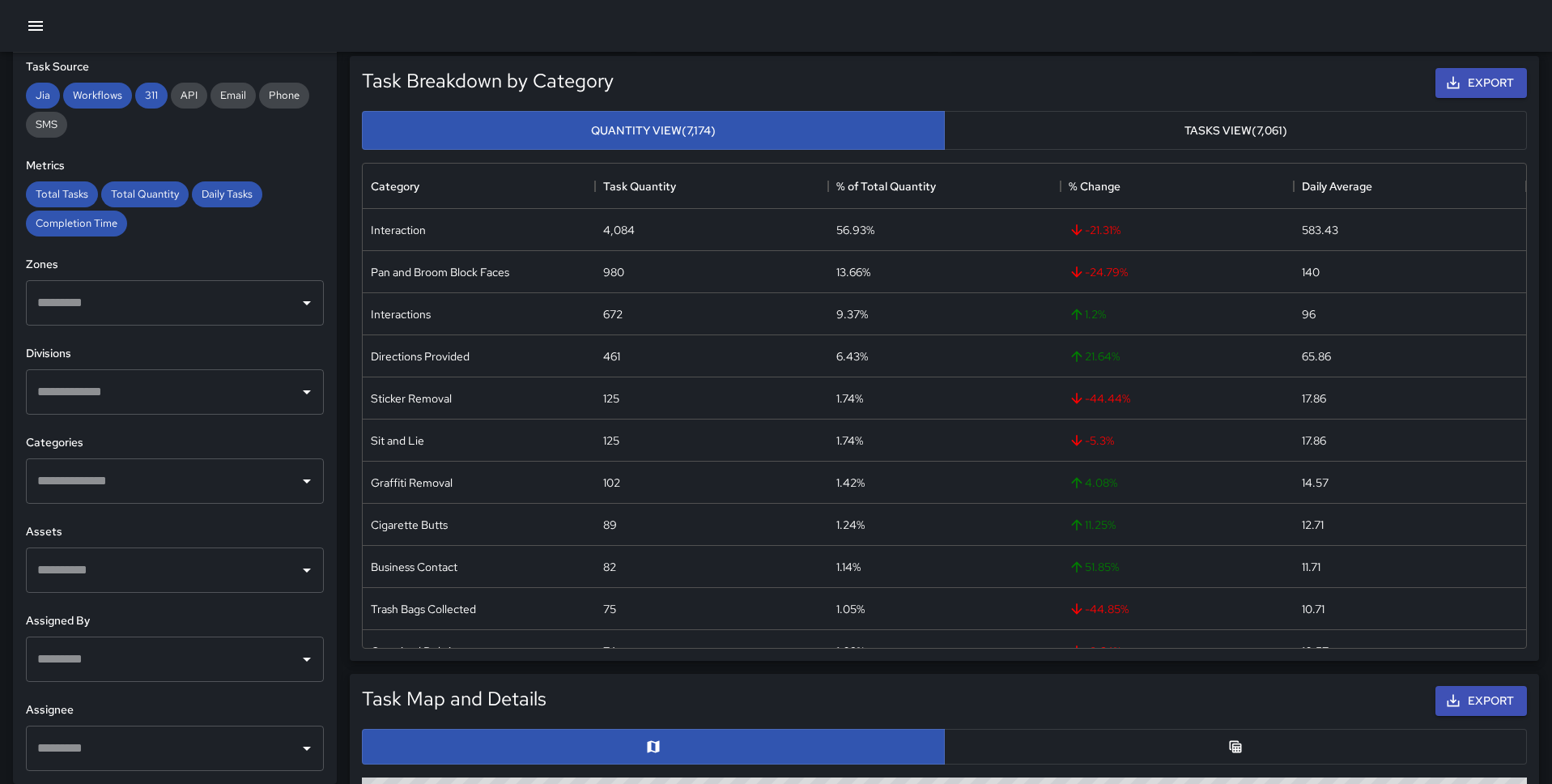
scroll to position [153, 0]
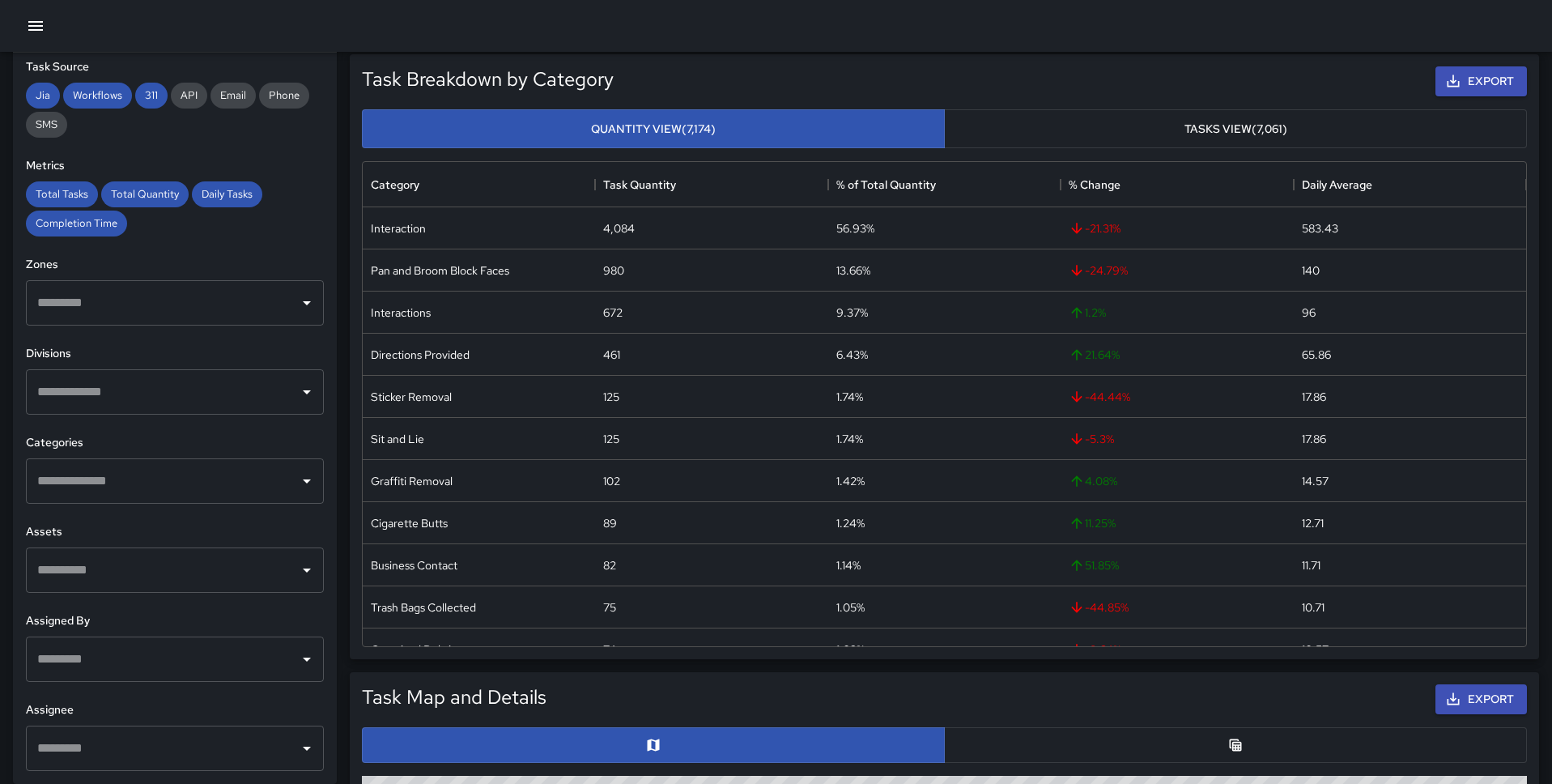
click at [89, 750] on input "text" at bounding box center [163, 748] width 259 height 31
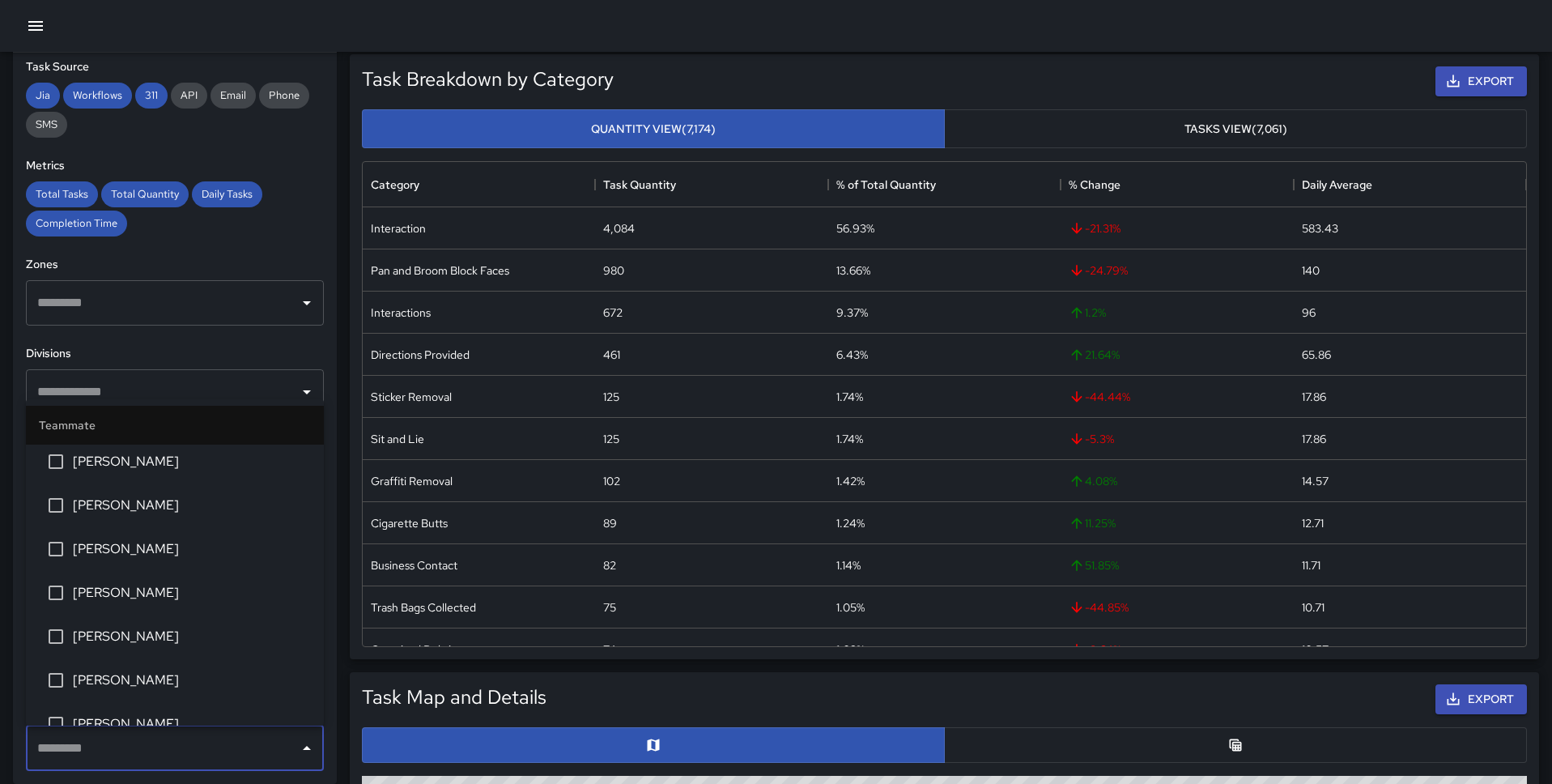
scroll to position [877, 0]
click at [151, 584] on span "[PERSON_NAME]" at bounding box center [192, 589] width 238 height 20
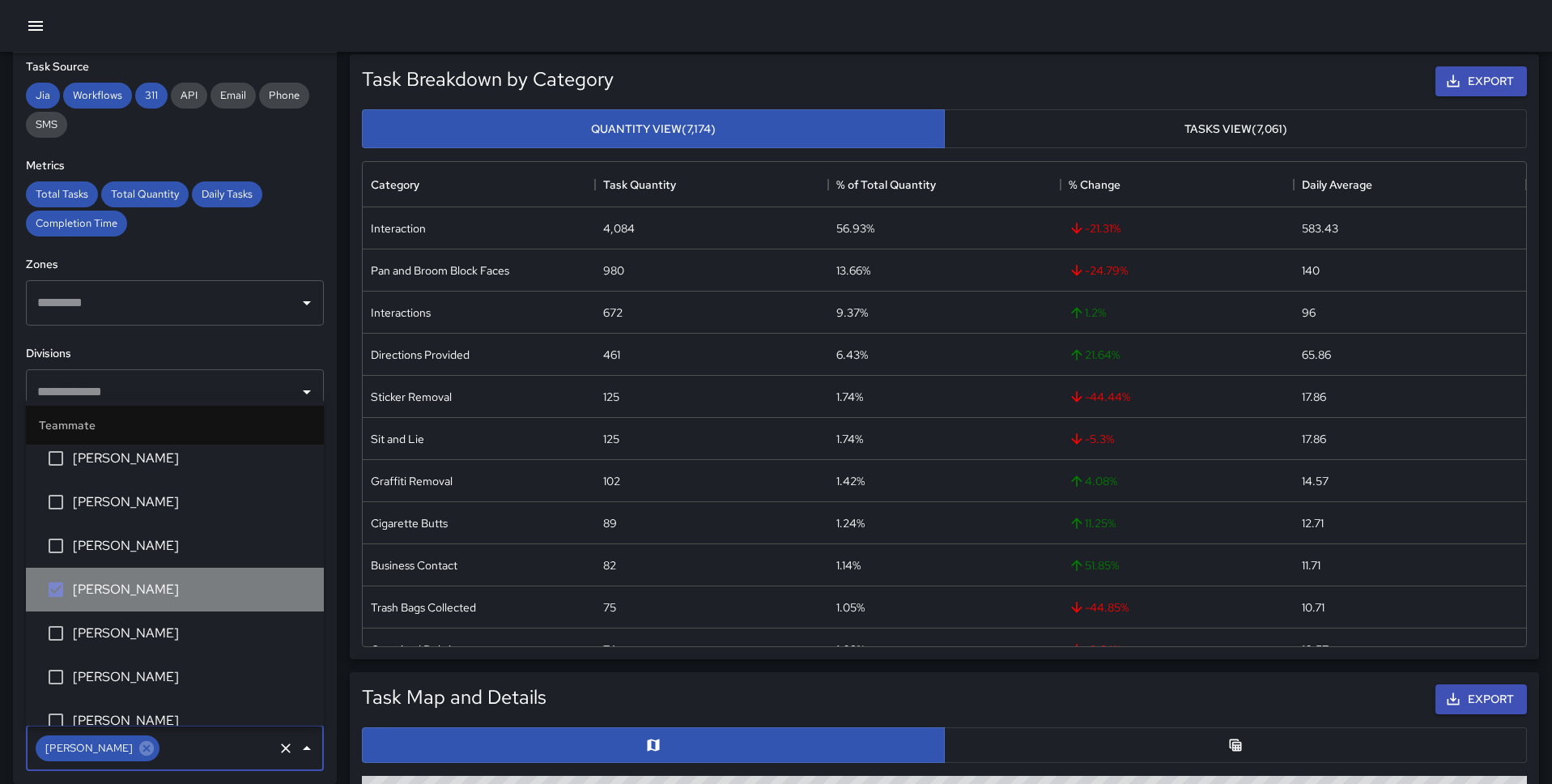
click at [150, 609] on li "[PERSON_NAME]" at bounding box center [175, 589] width 298 height 44
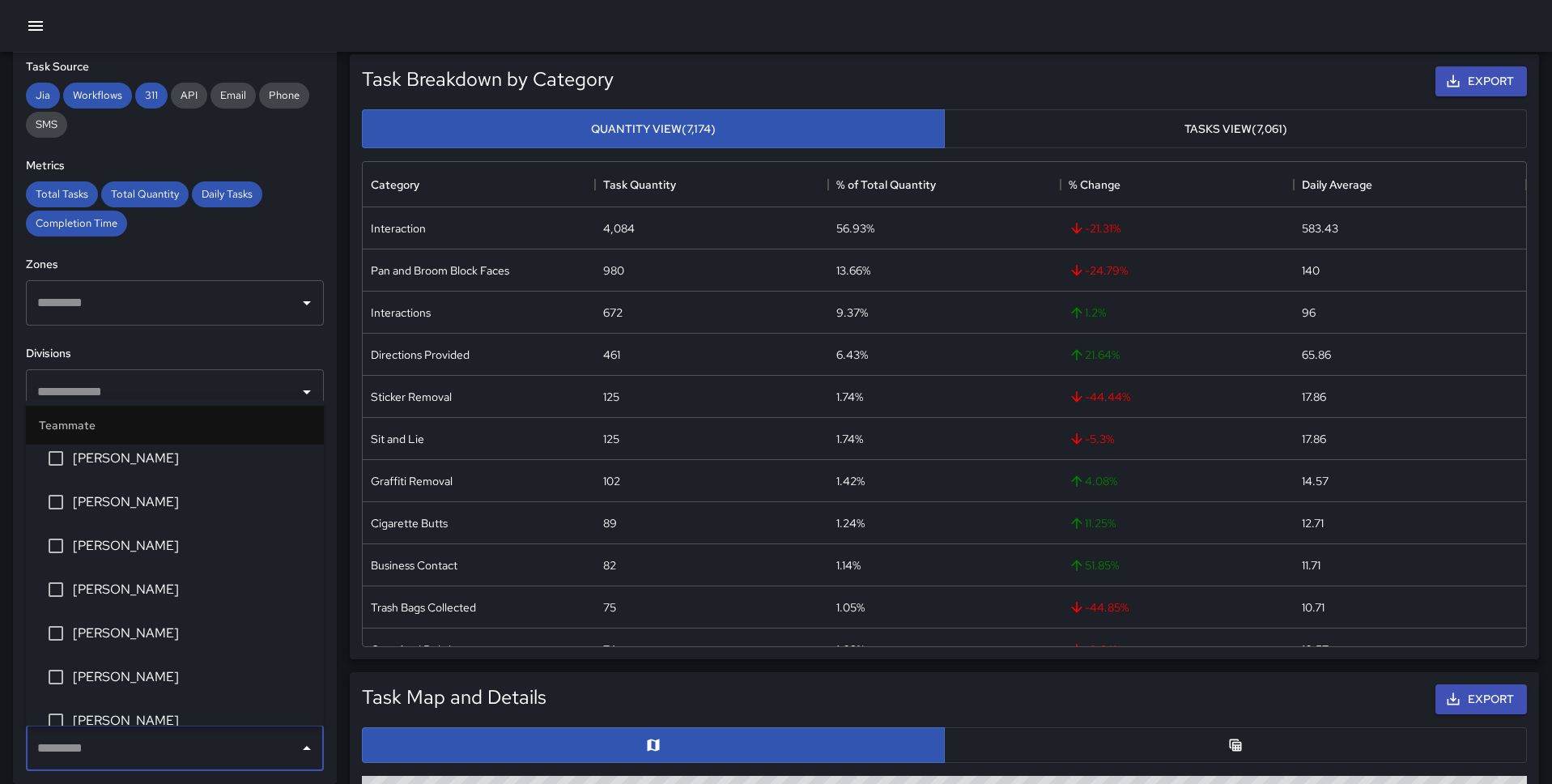
click at [143, 593] on span "[PERSON_NAME]" at bounding box center [192, 589] width 238 height 20
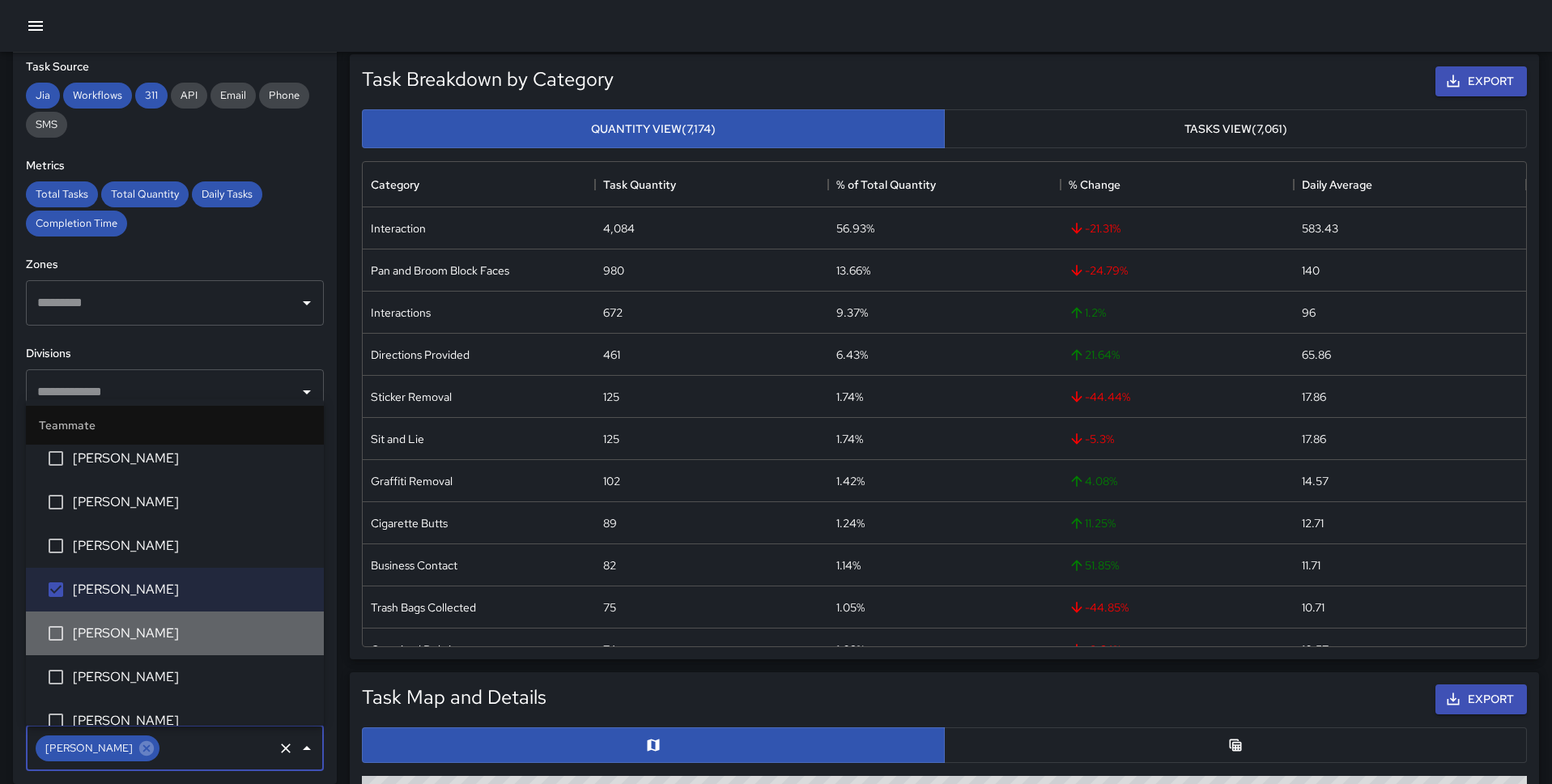
click at [143, 630] on span "Brandon Stocker" at bounding box center [192, 633] width 238 height 20
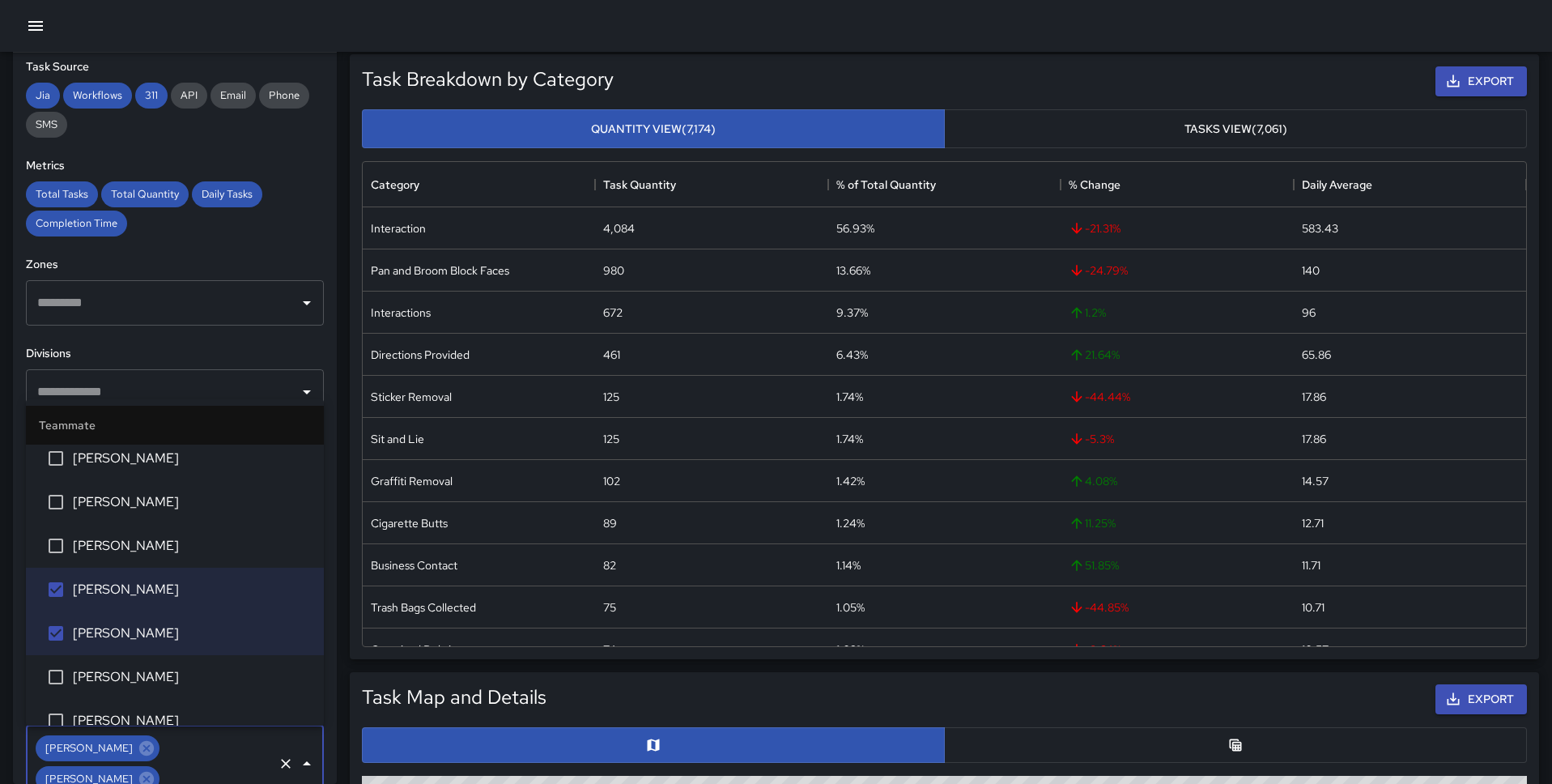
click at [142, 683] on span "[PERSON_NAME]" at bounding box center [192, 677] width 238 height 20
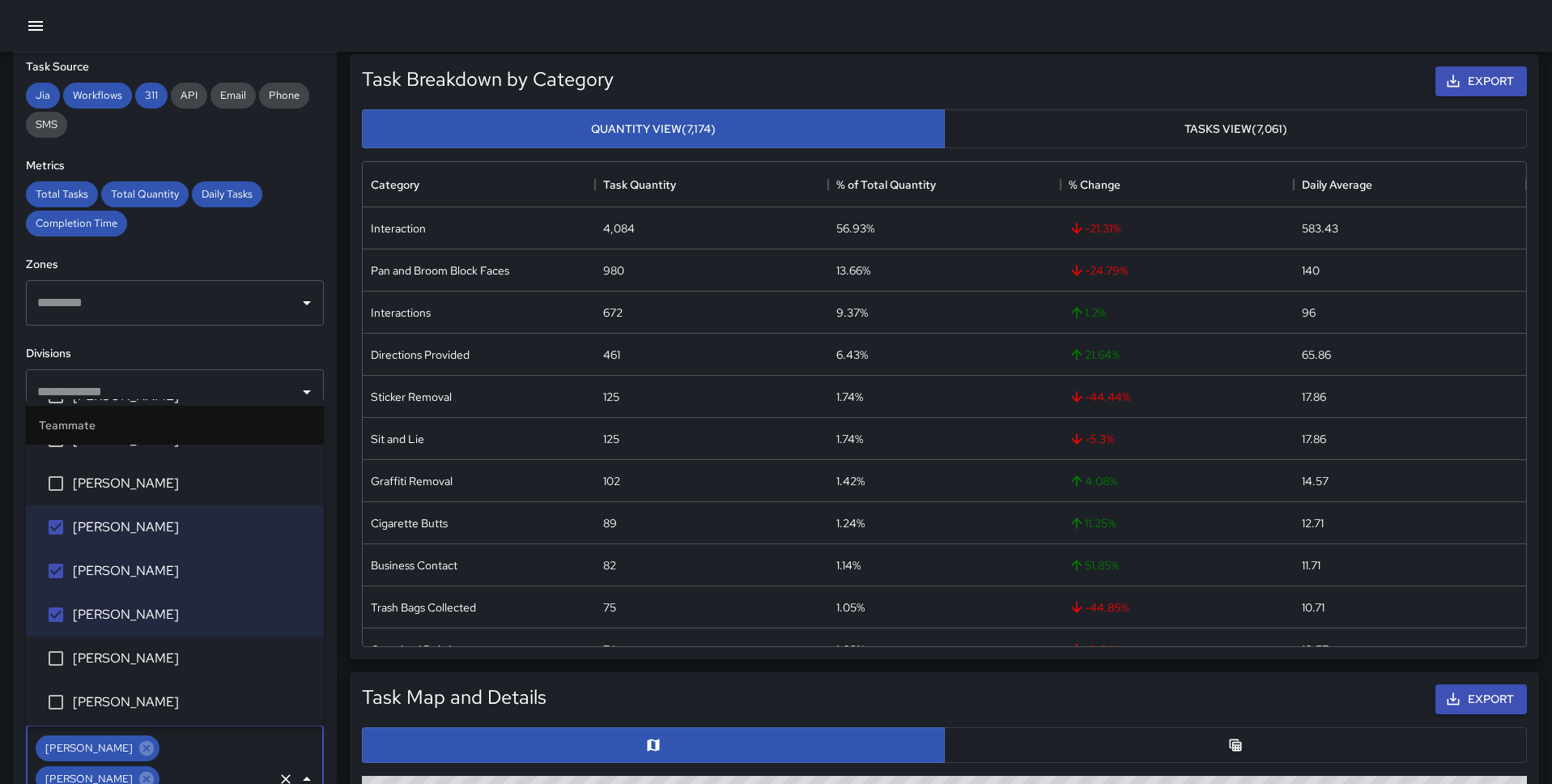
click at [143, 657] on span "[PERSON_NAME]" at bounding box center [192, 658] width 238 height 20
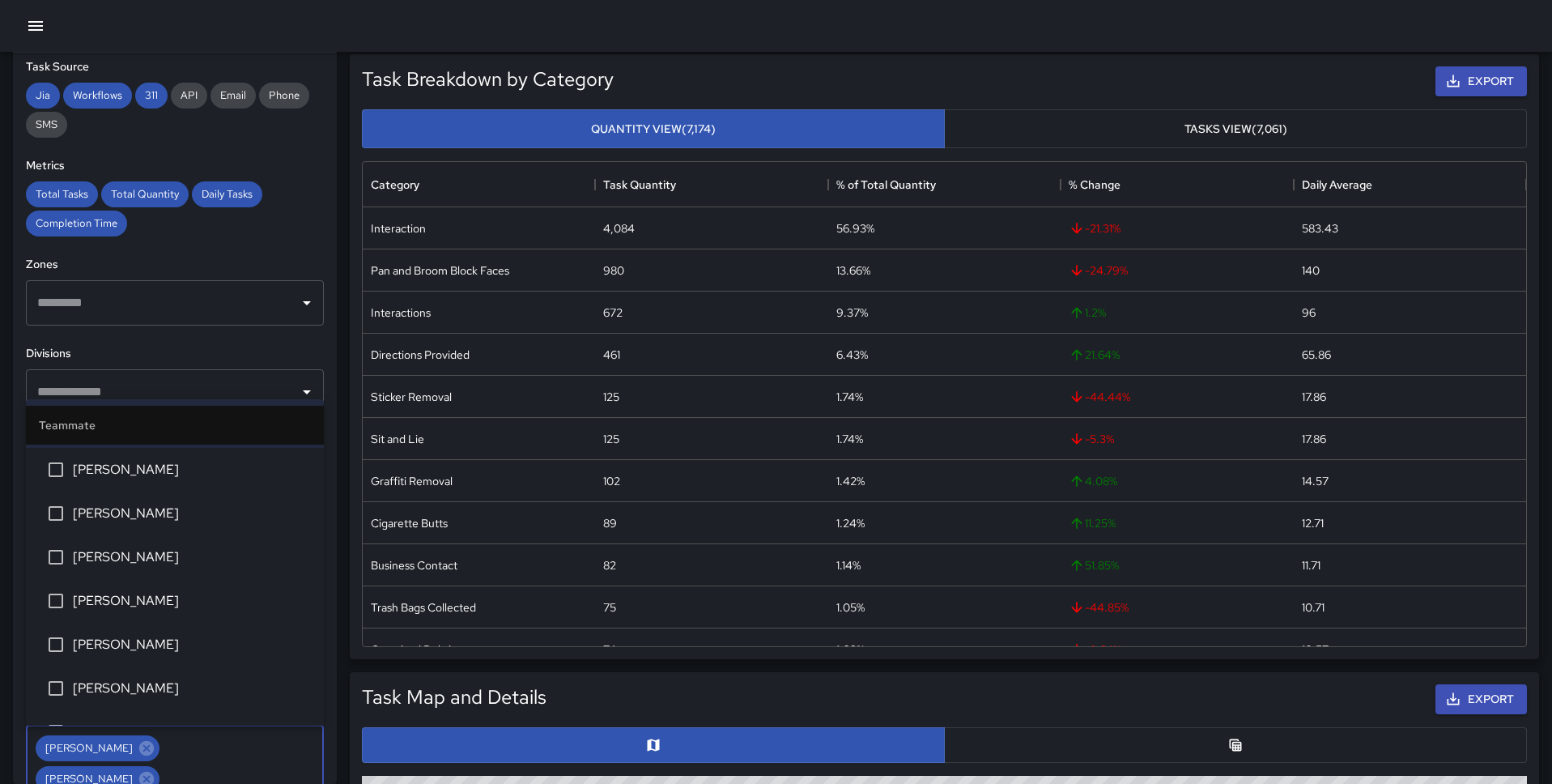
click at [147, 644] on span "[PERSON_NAME]" at bounding box center [192, 644] width 238 height 20
click at [136, 497] on li "Rover Two" at bounding box center [175, 509] width 298 height 44
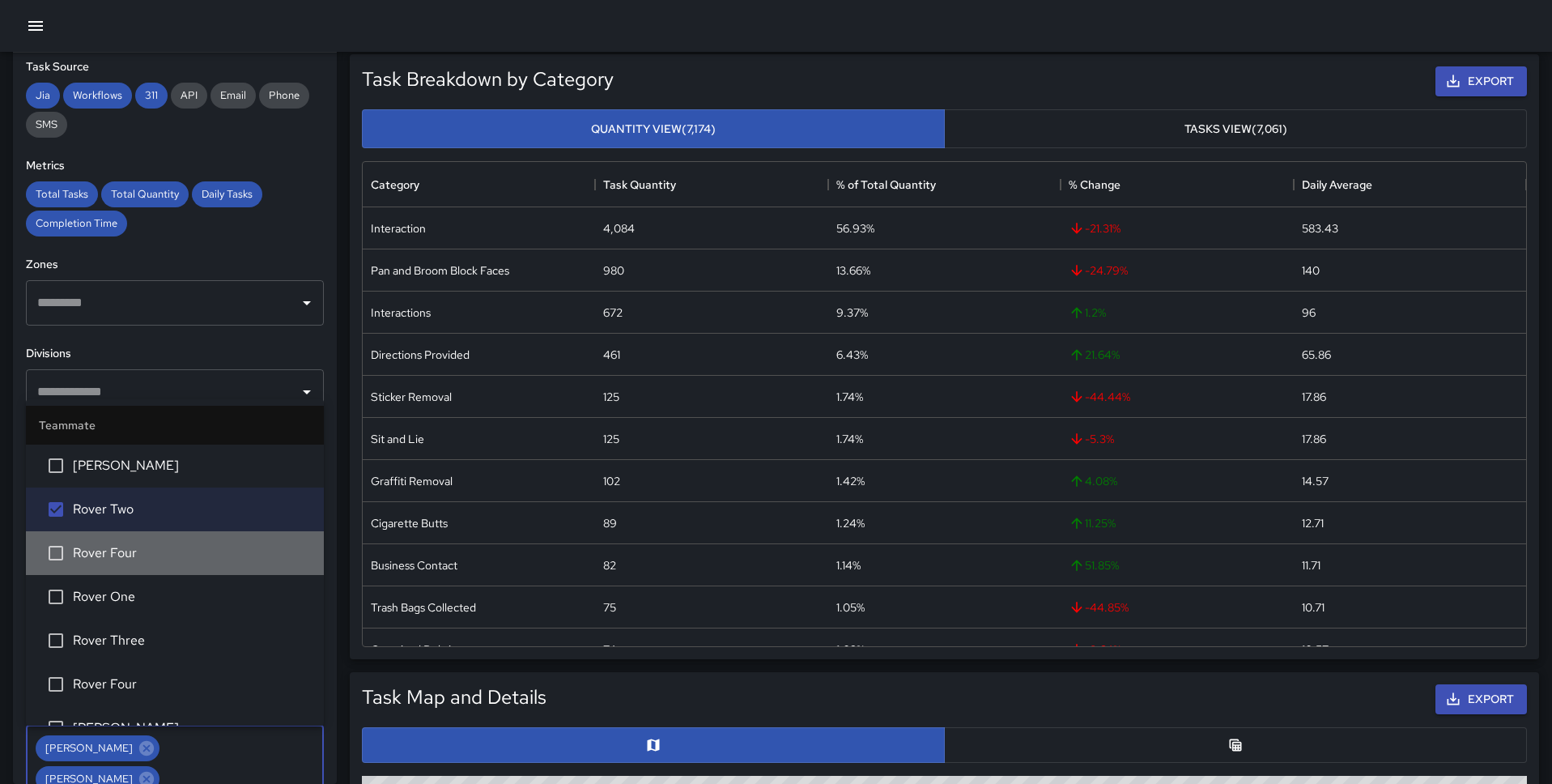
click at [136, 558] on span "Rover Four" at bounding box center [192, 553] width 238 height 20
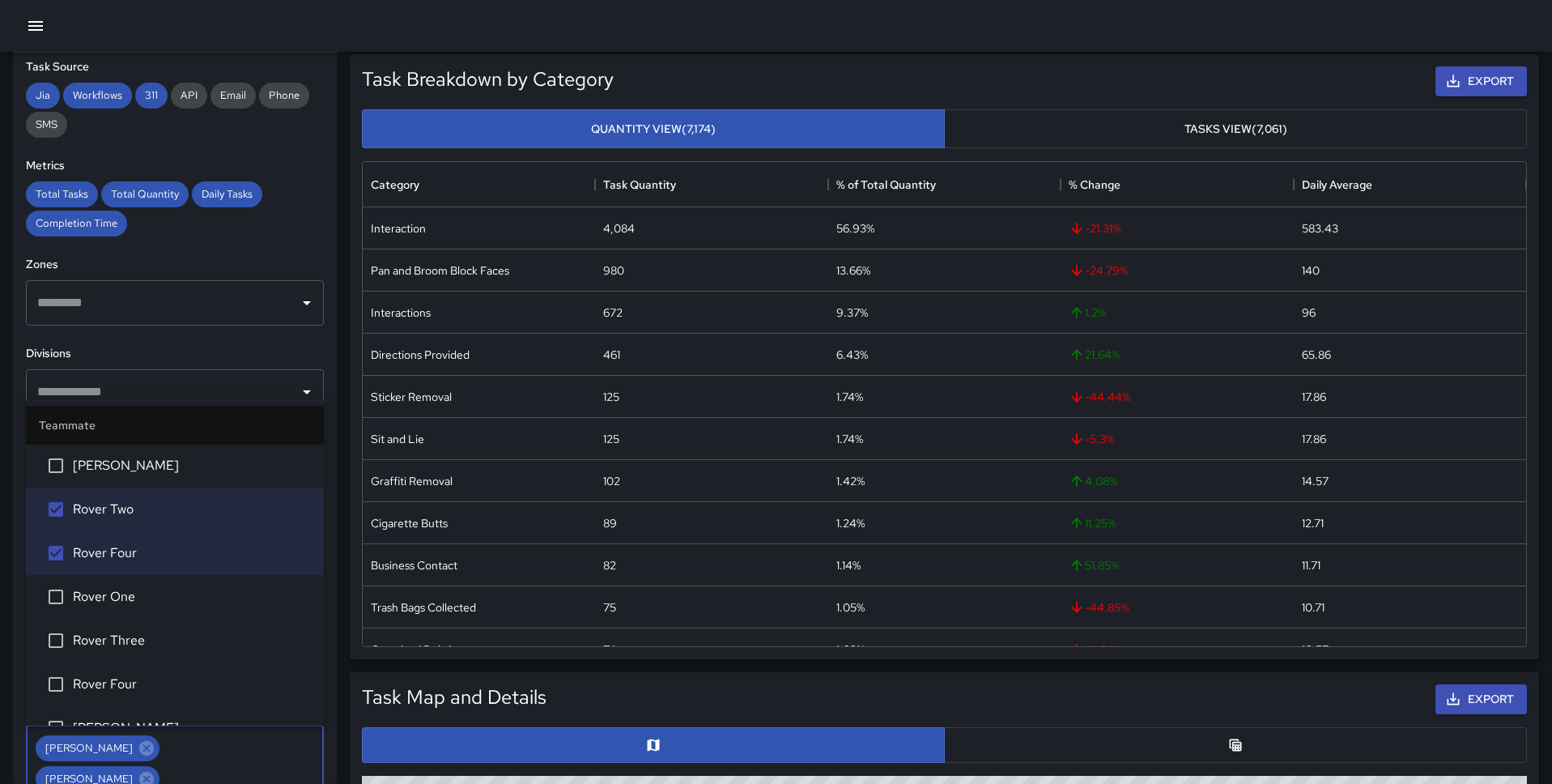
click at [136, 610] on li "Rover One" at bounding box center [175, 596] width 298 height 44
click at [133, 644] on span "Rover Three" at bounding box center [192, 640] width 238 height 20
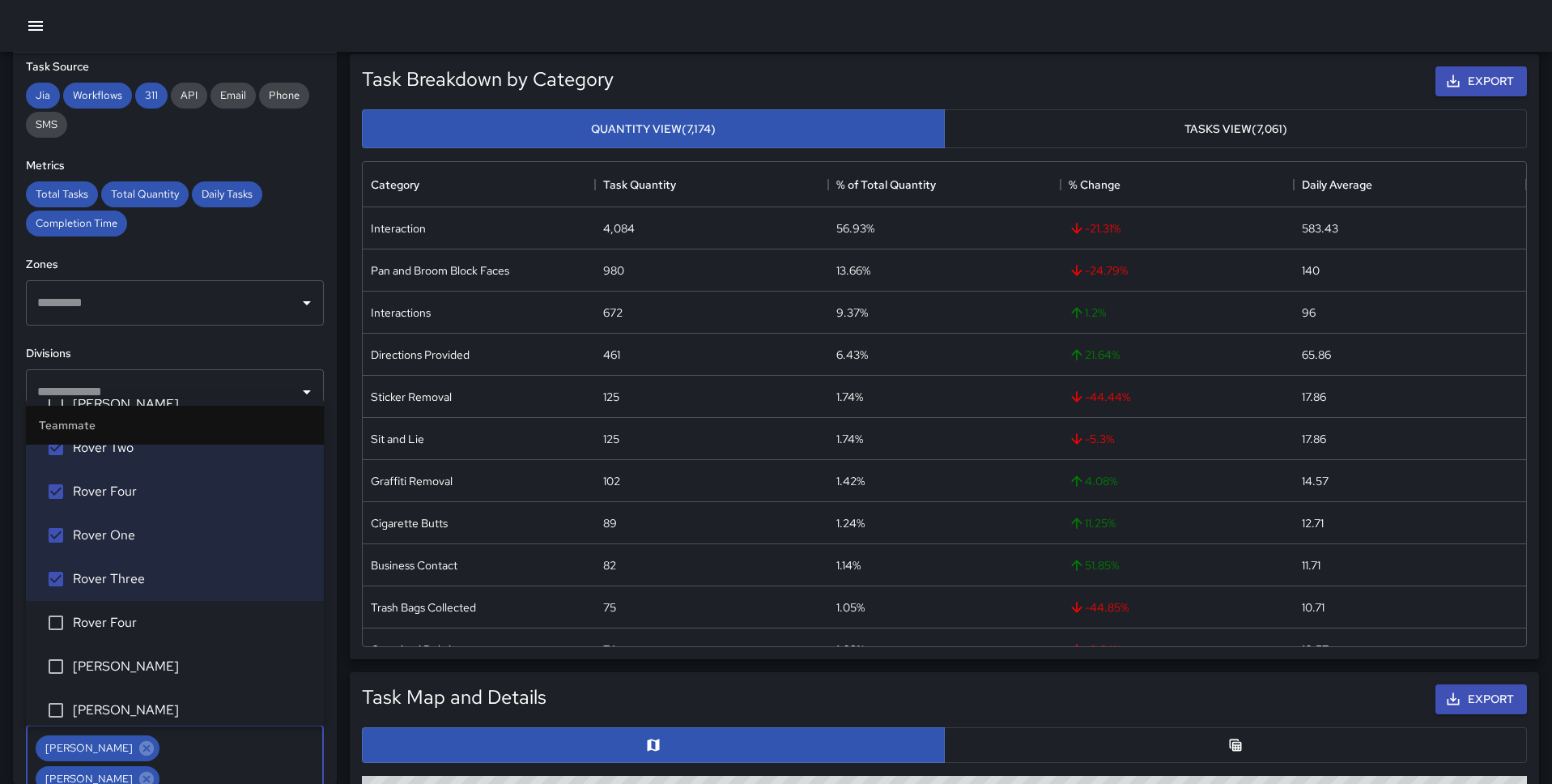
click at [135, 617] on span "Rover Four" at bounding box center [192, 622] width 238 height 20
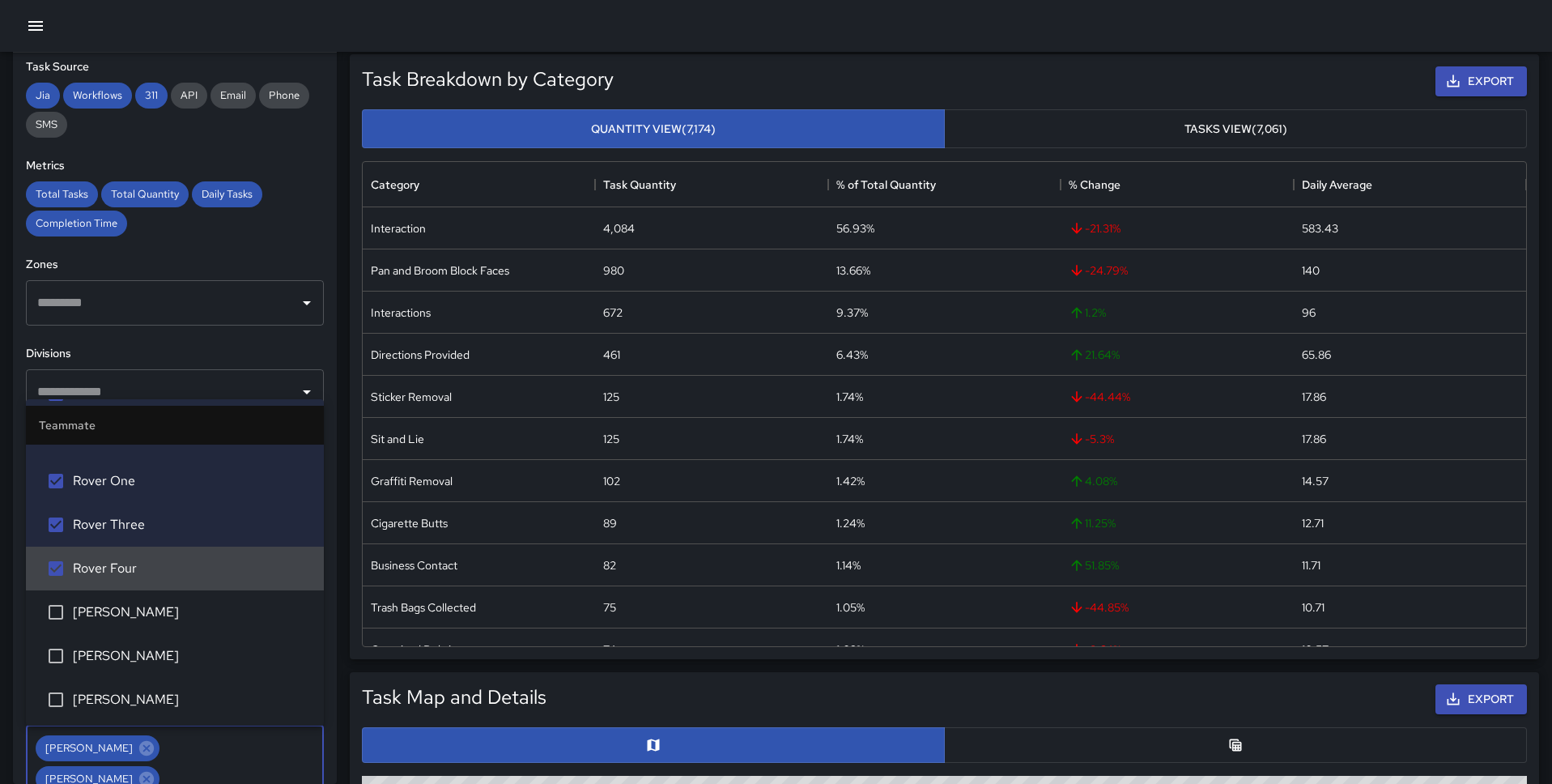
scroll to position [2181, 0]
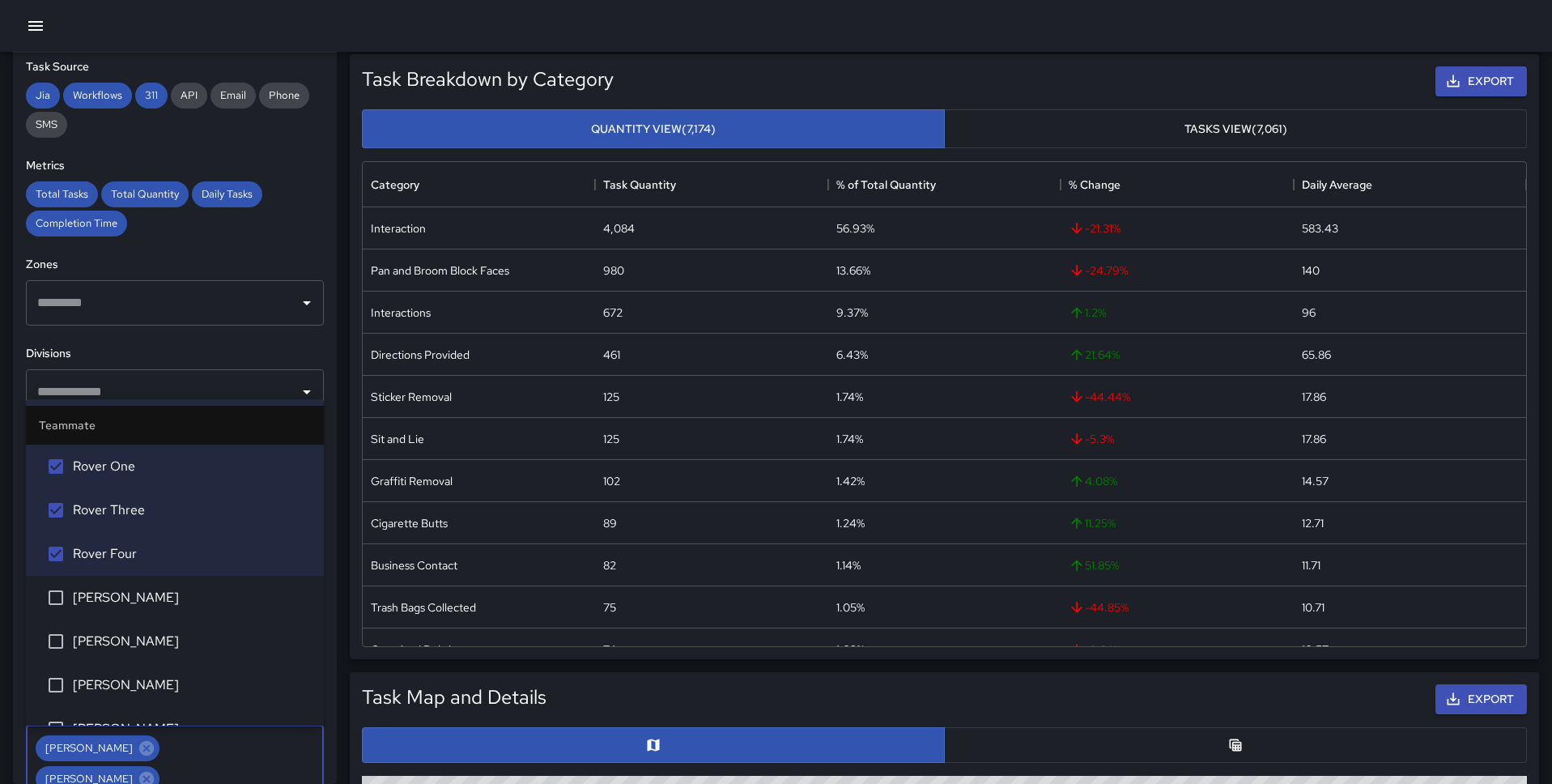
click at [136, 593] on span "Sieni Maetau" at bounding box center [192, 597] width 238 height 20
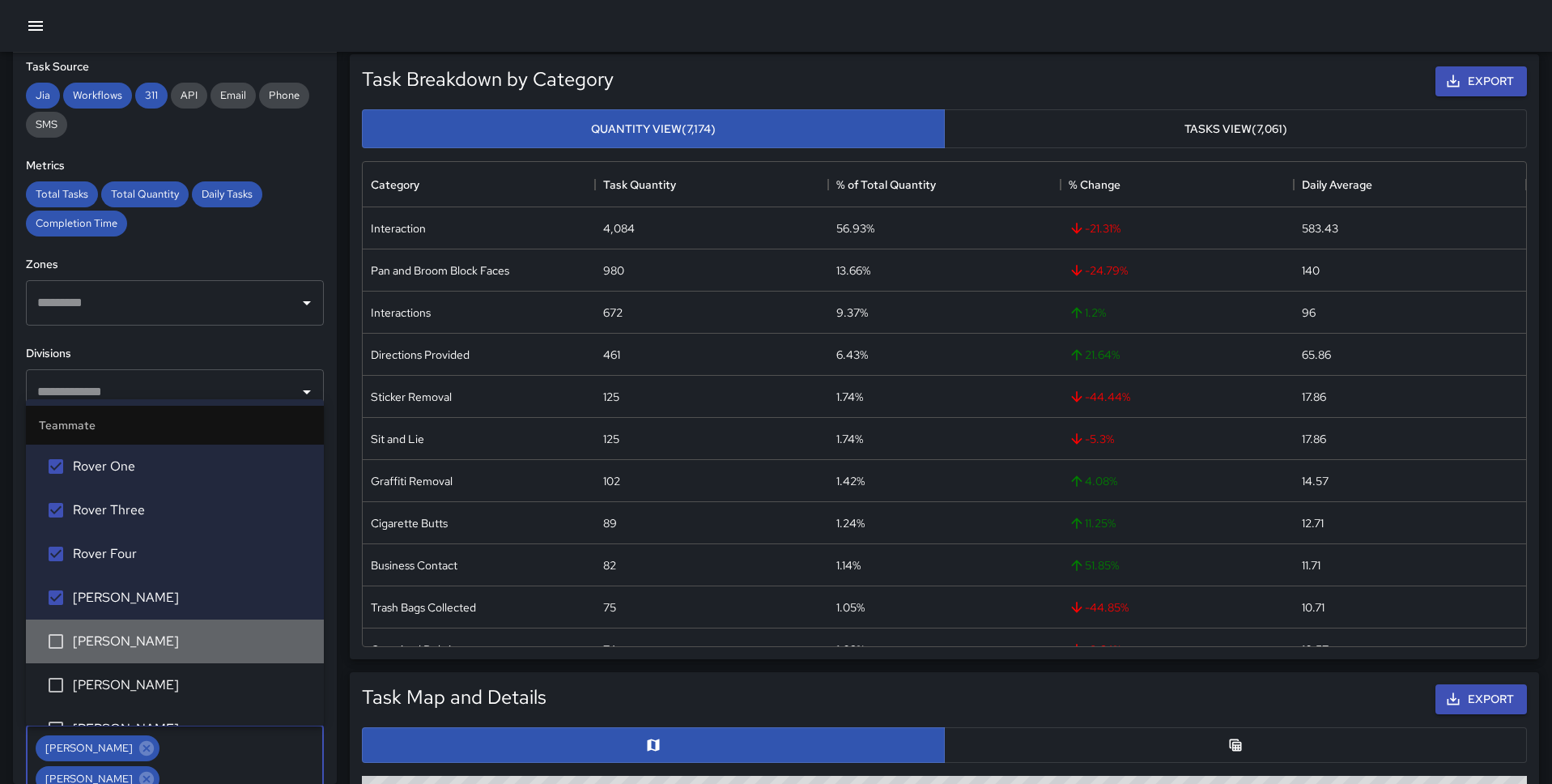
click at [131, 639] on span "[PERSON_NAME]" at bounding box center [192, 641] width 238 height 20
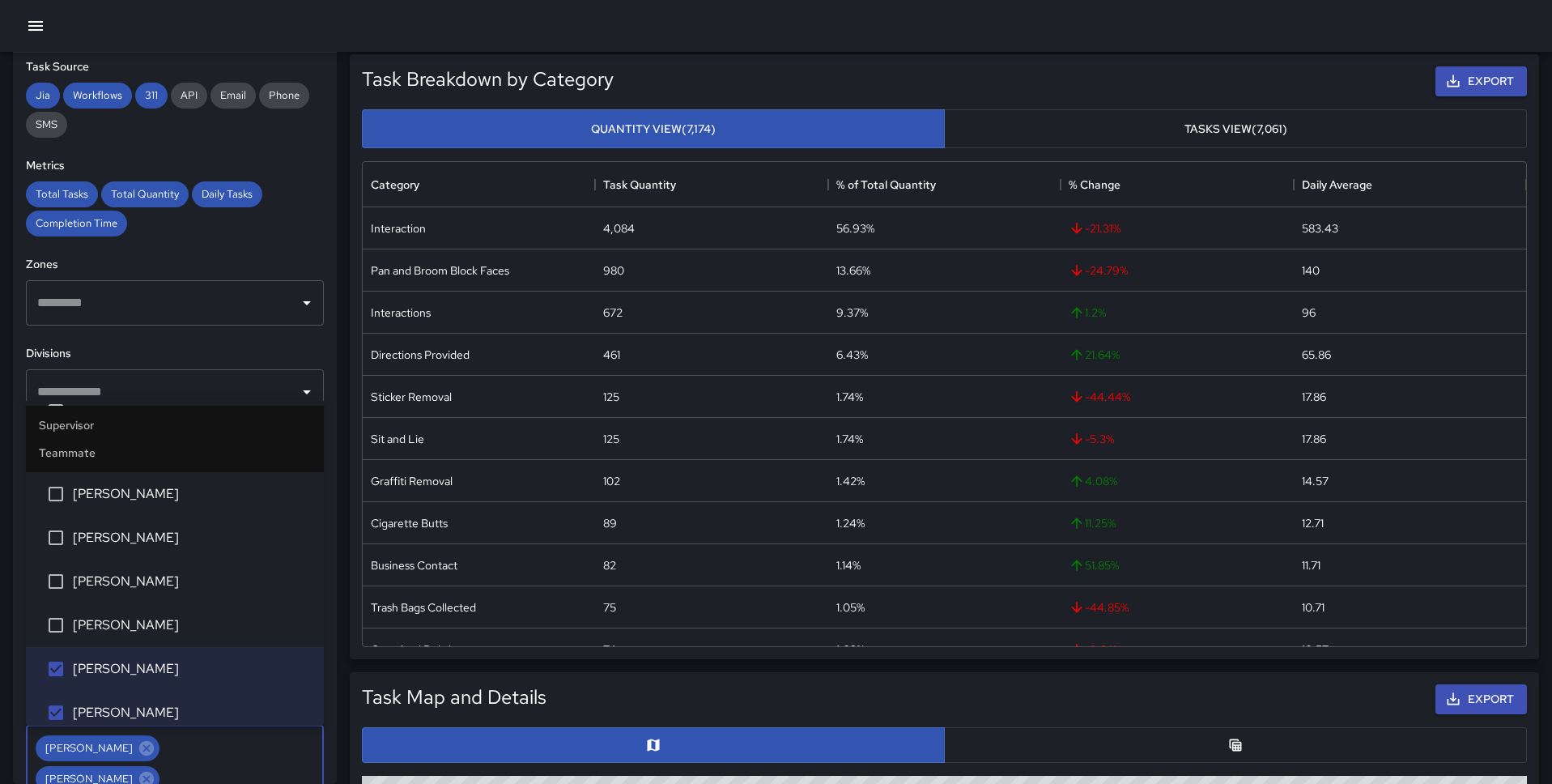
scroll to position [781, 0]
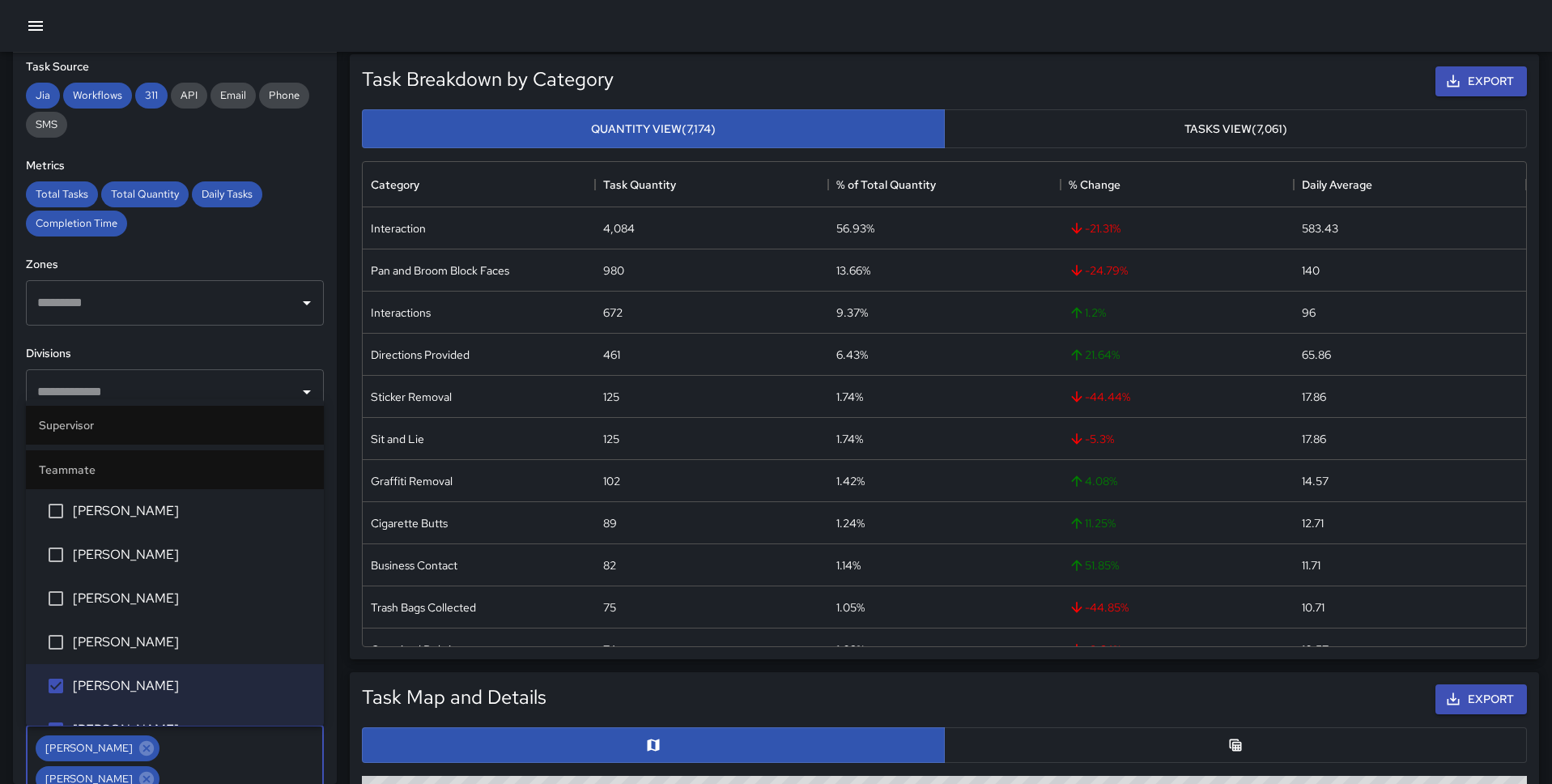
click at [197, 347] on h6 "Divisions" at bounding box center [175, 354] width 298 height 18
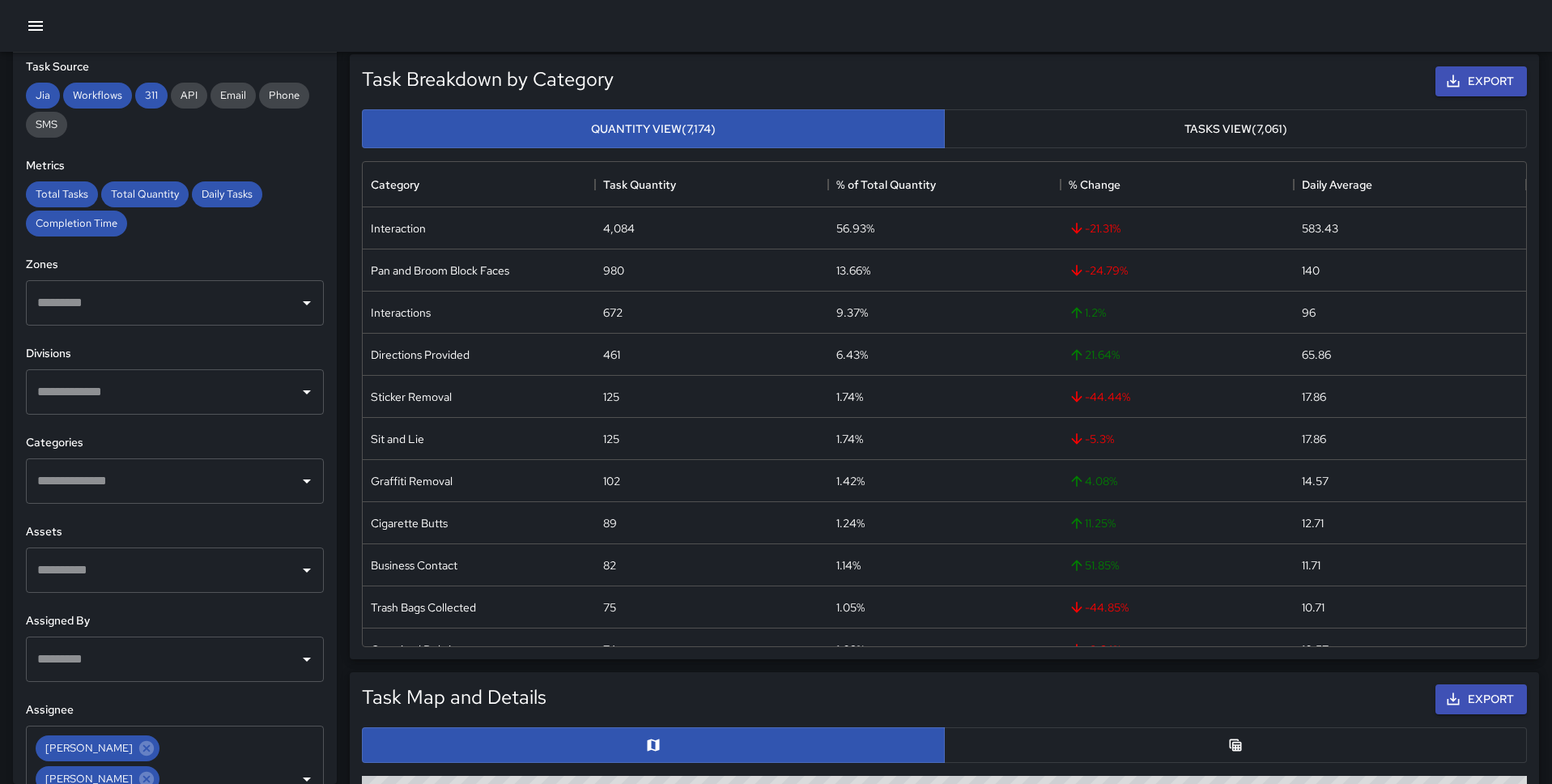
click at [151, 403] on input "text" at bounding box center [163, 392] width 259 height 31
click at [166, 351] on h6 "Divisions" at bounding box center [175, 354] width 298 height 18
click at [153, 480] on input "text" at bounding box center [163, 481] width 259 height 31
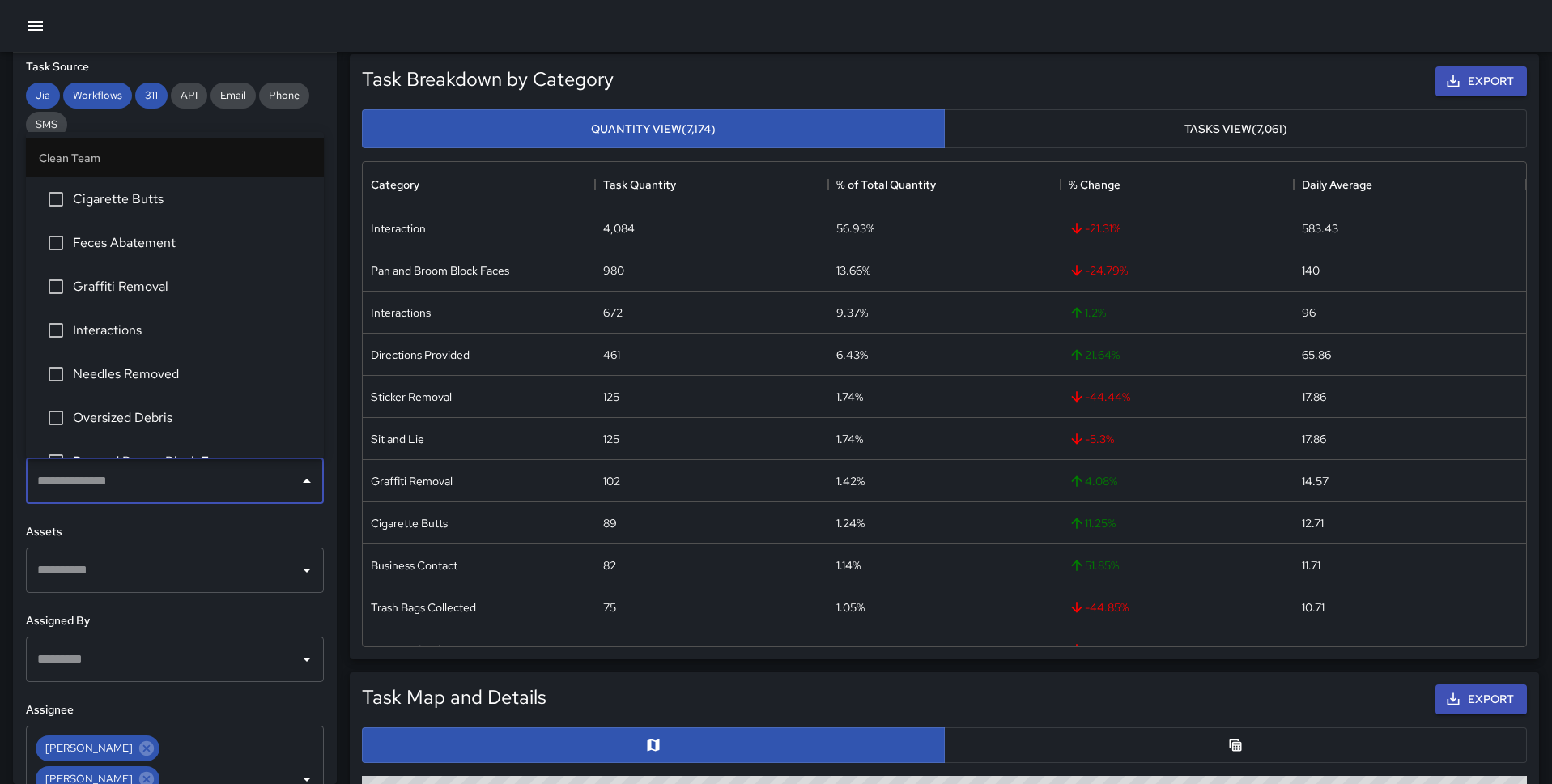
click at [164, 327] on span "Interactions" at bounding box center [192, 330] width 238 height 20
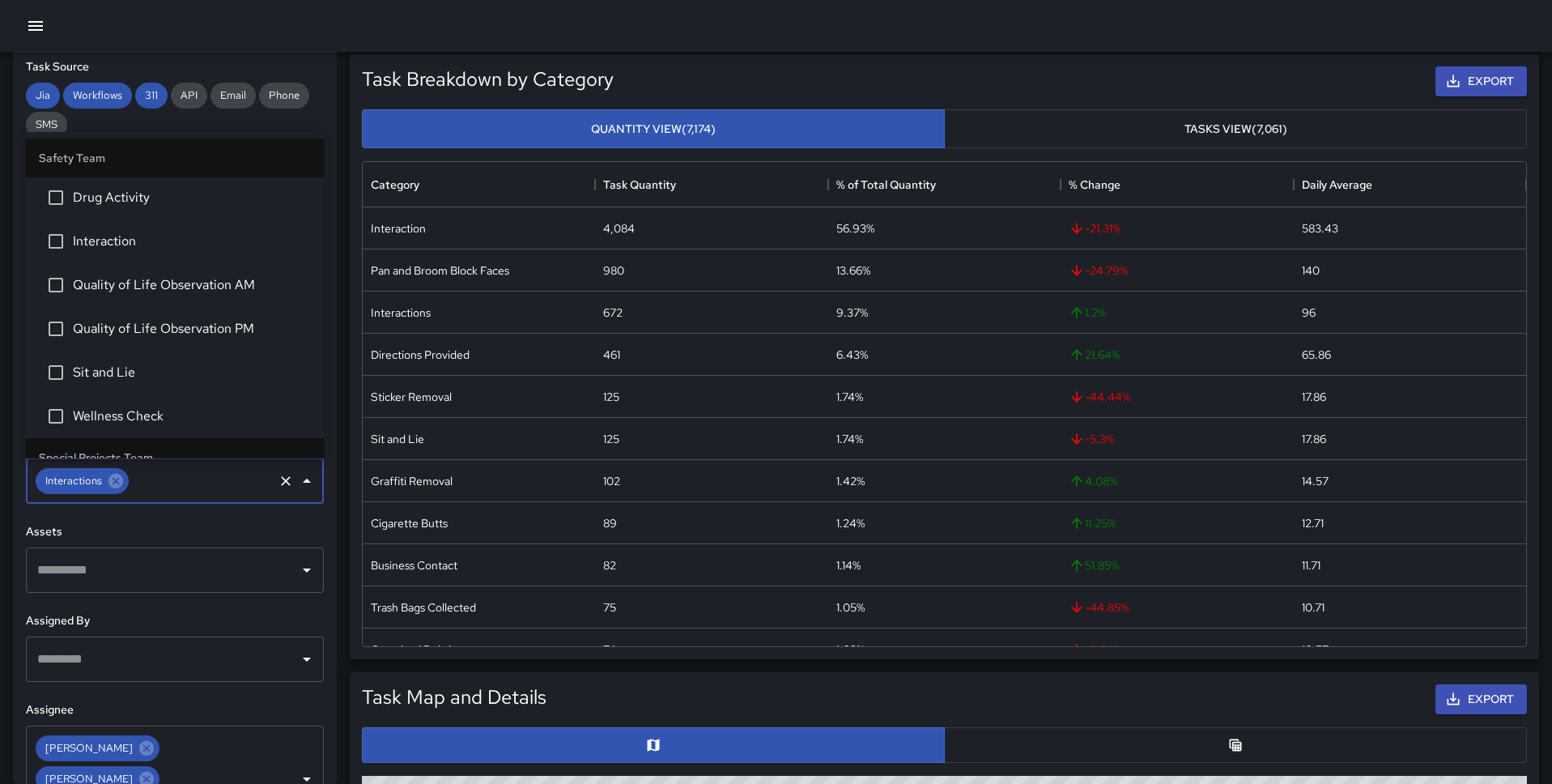
scroll to position [2731, 0]
click at [140, 419] on span "Wellness Check" at bounding box center [192, 416] width 238 height 20
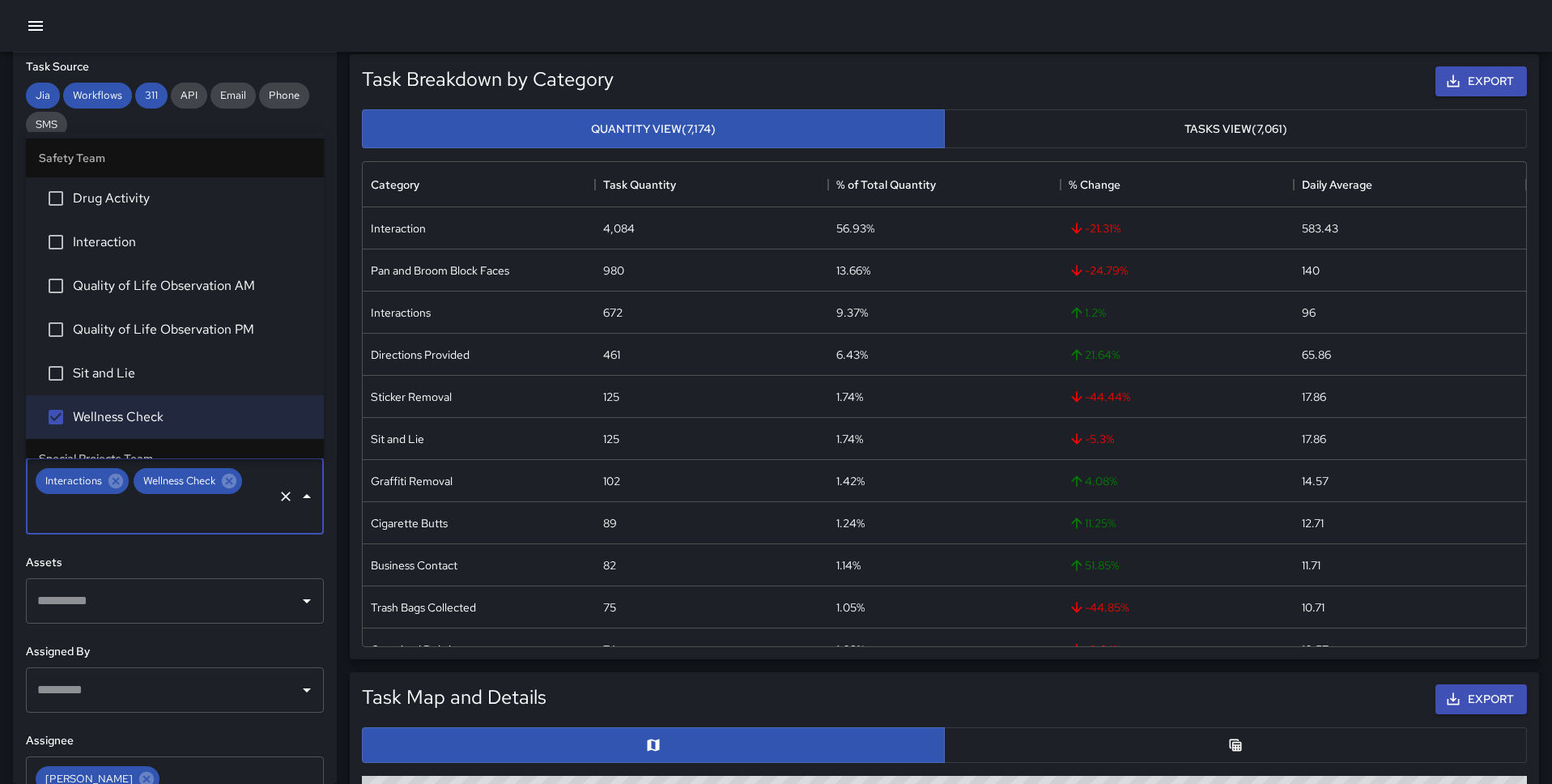
click at [142, 379] on span "Sit and Lie" at bounding box center [192, 373] width 238 height 20
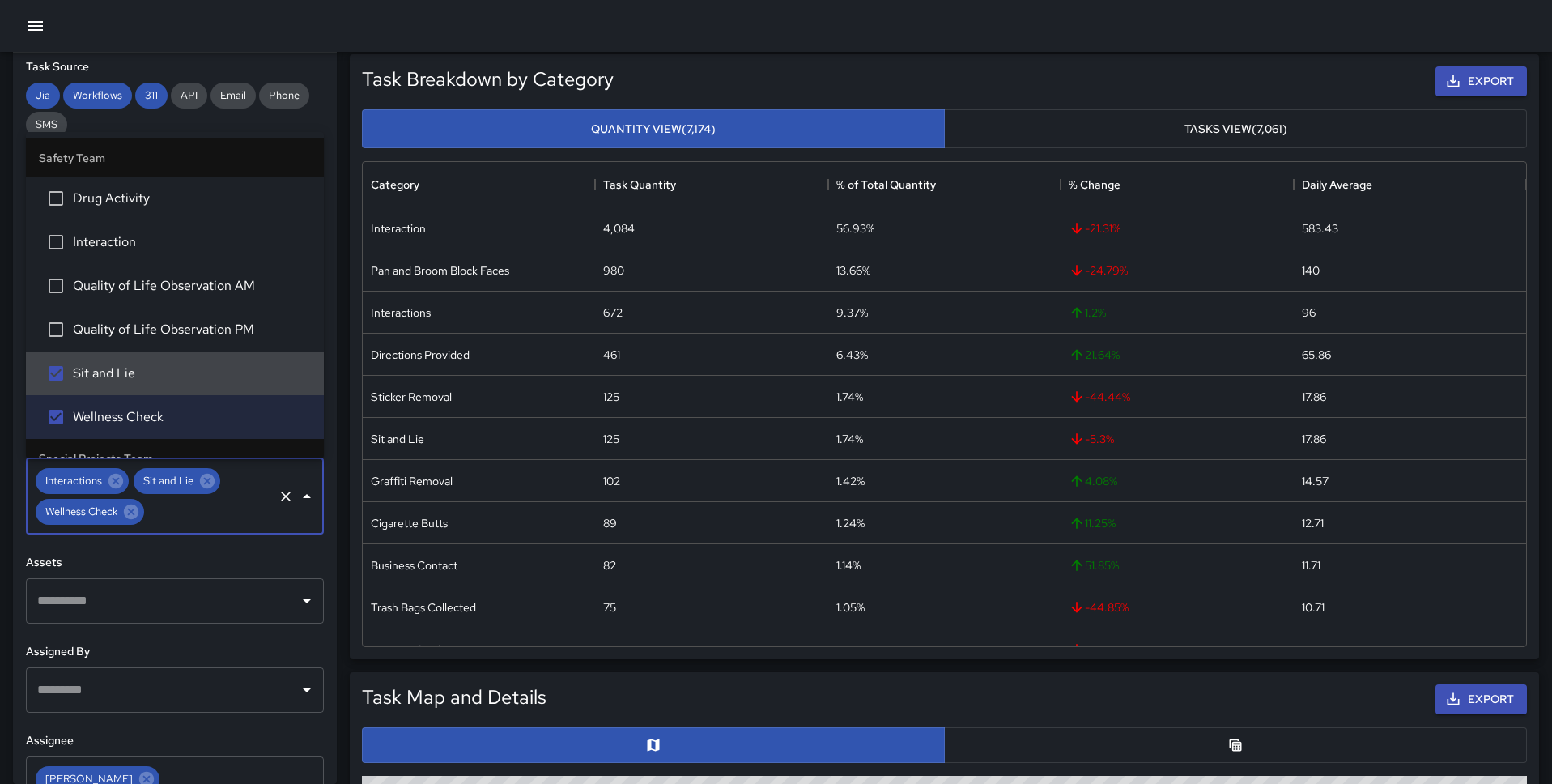
click at [148, 322] on span "Quality of Life Observation PM" at bounding box center [192, 329] width 238 height 20
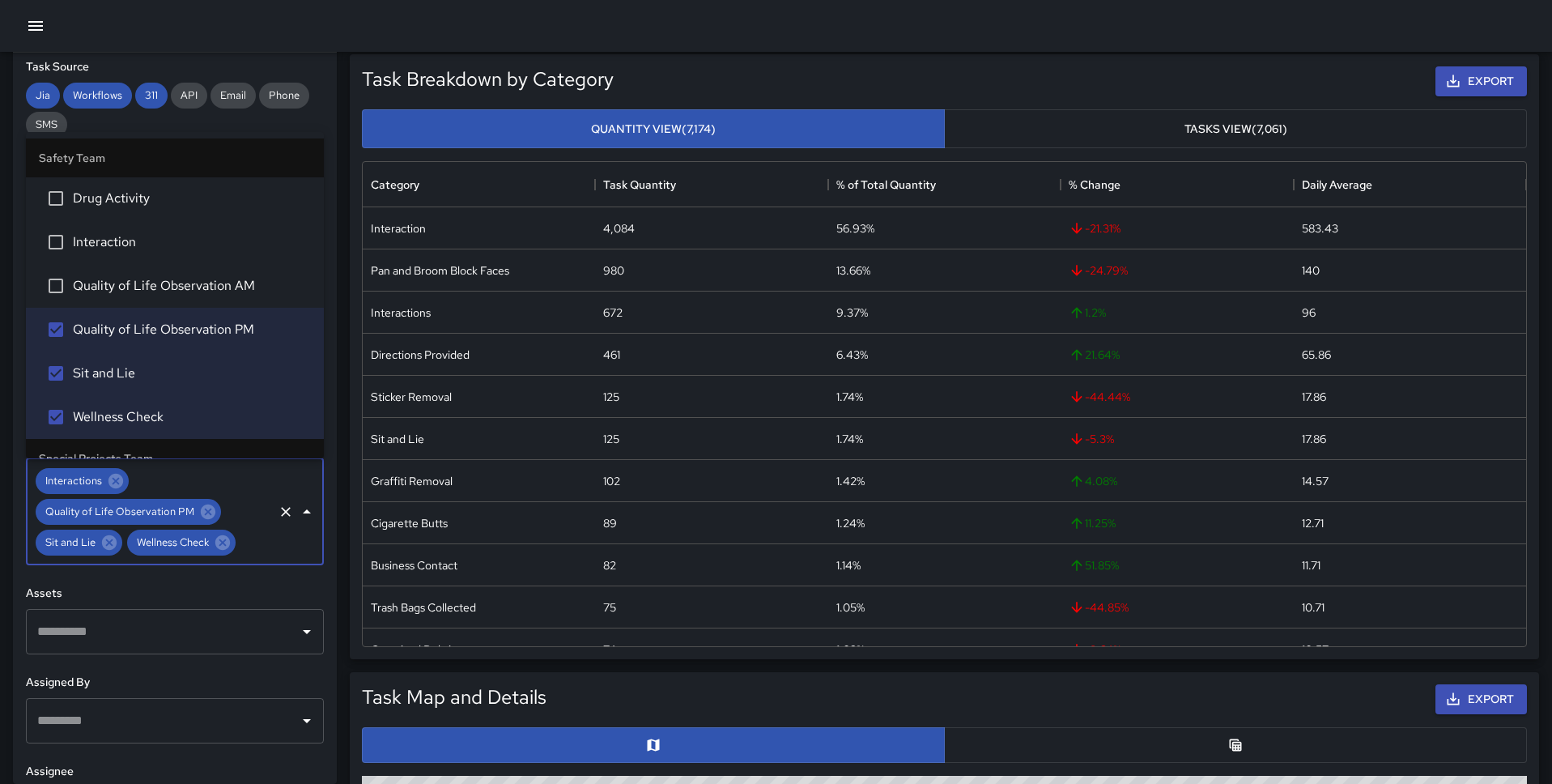
click at [149, 284] on span "Quality of Life Observation AM" at bounding box center [192, 285] width 238 height 20
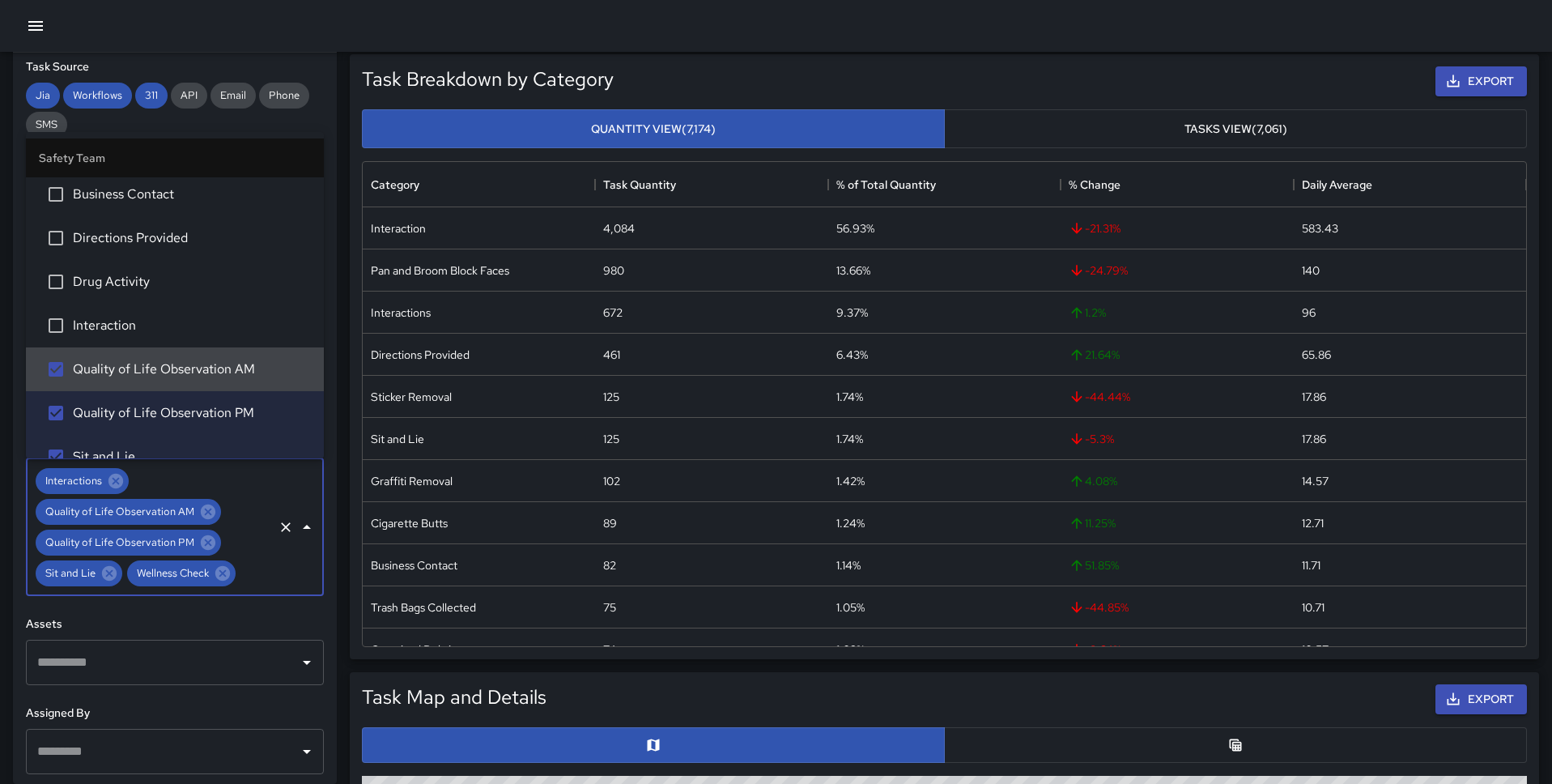
scroll to position [2642, 0]
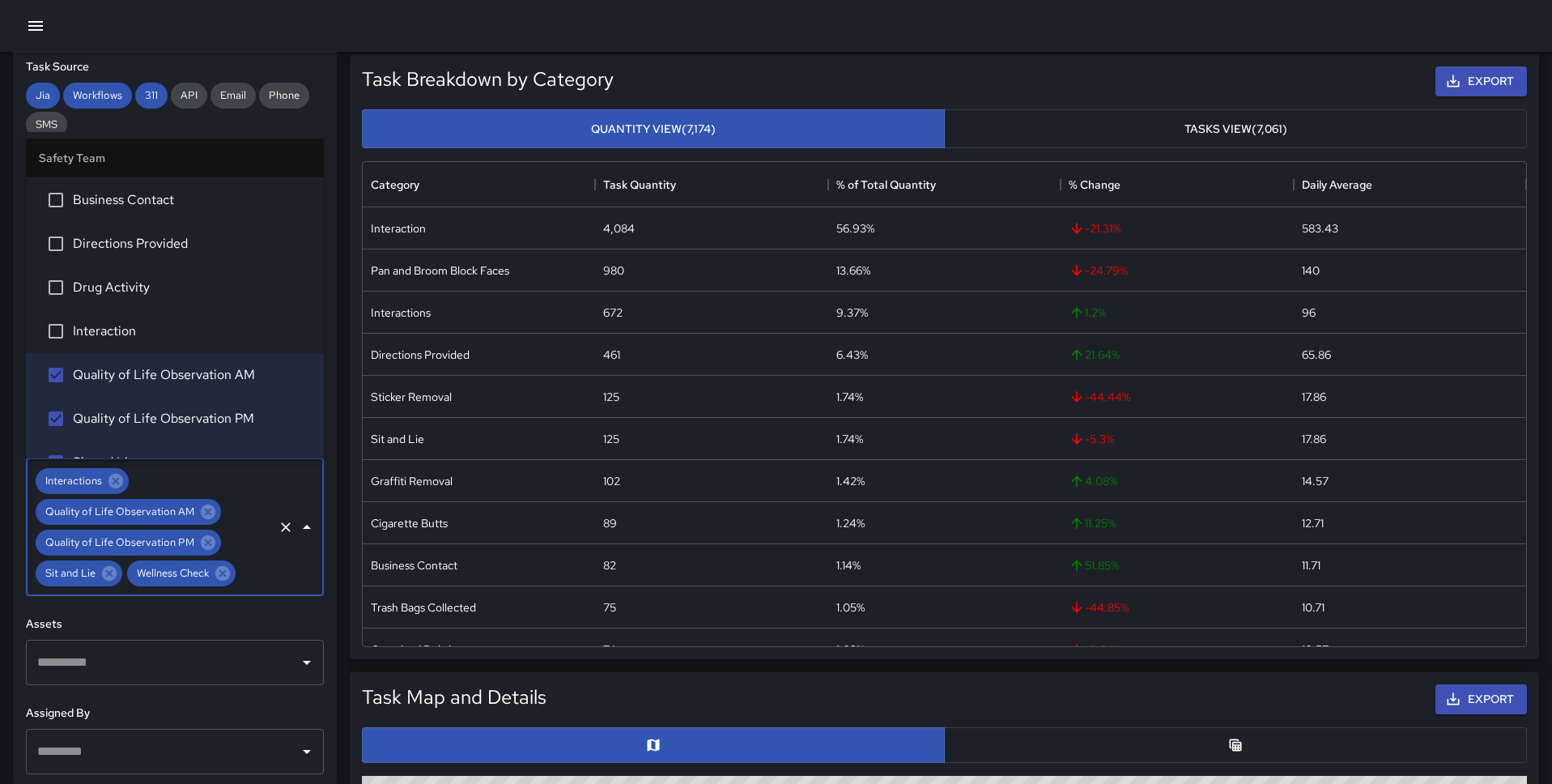
click at [138, 325] on span "Interaction" at bounding box center [192, 331] width 238 height 20
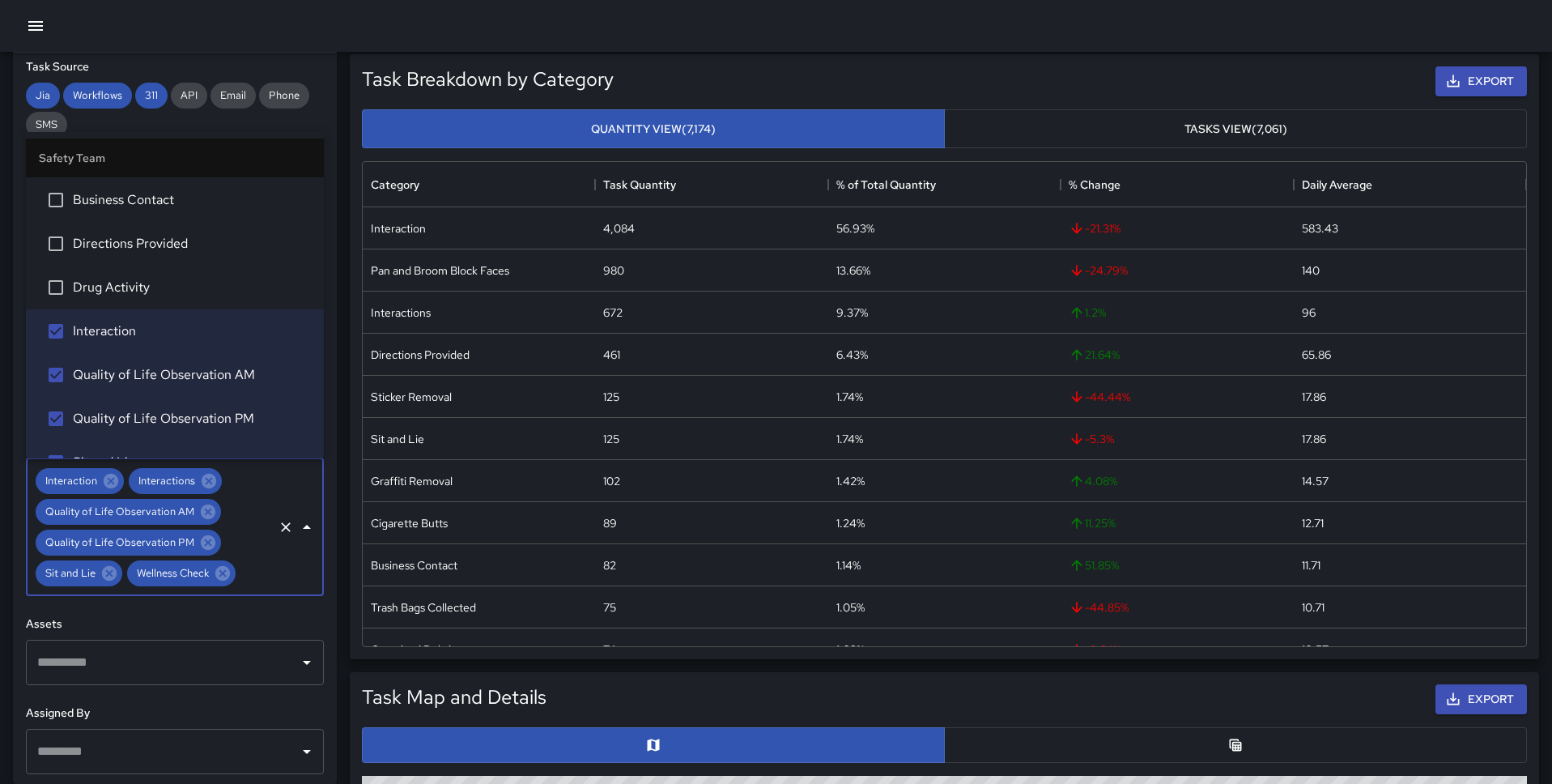
click at [140, 298] on li "Drug Activity" at bounding box center [175, 287] width 298 height 44
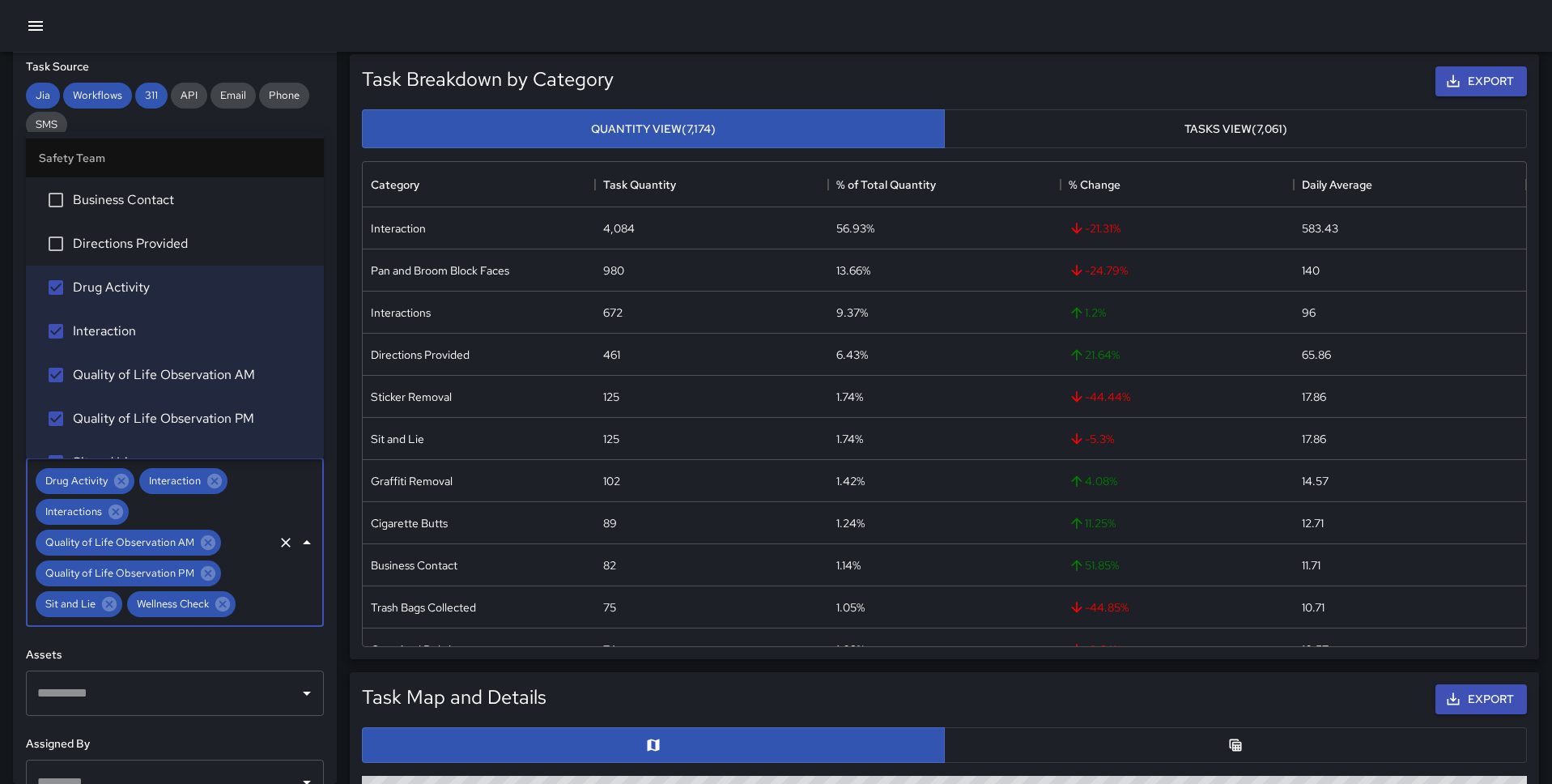
click at [141, 248] on span "Directions Provided" at bounding box center [192, 243] width 238 height 20
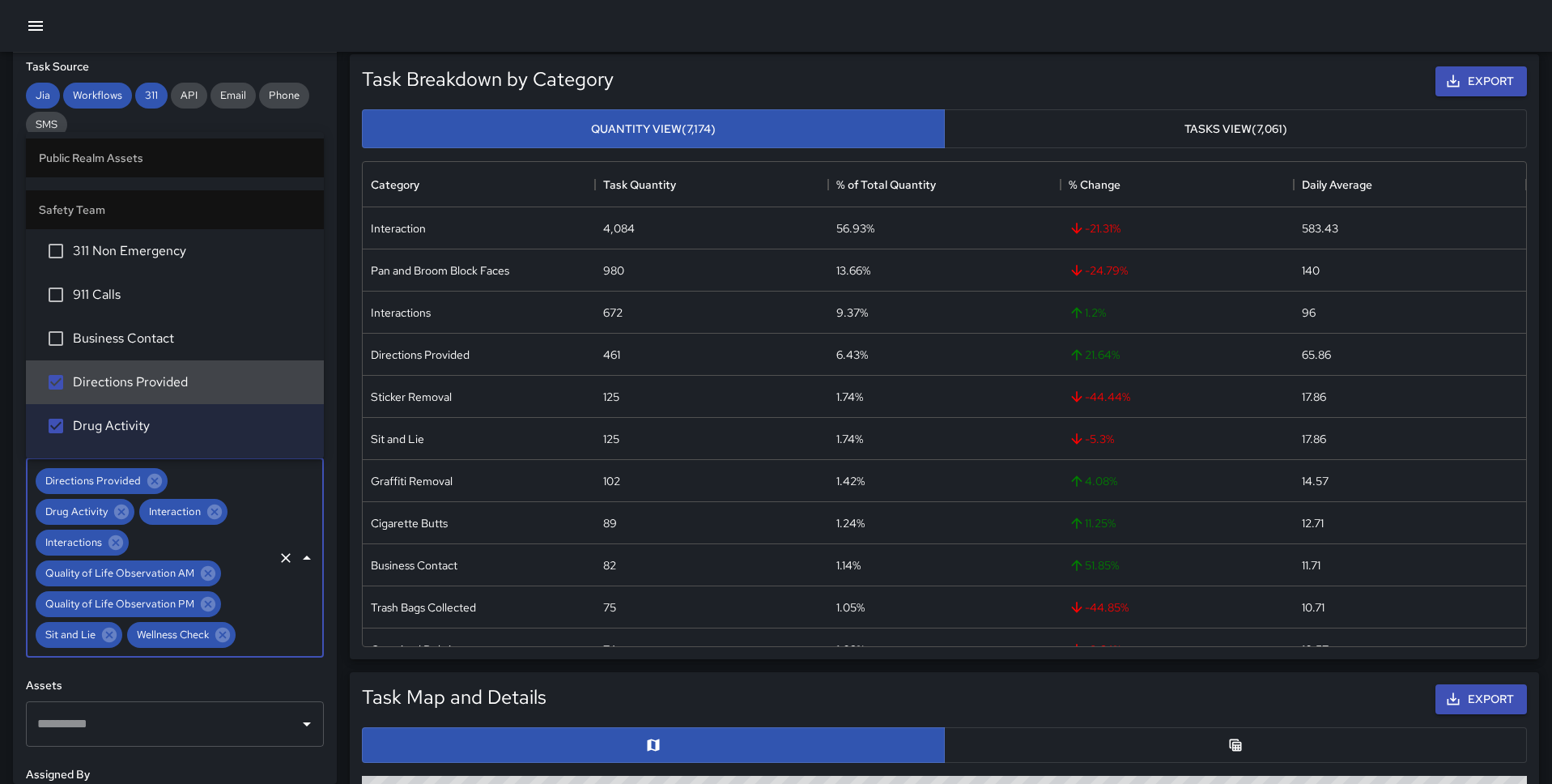
click at [141, 248] on span "311 Non Emergency" at bounding box center [192, 251] width 238 height 20
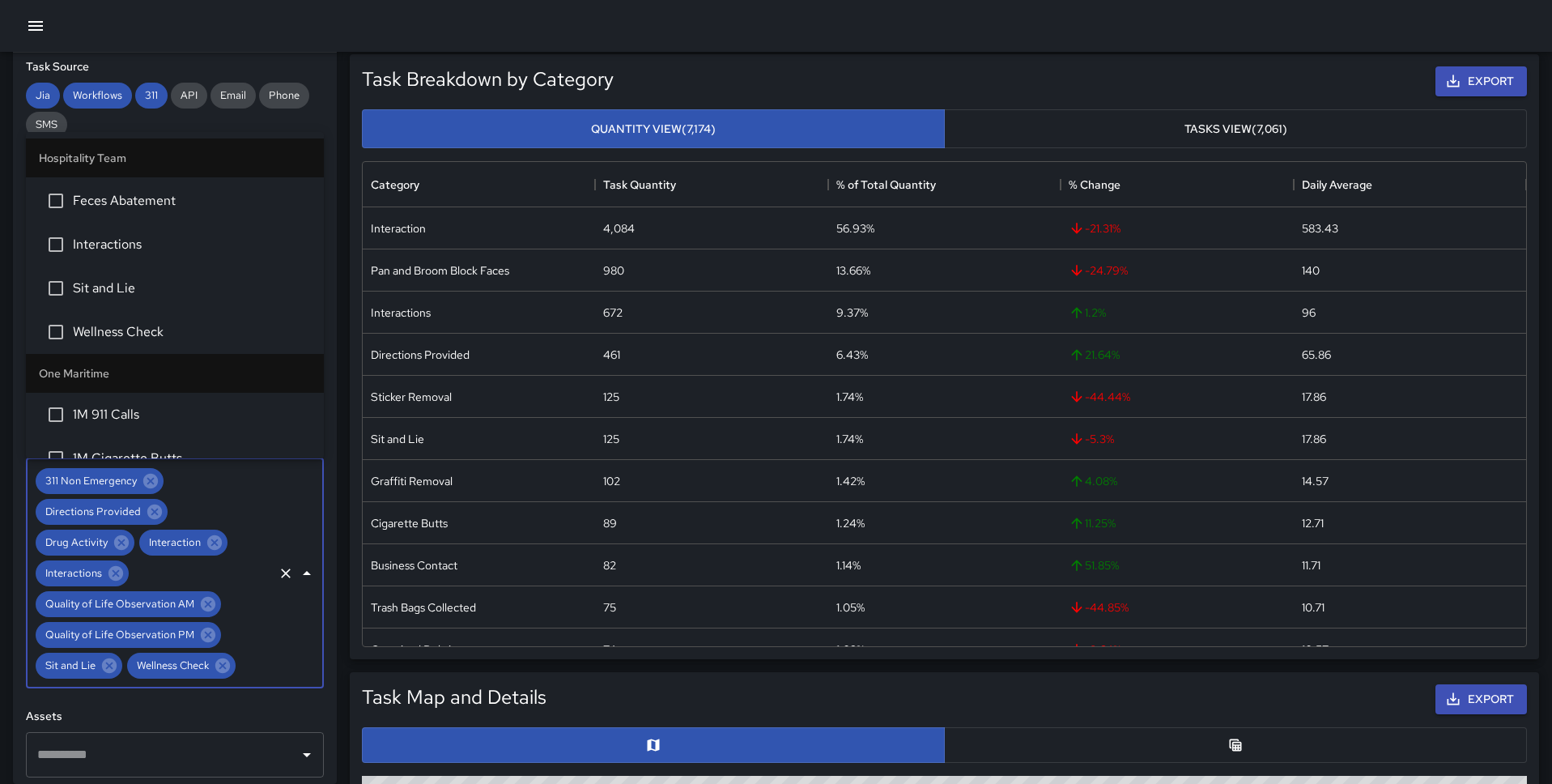
scroll to position [691, 0]
click at [131, 286] on span "Sit and Lie" at bounding box center [192, 290] width 238 height 20
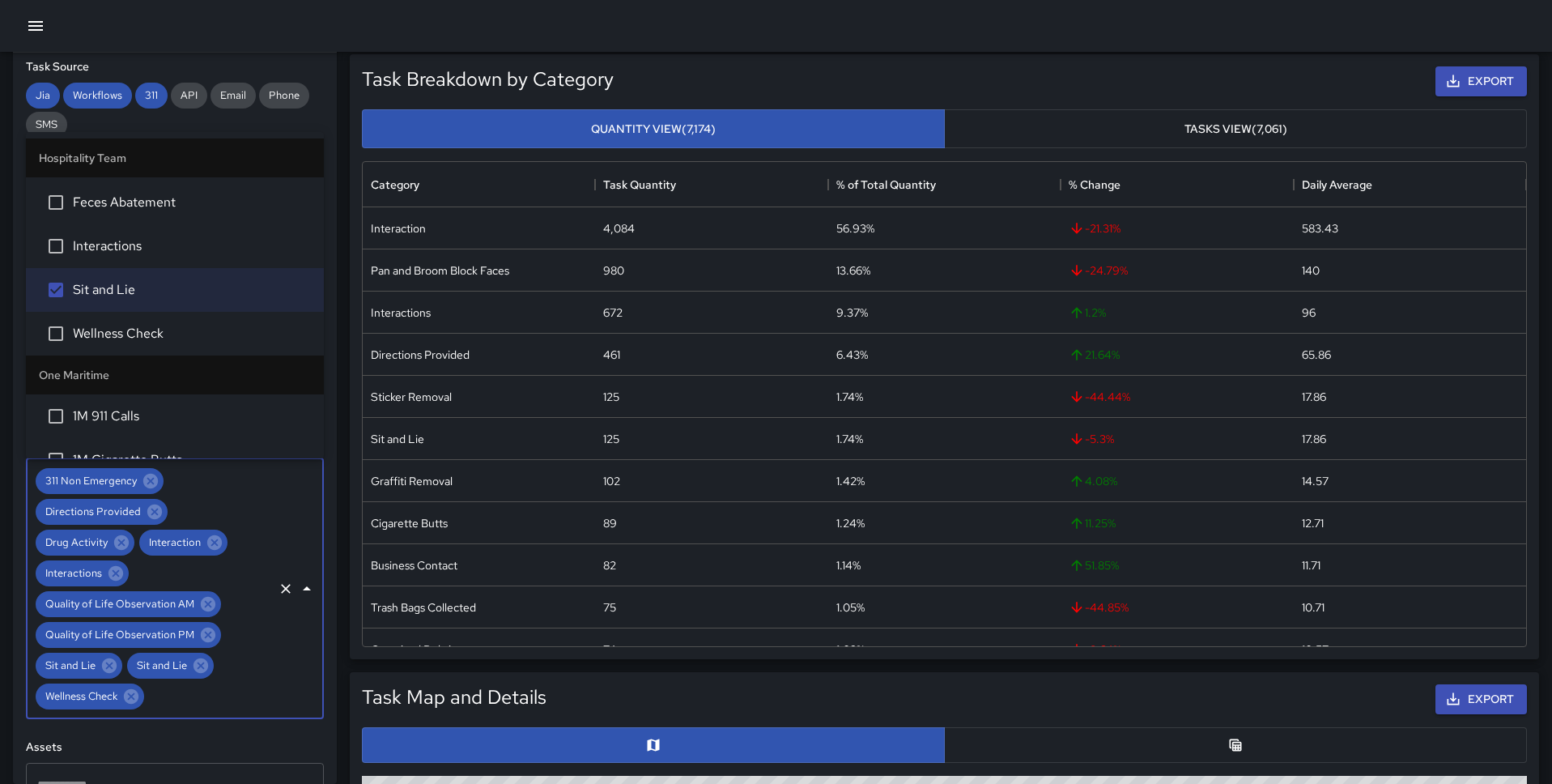
click at [130, 345] on li "Wellness Check" at bounding box center [175, 333] width 298 height 44
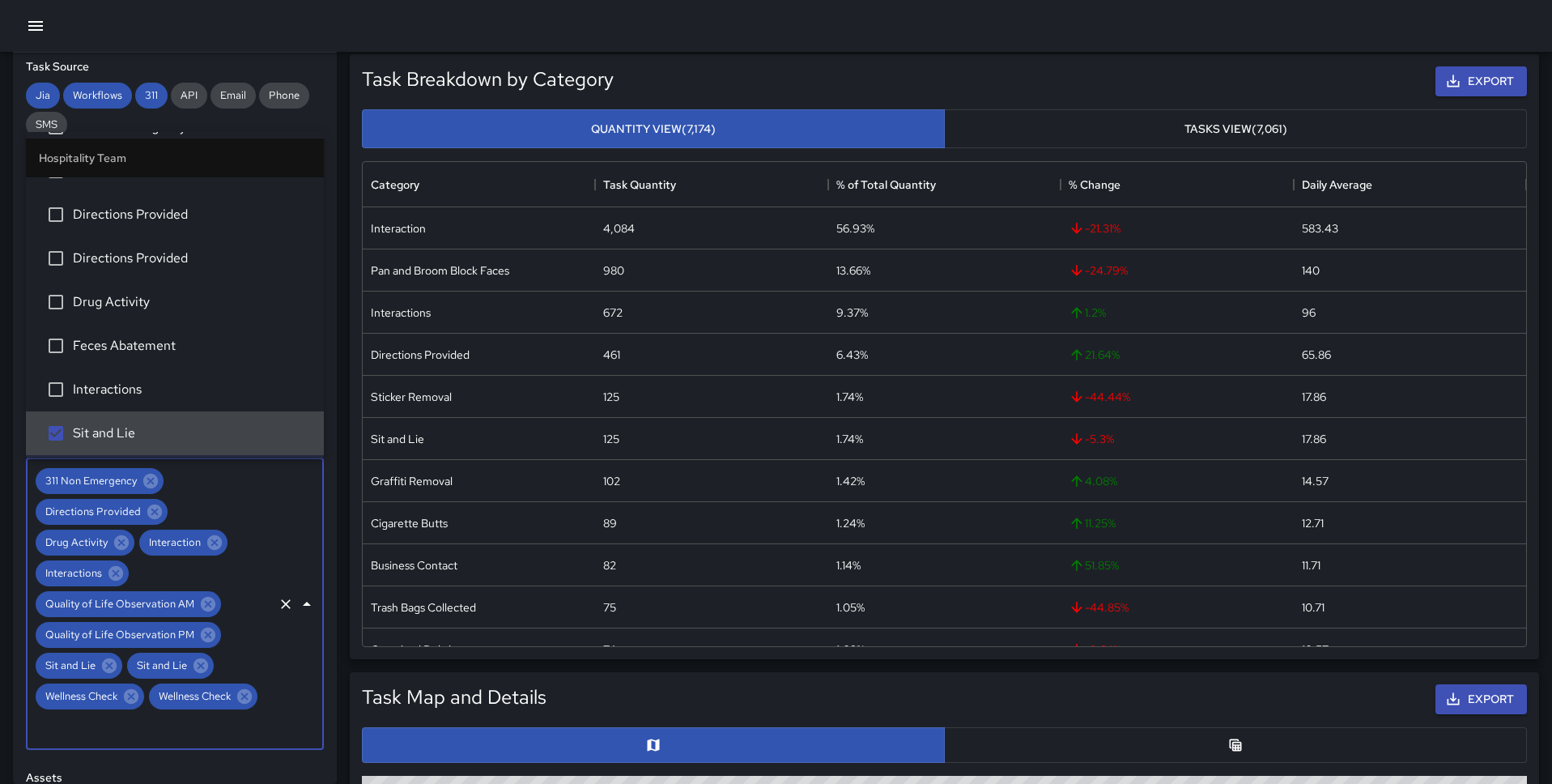
scroll to position [542, 0]
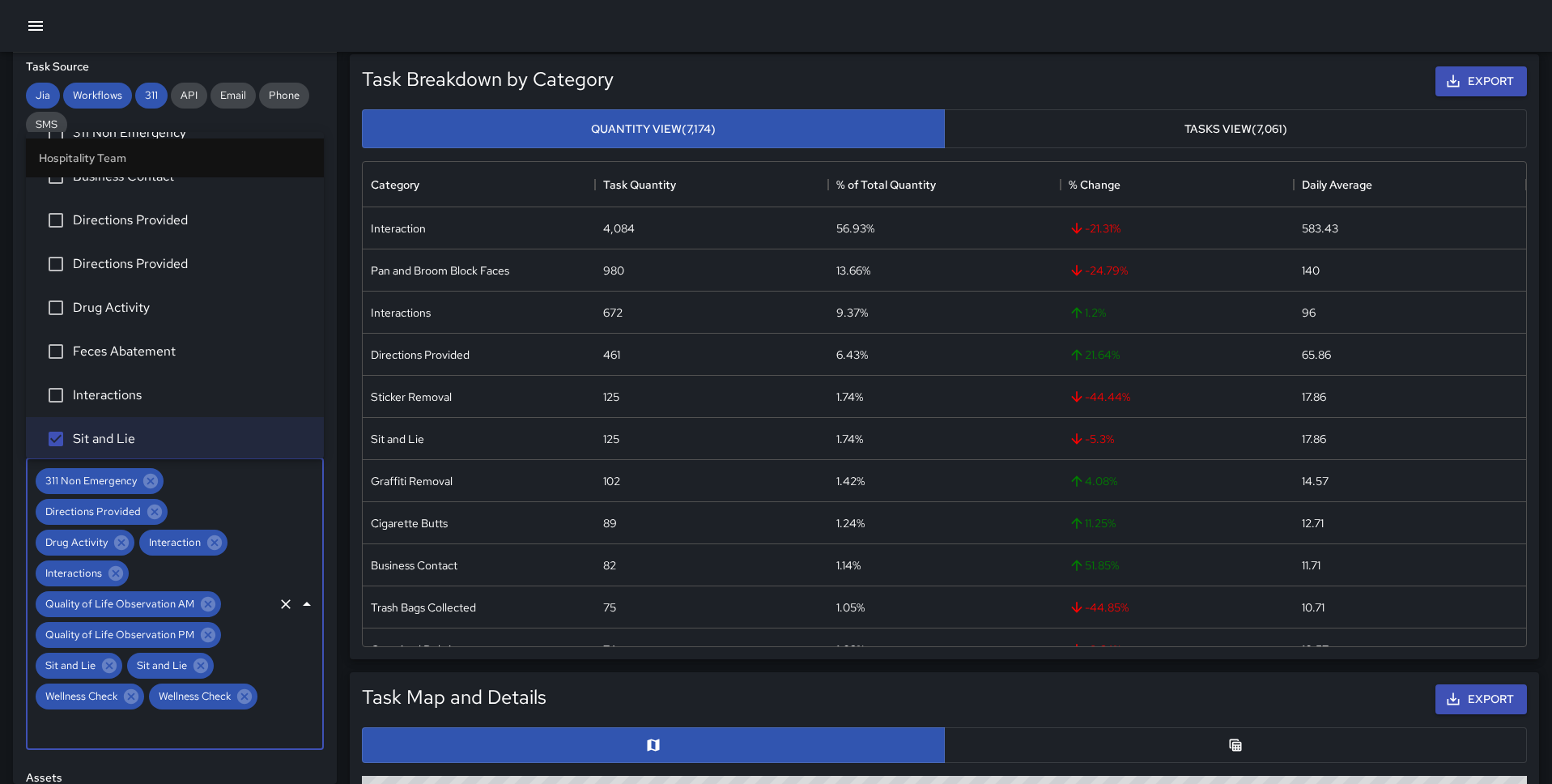
click at [160, 375] on li "Interactions" at bounding box center [175, 395] width 298 height 44
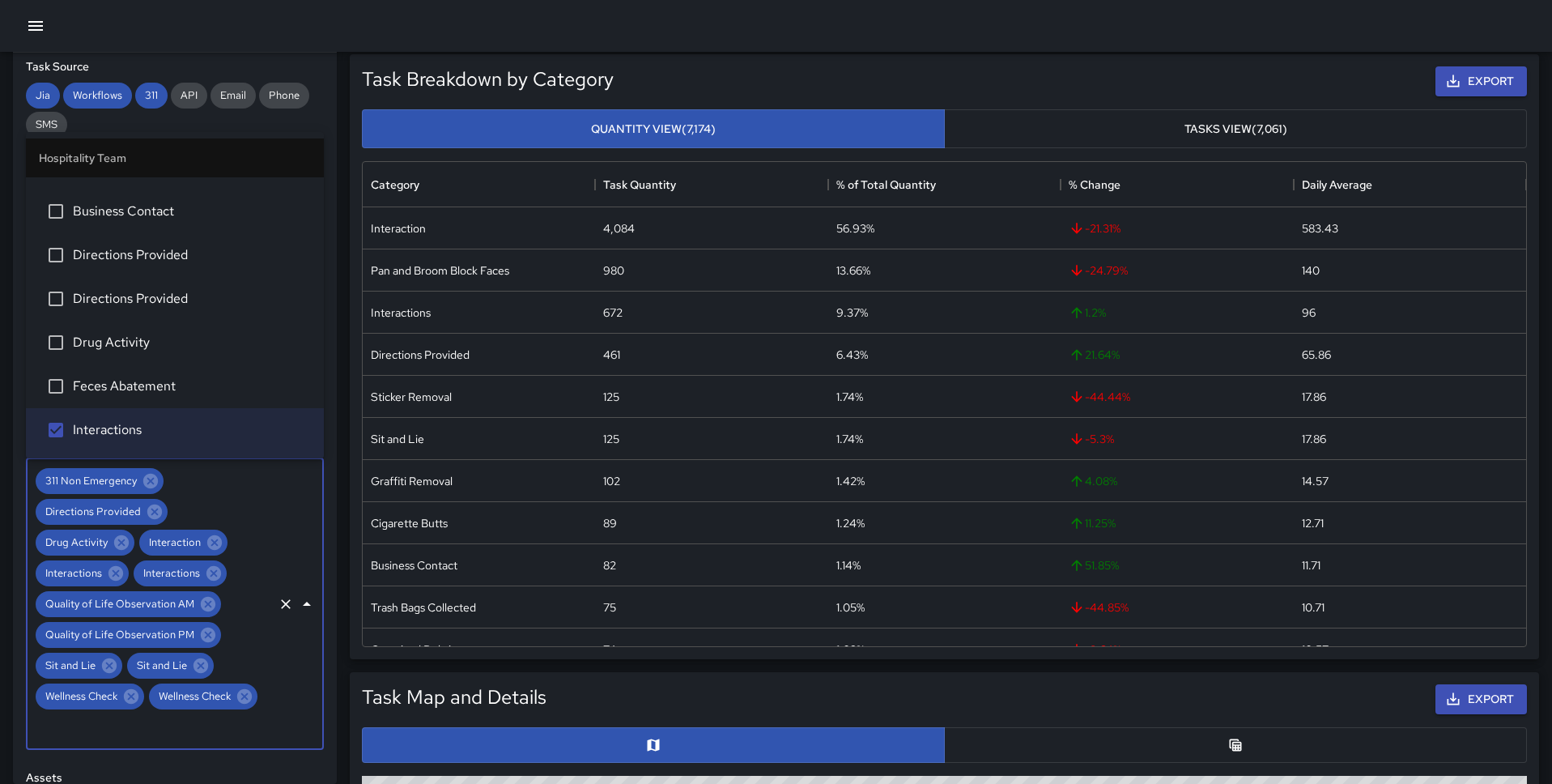
scroll to position [504, 0]
click at [184, 300] on span "Directions Provided" at bounding box center [192, 302] width 238 height 20
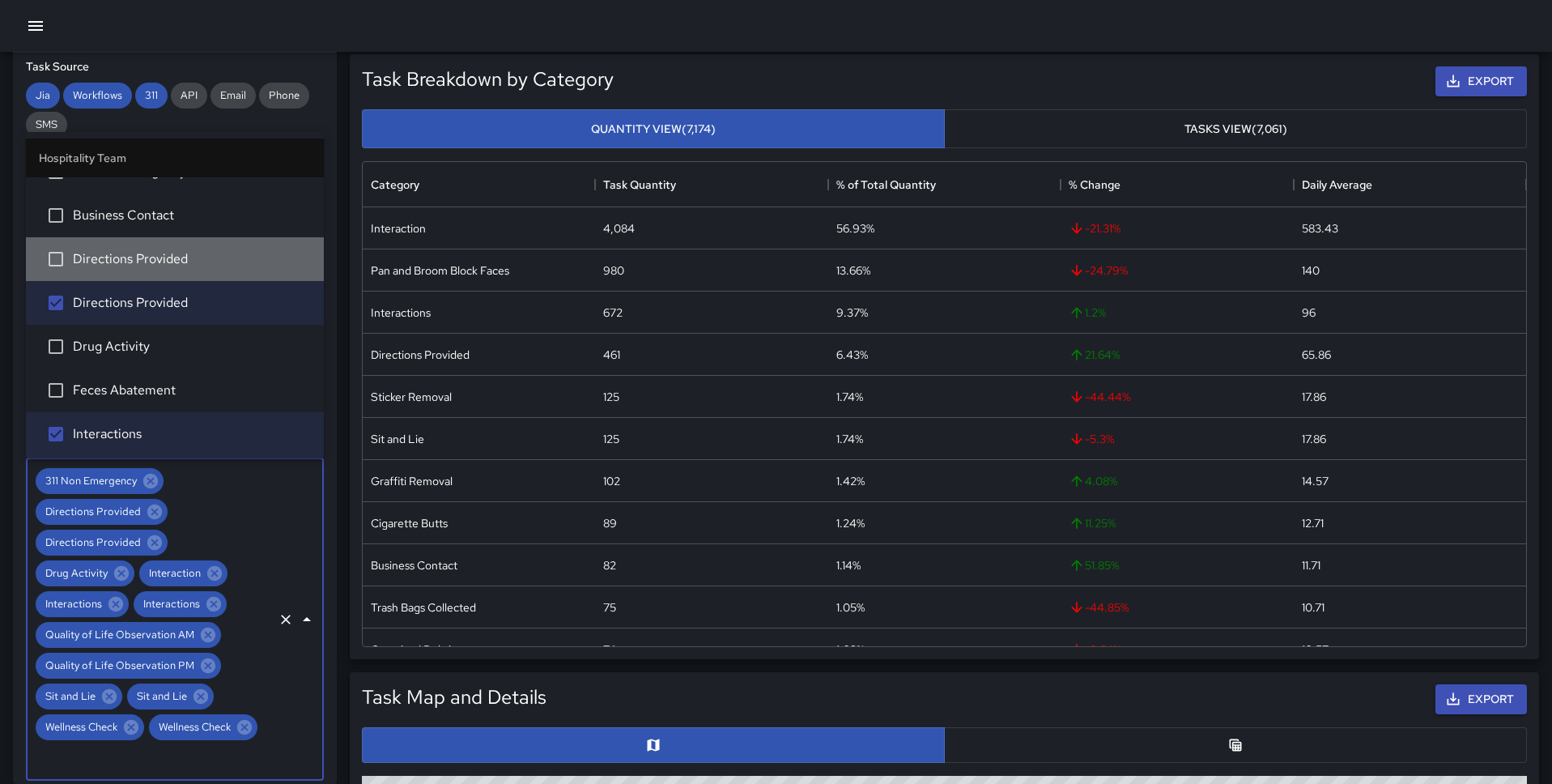
click at [184, 271] on li "Directions Provided" at bounding box center [175, 259] width 298 height 44
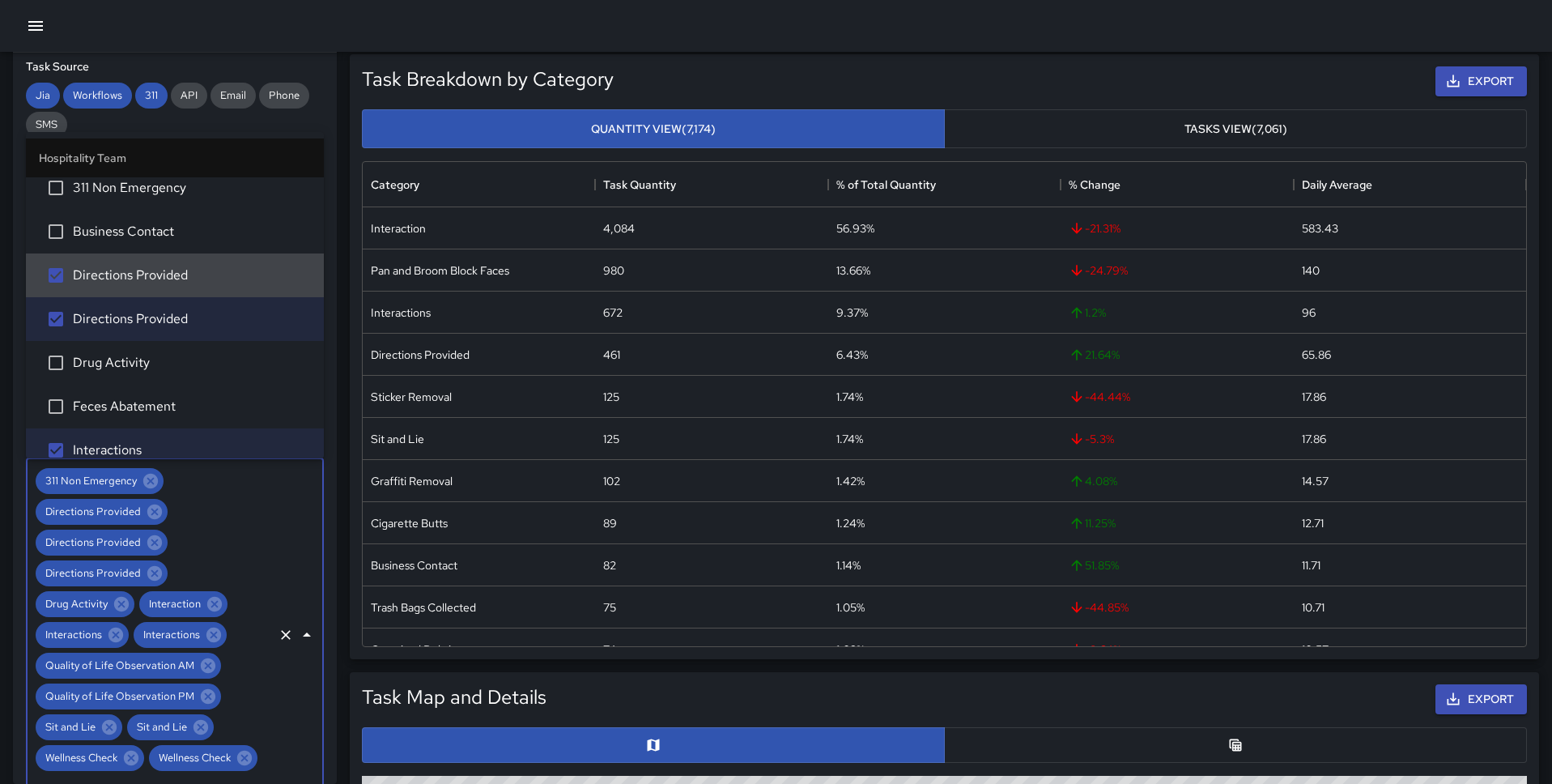
scroll to position [478, 0]
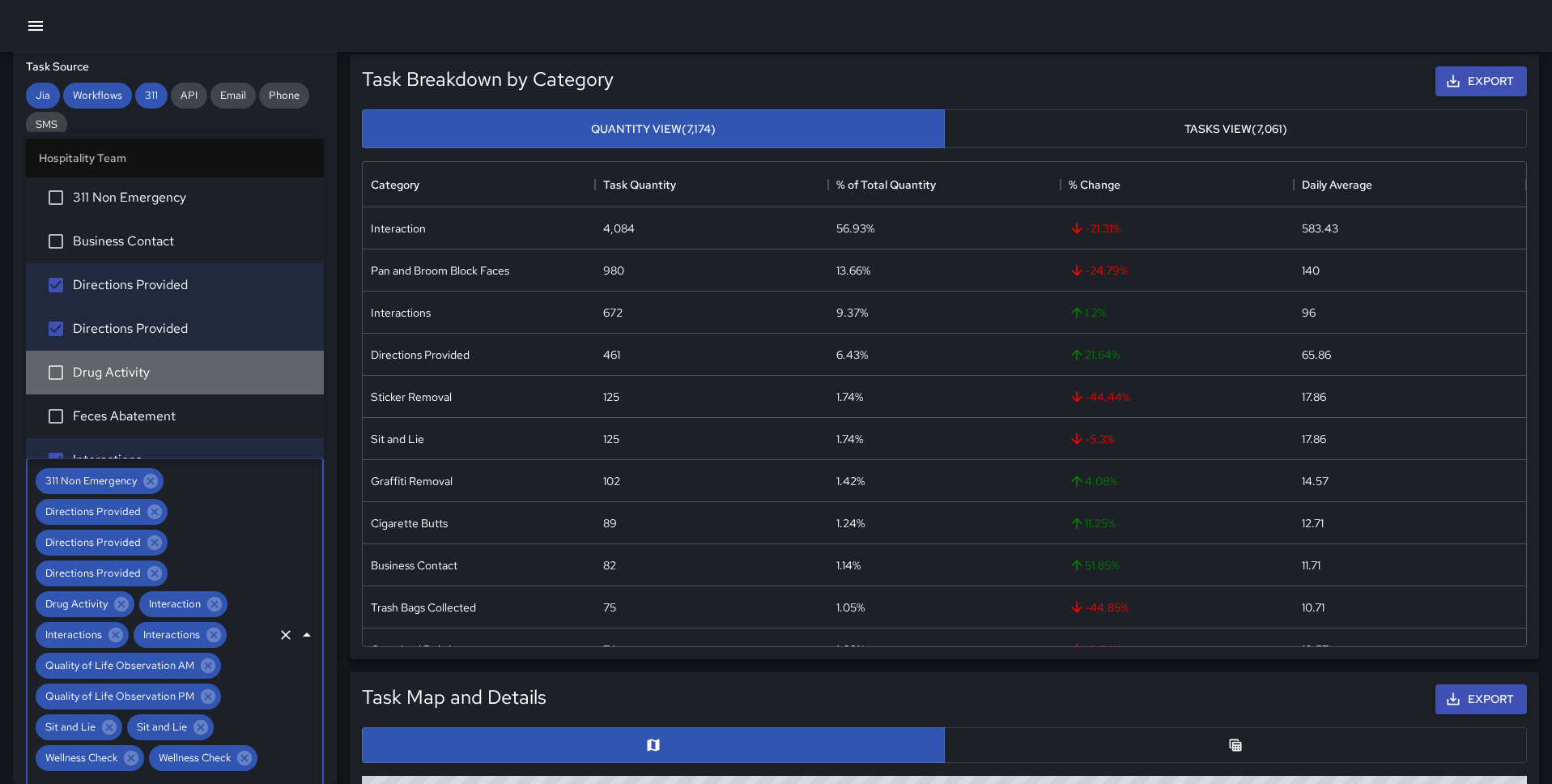
click at [159, 376] on span "Drug Activity" at bounding box center [192, 372] width 238 height 20
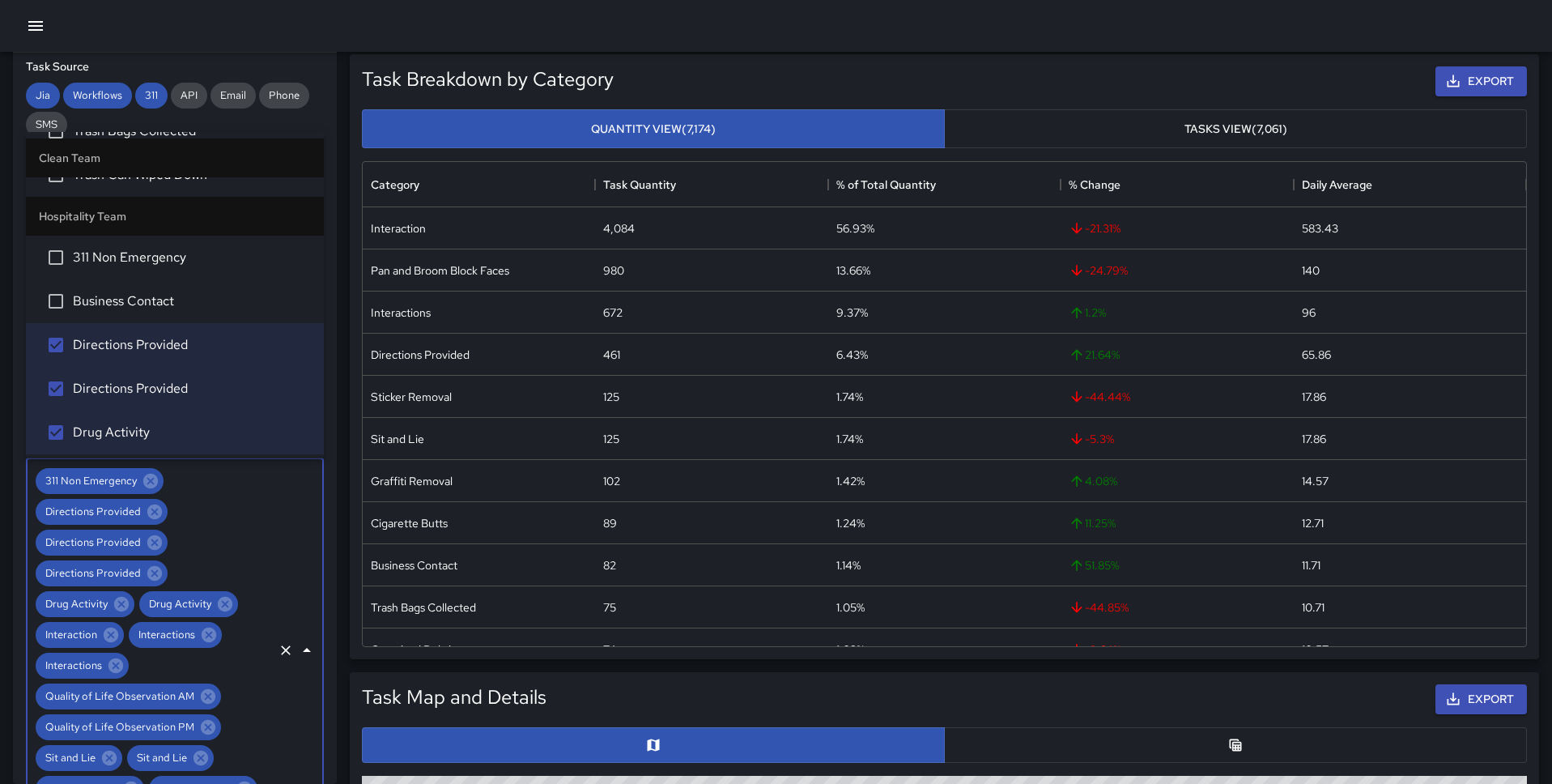
scroll to position [416, 0]
click at [188, 264] on span "311 Non Emergency" at bounding box center [192, 259] width 238 height 20
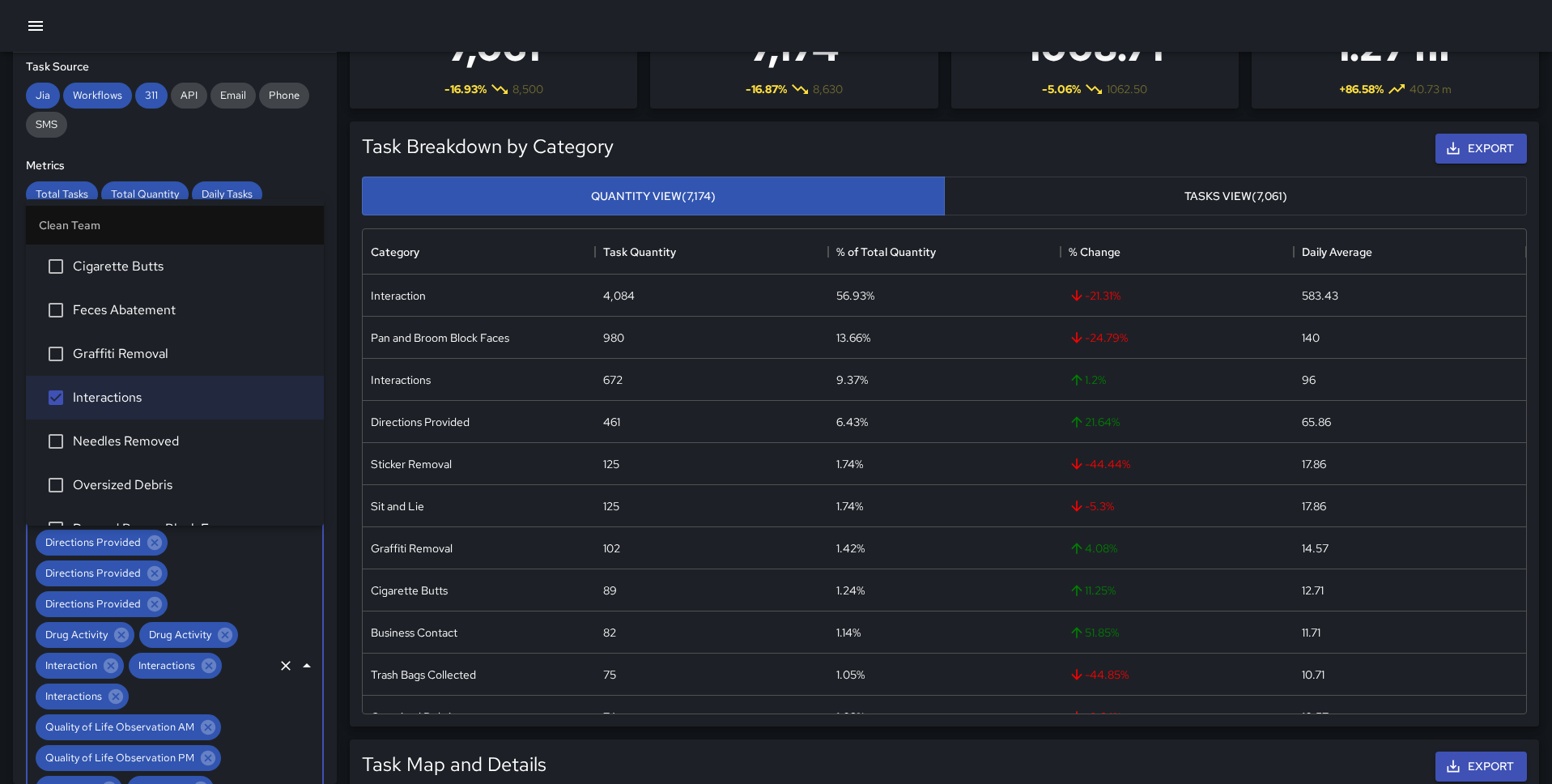
scroll to position [0, 0]
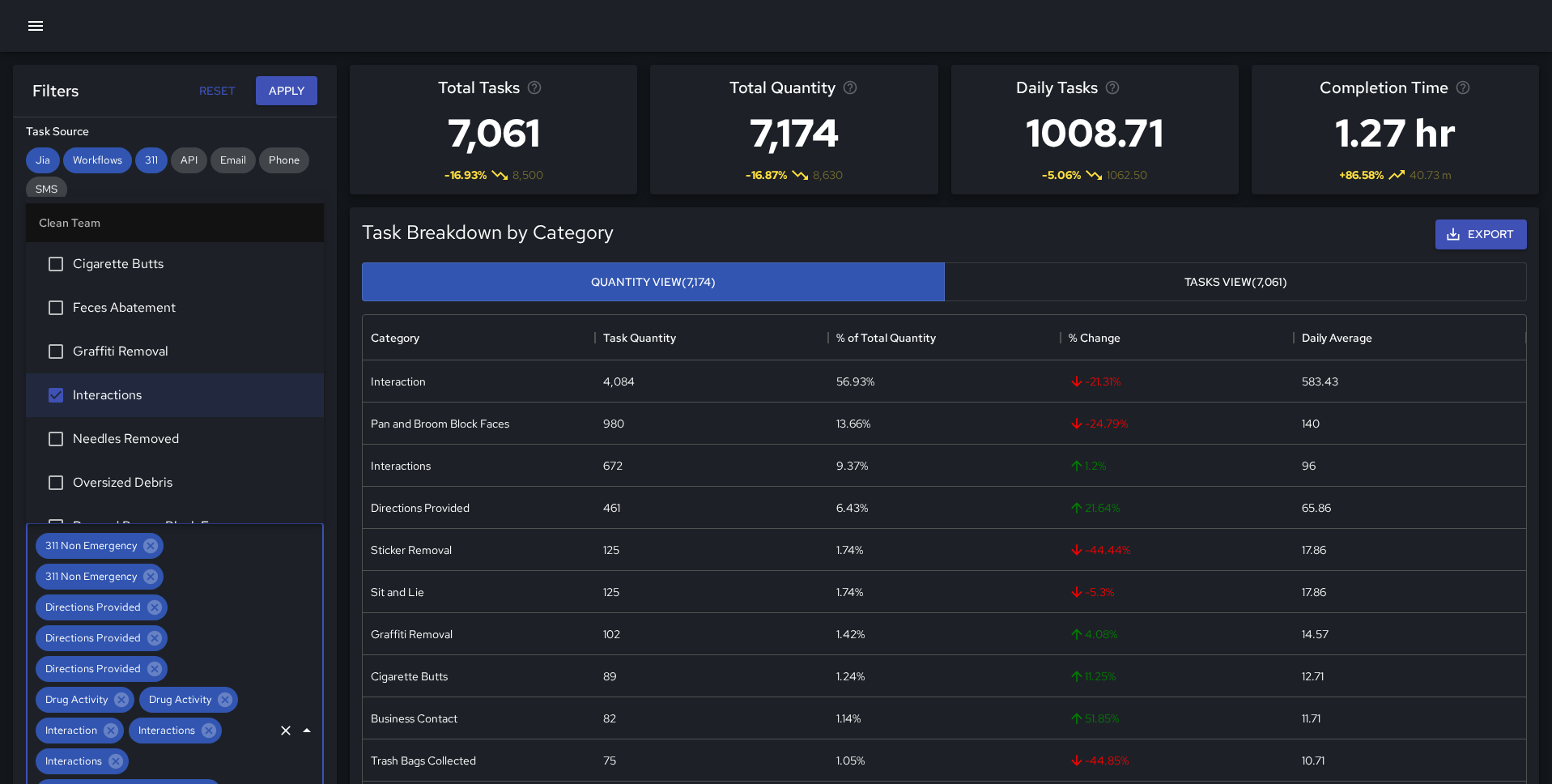
click at [174, 97] on div "Filters Reset Apply" at bounding box center [175, 91] width 285 height 30
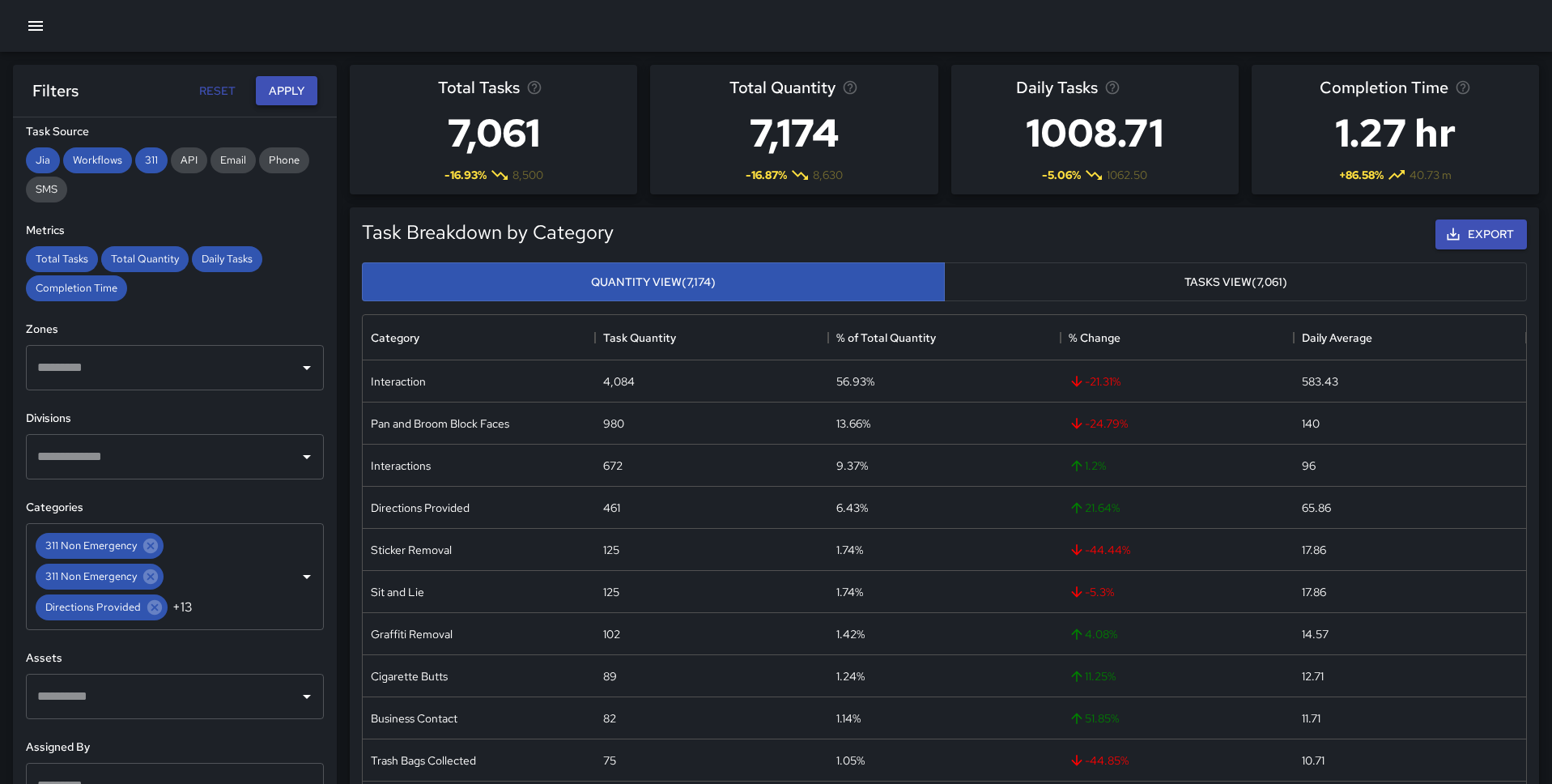
click at [282, 96] on button "Apply" at bounding box center [287, 91] width 62 height 30
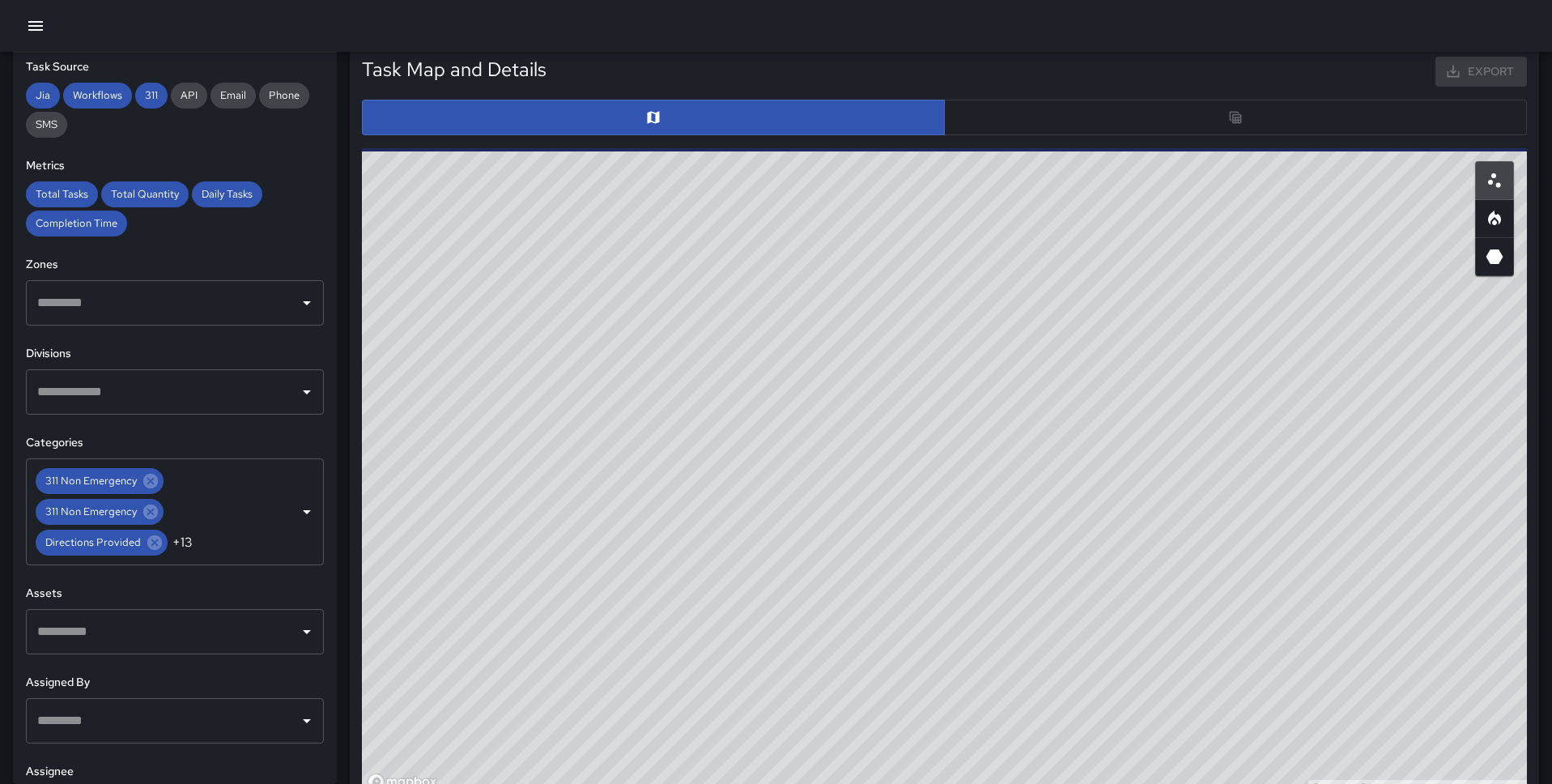
scroll to position [782, 0]
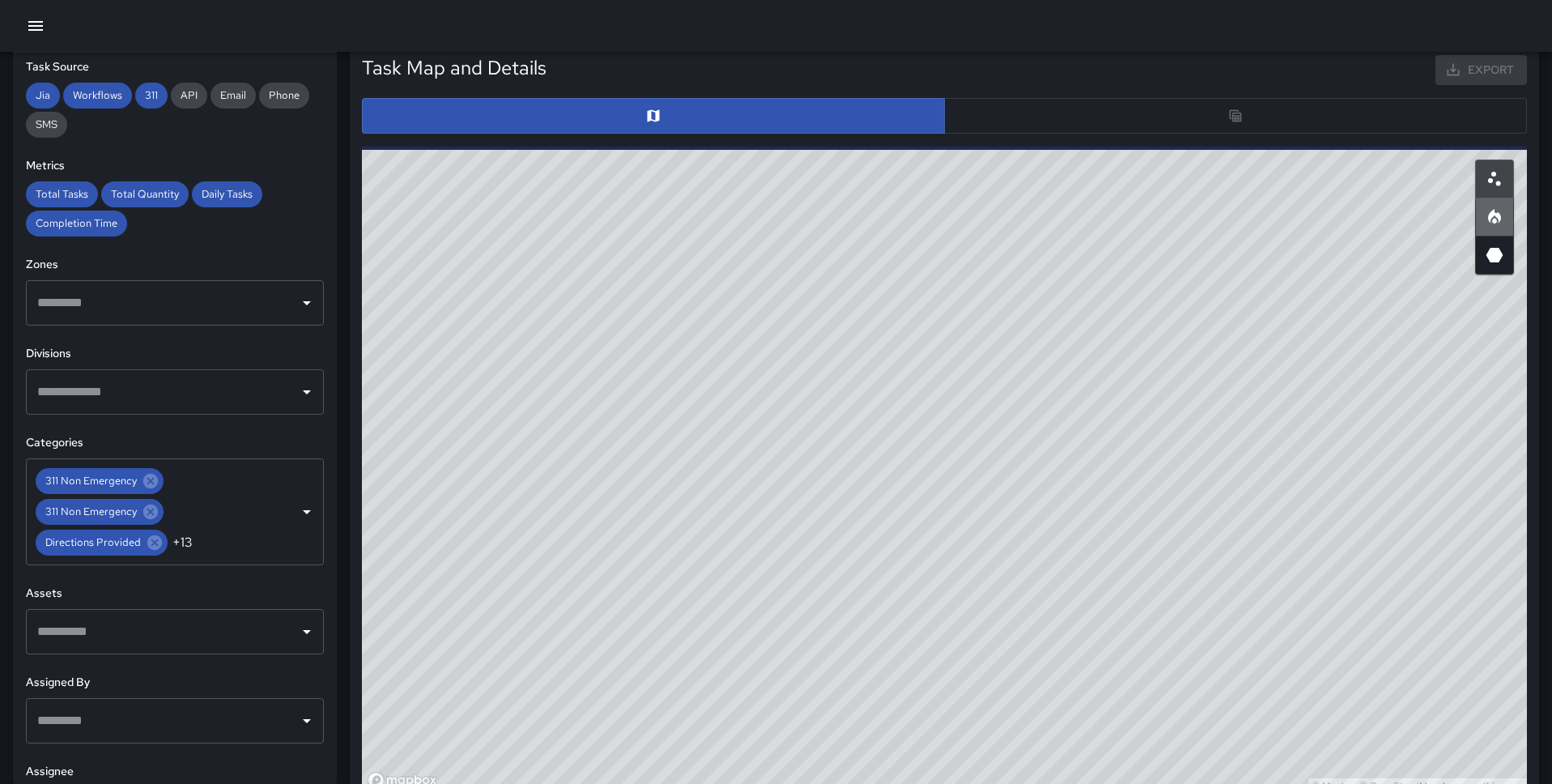
click at [1480, 210] on button "button" at bounding box center [1495, 217] width 39 height 39
click at [1495, 178] on icon "Scatterplot" at bounding box center [1495, 178] width 20 height 20
click at [1510, 248] on button "button" at bounding box center [1495, 254] width 39 height 39
click at [1500, 183] on circle "Scatterplot" at bounding box center [1499, 183] width 5 height 5
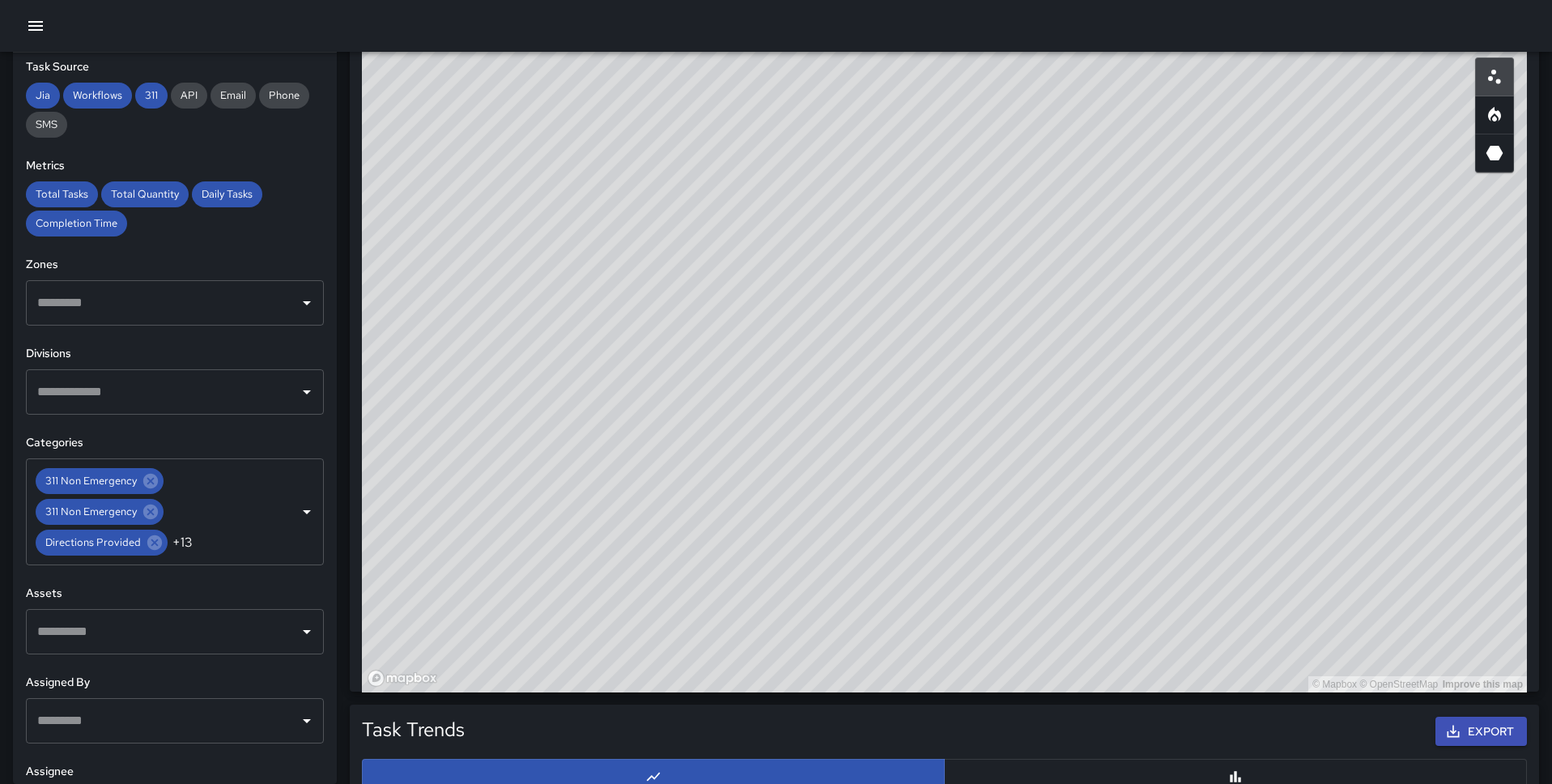
scroll to position [886, 0]
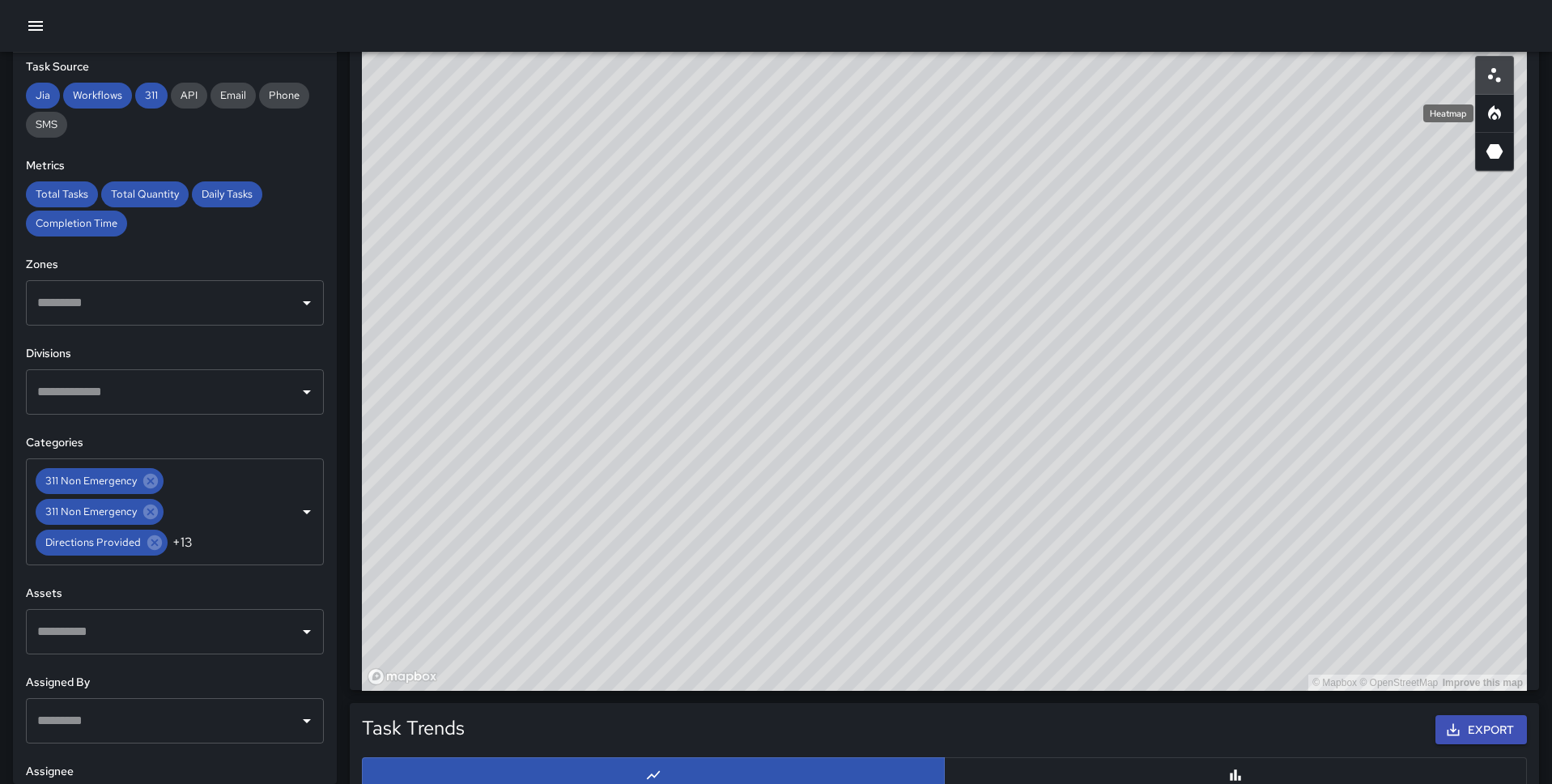
click at [1502, 118] on icon "Heatmap" at bounding box center [1495, 113] width 20 height 20
click at [1494, 85] on button "button" at bounding box center [1495, 75] width 39 height 39
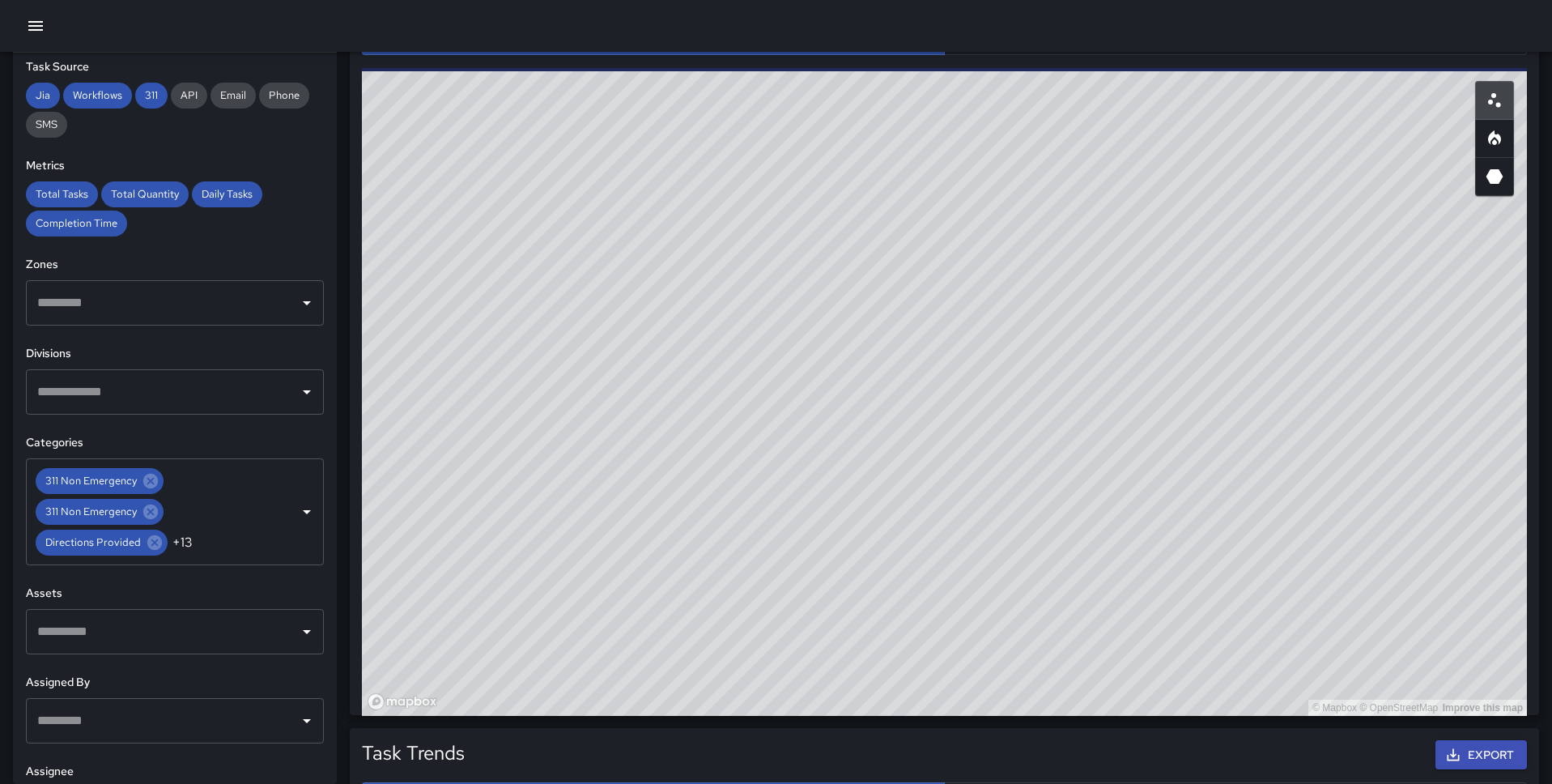
scroll to position [871, 0]
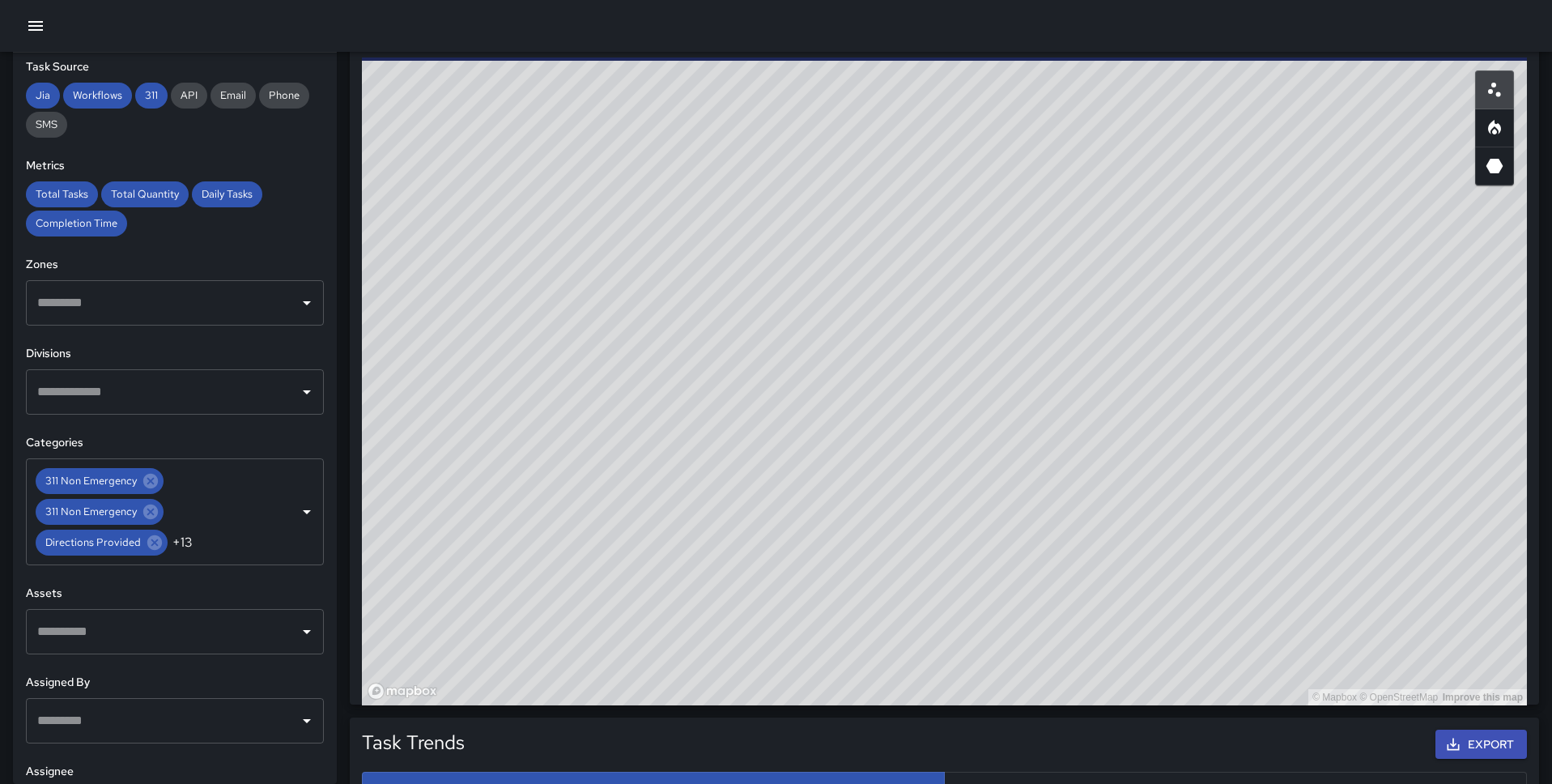
click at [1504, 164] on icon "3D Heatmap" at bounding box center [1495, 165] width 20 height 20
click at [1502, 123] on icon "Heatmap" at bounding box center [1495, 128] width 20 height 20
click at [1496, 91] on icon "Scatterplot" at bounding box center [1495, 90] width 20 height 20
click at [1496, 156] on icon "3D Heatmap" at bounding box center [1495, 165] width 20 height 20
click at [1495, 131] on icon "Heatmap" at bounding box center [1495, 130] width 5 height 6
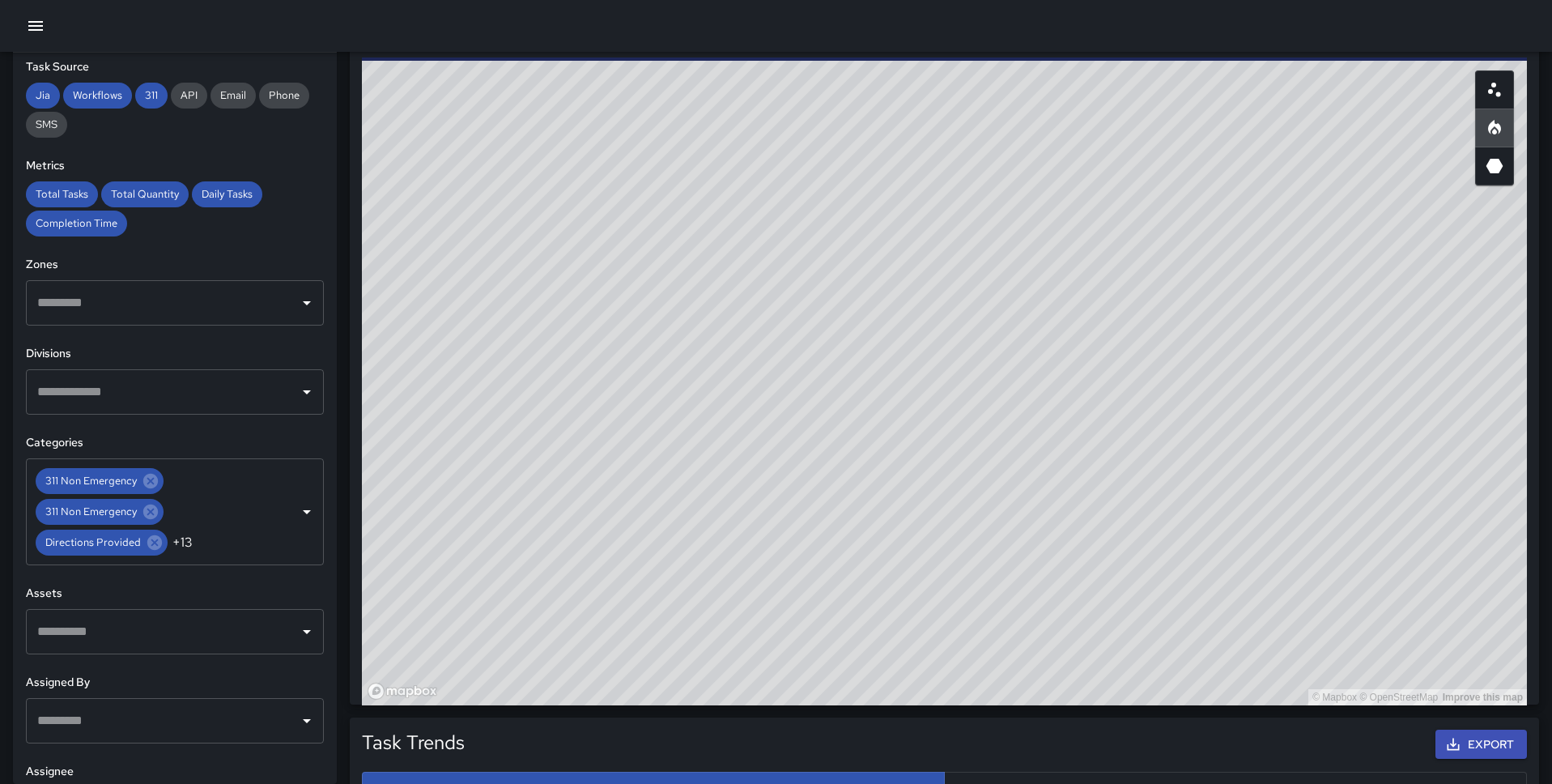
click at [1493, 105] on button "button" at bounding box center [1495, 89] width 39 height 39
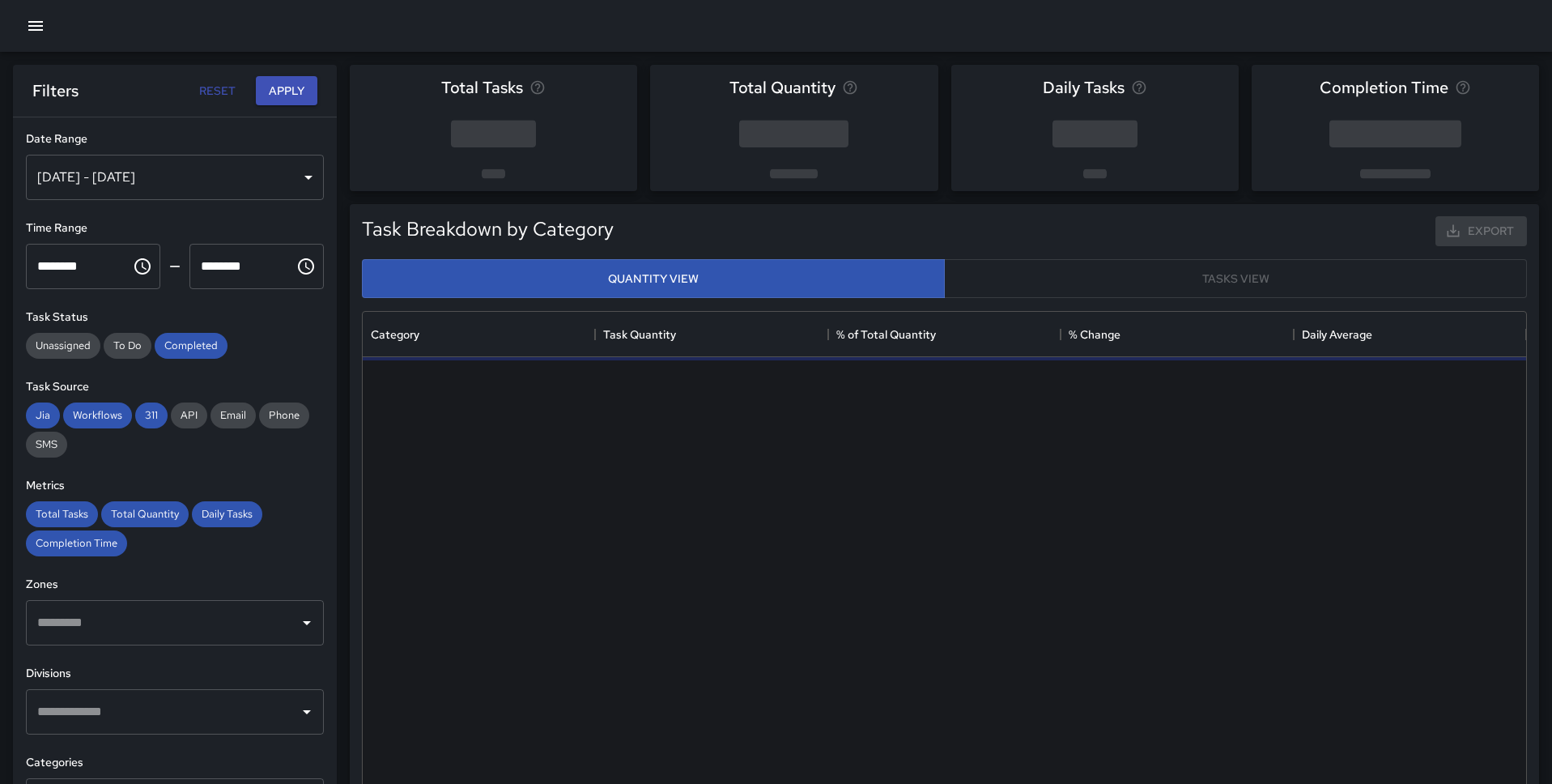
scroll to position [484, 1164]
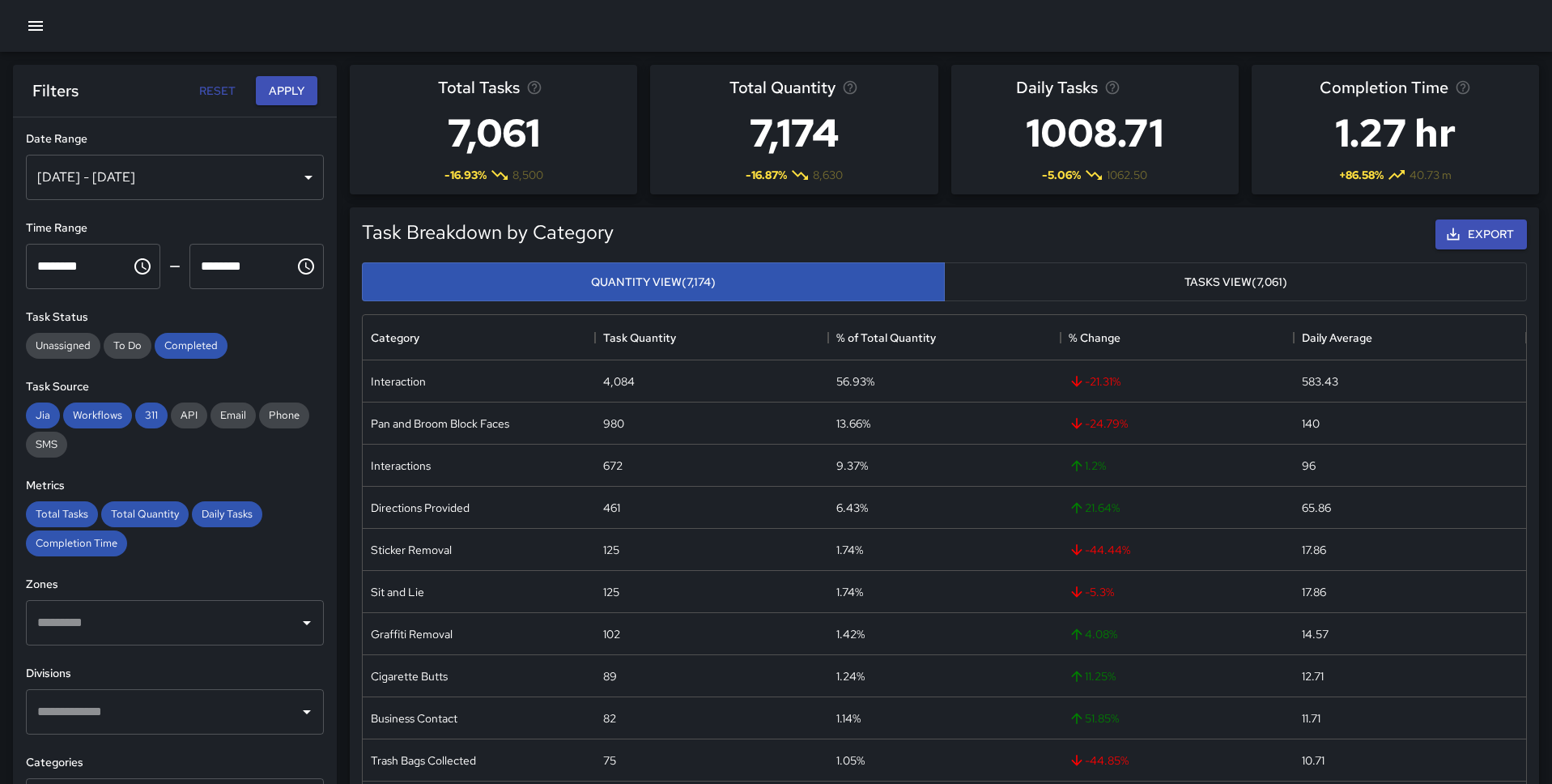
click at [152, 169] on div "[DATE] - [DATE]" at bounding box center [175, 177] width 298 height 45
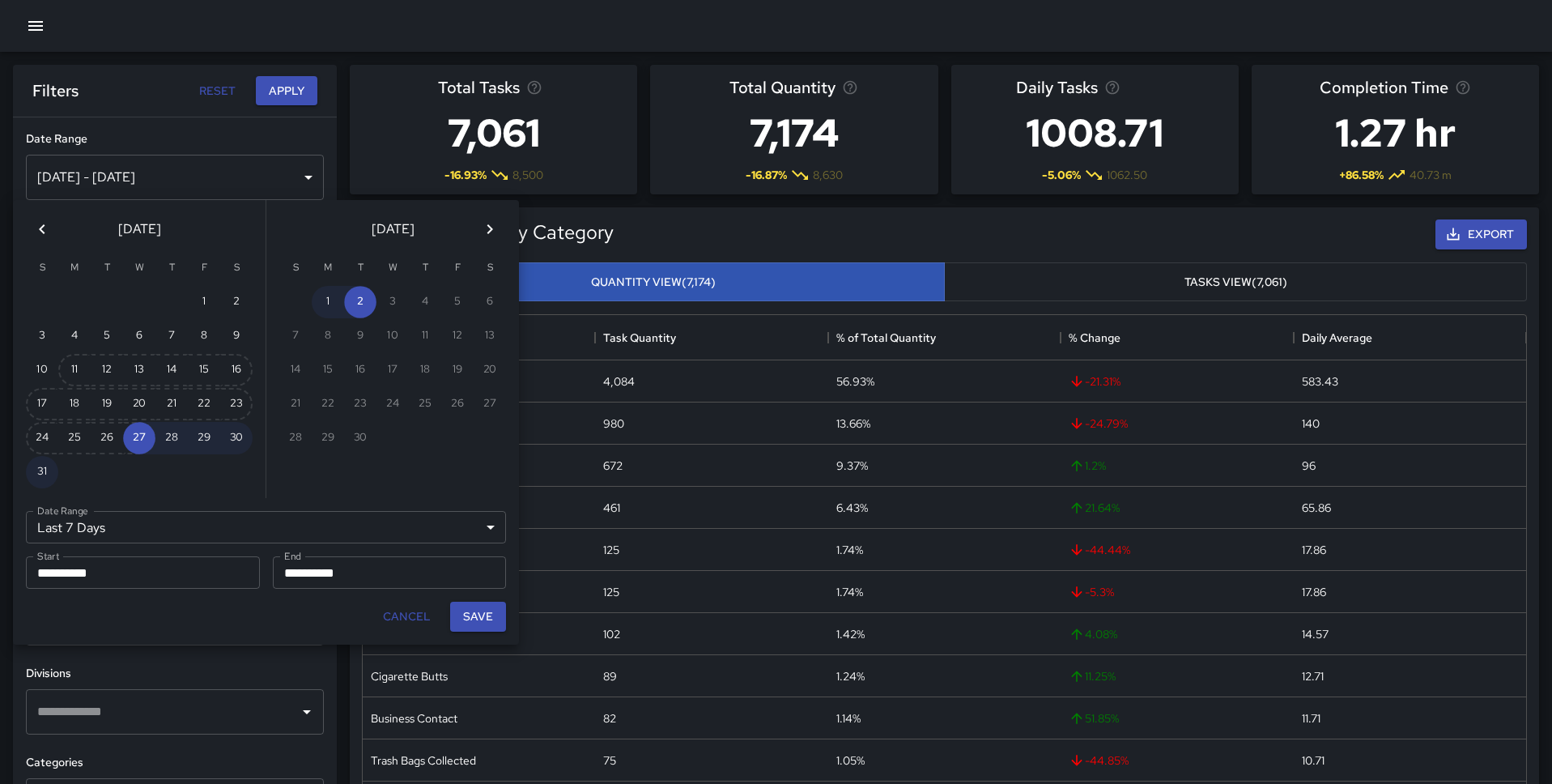
click at [57, 350] on div "3" at bounding box center [42, 336] width 33 height 33
click at [85, 369] on button "11" at bounding box center [75, 370] width 33 height 33
type input "******"
type input "**********"
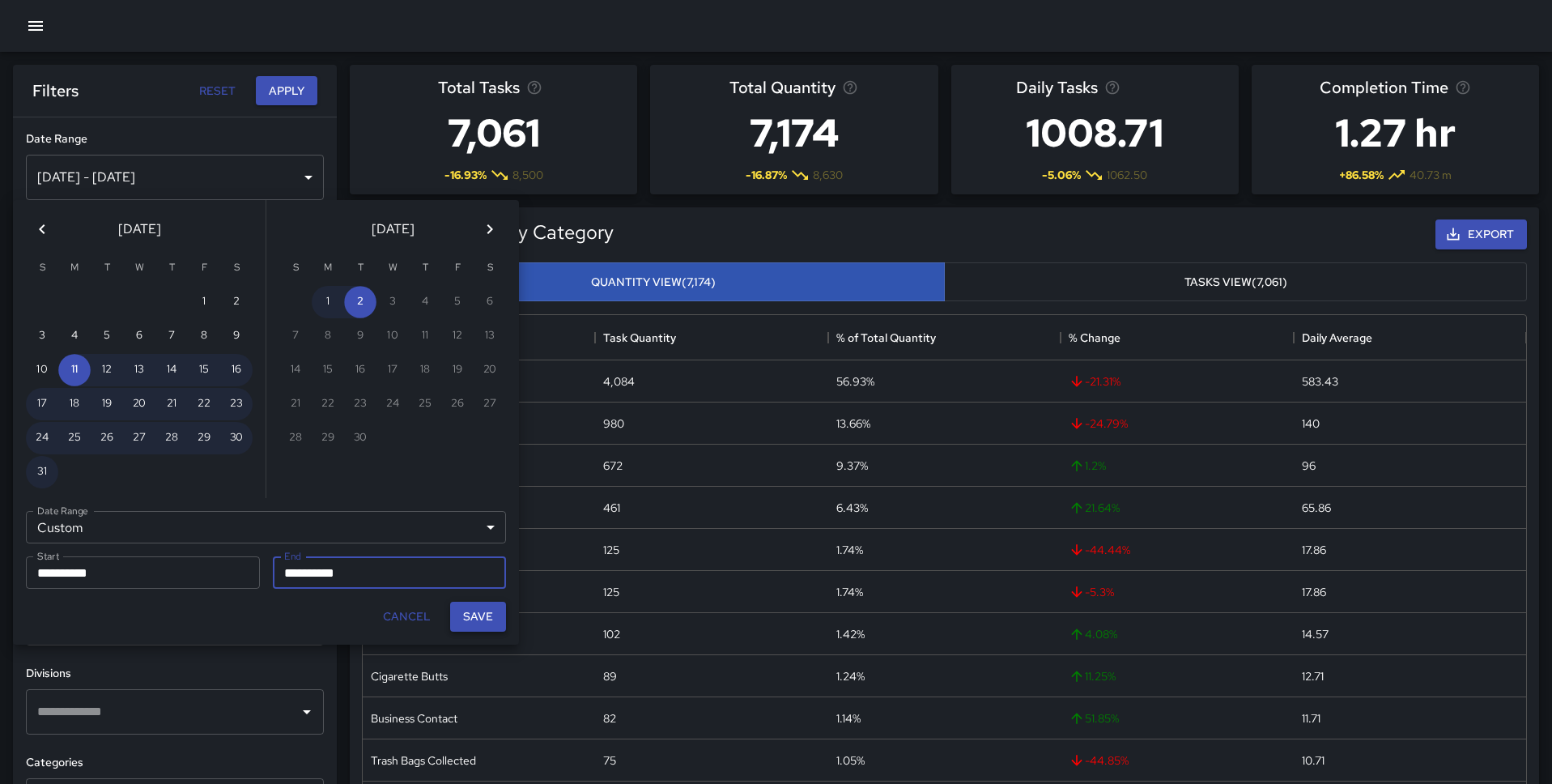
click at [468, 613] on button "Save" at bounding box center [477, 616] width 56 height 30
type input "**********"
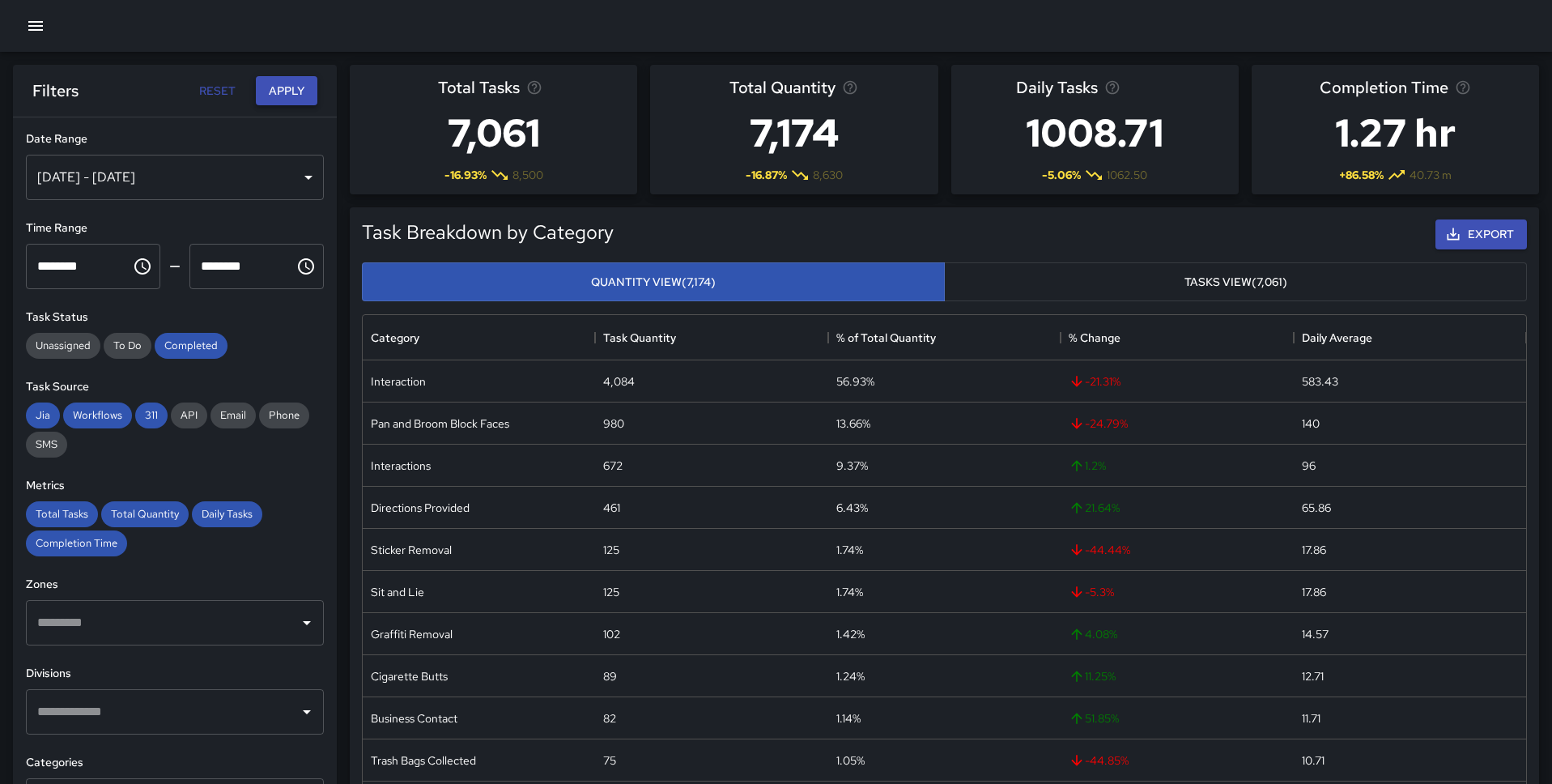
click at [285, 96] on button "Apply" at bounding box center [287, 91] width 62 height 30
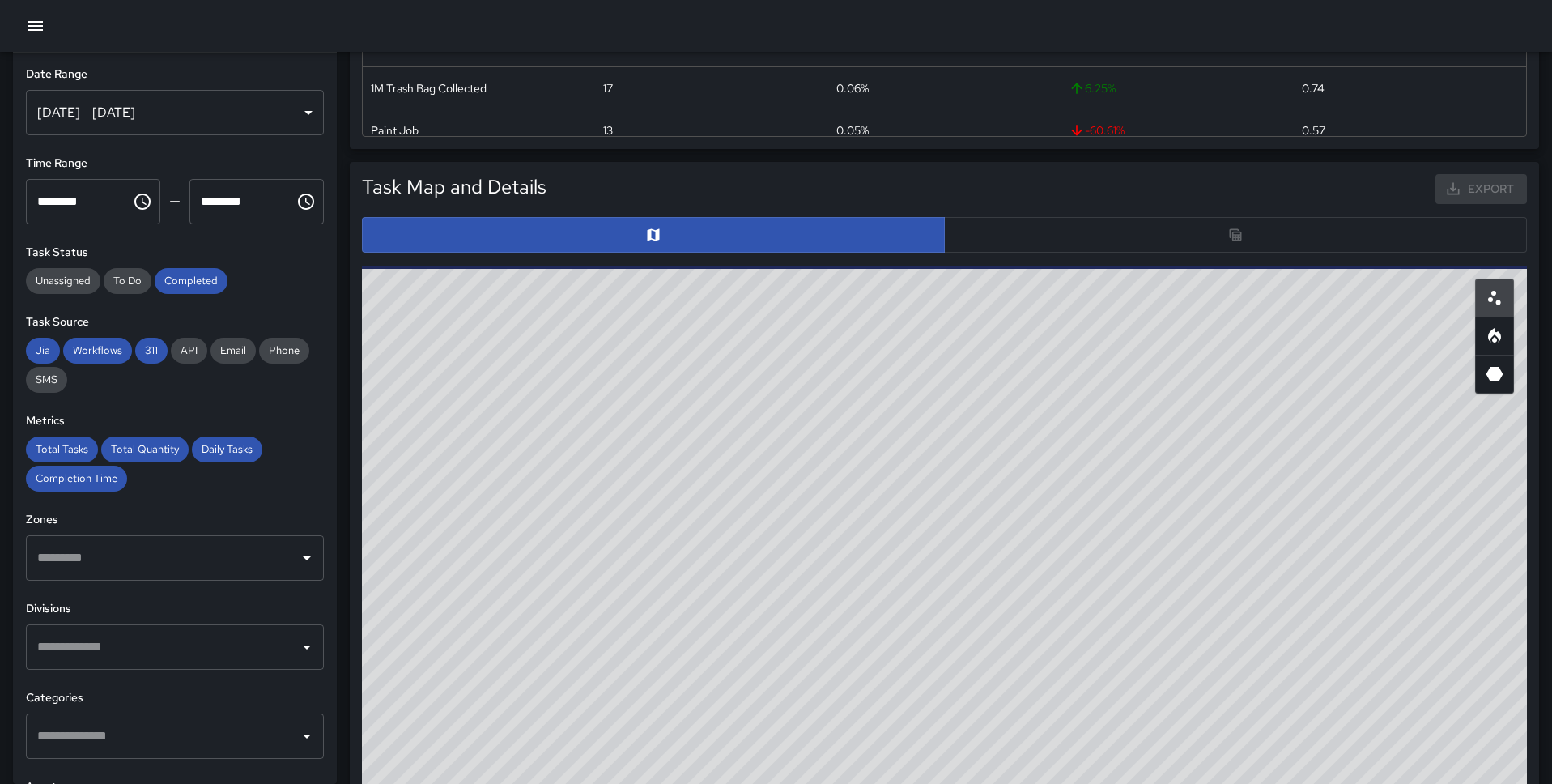
scroll to position [667, 0]
